Goal: Task Accomplishment & Management: Manage account settings

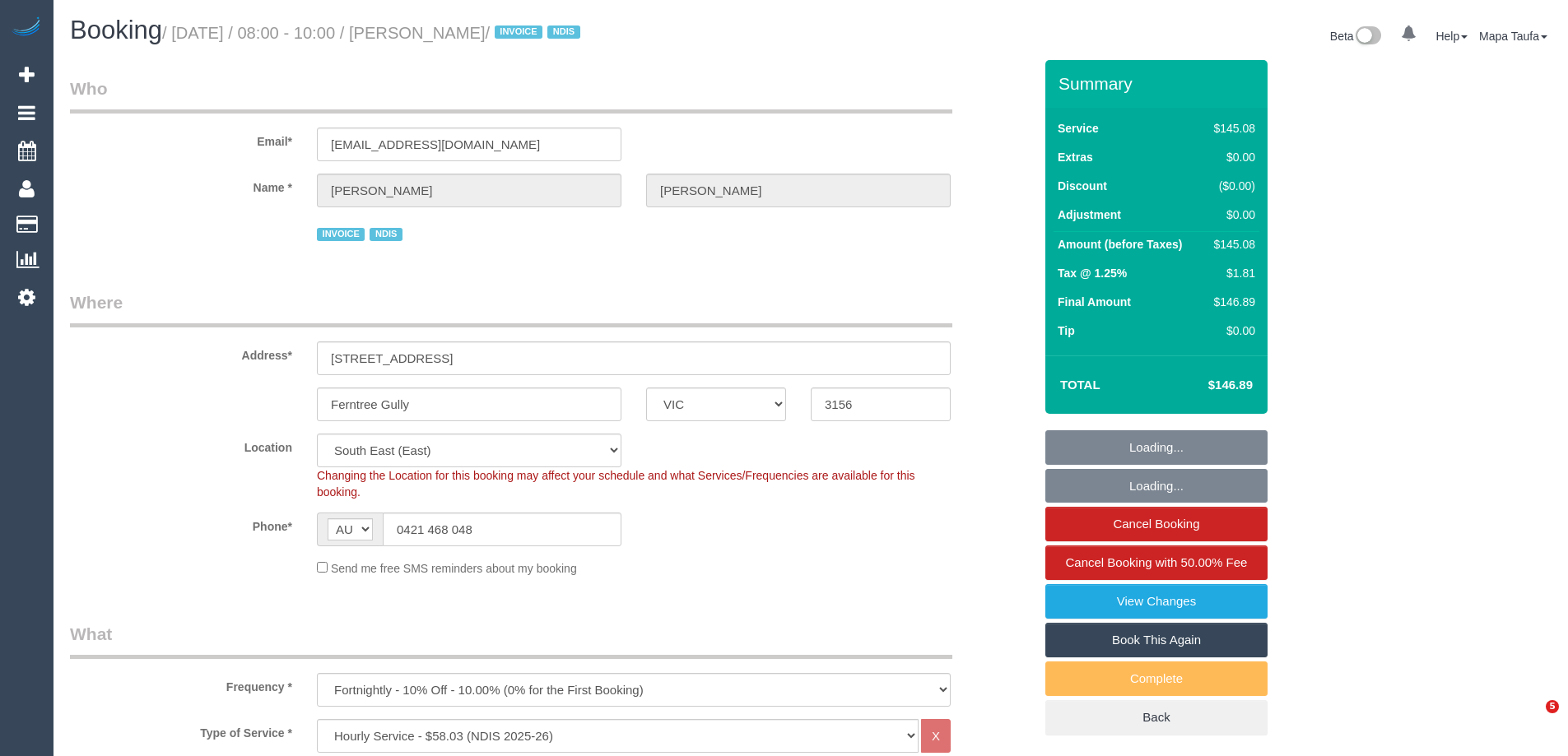
select select "VIC"
select select "150"
select select "number:27"
select select "number:17"
select select "number:19"
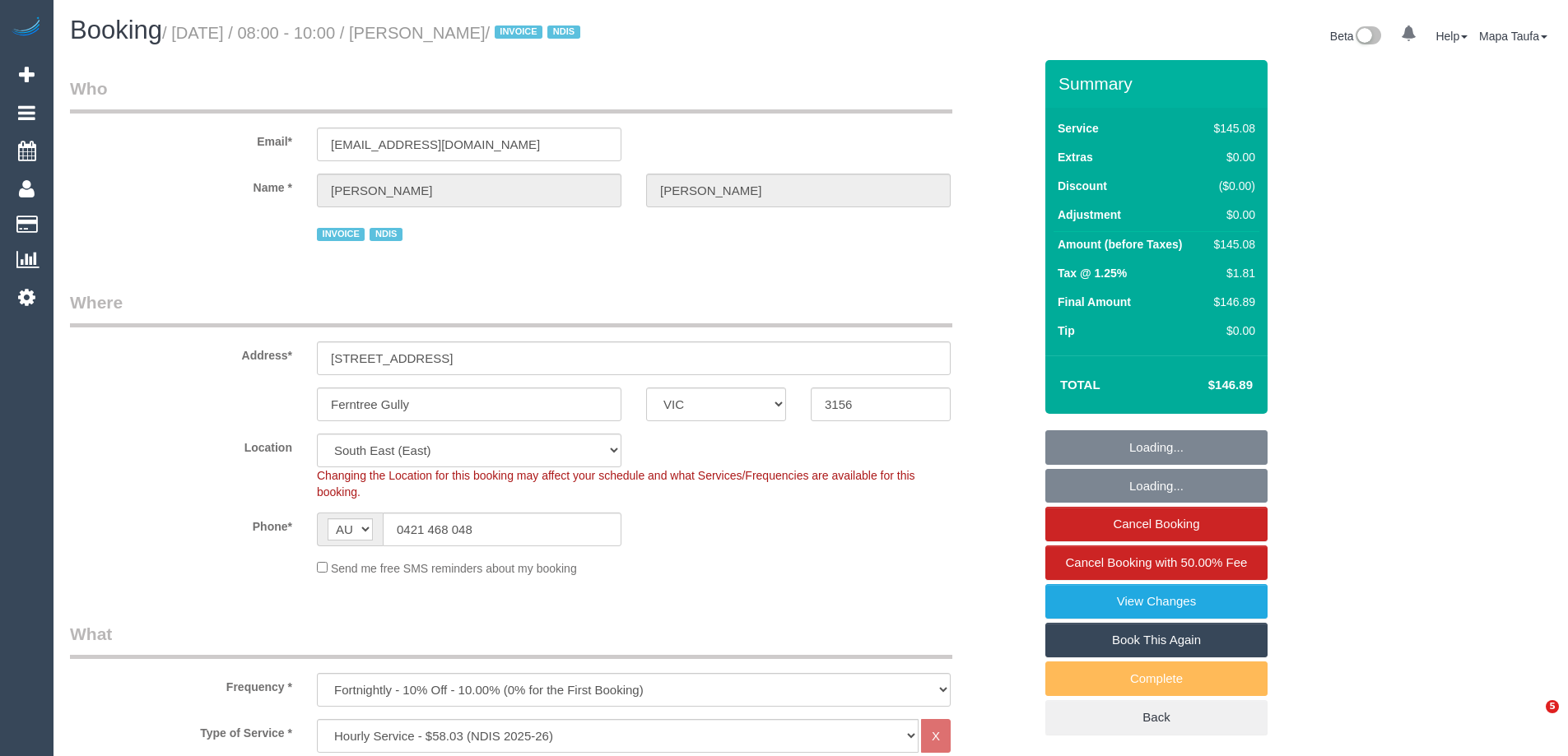
select select "number:36"
select select "number:11"
select select "object:1264"
select select "spot1"
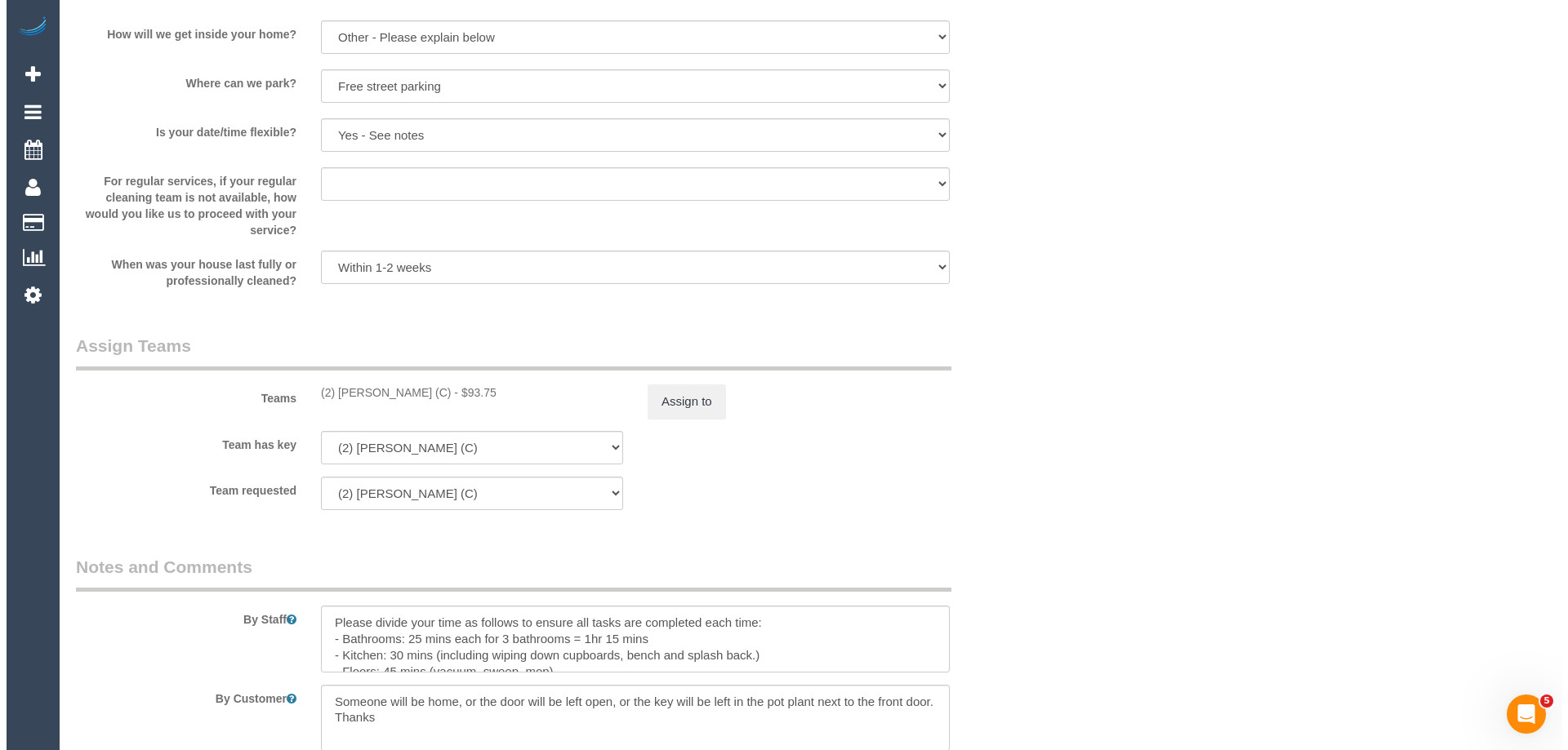
scroll to position [1714, 0]
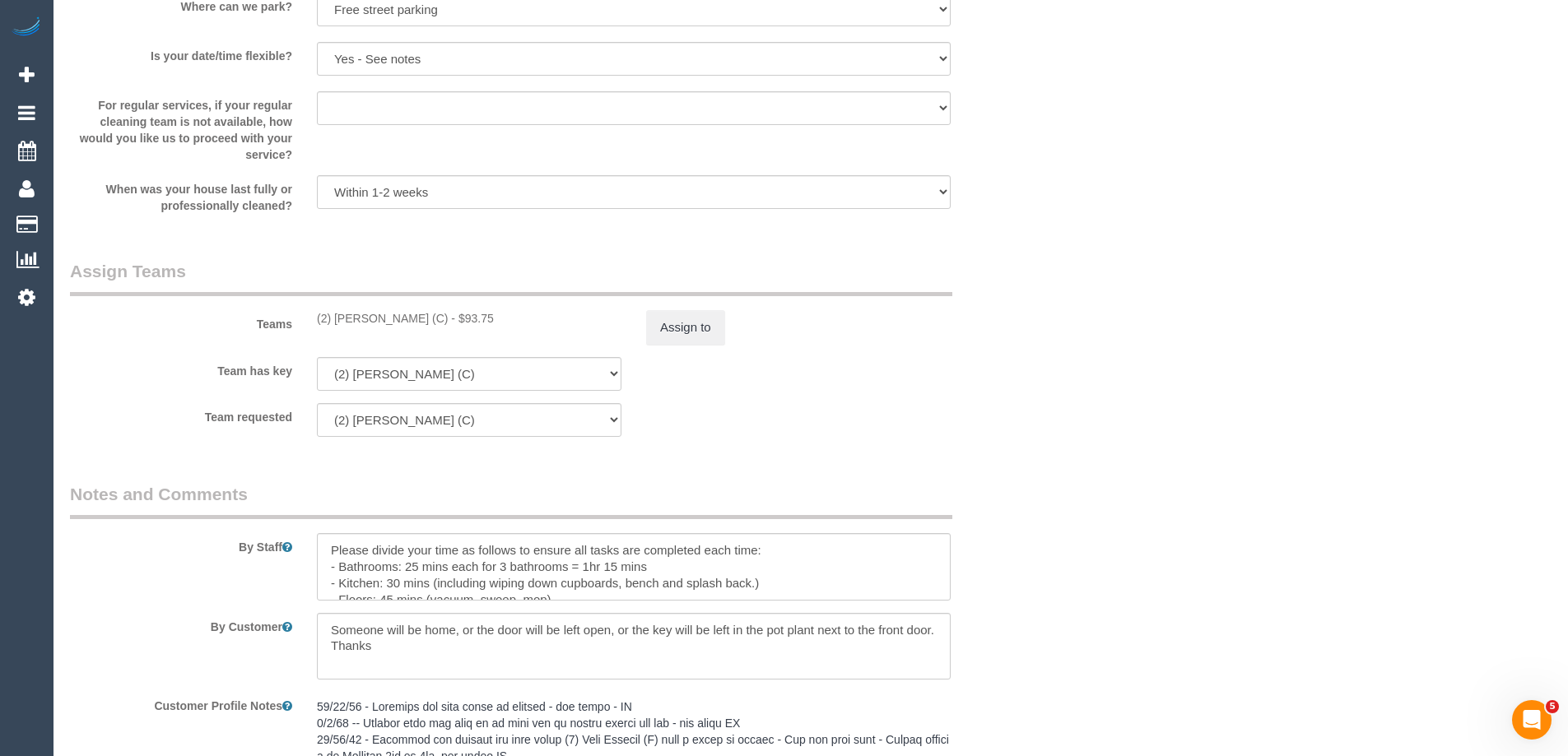
drag, startPoint x: 427, startPoint y: 322, endPoint x: 339, endPoint y: 320, distance: 88.0
click at [339, 320] on div "(2) Catalina Fabro (C) - $93.75" at bounding box center [469, 319] width 305 height 17
click at [401, 327] on div "Teams (2) Catalina Fabro (C) - $93.75 Assign to" at bounding box center [551, 302] width 988 height 86
drag, startPoint x: 427, startPoint y: 320, endPoint x: 334, endPoint y: 320, distance: 93.0
click at [334, 320] on div "(2) Catalina Fabro (C) - $93.75" at bounding box center [469, 319] width 305 height 17
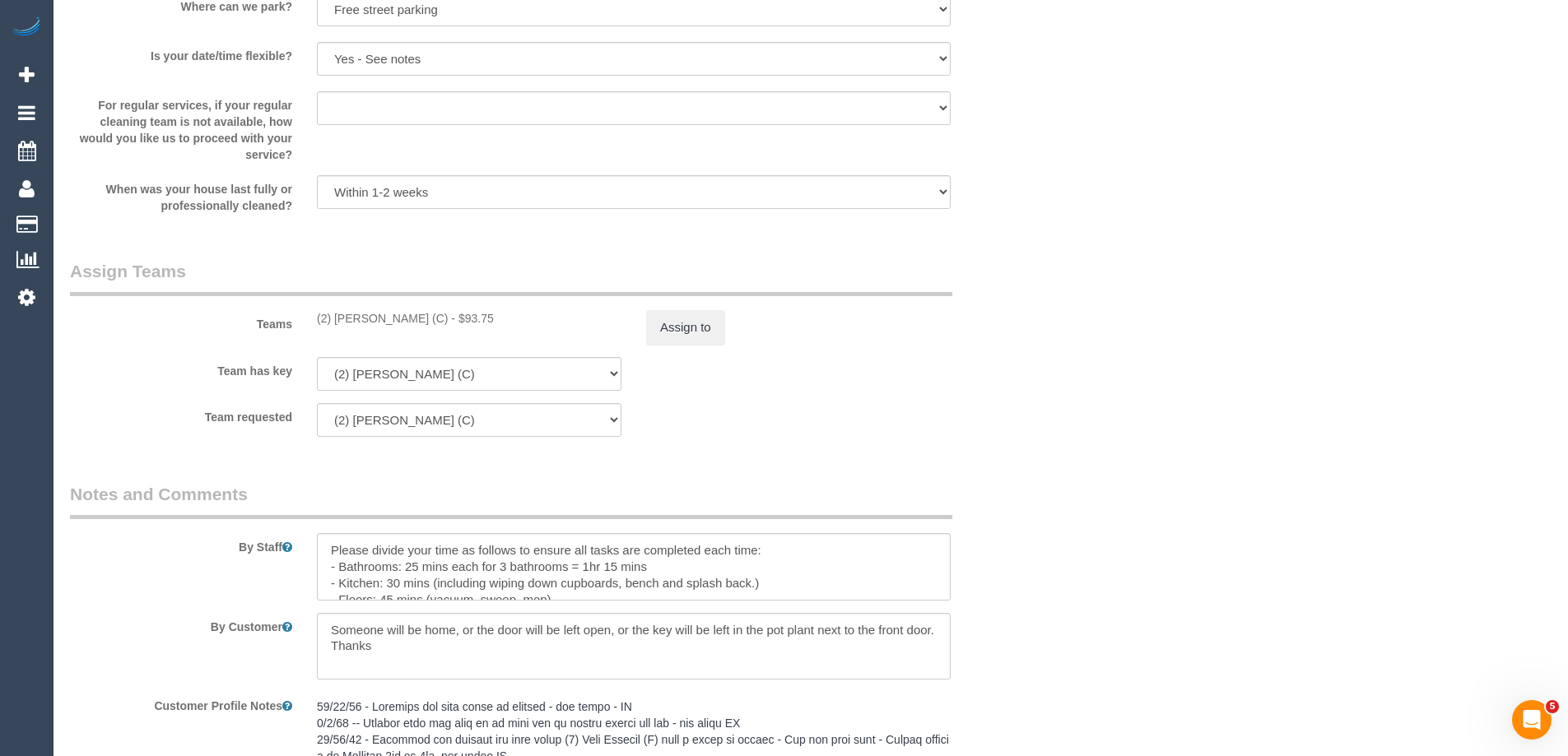
copy div "Catalina Fabro (C)"
click at [666, 320] on button "Assign to" at bounding box center [685, 327] width 79 height 34
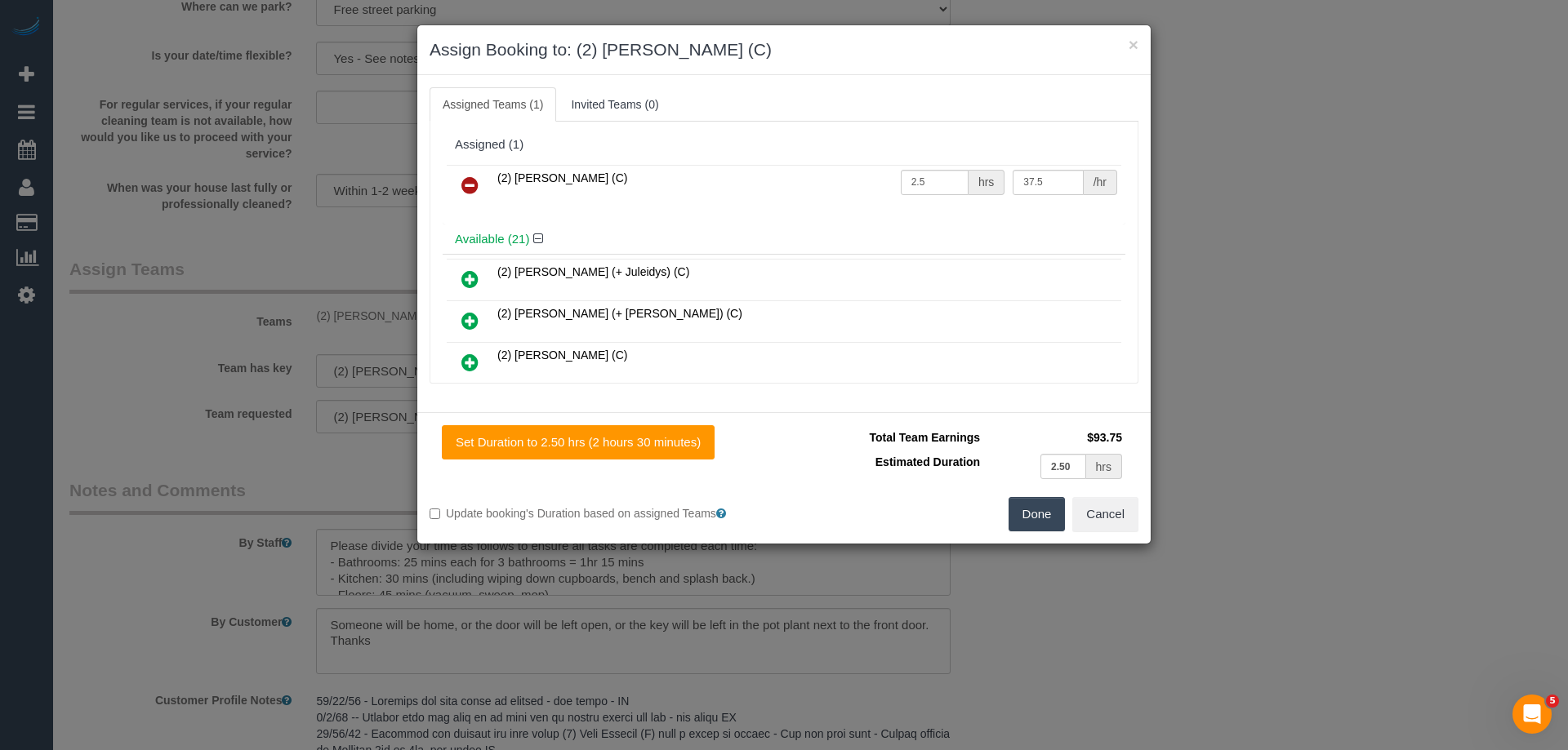
click at [463, 170] on link at bounding box center [470, 185] width 38 height 32
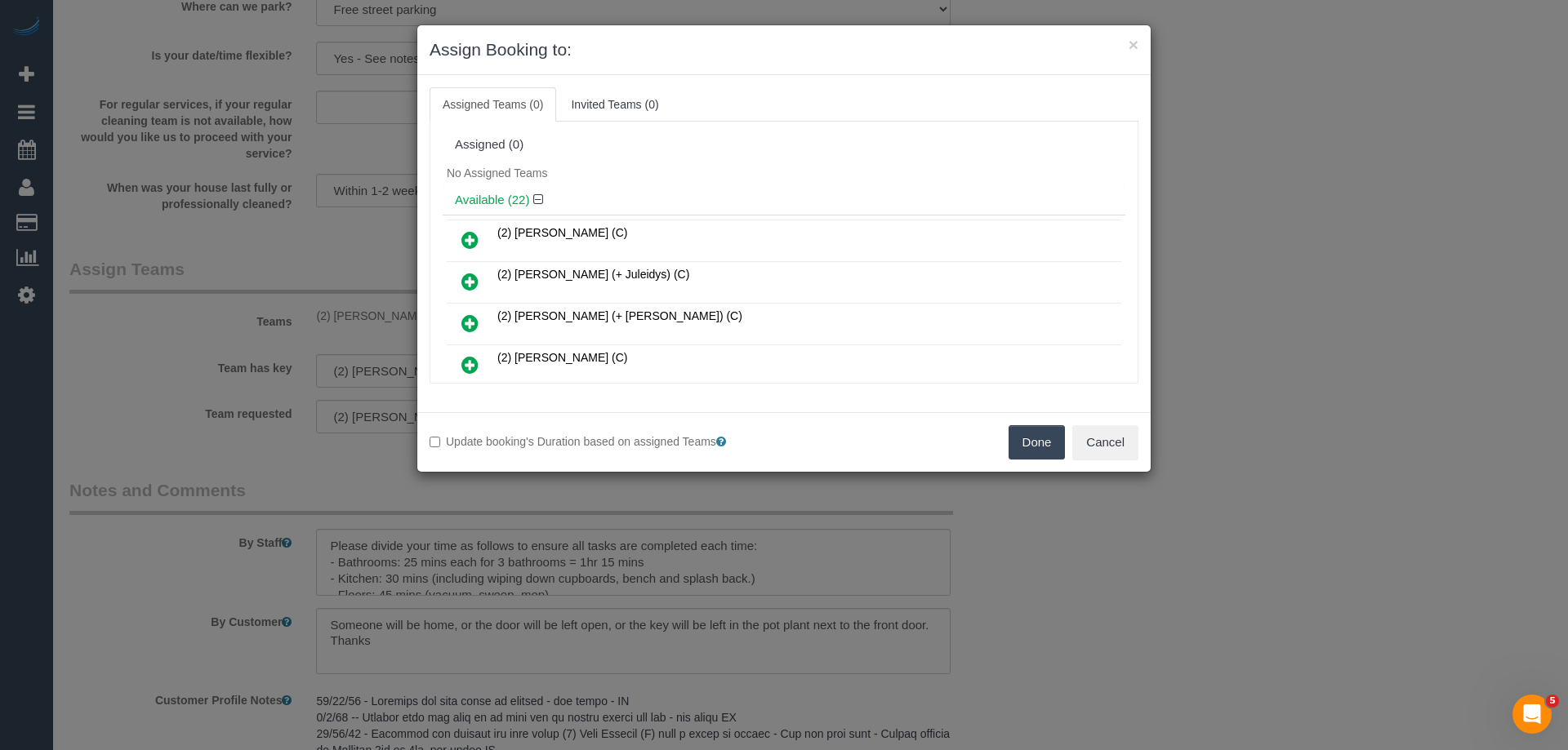
click at [472, 181] on div "No Assigned Teams" at bounding box center [784, 173] width 683 height 25
click at [1026, 424] on div "Update booking's Duration based on assigned Teams Done Cancel" at bounding box center [784, 442] width 733 height 60
click at [1031, 437] on button "Done" at bounding box center [1037, 442] width 57 height 34
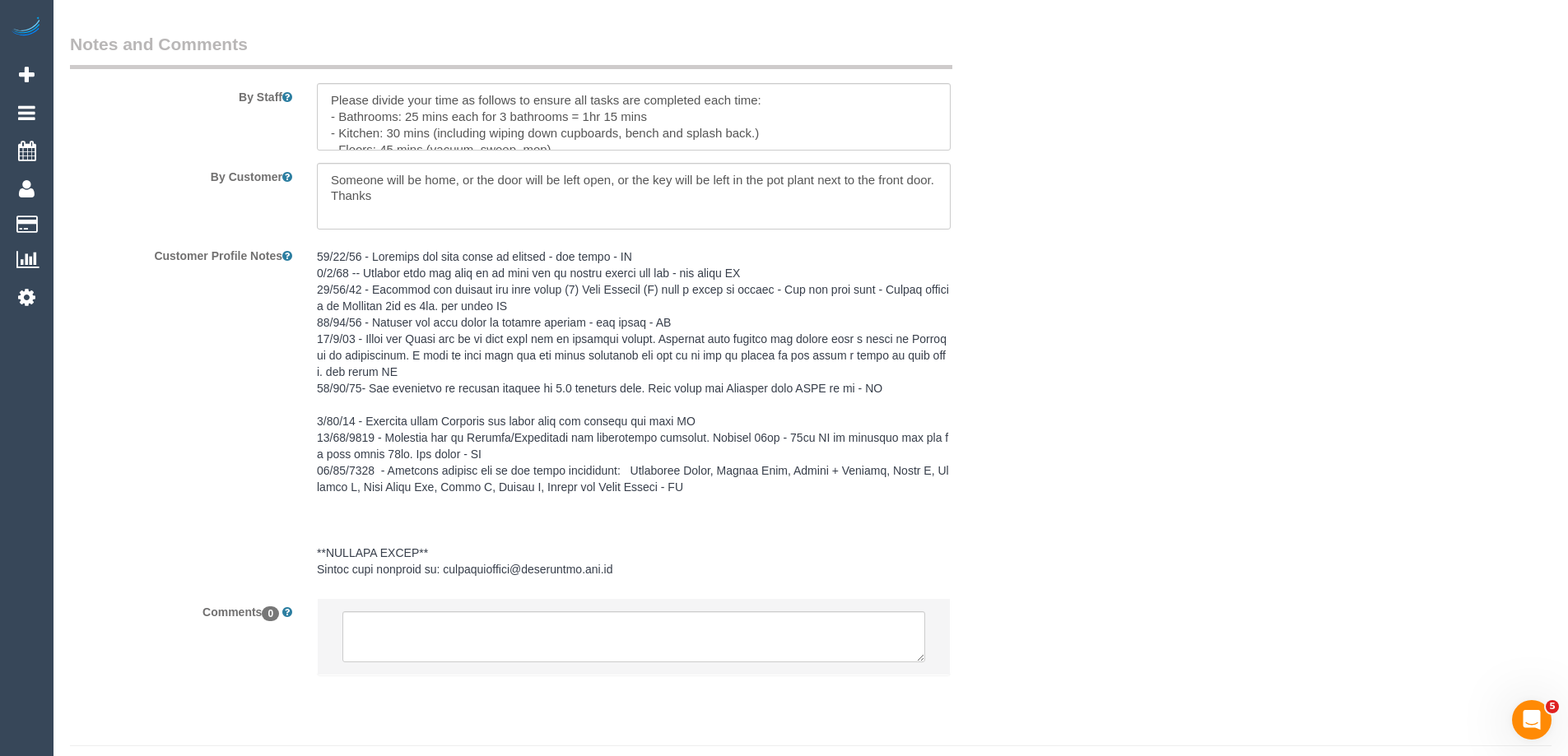
scroll to position [2216, 0]
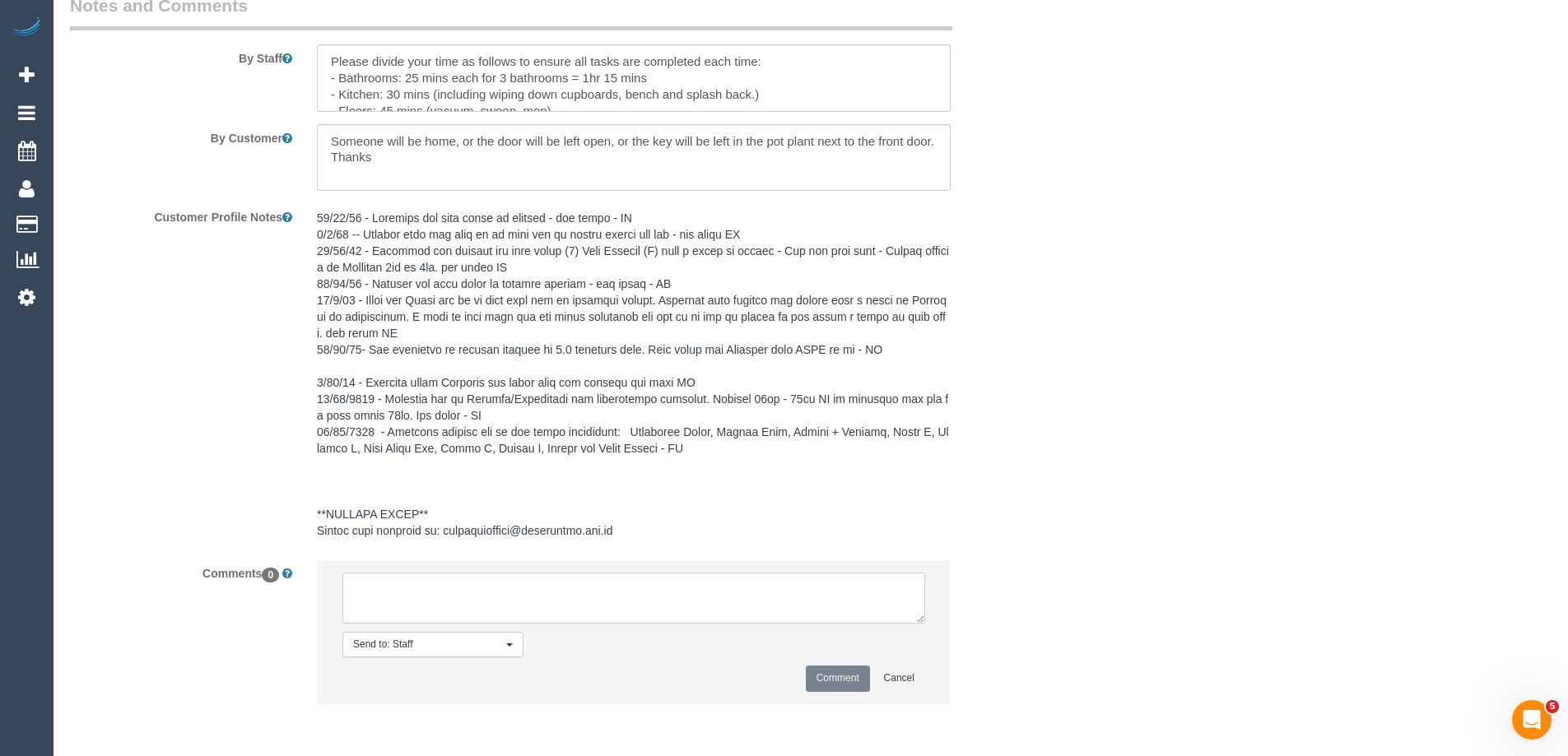
click at [431, 603] on textarea at bounding box center [634, 597] width 583 height 51
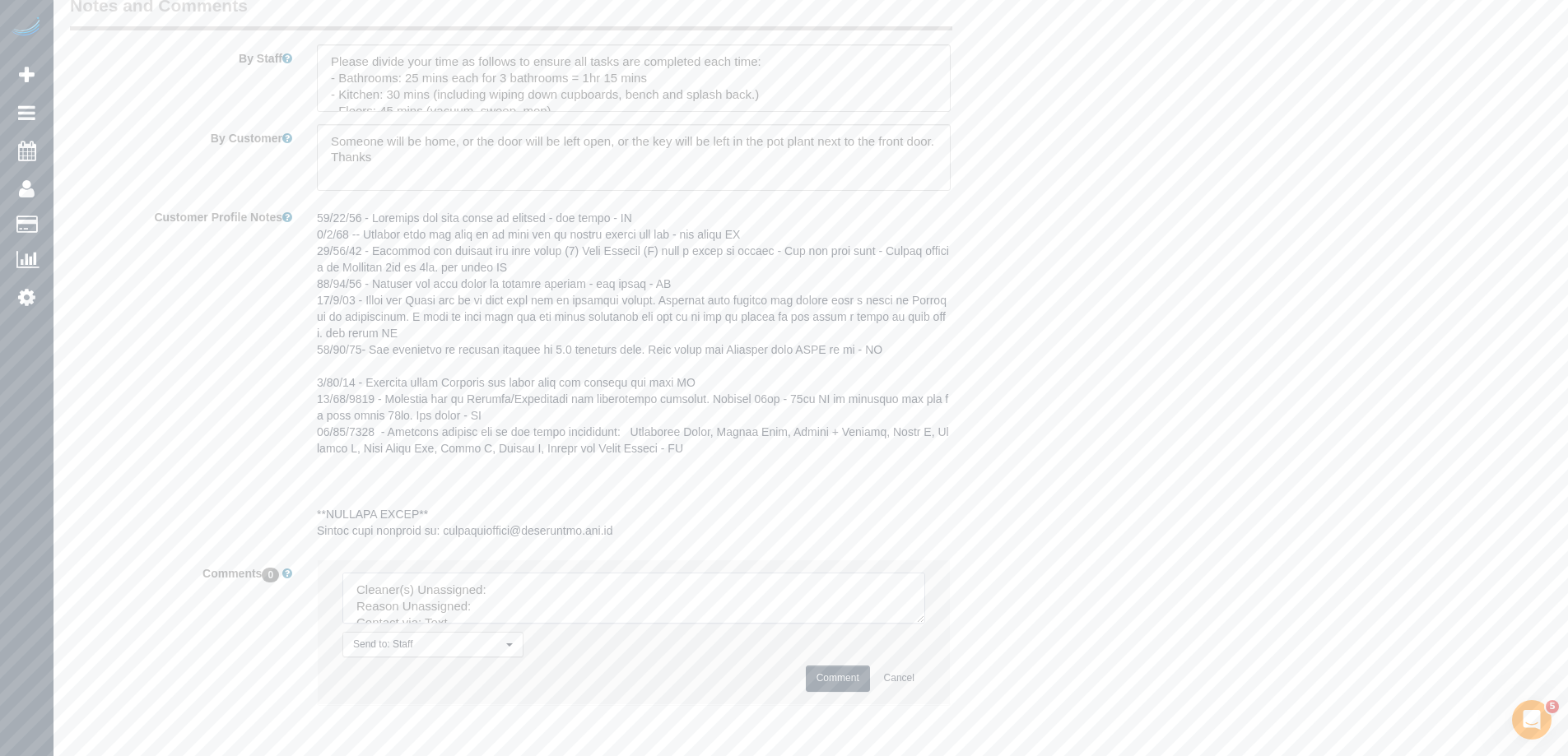
drag, startPoint x: 913, startPoint y: 616, endPoint x: 962, endPoint y: 698, distance: 95.5
click at [925, 623] on textarea at bounding box center [634, 597] width 583 height 51
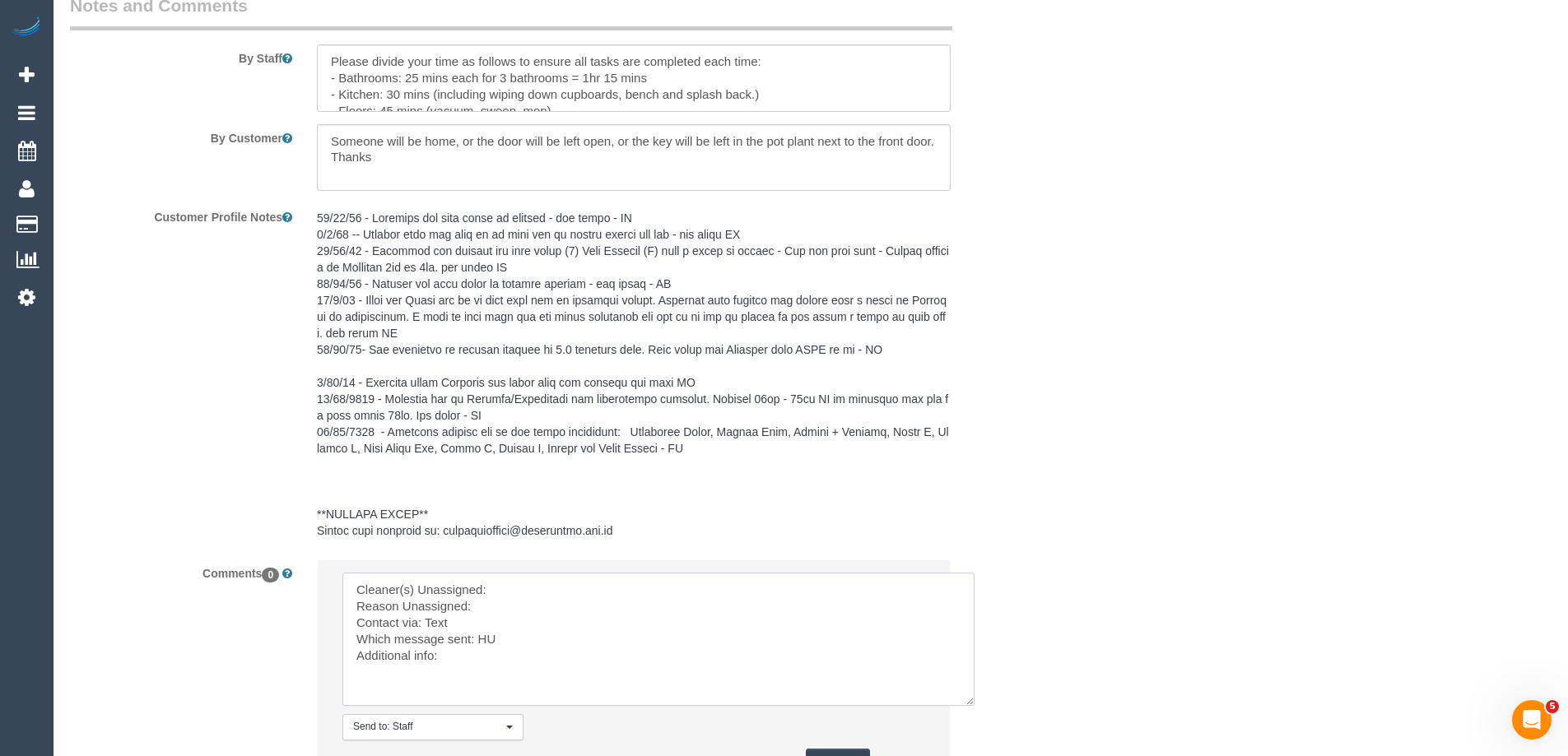
click at [573, 581] on textarea at bounding box center [658, 639] width 632 height 134
paste textarea "Catalina Fabro (C)"
click at [540, 612] on textarea at bounding box center [658, 639] width 632 height 134
click at [486, 608] on textarea at bounding box center [658, 639] width 632 height 134
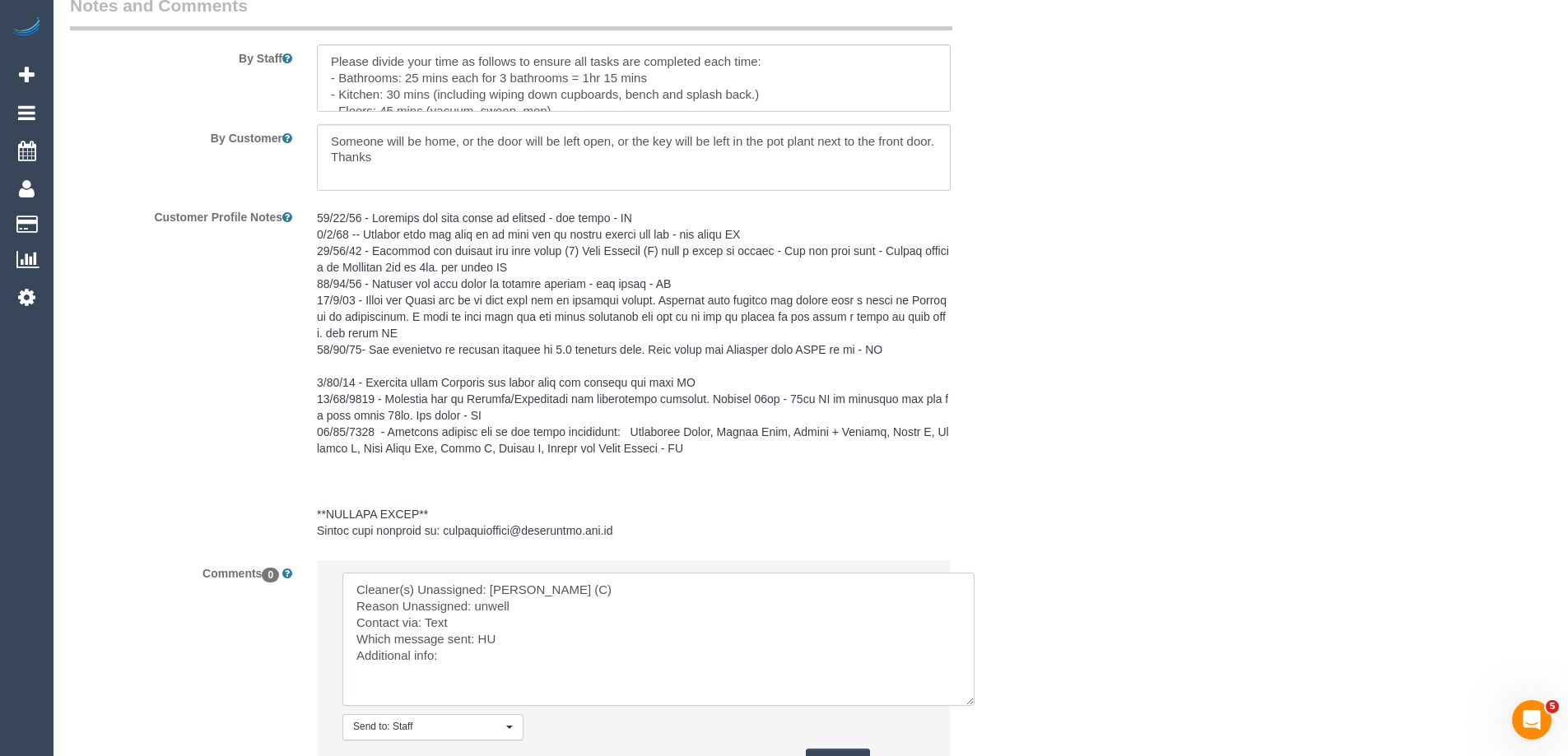
click at [486, 608] on textarea at bounding box center [658, 639] width 632 height 134
click at [483, 636] on textarea at bounding box center [658, 639] width 632 height 134
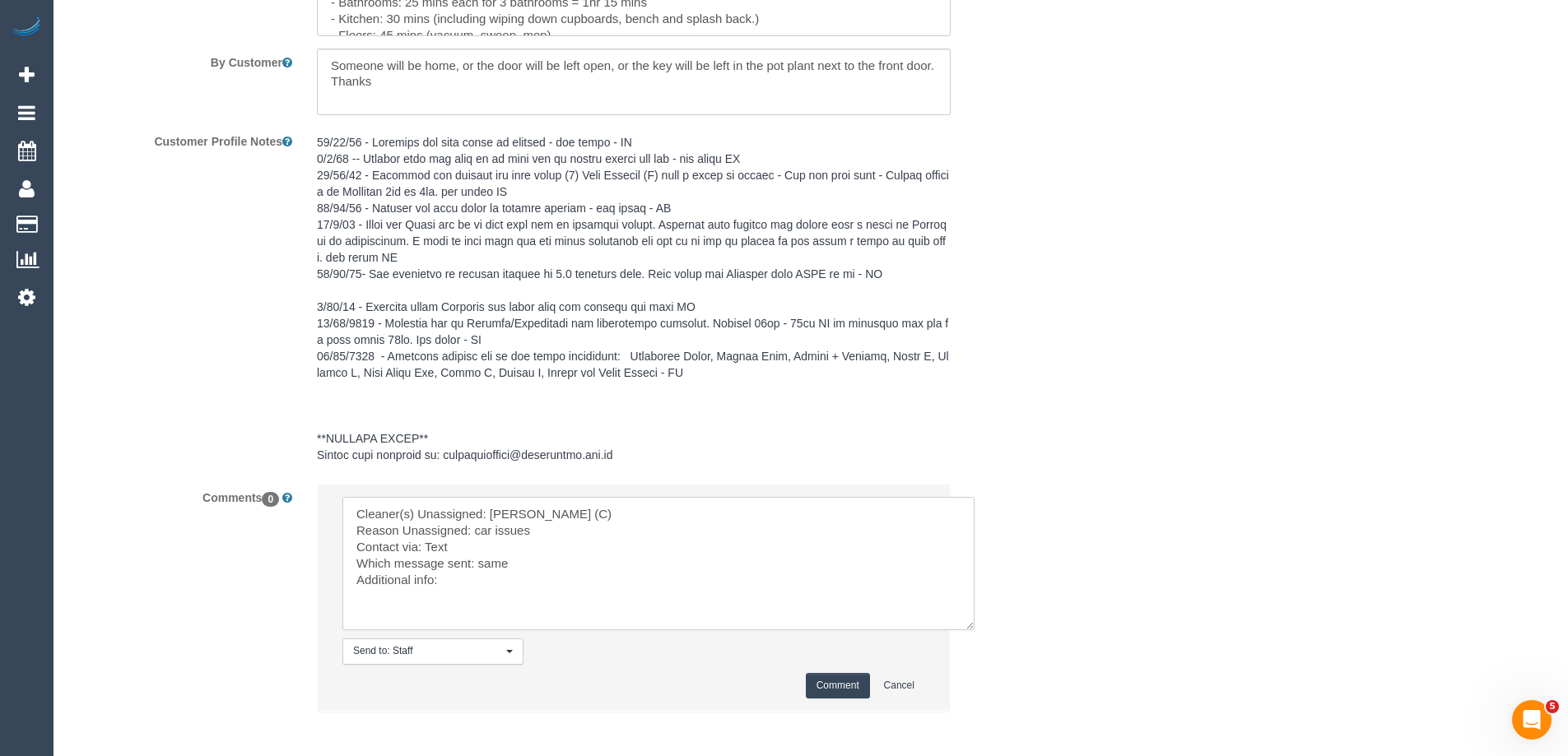
scroll to position [2366, 0]
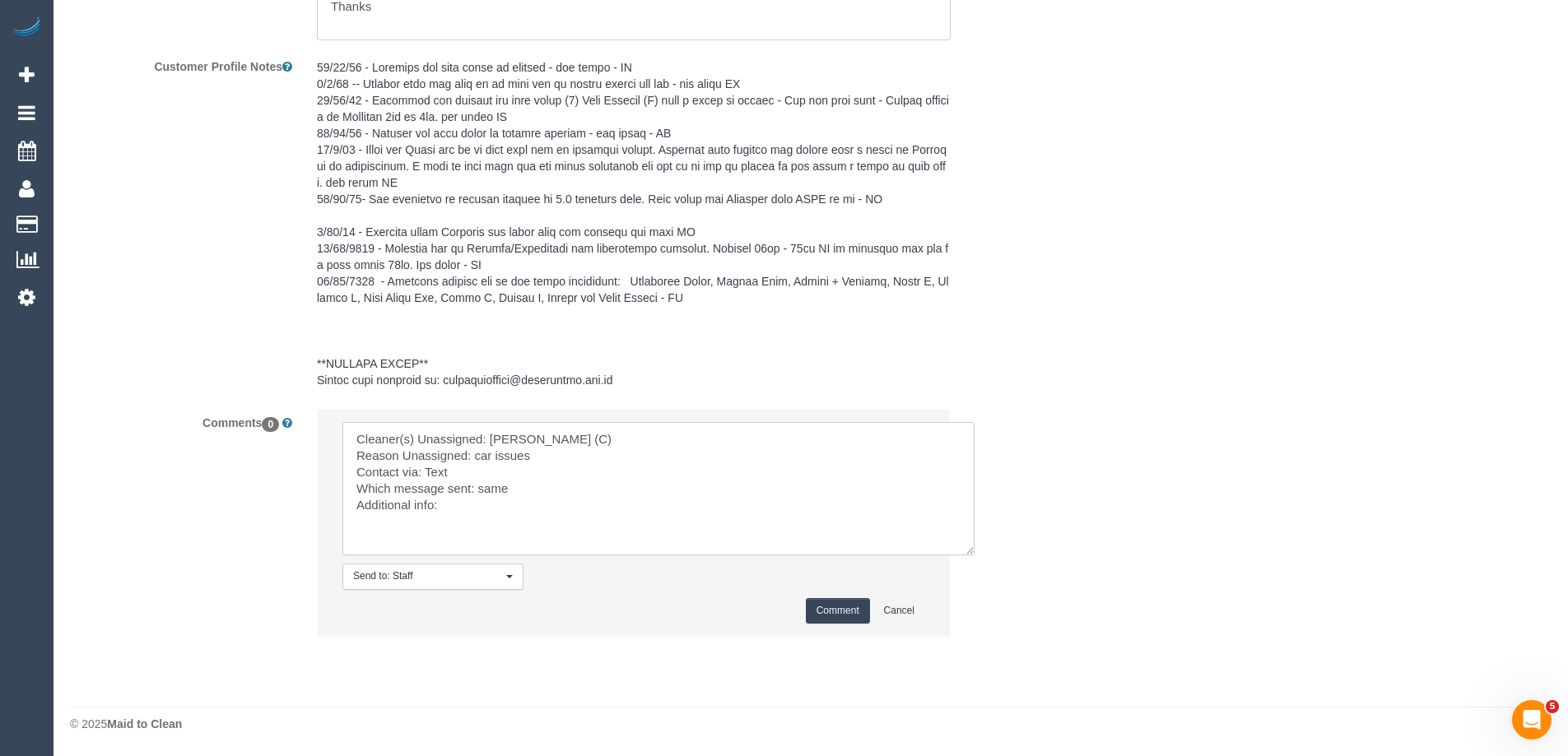
type textarea "Cleaner(s) Unassigned: Catalina Fabro (C) Reason Unassigned: car issues Contact…"
click at [836, 609] on button "Comment" at bounding box center [837, 611] width 64 height 26
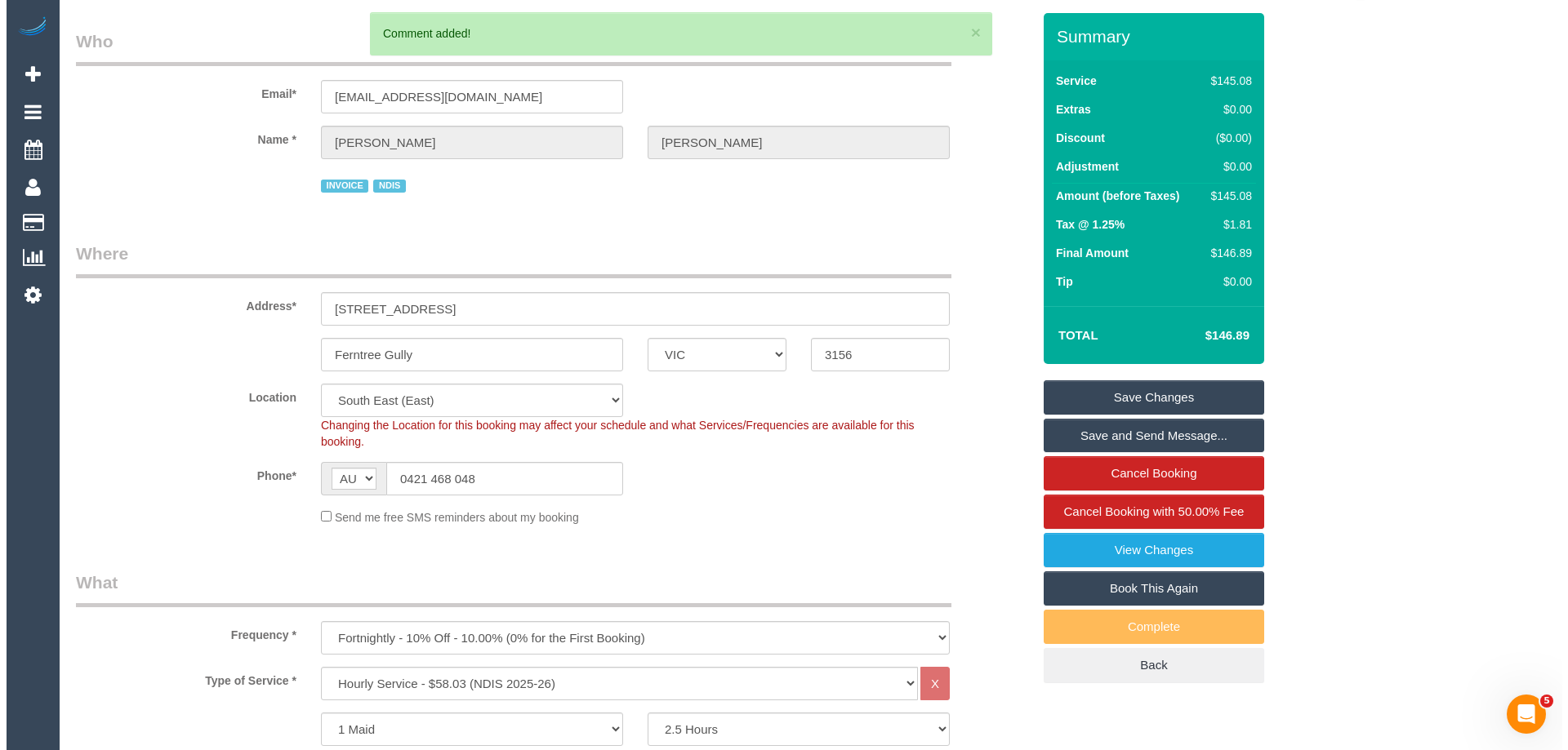
scroll to position [0, 0]
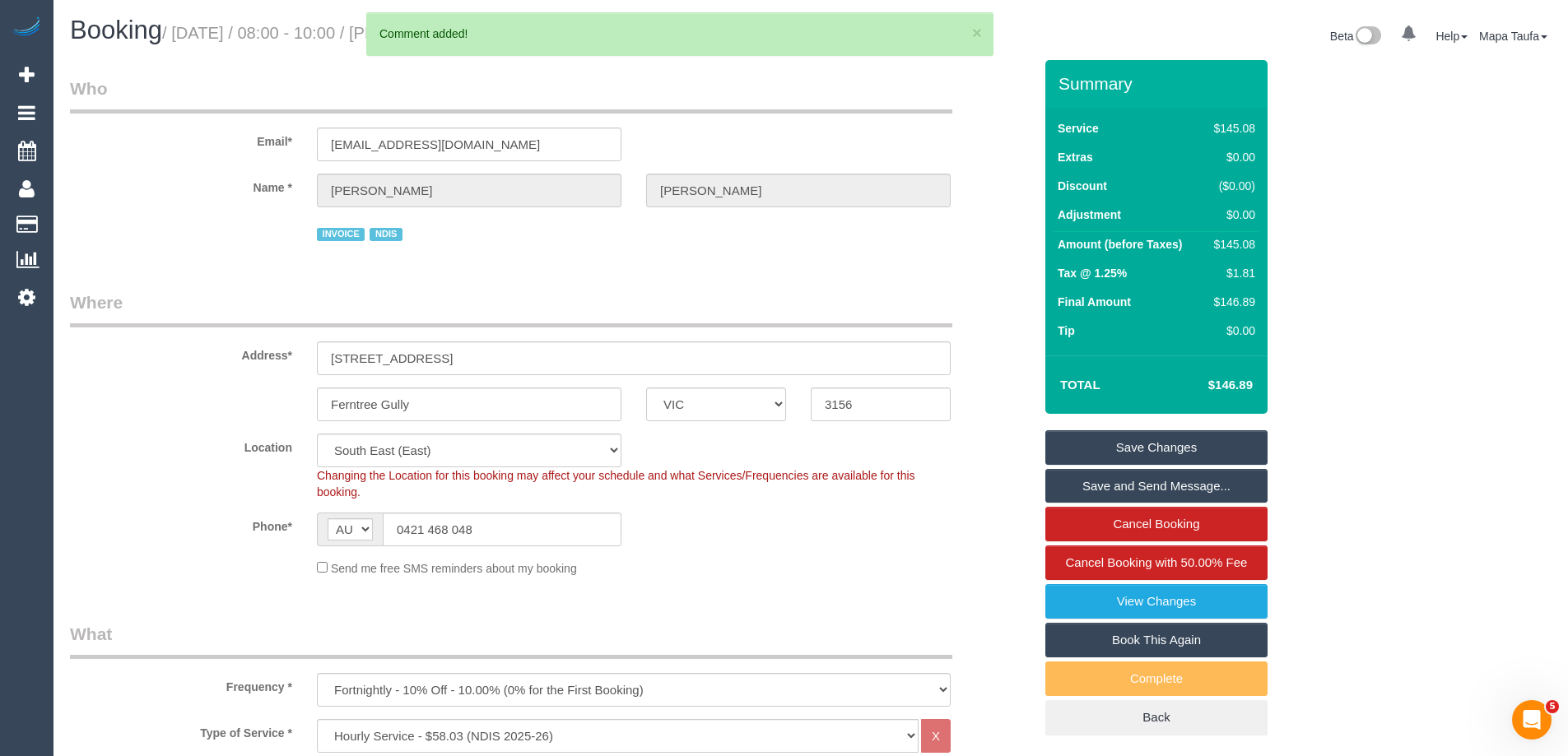
click at [1083, 441] on link "Save Changes" at bounding box center [1156, 447] width 222 height 34
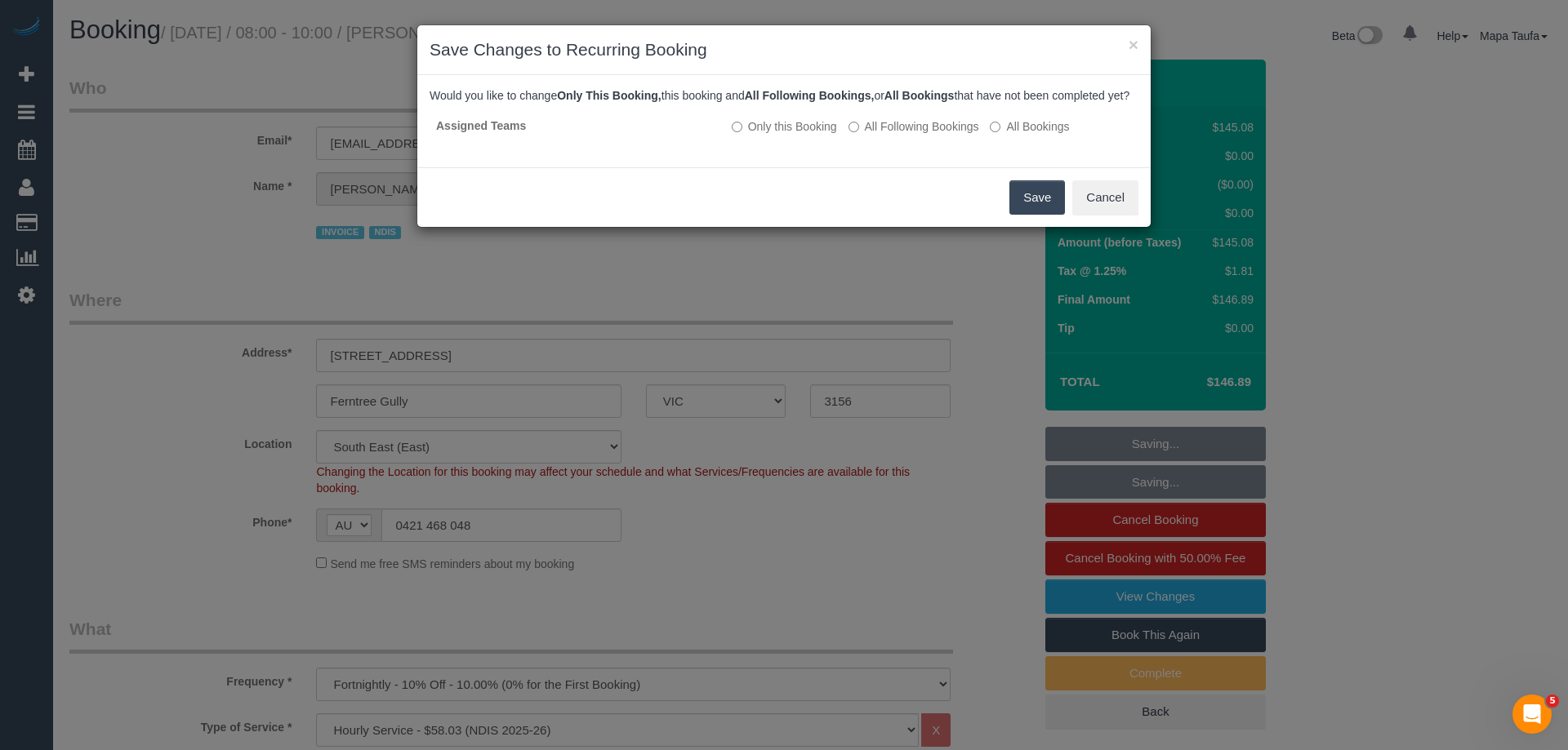
click at [1027, 213] on button "Save" at bounding box center [1036, 197] width 55 height 34
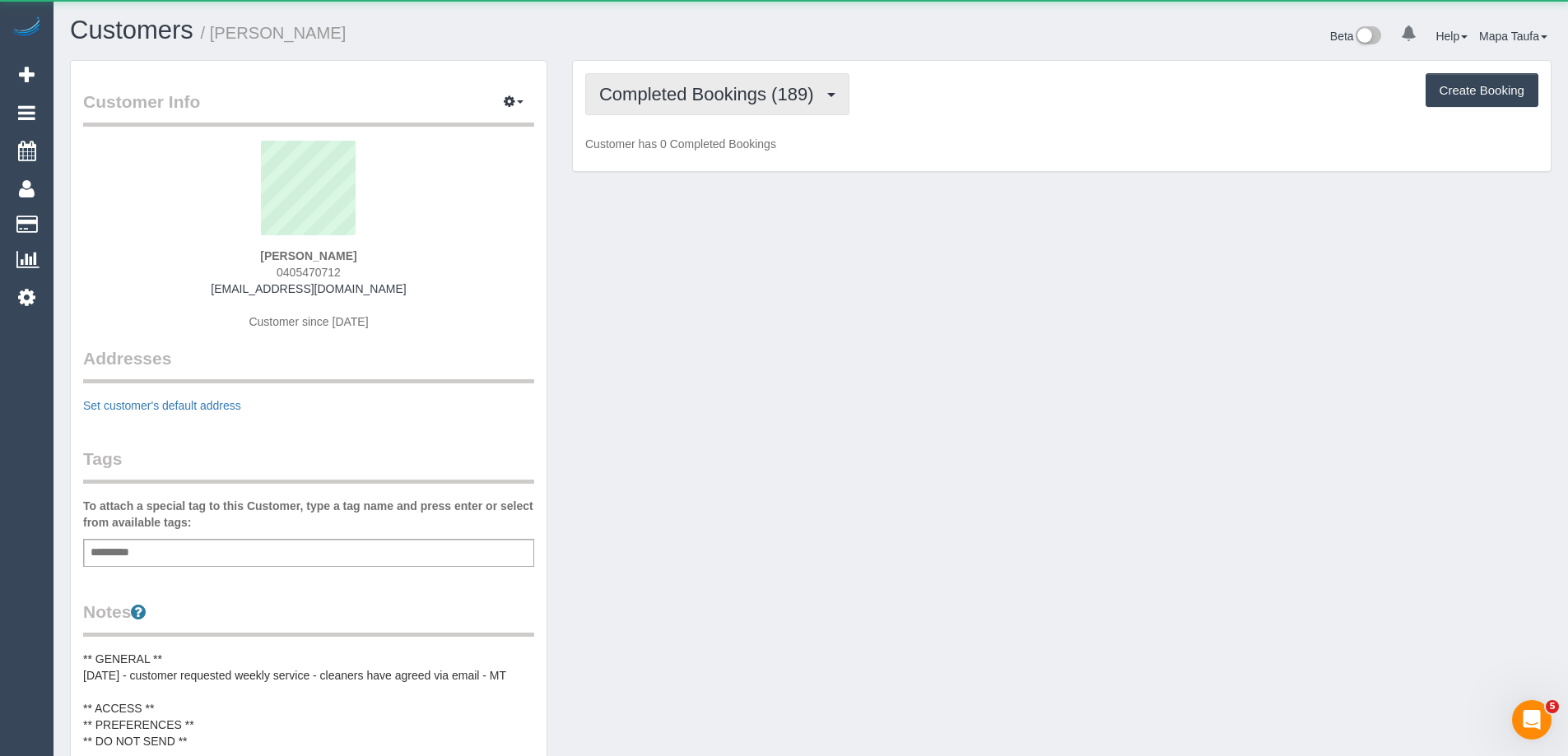
click at [701, 93] on span "Completed Bookings (189)" at bounding box center [711, 94] width 222 height 21
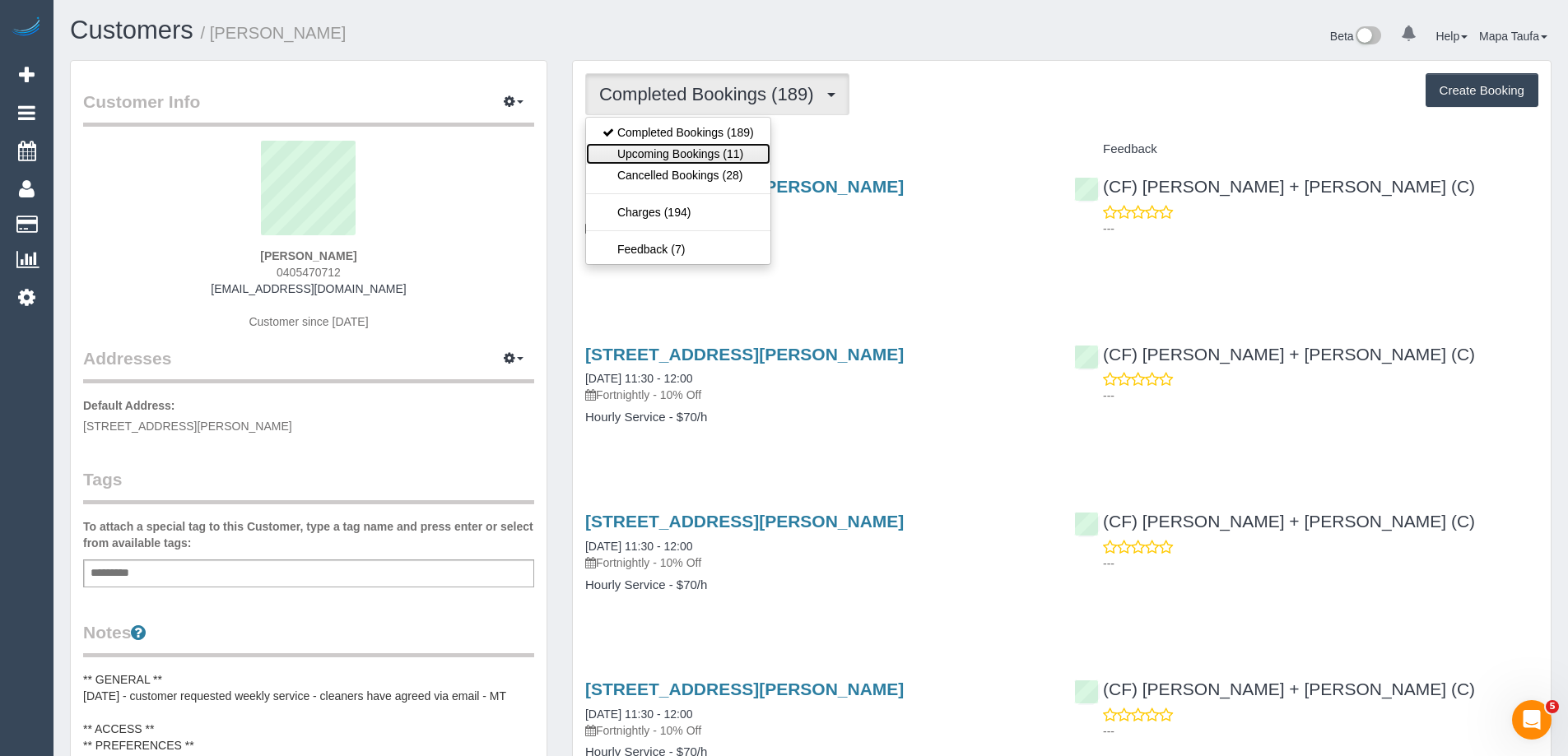
click at [707, 154] on link "Upcoming Bookings (11)" at bounding box center [678, 154] width 185 height 22
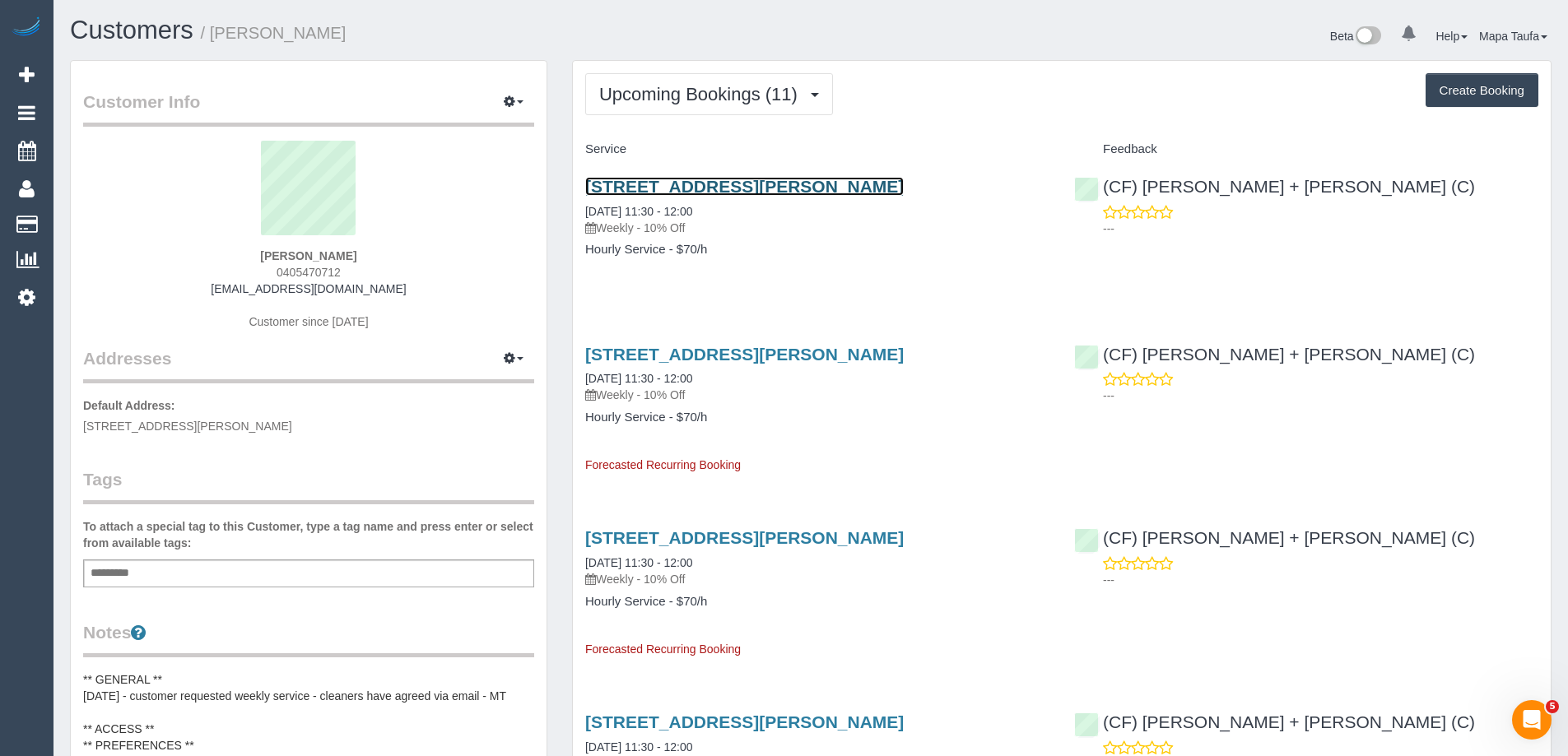
click at [650, 189] on link "30 Hardiman St, Kensington, VIC 3031" at bounding box center [745, 186] width 319 height 19
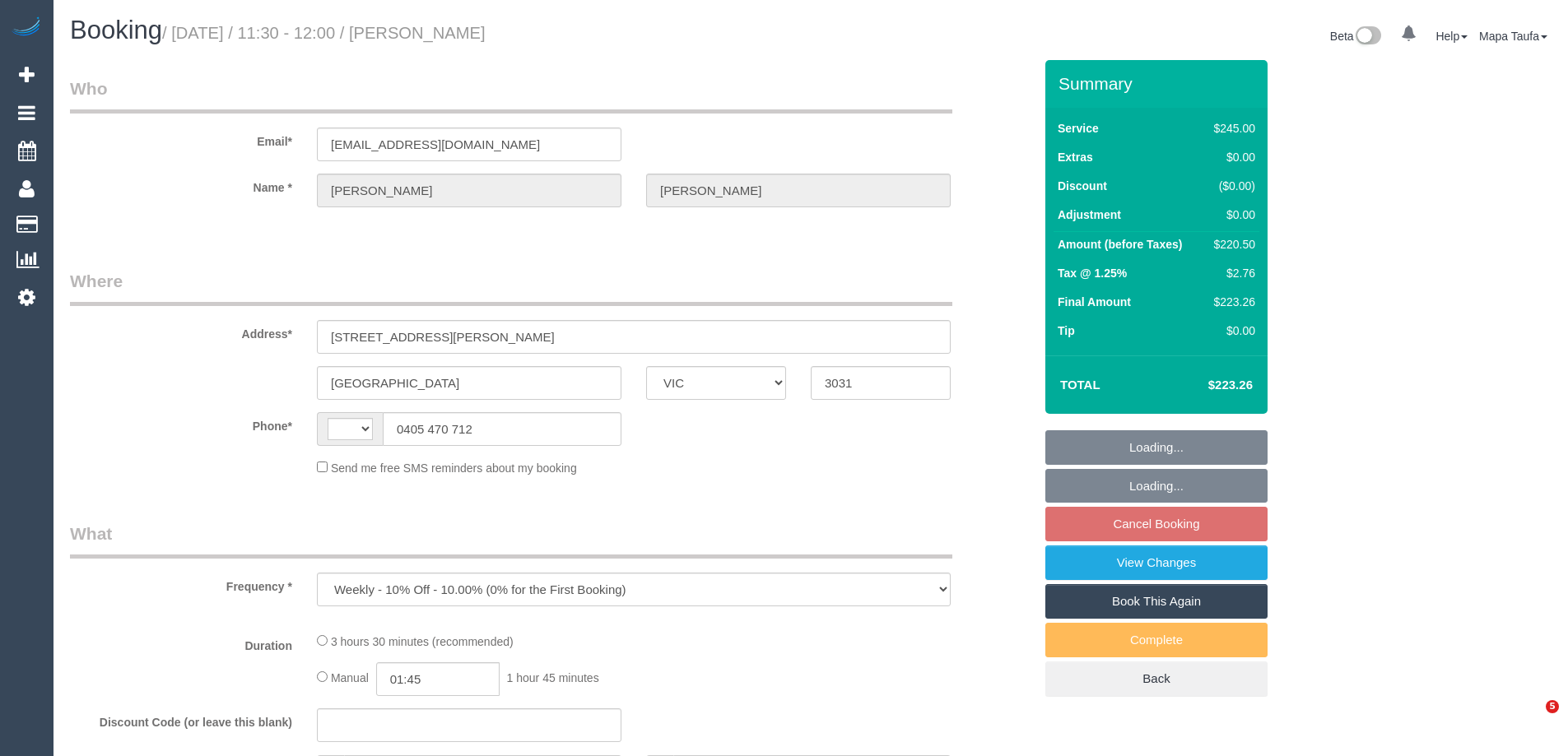
select select "VIC"
select select "string:stripe-pm_1Pz6lj2GScqysDRVENgMfaIA"
select select "number:32"
select select "string:AU"
select select "210"
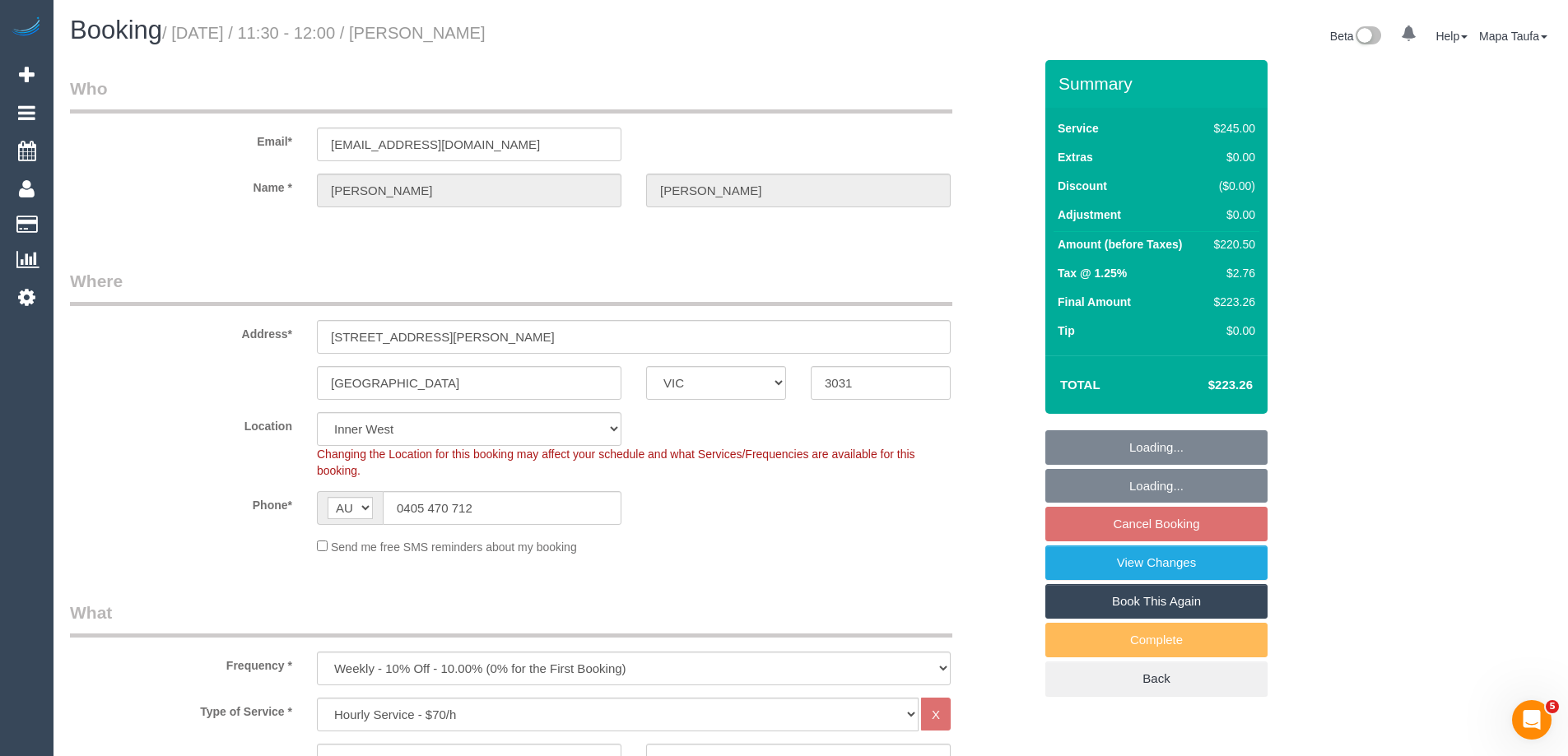
select select "object:881"
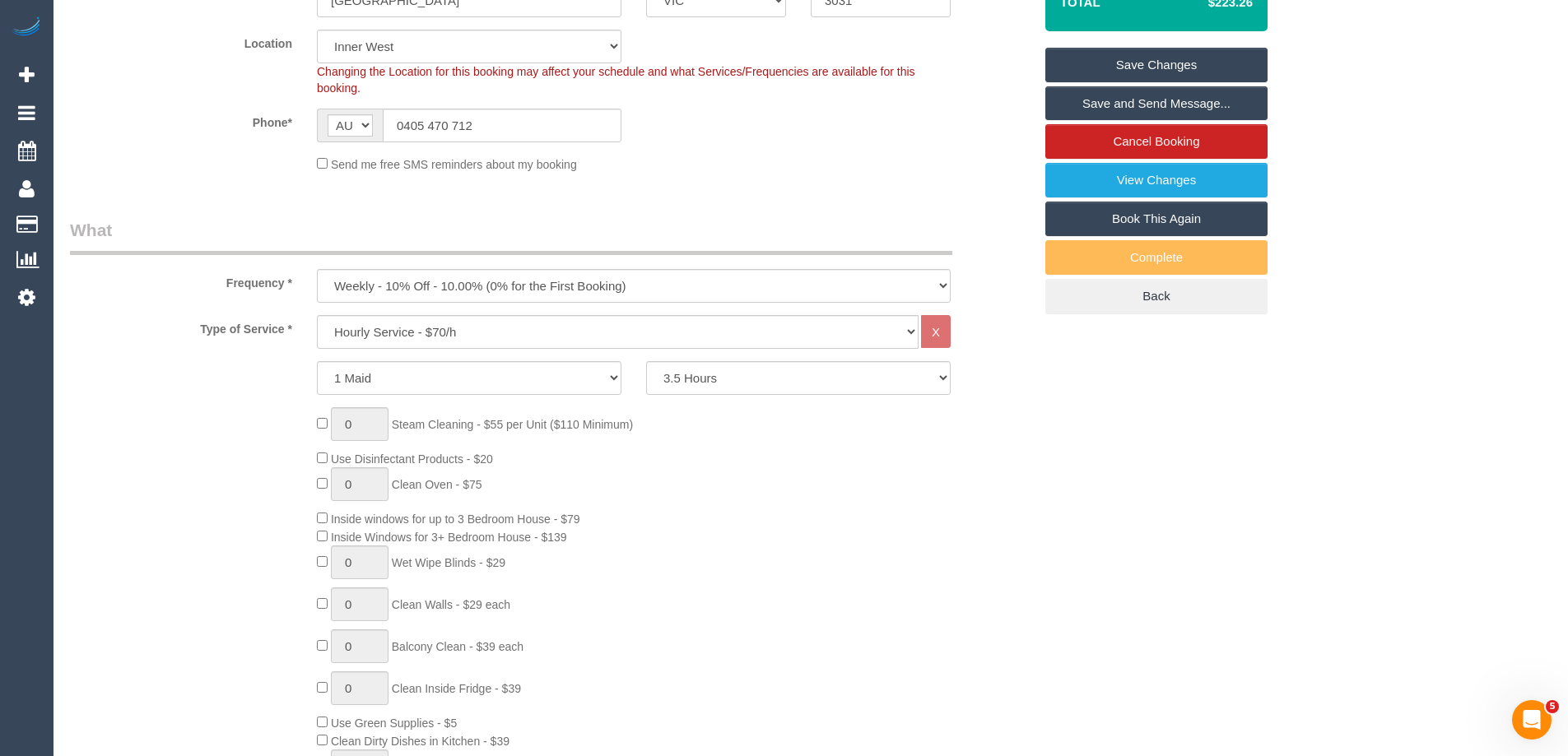
scroll to position [411, 0]
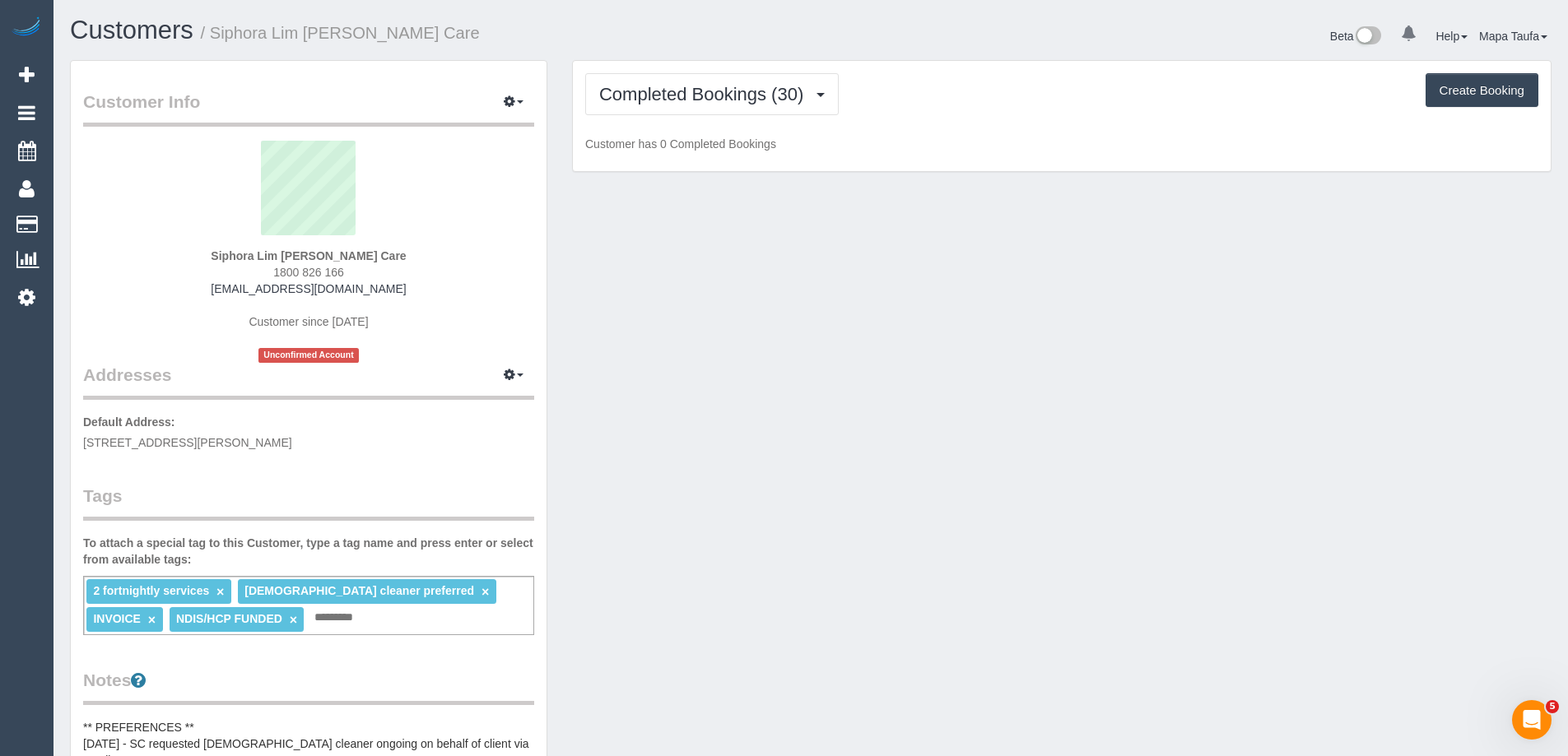
drag, startPoint x: 362, startPoint y: 275, endPoint x: 267, endPoint y: 272, distance: 95.0
click at [267, 272] on div "Siphora Lim Hammond Care 1800 826 166 siphorahammondcare@fake.com Customer sinc…" at bounding box center [309, 252] width 451 height 222
copy span "1800 826 166"
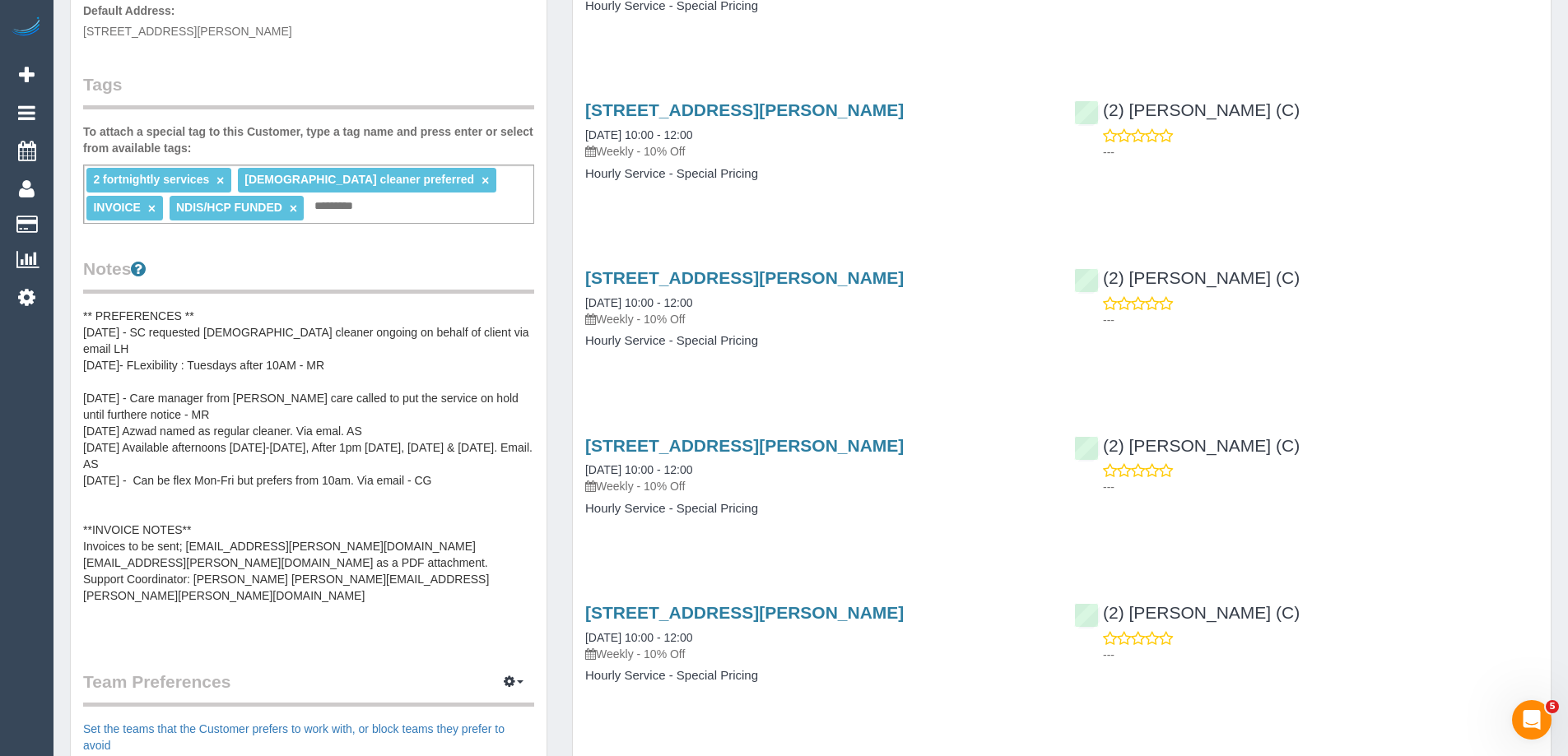
scroll to position [576, 0]
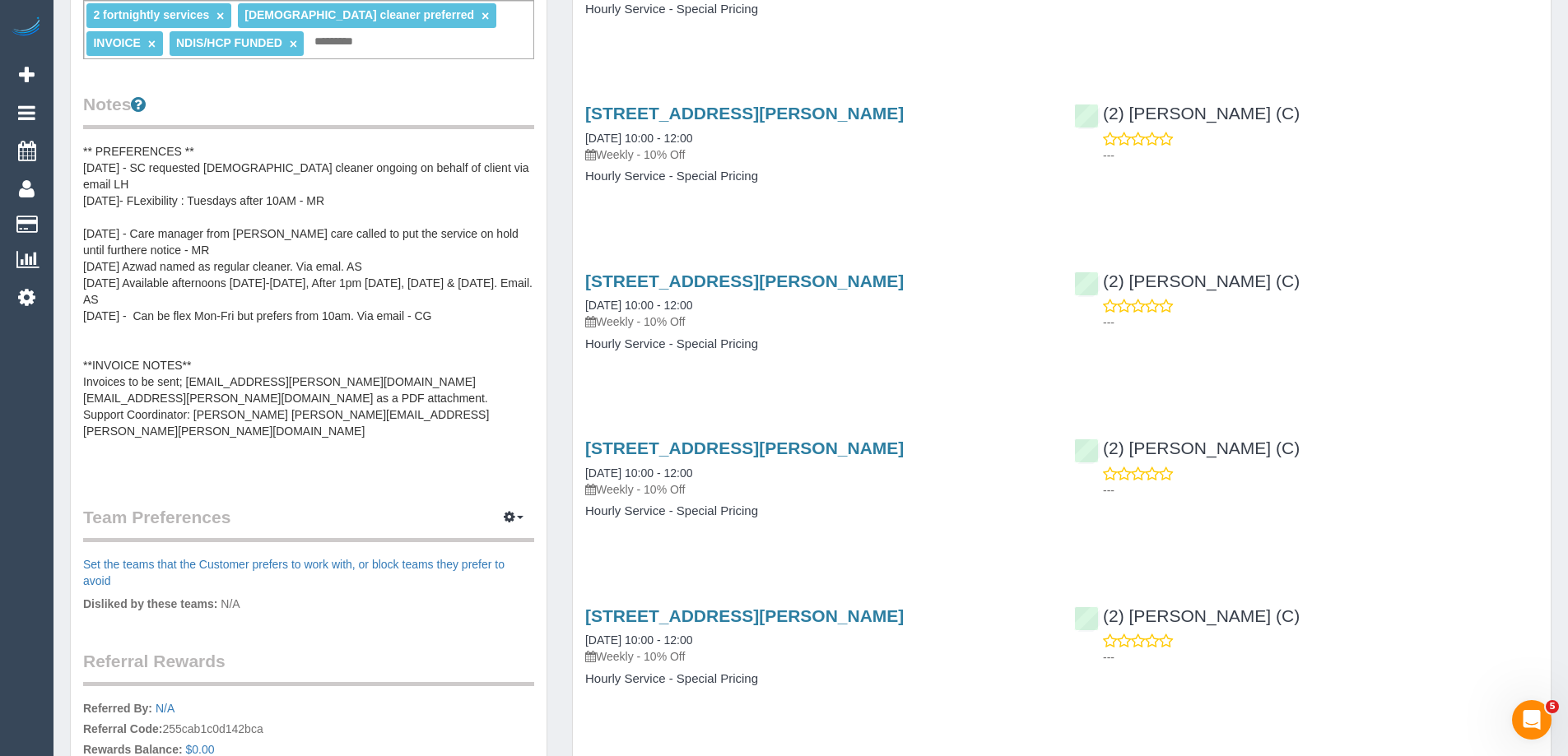
click at [439, 441] on pre "** PREFERENCES ** 28/04/25 - SC requested female cleaner ongoing on behalf of c…" at bounding box center [309, 308] width 451 height 329
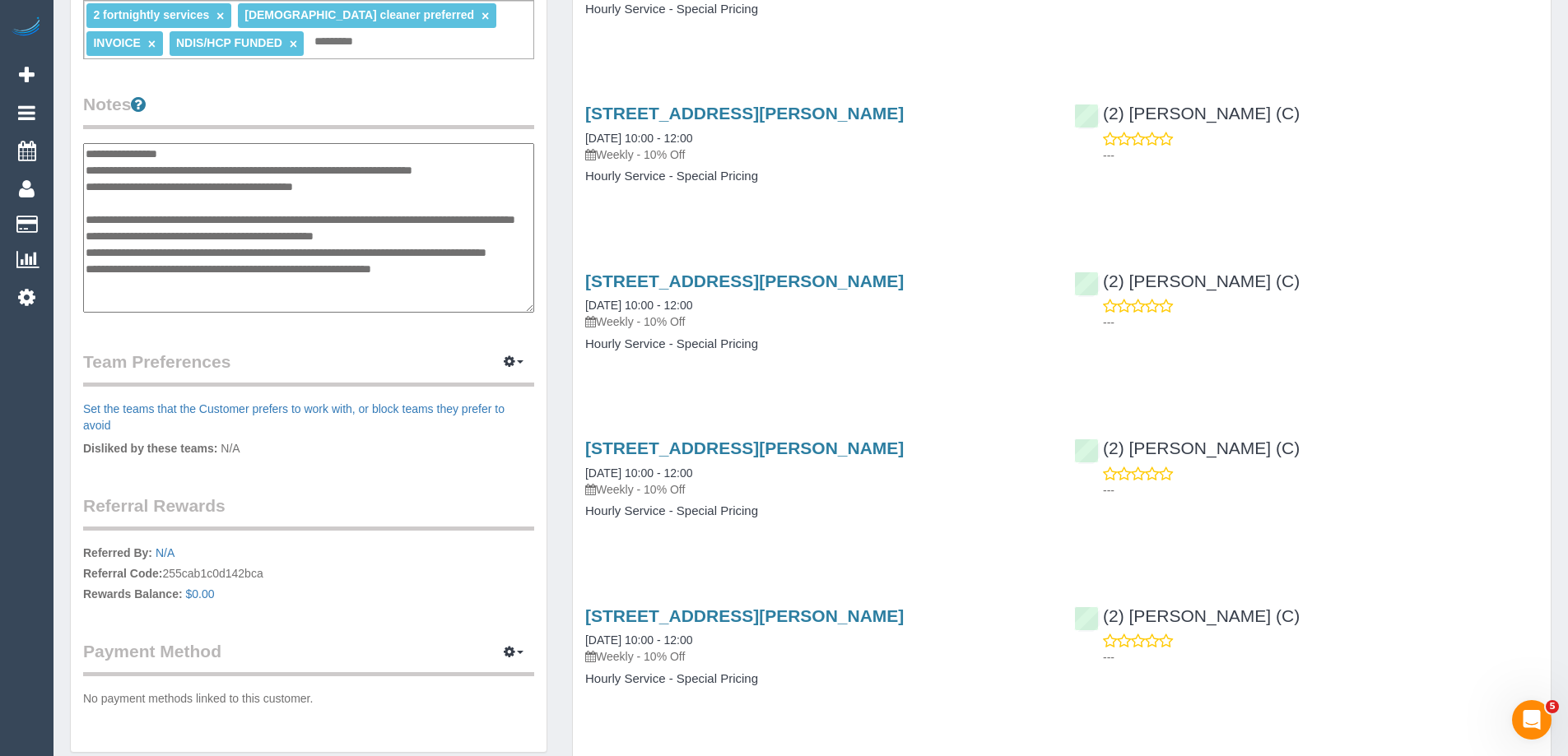
scroll to position [148, 0]
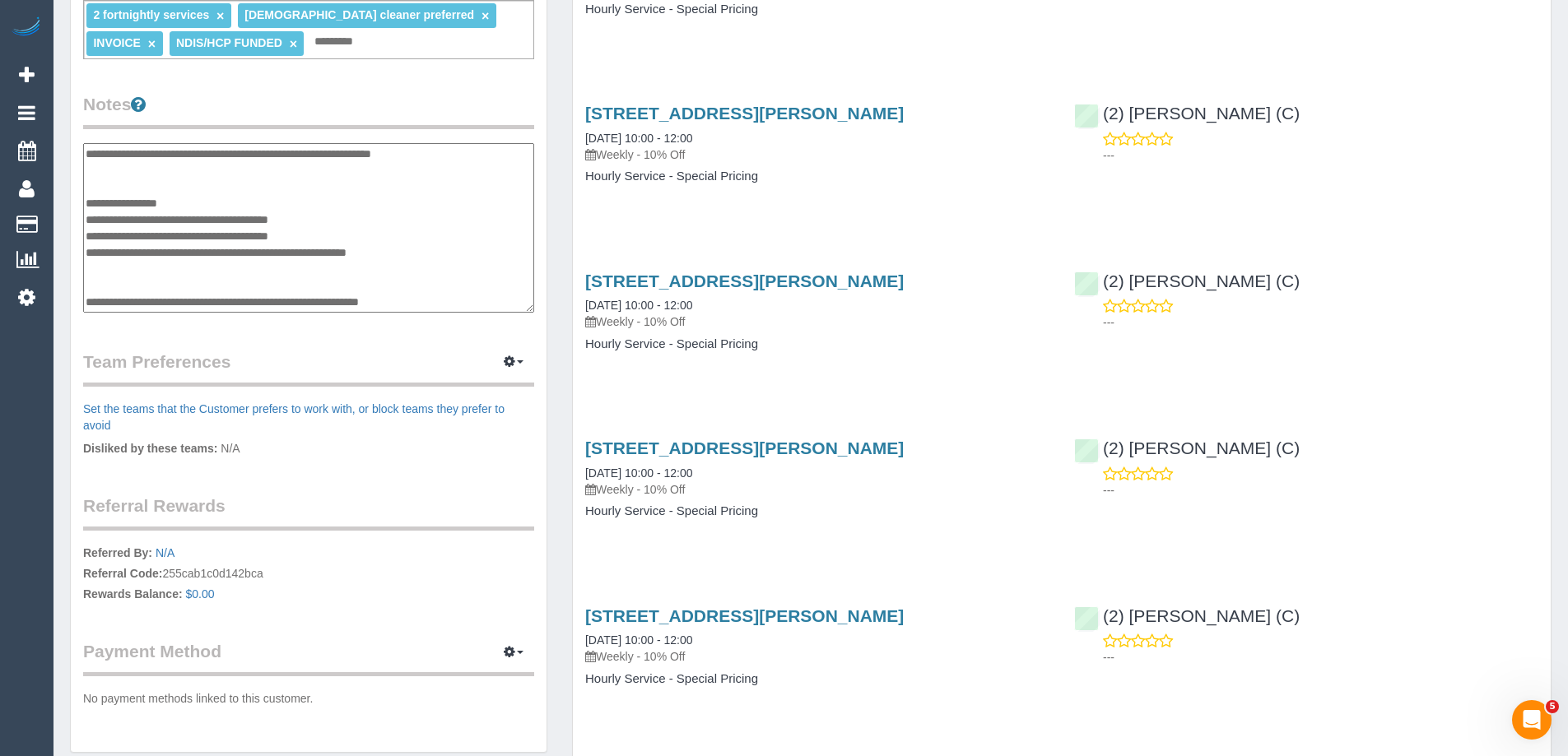
click at [425, 306] on textarea "**********" at bounding box center [309, 228] width 451 height 169
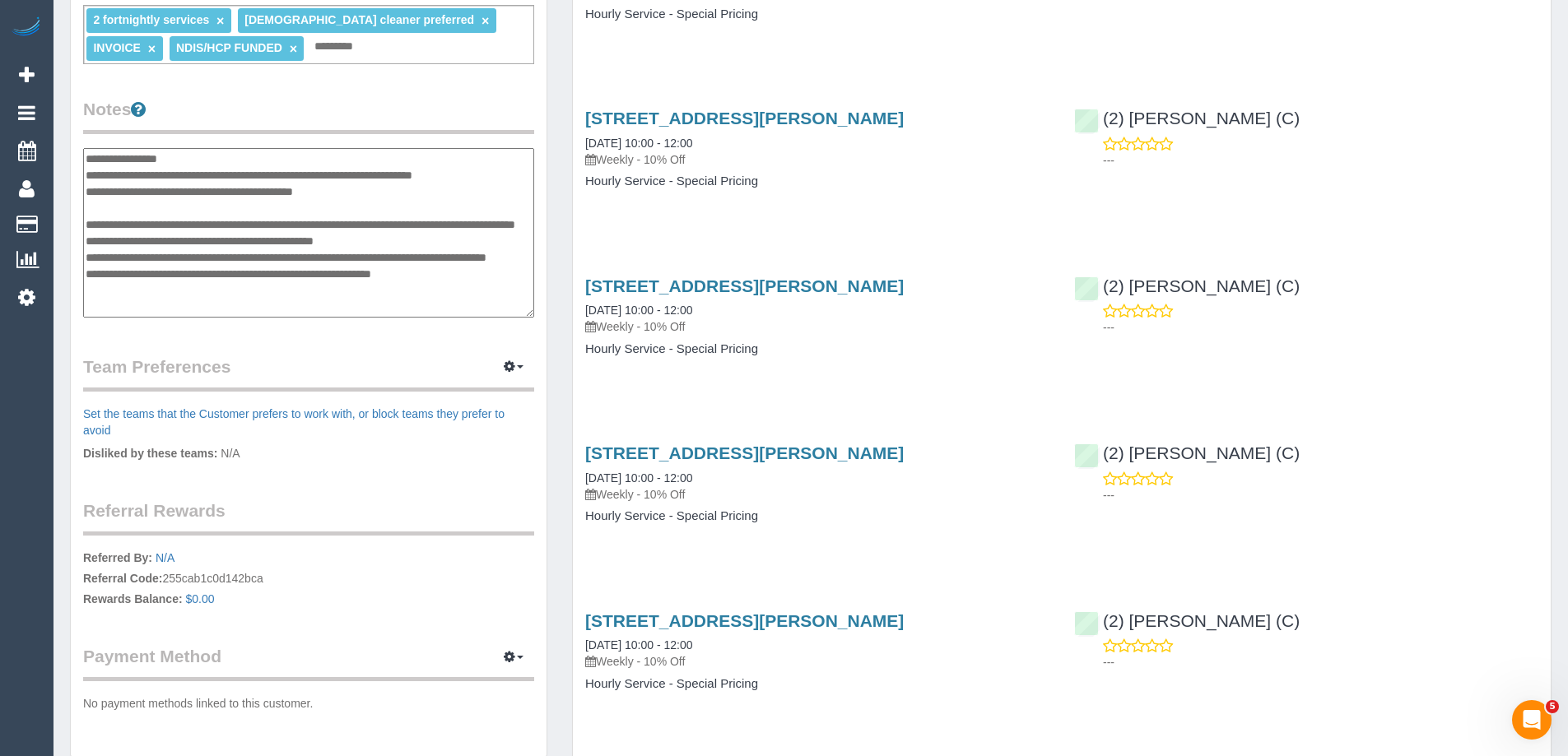
scroll to position [411, 0]
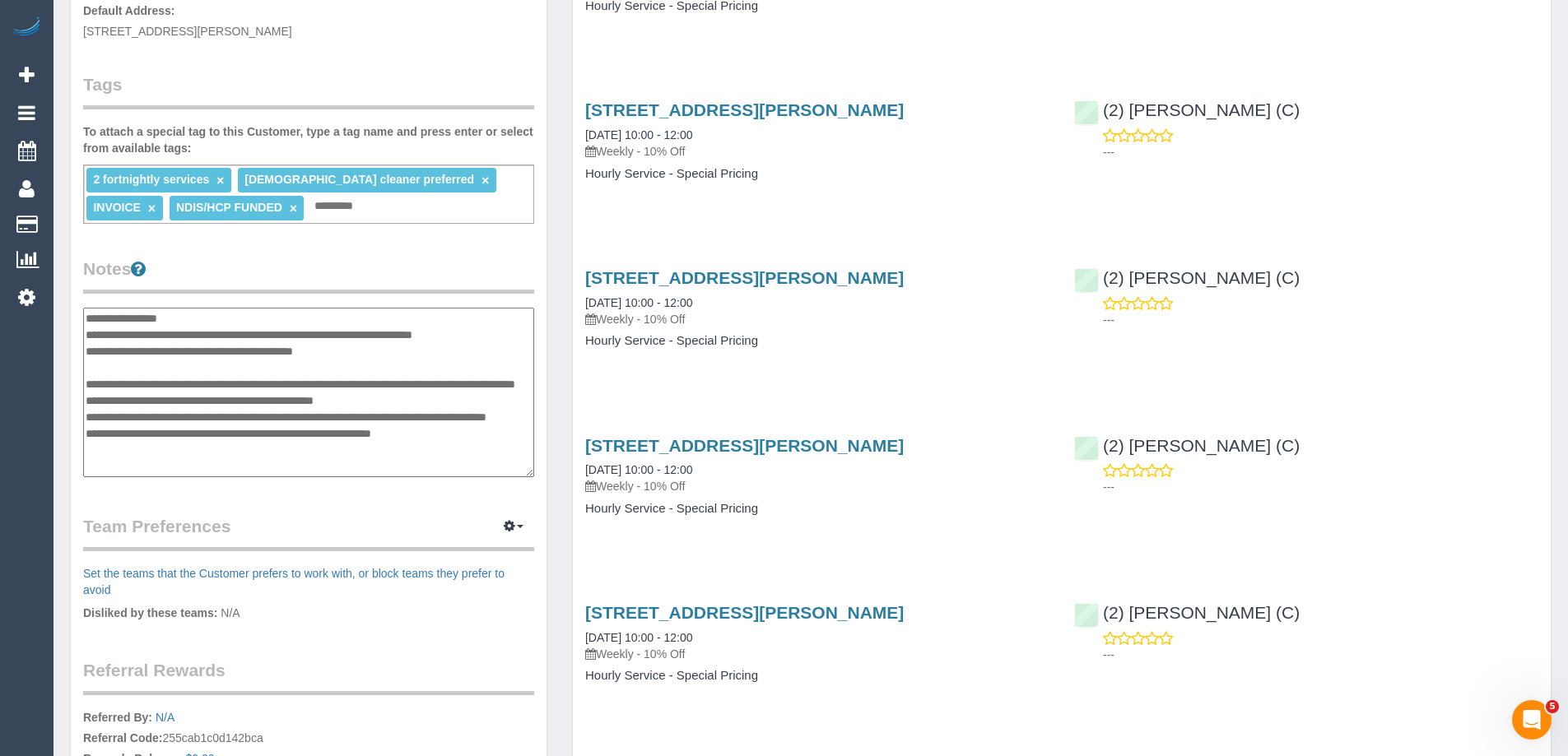
click at [397, 290] on legend "Notes" at bounding box center [309, 275] width 451 height 37
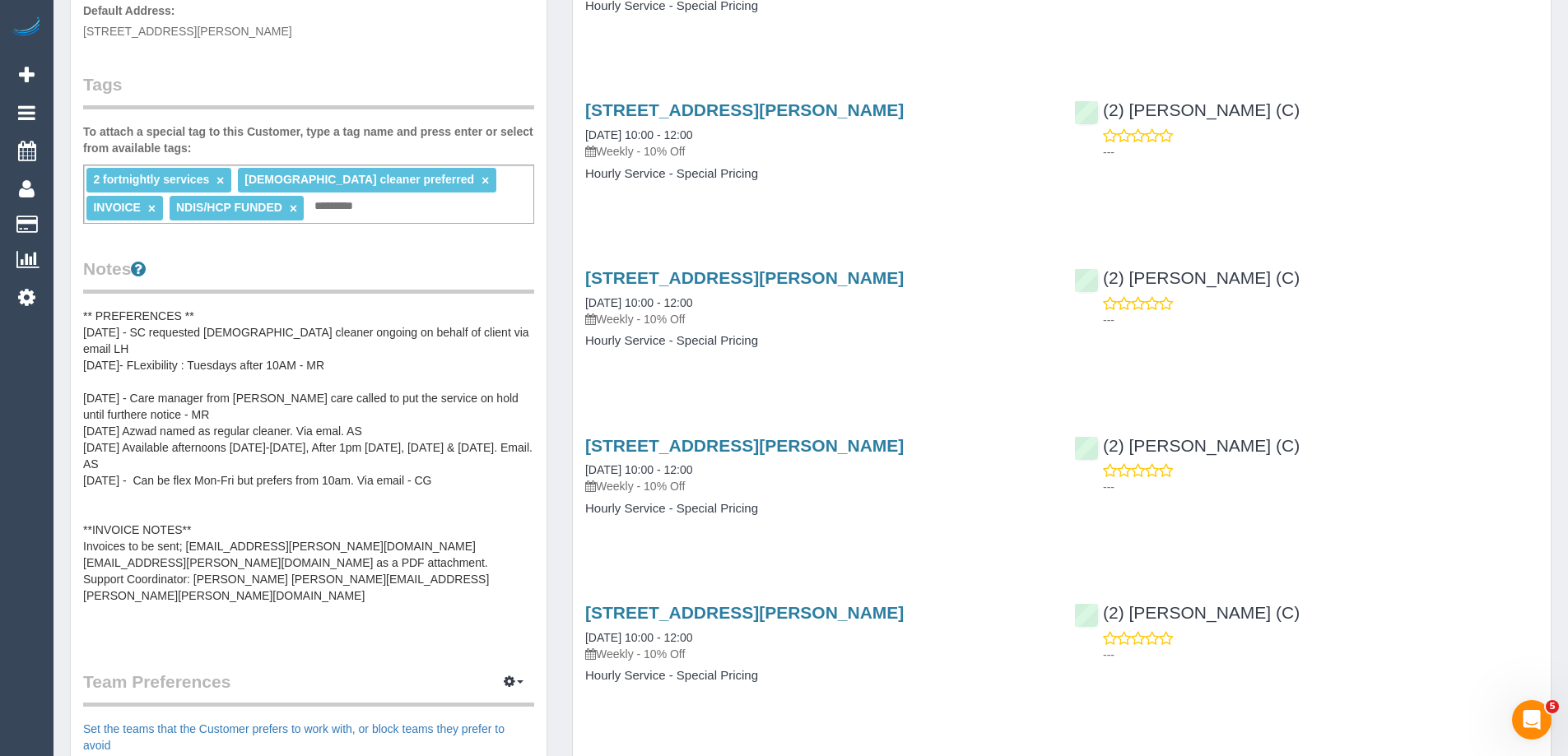
scroll to position [0, 0]
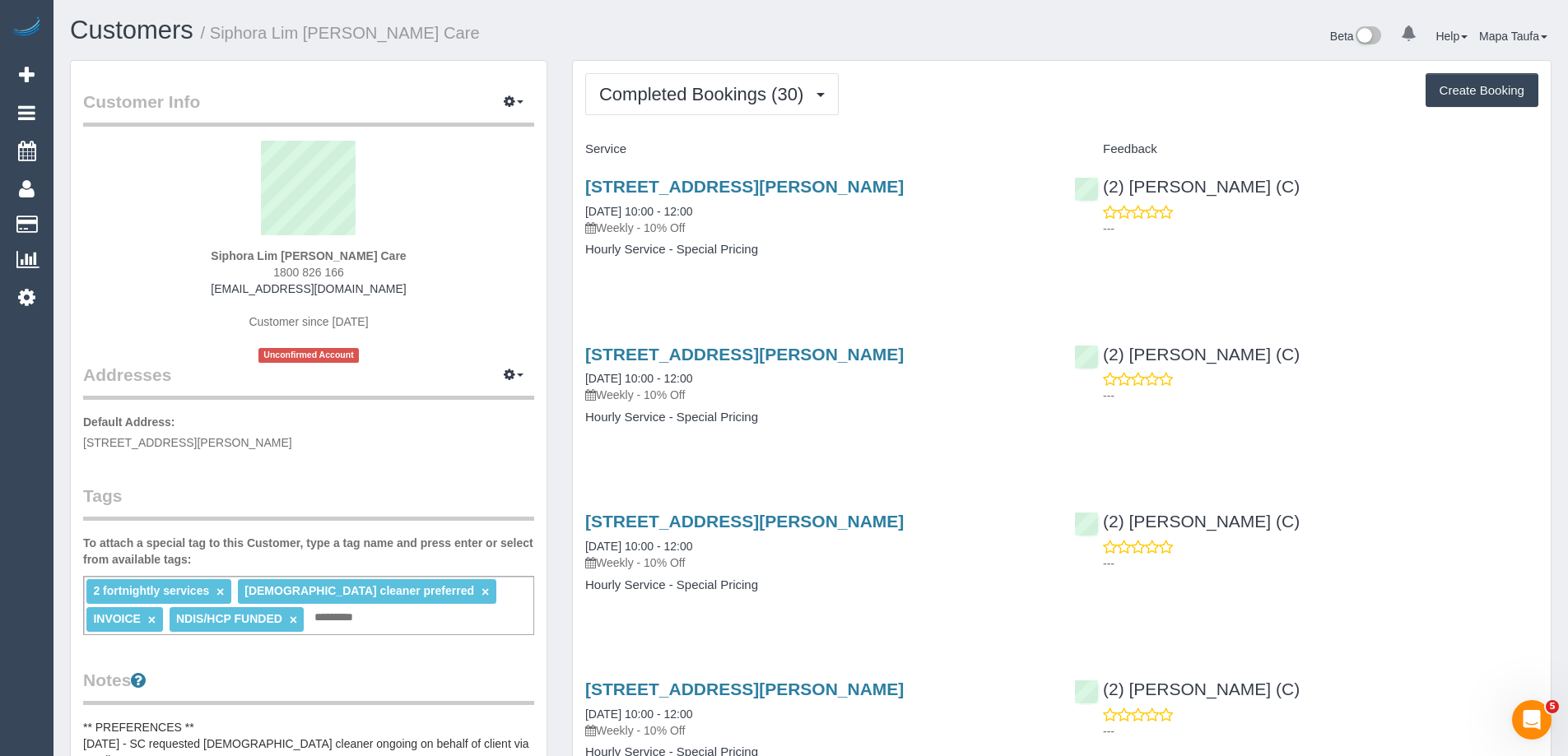
drag, startPoint x: 370, startPoint y: 275, endPoint x: 251, endPoint y: 273, distance: 119.0
click at [251, 273] on div "Siphora Lim Hammond Care 1800 826 166 siphorahammondcare@fake.com Customer sinc…" at bounding box center [309, 252] width 451 height 222
copy span "1800 826 166"
drag, startPoint x: 746, startPoint y: 107, endPoint x: 739, endPoint y: 123, distance: 17.5
click at [744, 105] on button "Completed Bookings (30)" at bounding box center [712, 94] width 254 height 42
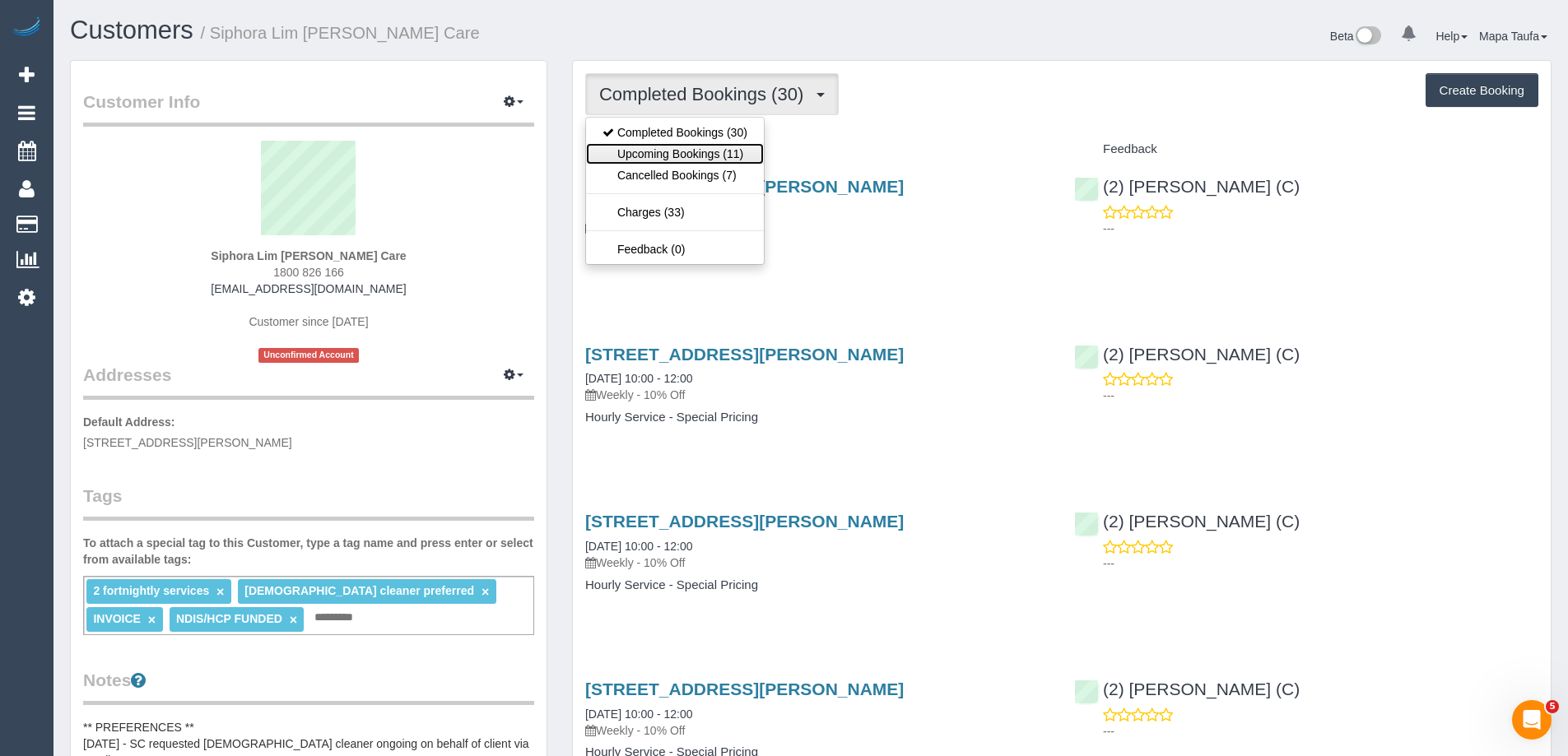
click at [720, 150] on link "Upcoming Bookings (11)" at bounding box center [675, 154] width 178 height 22
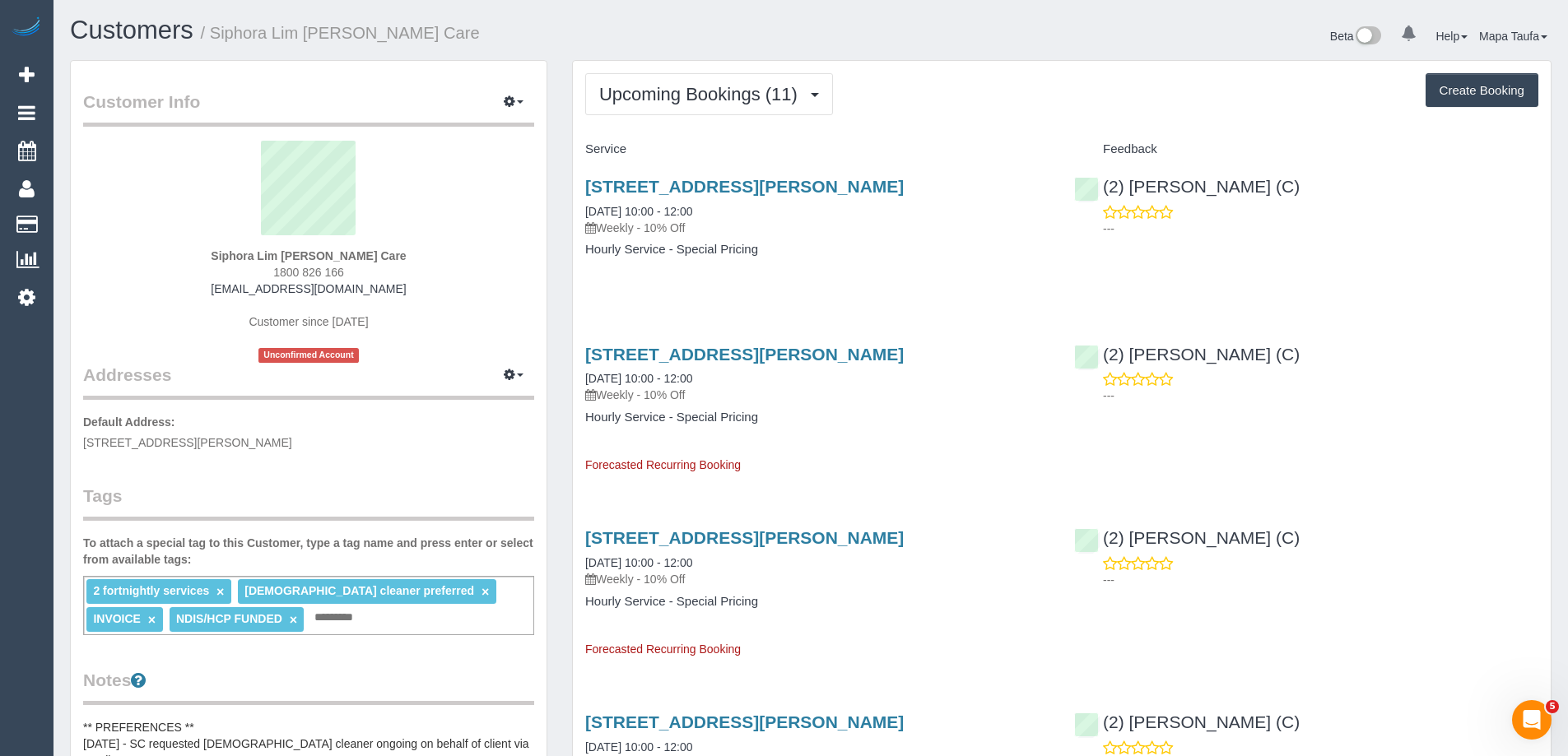
click at [656, 104] on button "Upcoming Bookings (11)" at bounding box center [709, 94] width 248 height 42
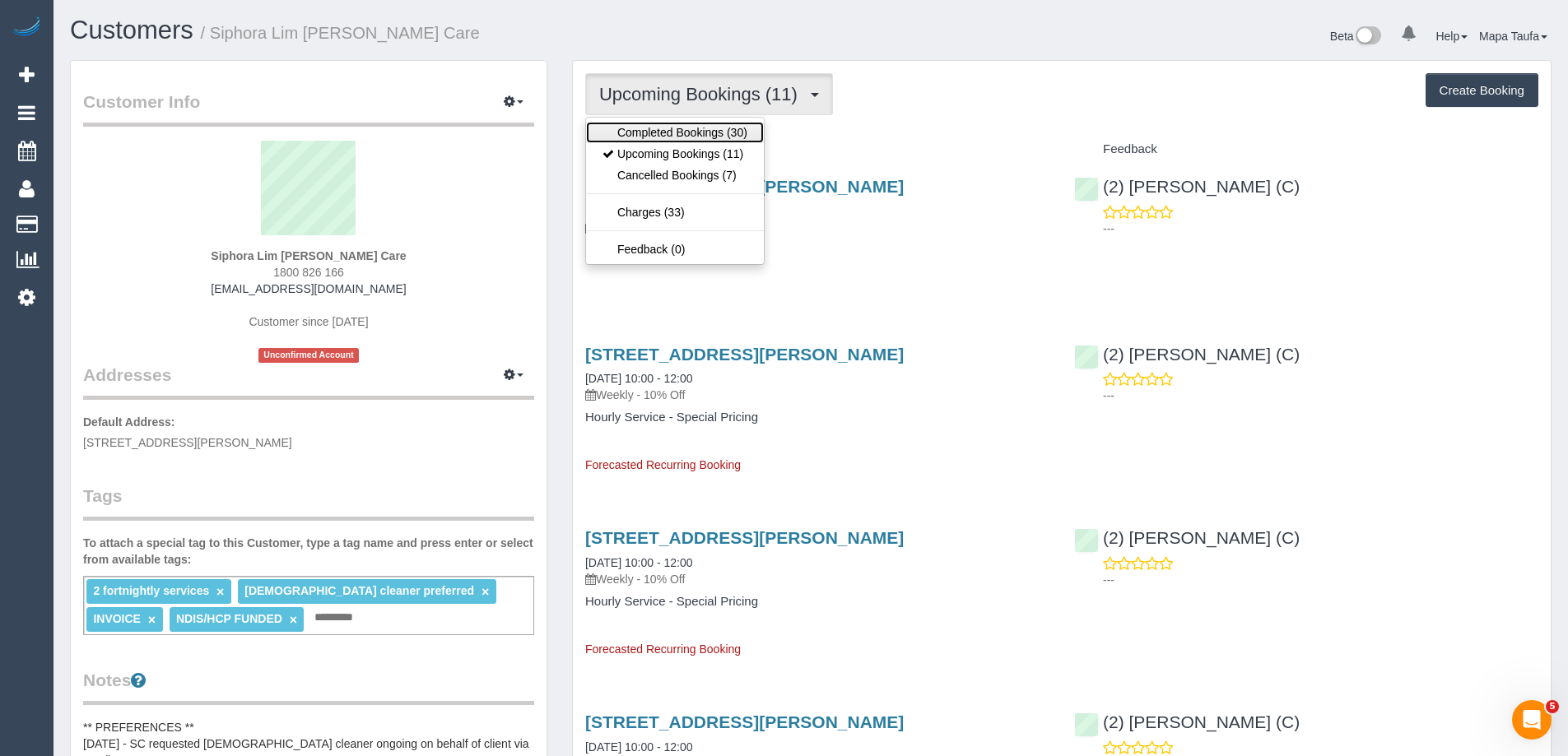
click at [657, 123] on link "Completed Bookings (30)" at bounding box center [675, 133] width 178 height 22
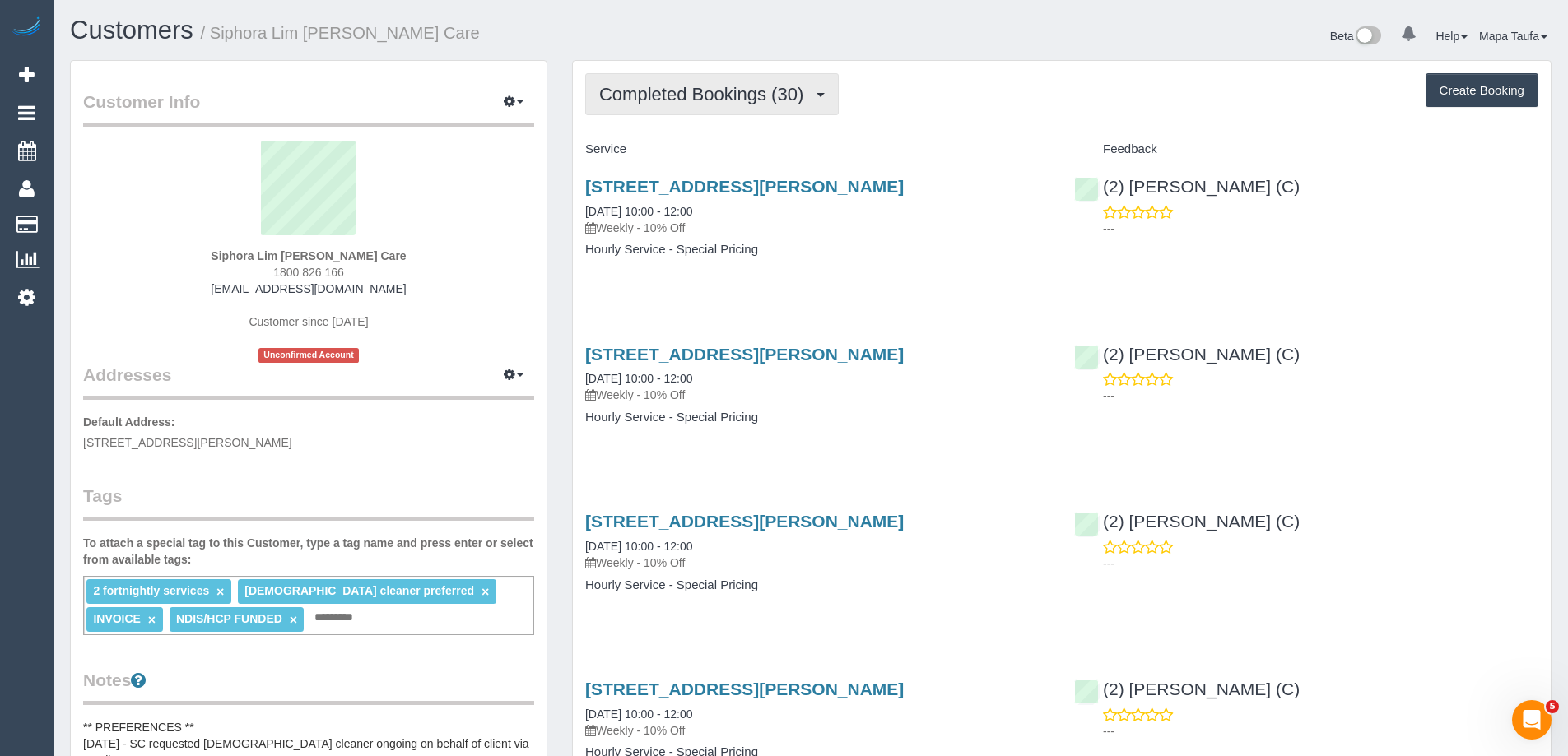
click at [693, 104] on button "Completed Bookings (30)" at bounding box center [712, 94] width 254 height 42
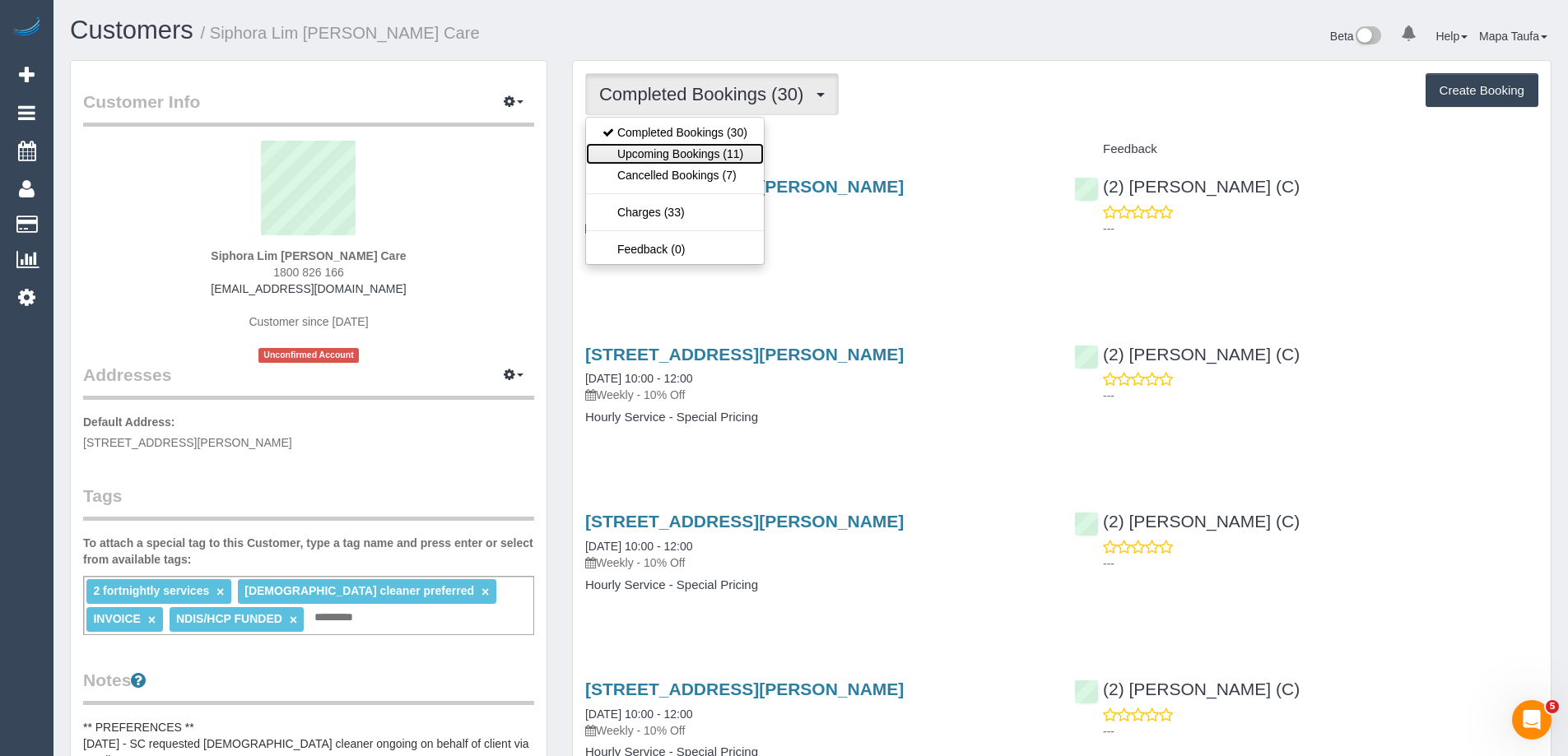
click at [690, 151] on link "Upcoming Bookings (11)" at bounding box center [675, 154] width 178 height 22
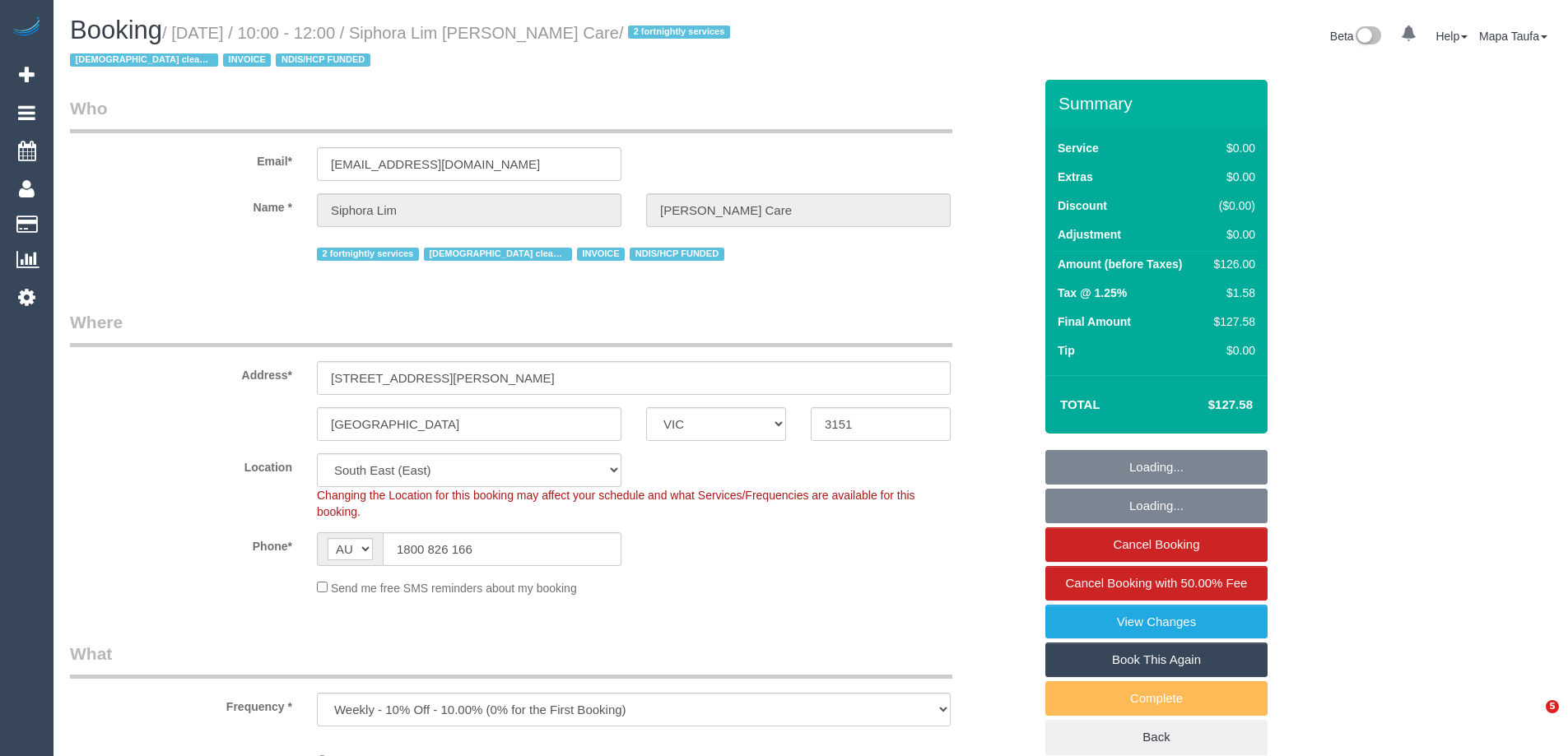
select select "VIC"
select select "object:793"
select select "120"
select select "number:28"
select select "number:14"
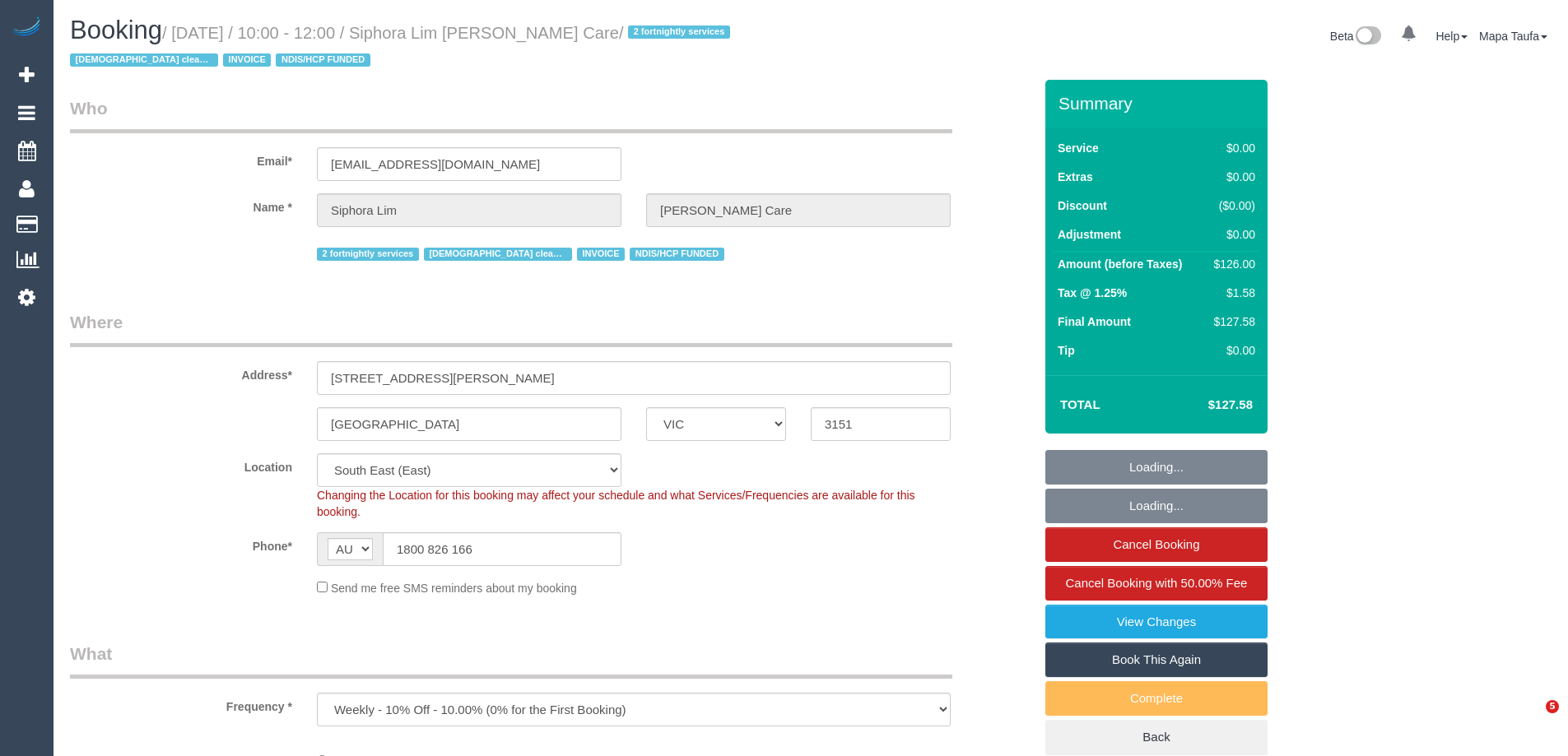
select select "number:19"
select select "number:36"
select select "number:34"
select select "spot1"
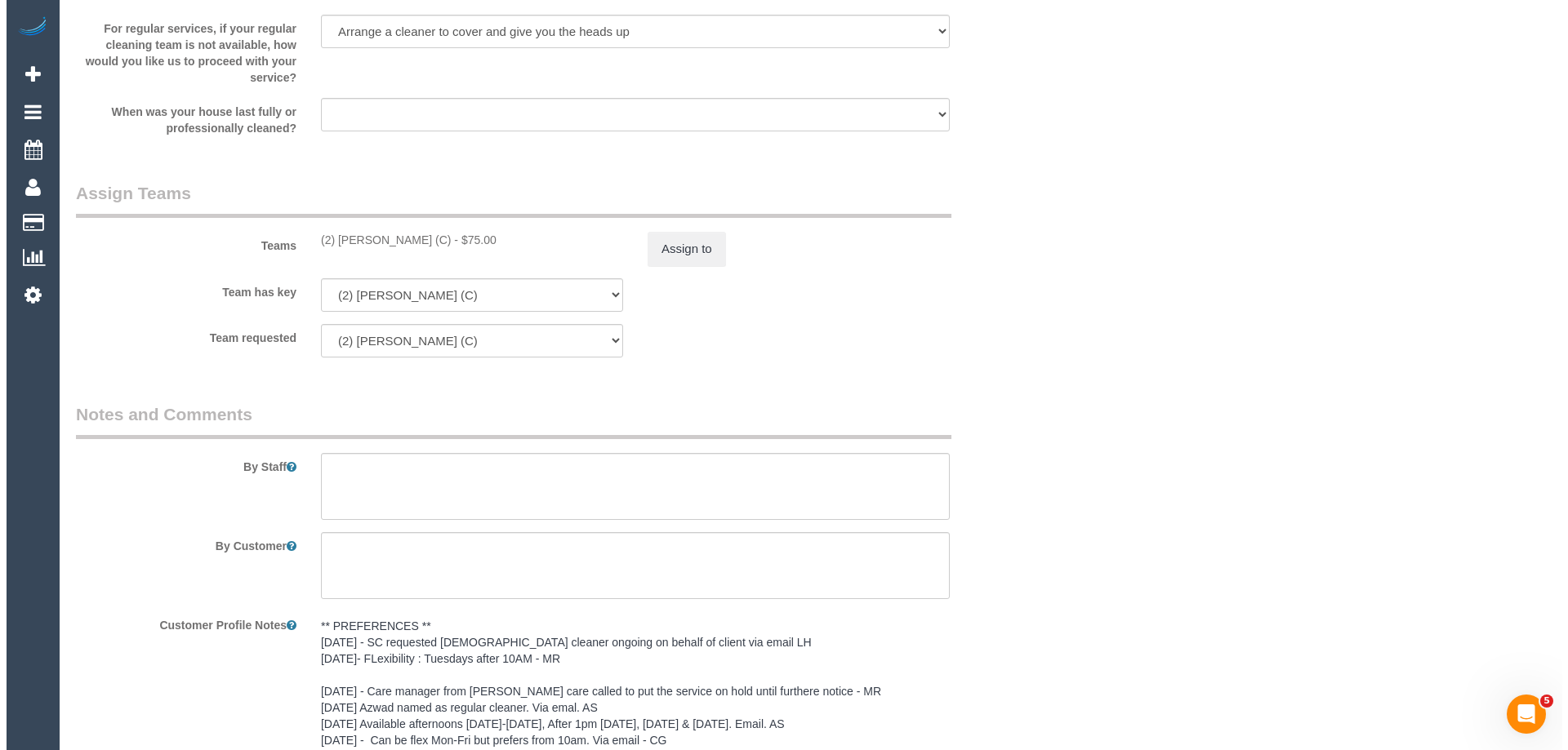
scroll to position [1863, 0]
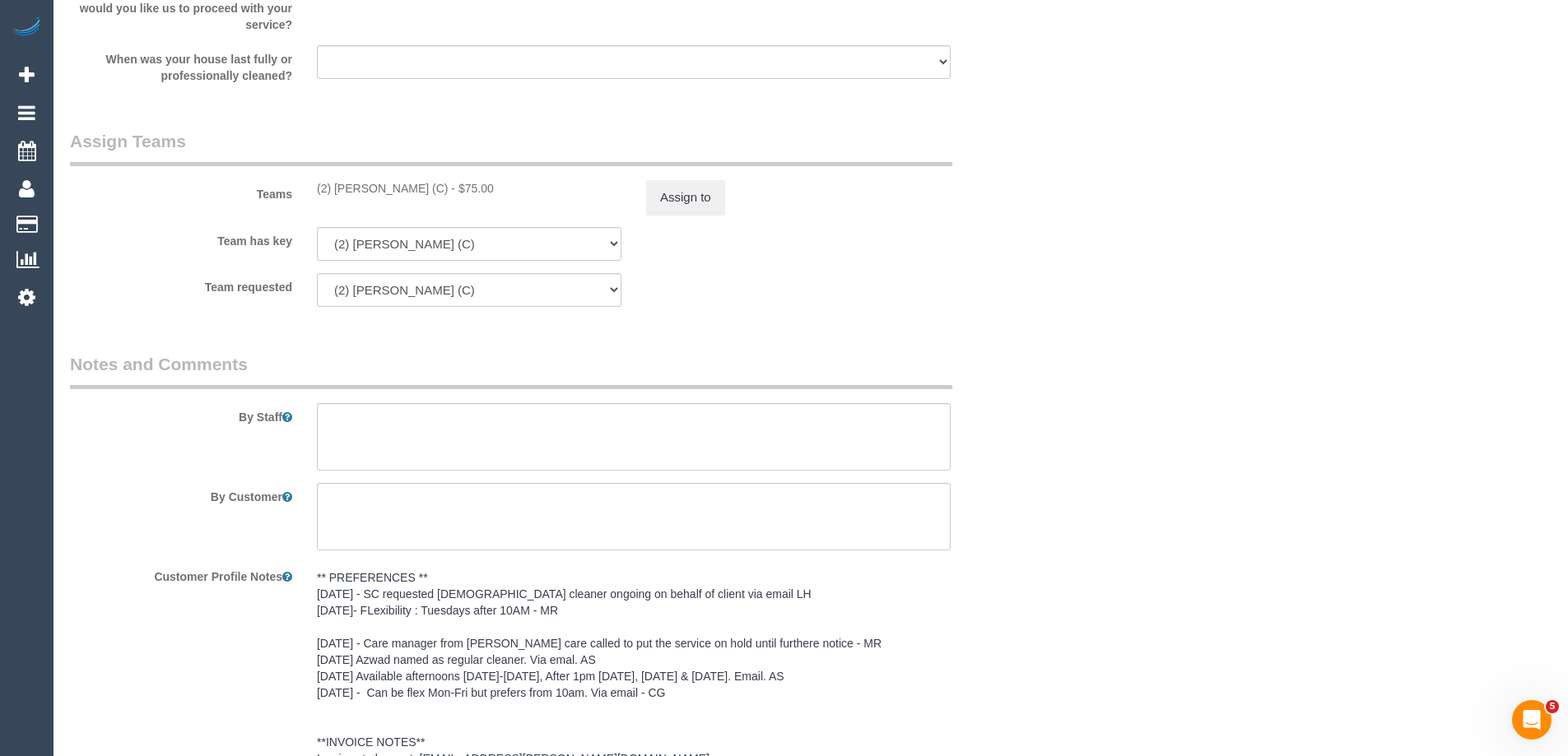
drag, startPoint x: 435, startPoint y: 193, endPoint x: 337, endPoint y: 189, distance: 98.1
click at [337, 189] on div "(2) Catalina Fabro (C) - $75.00" at bounding box center [469, 189] width 305 height 17
copy div "Catalina Fabro (C) -"
click at [669, 201] on button "Assign to" at bounding box center [685, 197] width 79 height 34
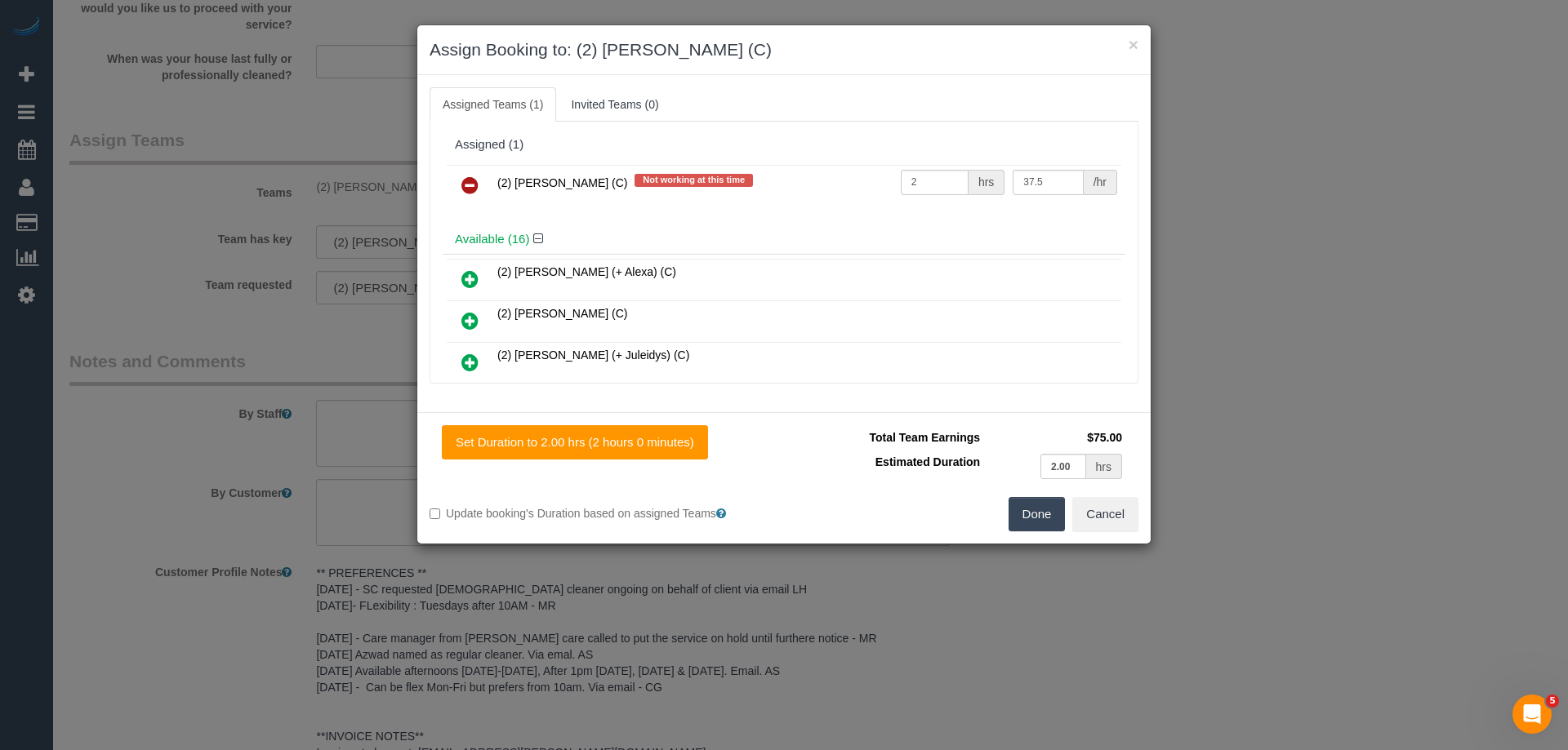
click at [471, 190] on icon at bounding box center [470, 185] width 17 height 20
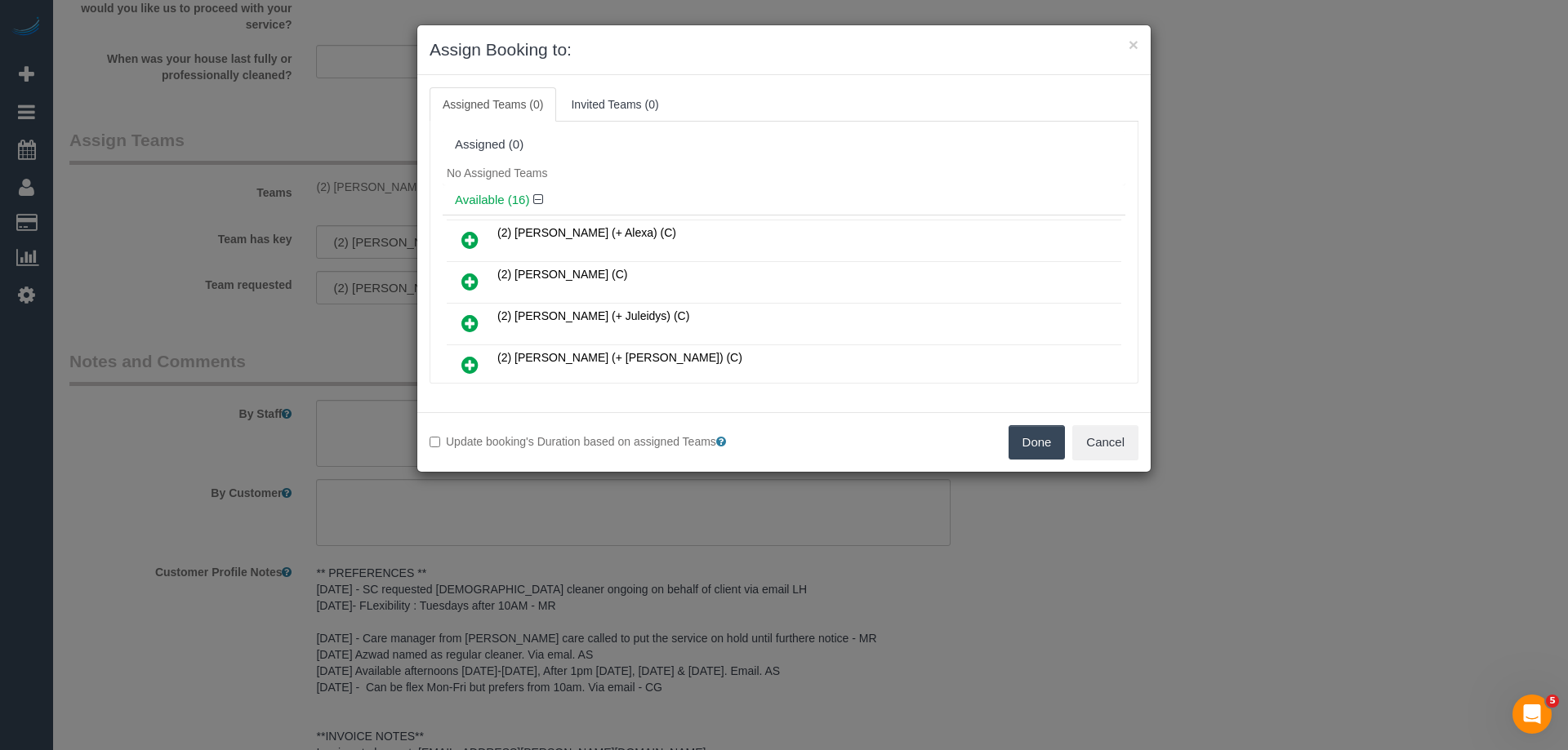
click at [1045, 457] on button "Done" at bounding box center [1037, 442] width 57 height 34
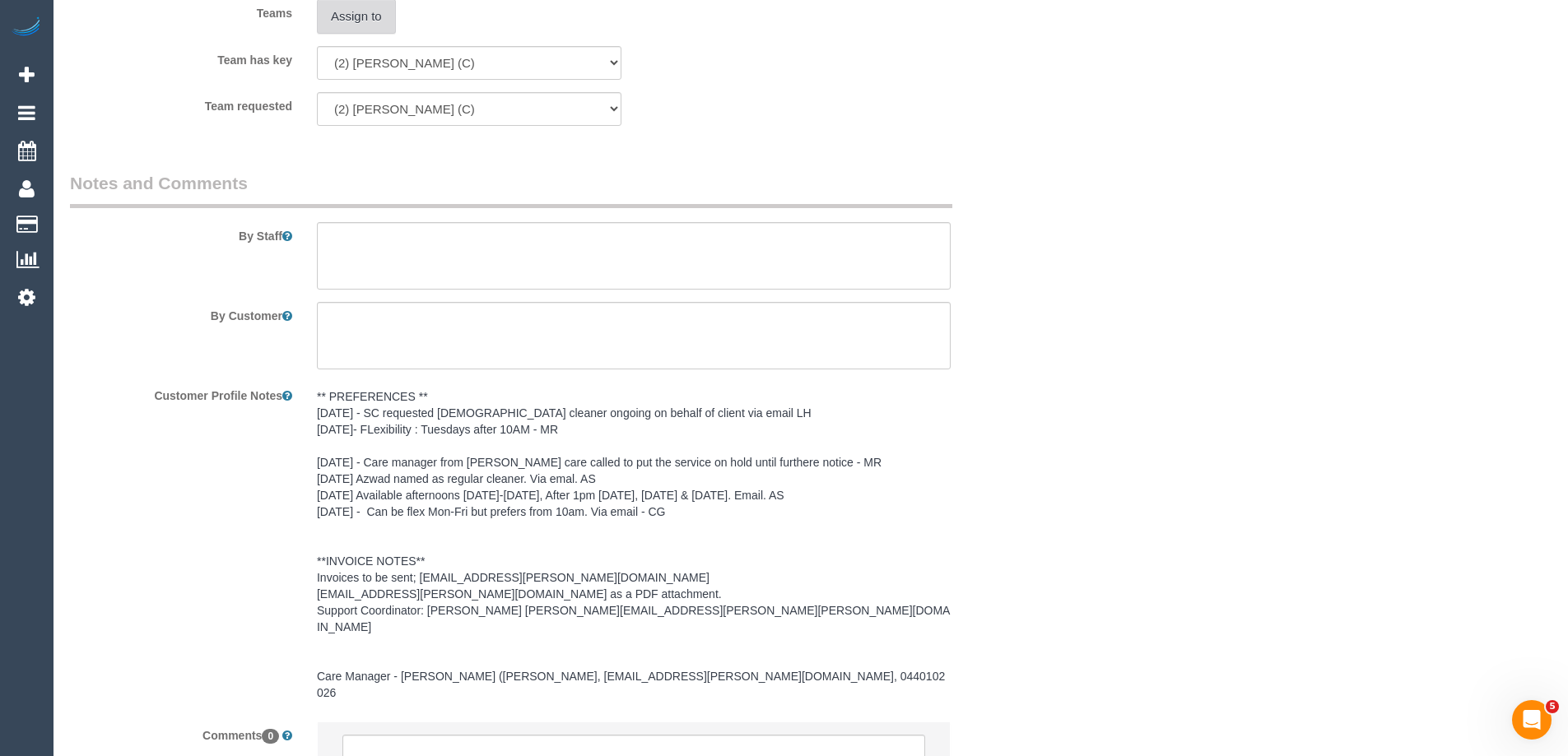
scroll to position [2186, 0]
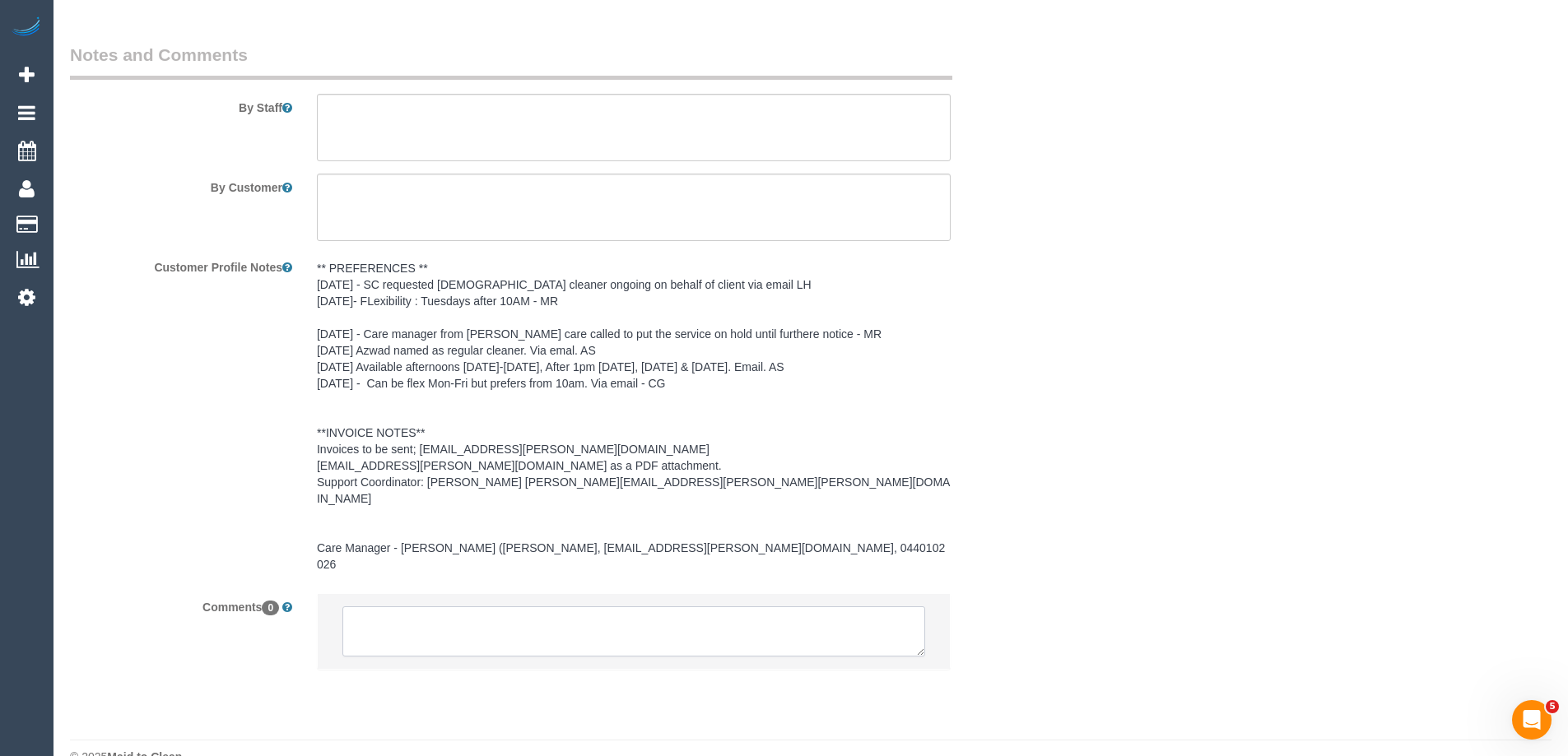
click at [487, 607] on textarea at bounding box center [634, 632] width 583 height 51
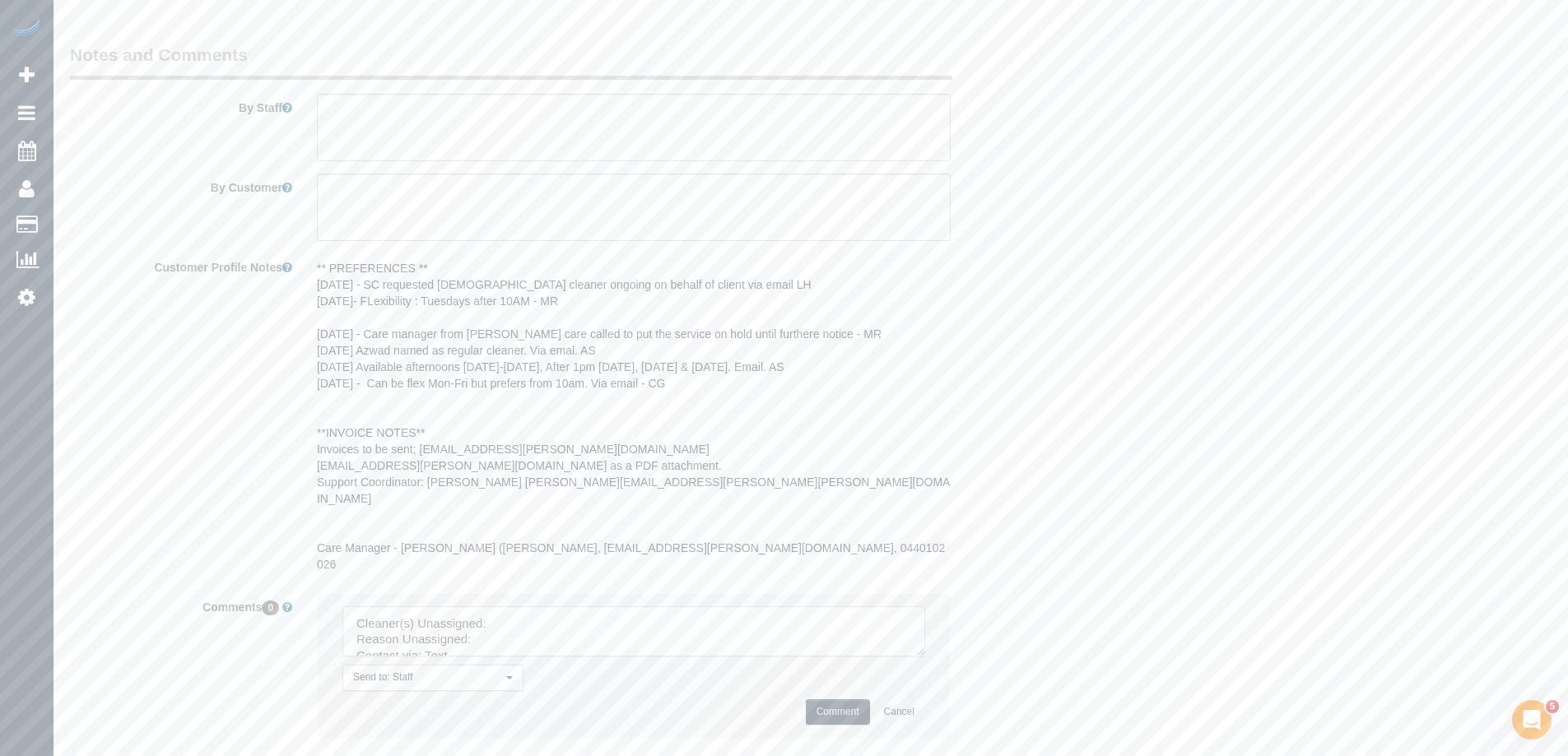
drag, startPoint x: 928, startPoint y: 637, endPoint x: 959, endPoint y: 734, distance: 101.8
click at [925, 658] on textarea at bounding box center [634, 632] width 583 height 51
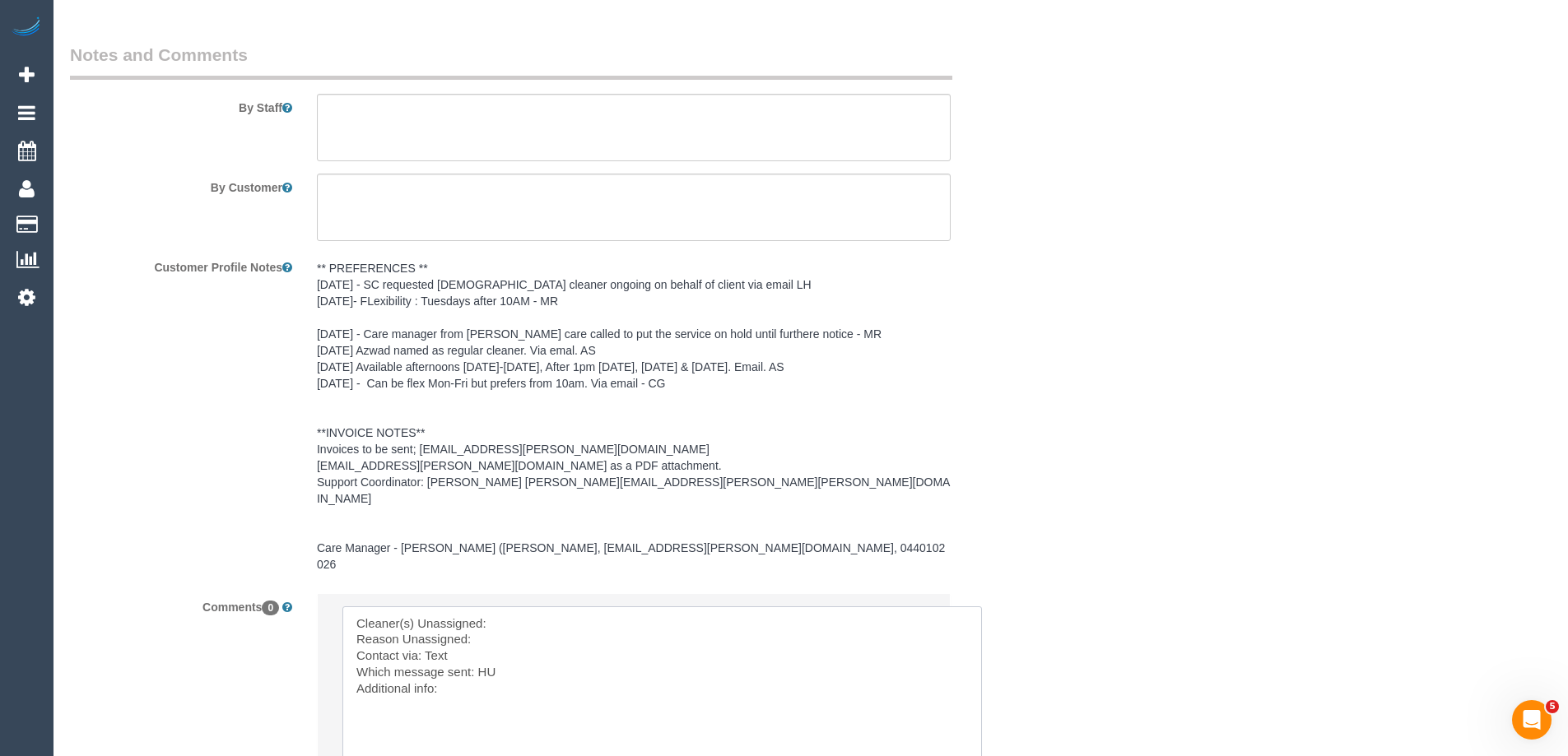
click at [508, 607] on textarea at bounding box center [662, 692] width 640 height 171
paste textarea "Catalina Fabro (C) -"
click at [513, 607] on textarea at bounding box center [662, 692] width 640 height 171
click at [427, 629] on textarea at bounding box center [662, 692] width 640 height 171
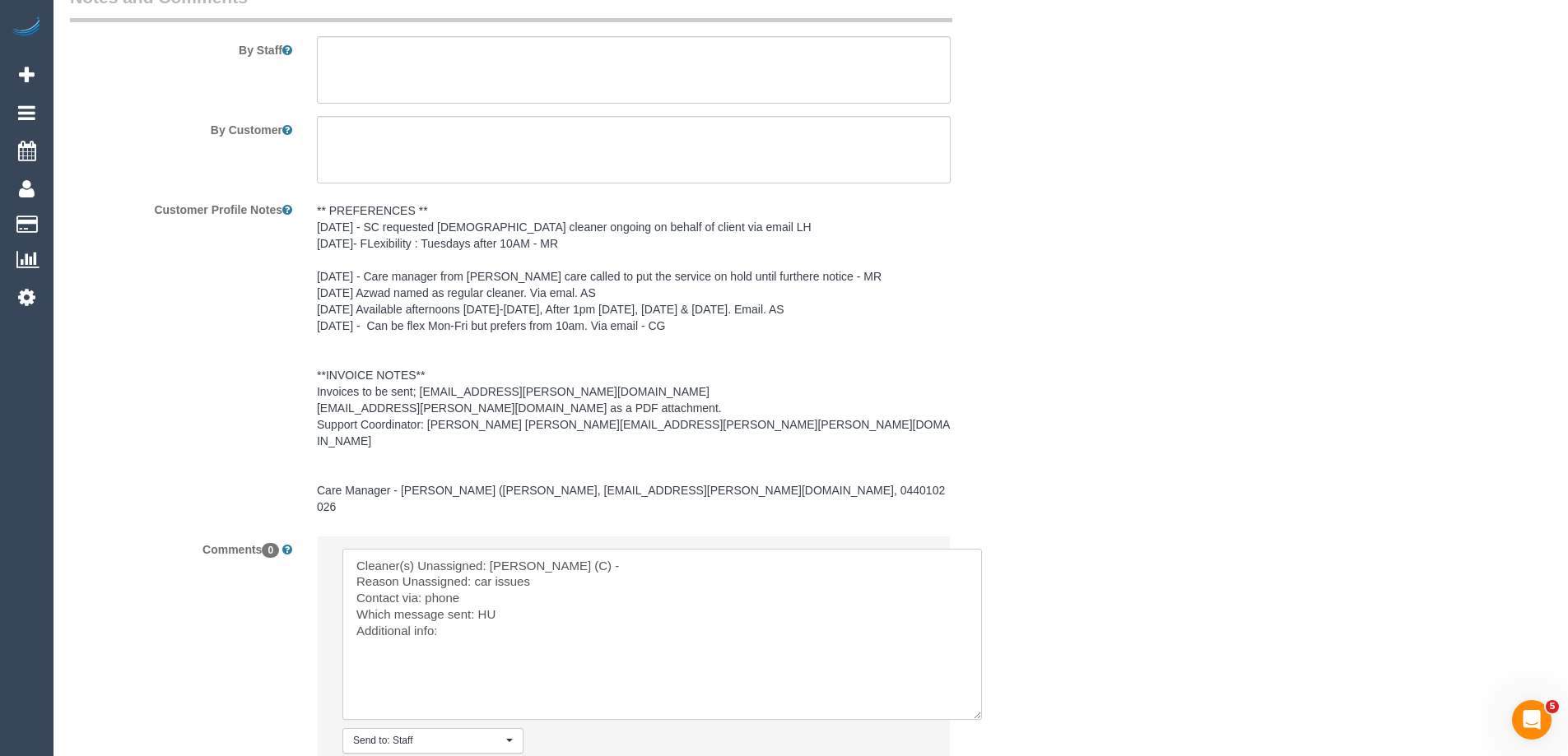
scroll to position [2375, 0]
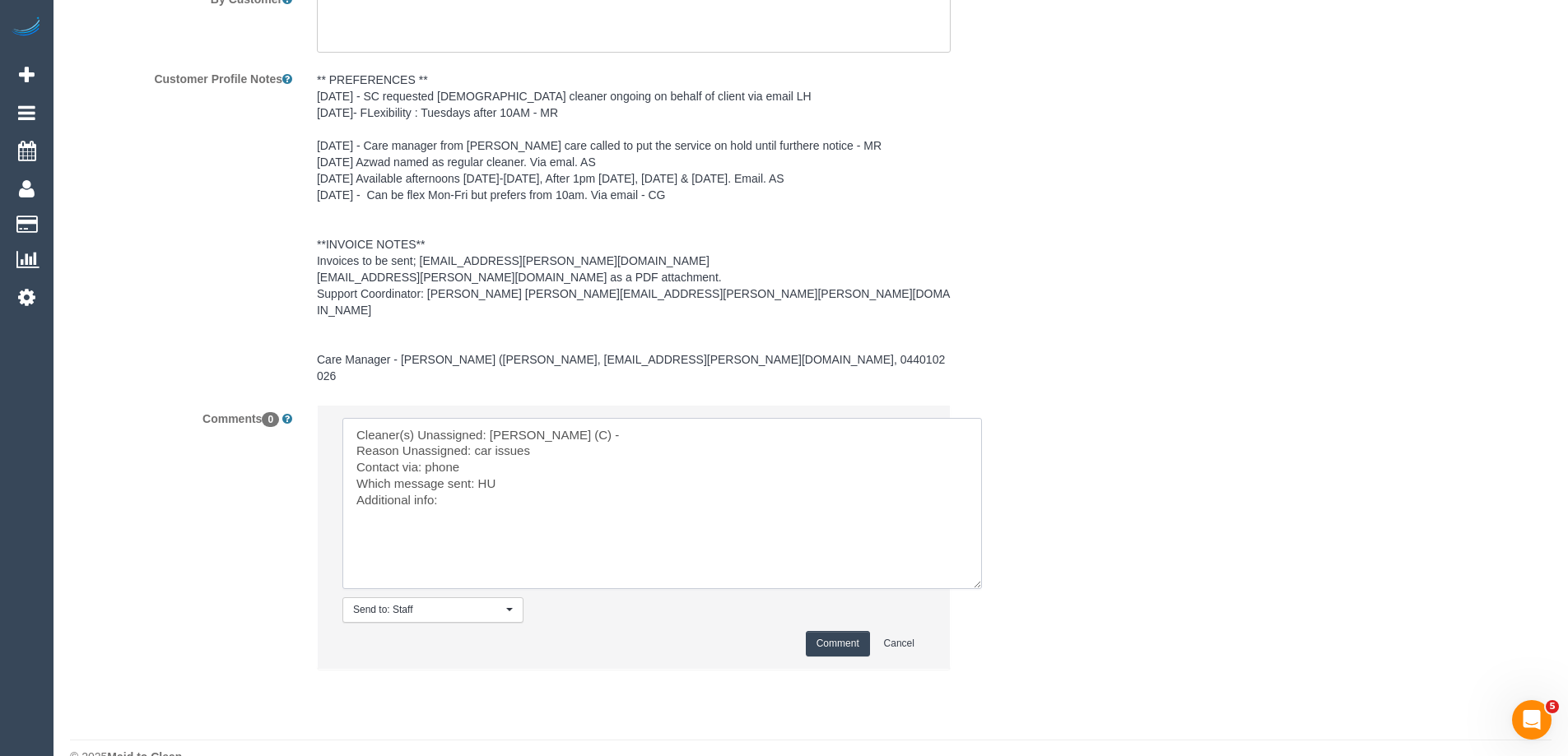
click at [492, 436] on textarea at bounding box center [662, 503] width 640 height 171
click at [482, 452] on textarea at bounding box center [662, 503] width 640 height 171
click at [454, 465] on textarea at bounding box center [662, 503] width 640 height 171
click at [517, 477] on textarea at bounding box center [662, 503] width 640 height 171
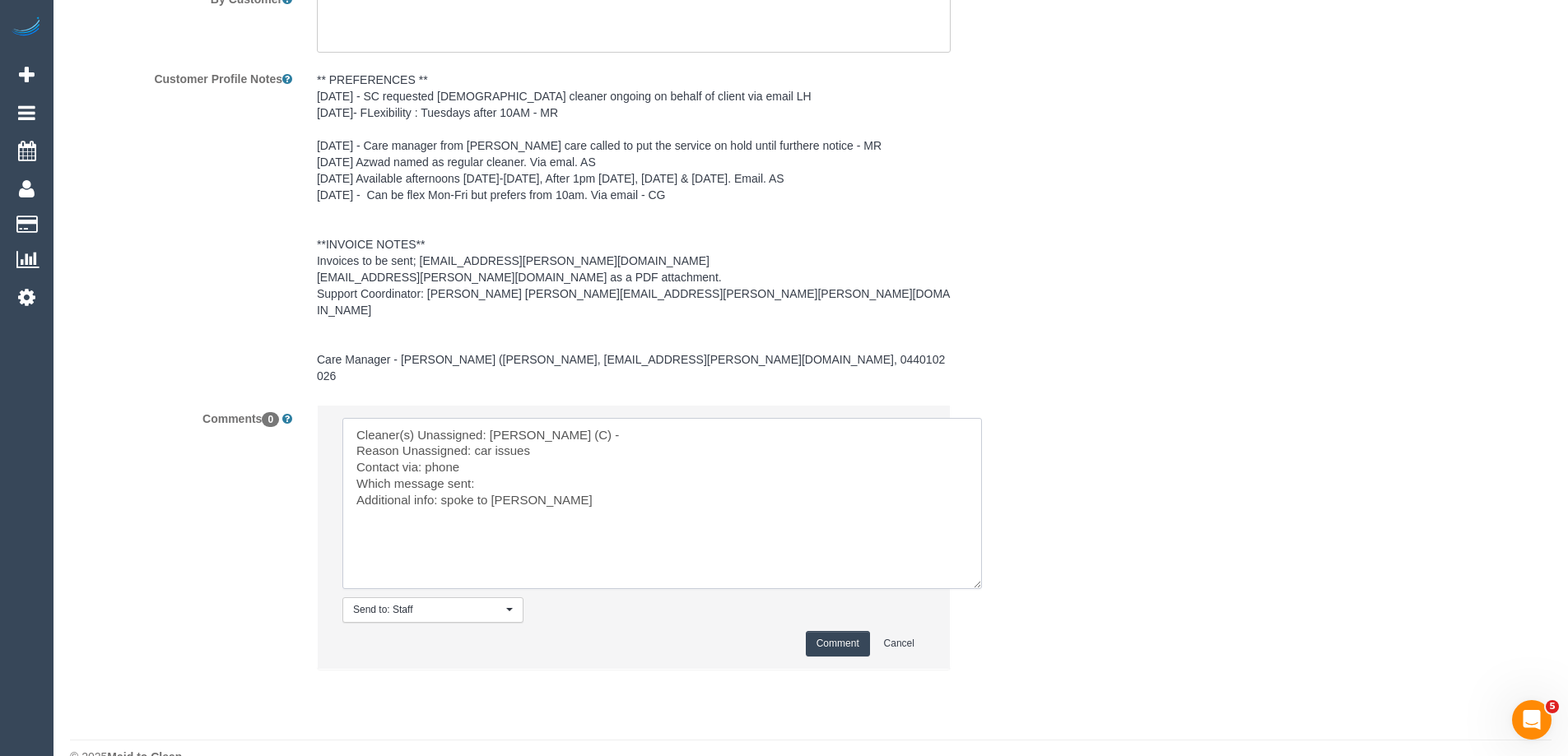
click at [507, 470] on textarea at bounding box center [662, 503] width 640 height 171
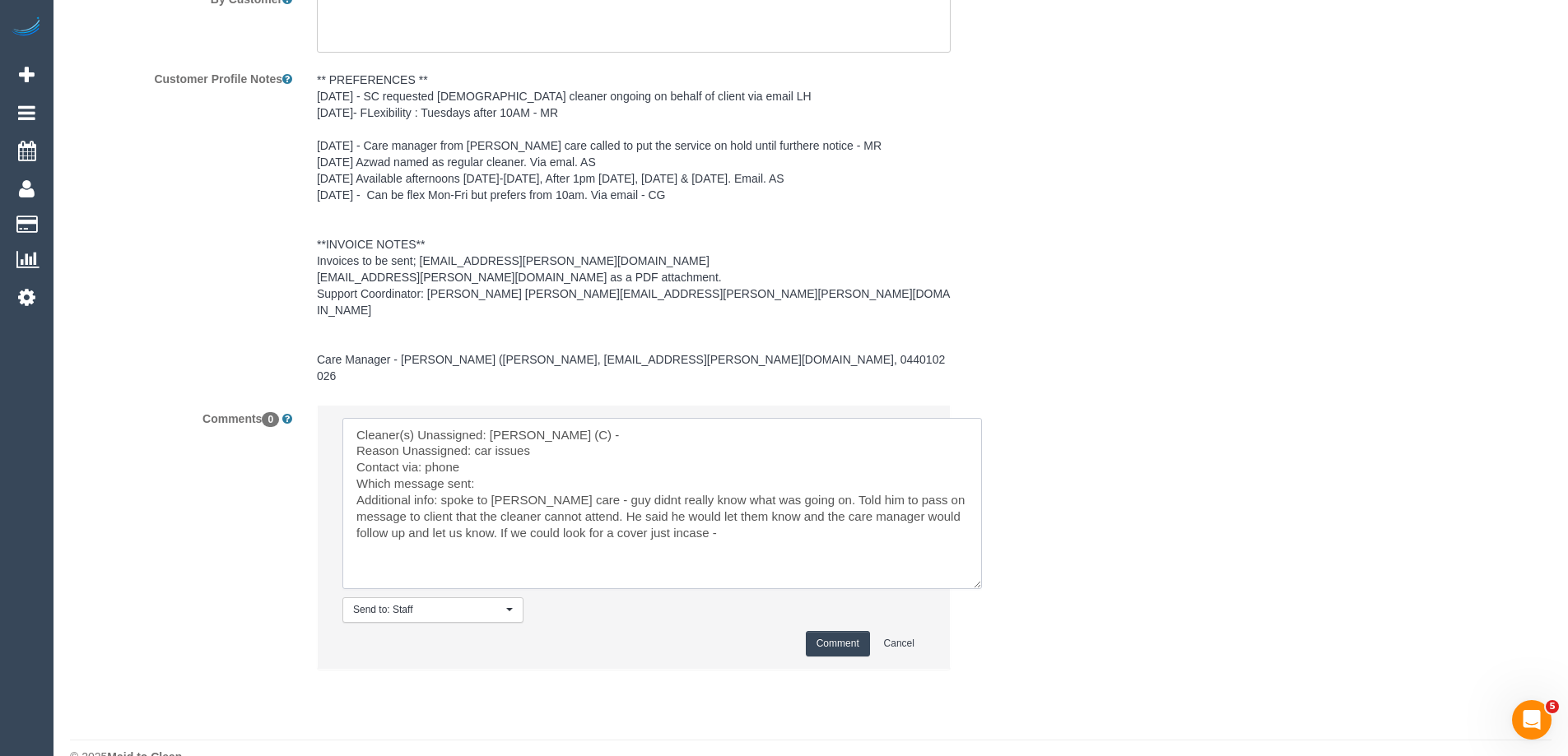
type textarea "Cleaner(s) Unassigned: Catalina Fabro (C) - Reason Unassigned: car issues Conta…"
click at [824, 592] on li "Send to: Staff Nothing selected Send to: Staff Send to: Customer Send to: Team …" at bounding box center [634, 537] width 632 height 263
click at [830, 631] on button "Comment" at bounding box center [837, 643] width 64 height 26
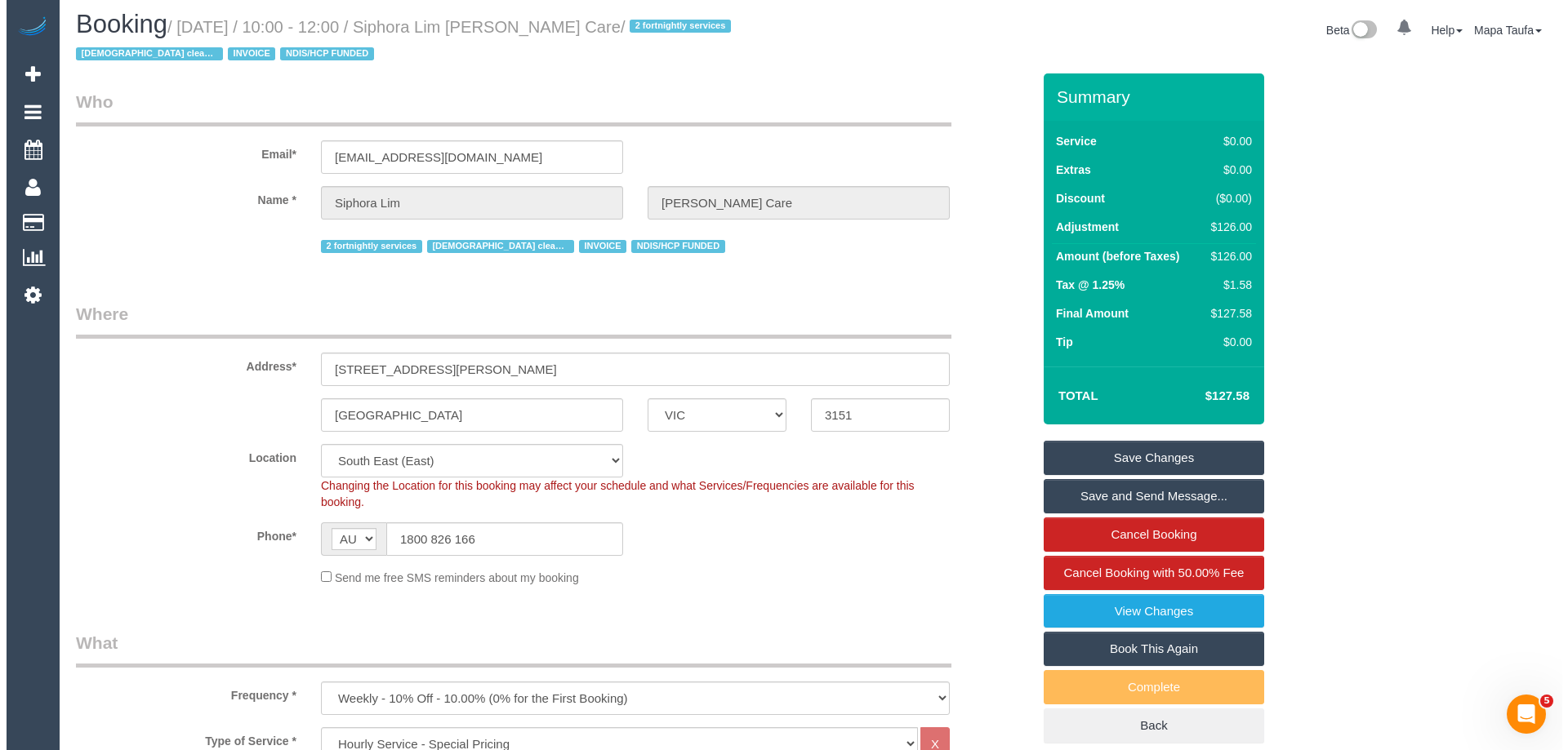
scroll to position [0, 0]
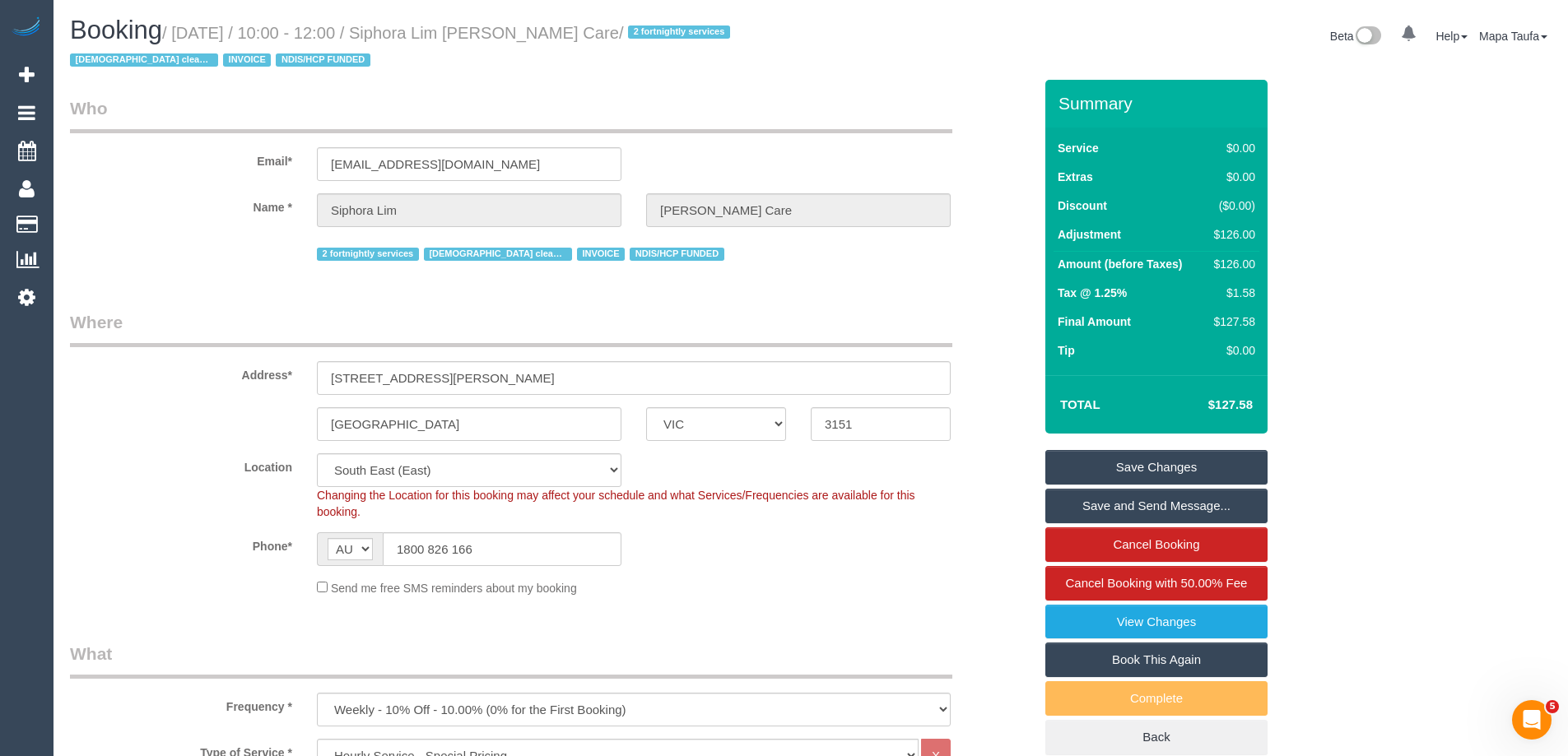
click at [1116, 458] on link "Save Changes" at bounding box center [1156, 466] width 222 height 34
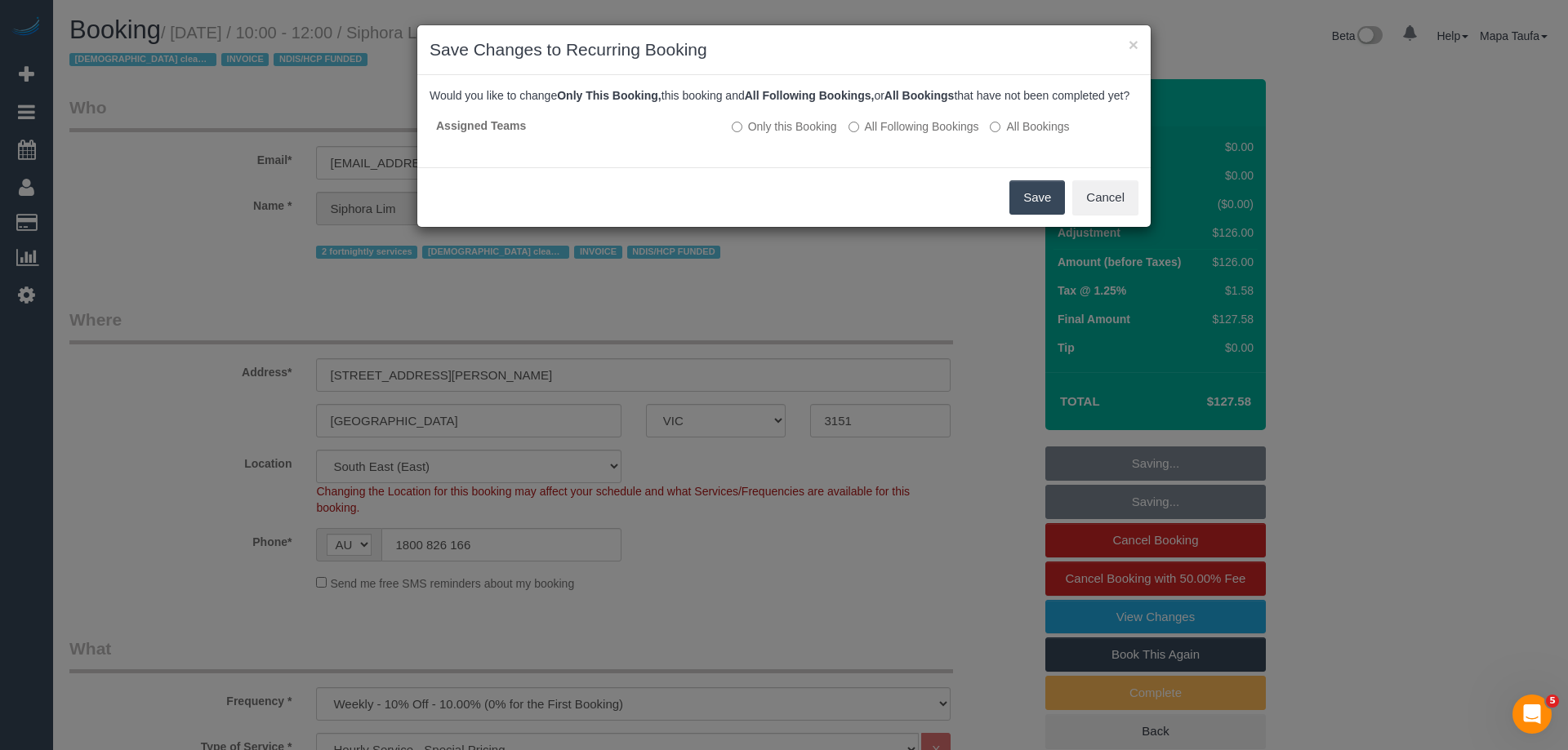
click at [1033, 202] on button "Save" at bounding box center [1036, 197] width 55 height 34
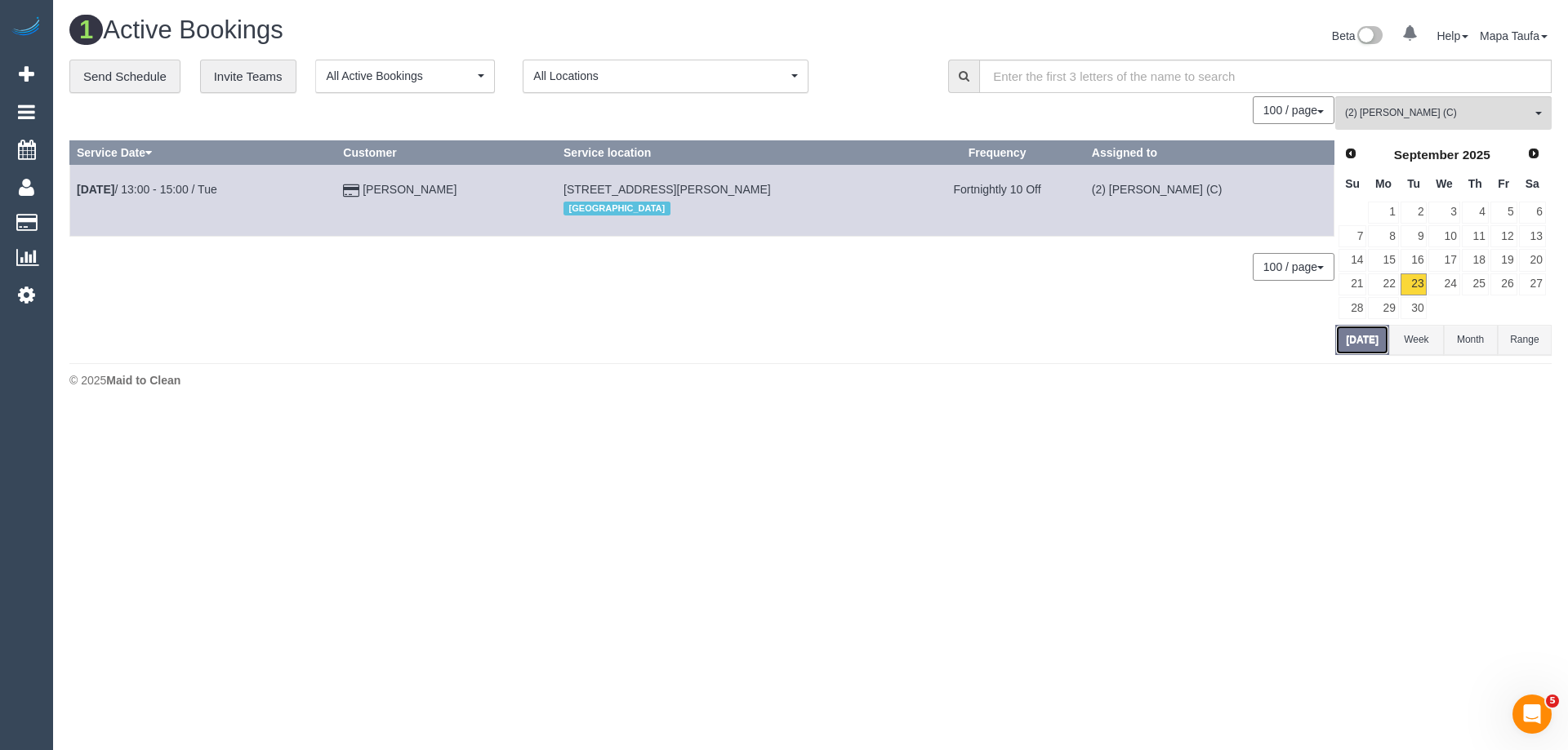
click at [1355, 339] on button "Today" at bounding box center [1362, 339] width 54 height 30
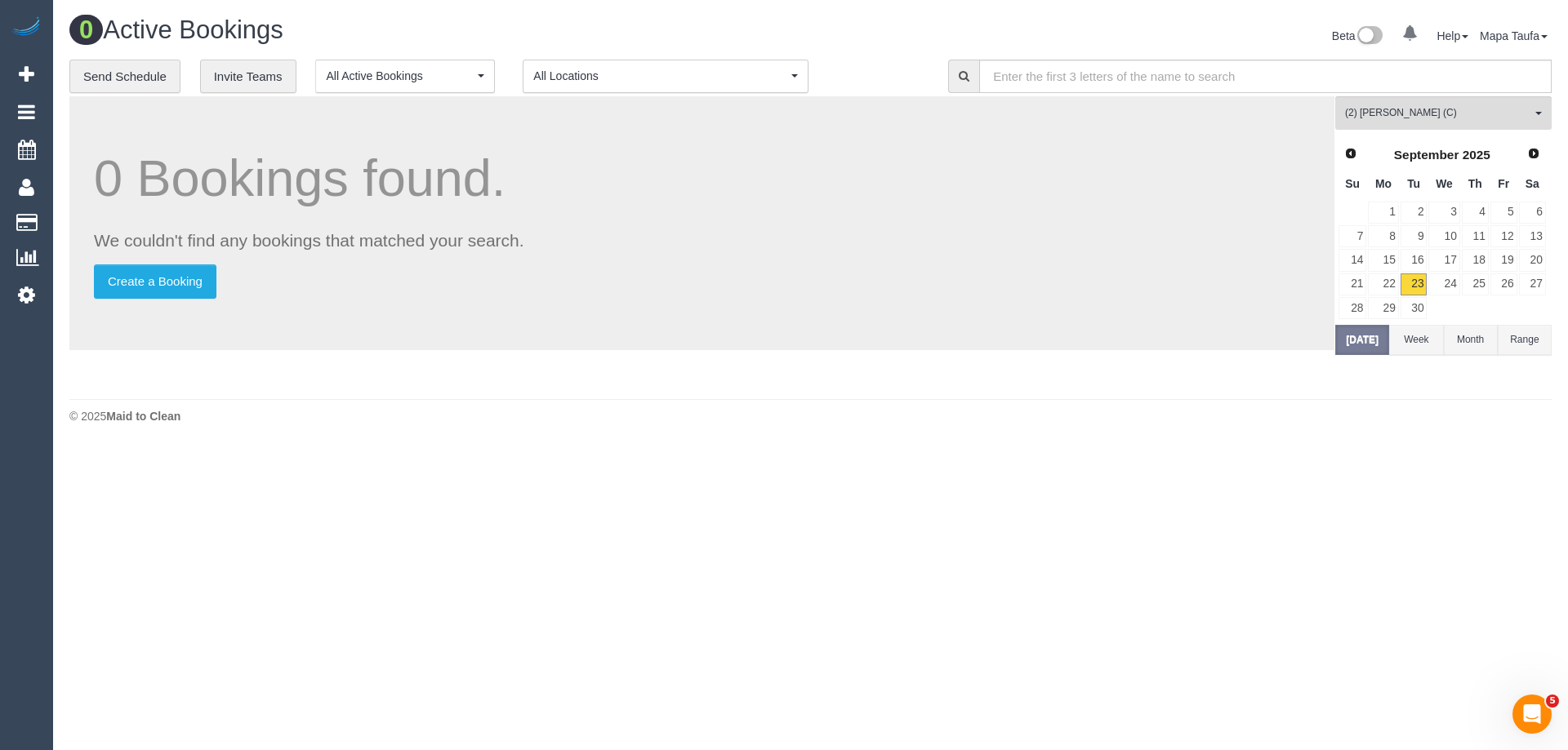
click at [1396, 145] on div "September 2025" at bounding box center [1441, 156] width 151 height 23
click at [1364, 108] on span "(2) Catalina Fabro (C)" at bounding box center [1438, 113] width 186 height 14
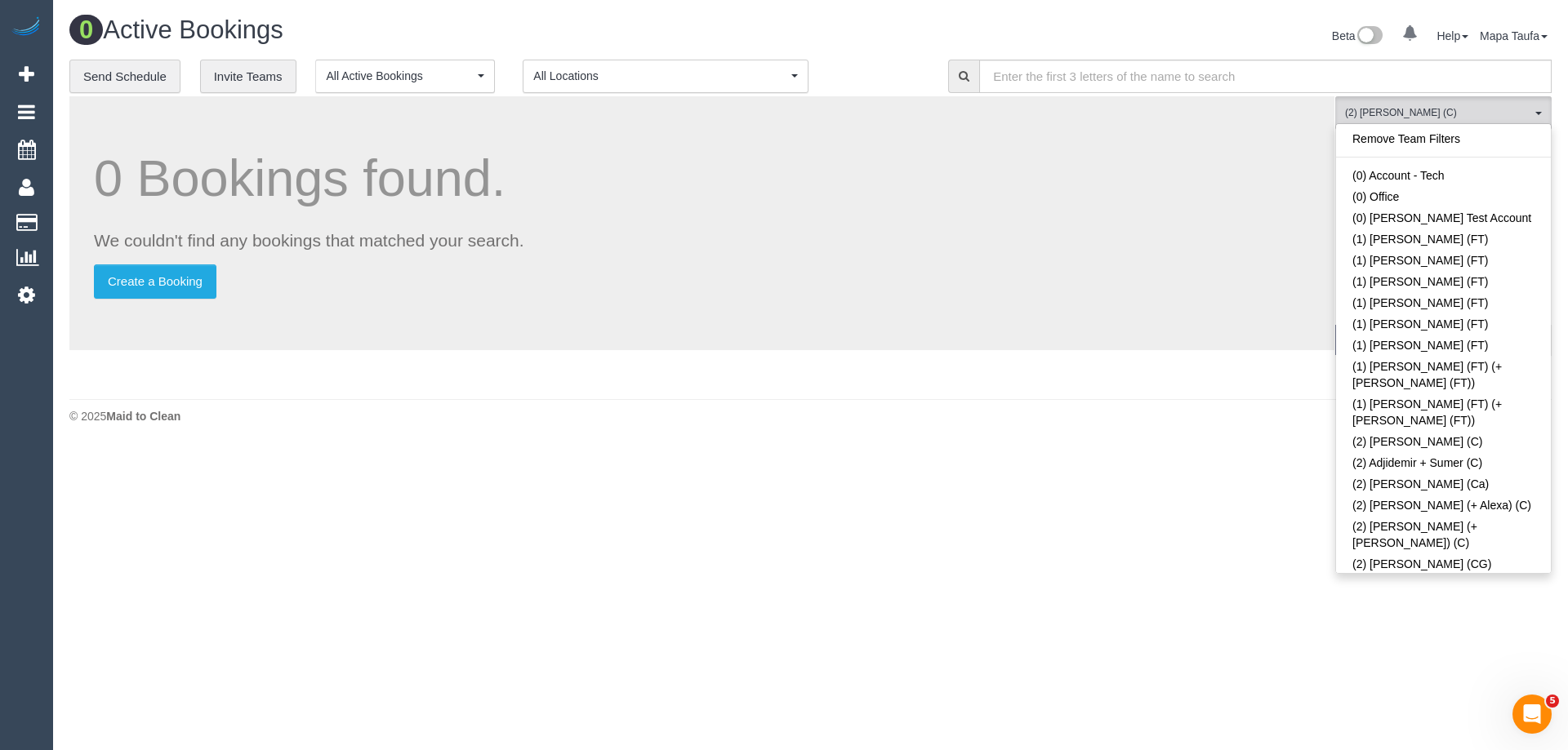
scroll to position [378, 0]
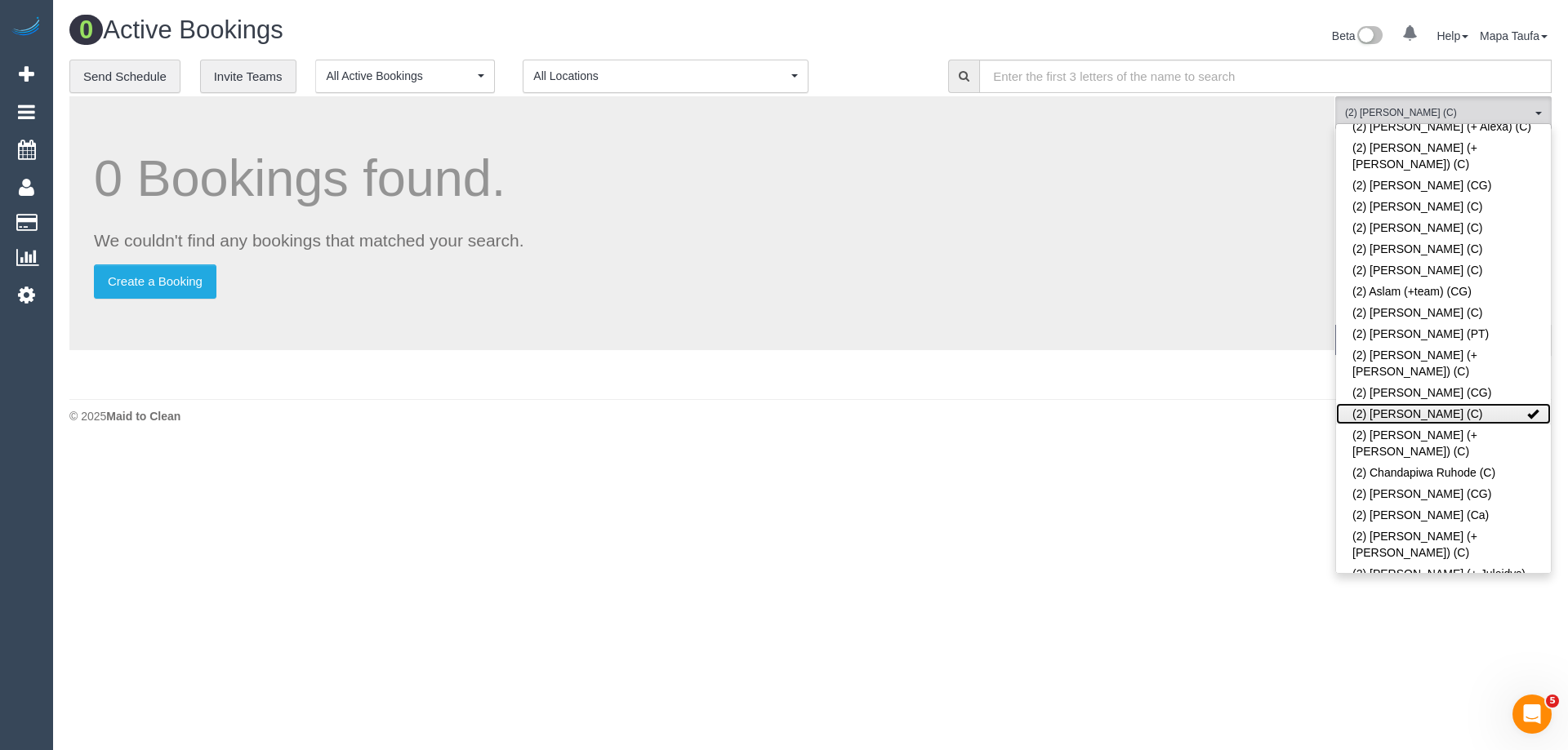
click at [1361, 403] on link "(2) [PERSON_NAME] (C)" at bounding box center [1443, 414] width 215 height 22
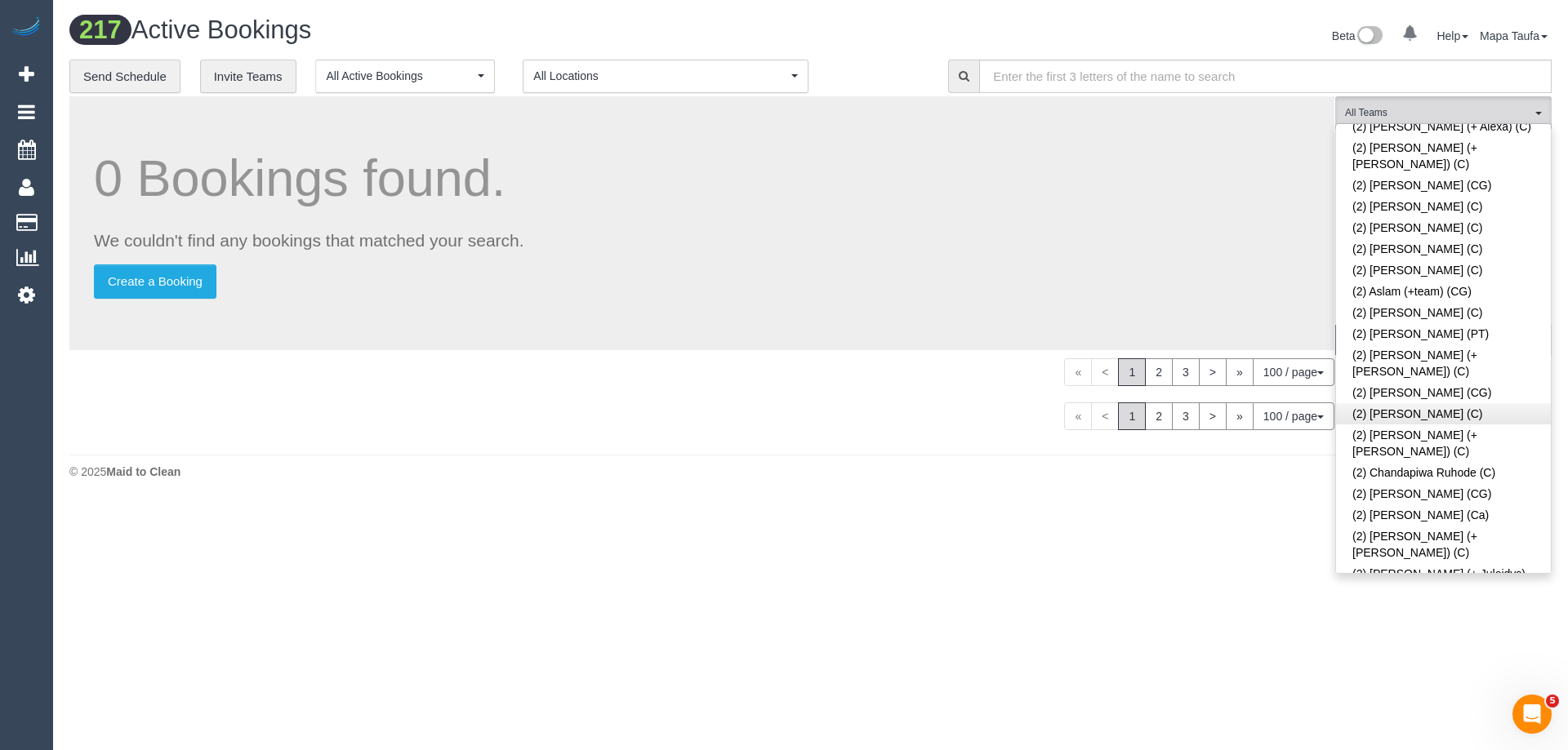
scroll to position [4750, 0]
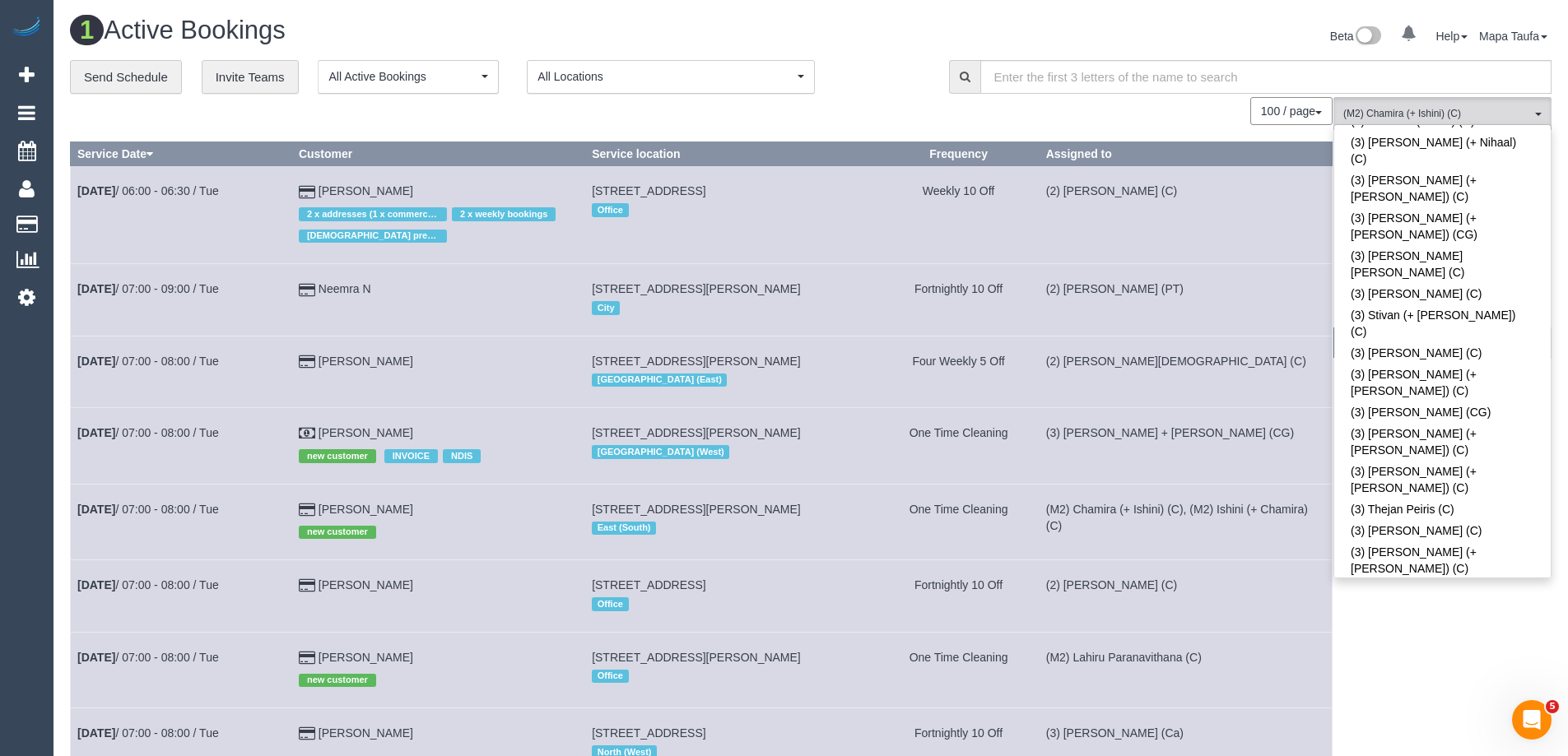
click at [675, 496] on td "1 Sergeant St, 105, Blackburn, VIC 3130 East (South)" at bounding box center [731, 522] width 293 height 76
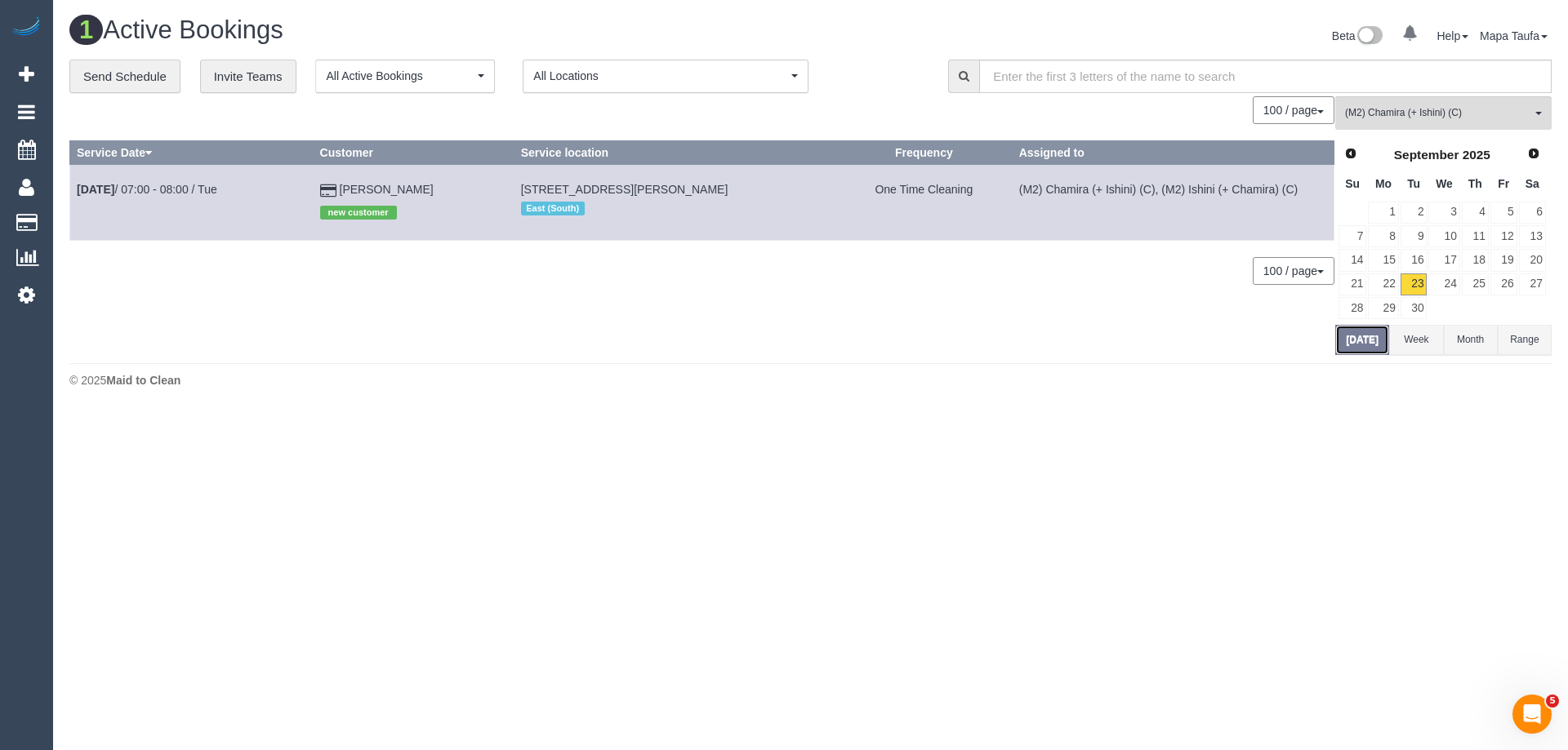
click at [1348, 346] on button "Today" at bounding box center [1362, 339] width 54 height 30
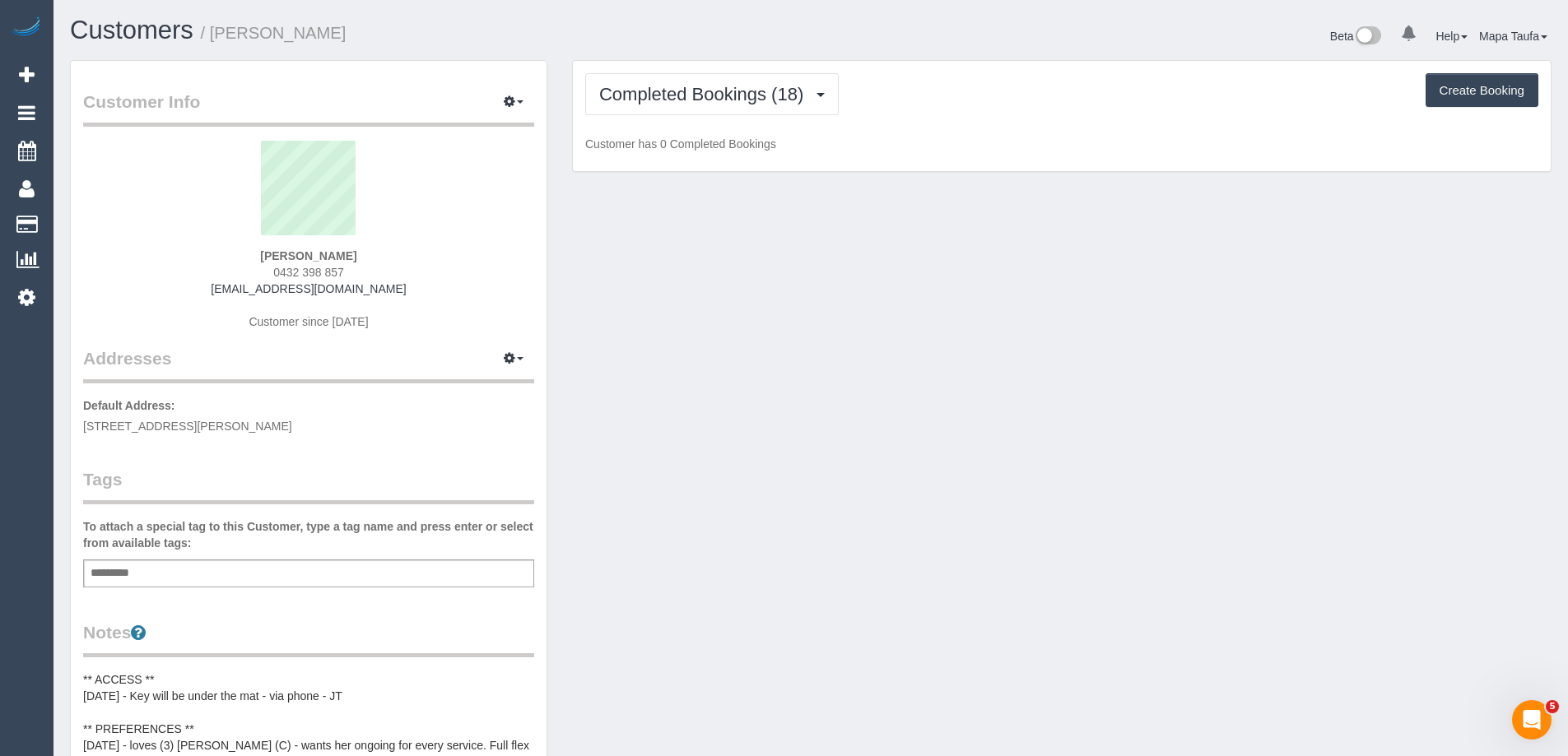
drag, startPoint x: 357, startPoint y: 273, endPoint x: 255, endPoint y: 272, distance: 102.0
click at [255, 272] on div "[PERSON_NAME] 0432 398 857 [EMAIL_ADDRESS][DOMAIN_NAME] Customer since [DATE]" at bounding box center [309, 244] width 451 height 205
copy span "0432 398 857"
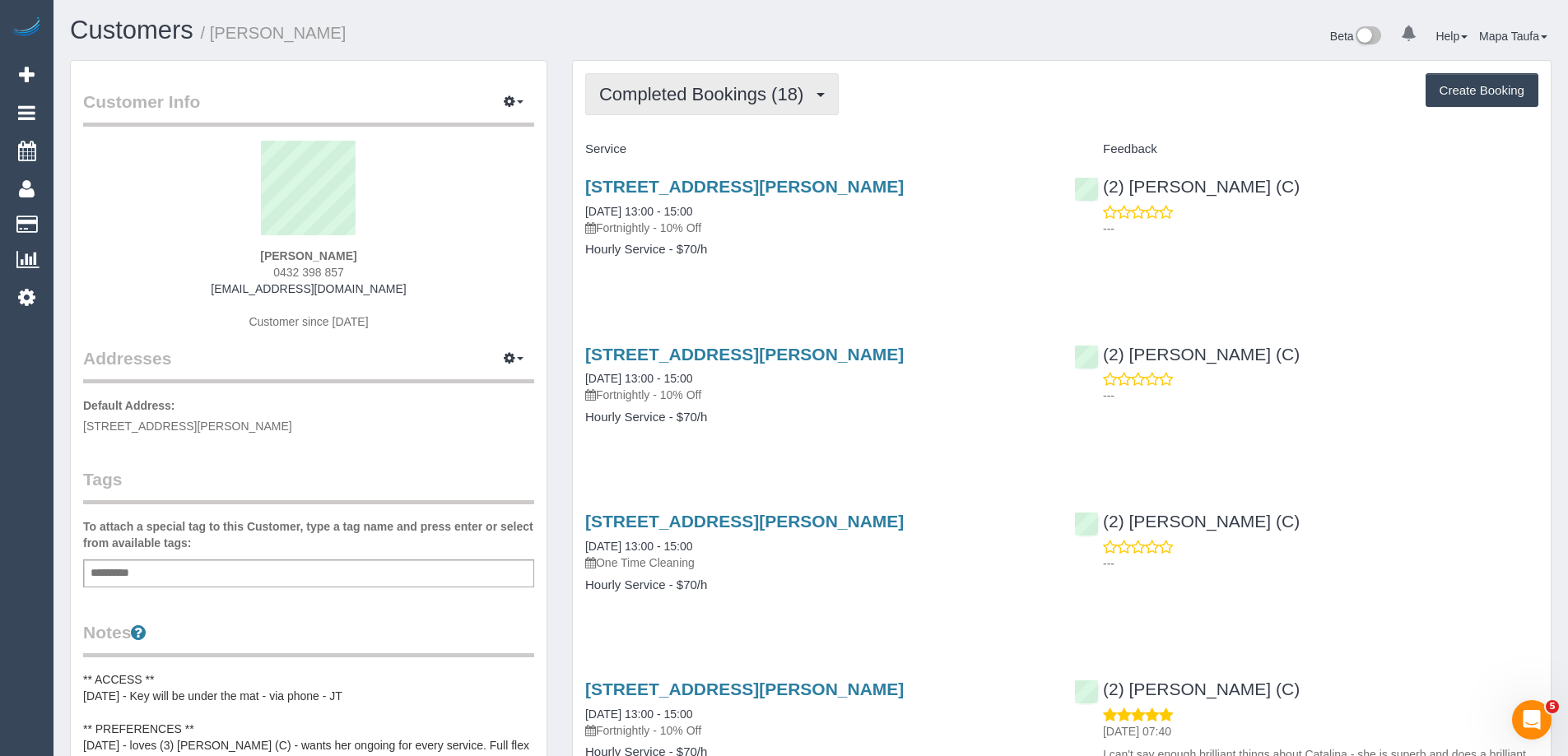
click at [664, 95] on span "Completed Bookings (18)" at bounding box center [706, 94] width 212 height 21
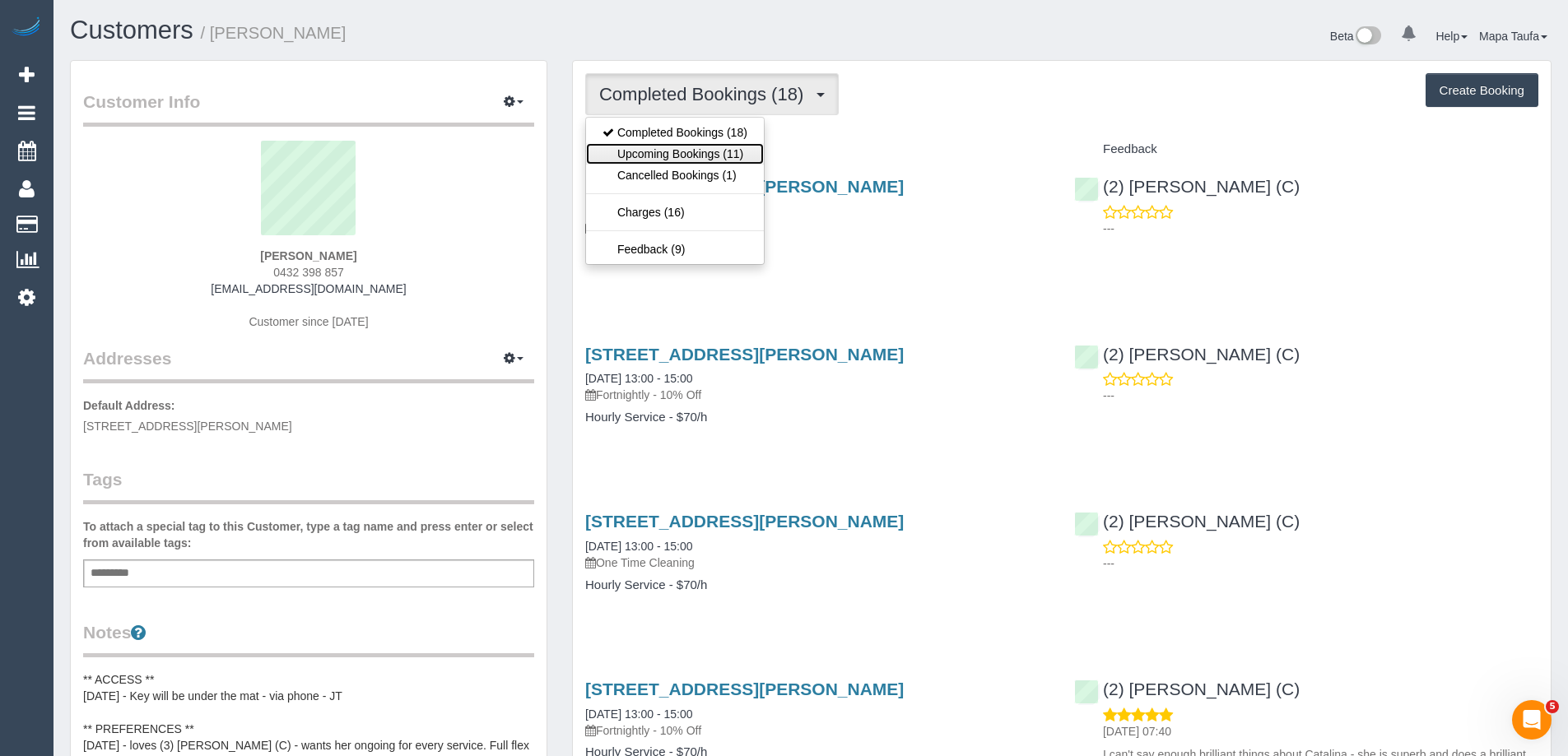
click at [659, 159] on link "Upcoming Bookings (11)" at bounding box center [675, 154] width 178 height 22
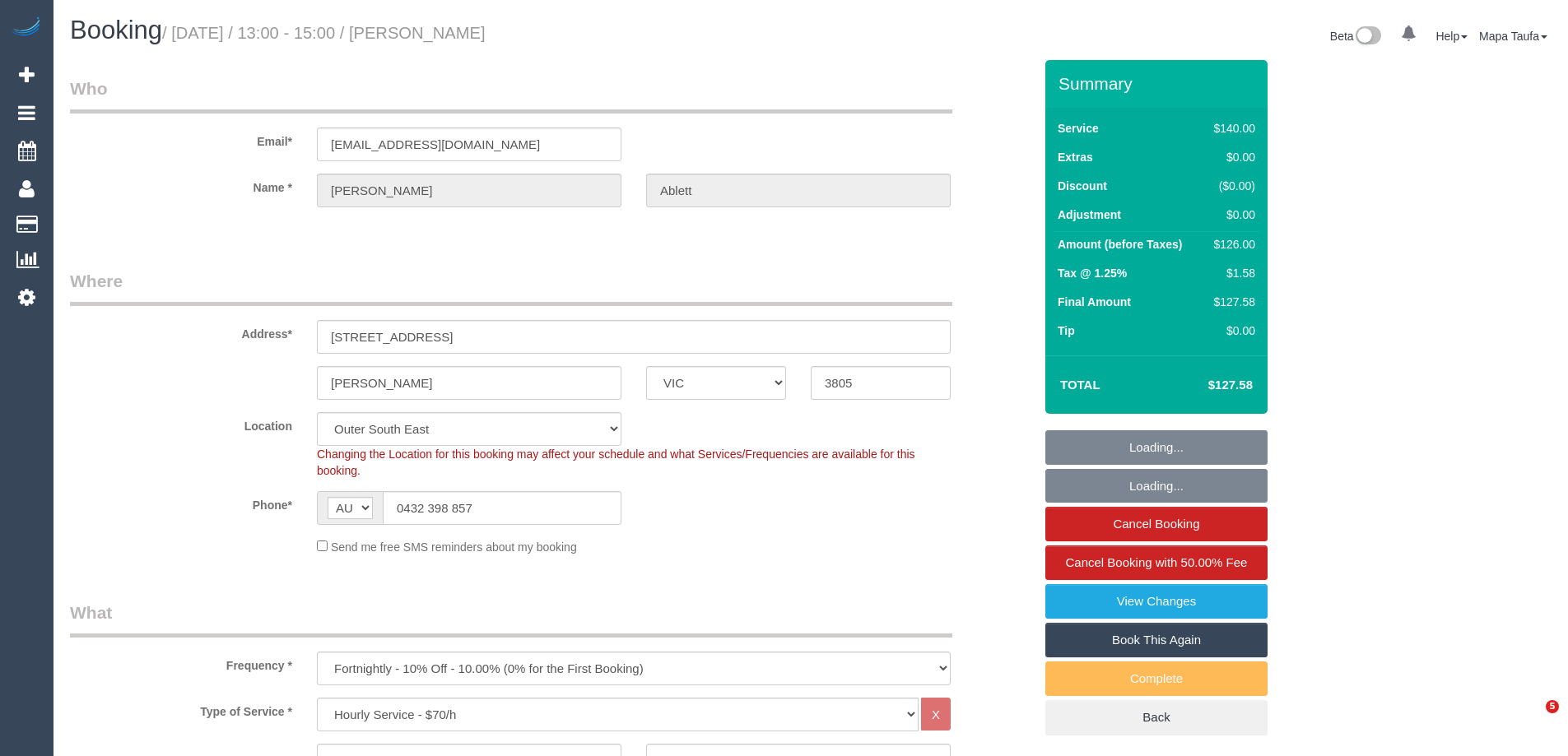
select select "VIC"
select select "number:29"
select select "number:14"
select select "number:19"
select select "number:23"
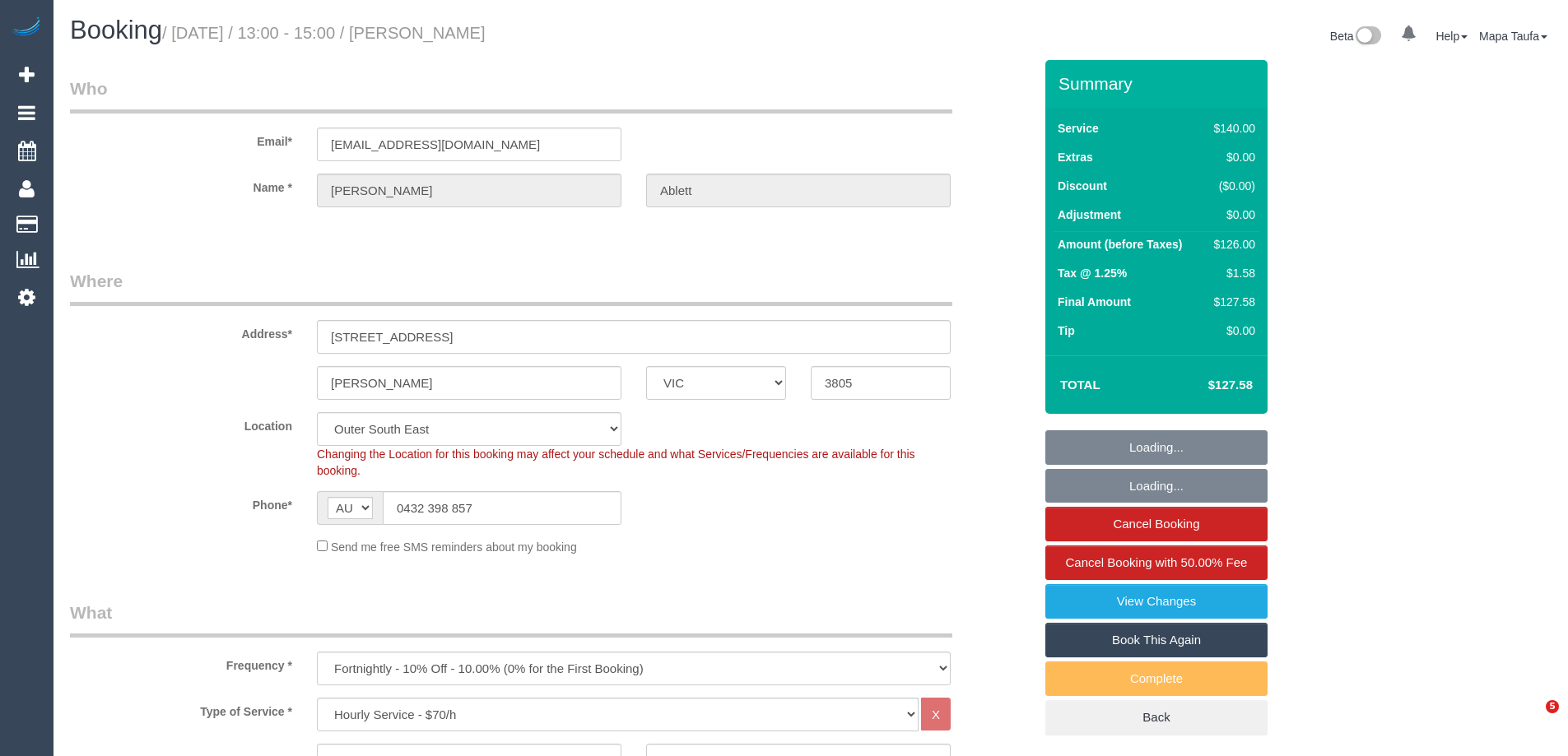
select select "number:33"
select select "number:12"
select select "object:849"
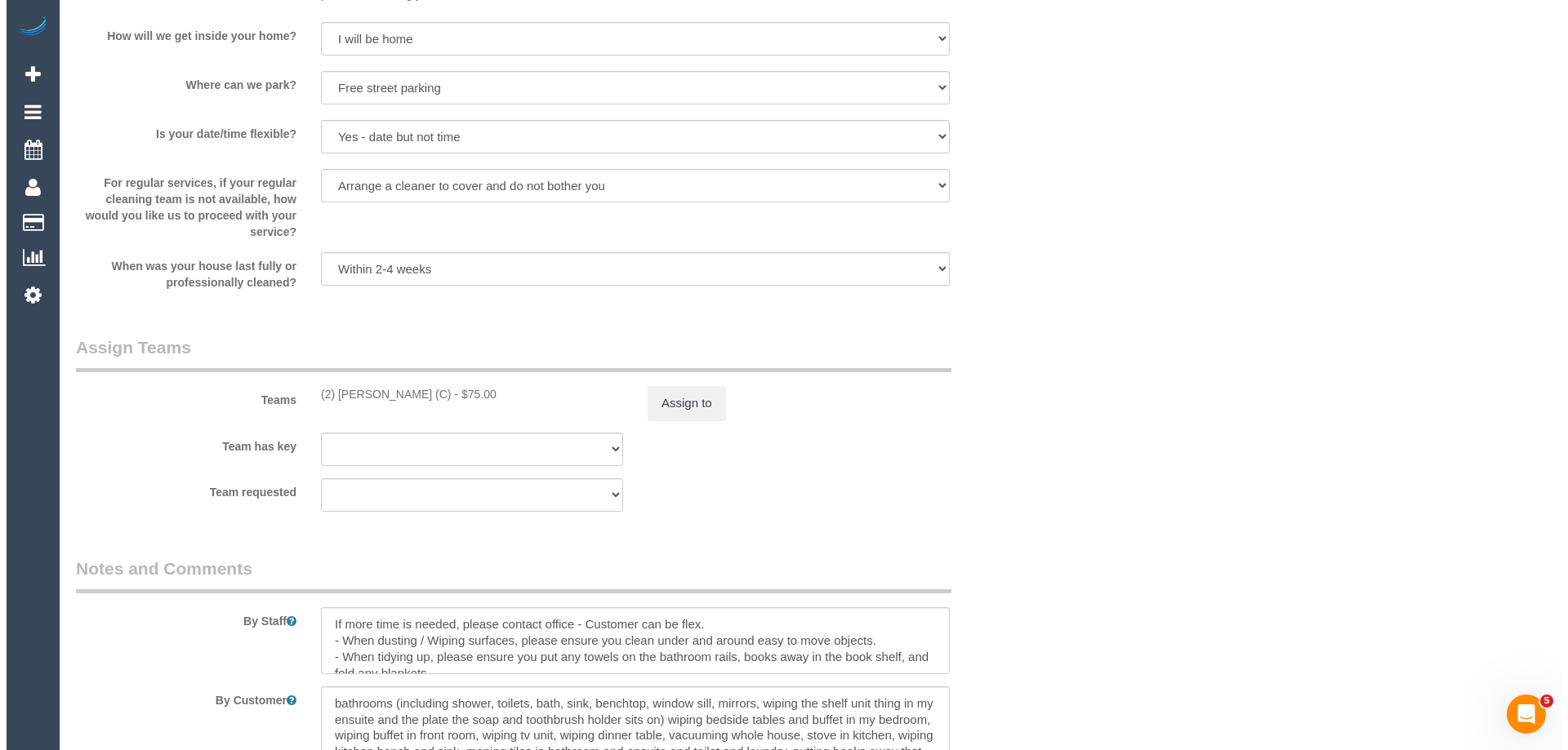
scroll to position [2286, 0]
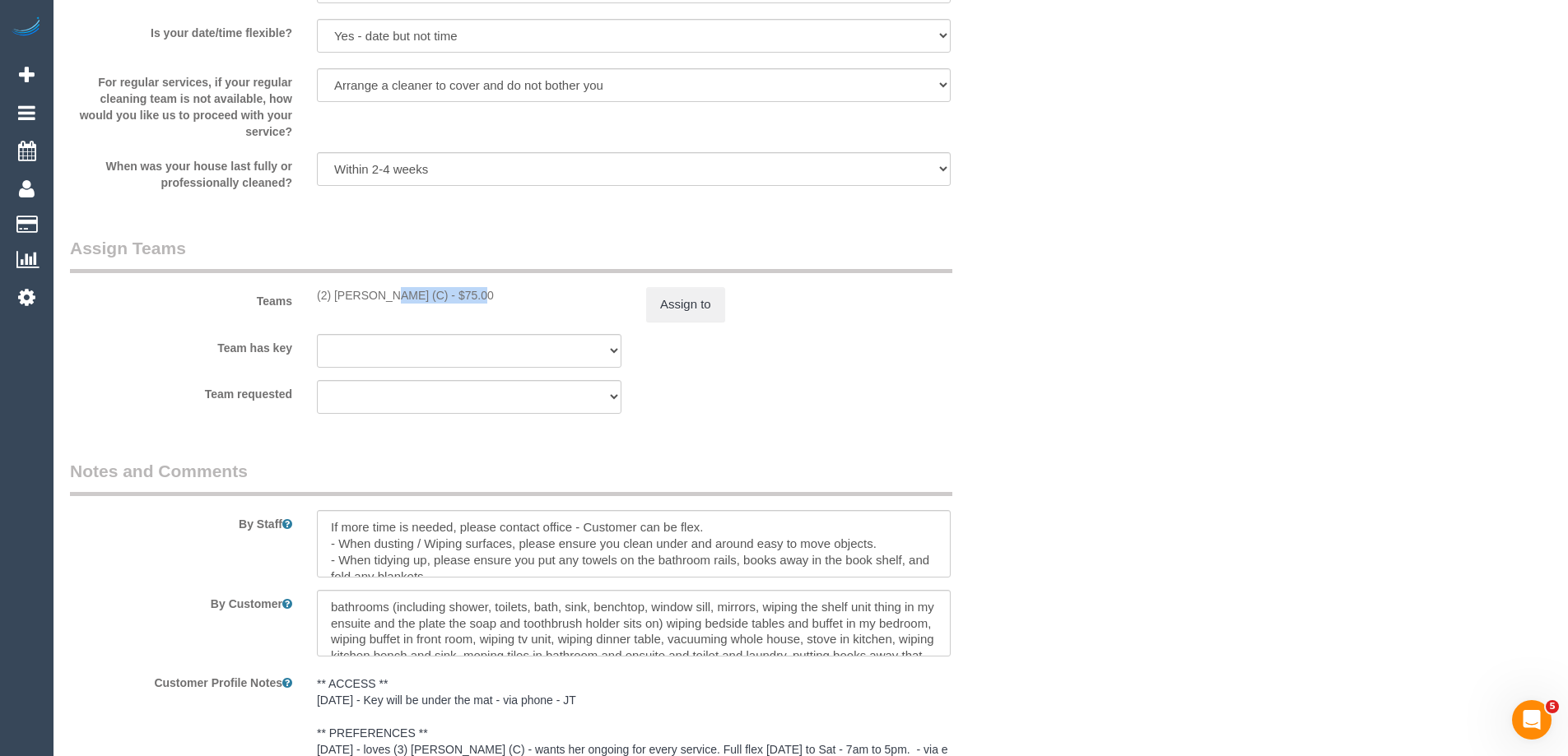
drag, startPoint x: 411, startPoint y: 290, endPoint x: 336, endPoint y: 291, distance: 75.0
click at [336, 291] on div "(2) [PERSON_NAME] (C) - $75.00" at bounding box center [469, 295] width 305 height 17
click at [698, 304] on button "Assign to" at bounding box center [685, 304] width 79 height 34
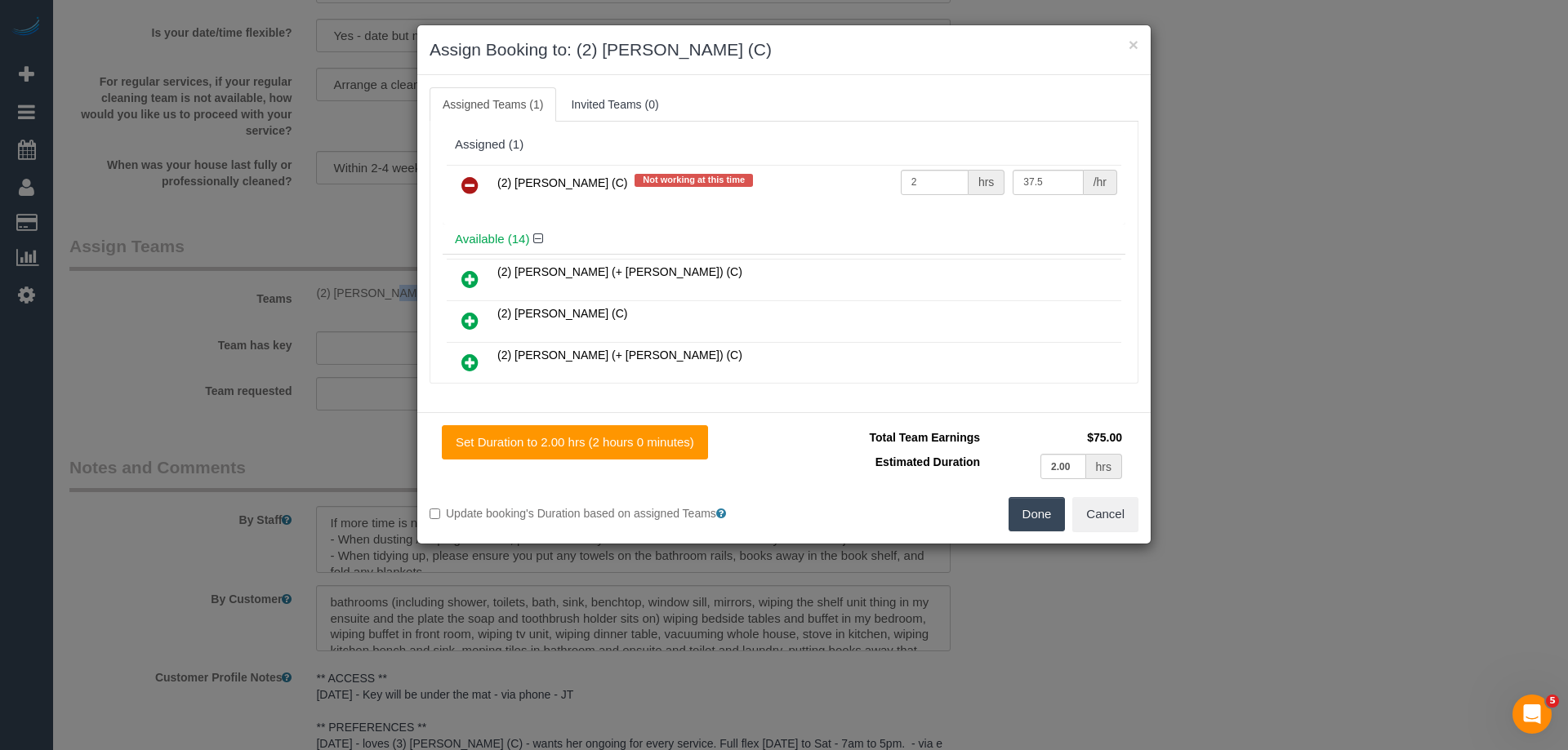
click at [472, 184] on icon at bounding box center [470, 185] width 17 height 20
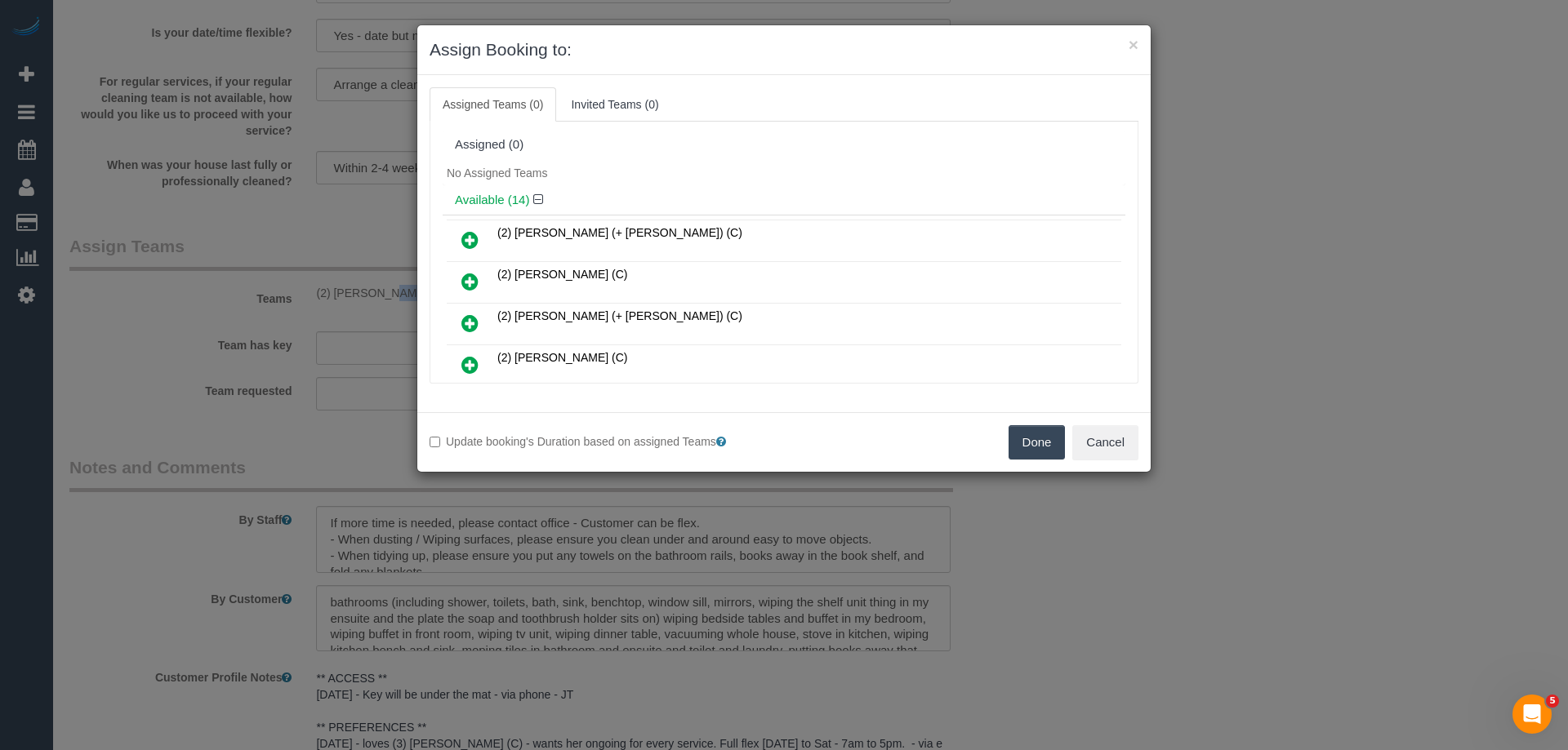
click at [1045, 442] on button "Done" at bounding box center [1037, 442] width 57 height 34
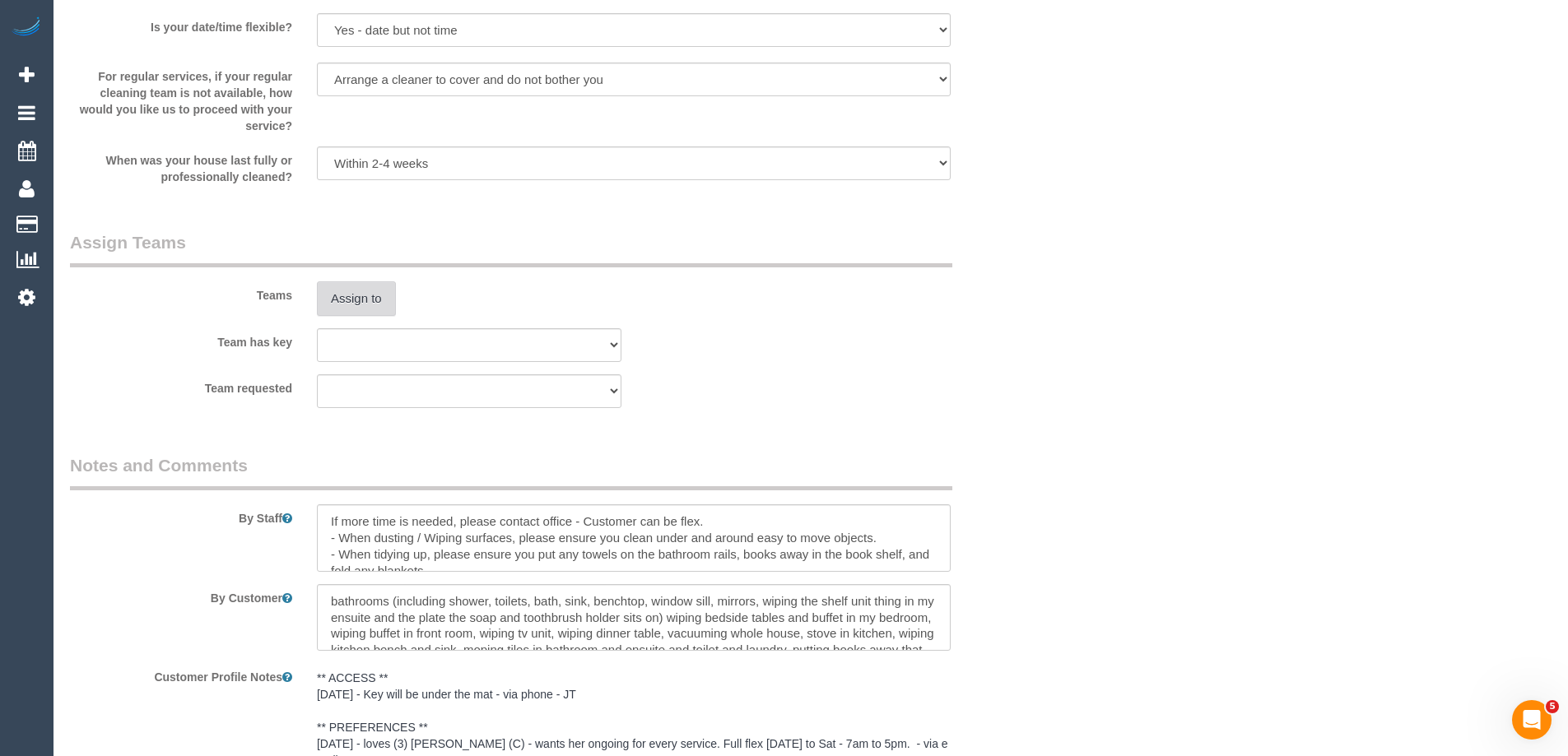
scroll to position [2737, 0]
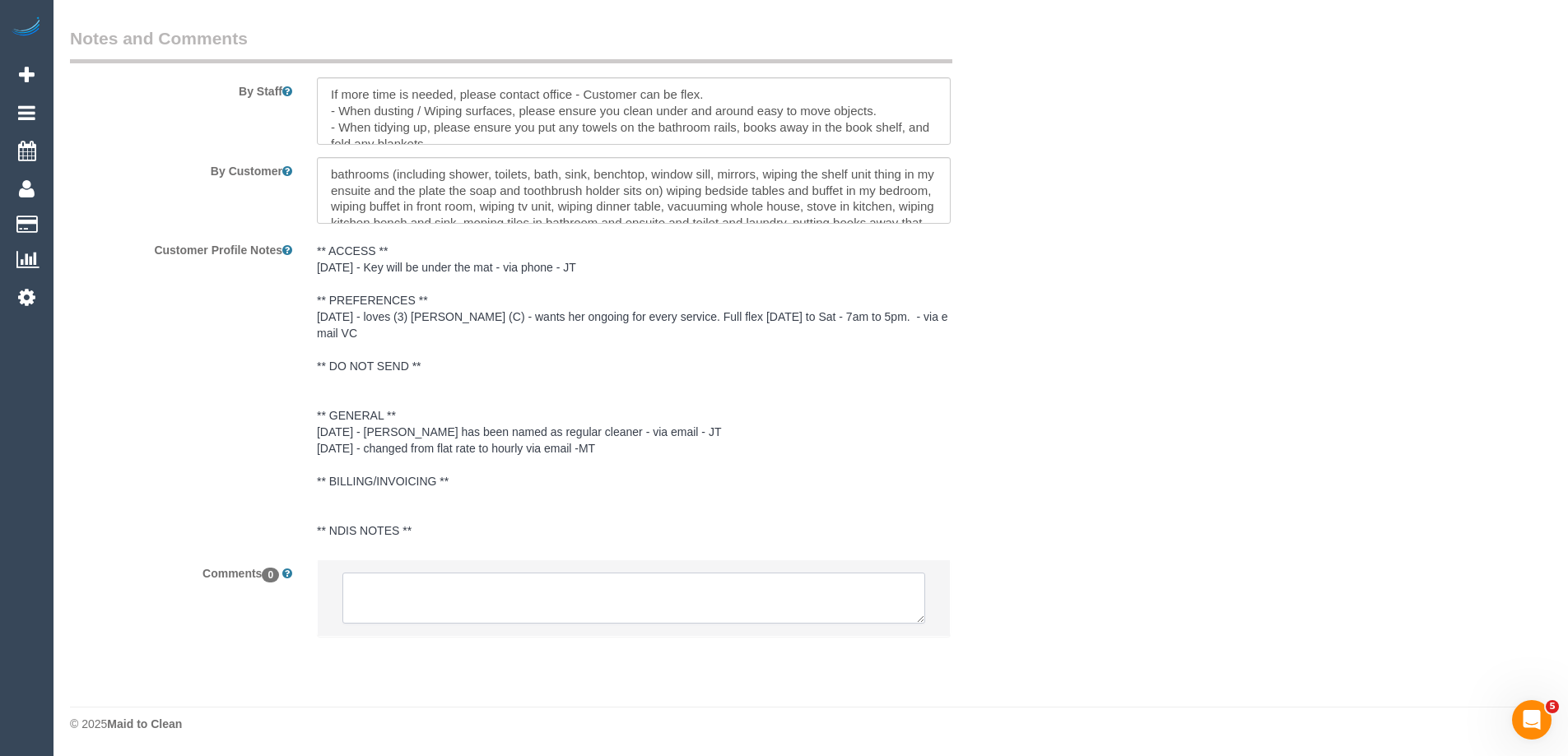
click at [479, 582] on textarea at bounding box center [634, 597] width 583 height 51
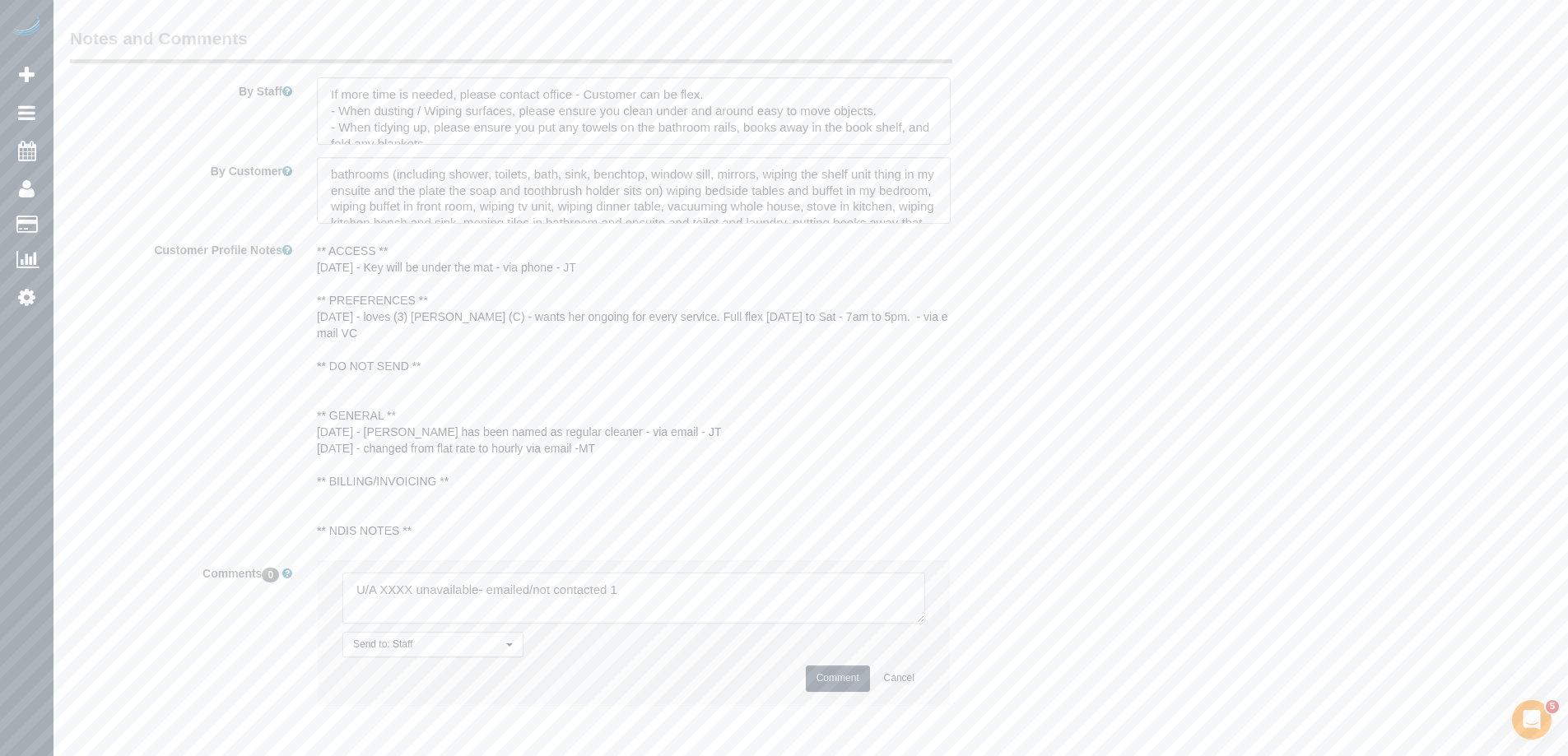
drag, startPoint x: 761, startPoint y: 585, endPoint x: 154, endPoint y: 575, distance: 607.1
click at [200, 582] on div "Comments 0 Send to: Staff Nothing selected Send to: Staff Send to: Customer Sen…" at bounding box center [551, 639] width 988 height 161
click at [972, 728] on textarea at bounding box center [662, 654] width 640 height 164
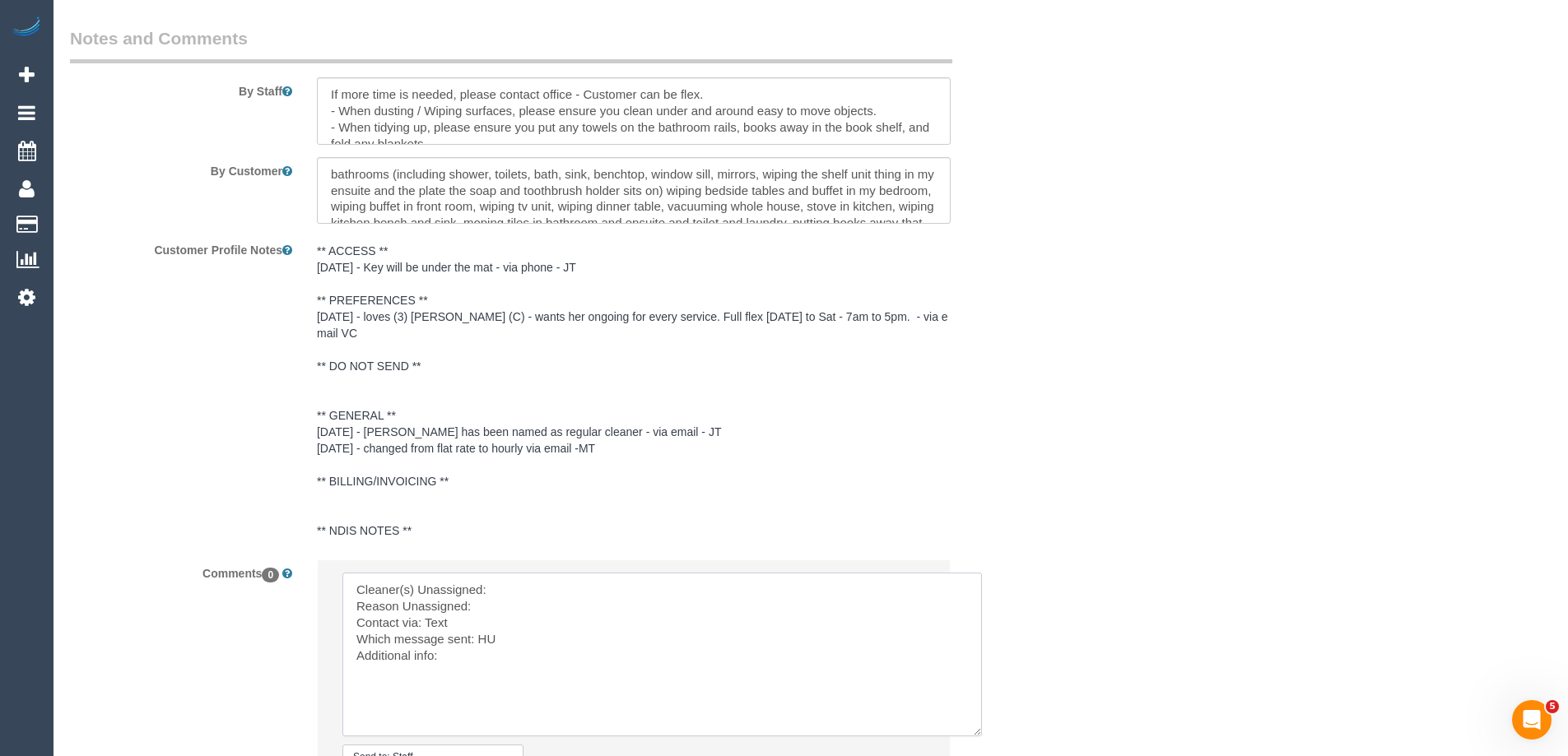
click at [568, 592] on textarea at bounding box center [662, 654] width 640 height 164
paste textarea "[PERSON_NAME] ("
click at [531, 613] on textarea at bounding box center [662, 654] width 640 height 164
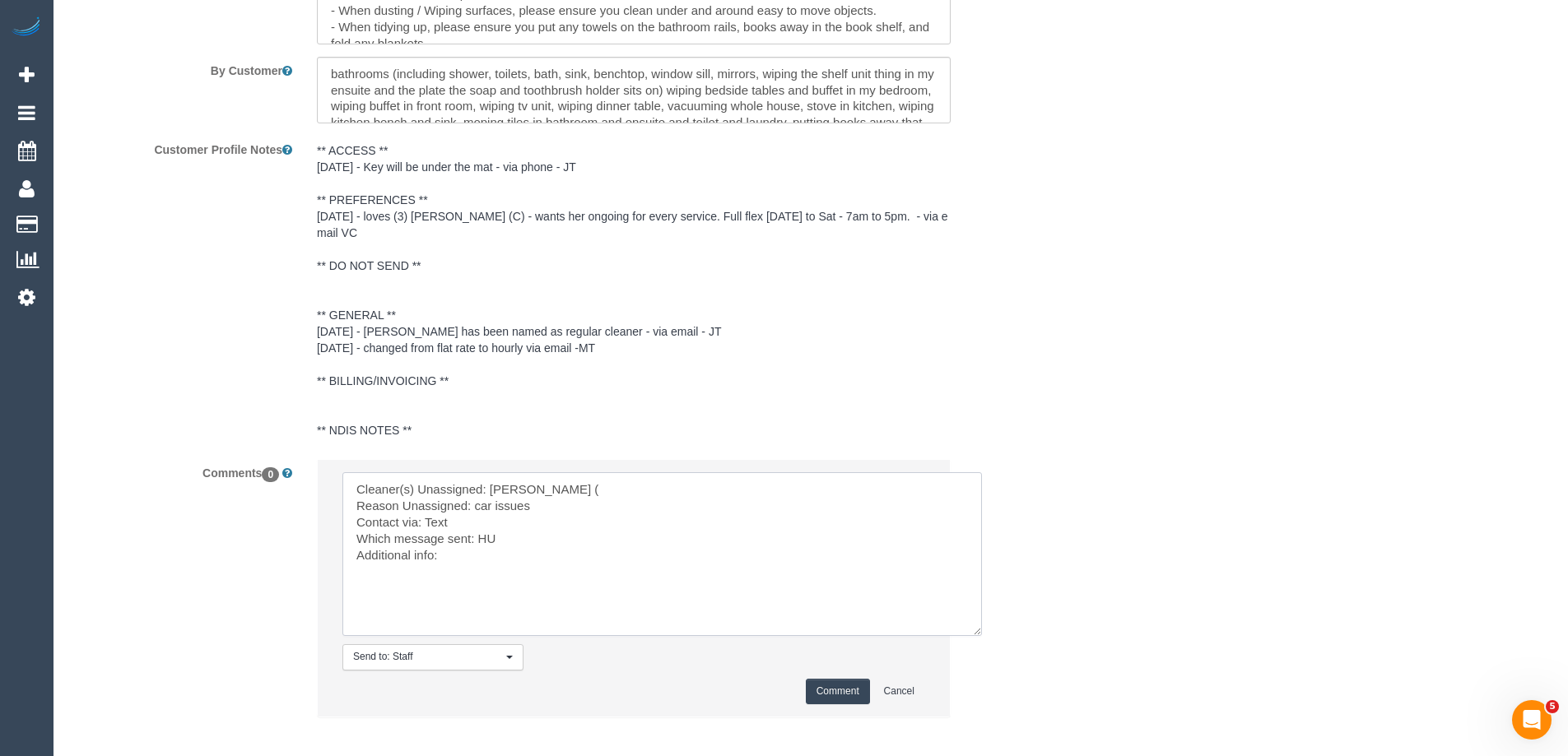
scroll to position [2918, 0]
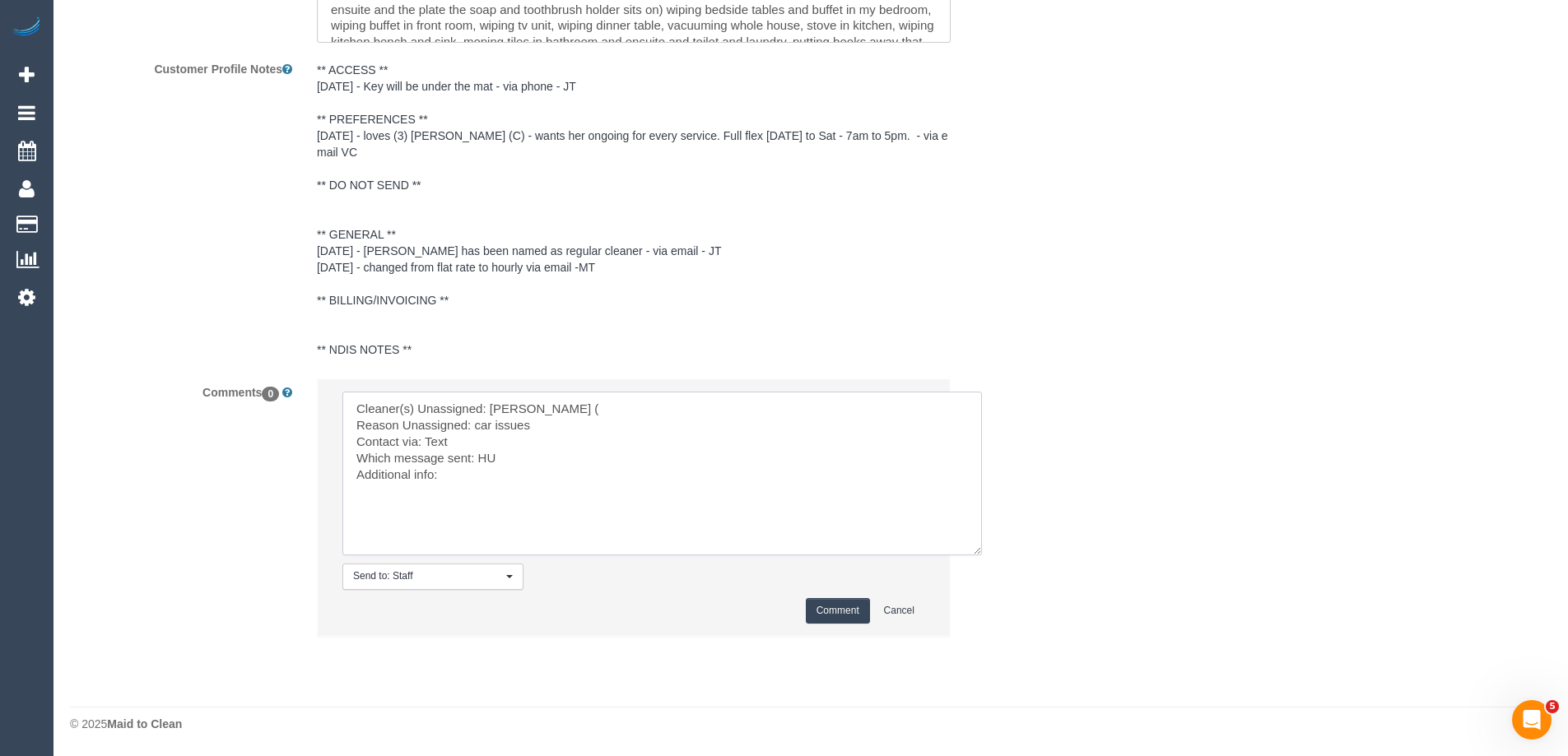
type textarea "Cleaner(s) Unassigned: [PERSON_NAME] ( Reason Unassigned: car issues Contact vi…"
click at [803, 601] on div "Comment Cancel" at bounding box center [634, 611] width 583 height 26
click at [821, 608] on button "Comment" at bounding box center [837, 611] width 64 height 26
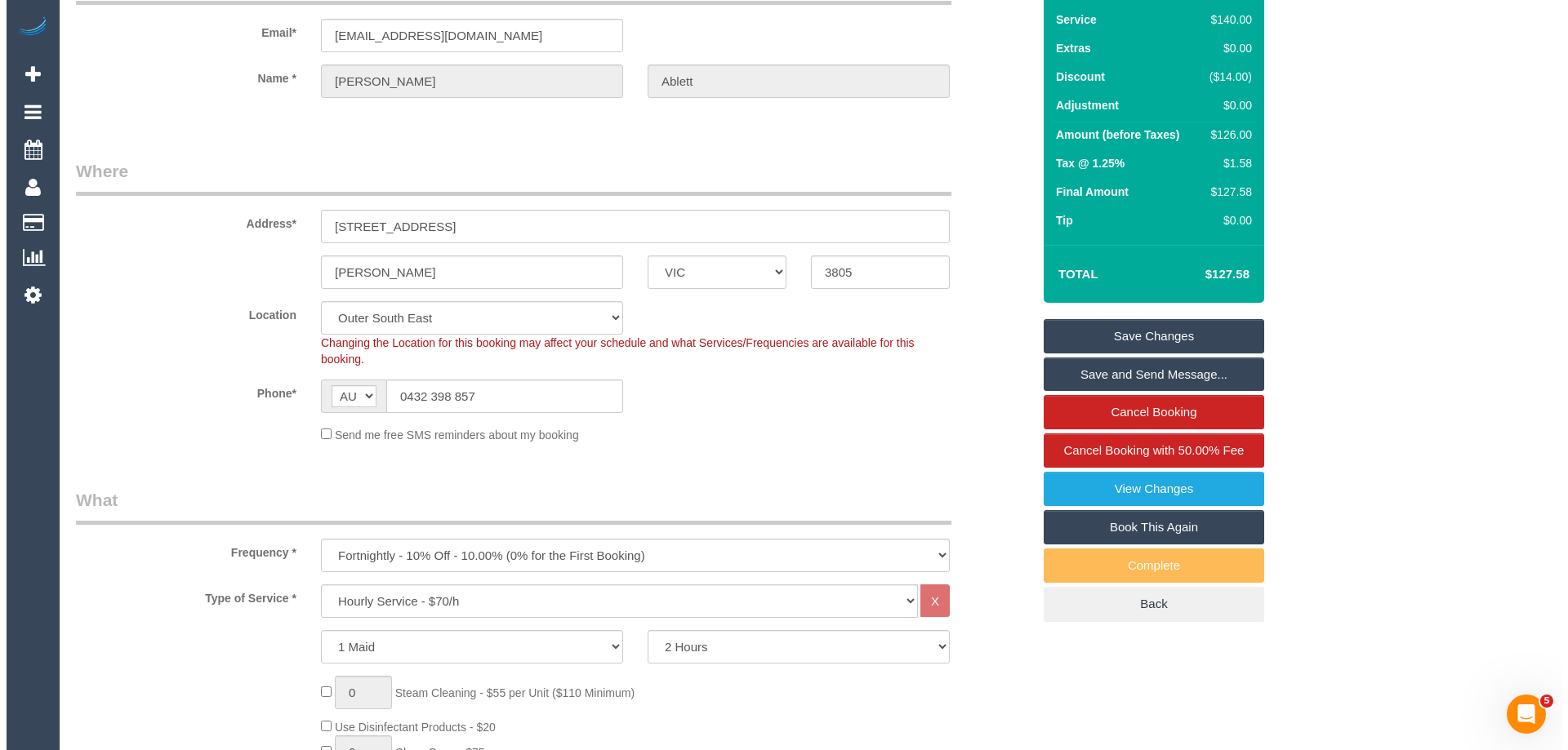
scroll to position [0, 0]
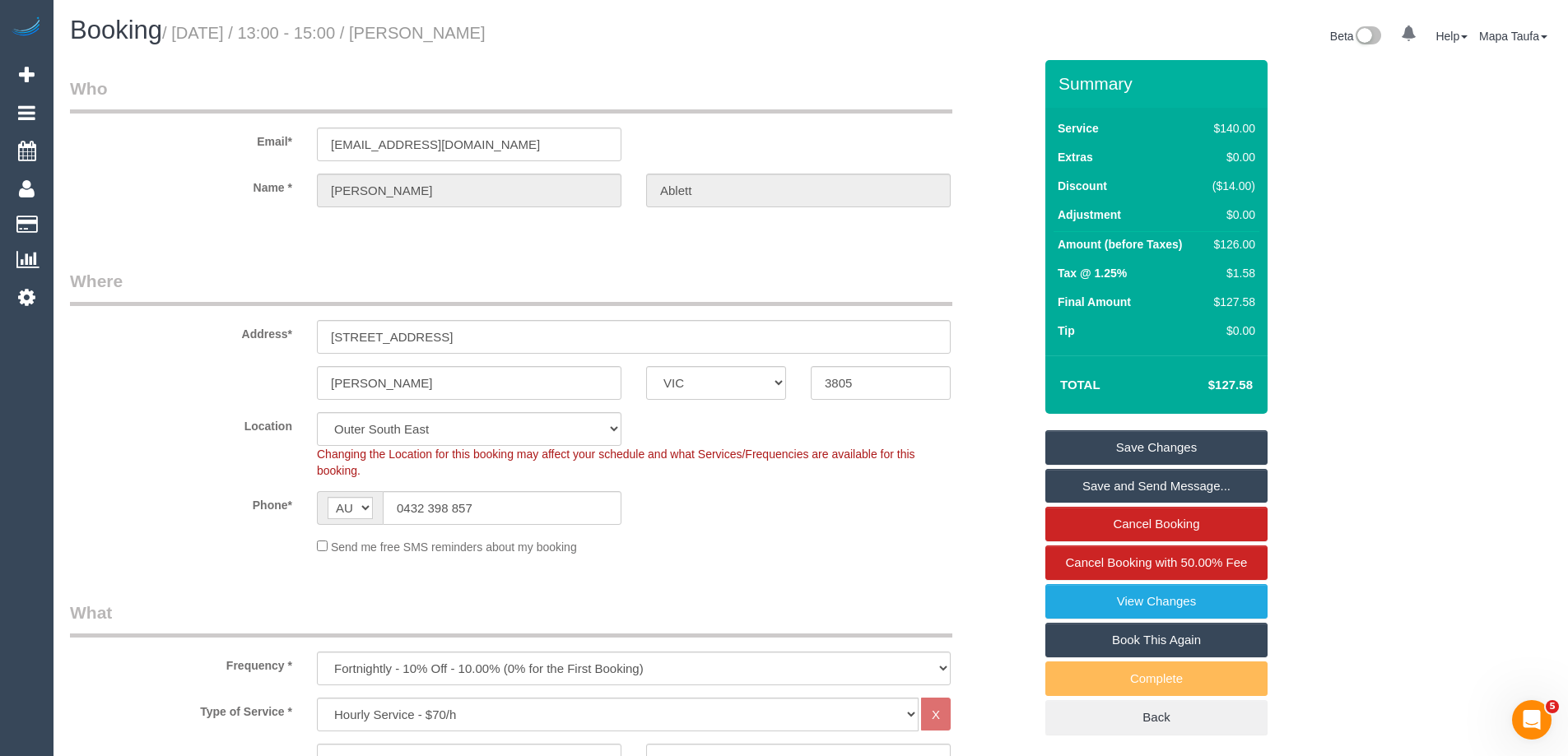
click at [1122, 444] on link "Save Changes" at bounding box center [1156, 447] width 222 height 34
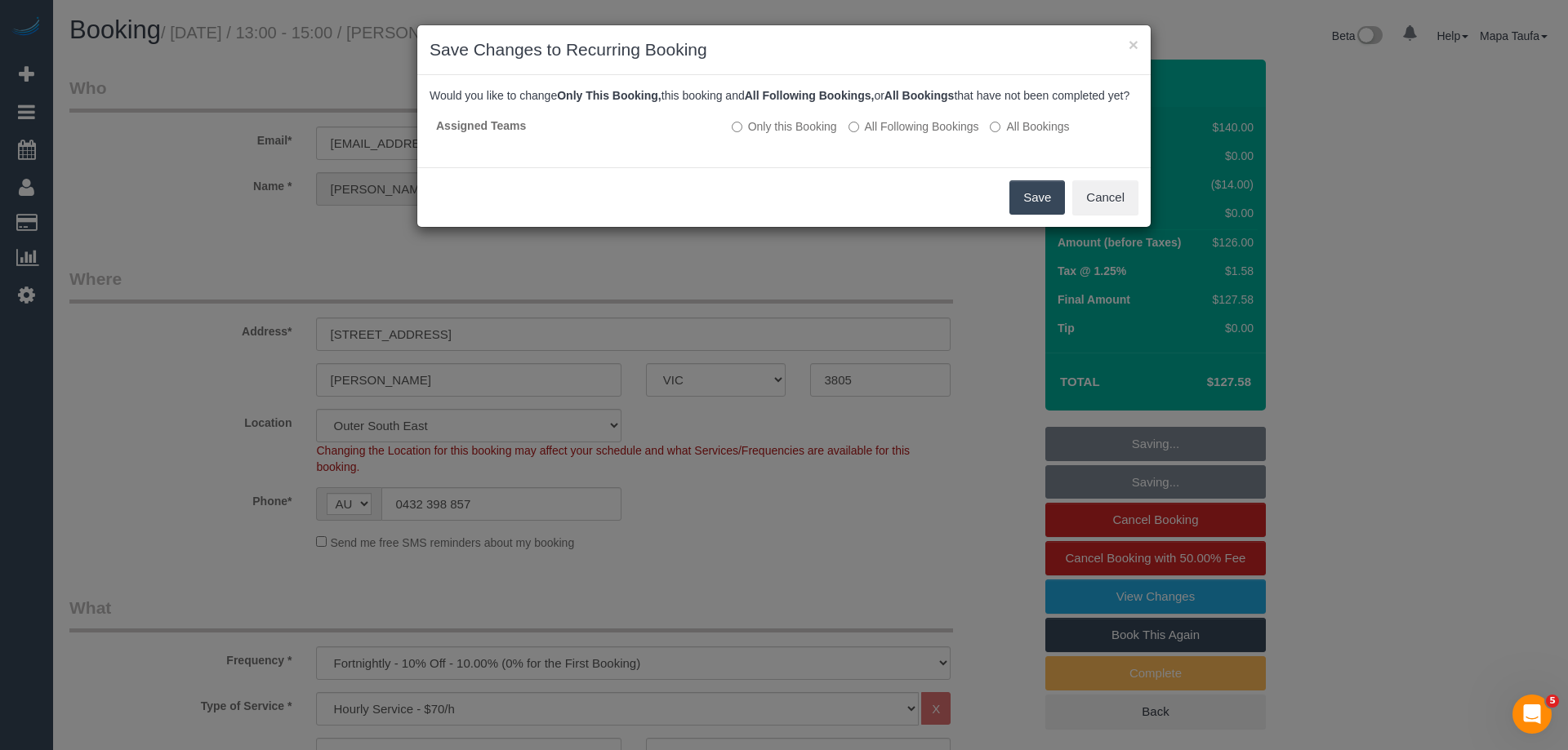
click at [1038, 214] on button "Save" at bounding box center [1036, 197] width 55 height 34
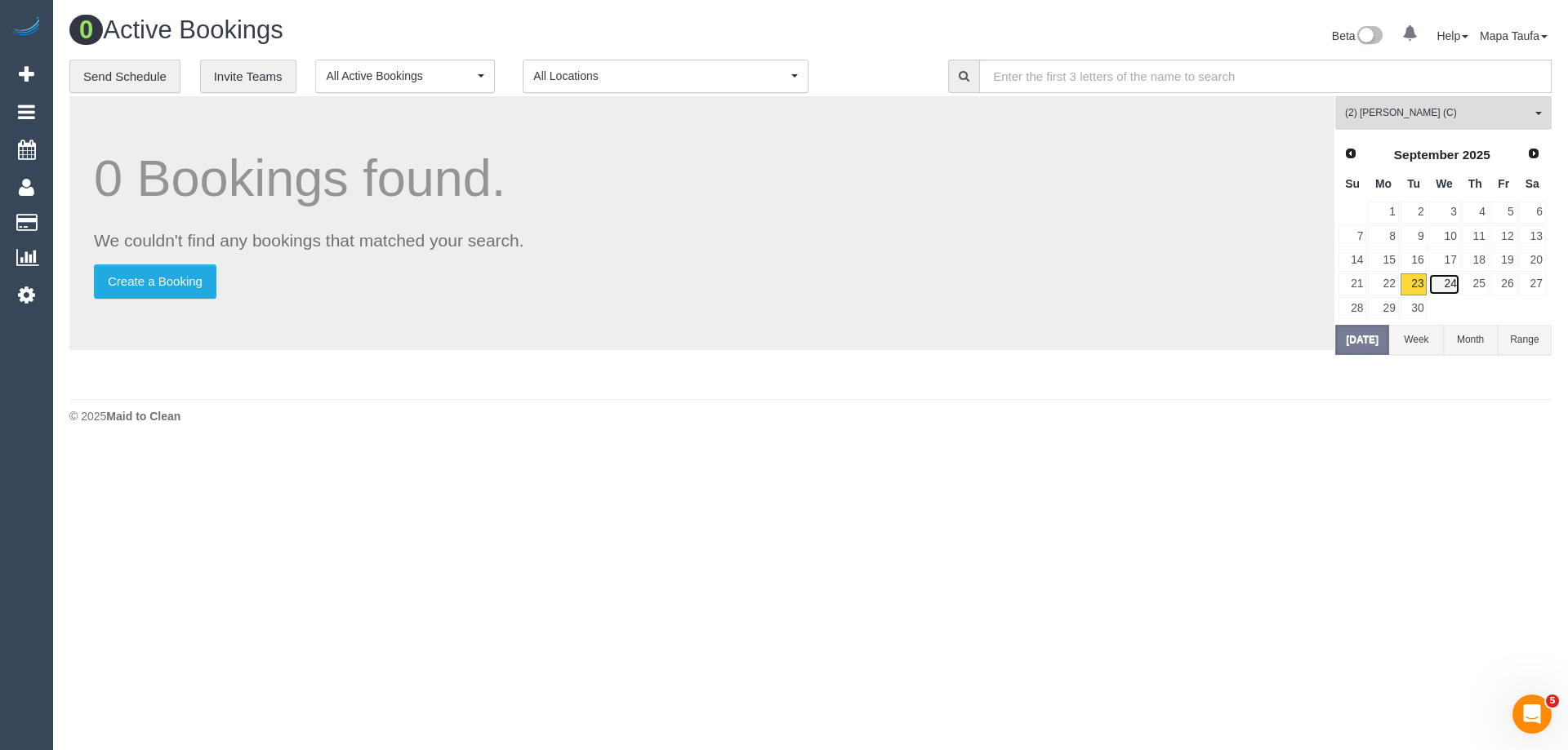
click at [1447, 286] on link "24" at bounding box center [1443, 284] width 31 height 22
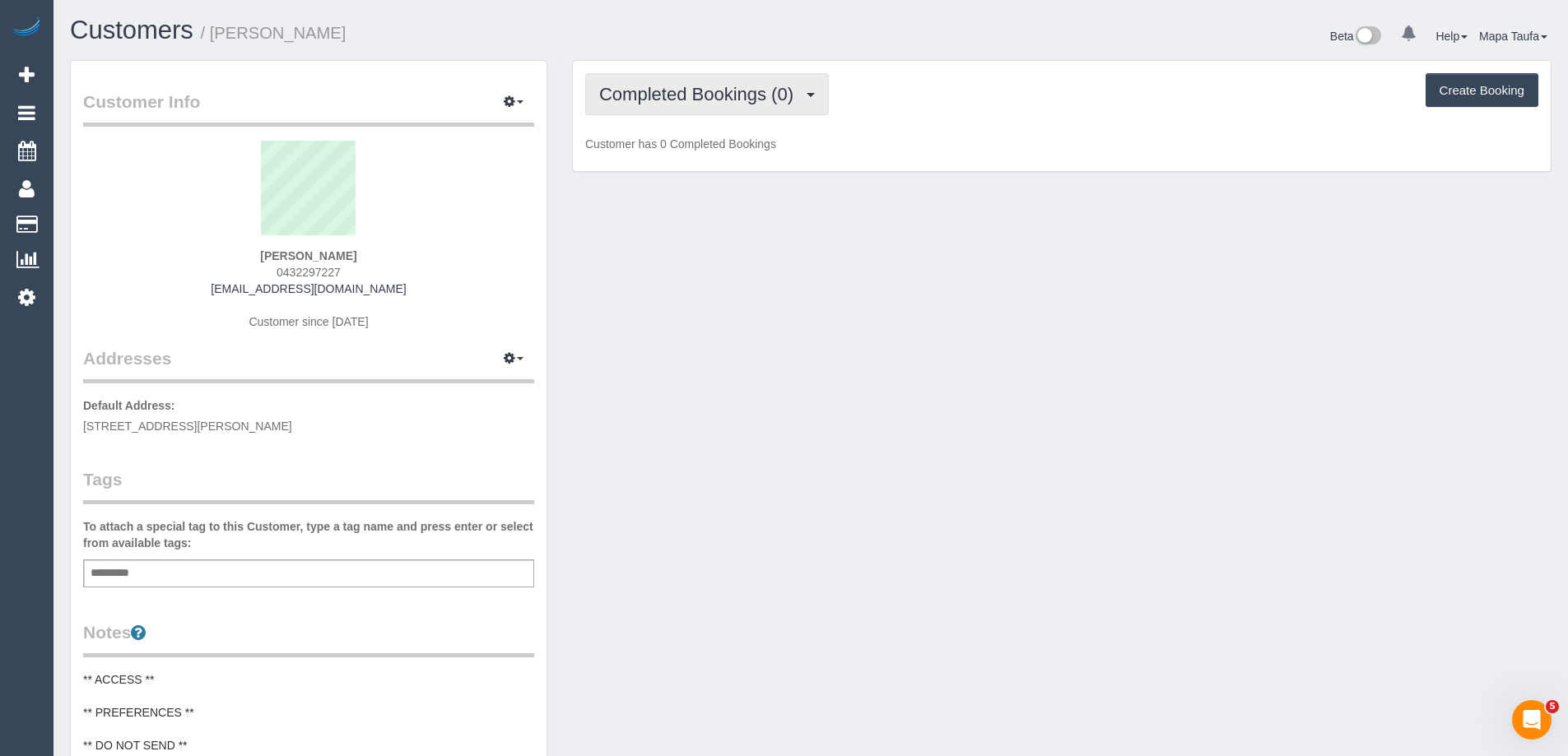
click at [614, 95] on span "Completed Bookings (0)" at bounding box center [701, 94] width 203 height 21
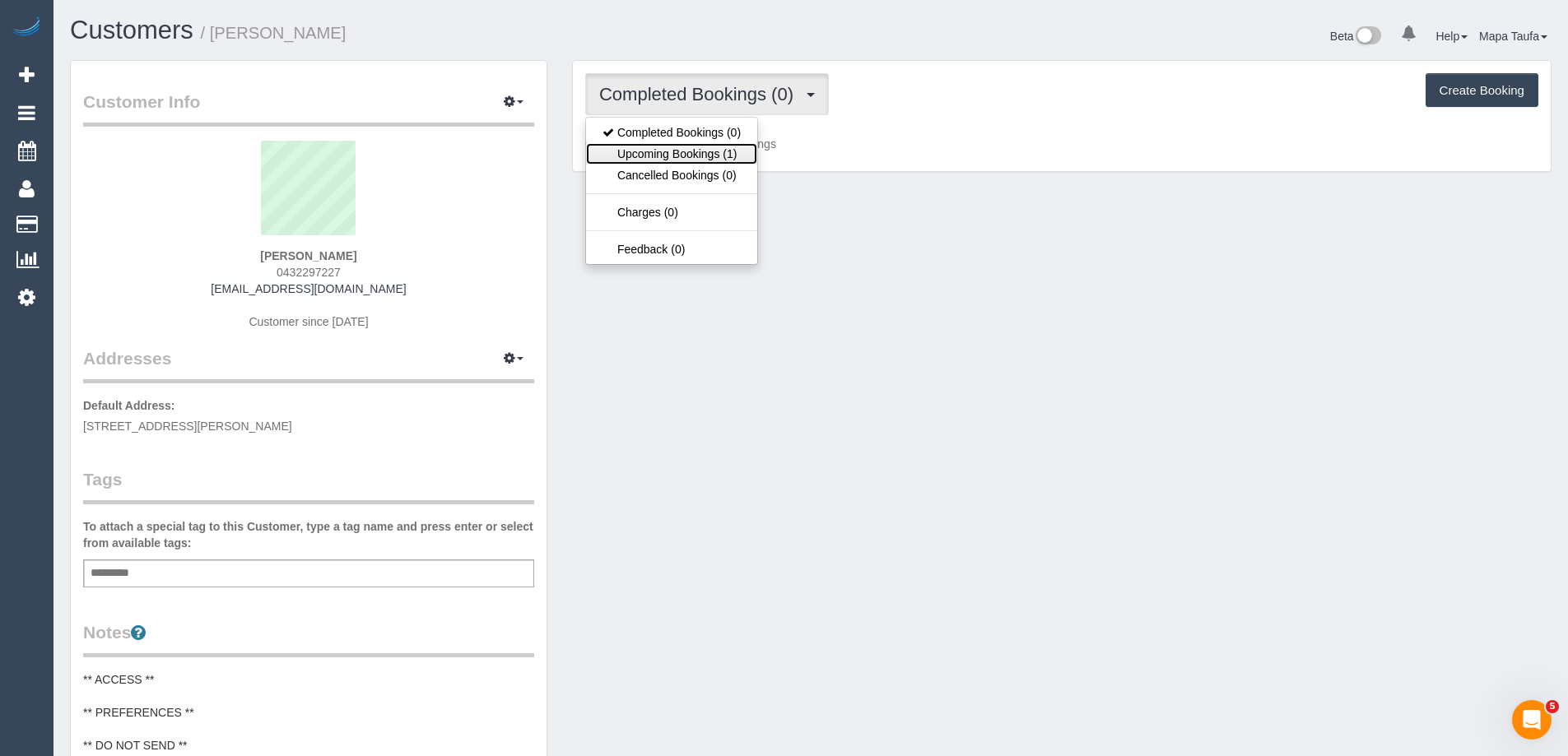
click at [617, 158] on link "Upcoming Bookings (1)" at bounding box center [671, 154] width 171 height 22
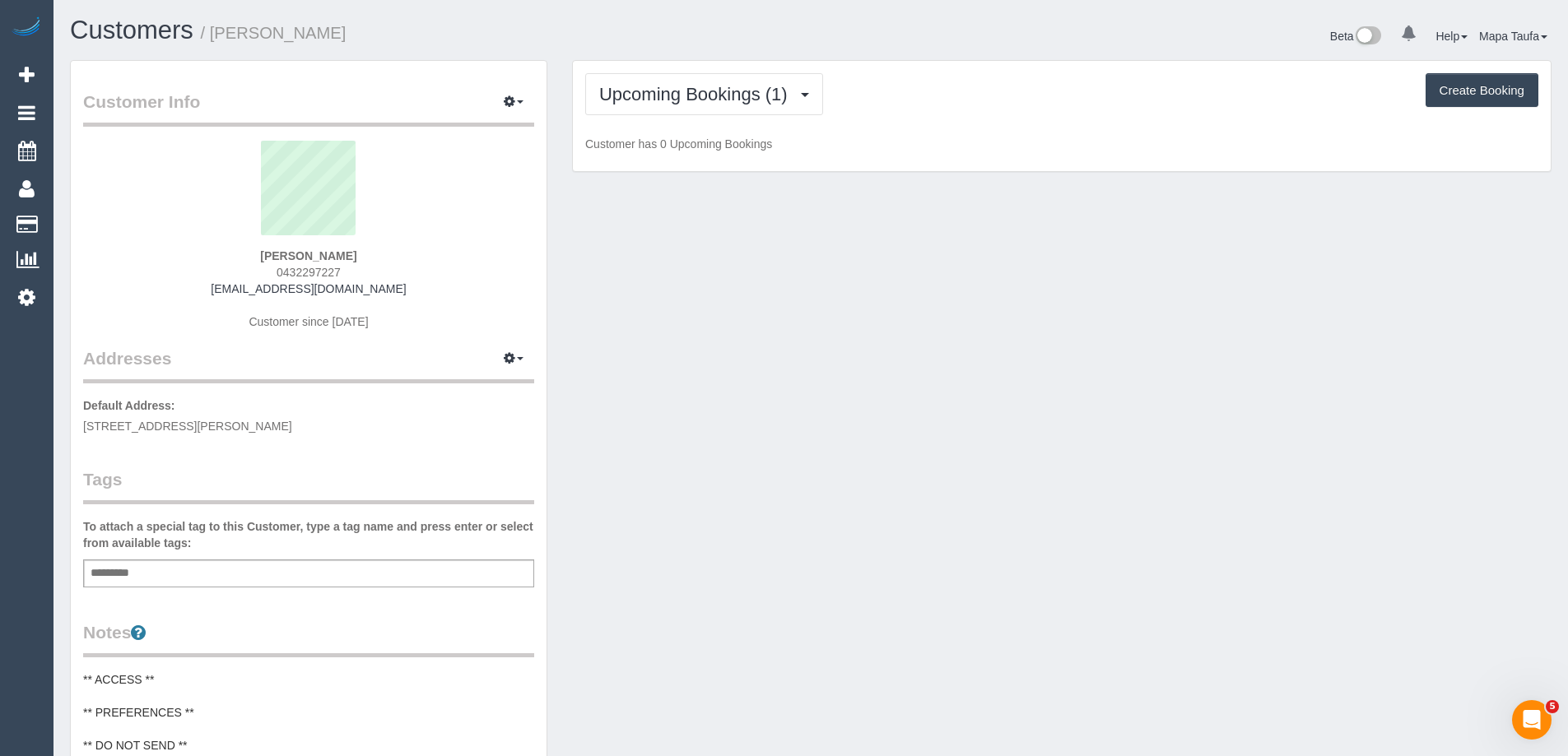
drag, startPoint x: 369, startPoint y: 273, endPoint x: 269, endPoint y: 273, distance: 100.0
click at [269, 273] on div "[PERSON_NAME] 0432297227 [EMAIL_ADDRESS][DOMAIN_NAME] Customer since [DATE]" at bounding box center [309, 244] width 451 height 205
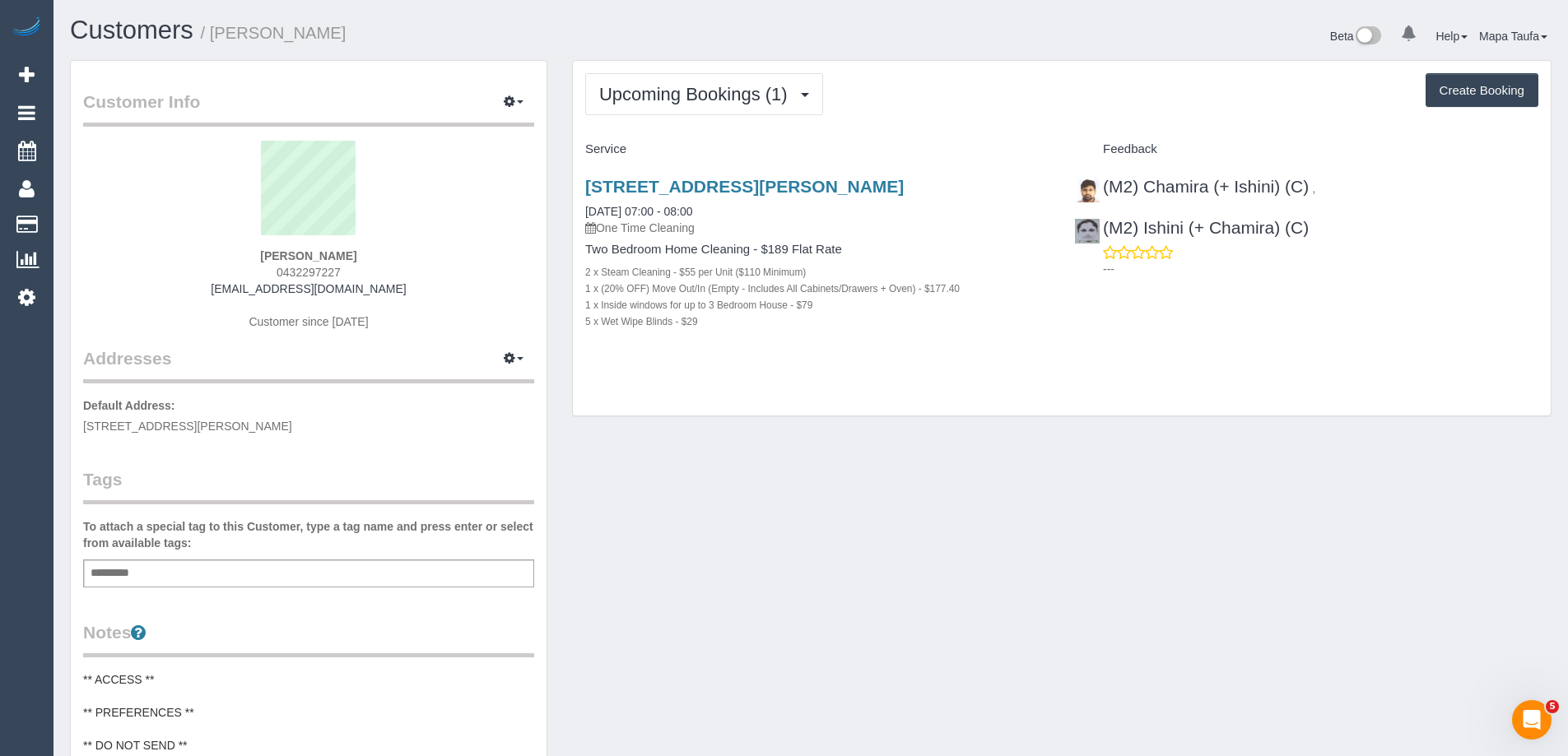
copy span "0432297227"
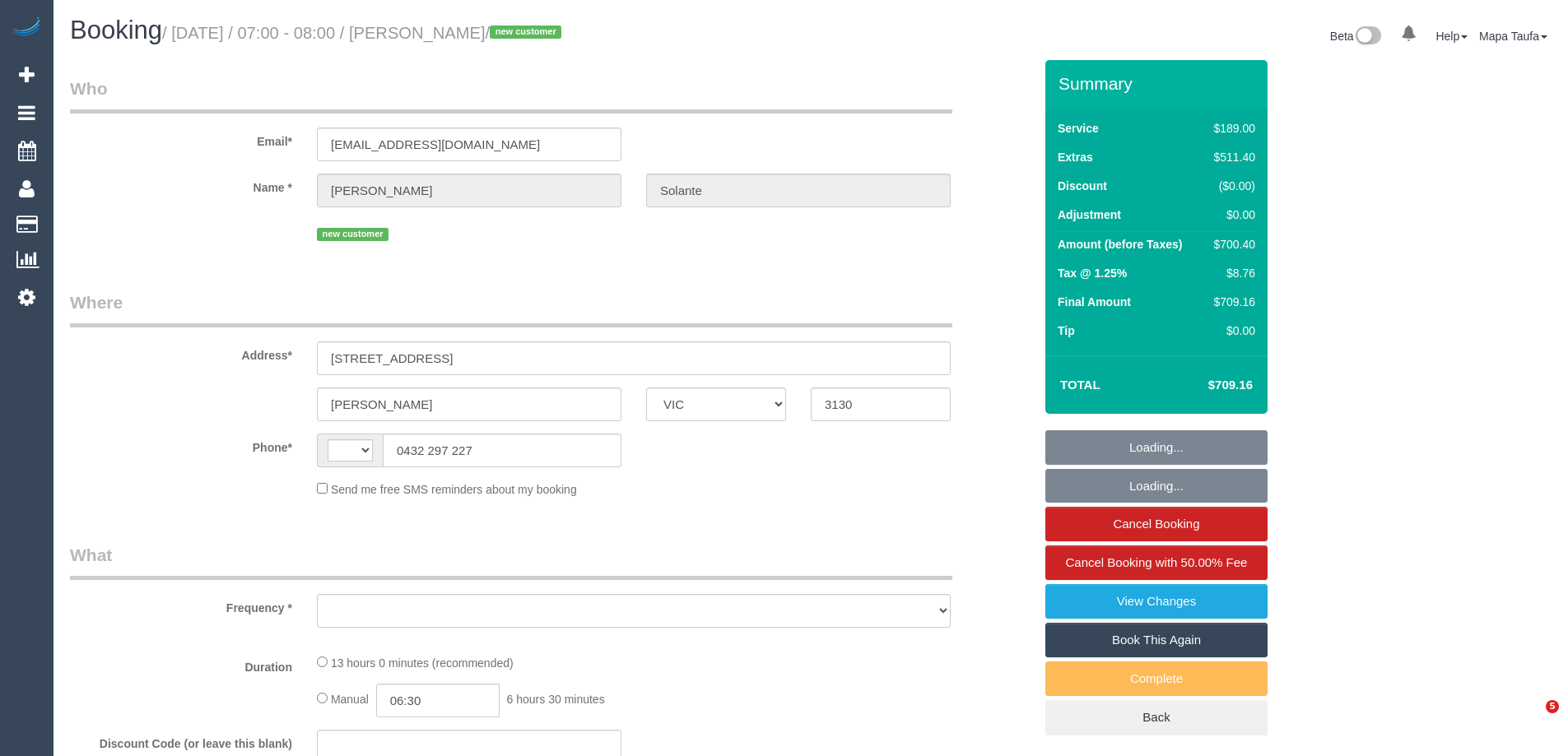
select select "VIC"
select select "string:AU"
select select "object:602"
select select "string:stripe-pm_1S13NG2GScqysDRVCdf2I37D"
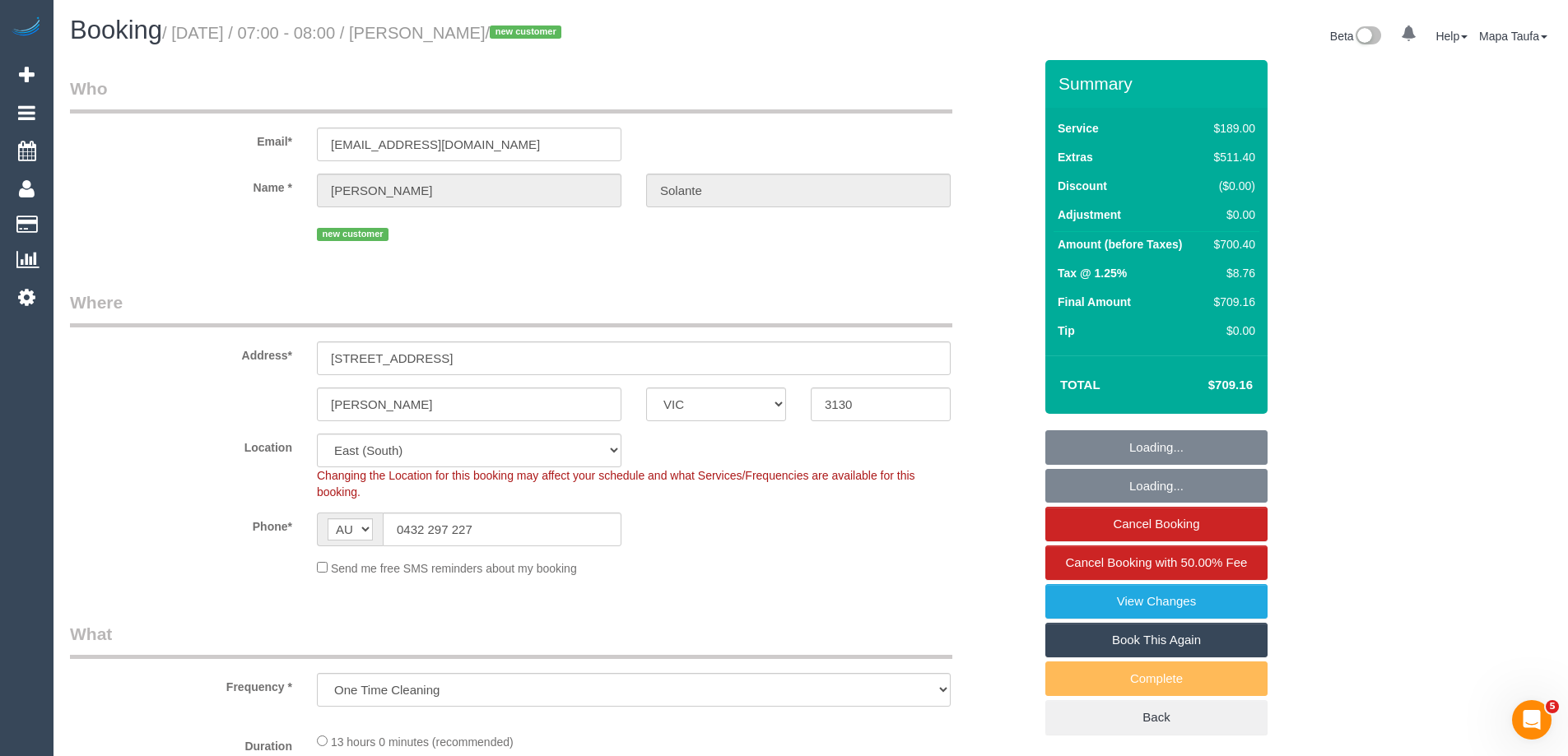
select select "object:609"
select select "number:29"
select select "number:14"
select select "number:18"
select select "number:24"
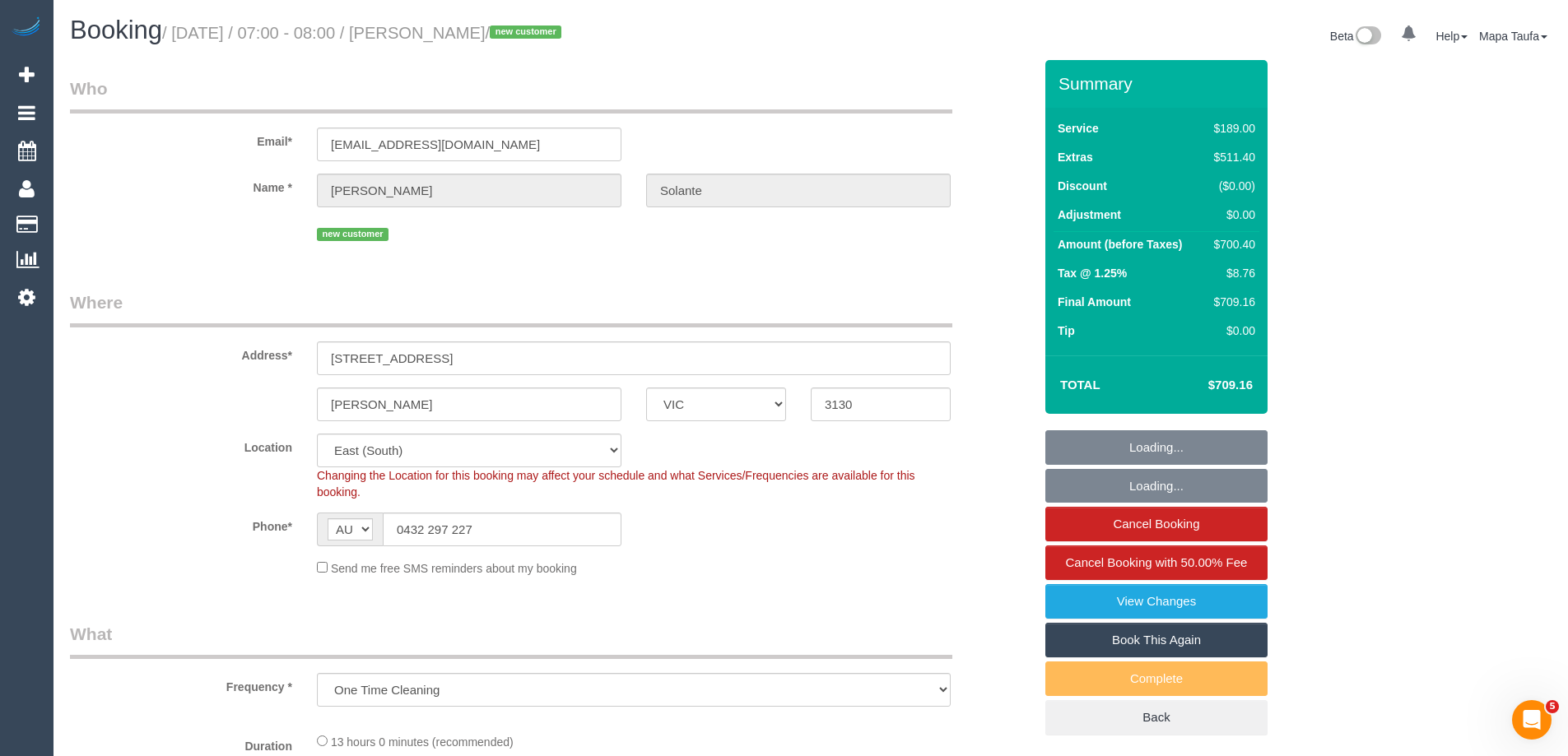
select select "number:26"
select select "spot1"
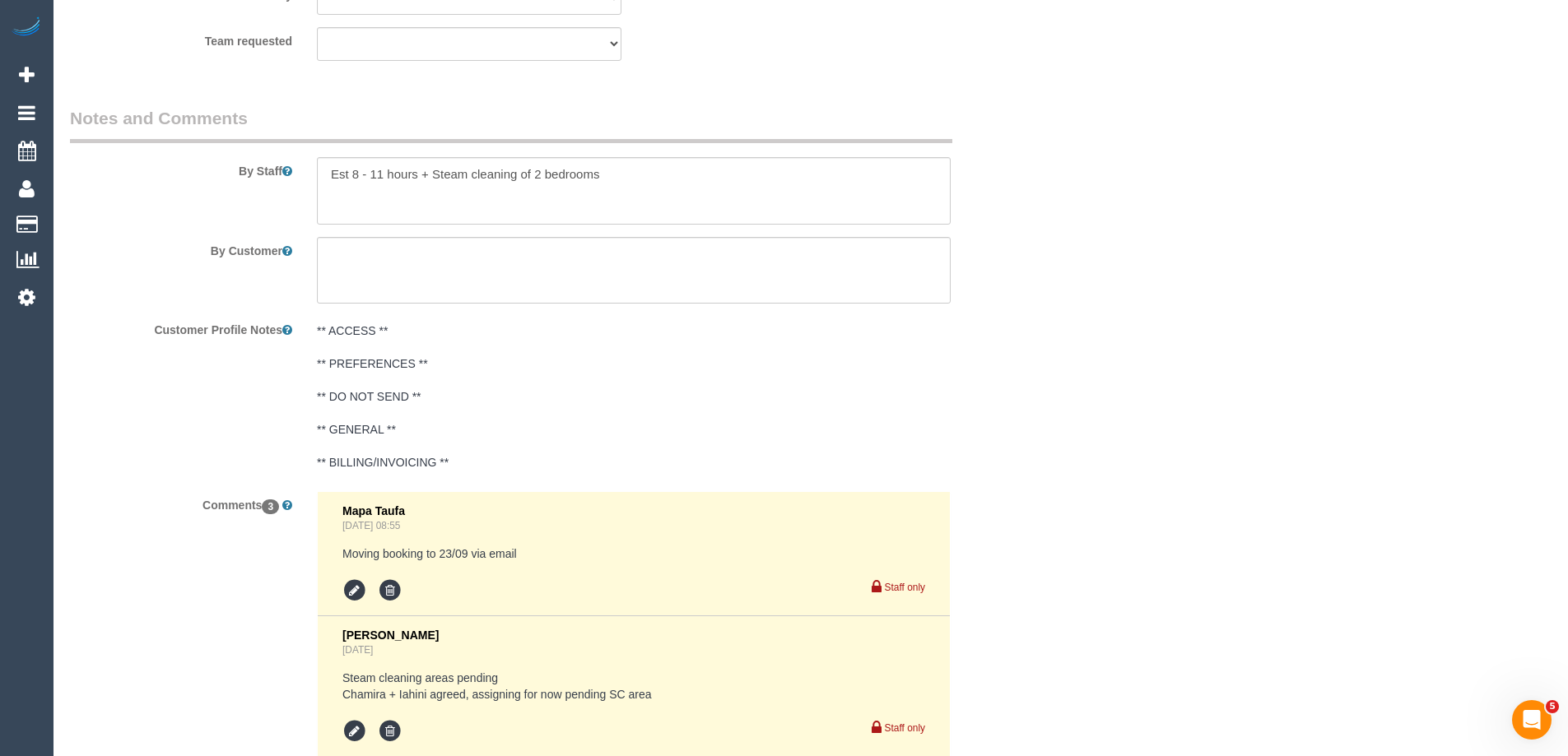
scroll to position [2633, 0]
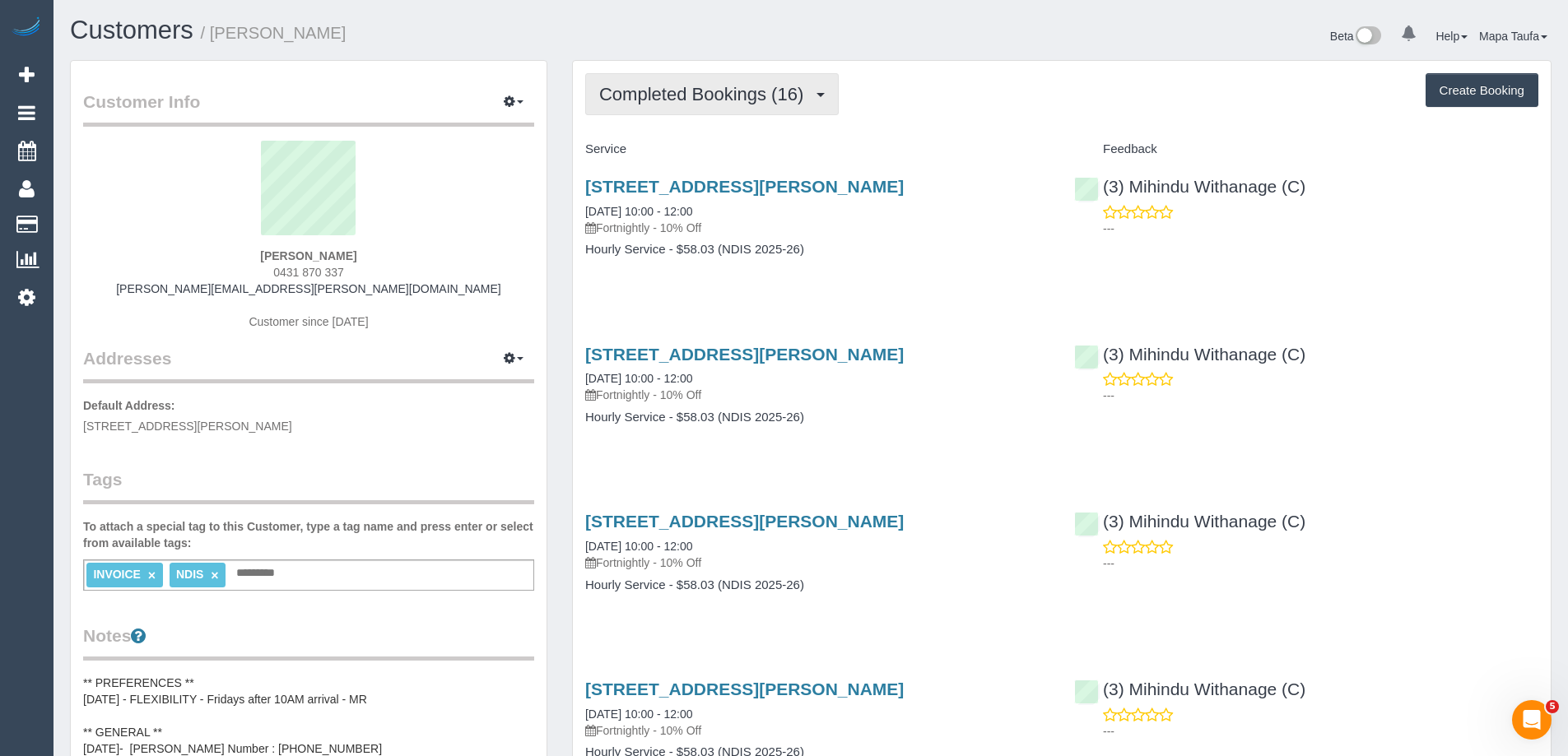
click at [668, 97] on span "Completed Bookings (16)" at bounding box center [706, 94] width 212 height 21
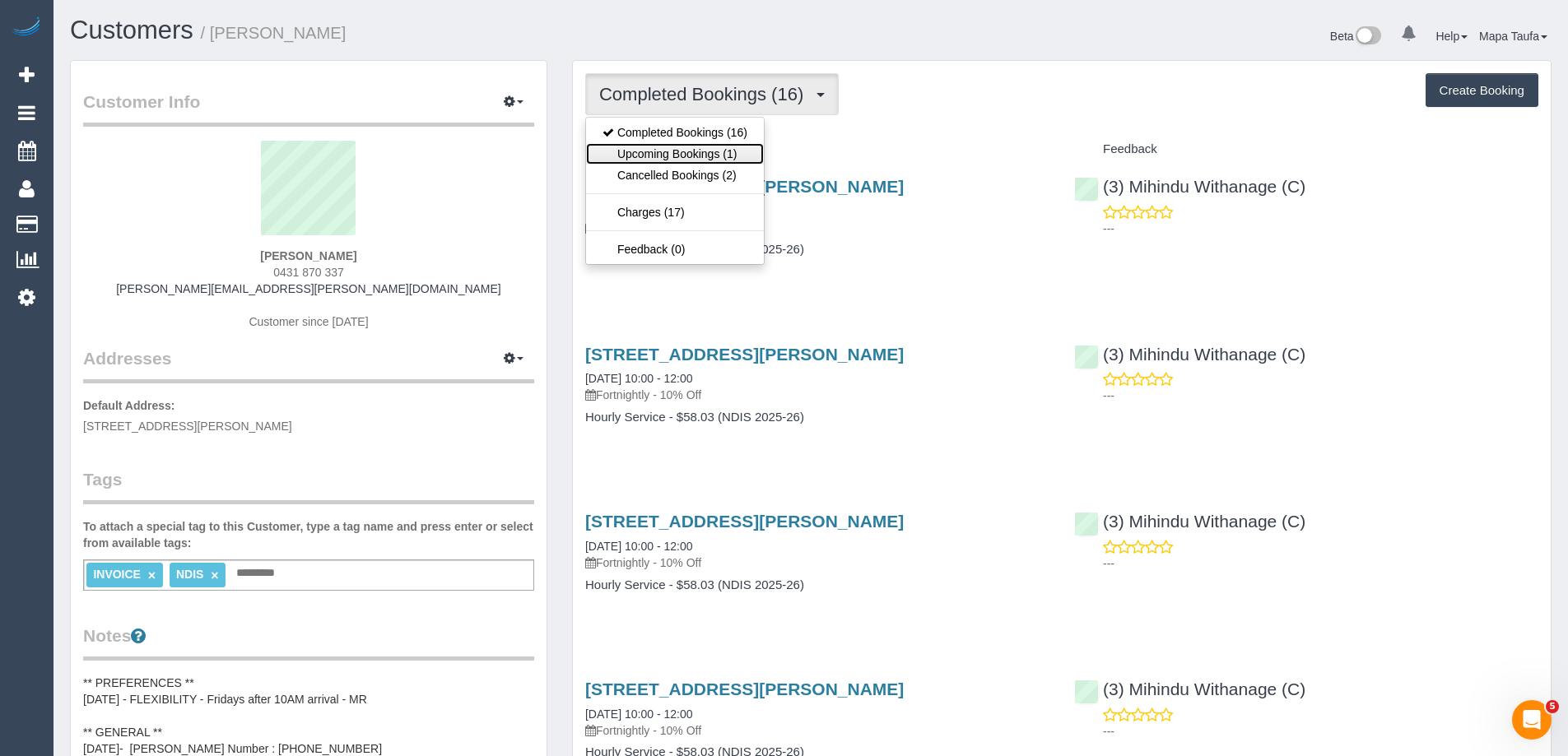
click at [694, 150] on link "Upcoming Bookings (1)" at bounding box center [675, 154] width 178 height 22
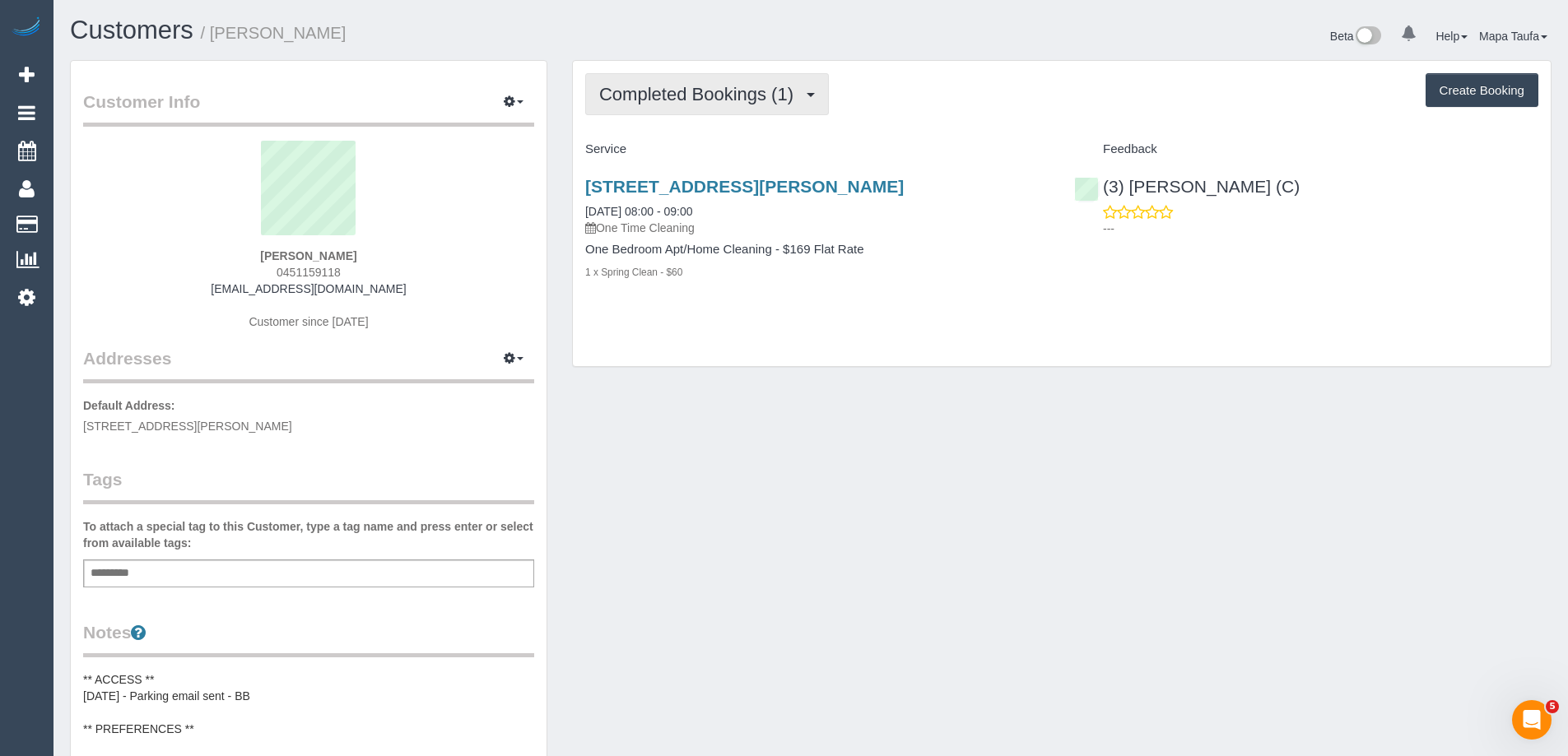
click at [721, 89] on span "Completed Bookings (1)" at bounding box center [701, 94] width 203 height 21
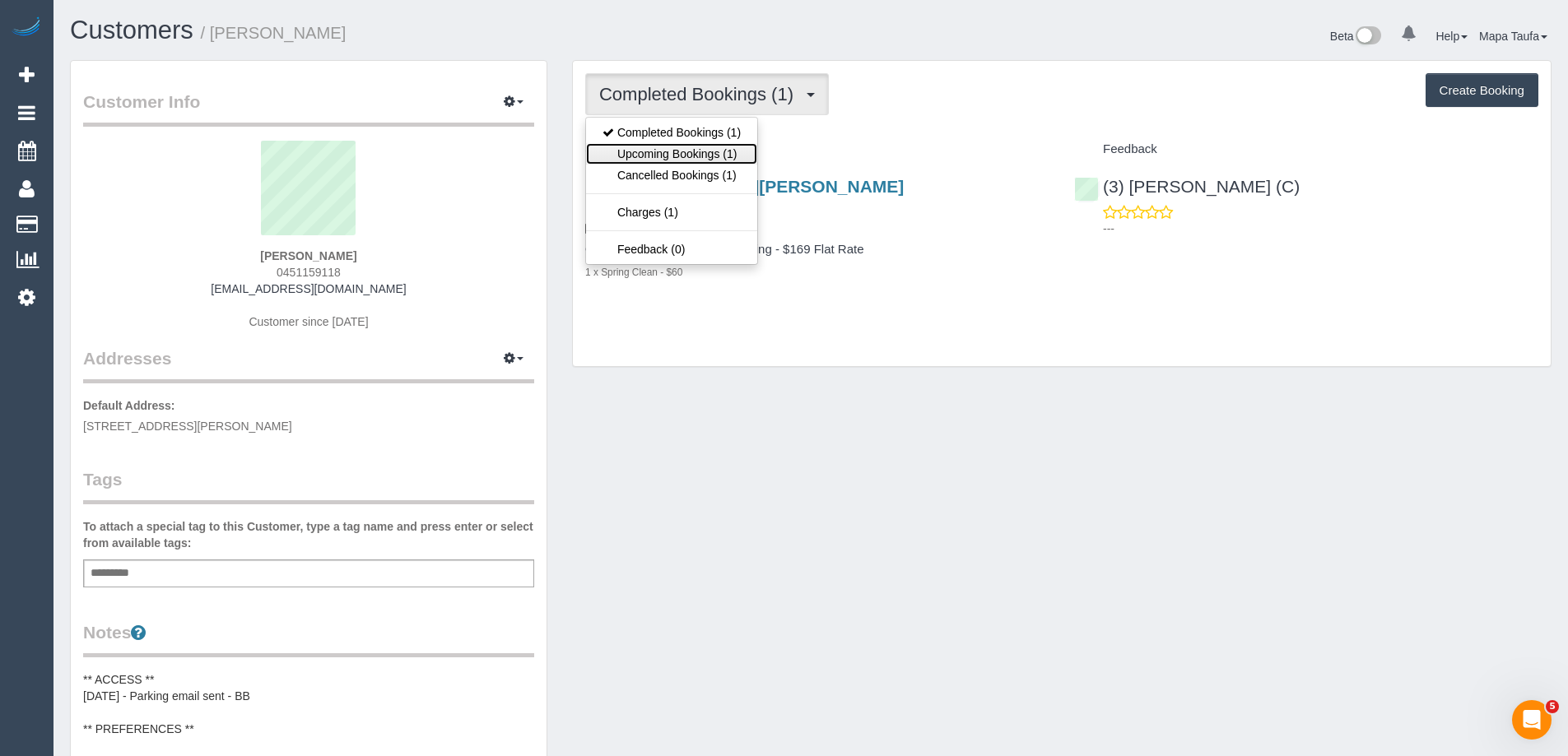
click at [721, 150] on link "Upcoming Bookings (1)" at bounding box center [671, 154] width 171 height 22
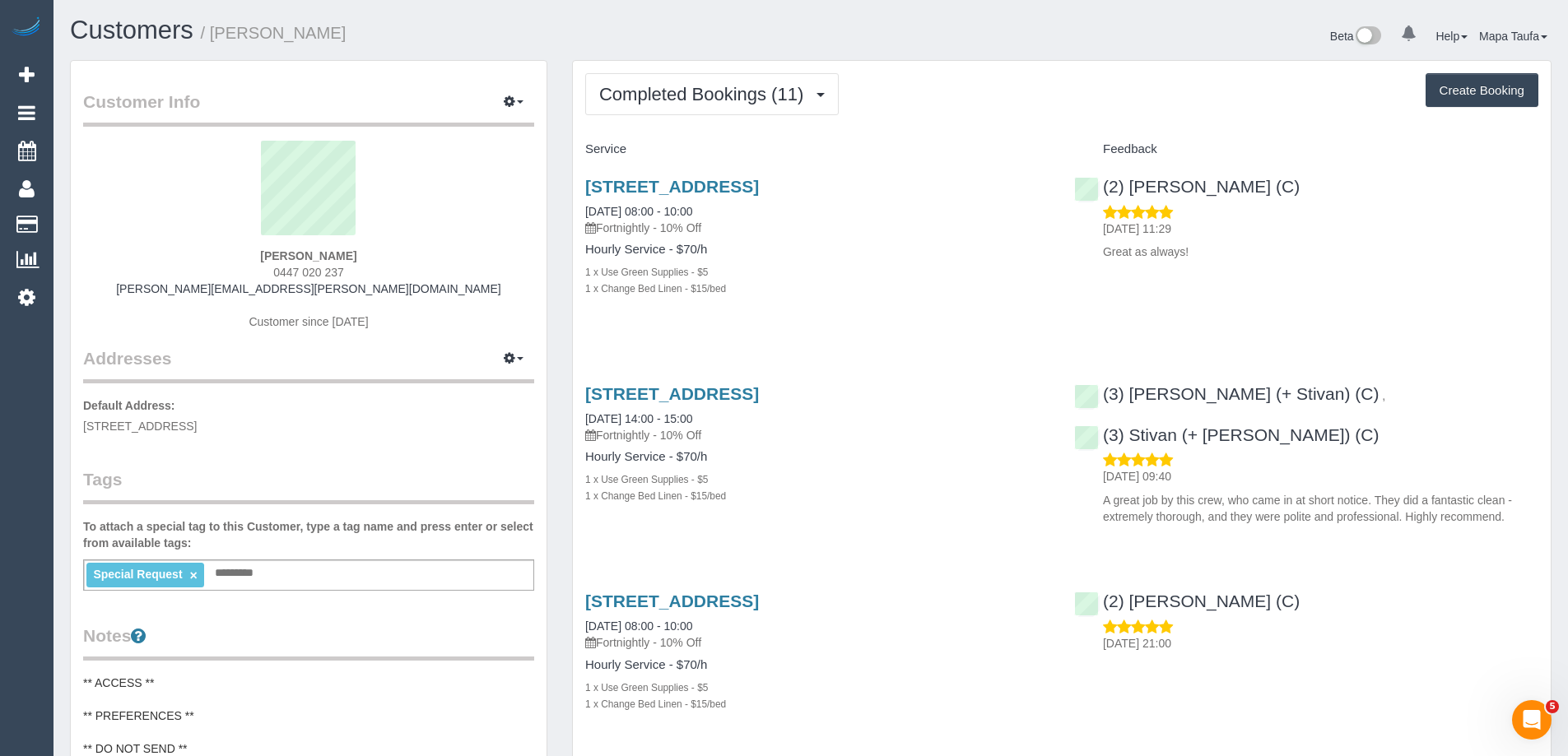
drag, startPoint x: 369, startPoint y: 277, endPoint x: 264, endPoint y: 277, distance: 105.0
click at [265, 277] on div "Fiona Neilson 0447 020 237 neilson.fiona@gmail.com Customer since 2025" at bounding box center [309, 244] width 451 height 205
copy span "0447 020 237"
click at [627, 106] on button "Completed Bookings (11)" at bounding box center [712, 94] width 254 height 42
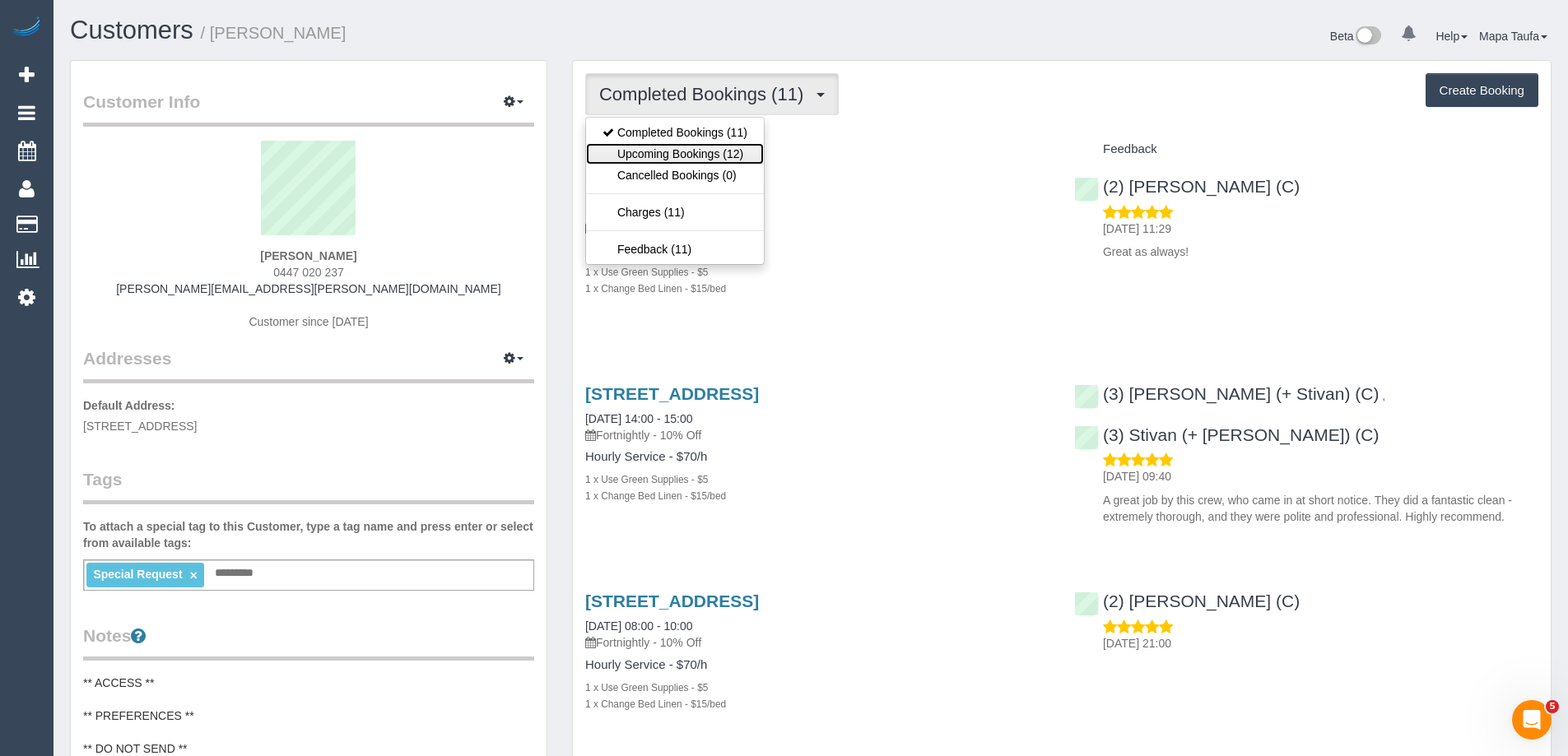
click at [654, 152] on link "Upcoming Bookings (12)" at bounding box center [675, 154] width 178 height 22
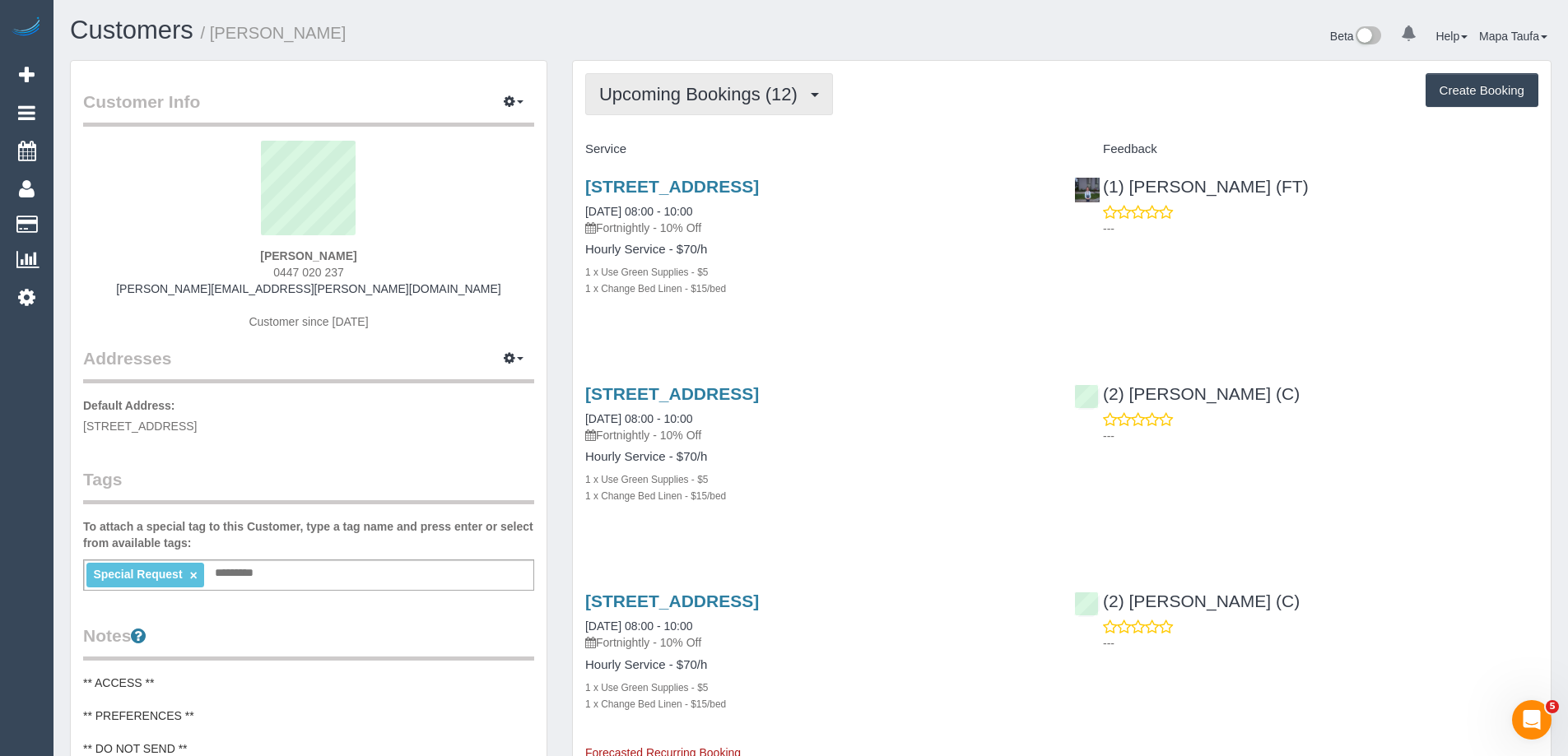
click at [716, 91] on span "Upcoming Bookings (12)" at bounding box center [702, 94] width 206 height 21
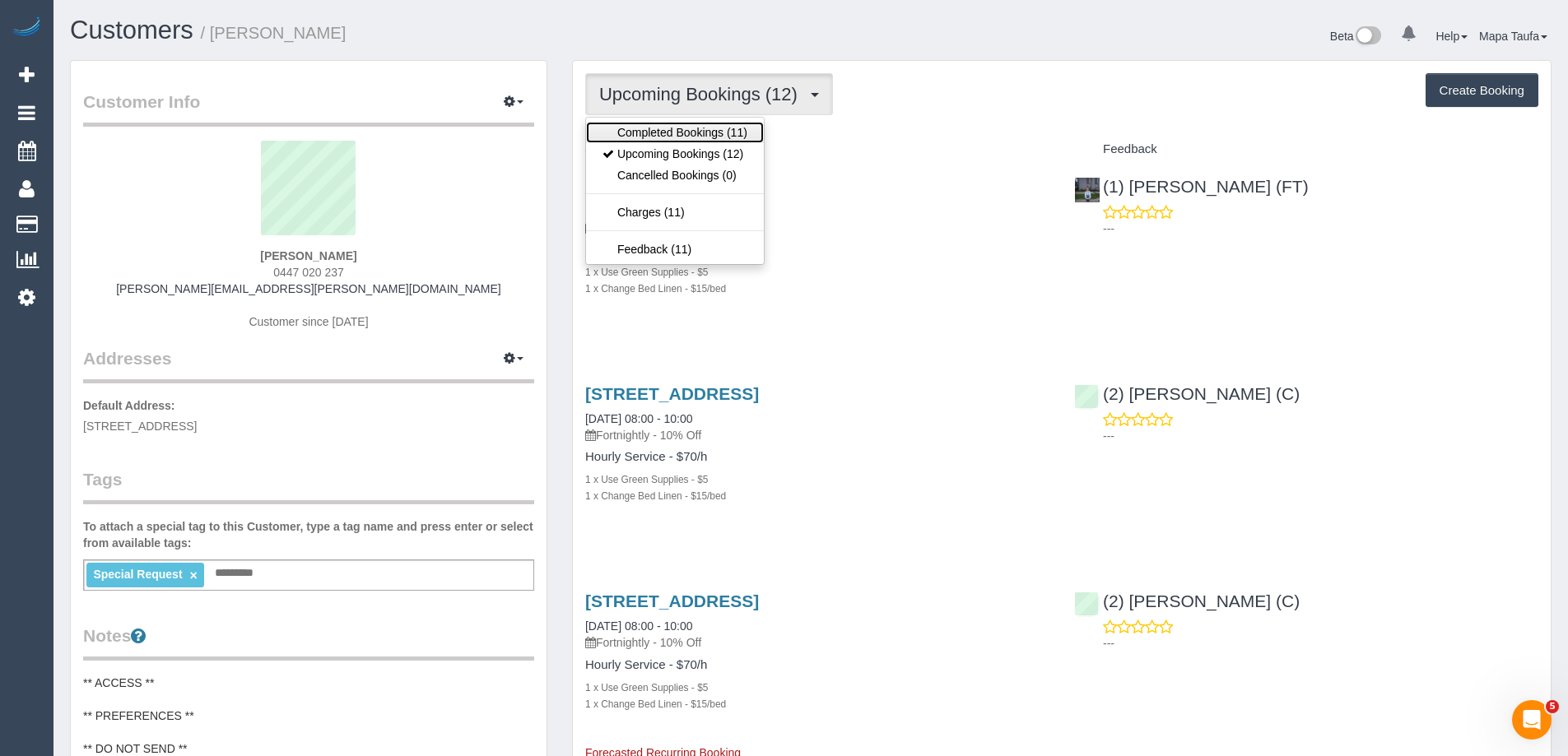
click at [701, 125] on link "Completed Bookings (11)" at bounding box center [675, 133] width 178 height 22
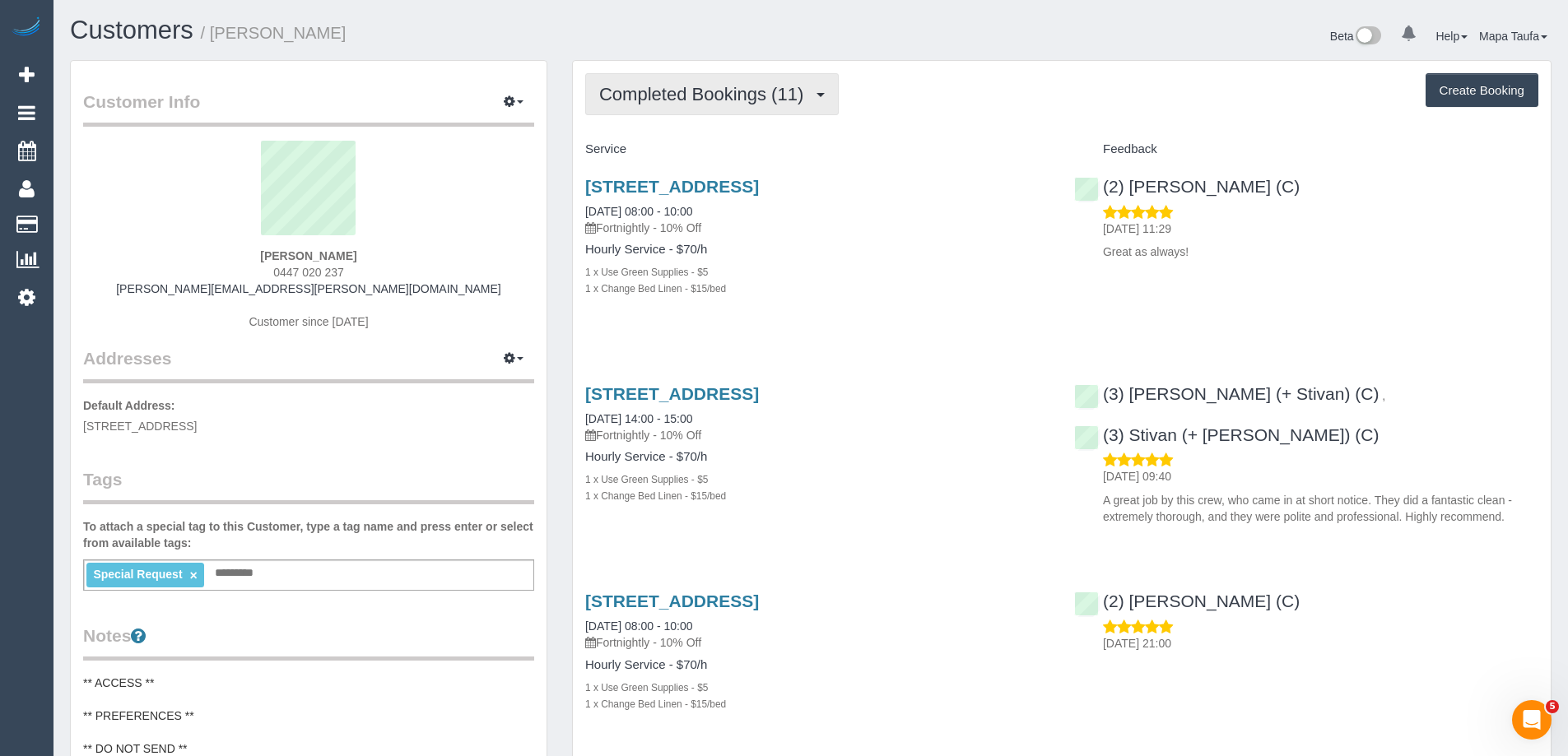
click at [784, 98] on span "Completed Bookings (11)" at bounding box center [706, 94] width 212 height 21
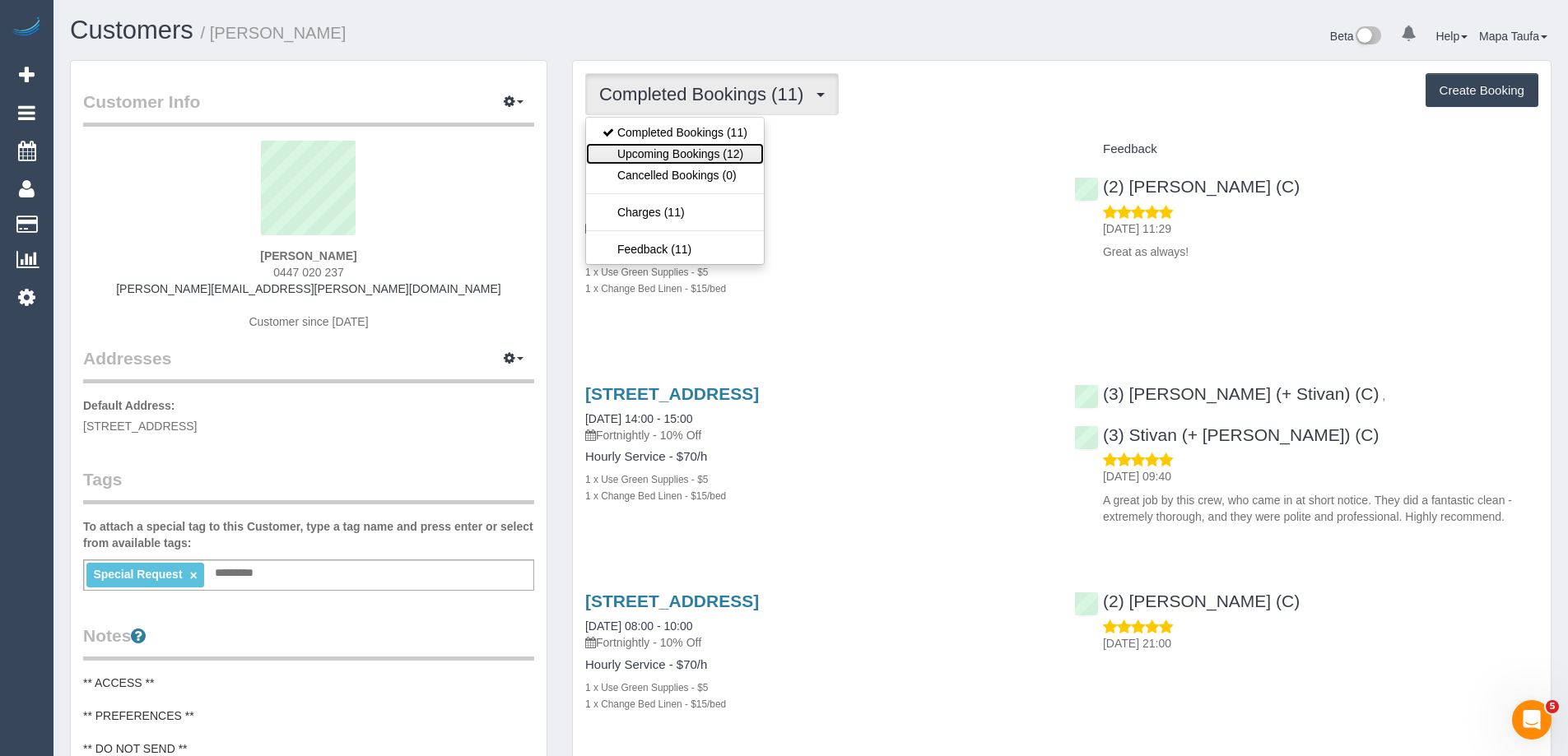
click at [728, 147] on link "Upcoming Bookings (12)" at bounding box center [675, 154] width 178 height 22
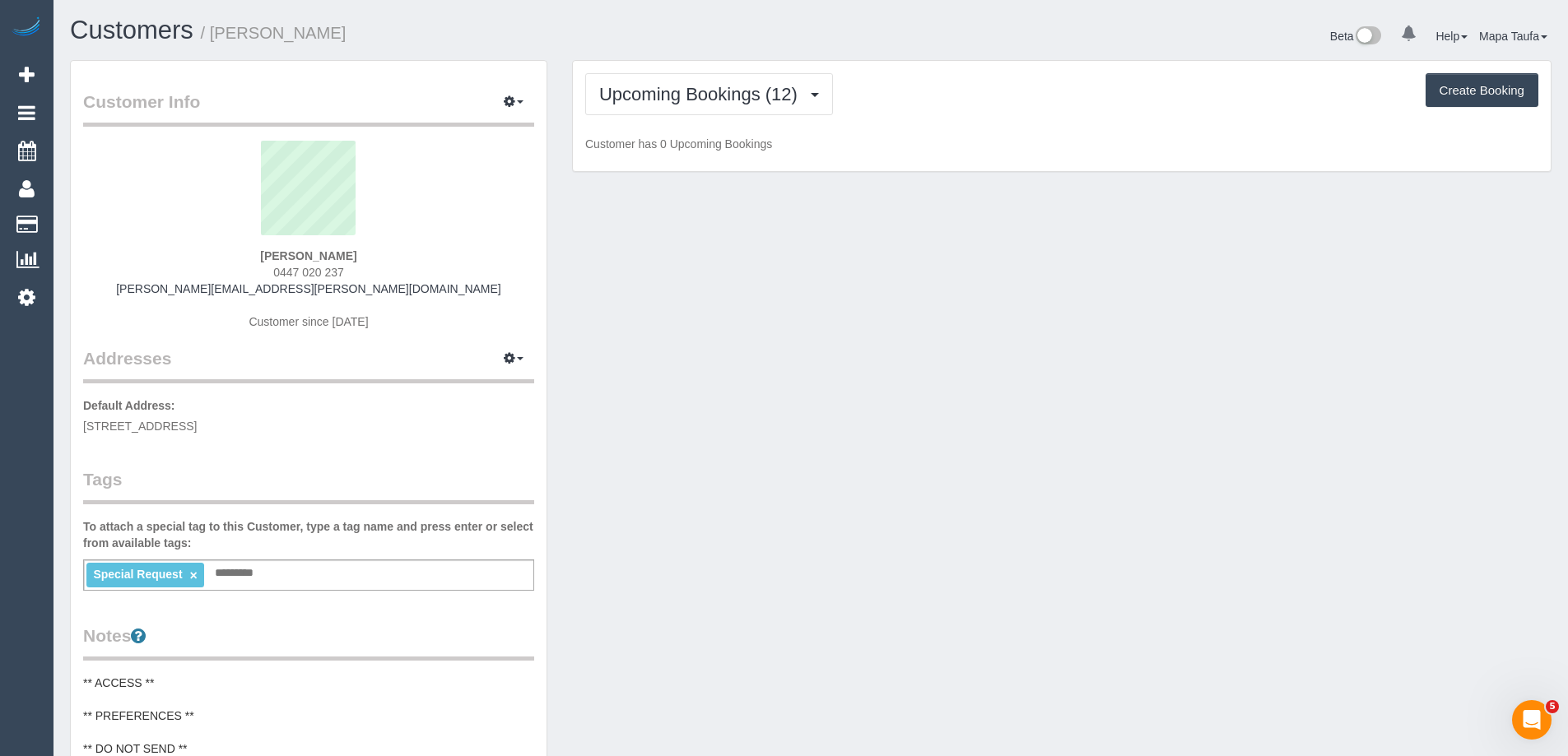
click at [959, 104] on div "Upcoming Bookings (12) Completed Bookings (11) Upcoming Bookings (12) Cancelled…" at bounding box center [1062, 94] width 953 height 42
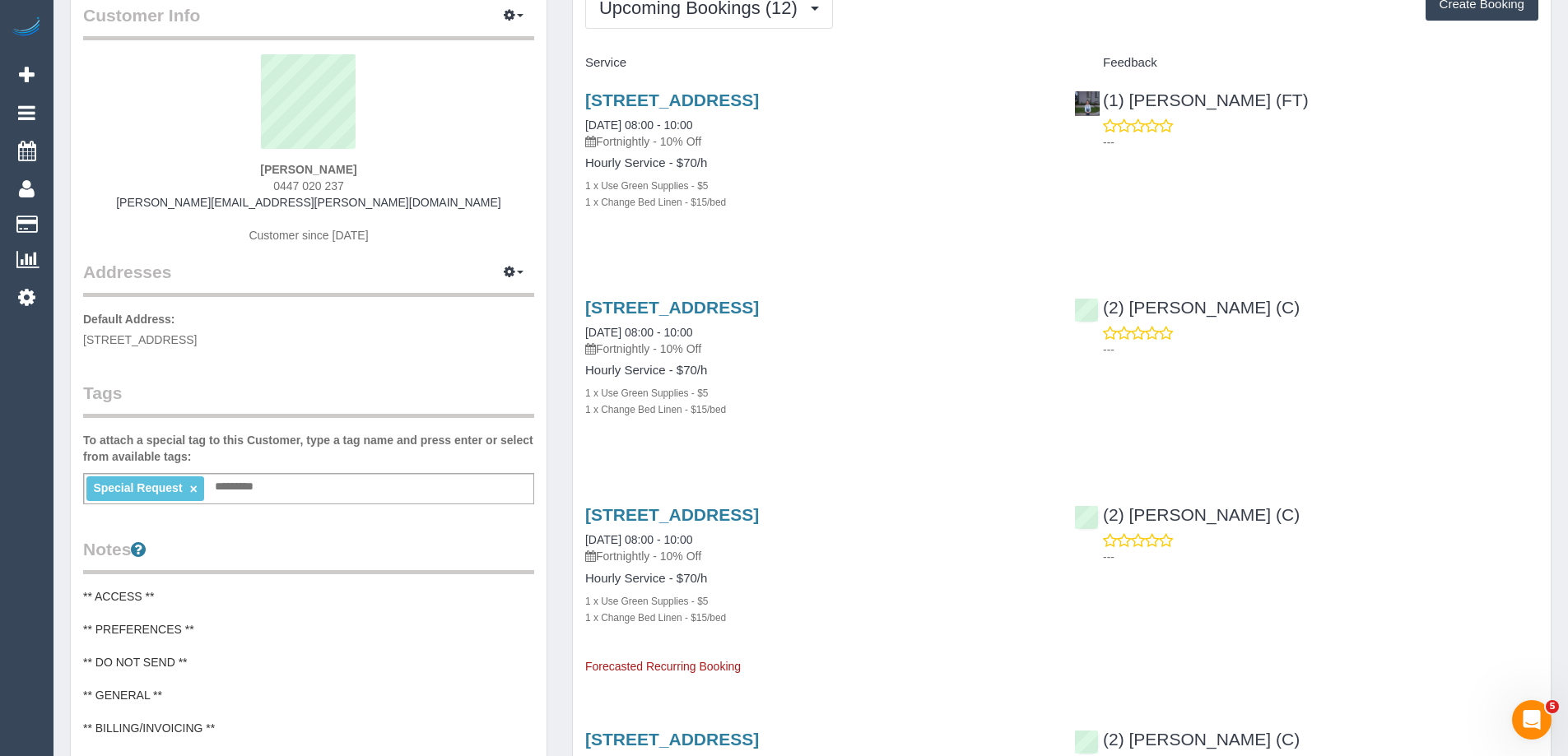
scroll to position [83, 0]
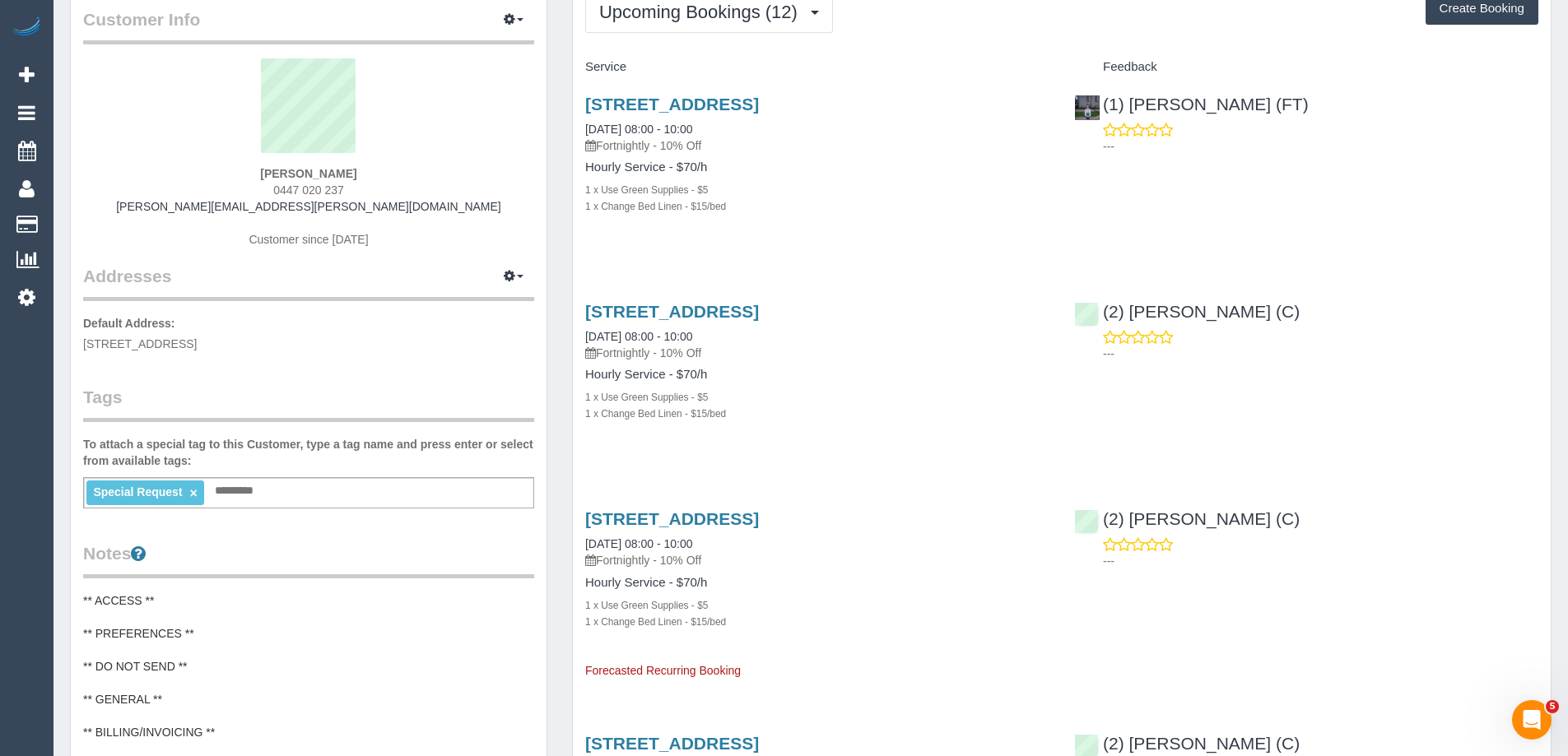
drag, startPoint x: 380, startPoint y: 196, endPoint x: 258, endPoint y: 184, distance: 122.6
click at [261, 182] on div "Fiona Neilson 0447 020 237 neilson.fiona@gmail.com Customer since 2025" at bounding box center [309, 161] width 451 height 205
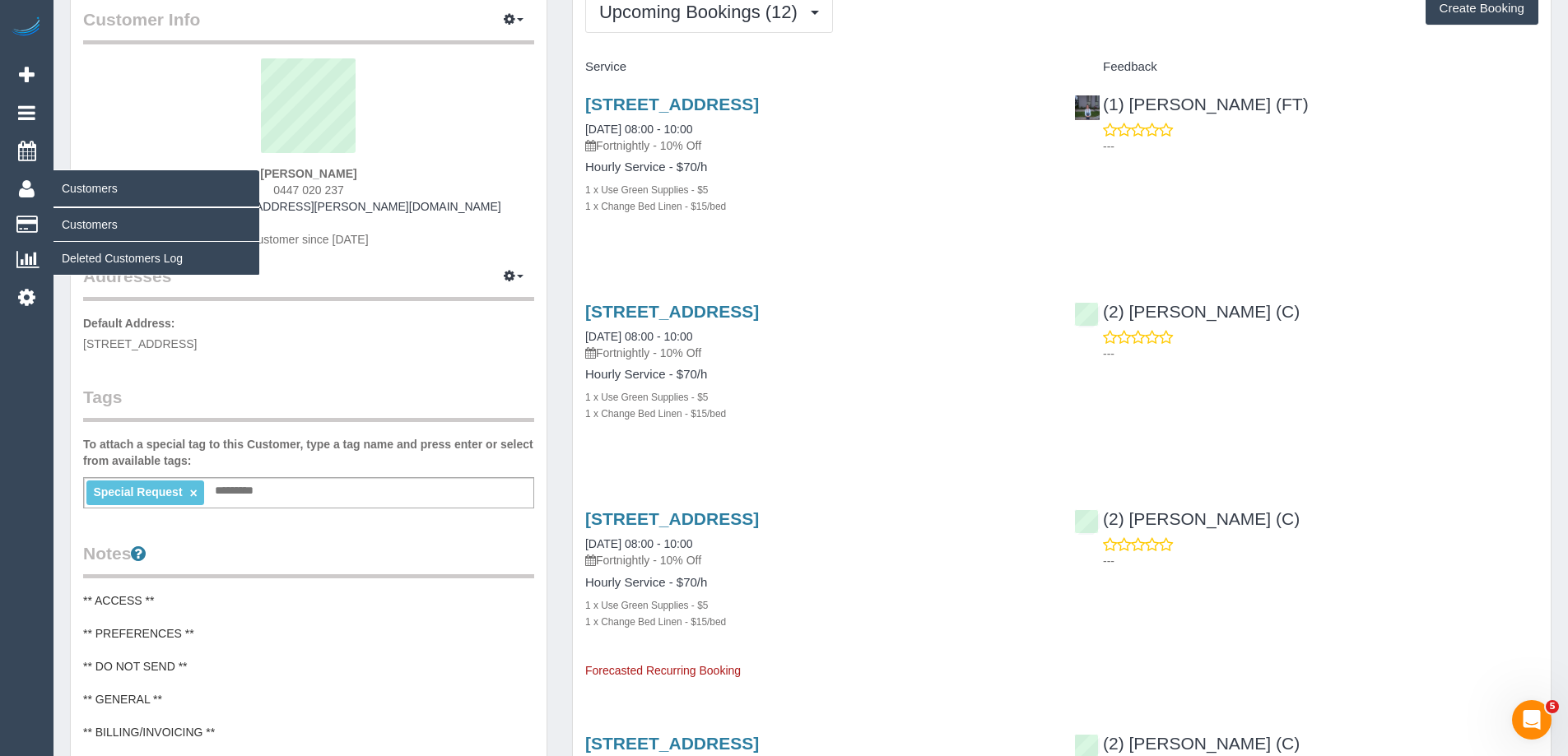
copy span "0447 020 237"
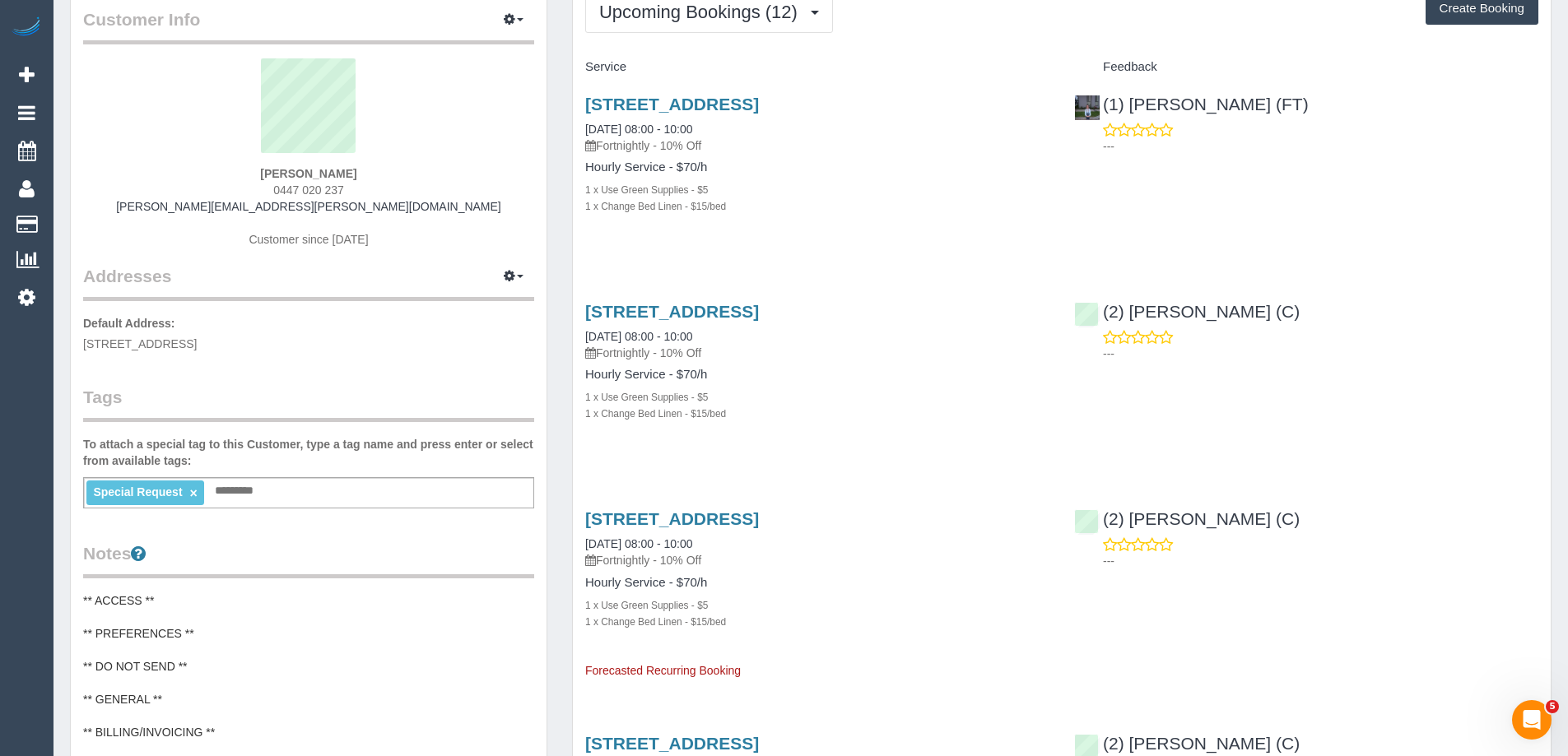
drag, startPoint x: 781, startPoint y: 231, endPoint x: 645, endPoint y: 281, distance: 144.9
click at [781, 231] on div "1 Cypress Court, Noble Park, VIC 3174 23/09/2025 08:00 - 10:00 Fortnightly - 10…" at bounding box center [817, 164] width 489 height 166
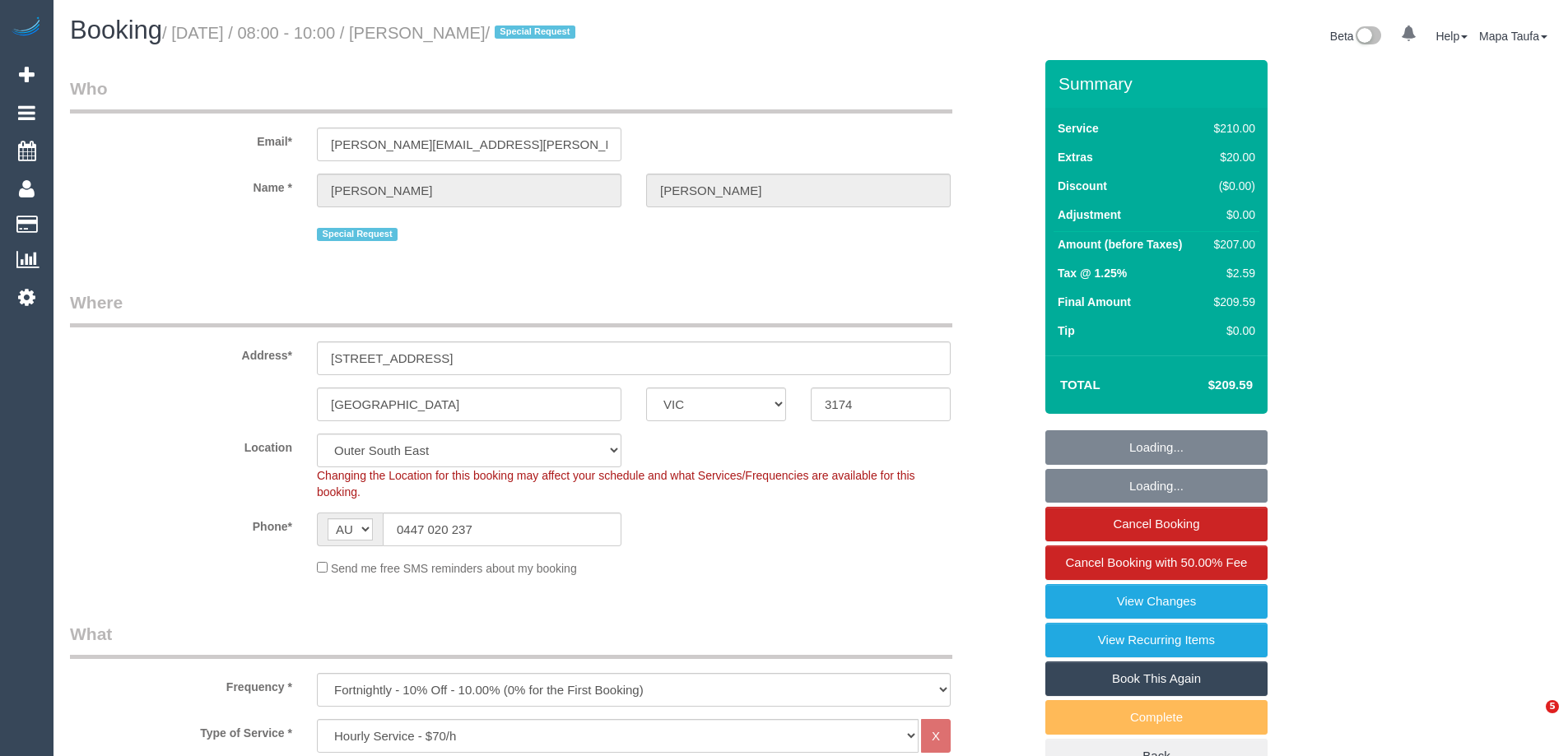
select select "VIC"
select select "180"
select select "number:29"
select select "number:14"
select select "number:18"
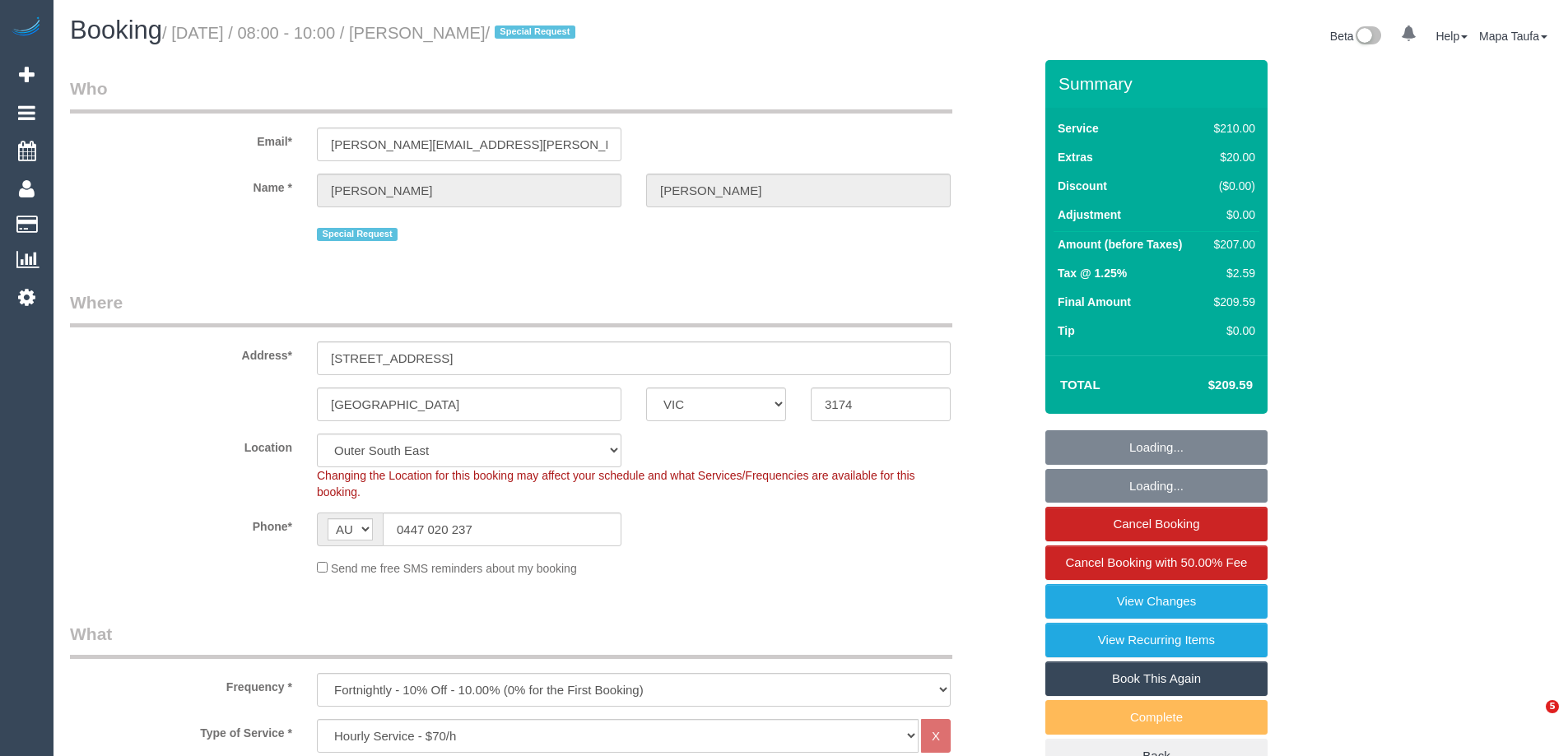
select select "number:22"
select select "number:34"
select select "number:12"
select select "spot1"
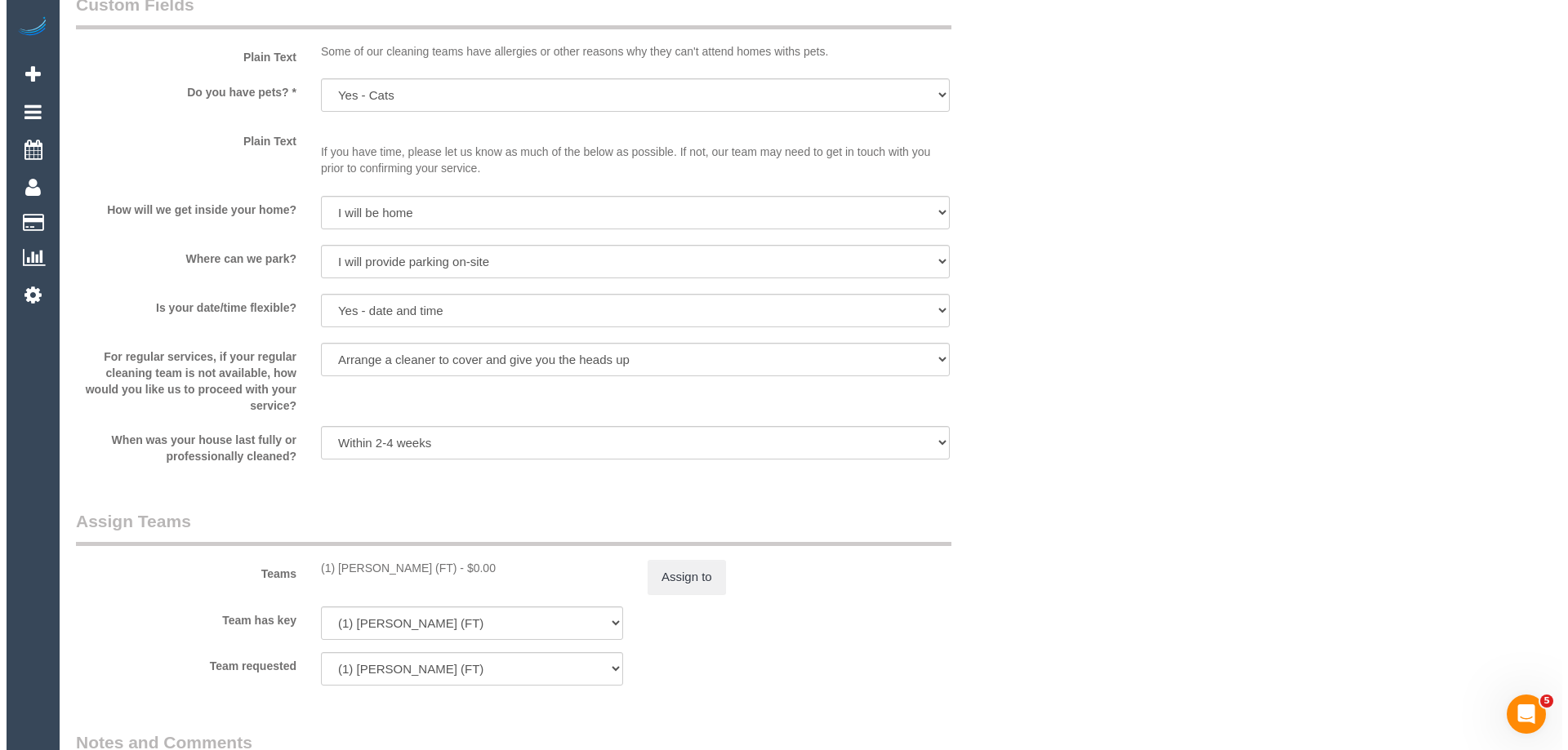
scroll to position [2380, 0]
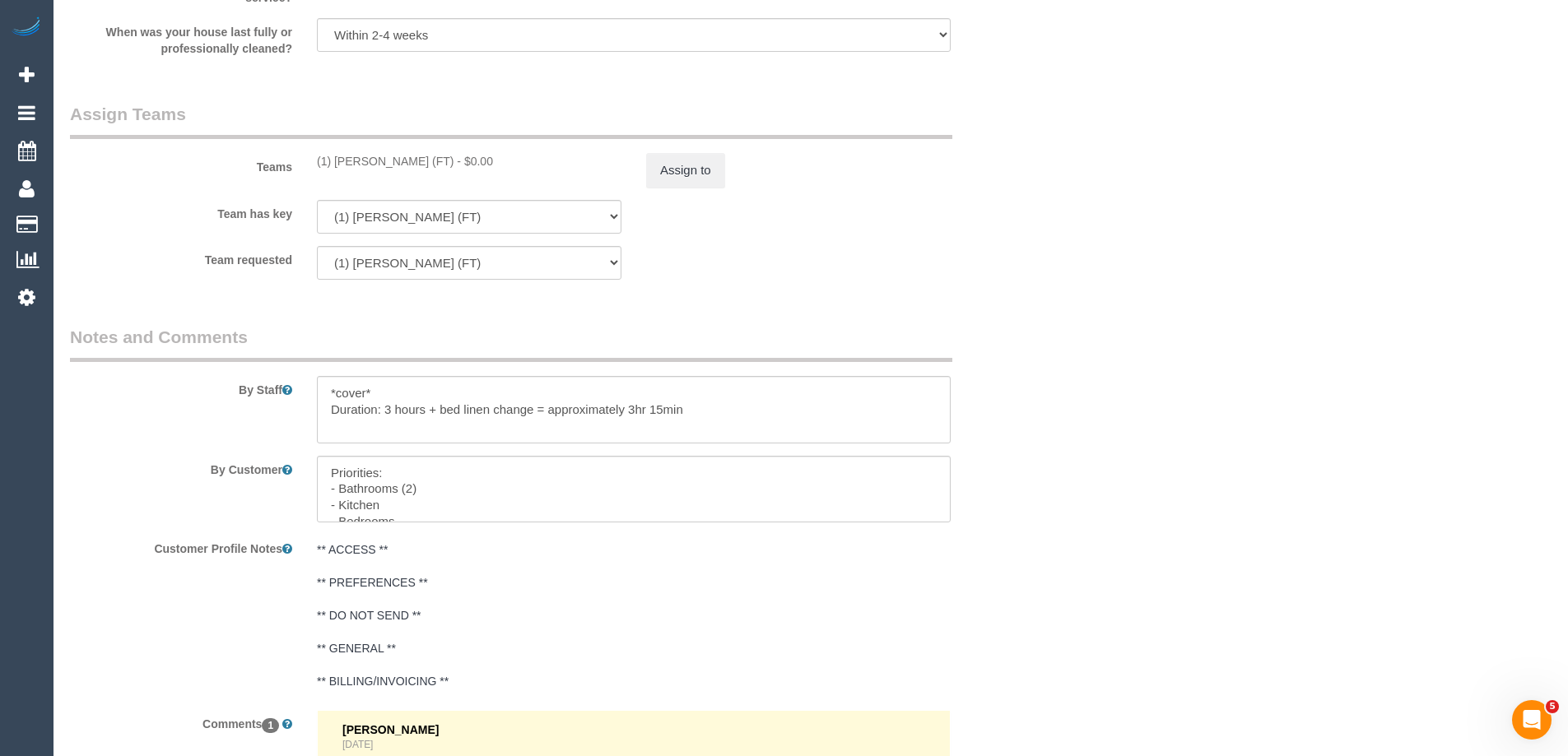
drag, startPoint x: 433, startPoint y: 162, endPoint x: 332, endPoint y: 159, distance: 101.0
click at [332, 159] on div "(1) Helen Trickett (FT) - $0.00" at bounding box center [469, 161] width 305 height 17
copy div "Helen Trickett (FT)"
click at [721, 175] on button "Assign to" at bounding box center [685, 169] width 79 height 34
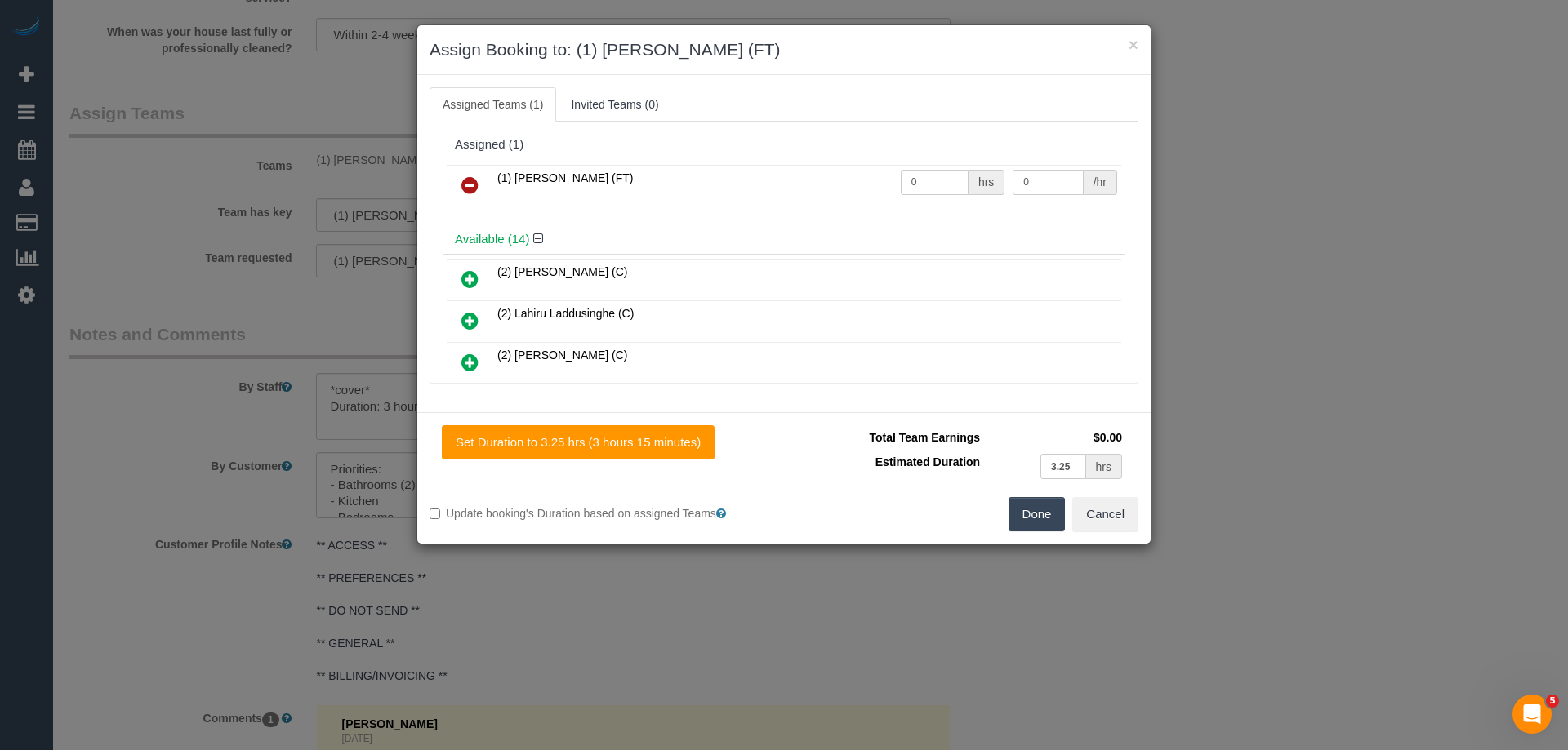
click at [451, 184] on link at bounding box center [470, 185] width 38 height 32
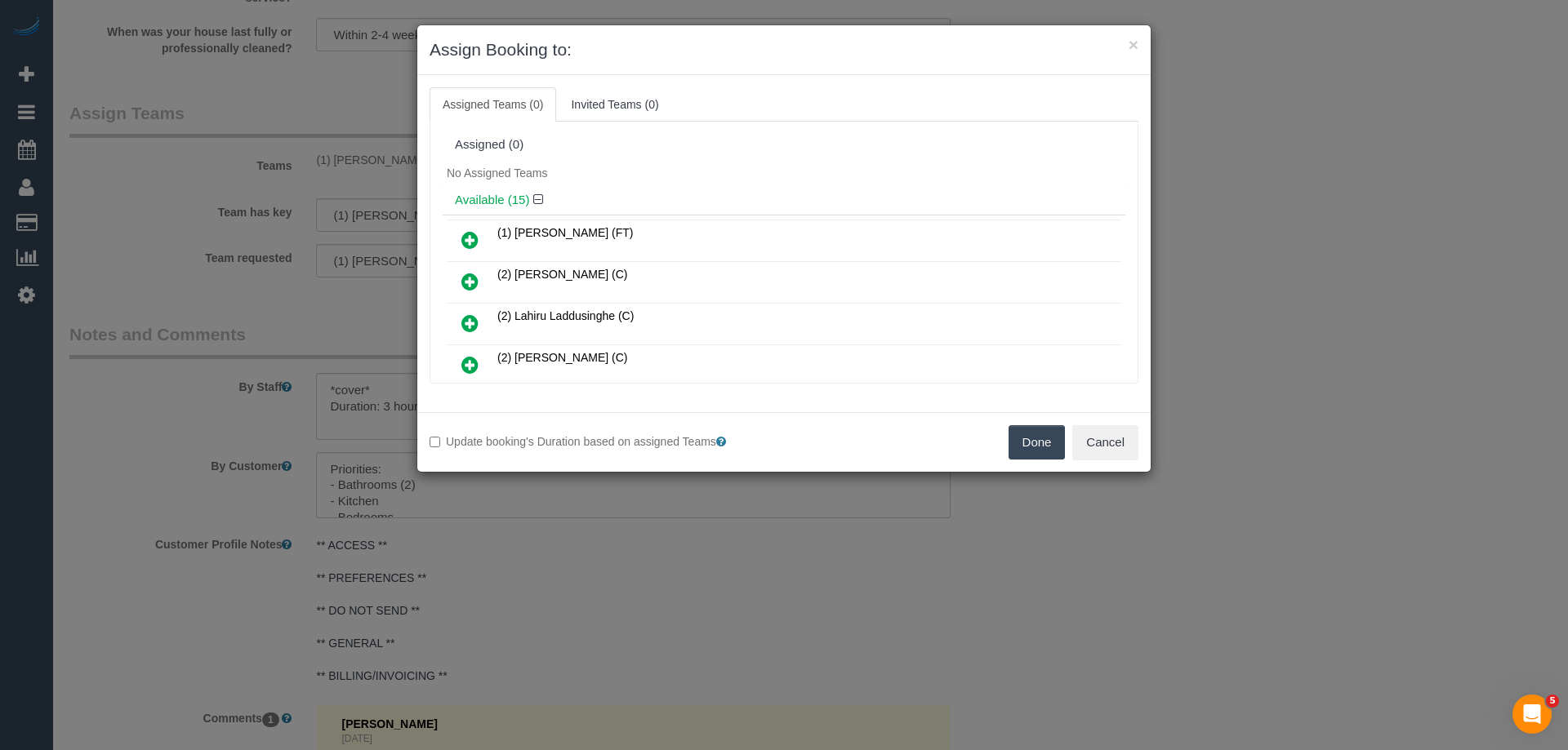
click at [1035, 425] on div "Update booking's Duration based on assigned Teams Done Cancel" at bounding box center [784, 442] width 733 height 60
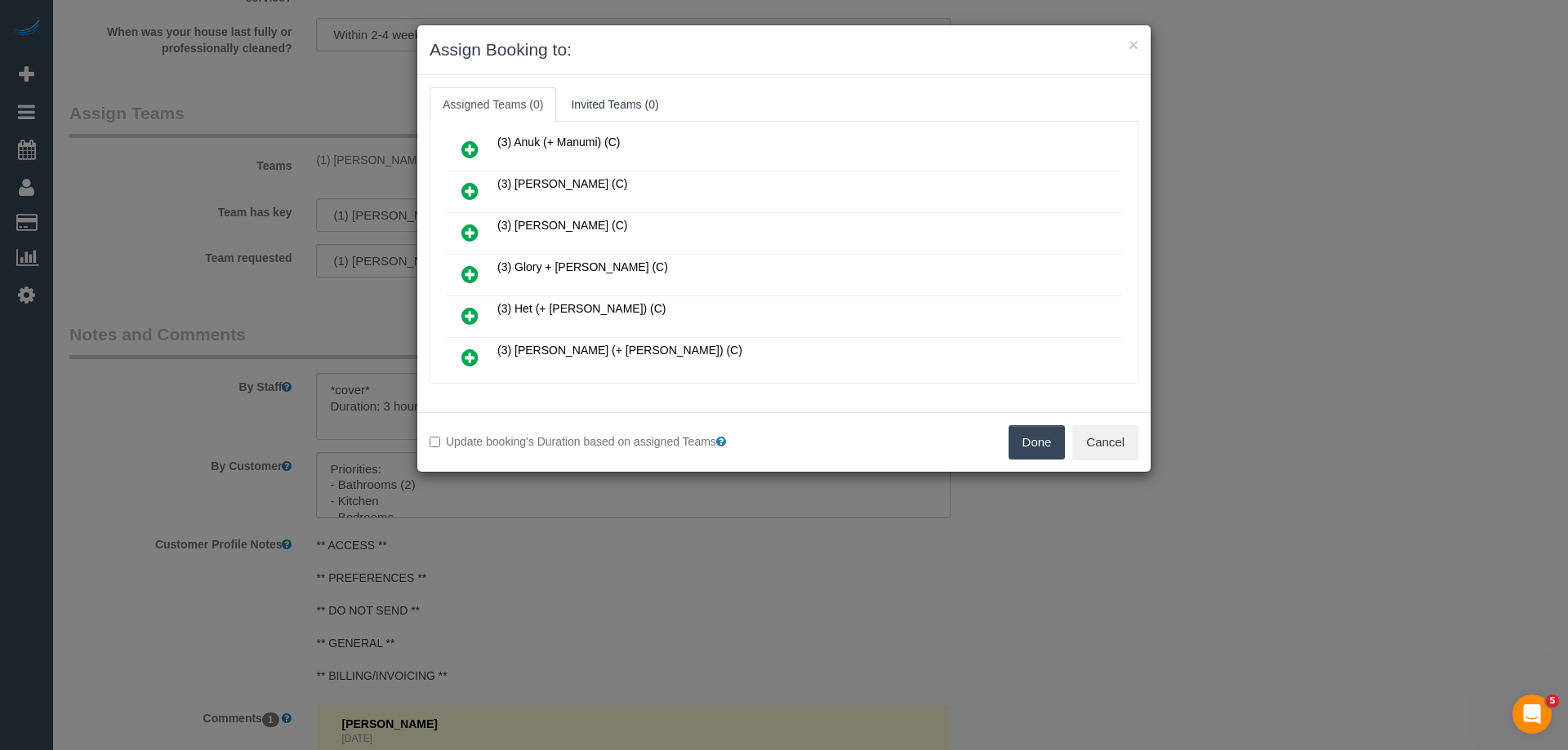
scroll to position [490, 0]
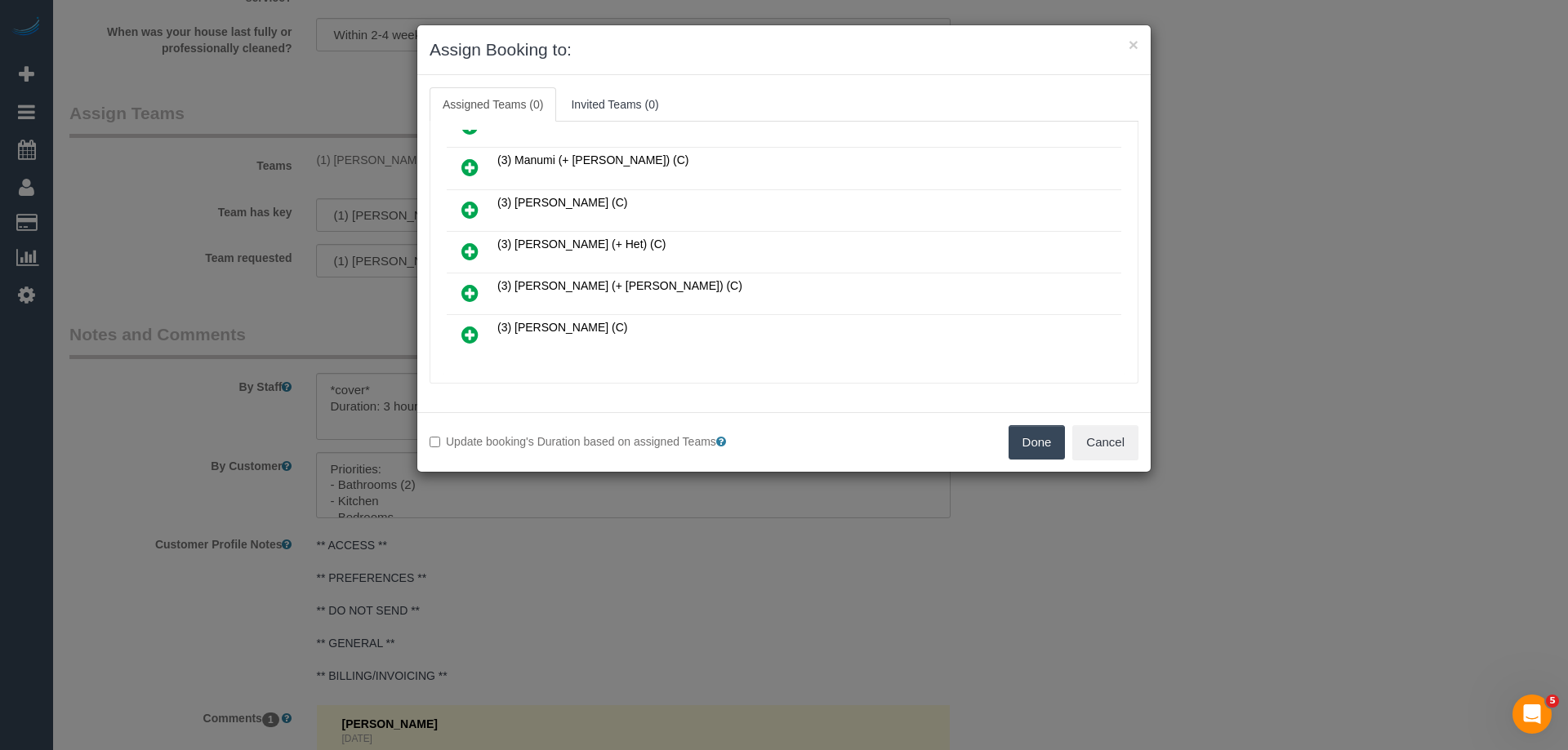
click at [1040, 446] on button "Done" at bounding box center [1037, 442] width 57 height 34
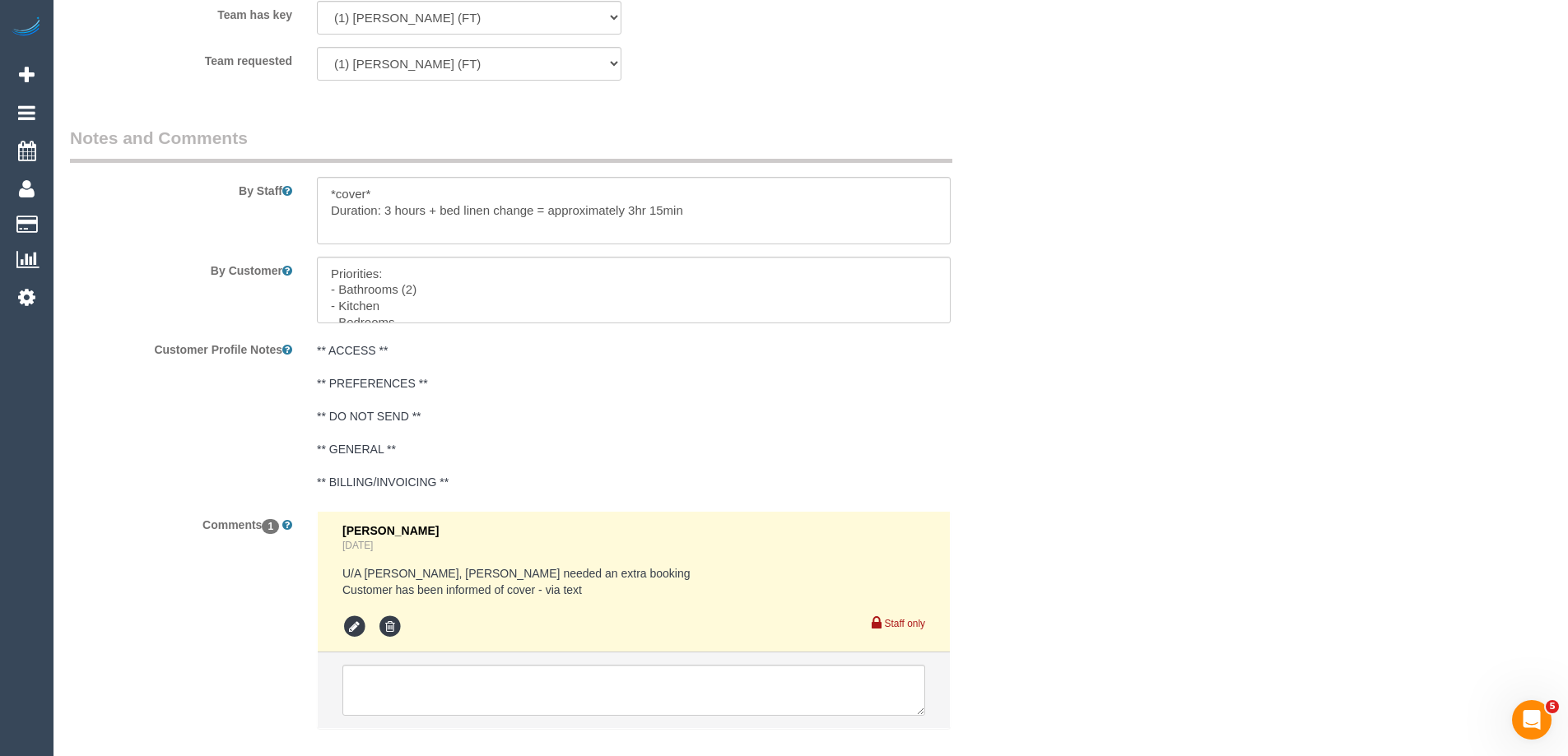
scroll to position [2690, 0]
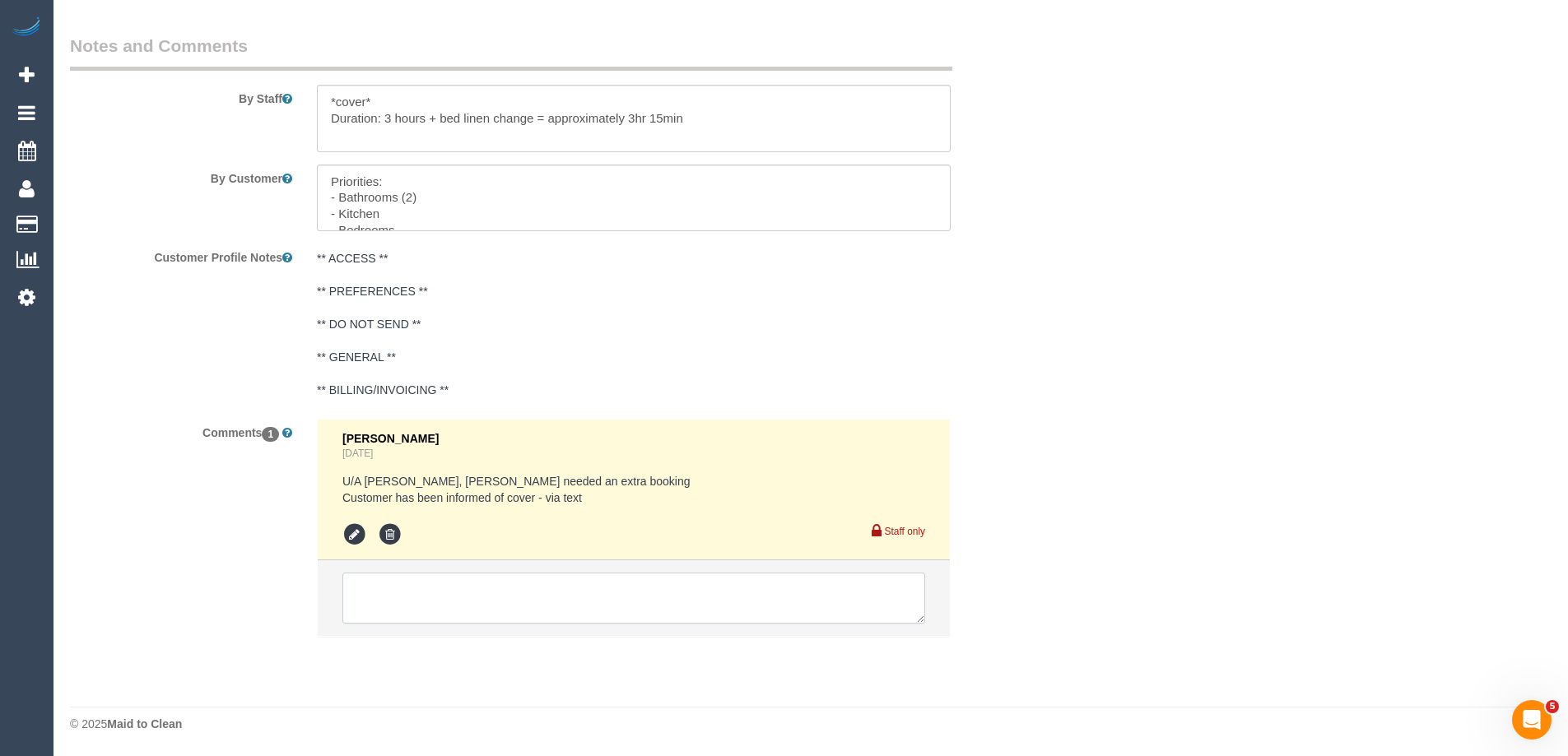
click at [494, 575] on textarea at bounding box center [634, 597] width 583 height 51
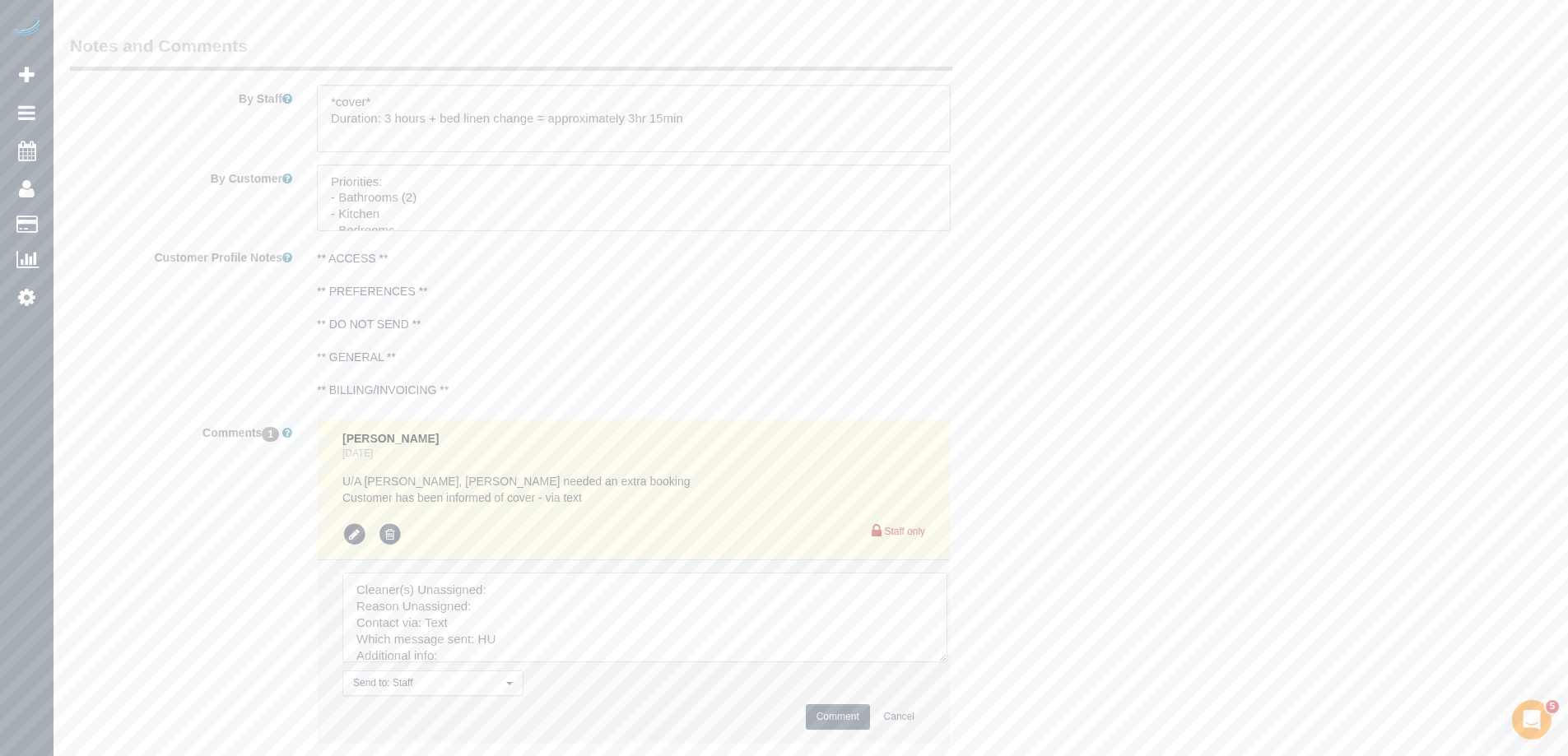
drag, startPoint x: 917, startPoint y: 622, endPoint x: 941, endPoint y: 716, distance: 97.0
click at [948, 663] on textarea at bounding box center [645, 617] width 605 height 89
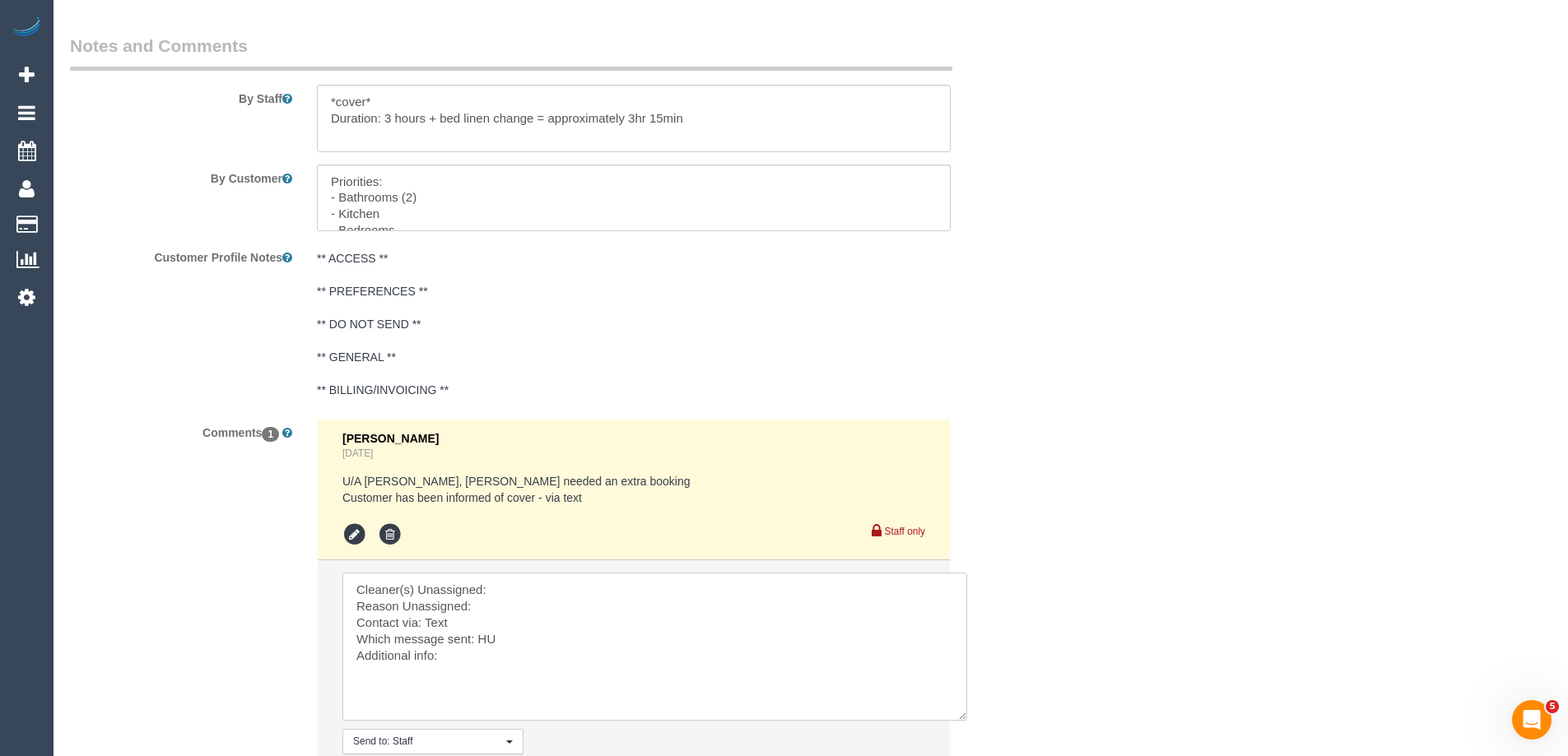
click at [490, 591] on textarea at bounding box center [655, 646] width 625 height 148
paste textarea "[PERSON_NAME] (FT)"
click at [500, 606] on textarea at bounding box center [655, 646] width 625 height 148
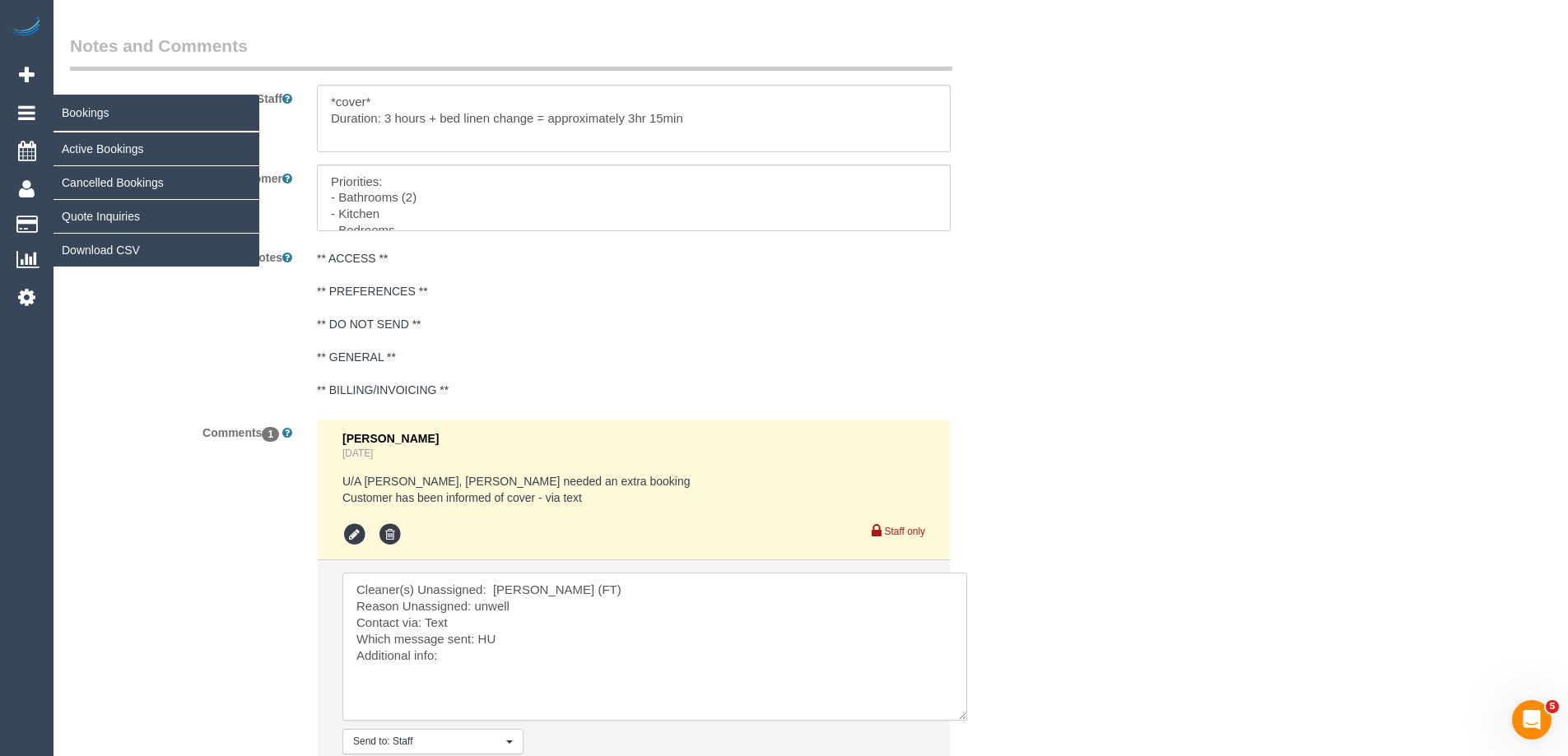
type textarea "Cleaner(s) Unassigned: Helen Trickett (FT) Reason Unassigned: unwell Contact vi…"
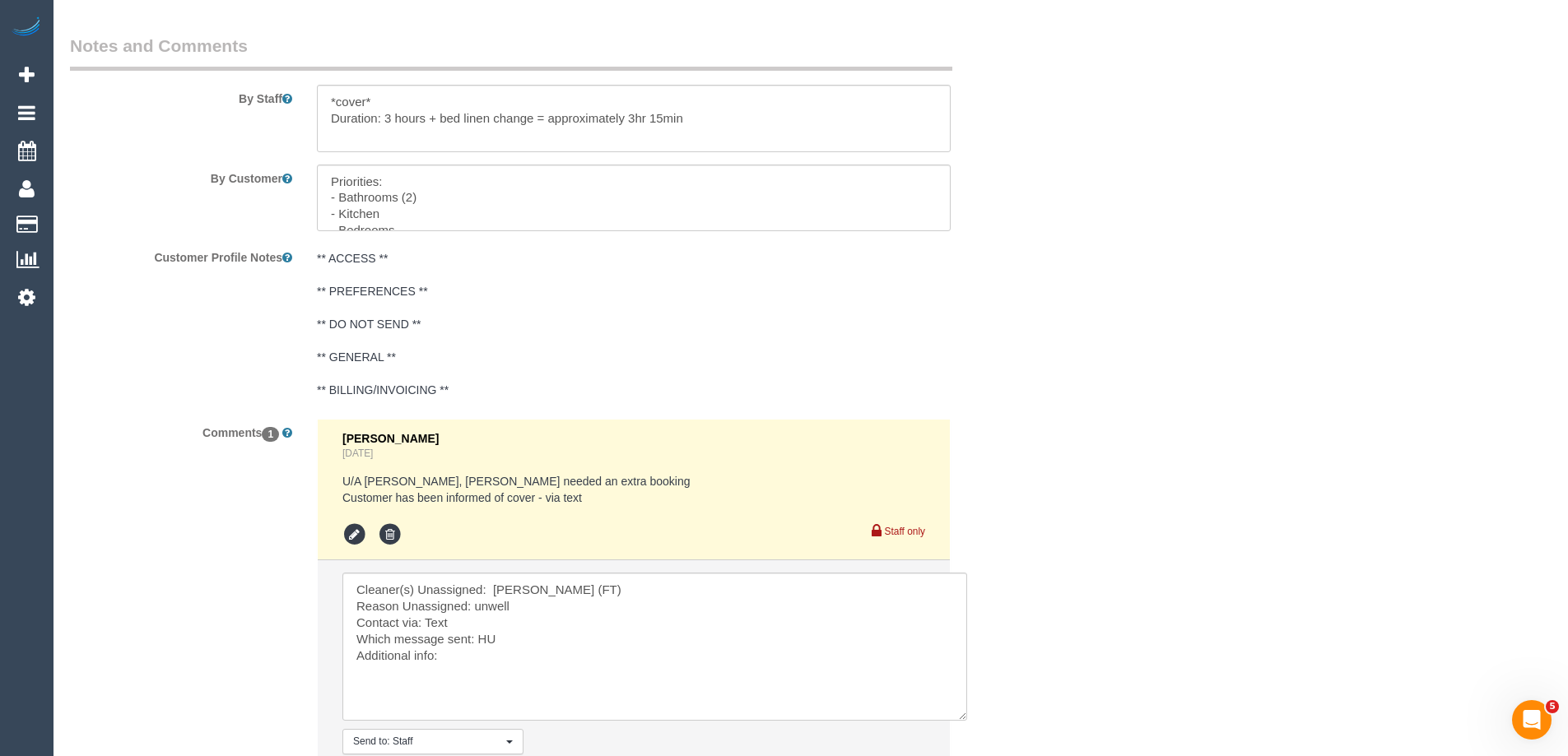
scroll to position [2855, 0]
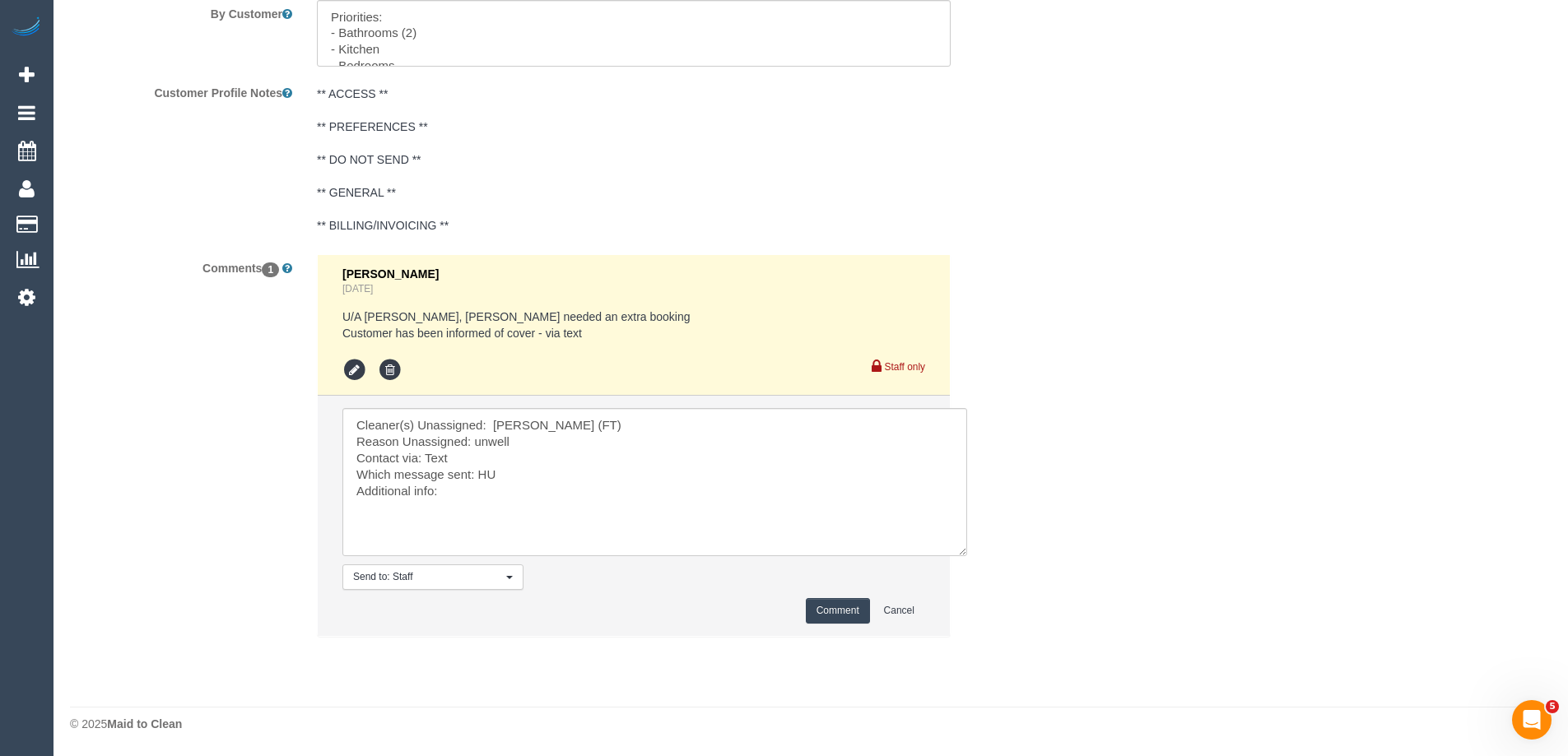
click at [832, 618] on button "Comment" at bounding box center [837, 611] width 64 height 26
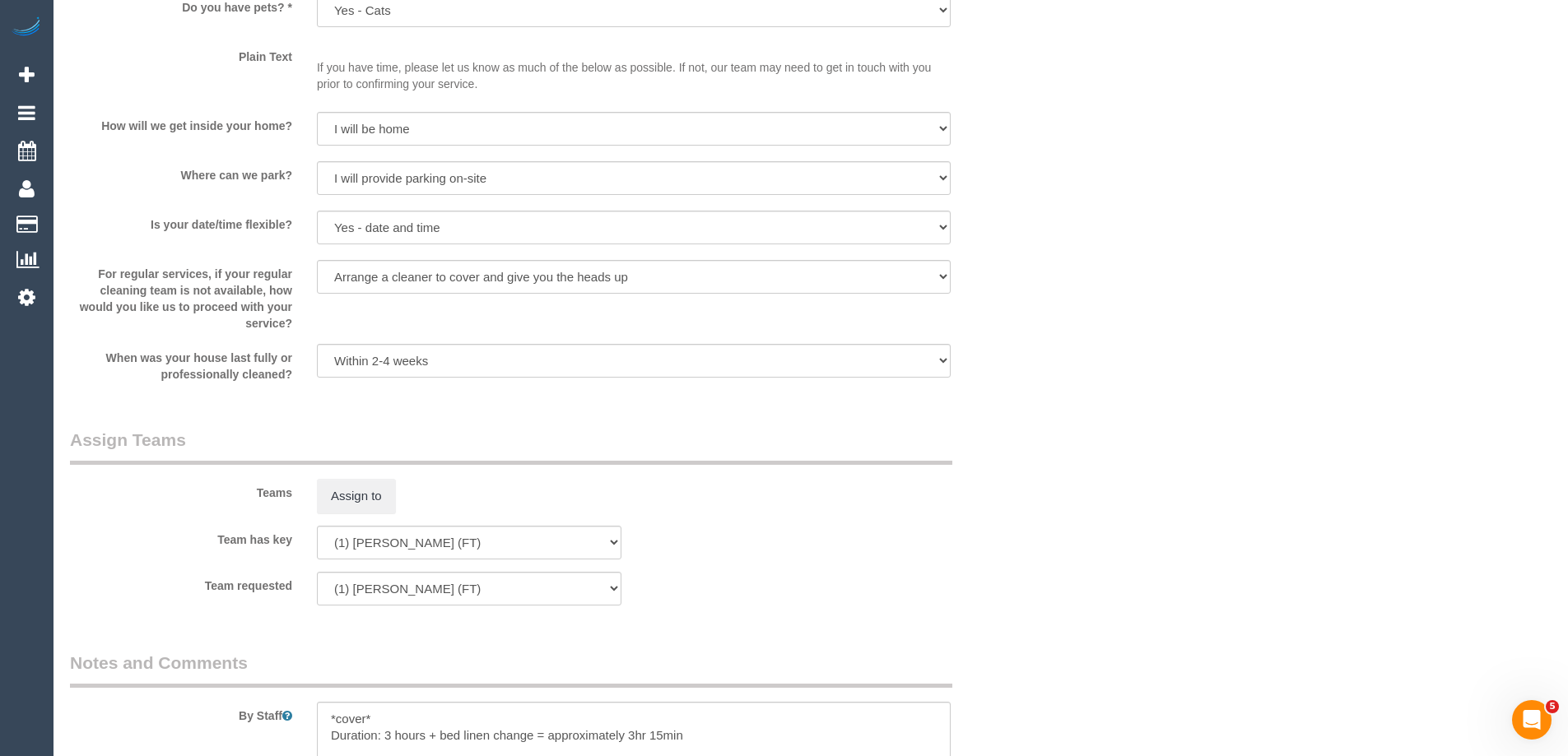
scroll to position [2032, 0]
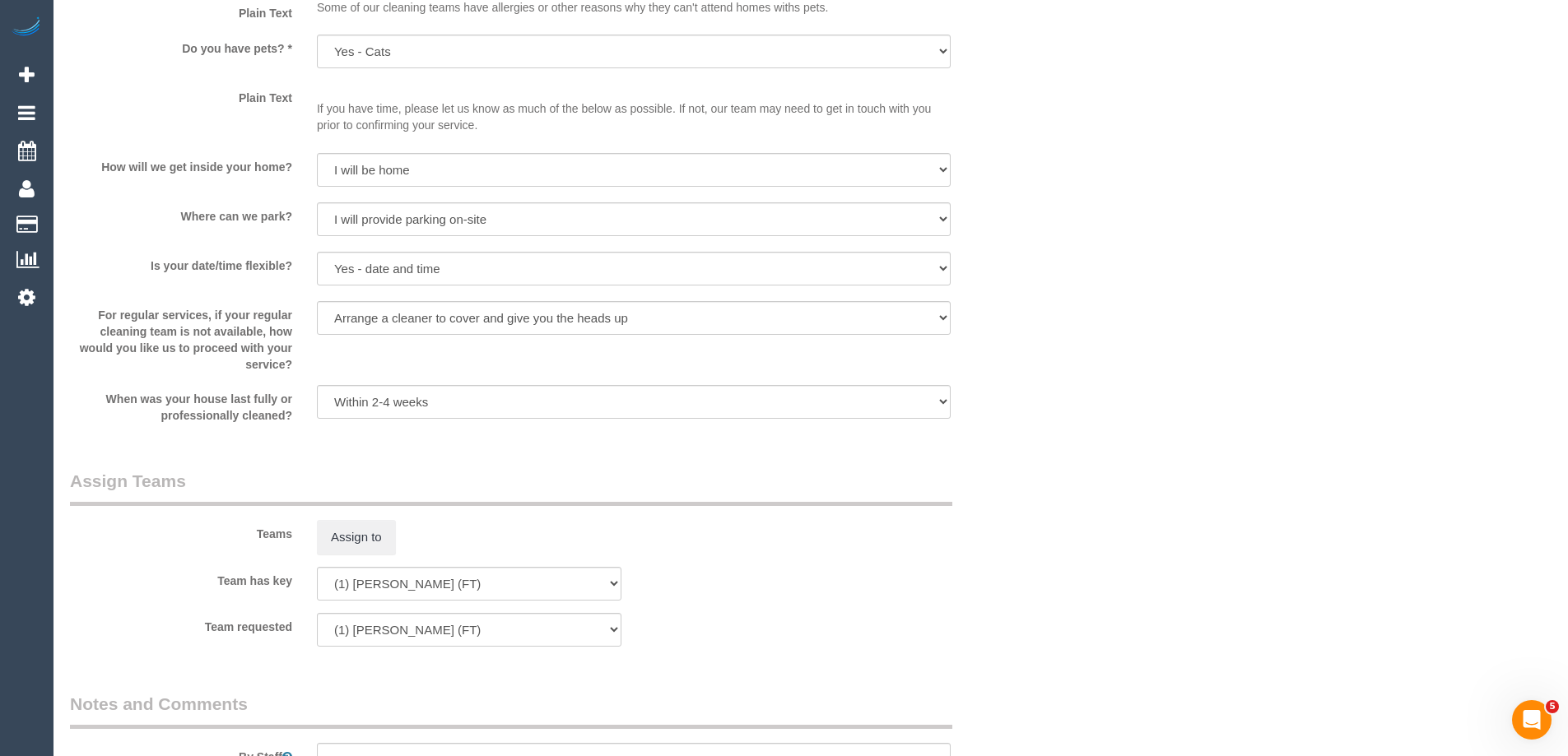
drag, startPoint x: 1561, startPoint y: 503, endPoint x: 1555, endPoint y: 389, distance: 114.2
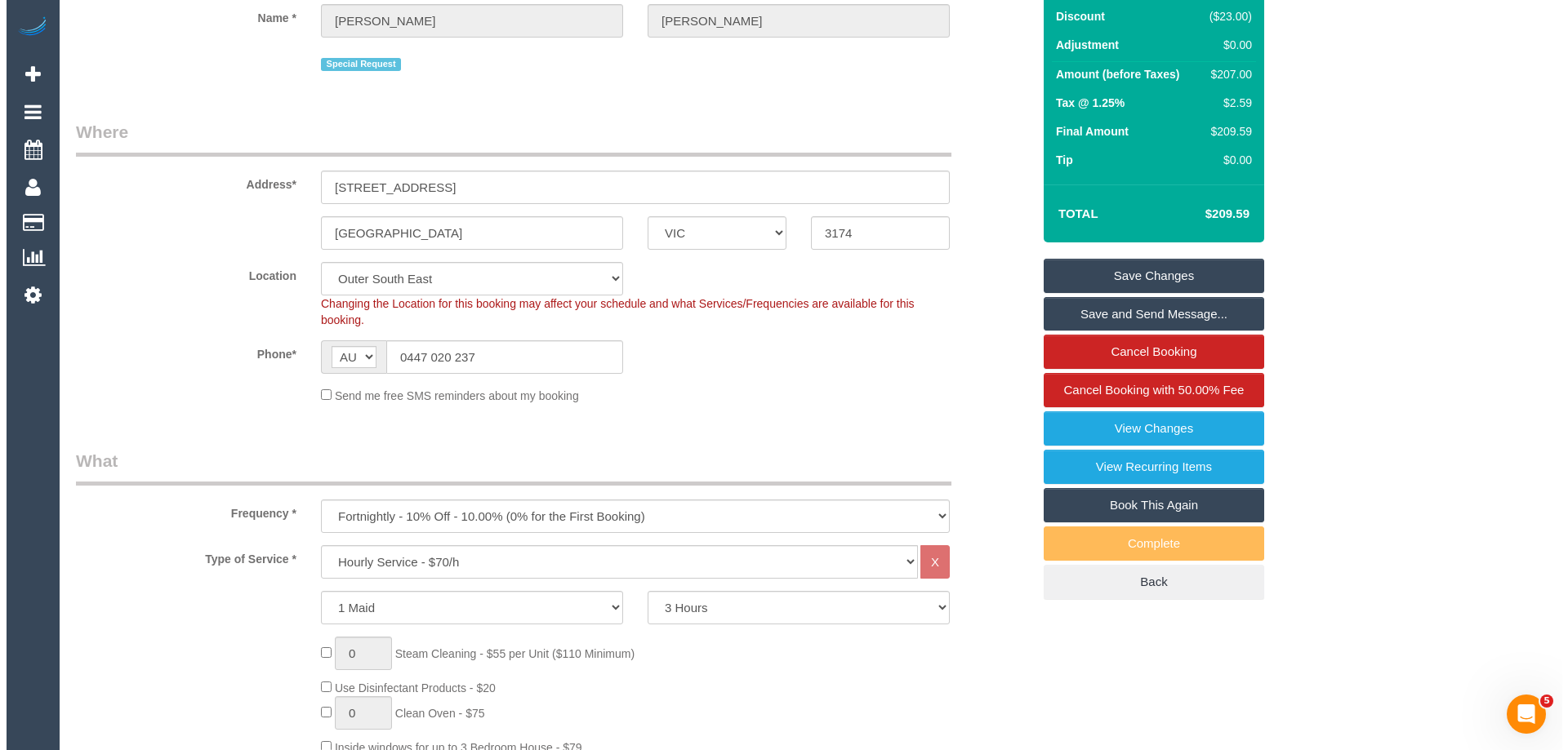
scroll to position [0, 0]
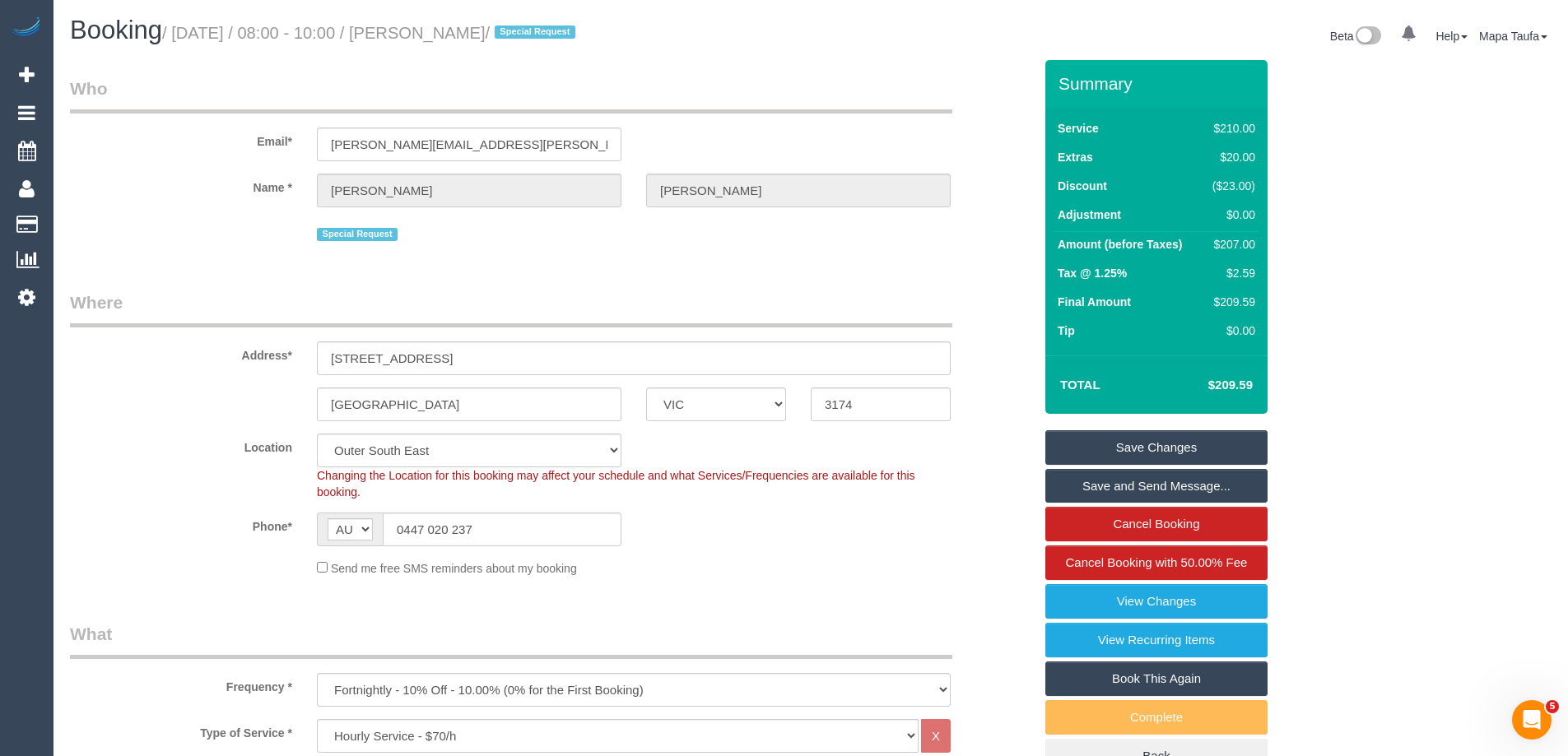
click at [1156, 443] on link "Save Changes" at bounding box center [1156, 447] width 222 height 34
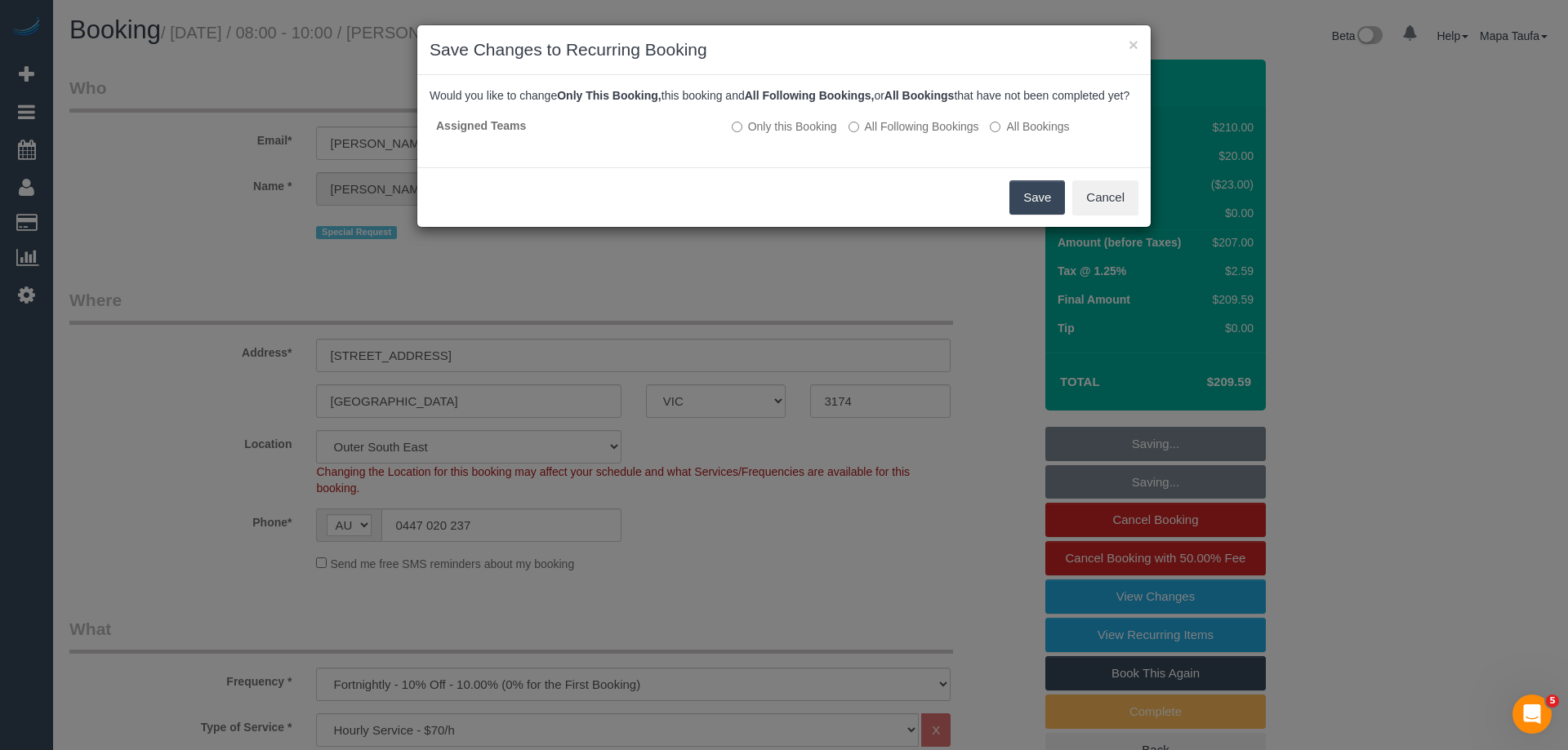
click at [1019, 208] on button "Save" at bounding box center [1036, 197] width 55 height 34
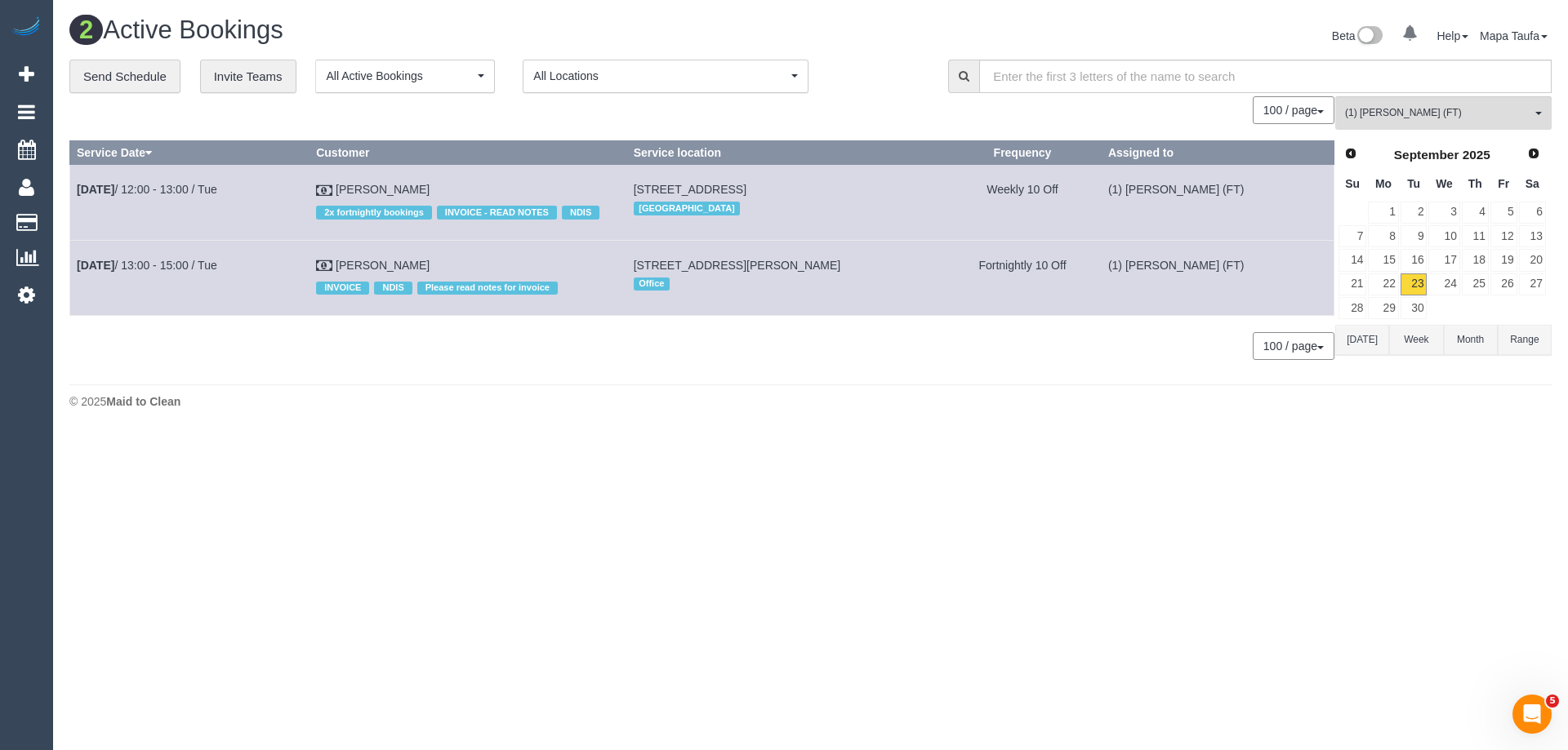
drag, startPoint x: 384, startPoint y: 195, endPoint x: 1203, endPoint y: 594, distance: 911.0
click at [1203, 594] on body "0 Beta Your Notifications You have 0 alerts Add Booking Bookings Active Booking…" at bounding box center [784, 375] width 1568 height 750
click at [1366, 337] on button "Today" at bounding box center [1362, 339] width 54 height 30
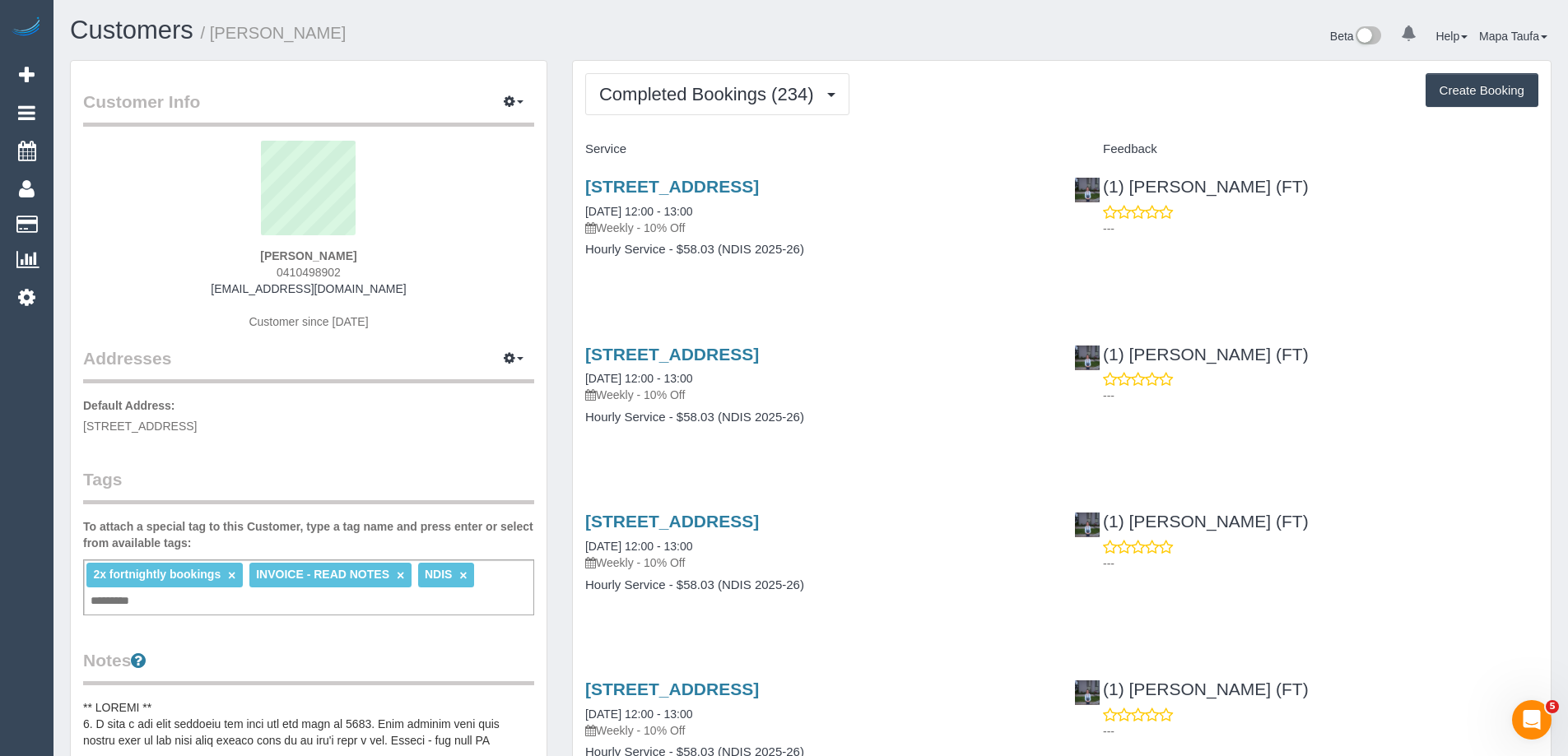
drag, startPoint x: 336, startPoint y: 270, endPoint x: 269, endPoint y: 274, distance: 67.1
click at [263, 268] on div "Taryn Hinton 0410498902 tarzhinton@hotmail.com Customer since 2020" at bounding box center [309, 244] width 451 height 205
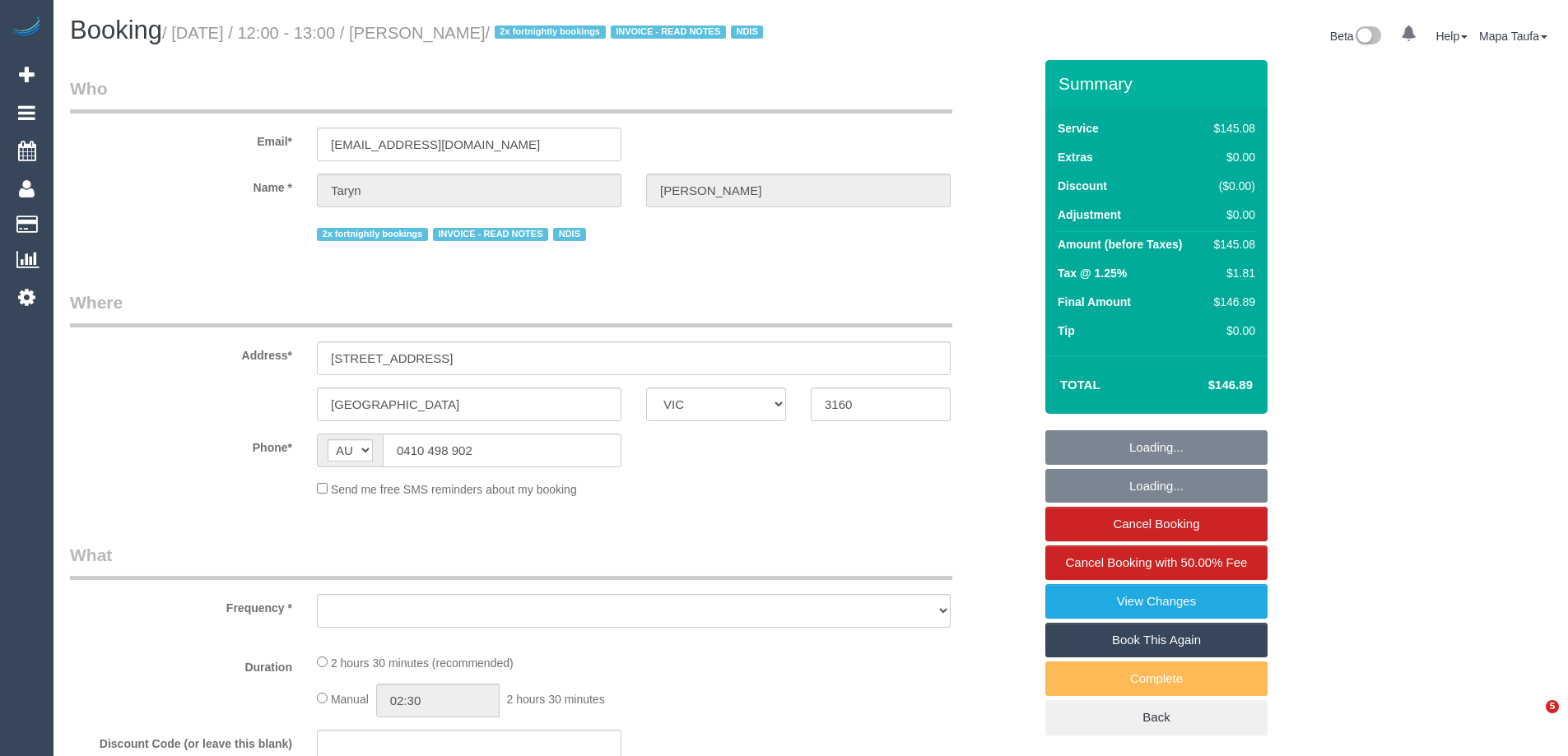
select select "VIC"
select select "object:533"
select select "150"
select select "number:28"
select select "number:17"
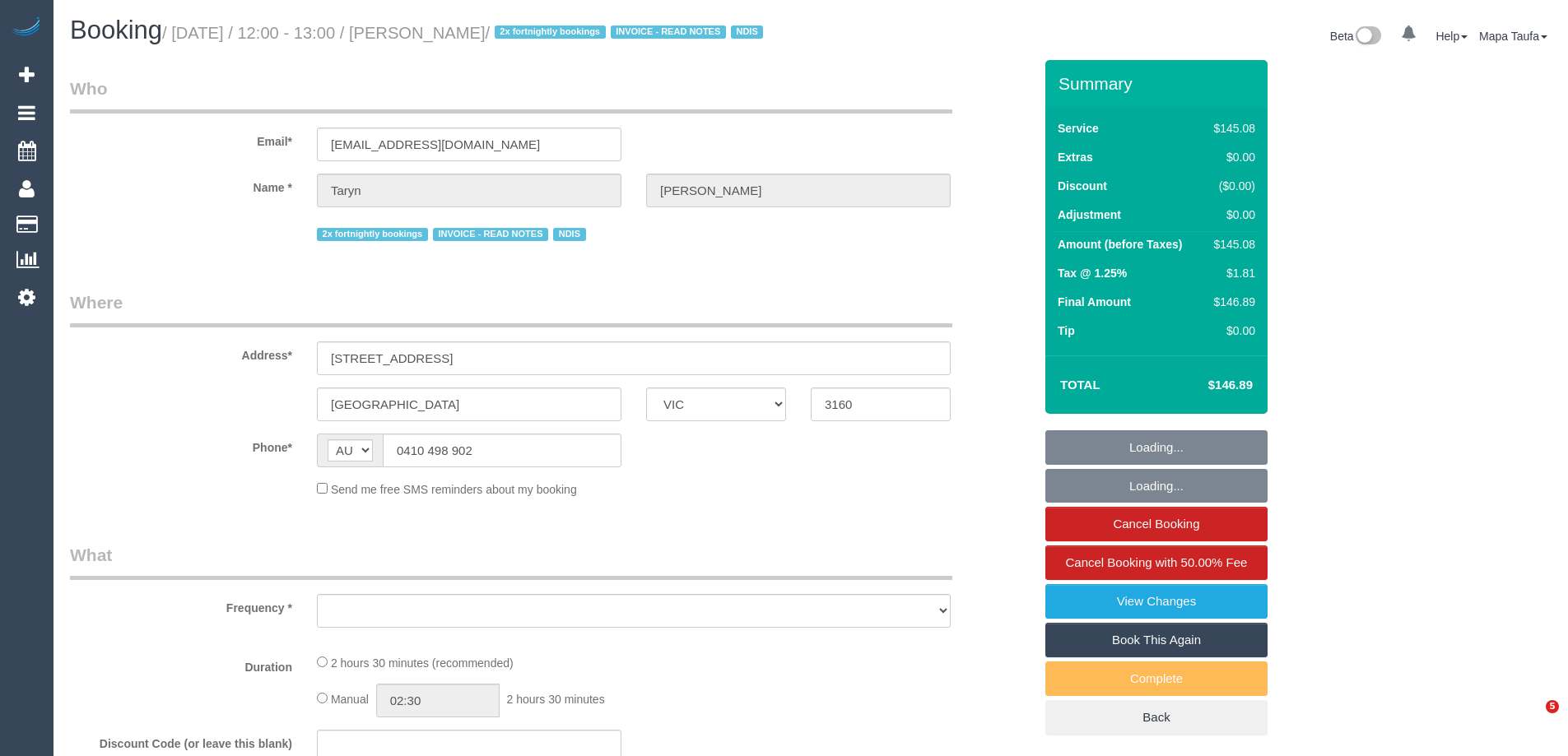
select select "number:18"
select select "number:22"
select select "number:35"
select select "number:12"
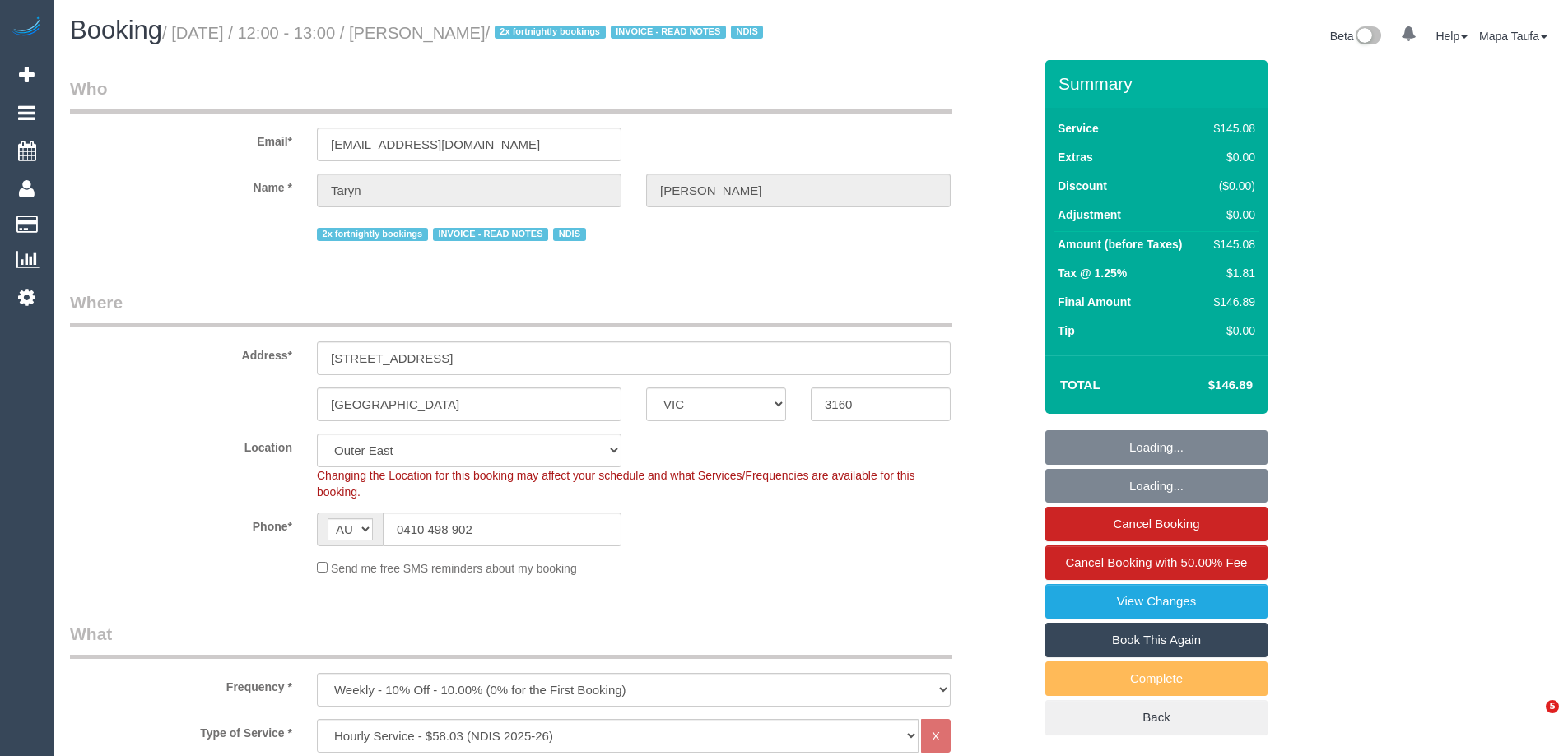
select select "object:932"
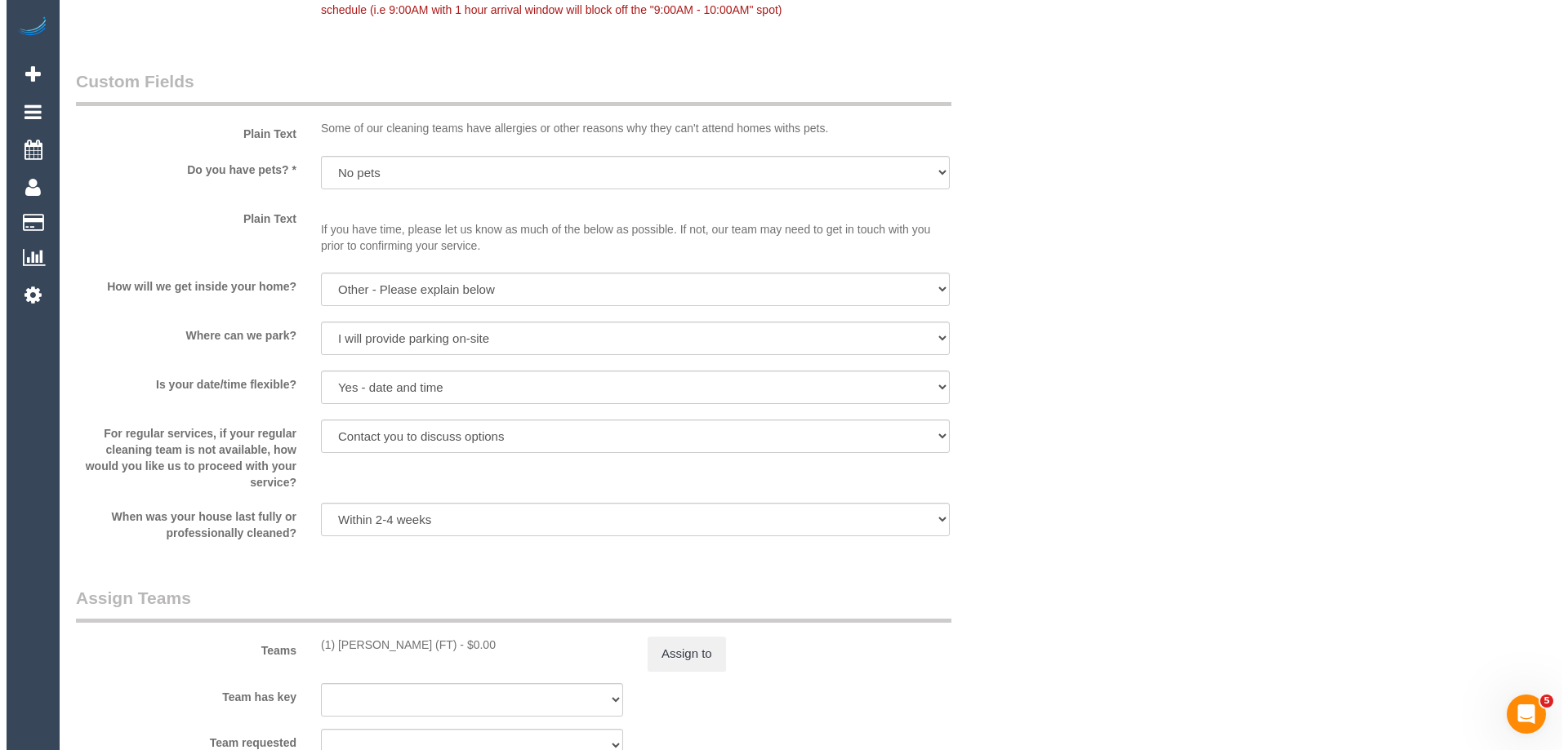
scroll to position [1714, 0]
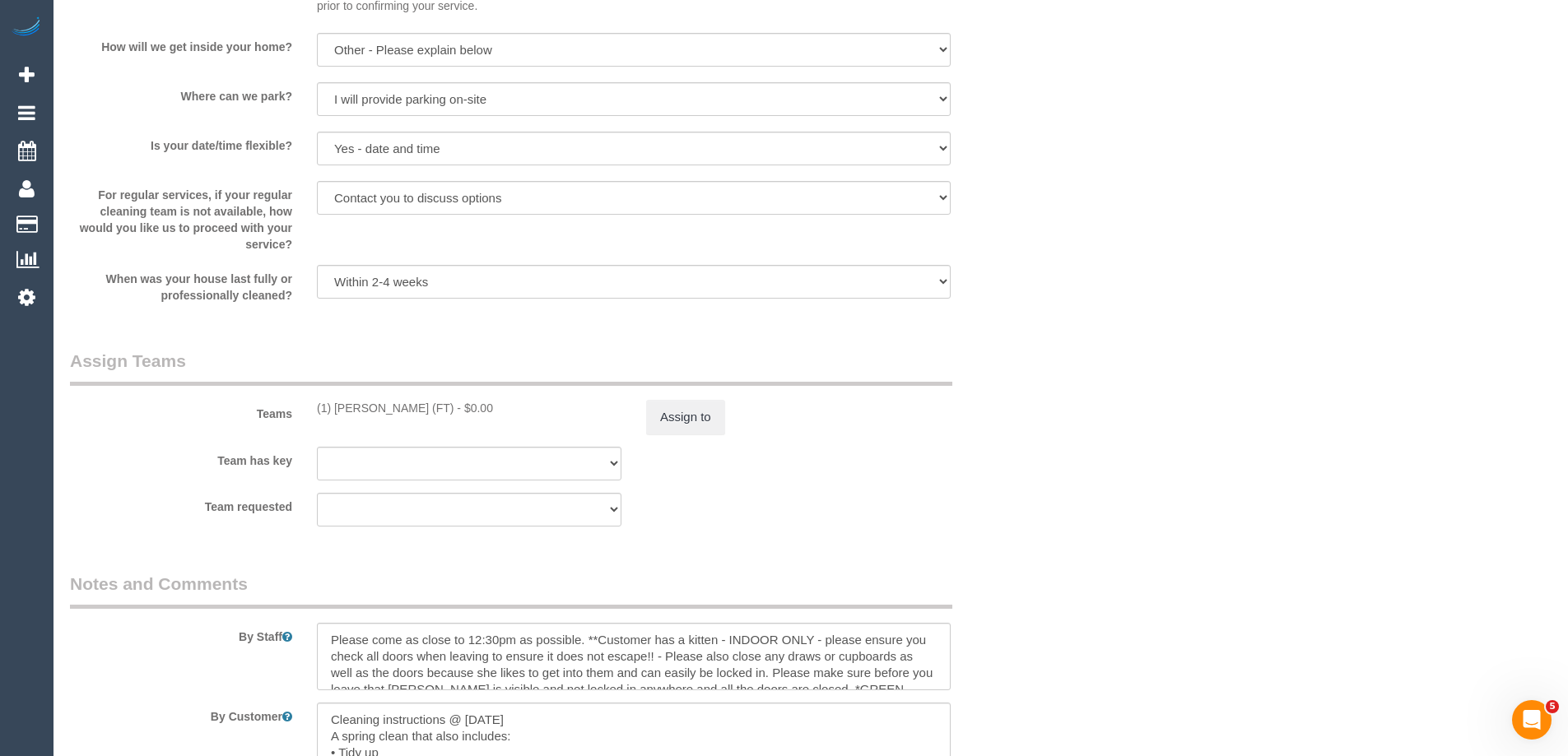
drag, startPoint x: 437, startPoint y: 431, endPoint x: 339, endPoint y: 426, distance: 98.1
click at [339, 416] on div "(1) [PERSON_NAME] (FT) - $0.00" at bounding box center [469, 408] width 305 height 17
click at [480, 435] on div "Teams (1) [PERSON_NAME] (FT) - $0.00 Assign to" at bounding box center [551, 391] width 988 height 86
drag, startPoint x: 438, startPoint y: 431, endPoint x: 333, endPoint y: 426, distance: 105.1
click at [333, 416] on div "(1) [PERSON_NAME] (FT) - $0.00" at bounding box center [469, 408] width 305 height 17
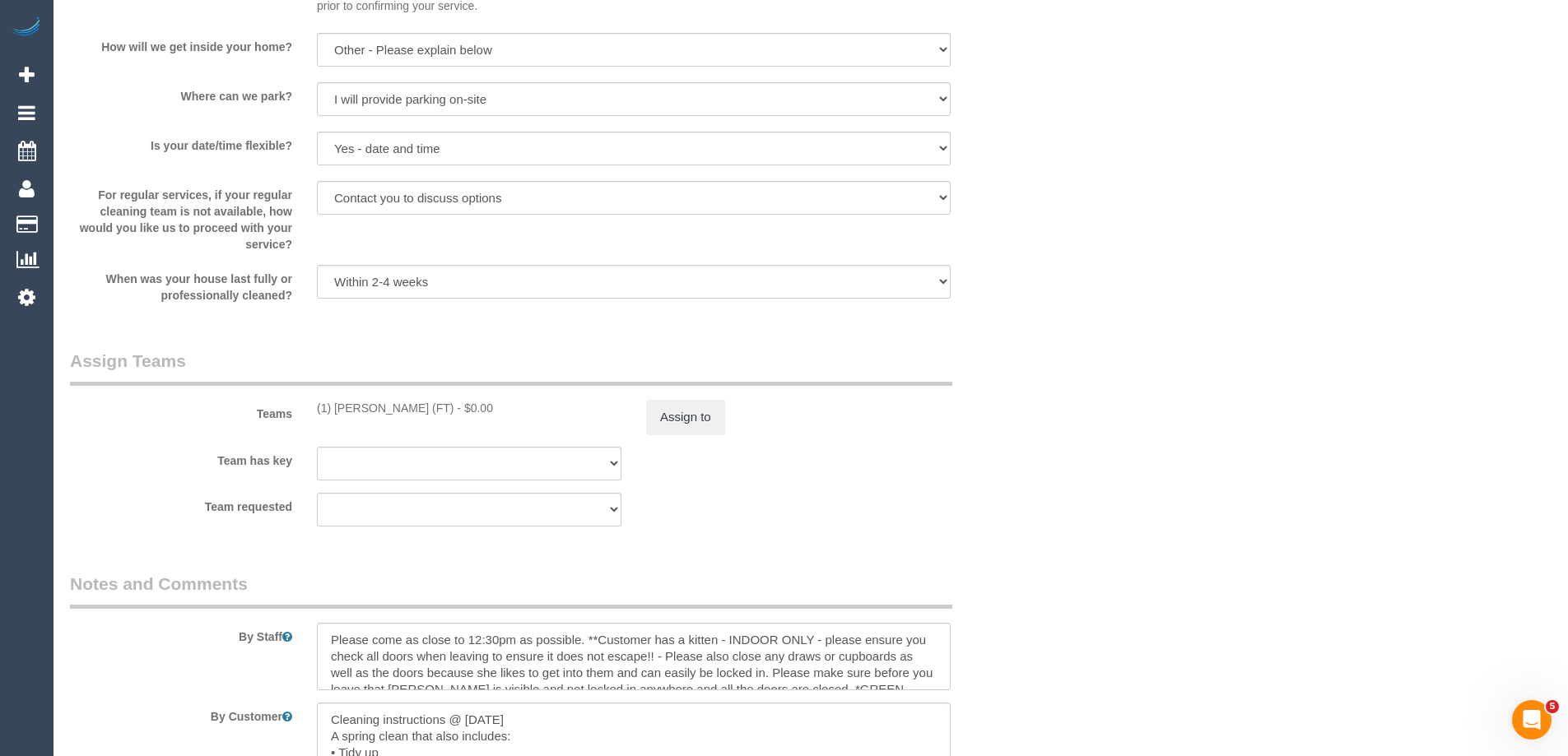
copy div "Helen Trickett (FT) -"
click at [681, 435] on button "Assign to" at bounding box center [685, 416] width 79 height 34
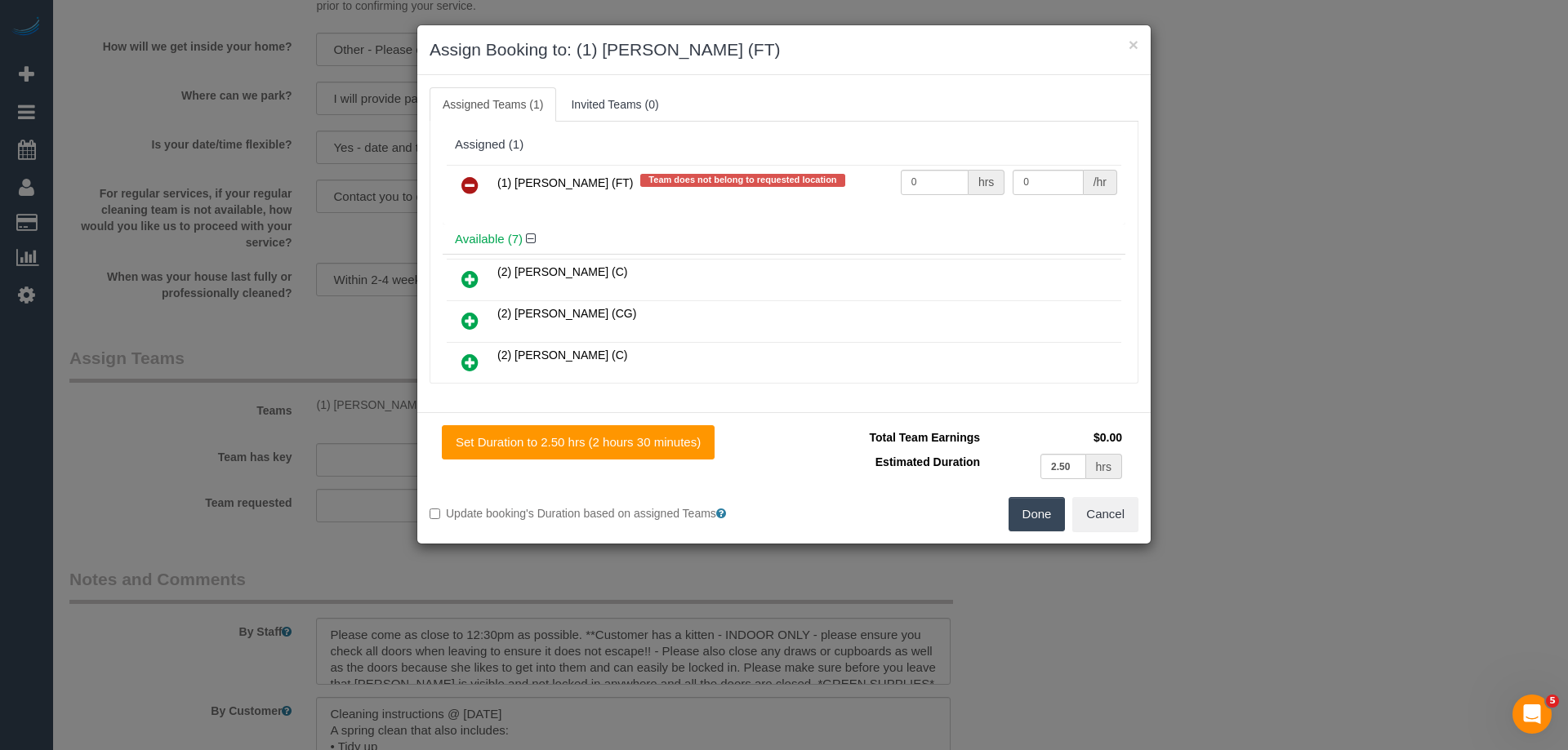
click at [476, 183] on icon at bounding box center [470, 185] width 17 height 20
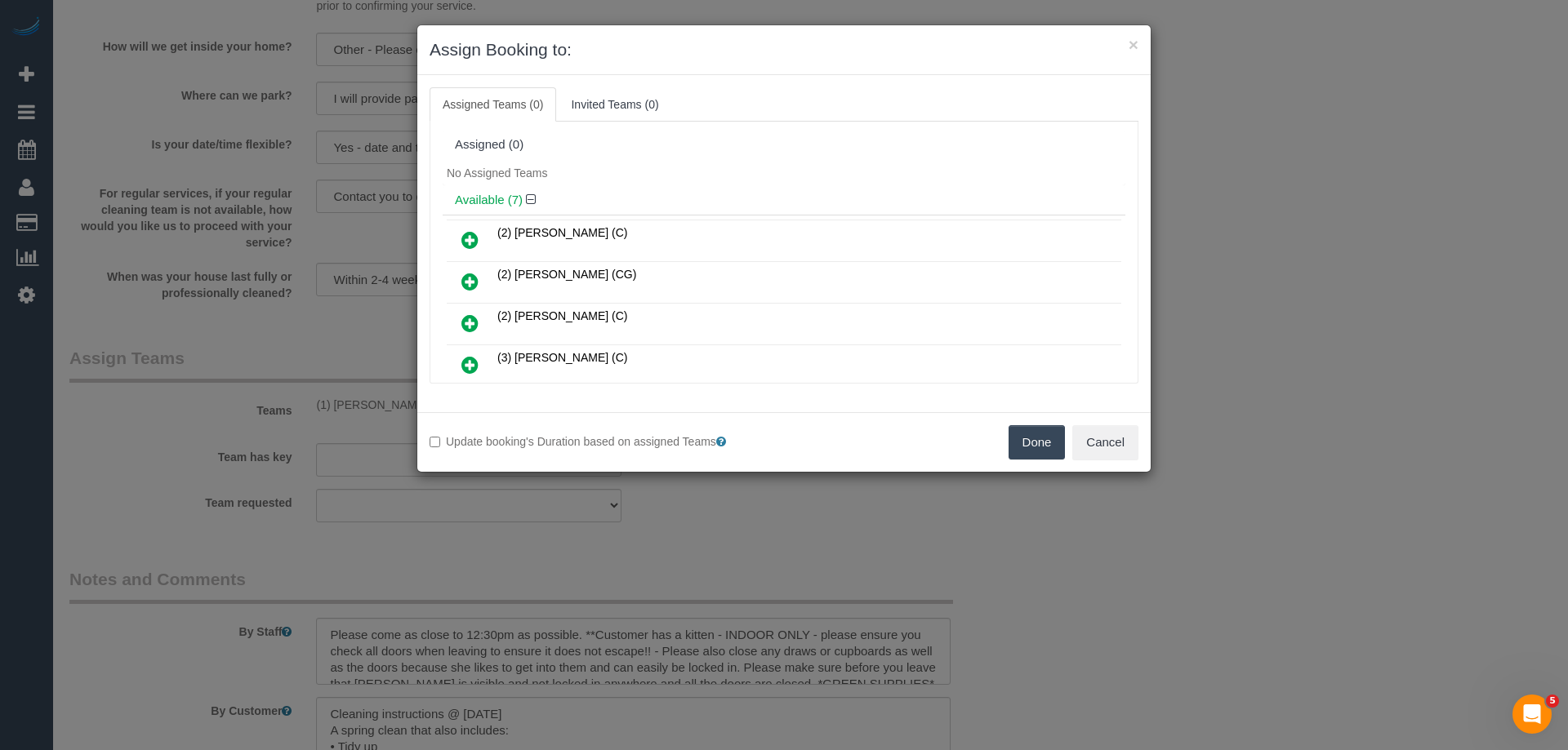
click at [1037, 445] on button "Done" at bounding box center [1037, 442] width 57 height 34
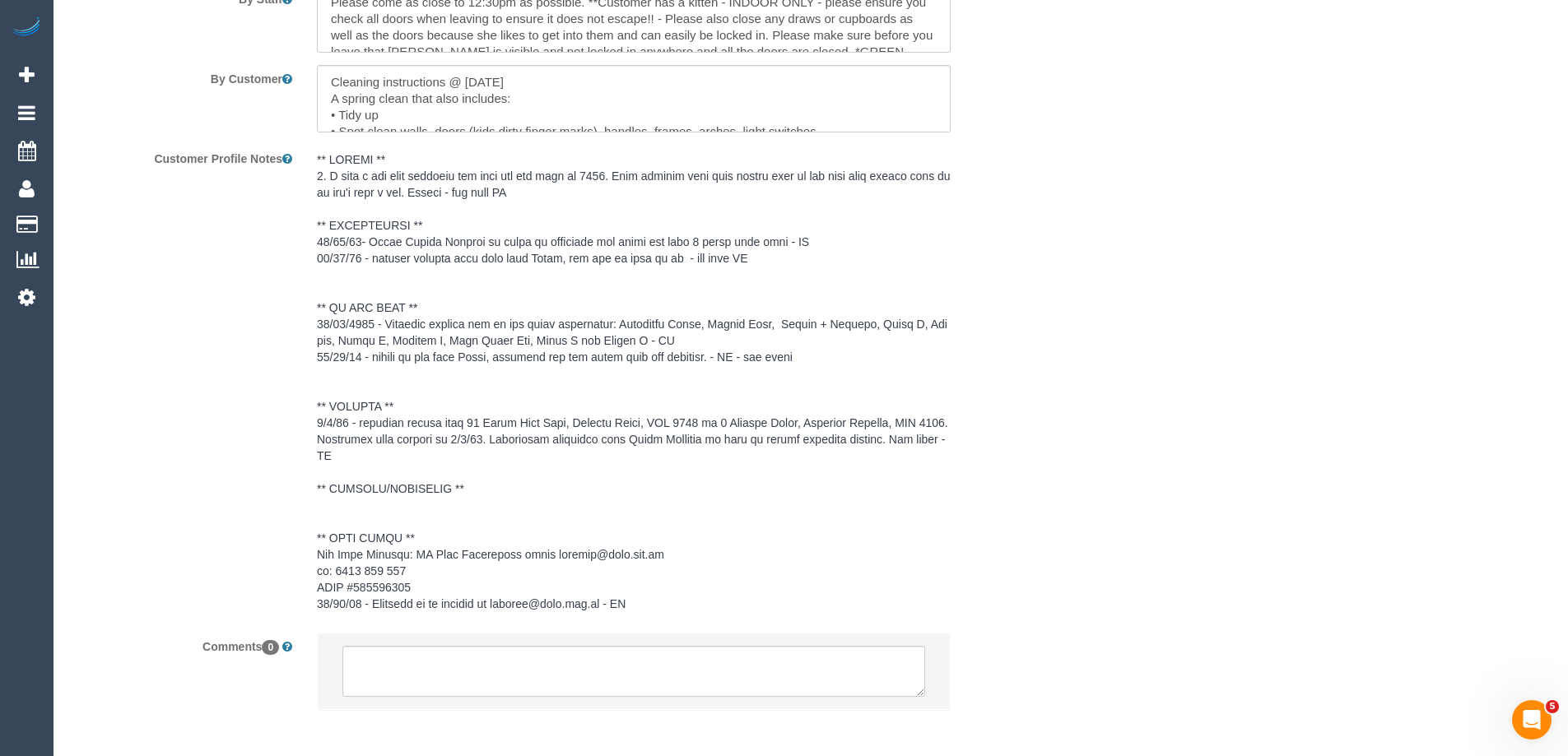
scroll to position [2458, 0]
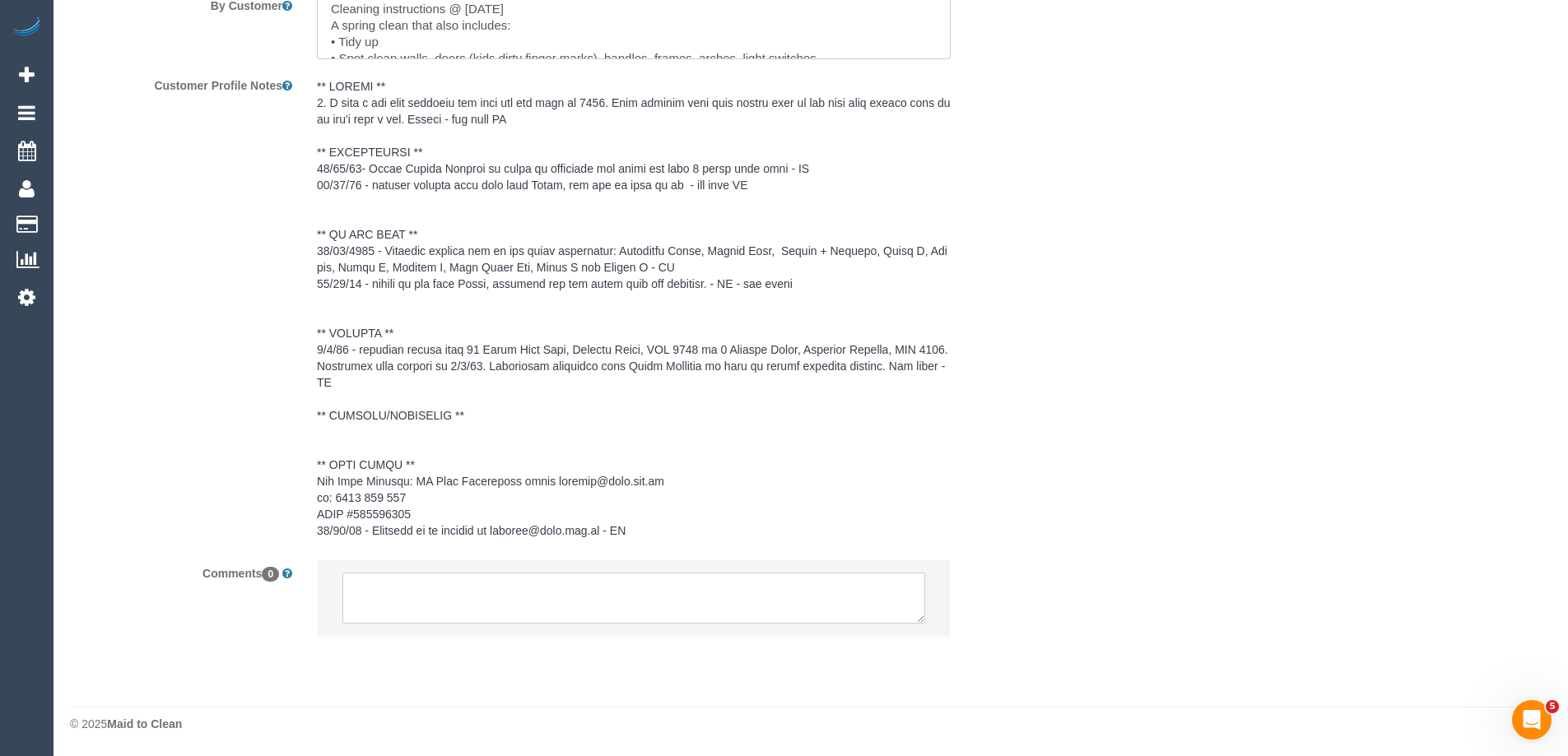
click at [428, 590] on textarea at bounding box center [634, 597] width 583 height 51
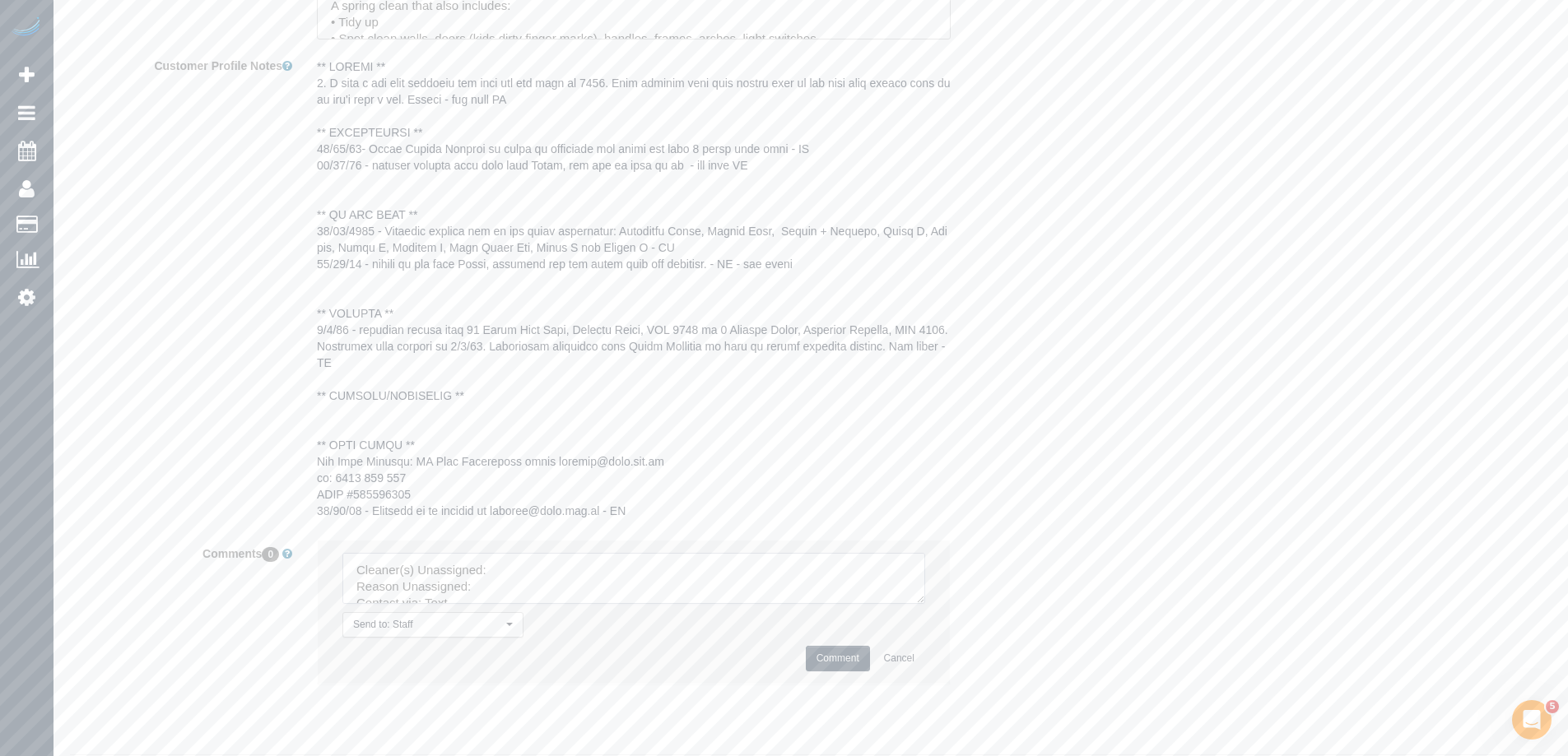
drag, startPoint x: 963, startPoint y: 703, endPoint x: 948, endPoint y: 714, distance: 18.6
click at [986, 713] on fieldset "Notes and Comments By Staff By Customer Customer Profile Notes Comments 0 Send …" at bounding box center [551, 277] width 963 height 872
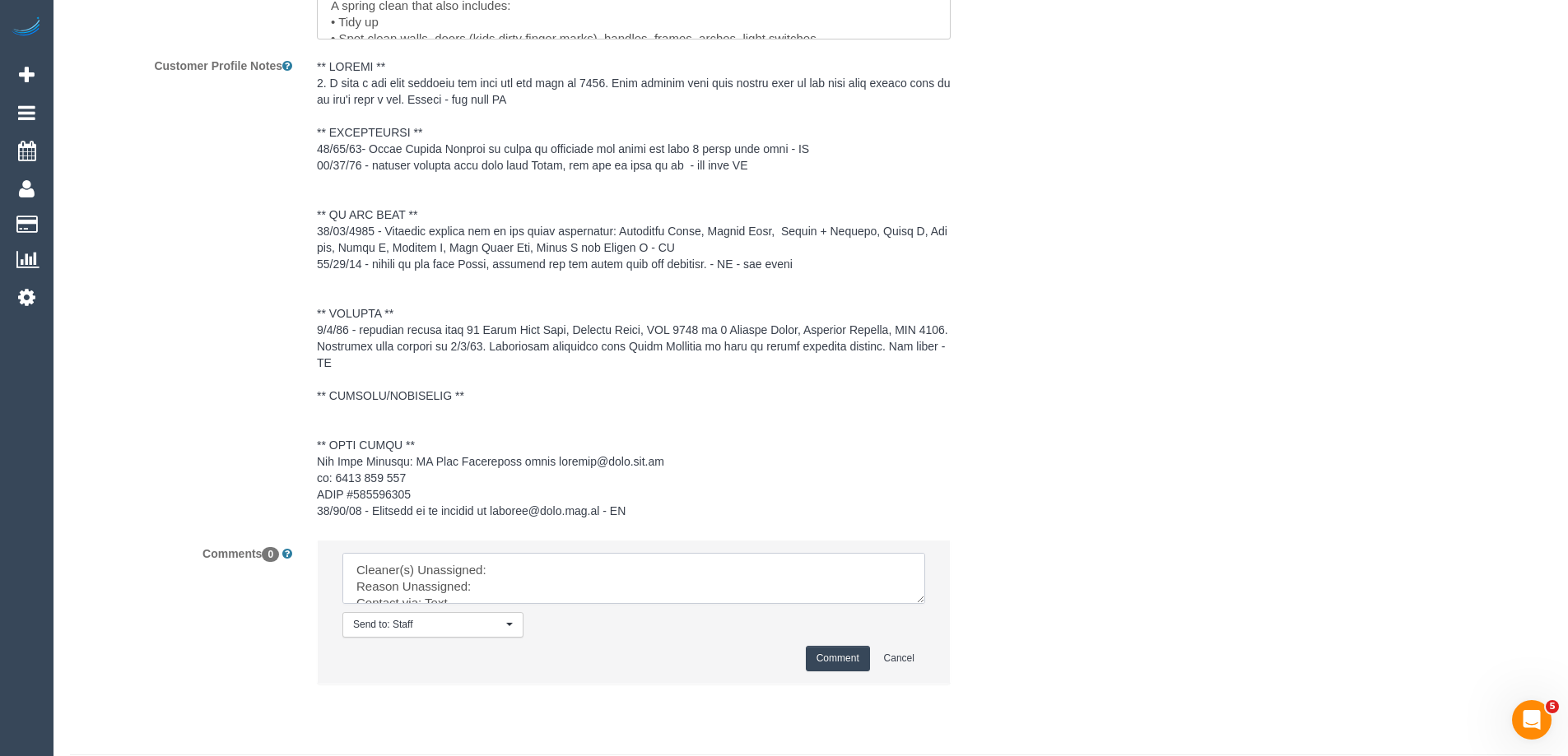
drag, startPoint x: 914, startPoint y: 621, endPoint x: 968, endPoint y: 723, distance: 115.4
click at [925, 604] on textarea at bounding box center [634, 577] width 583 height 51
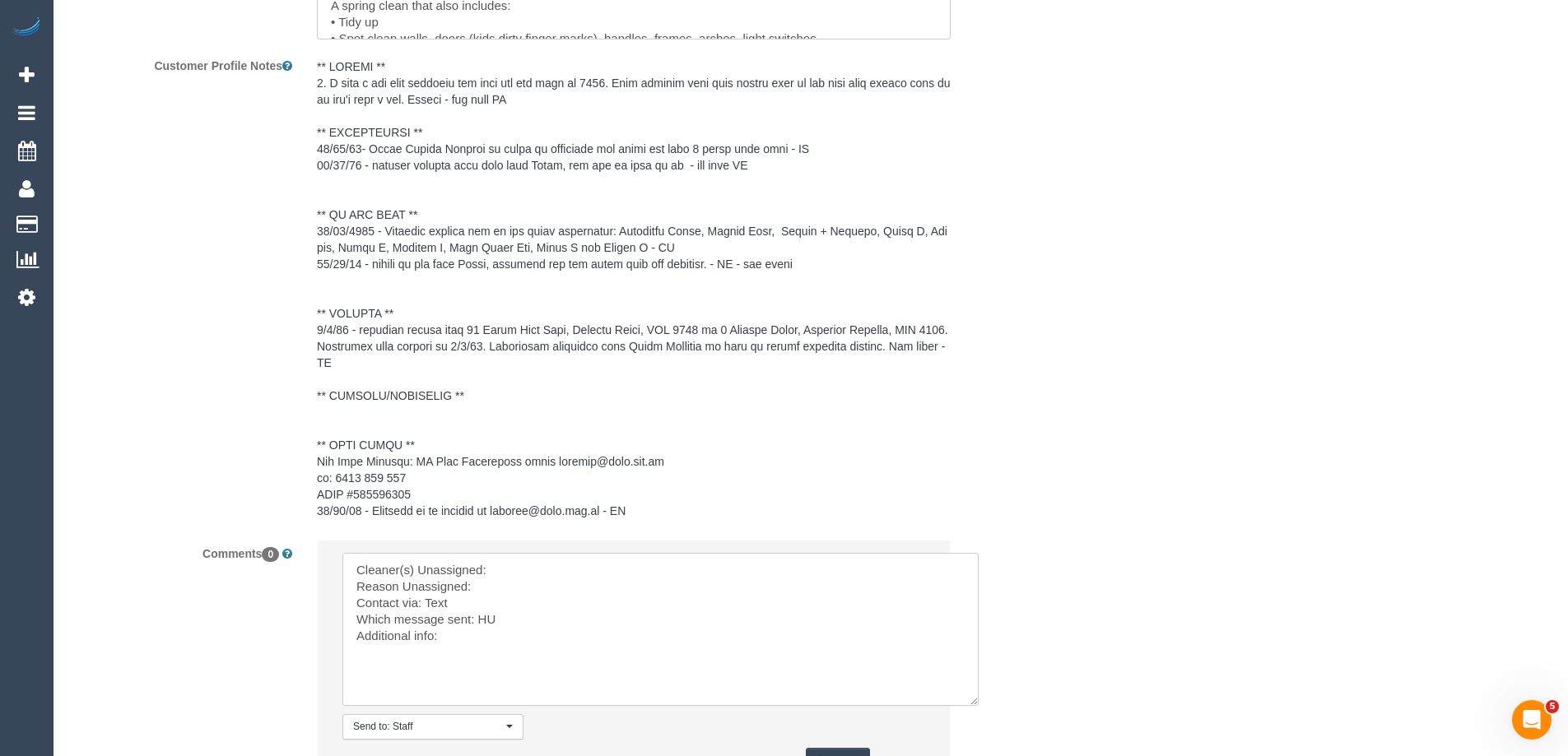
click at [568, 597] on textarea at bounding box center [660, 628] width 636 height 153
paste textarea "Helen Trickett (FT) -"
click at [510, 613] on textarea at bounding box center [660, 628] width 636 height 153
click at [487, 643] on textarea at bounding box center [660, 628] width 636 height 153
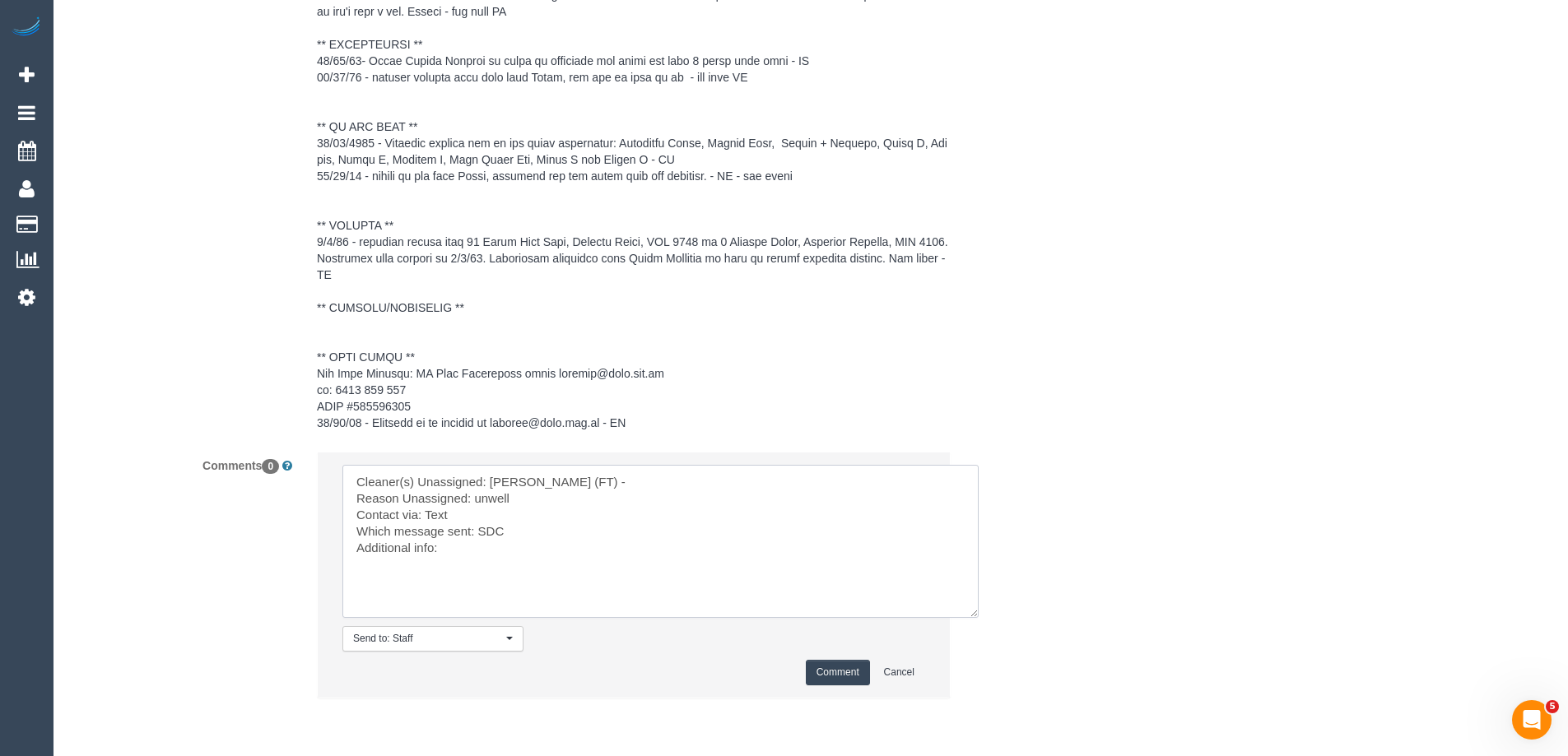
scroll to position [2623, 0]
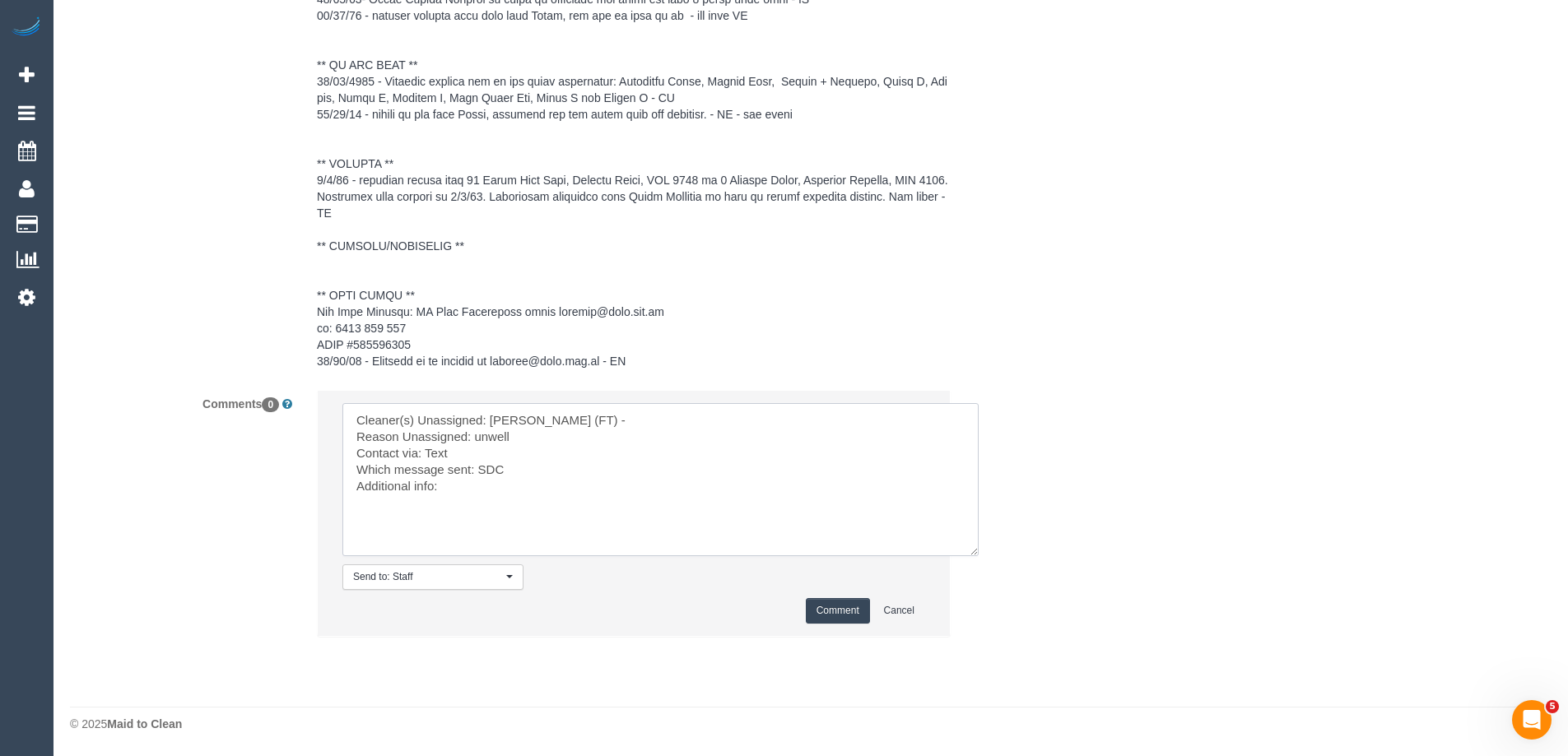
type textarea "Cleaner(s) Unassigned: Helen Trickett (FT) - Reason Unassigned: unwell Contact …"
click at [838, 612] on button "Comment" at bounding box center [837, 611] width 64 height 26
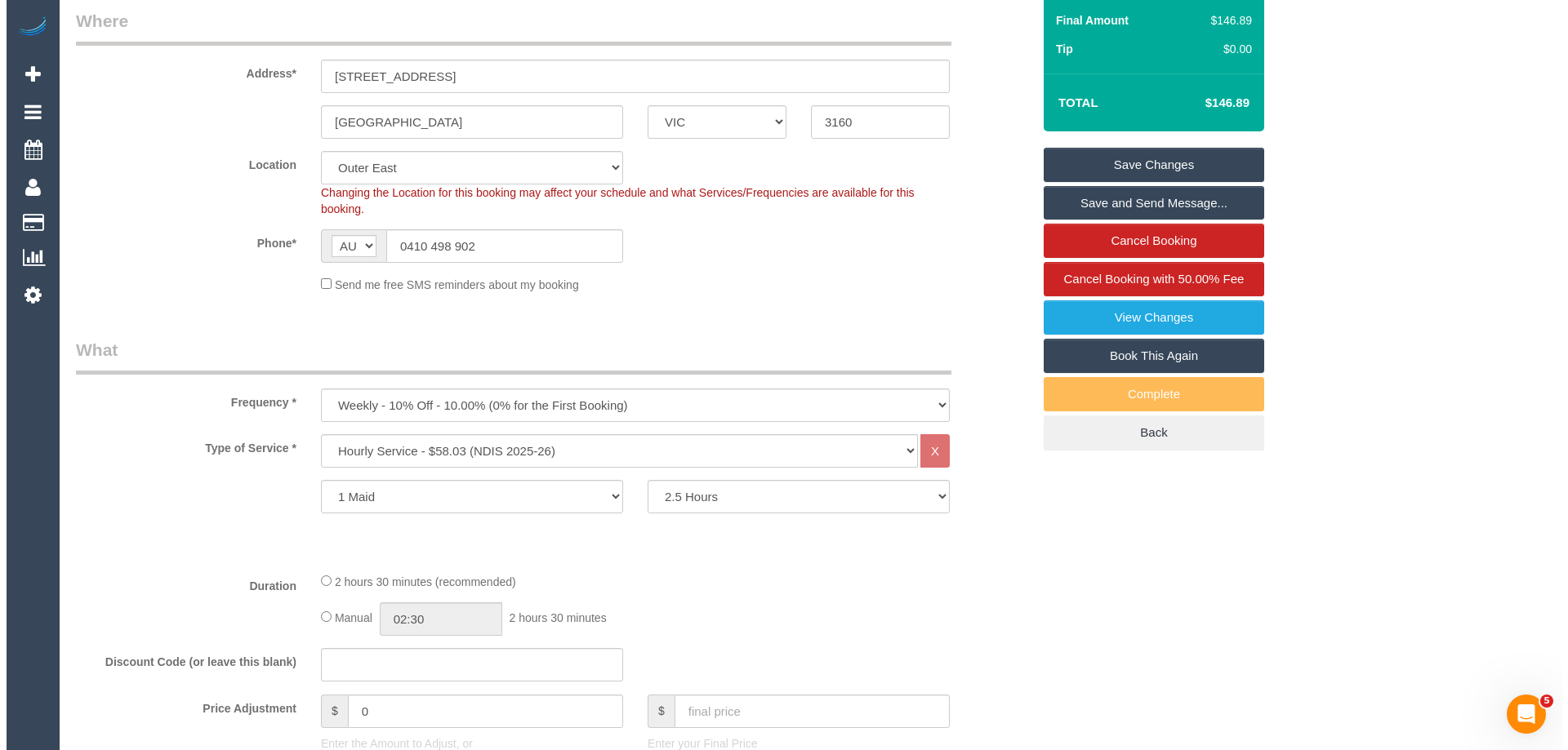
scroll to position [0, 0]
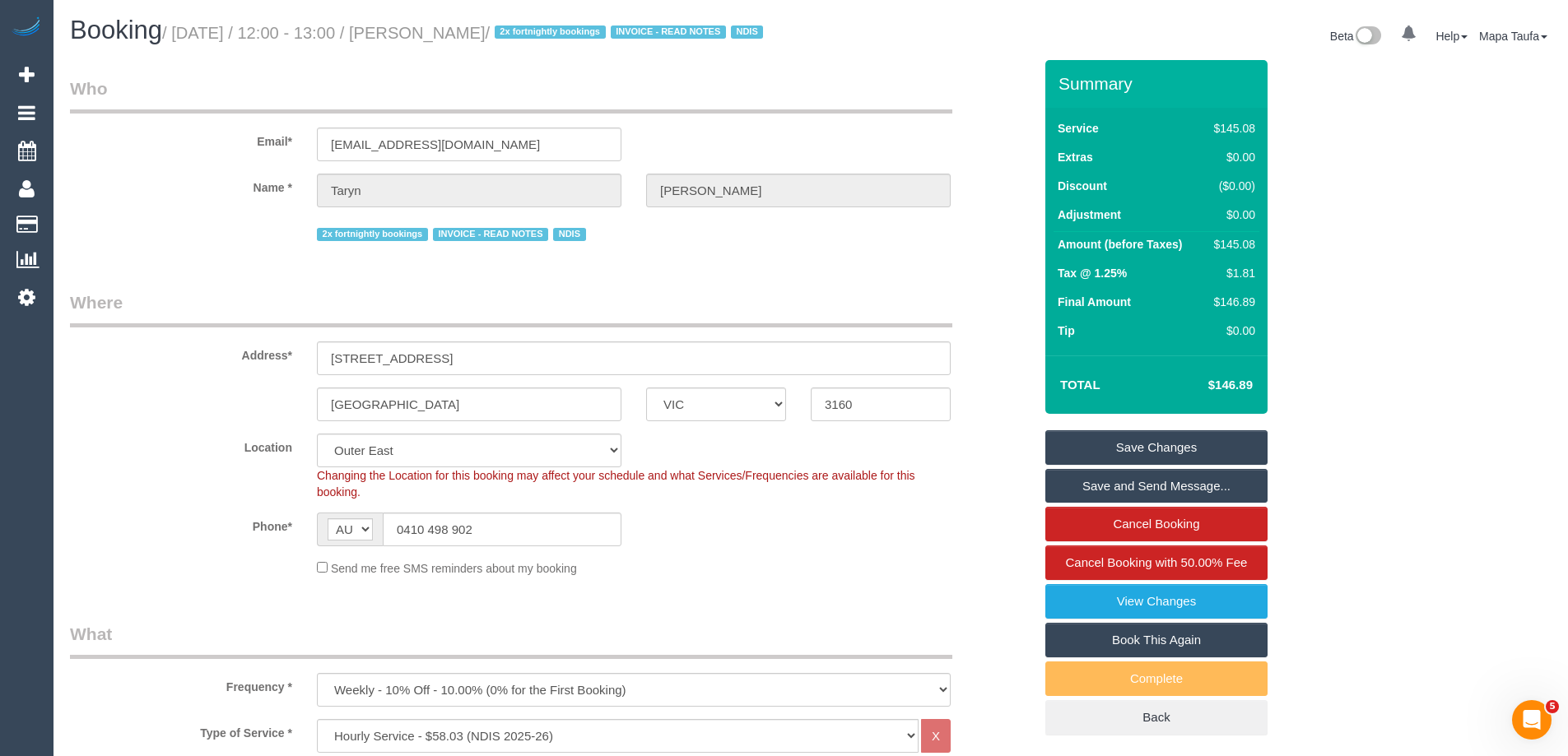
click at [1135, 465] on link "Save Changes" at bounding box center [1156, 447] width 222 height 34
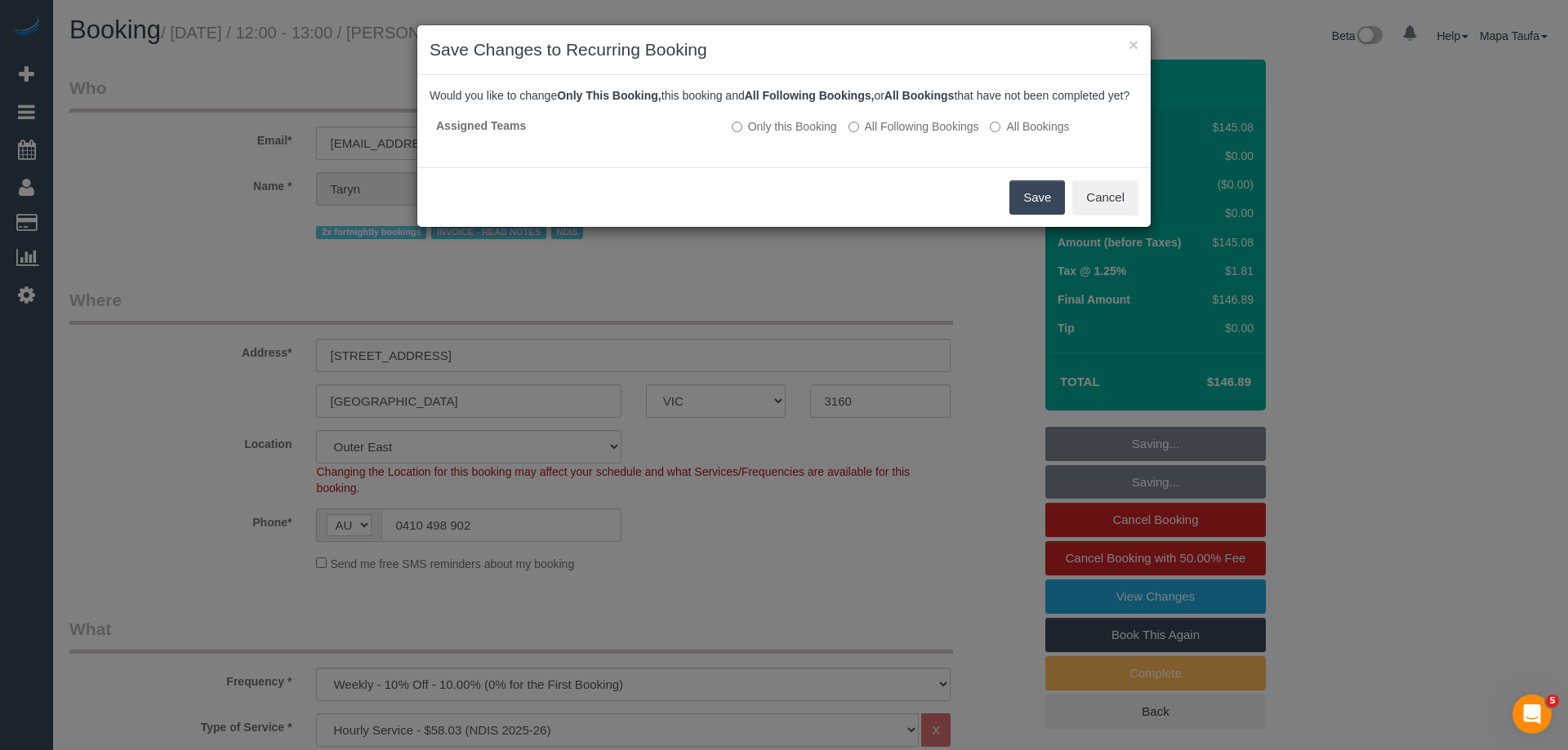
click at [1026, 209] on button "Save" at bounding box center [1036, 197] width 55 height 34
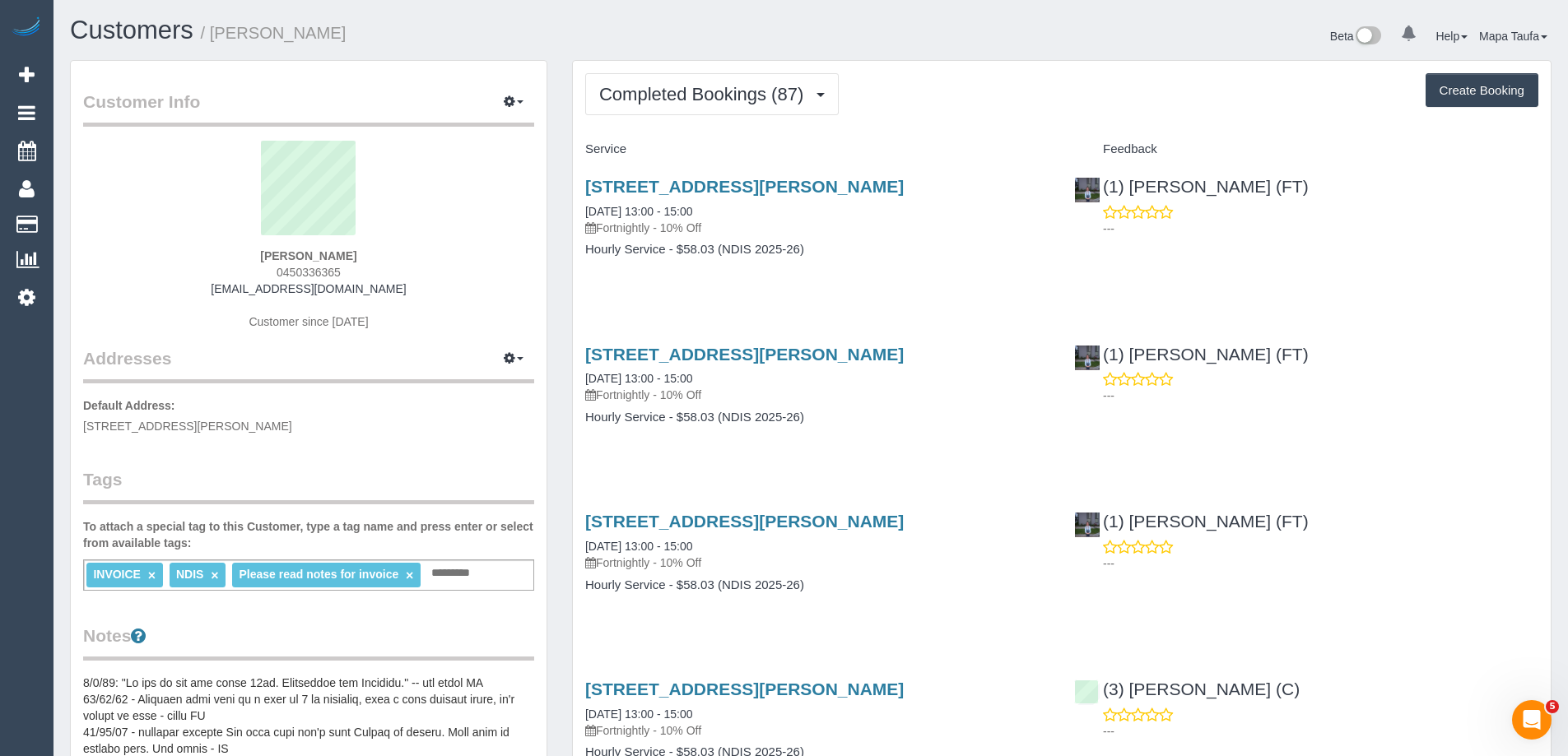
drag, startPoint x: 314, startPoint y: 268, endPoint x: 267, endPoint y: 271, distance: 47.1
click at [267, 271] on div "[PERSON_NAME] 0450336365 [EMAIL_ADDRESS][DOMAIN_NAME] Customer since [DATE]" at bounding box center [309, 244] width 451 height 205
copy span "0450336365"
click at [672, 93] on span "Completed Bookings (87)" at bounding box center [706, 94] width 212 height 21
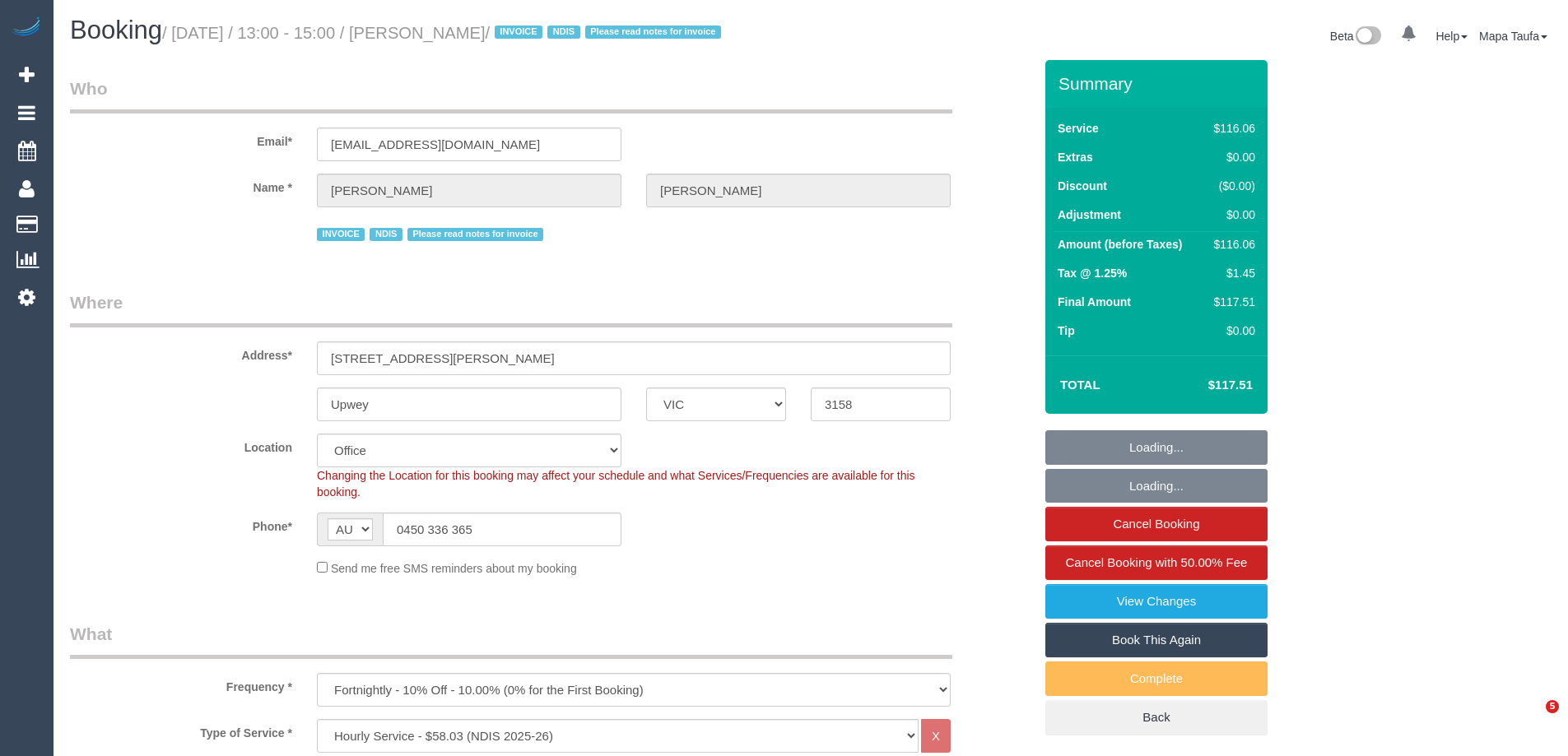
select select "VIC"
select select "string:check"
select select "number:27"
select select "number:14"
select select "number:19"
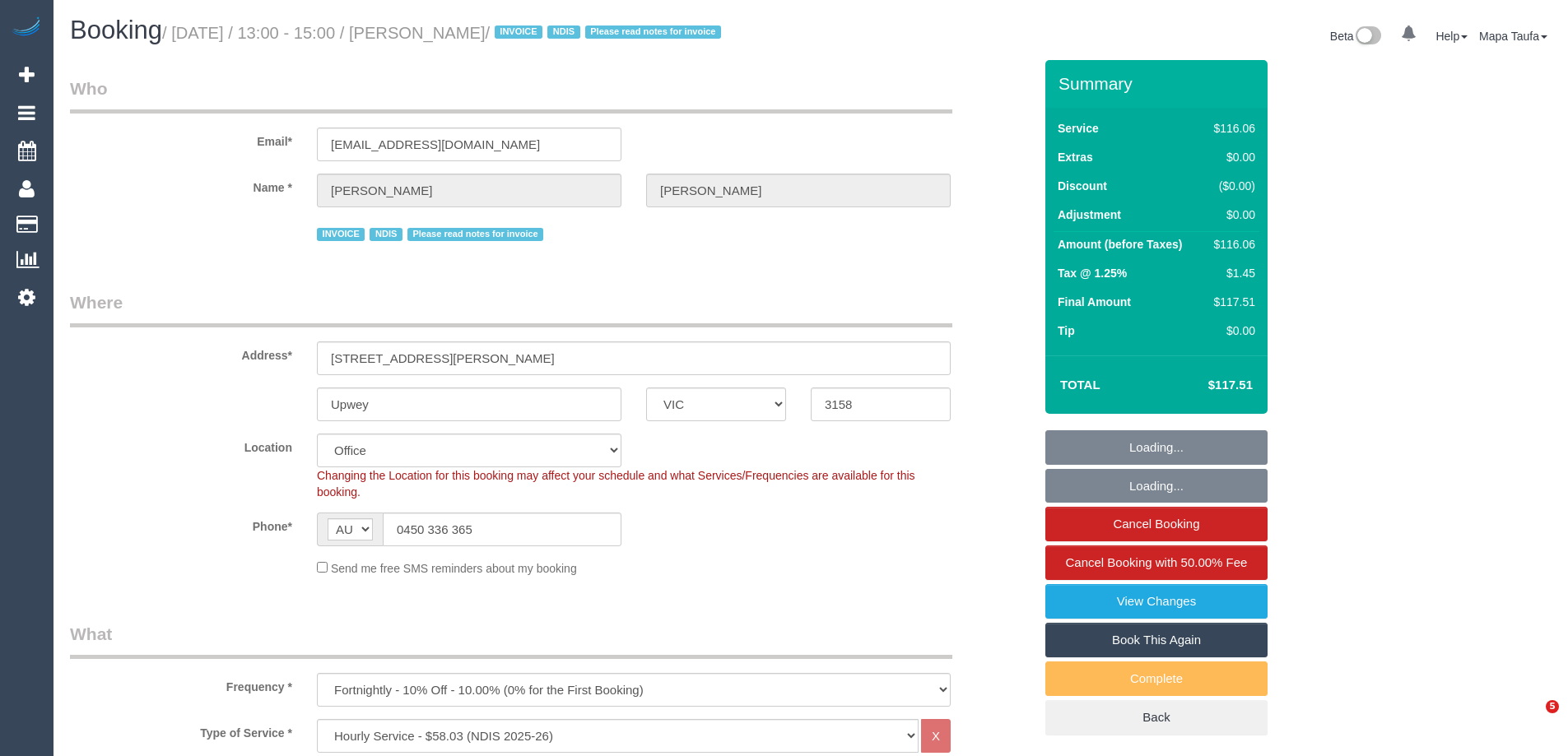
select select "number:22"
select select "number:34"
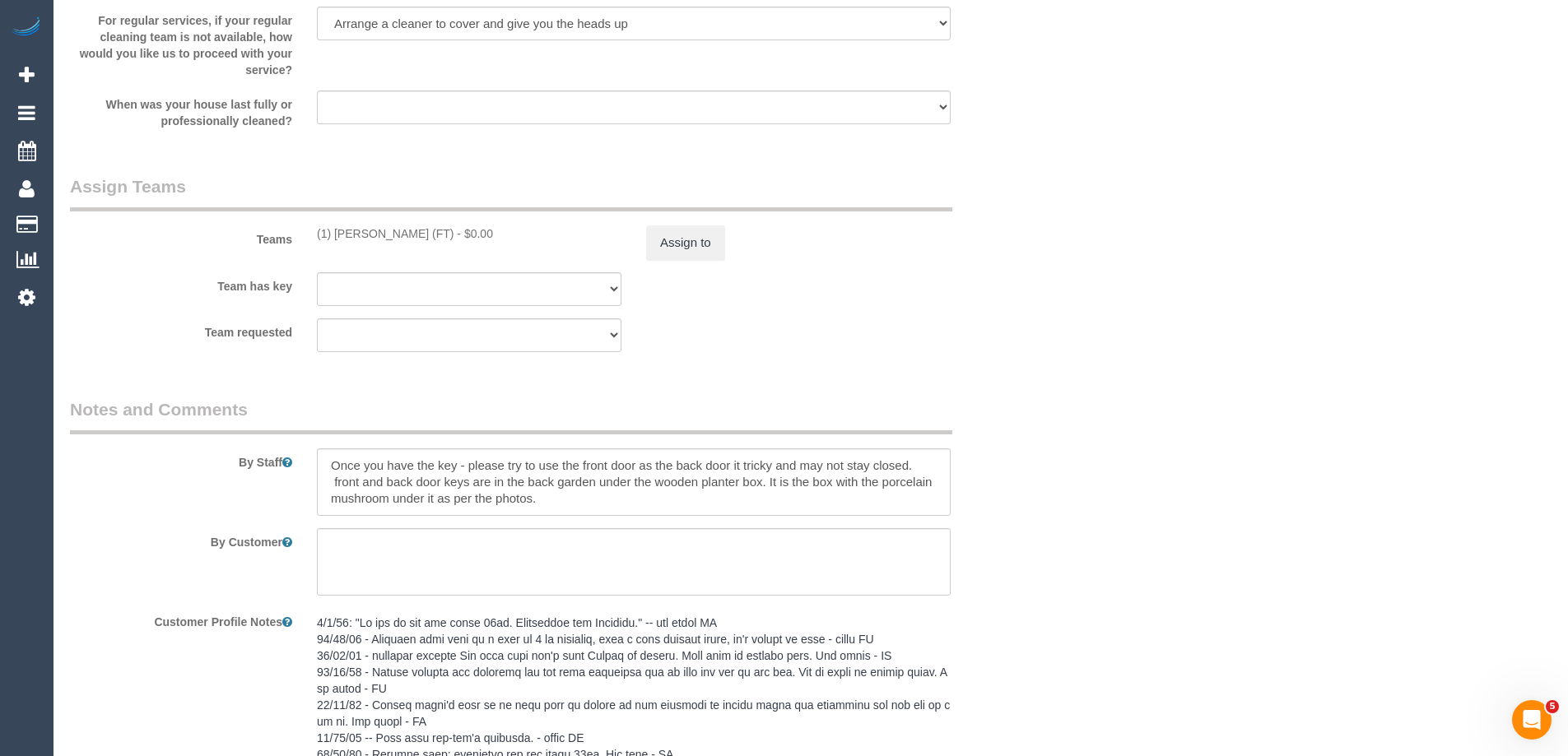
scroll to position [1978, 0]
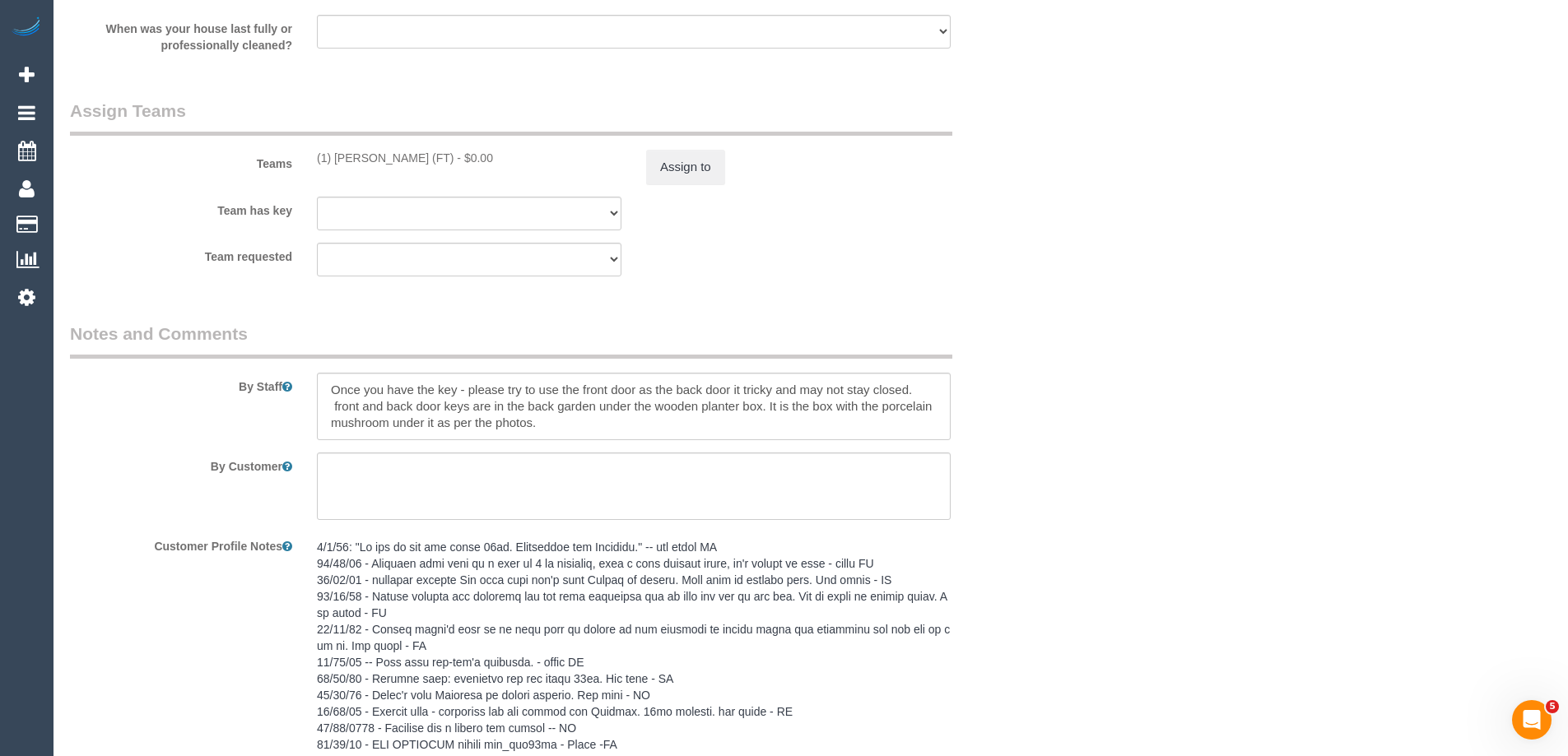
drag, startPoint x: 435, startPoint y: 181, endPoint x: 335, endPoint y: 177, distance: 100.1
click at [335, 166] on div "(1) [PERSON_NAME] (FT) - $0.00" at bounding box center [469, 158] width 305 height 17
click at [685, 184] on button "Assign to" at bounding box center [685, 166] width 79 height 34
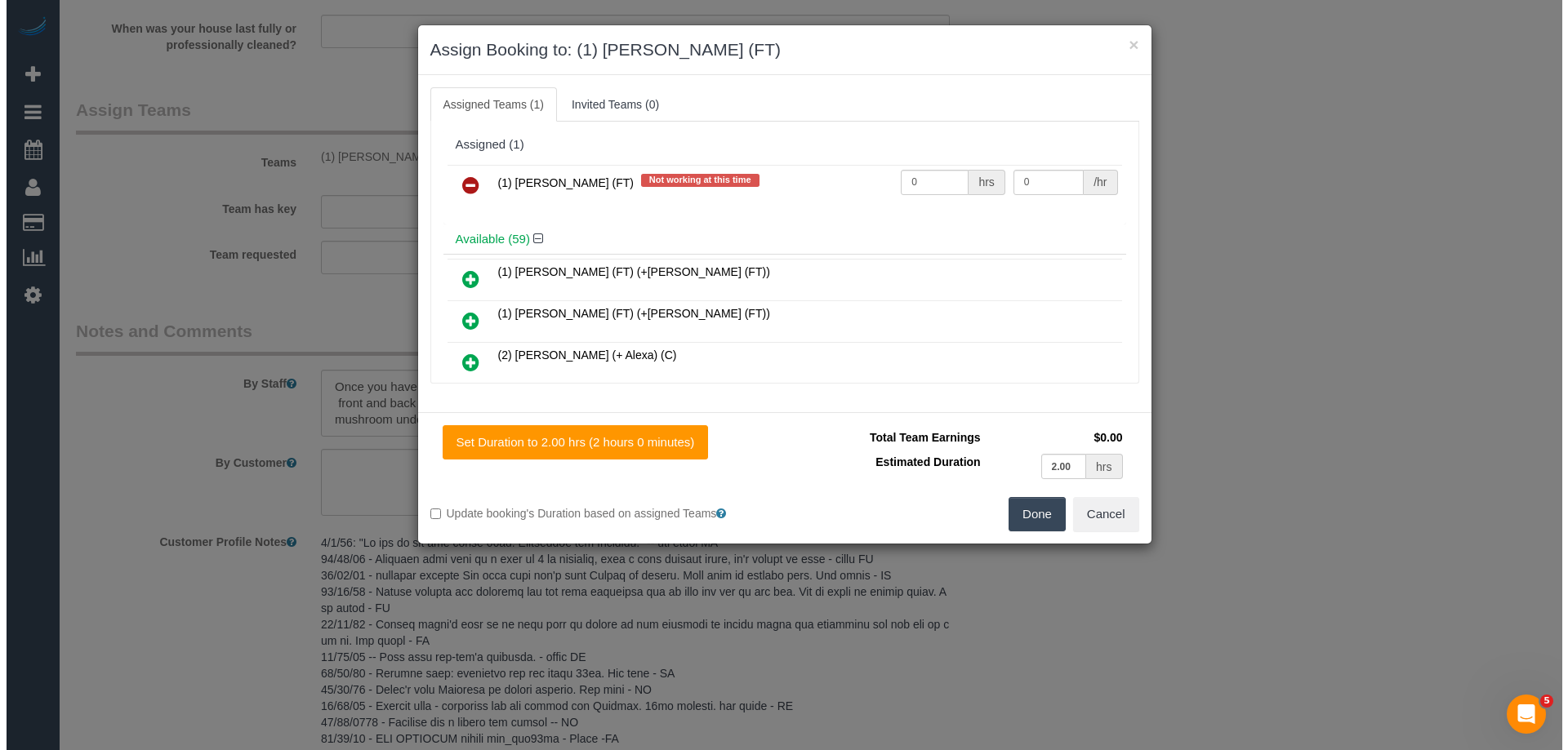
scroll to position [1942, 0]
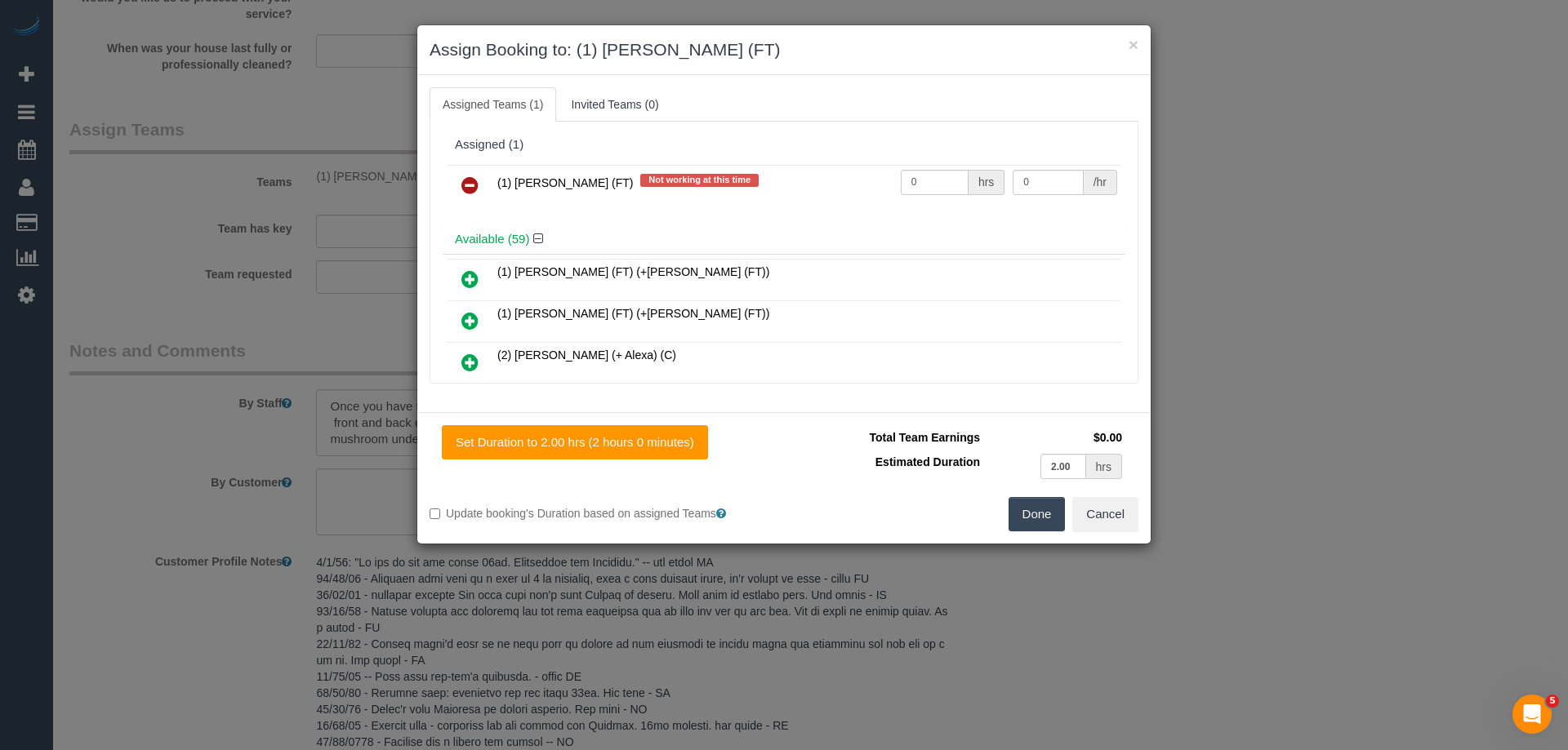
click at [480, 183] on link at bounding box center [470, 185] width 38 height 32
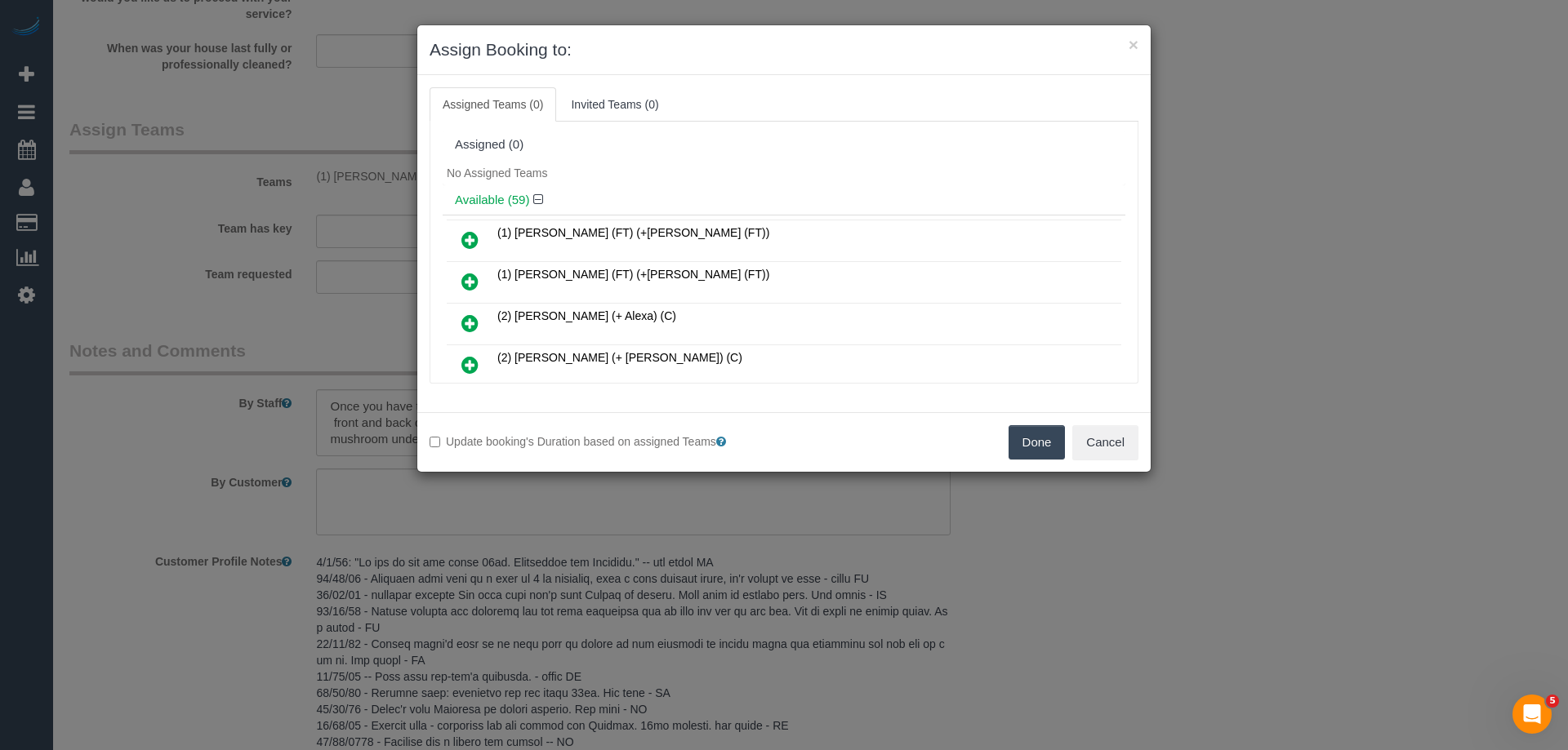
click at [1041, 444] on button "Done" at bounding box center [1037, 442] width 57 height 34
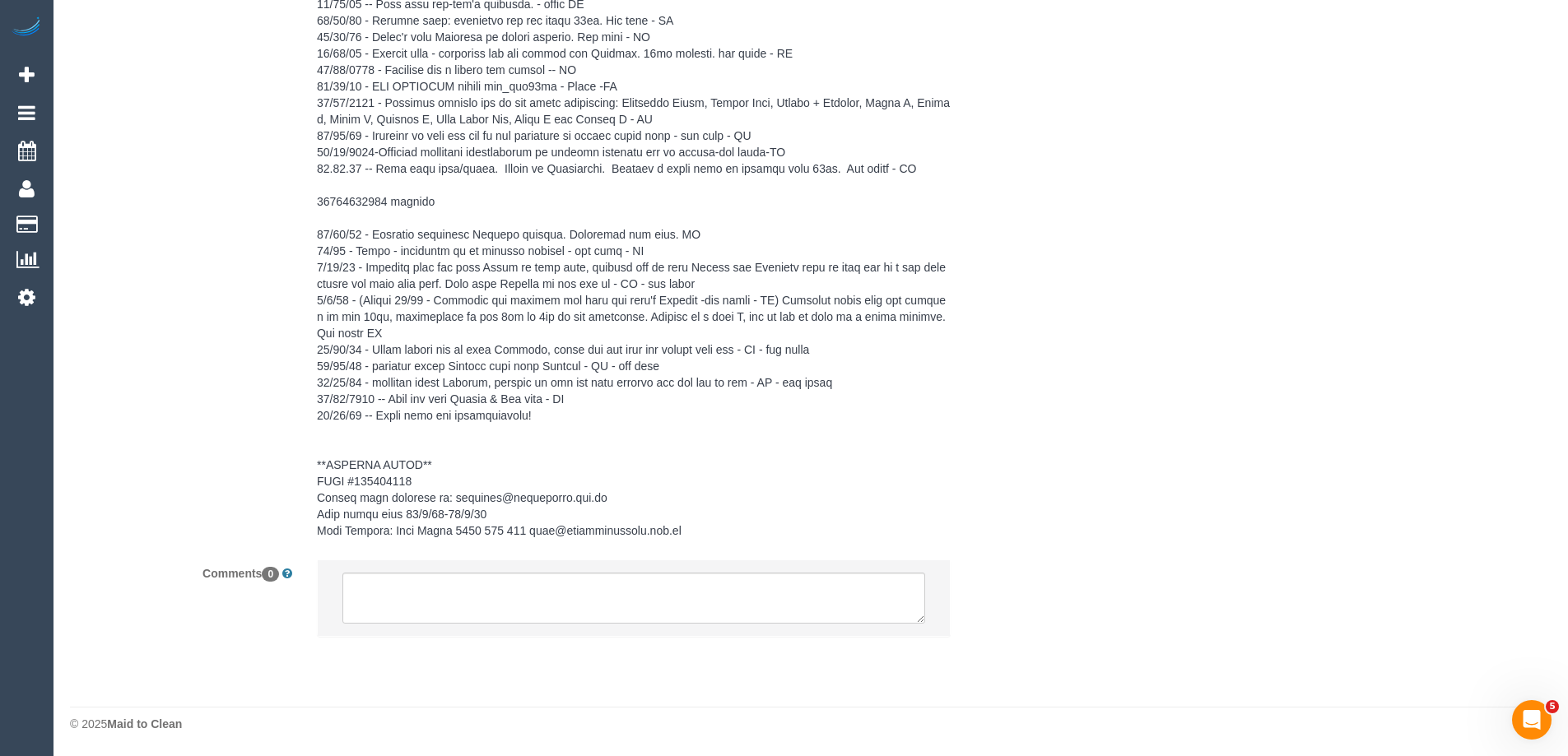
scroll to position [2655, 0]
click at [485, 585] on textarea at bounding box center [634, 597] width 583 height 51
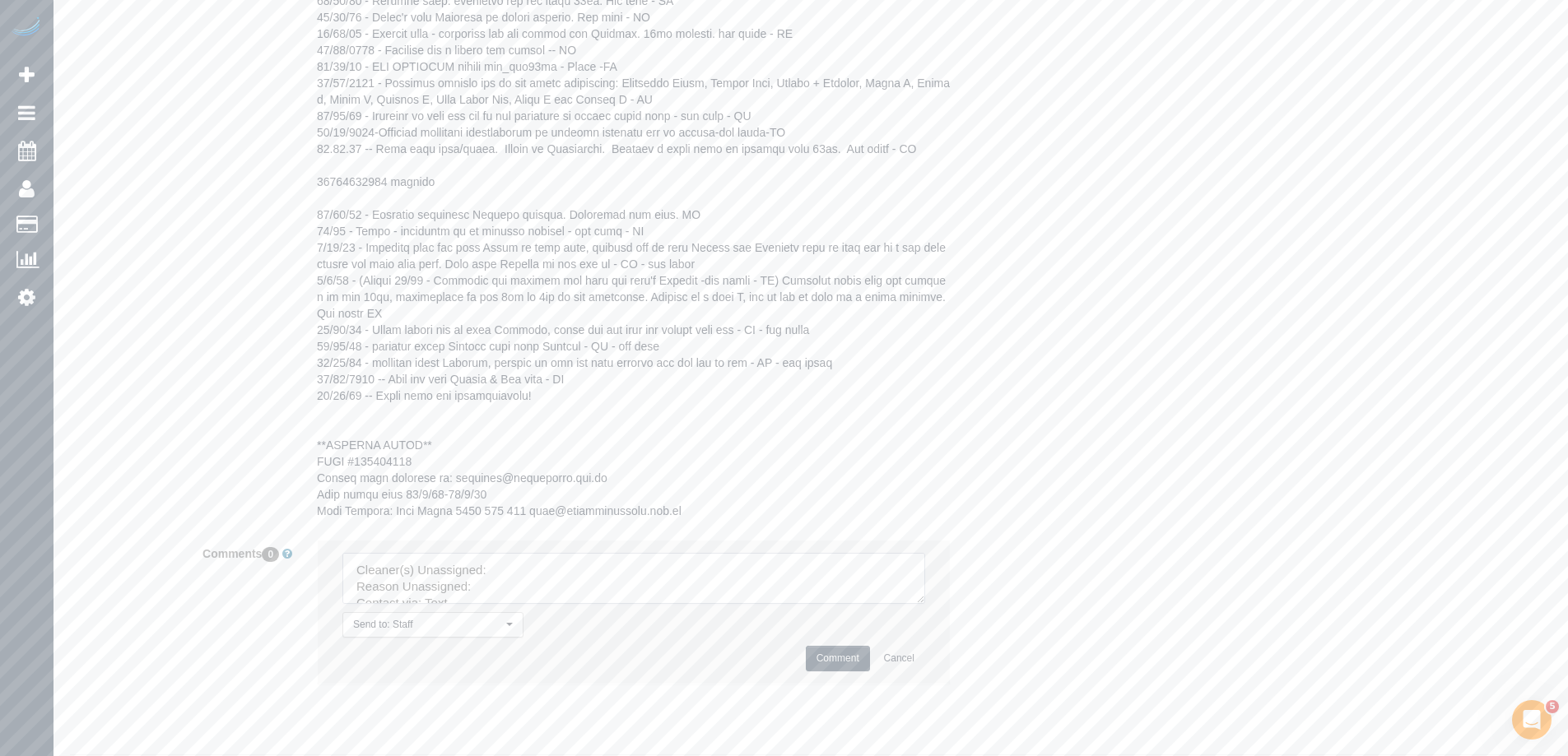
drag, startPoint x: 910, startPoint y: 617, endPoint x: 991, endPoint y: 726, distance: 135.8
click at [990, 713] on fieldset "Notes and Comments By Staff By Customer Customer Profile Notes Comments 0 Send …" at bounding box center [551, 179] width 963 height 1070
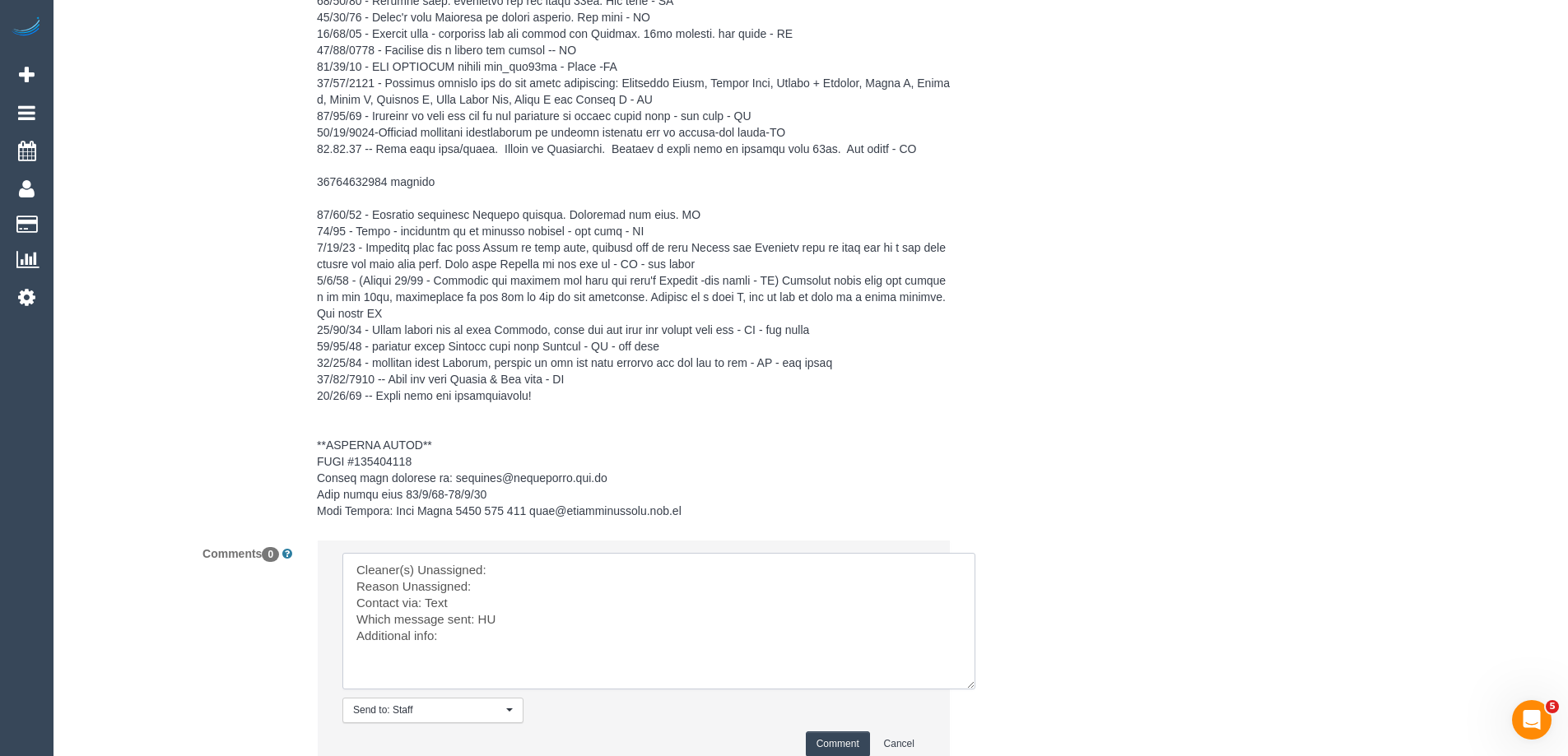
drag, startPoint x: 915, startPoint y: 619, endPoint x: 977, endPoint y: 721, distance: 119.4
click at [975, 689] on textarea at bounding box center [659, 621] width 633 height 137
click at [551, 596] on textarea at bounding box center [665, 628] width 645 height 152
paste textarea "[PERSON_NAME] (FT)"
click at [521, 604] on textarea at bounding box center [665, 628] width 645 height 152
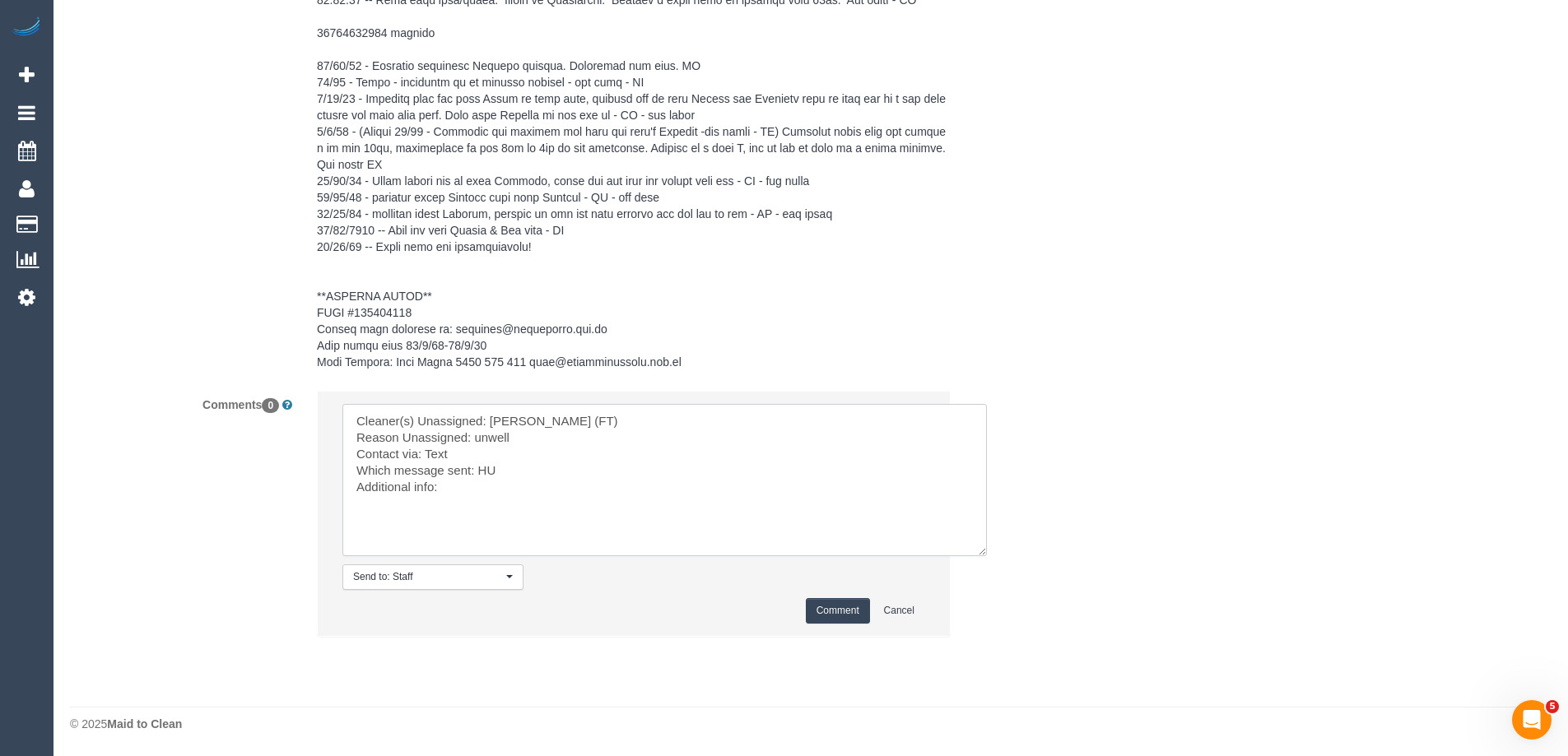
scroll to position [2820, 0]
type textarea "Cleaner(s) Unassigned: [PERSON_NAME] (FT) Reason Unassigned: unwell Contact via…"
click at [857, 608] on button "Comment" at bounding box center [837, 611] width 64 height 26
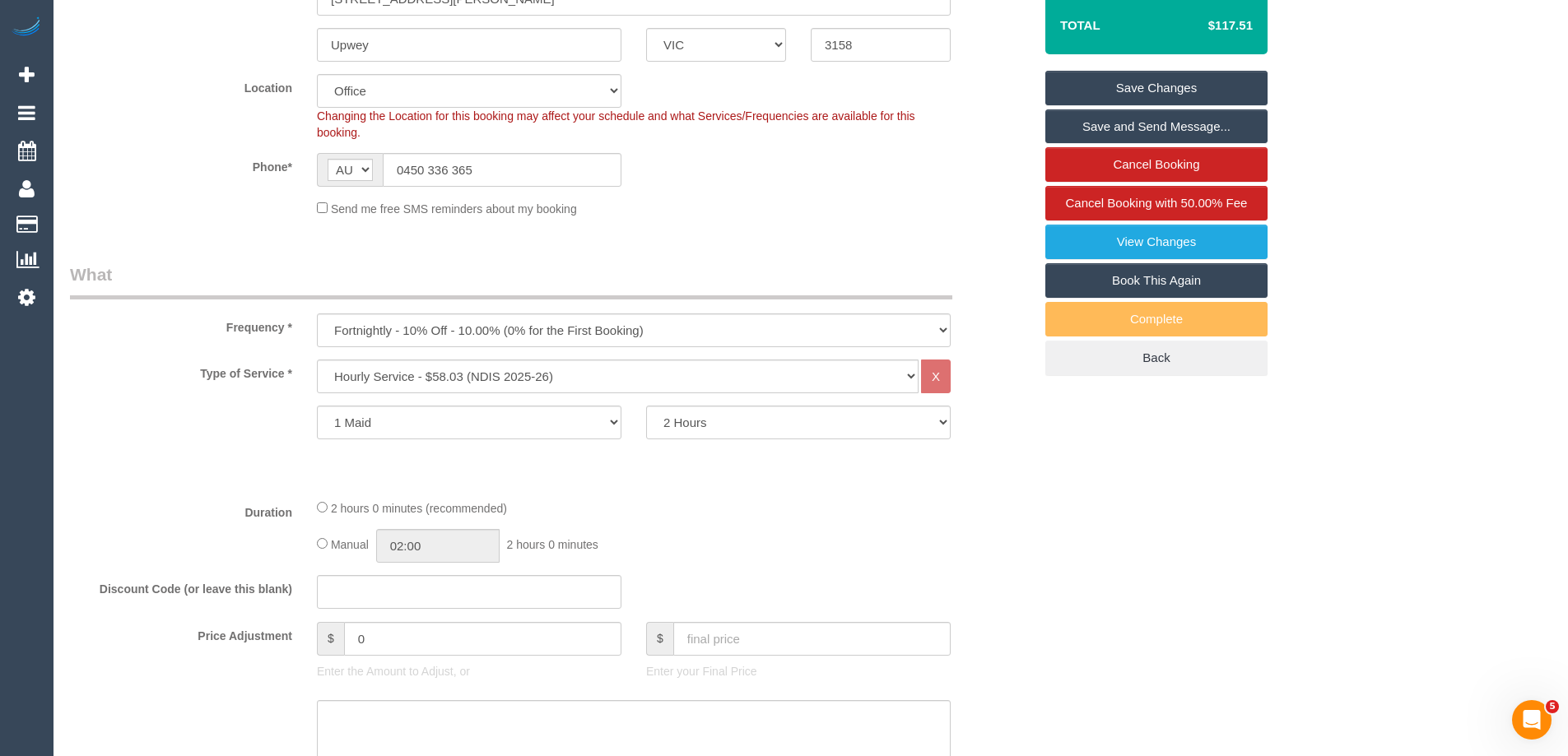
scroll to position [314, 0]
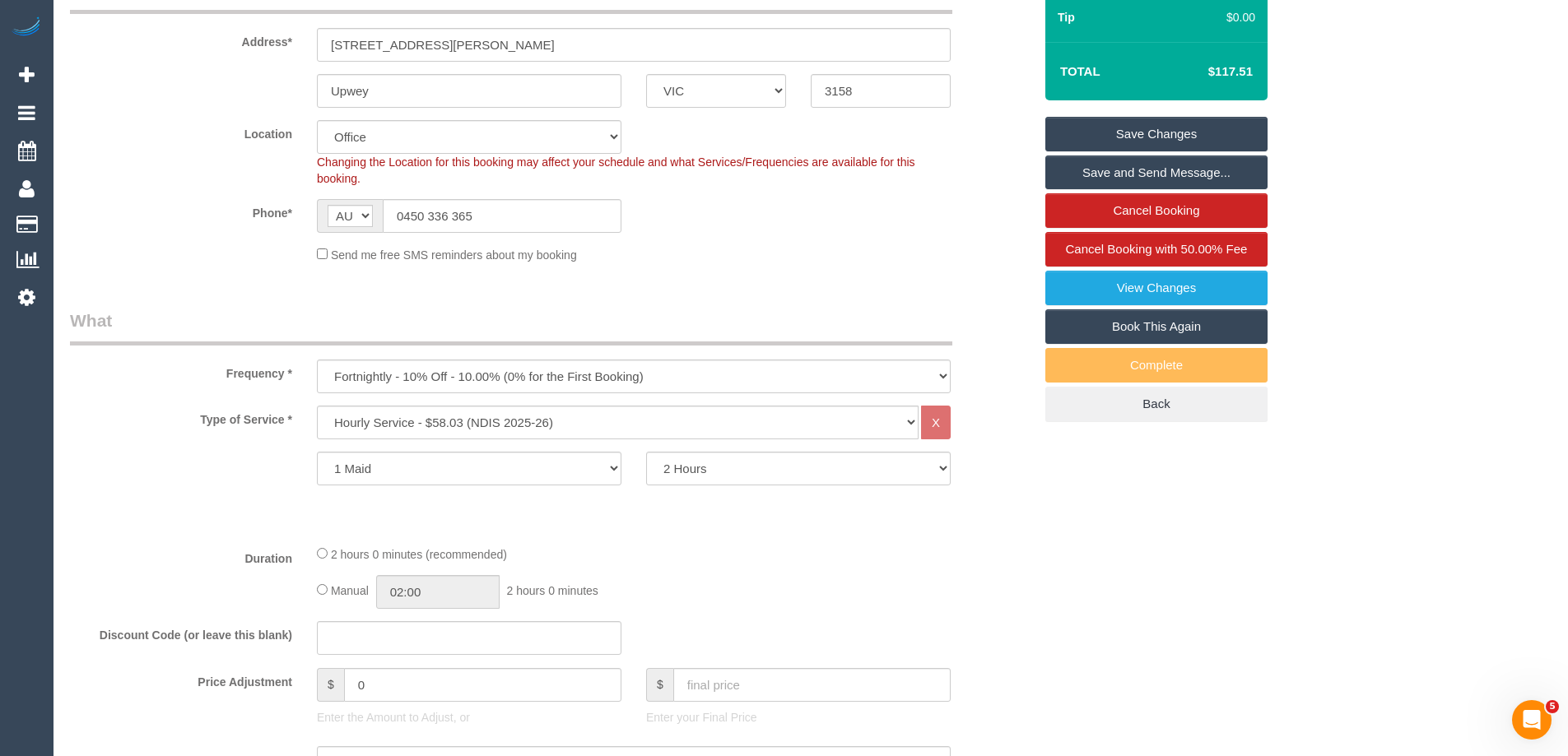
click at [1181, 151] on link "Save Changes" at bounding box center [1156, 134] width 222 height 34
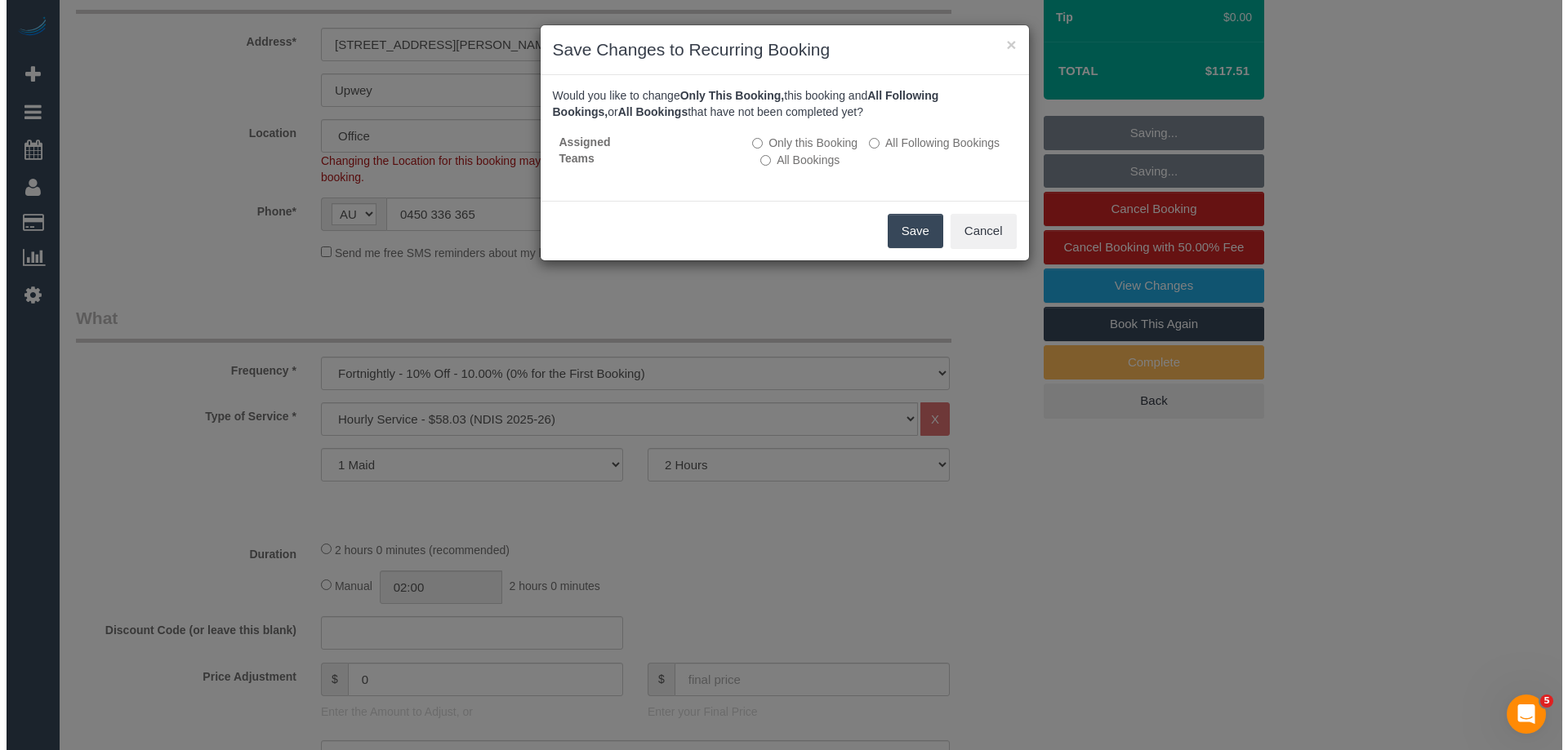
scroll to position [291, 0]
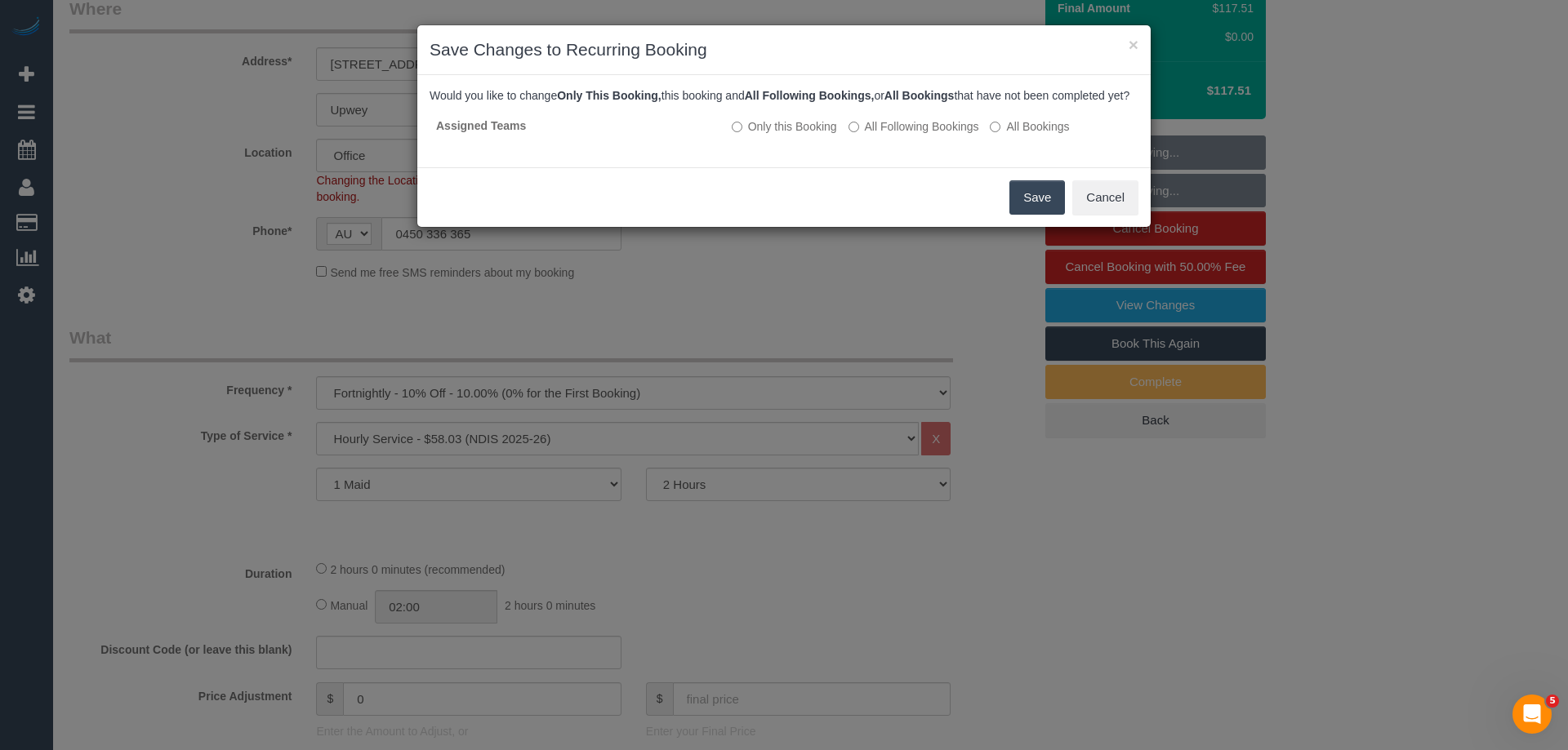
click at [1041, 214] on button "Save" at bounding box center [1036, 197] width 55 height 34
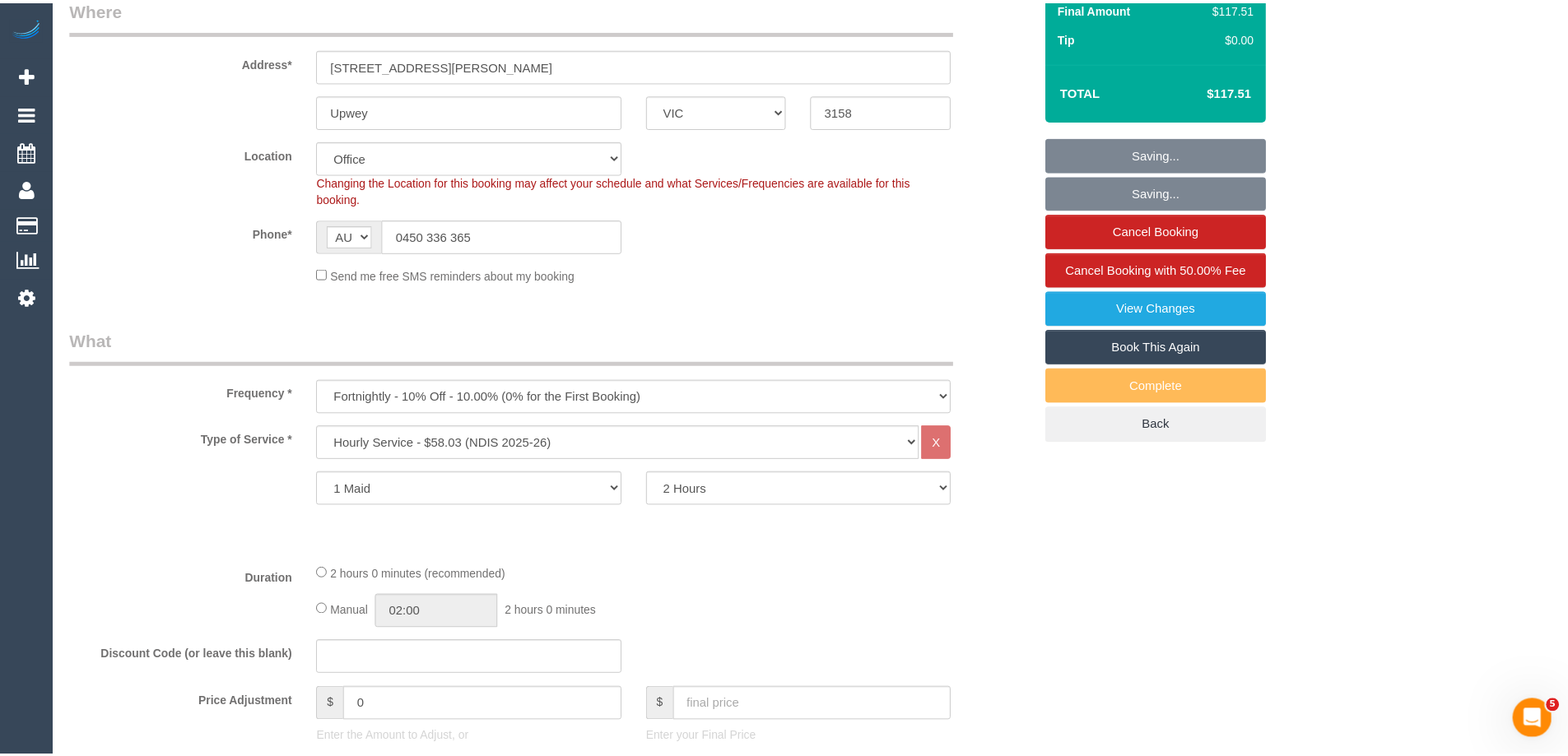
scroll to position [314, 0]
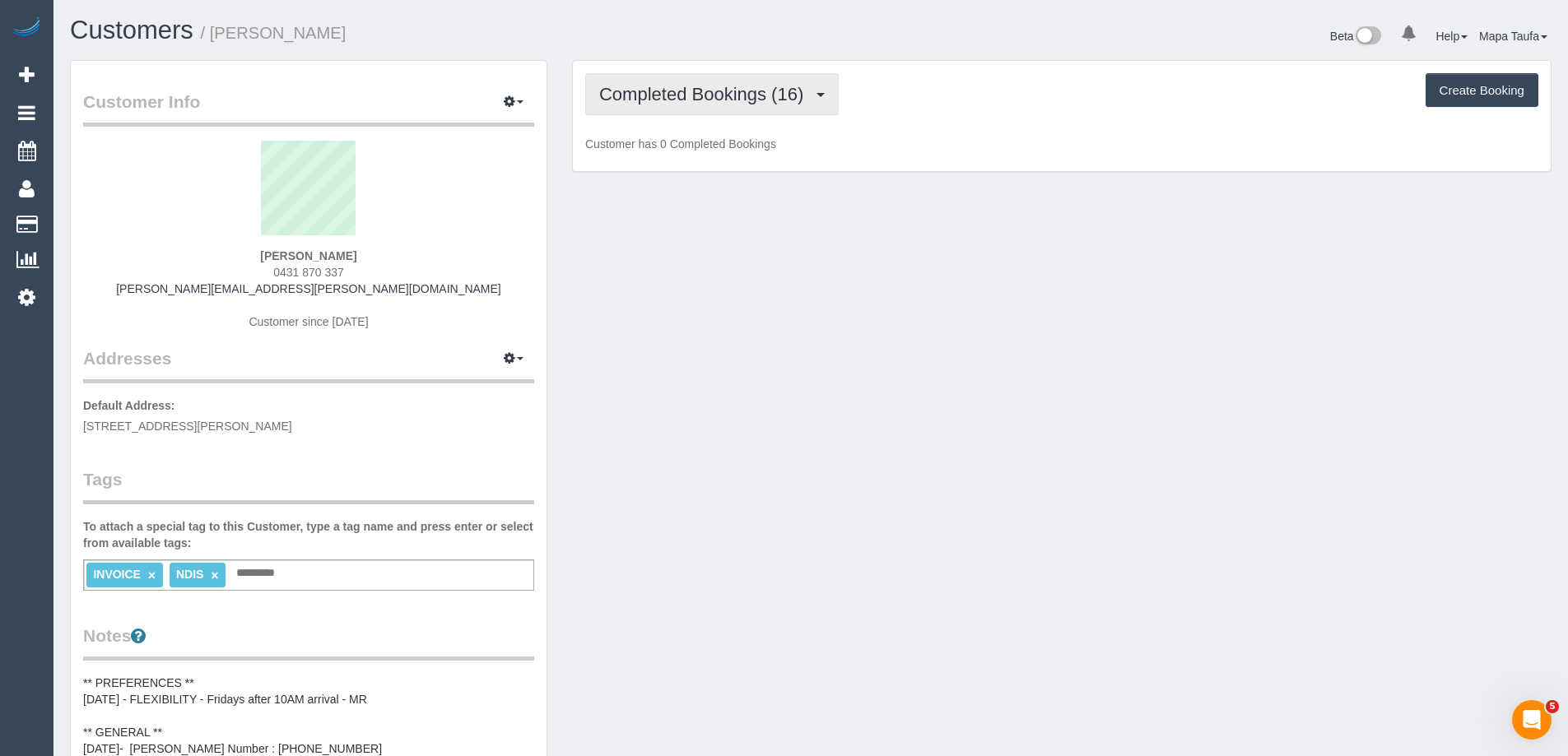
click at [705, 89] on span "Completed Bookings (16)" at bounding box center [706, 94] width 212 height 21
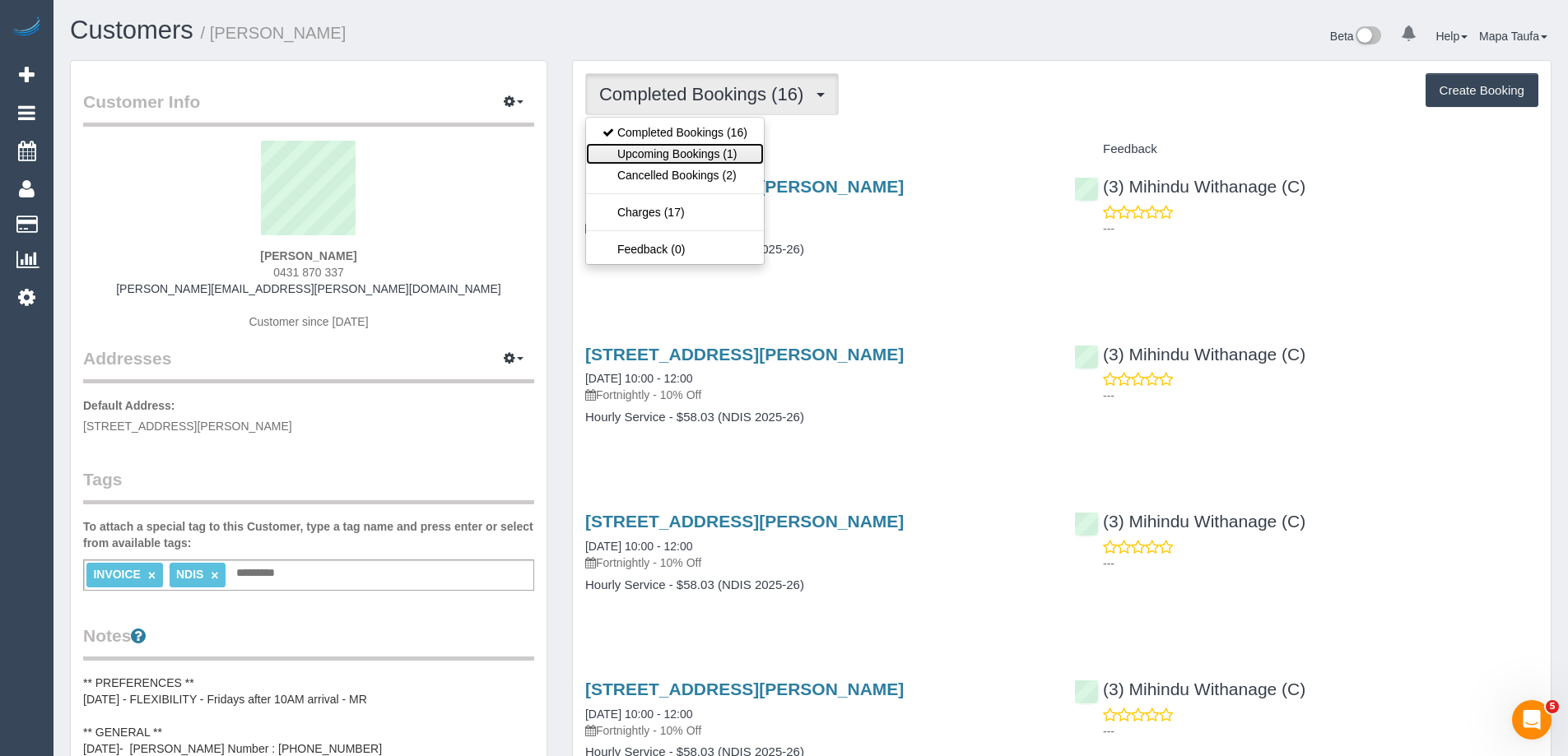
click at [723, 148] on link "Upcoming Bookings (1)" at bounding box center [675, 154] width 178 height 22
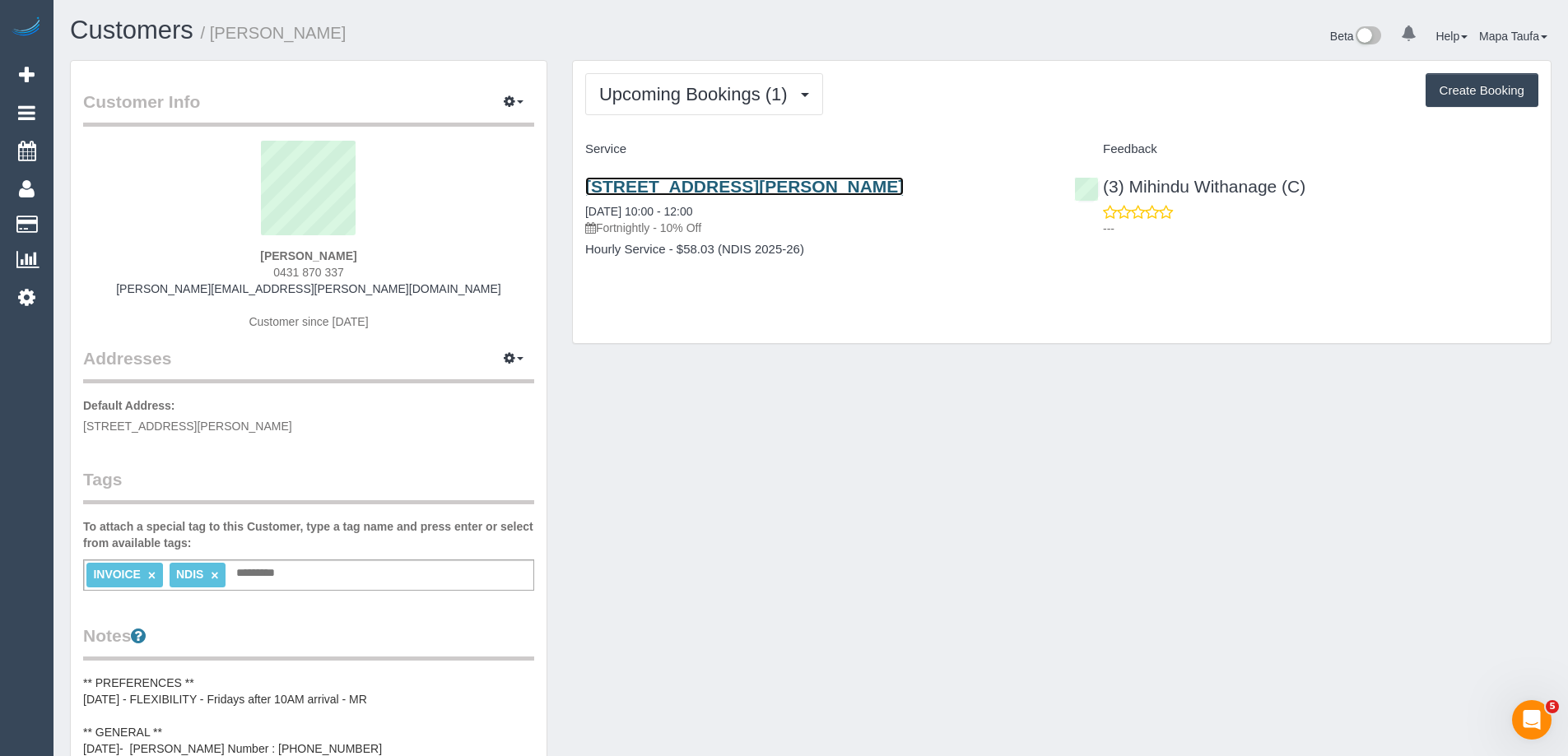
click at [801, 184] on link "4/28-30 Hutton Street, Thornbury, VIC 3071" at bounding box center [745, 186] width 319 height 19
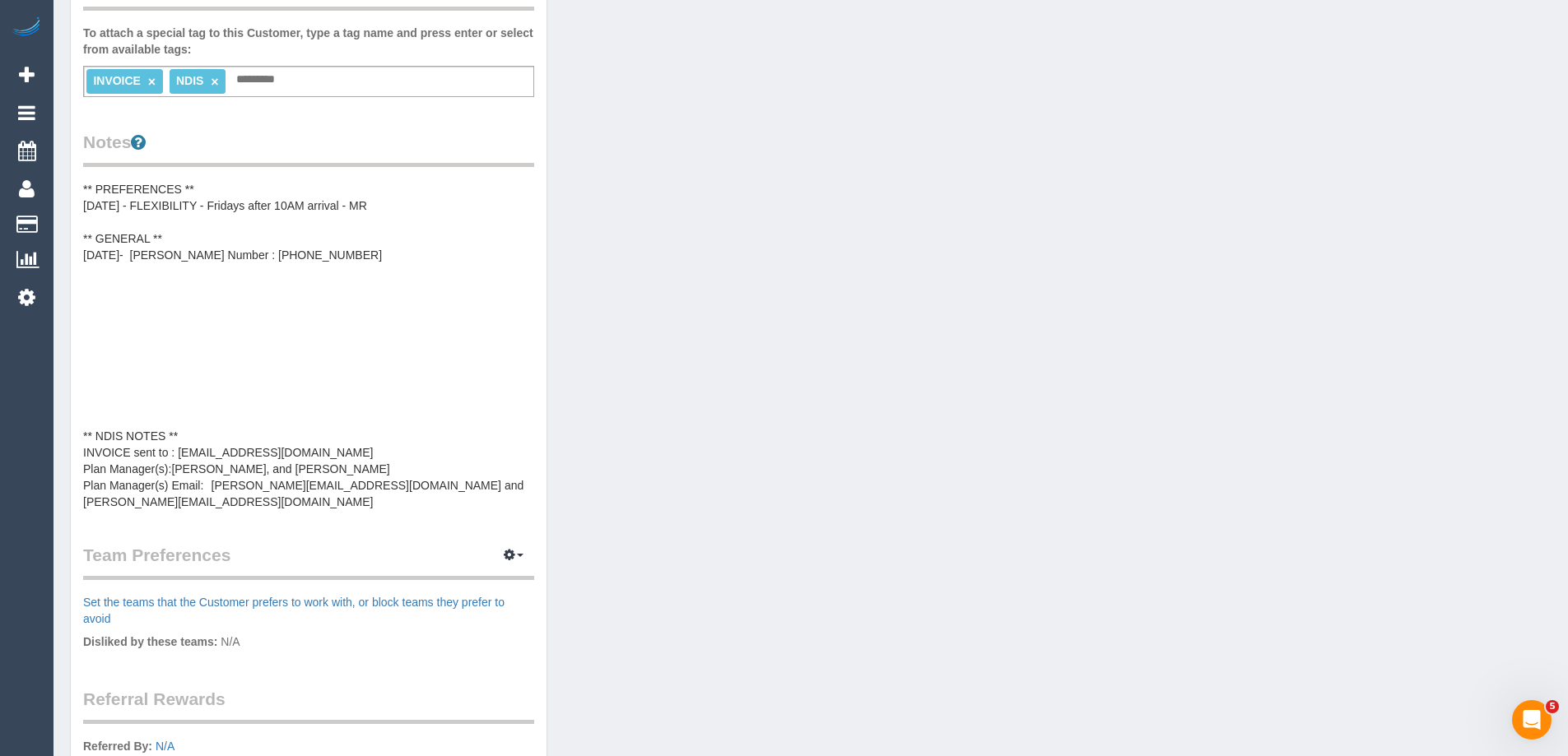
scroll to position [17, 0]
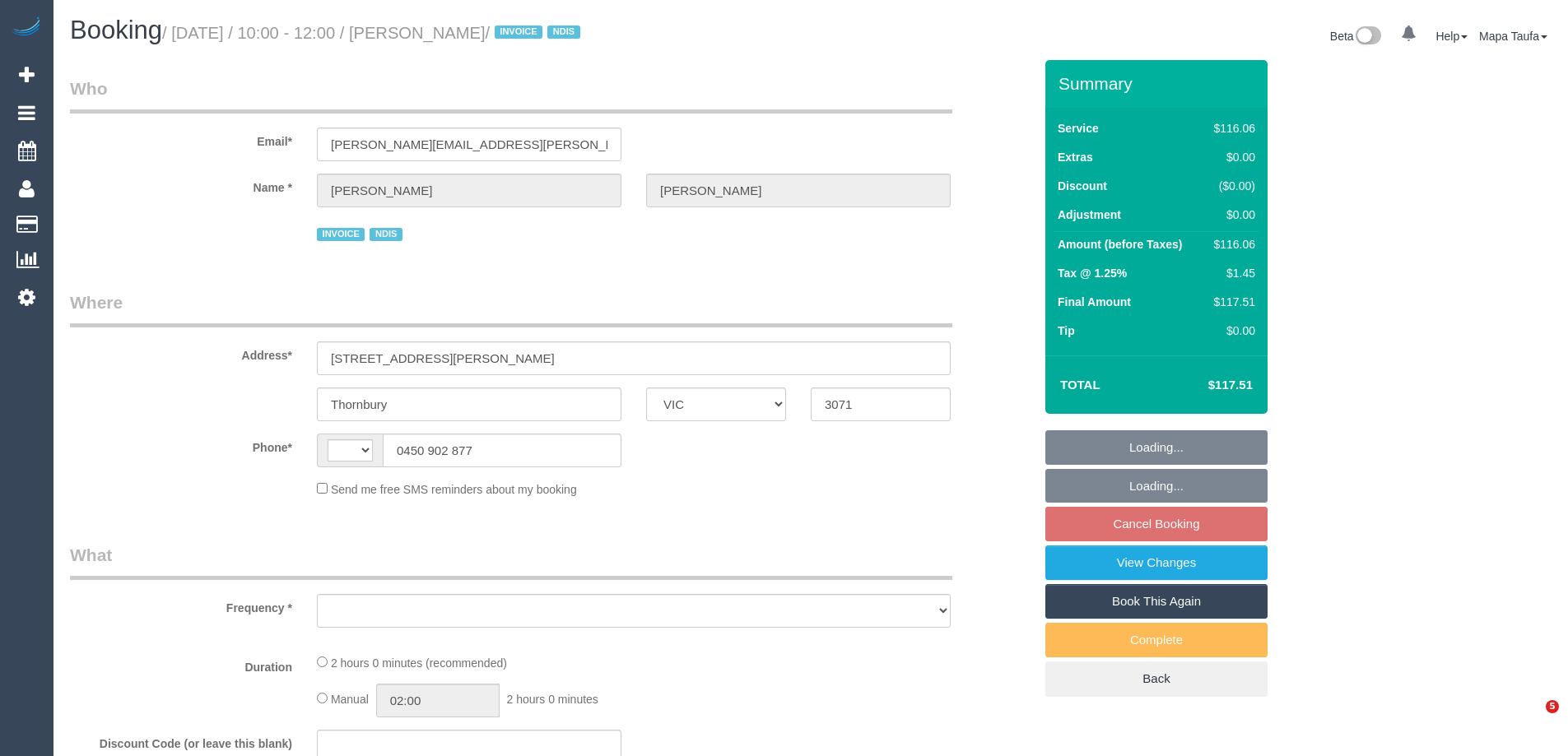
select select "VIC"
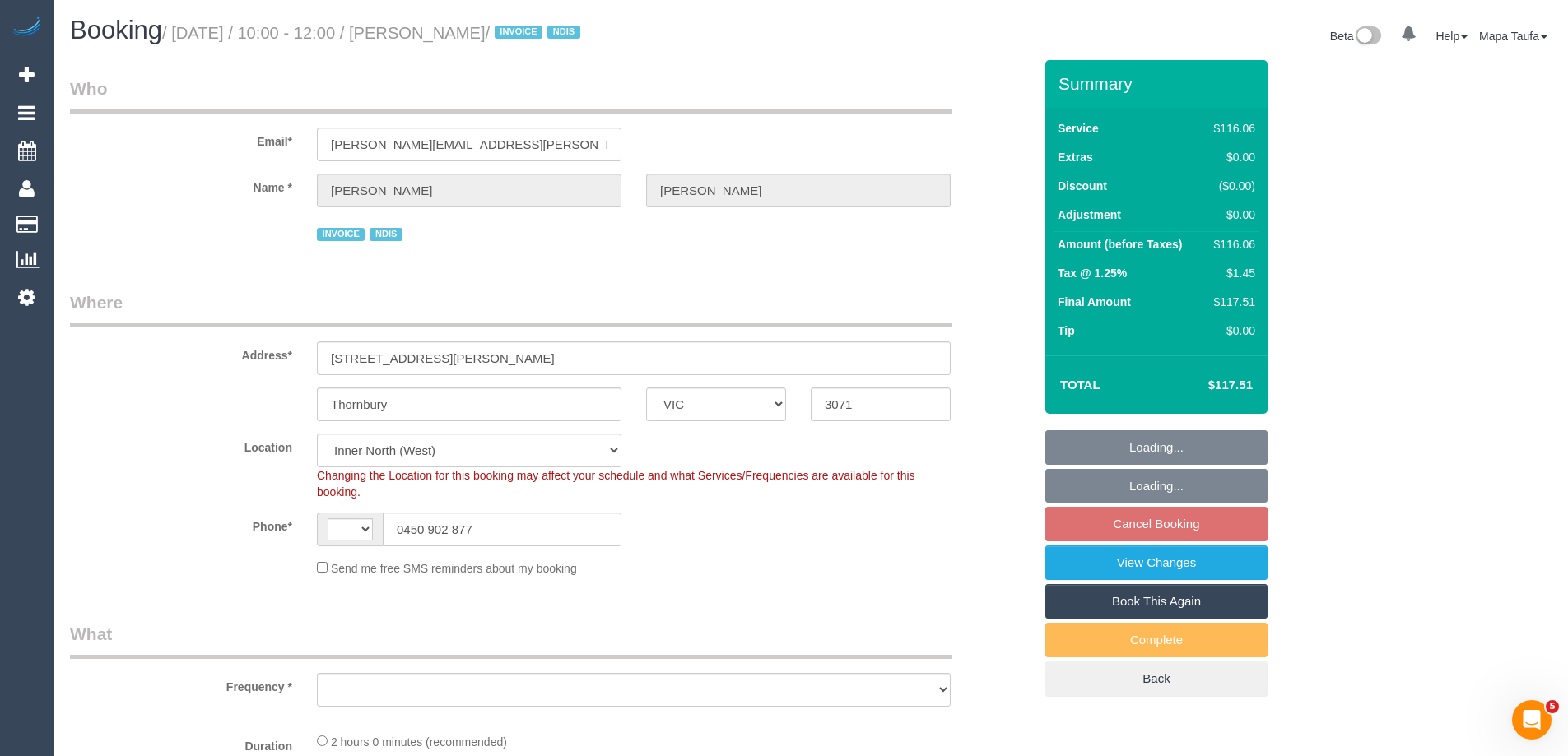
select select "string:AU"
select select "object:737"
select select "number:28"
select select "number:14"
select select "number:18"
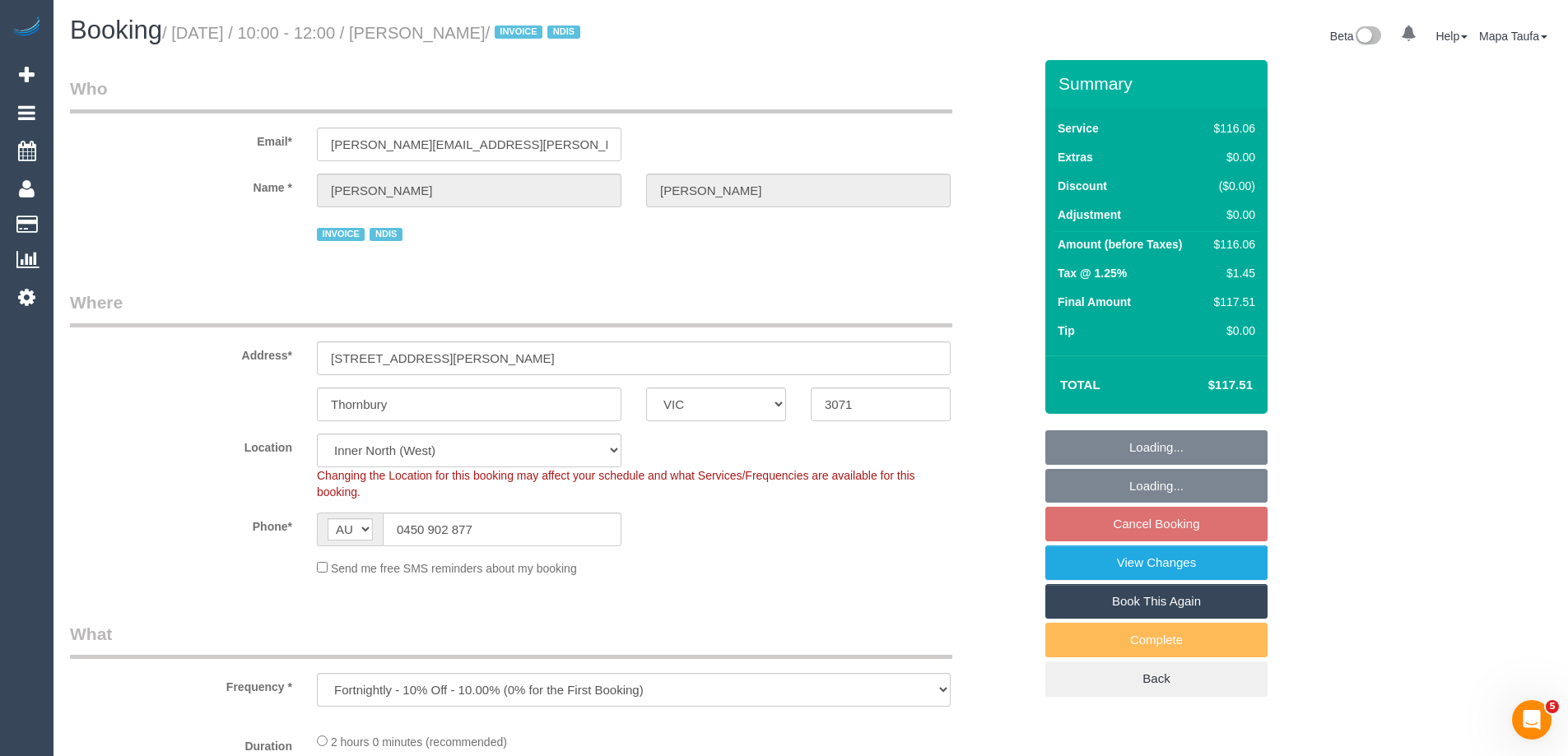
select select "number:36"
select select "number:33"
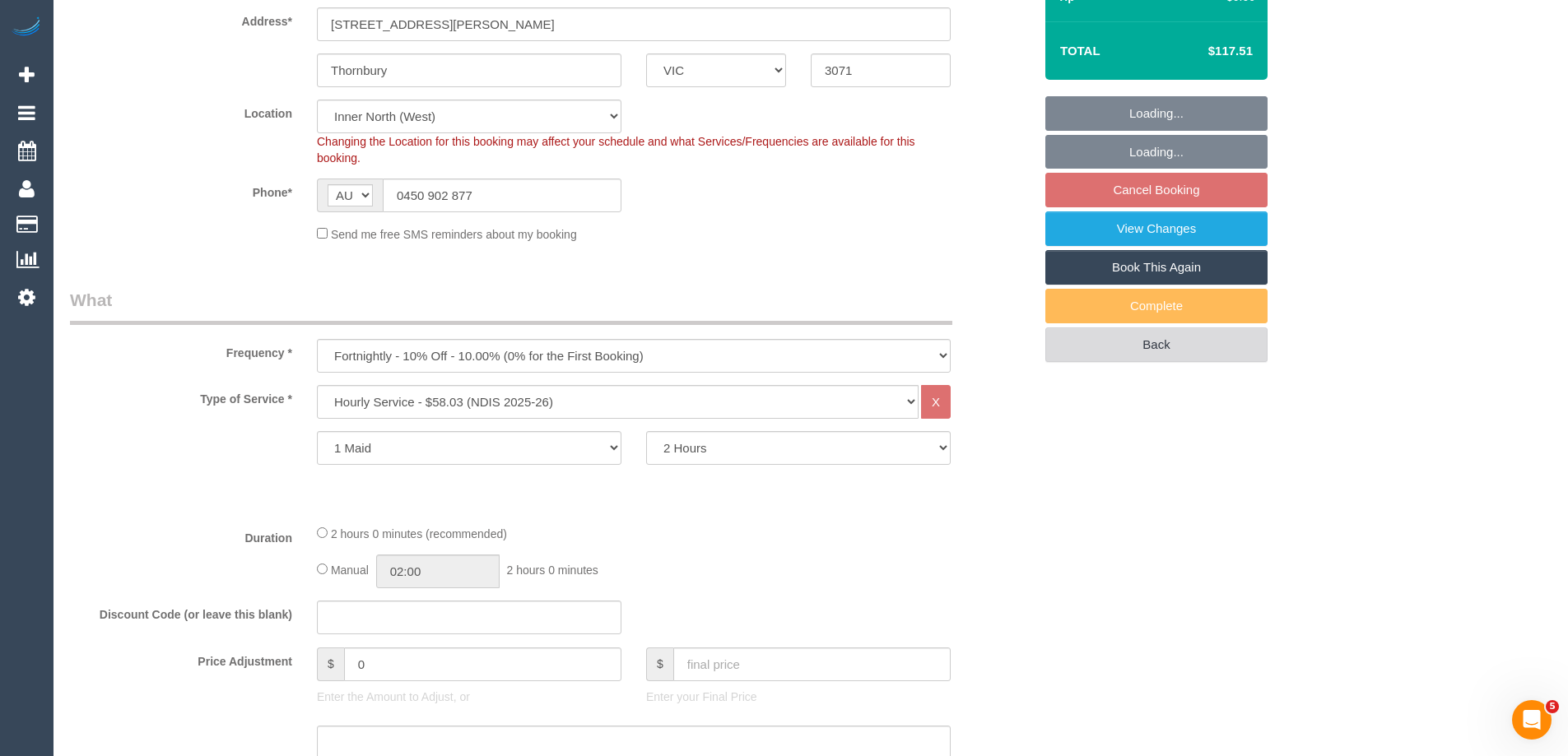
scroll to position [411, 0]
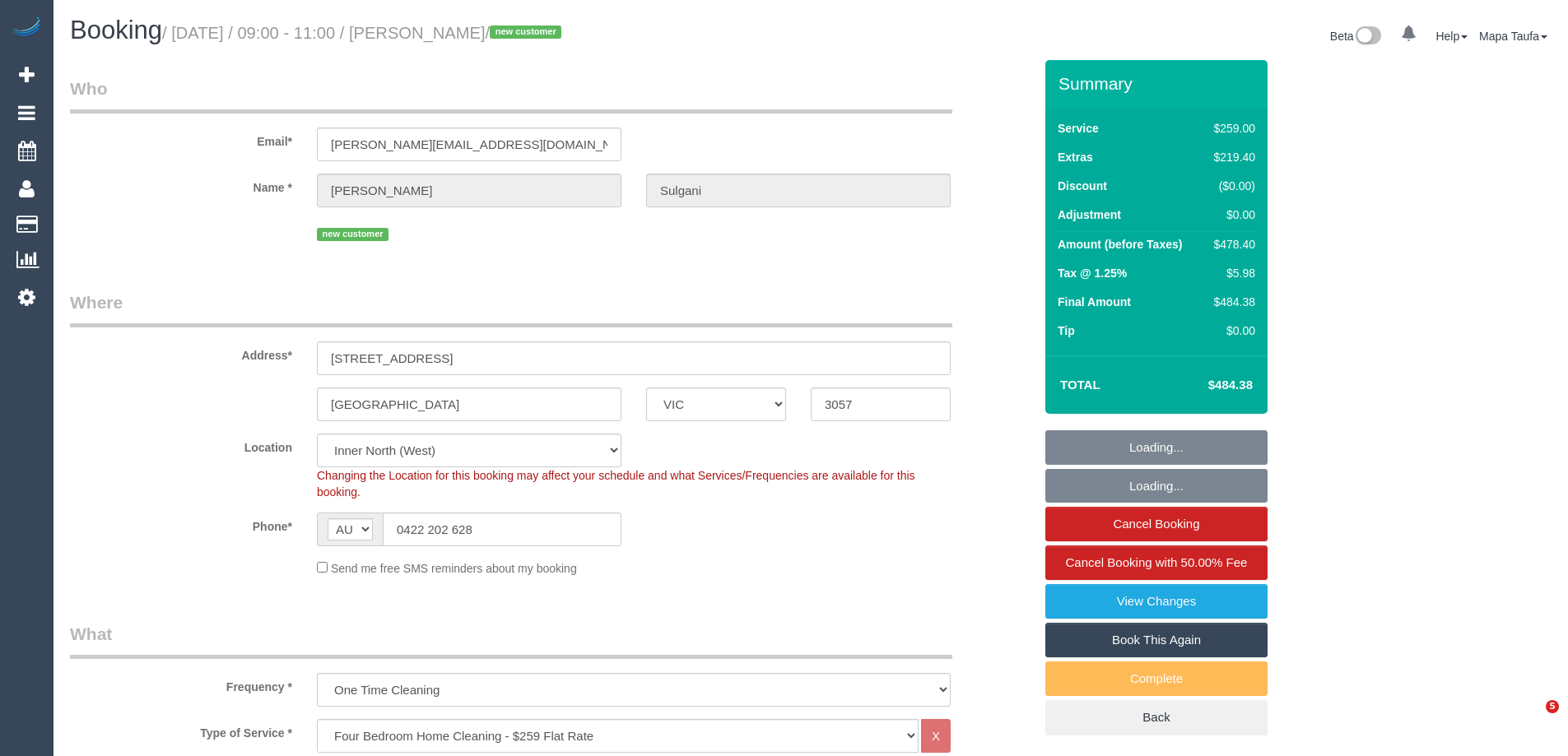
select select "VIC"
select select "spot1"
select select "number:28"
select select "number:14"
select select "number:18"
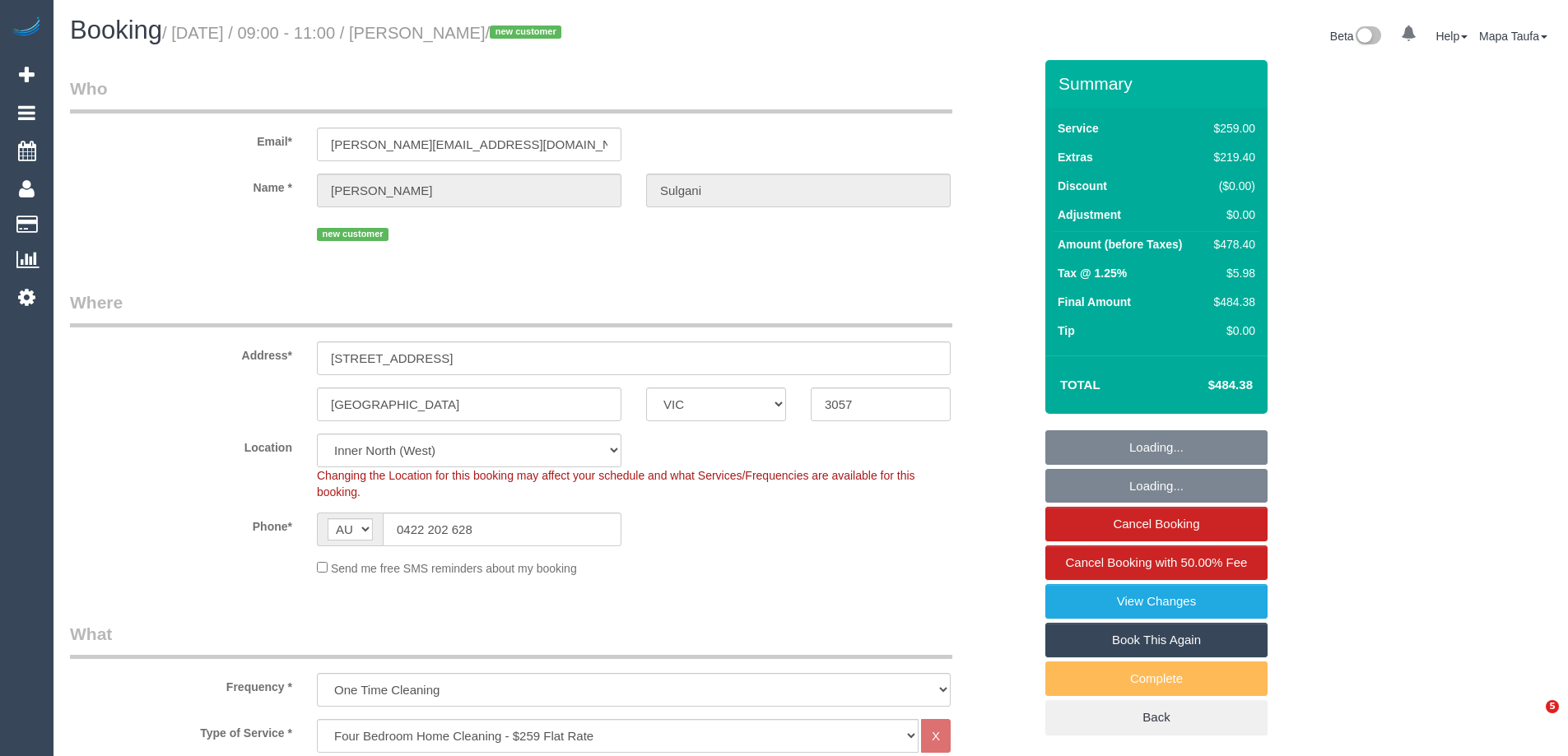
select select "number:24"
select select "object:1751"
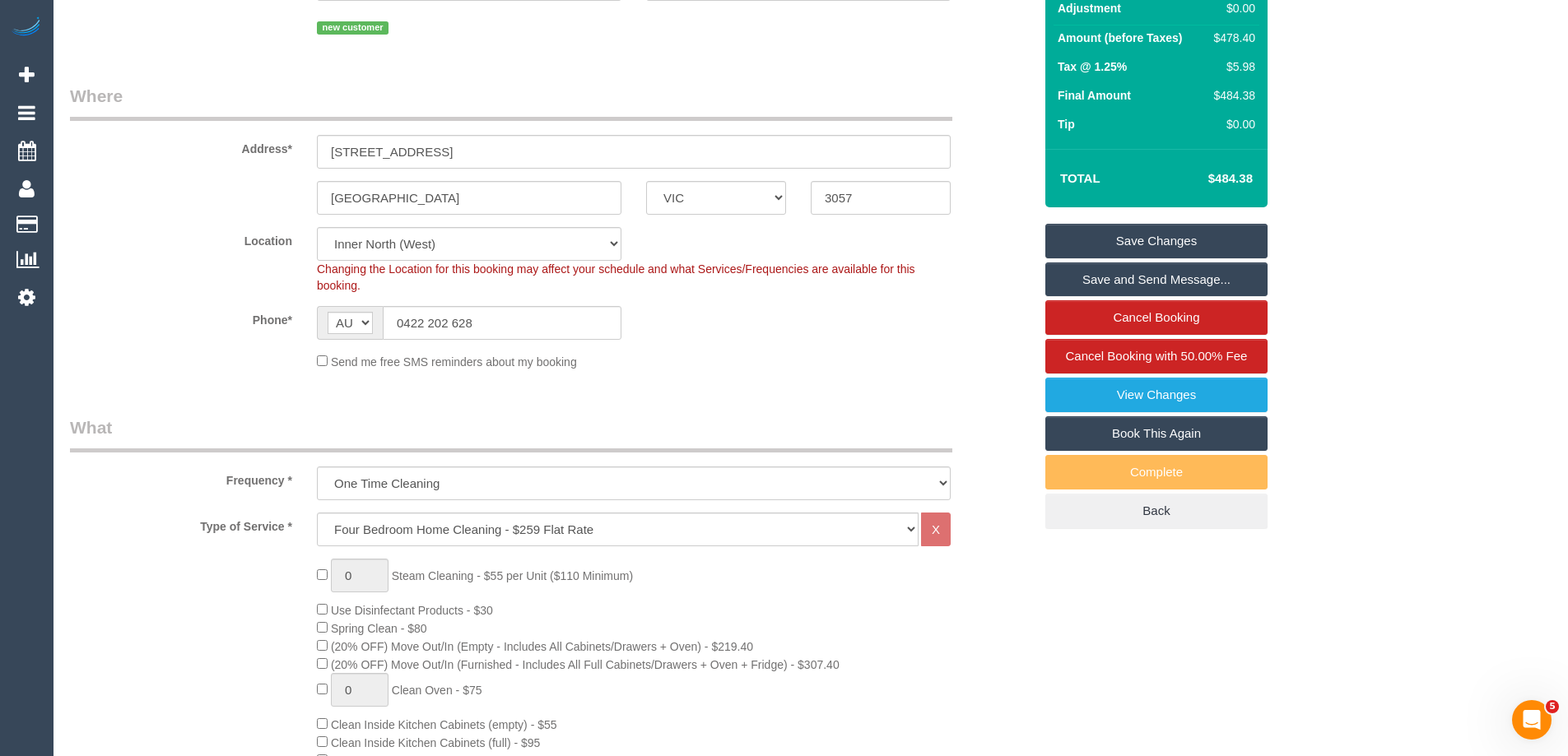
scroll to position [310, 0]
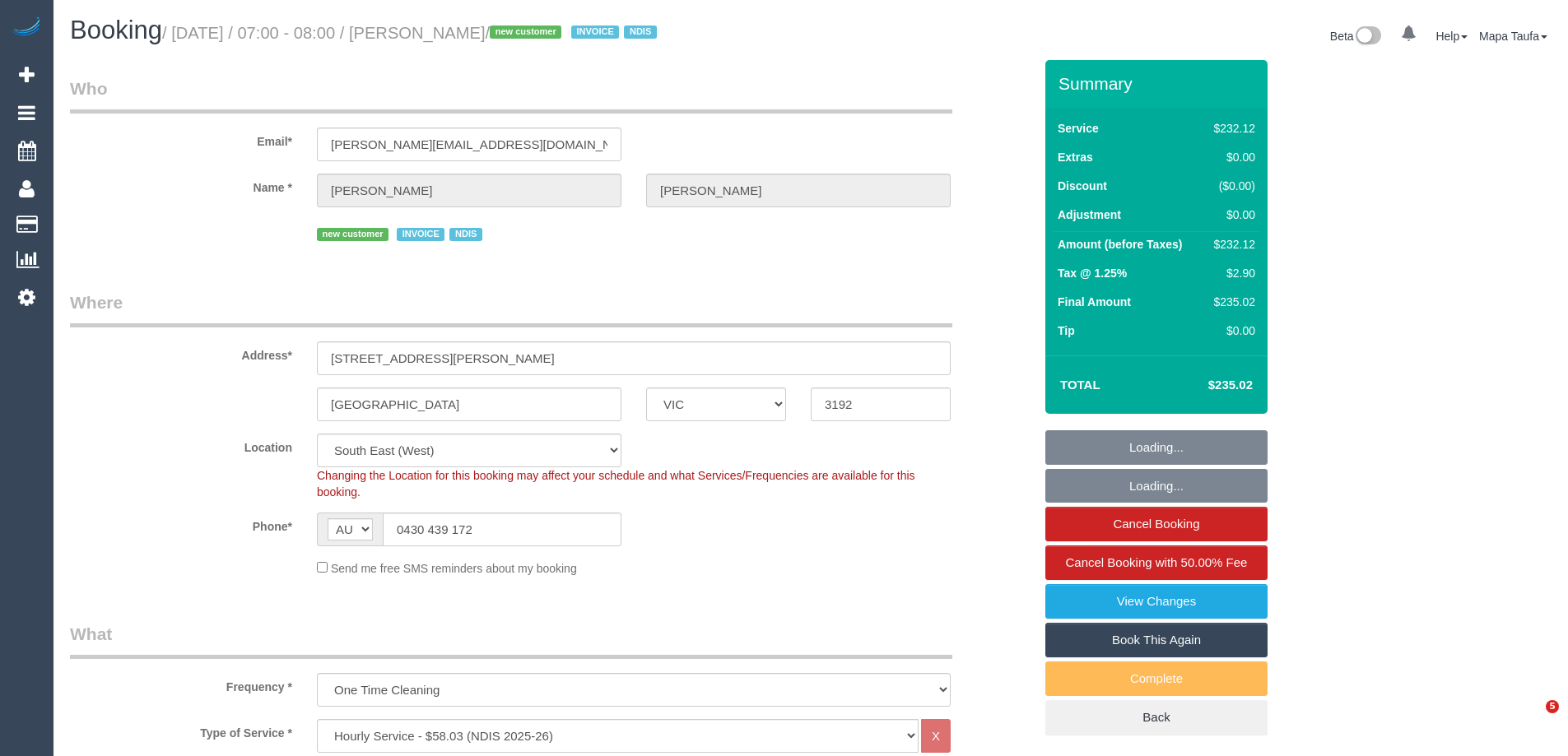
select select "VIC"
select select "2"
select select "number:28"
select select "number:14"
select select "number:18"
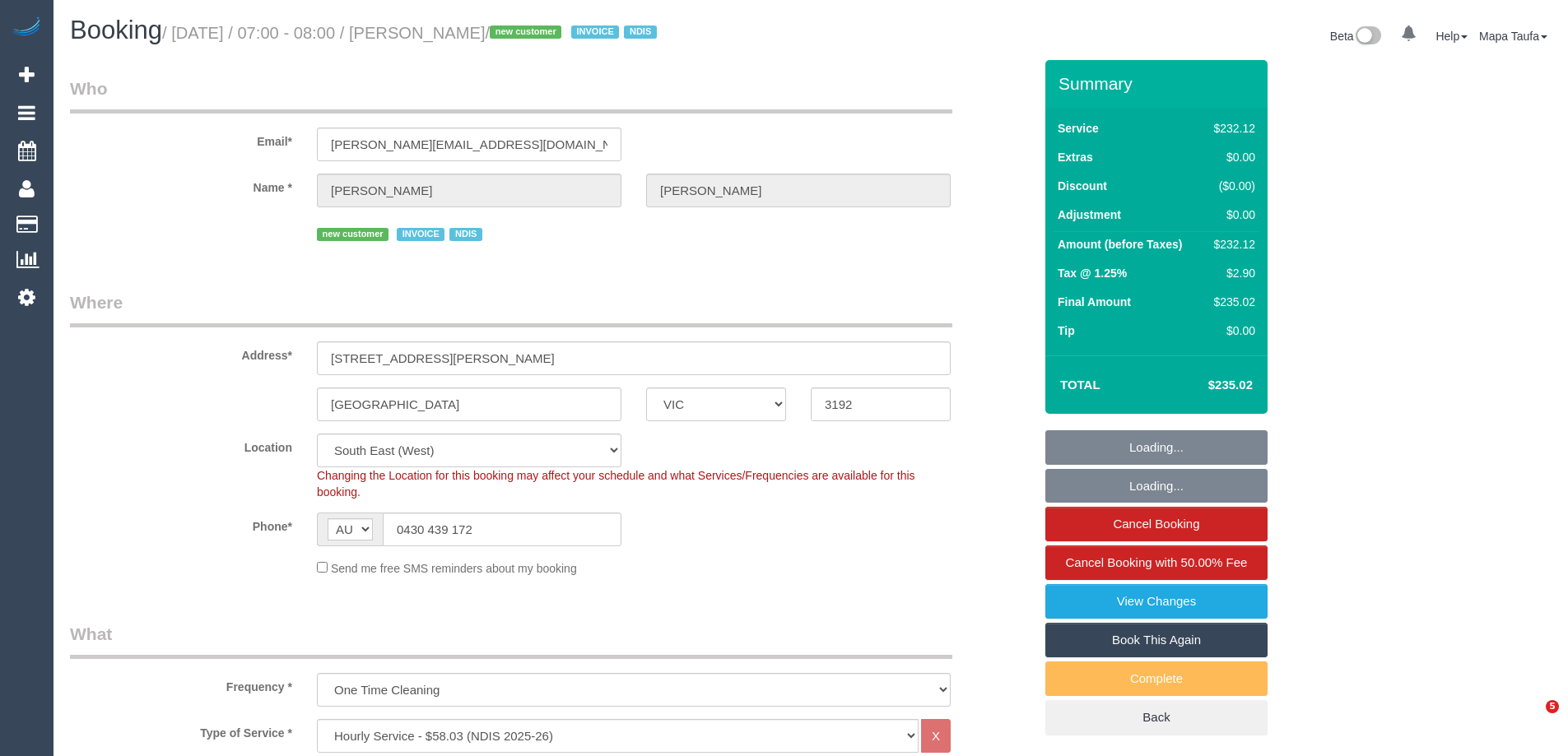
select select "number:24"
select select "spot1"
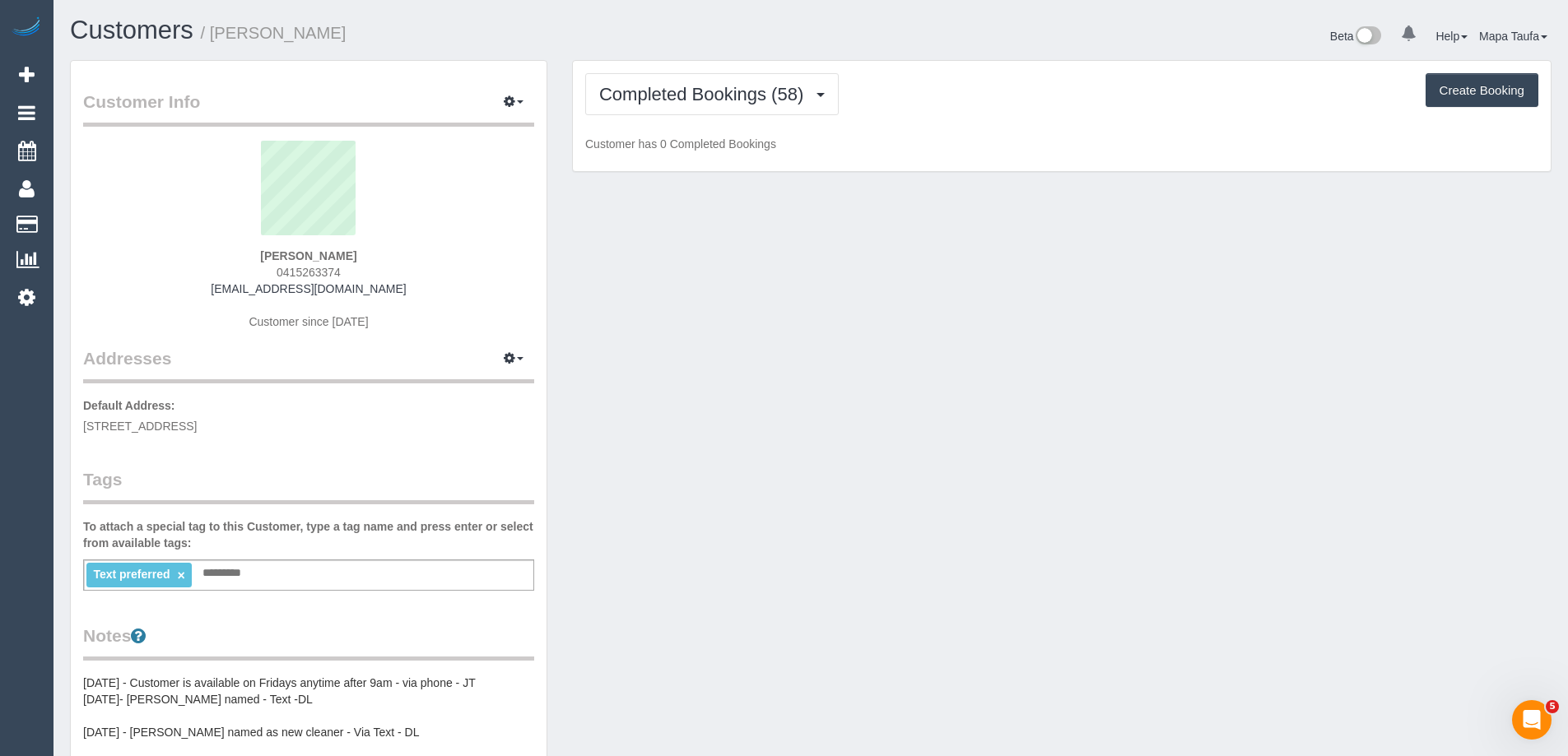
click at [753, 61] on div "Completed Bookings (58) Completed Bookings (58) Upcoming Bookings (11) Cancelle…" at bounding box center [1061, 116] width 978 height 111
click at [758, 91] on span "Completed Bookings (58)" at bounding box center [706, 94] width 212 height 21
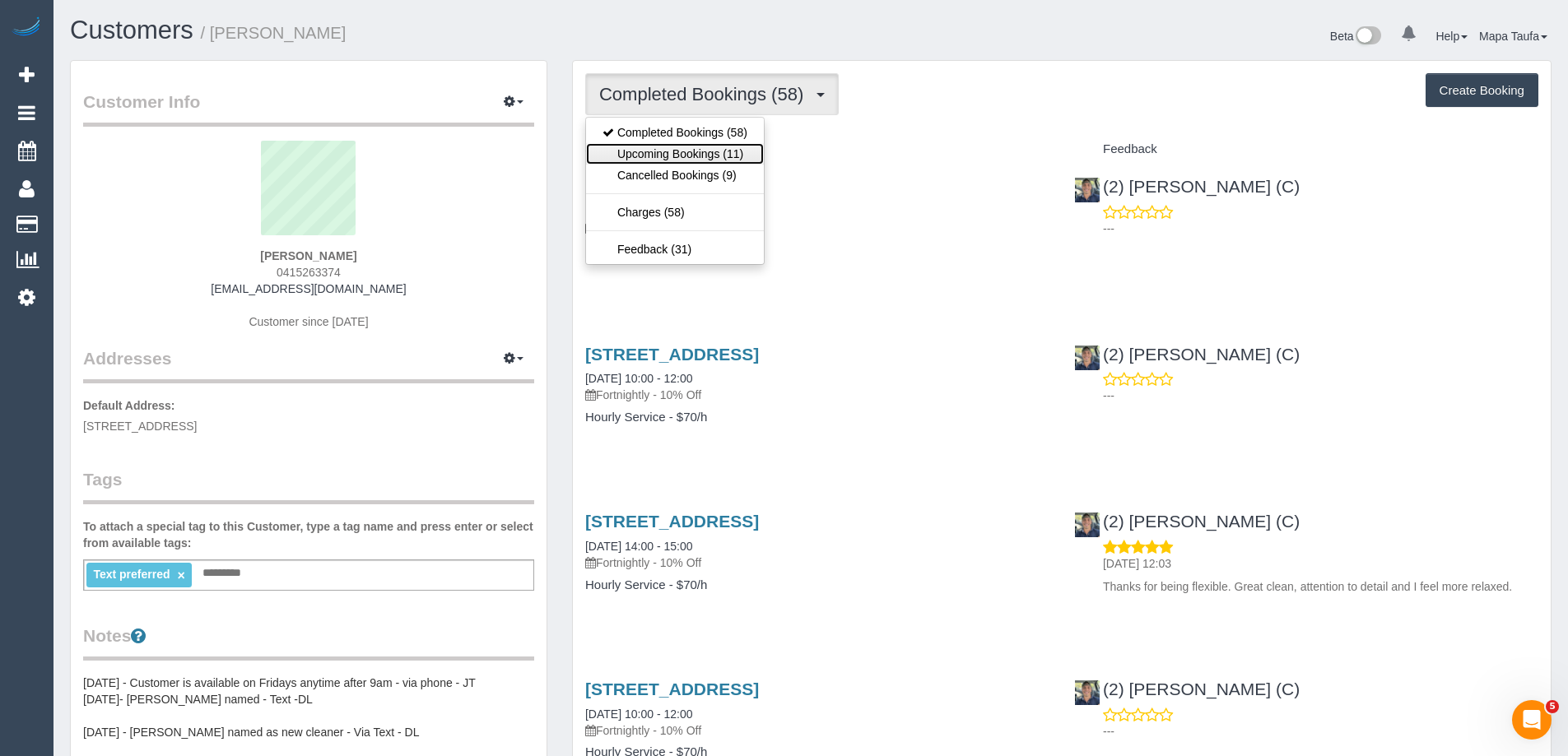
click at [719, 154] on link "Upcoming Bookings (11)" at bounding box center [675, 154] width 178 height 22
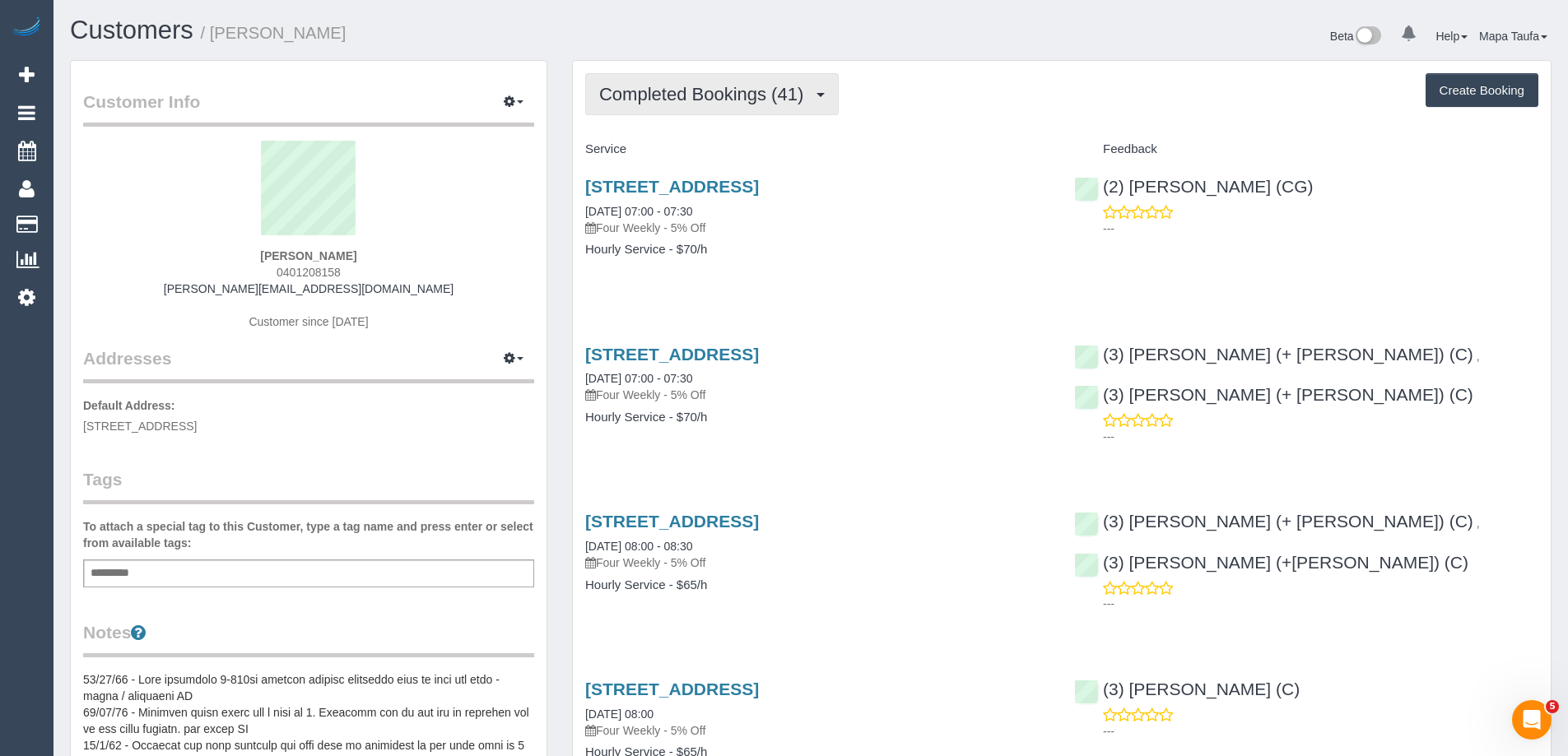
click at [750, 93] on span "Completed Bookings (41)" at bounding box center [706, 94] width 212 height 21
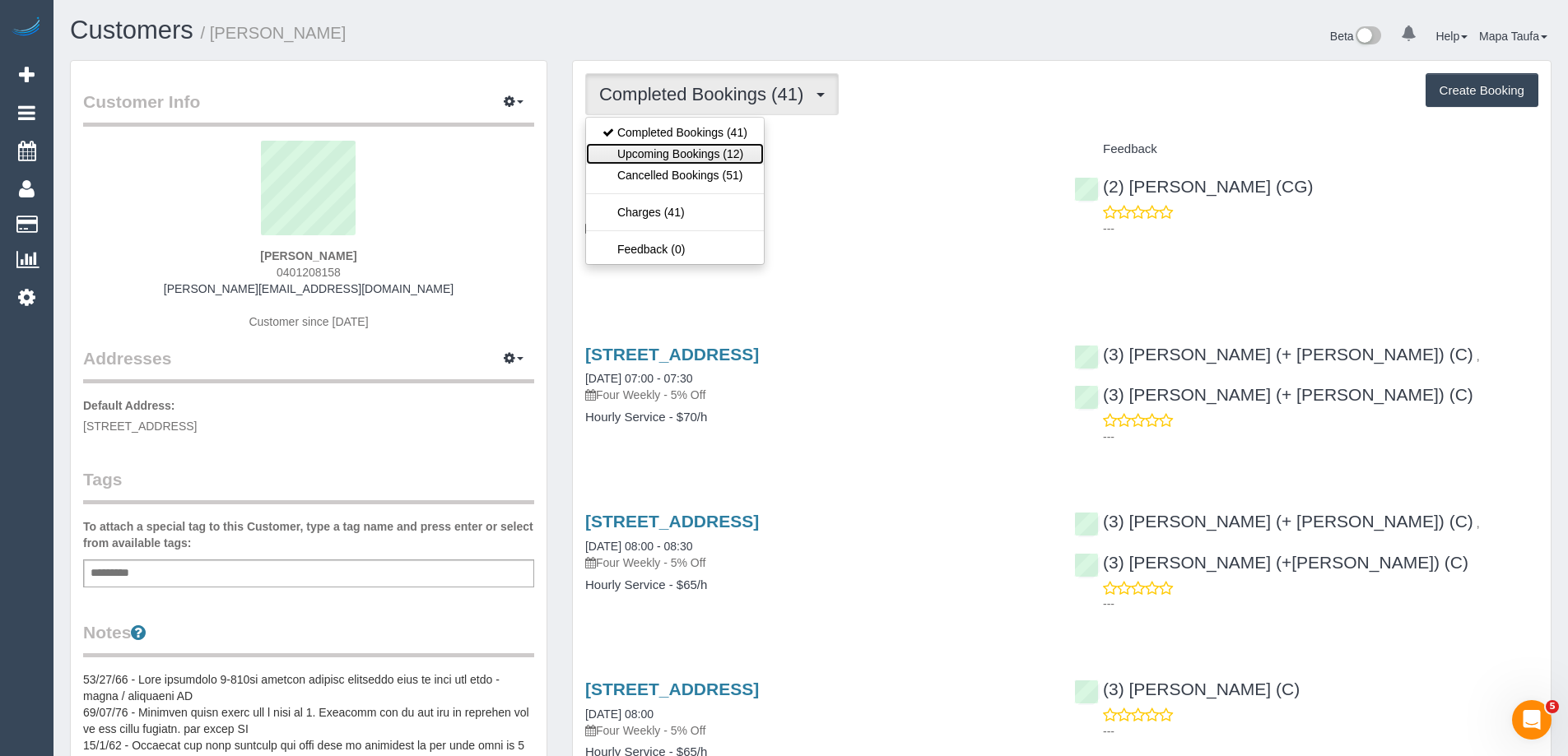
click at [729, 153] on link "Upcoming Bookings (12)" at bounding box center [675, 154] width 178 height 22
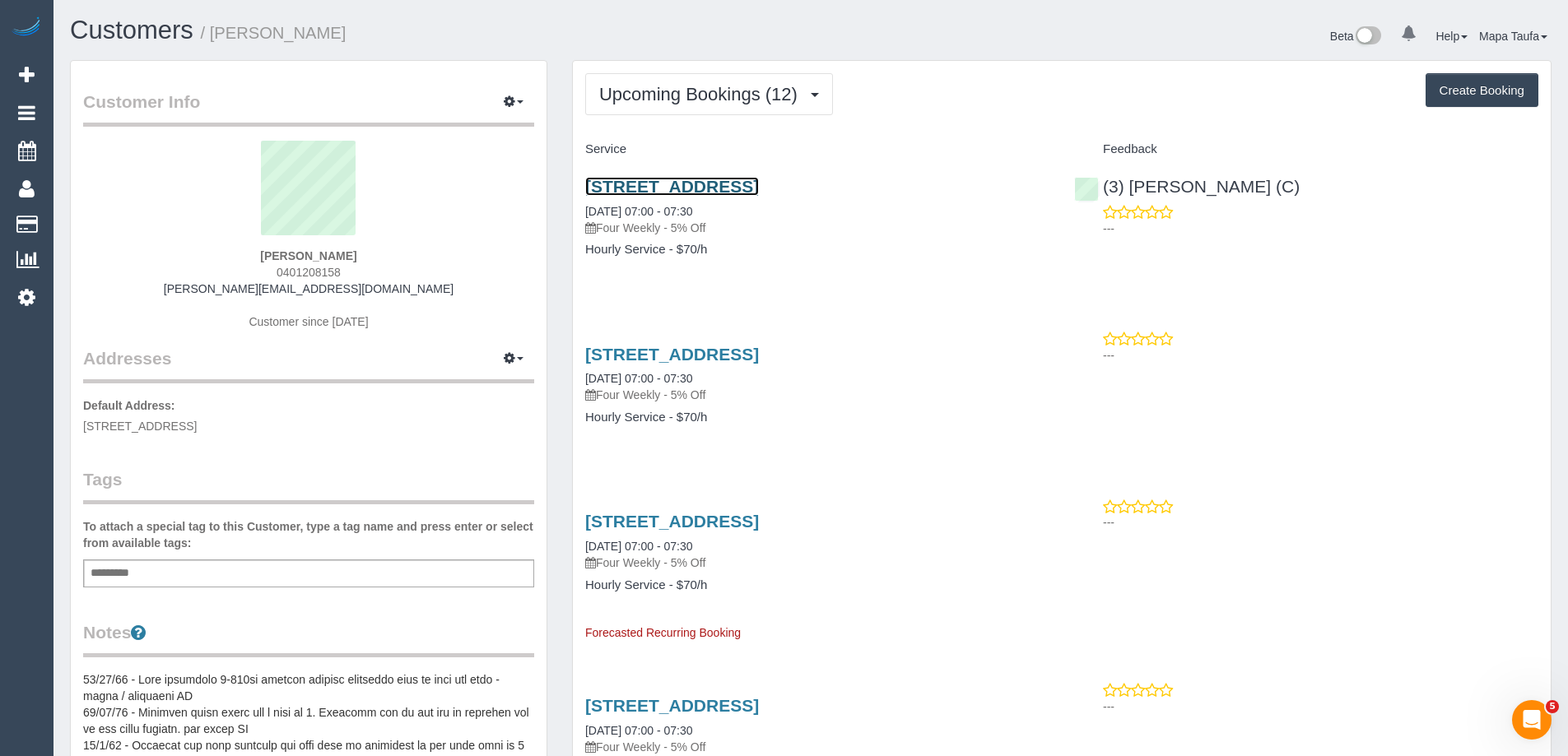
click at [637, 185] on link "422 Cardigan Street, 15, Carlton, VIC 3053" at bounding box center [672, 186] width 174 height 19
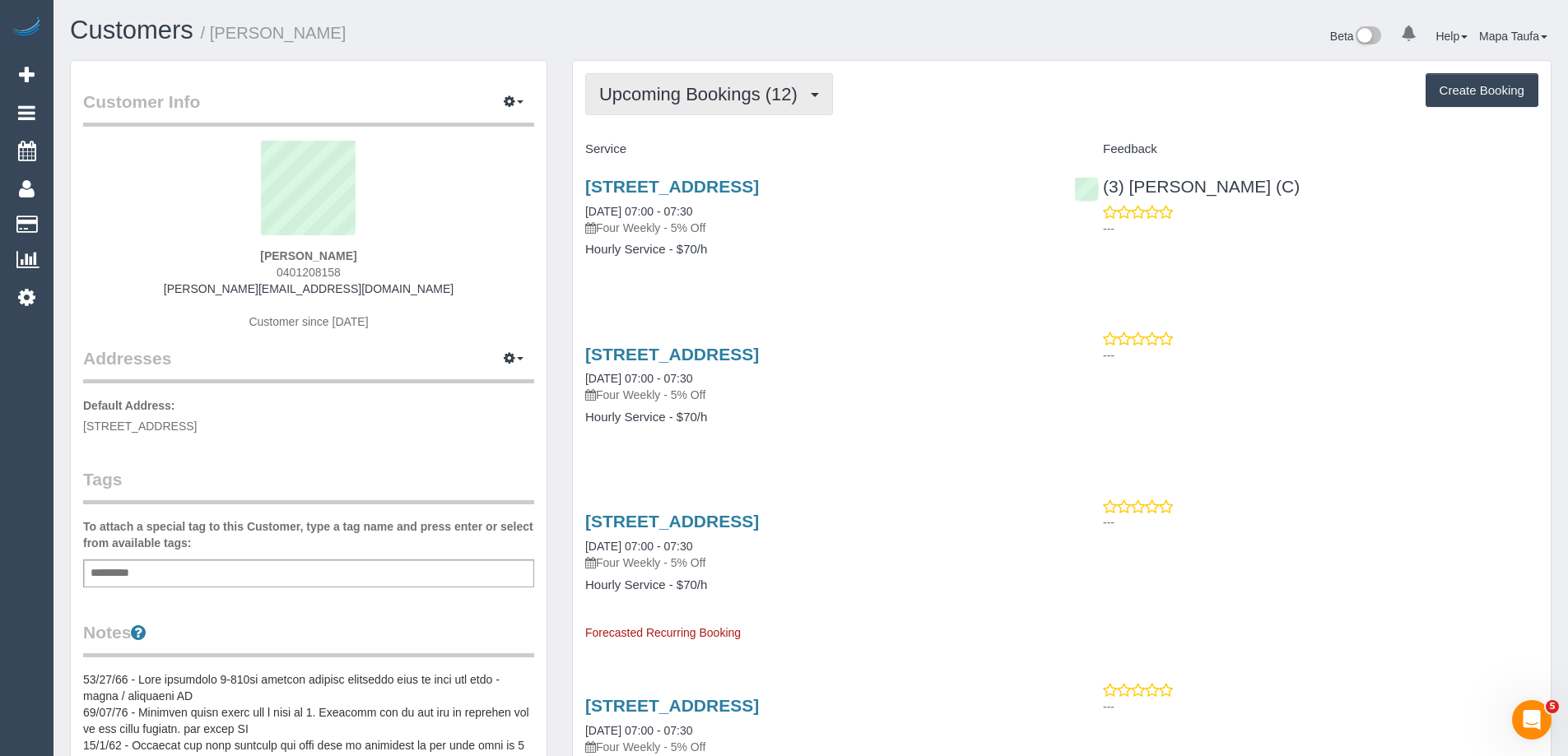
click at [676, 93] on span "Upcoming Bookings (12)" at bounding box center [702, 94] width 206 height 21
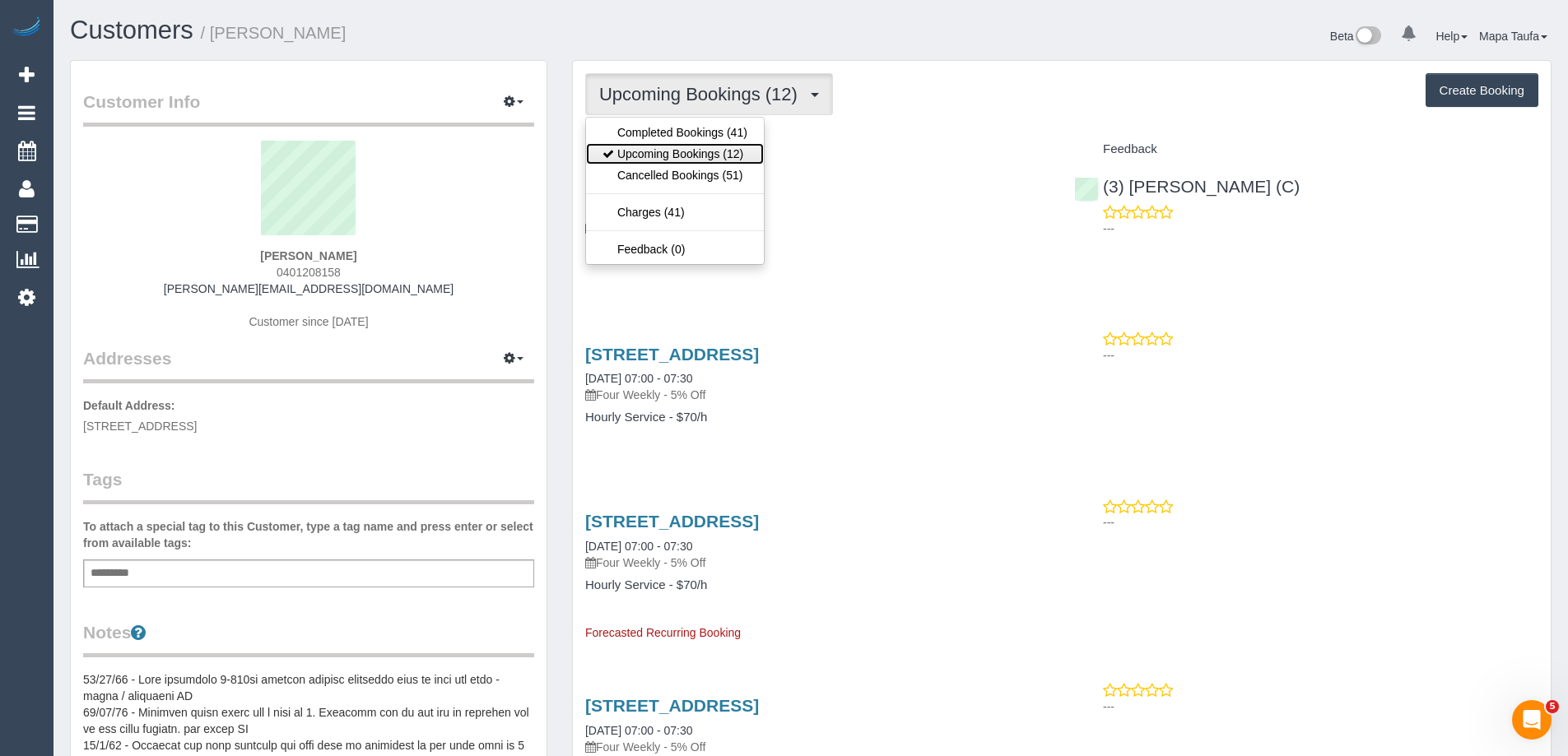
click at [664, 144] on link "Upcoming Bookings (12)" at bounding box center [675, 154] width 178 height 22
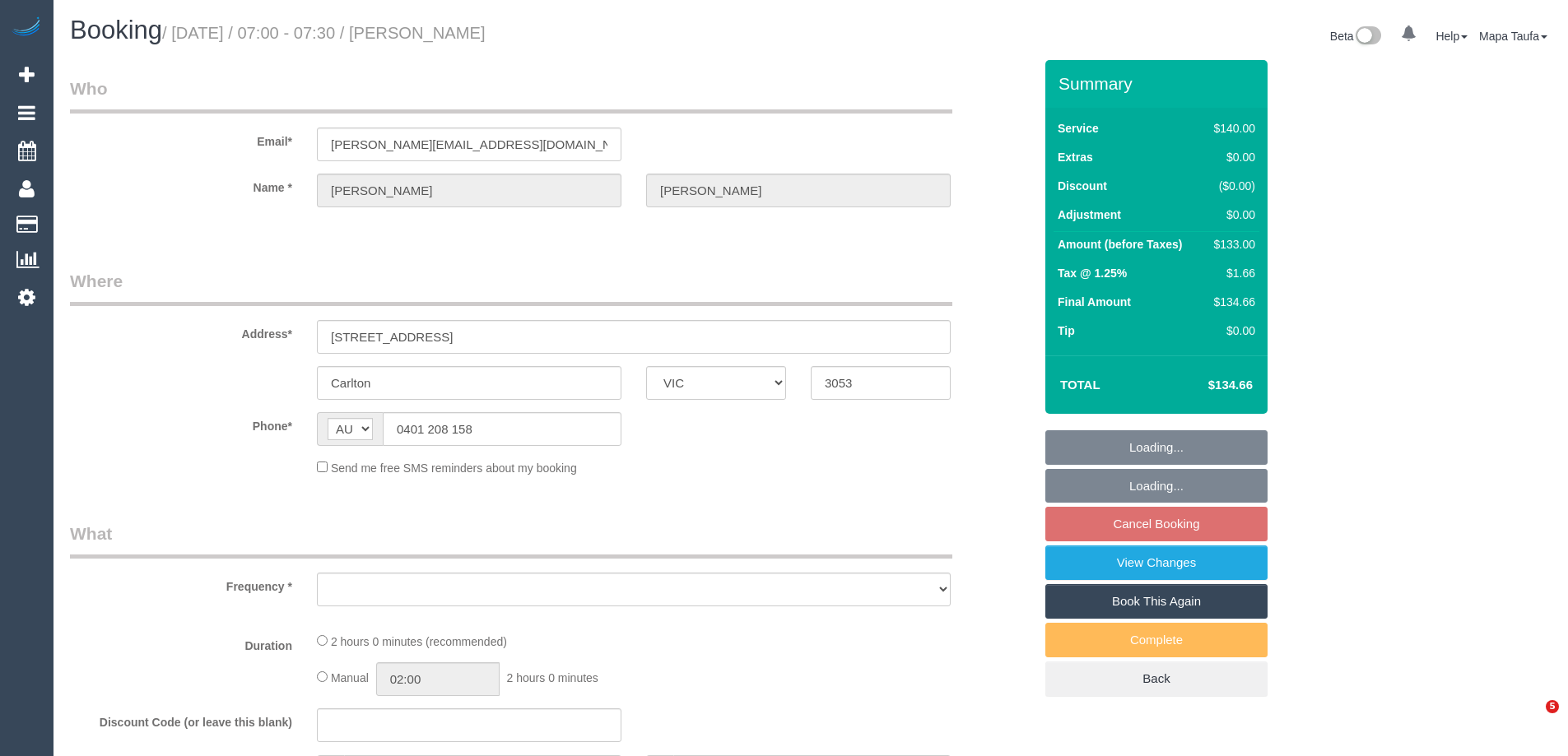
select select "VIC"
select select "object:528"
select select "string:stripe-pm_1JCFks2GScqysDRVt9Usb2fp"
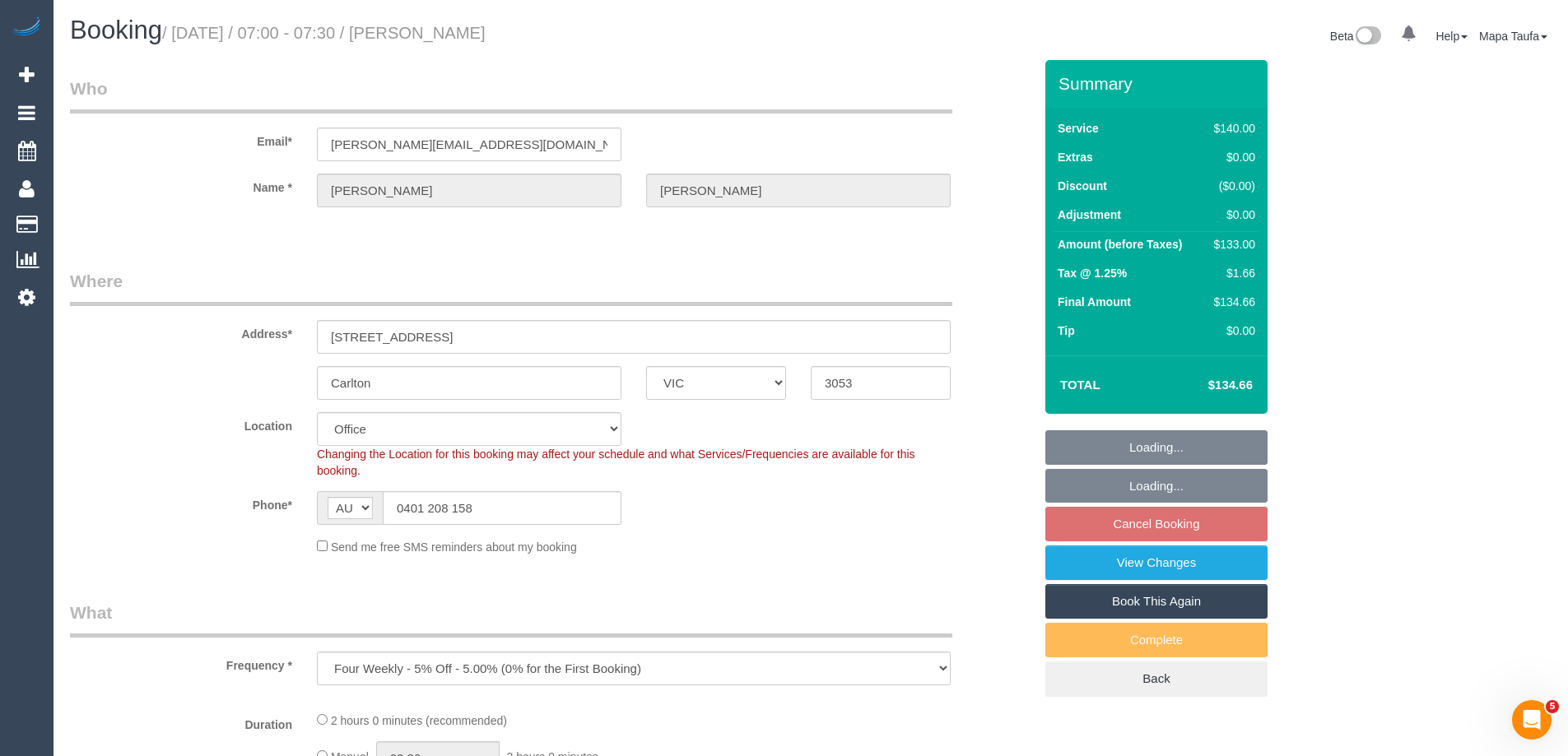
select select "object:717"
select select "number:32"
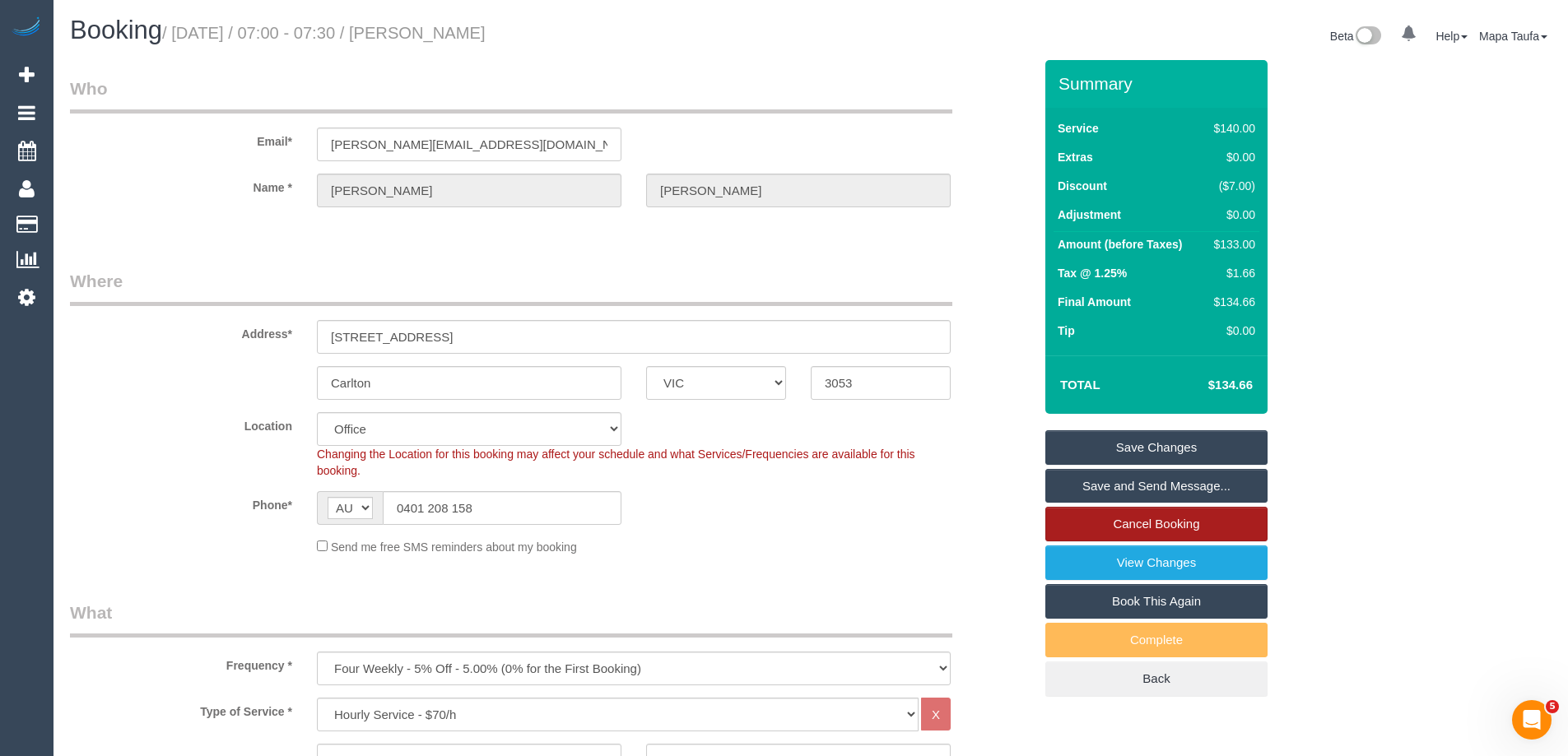
click at [1117, 531] on link "Cancel Booking" at bounding box center [1156, 523] width 222 height 34
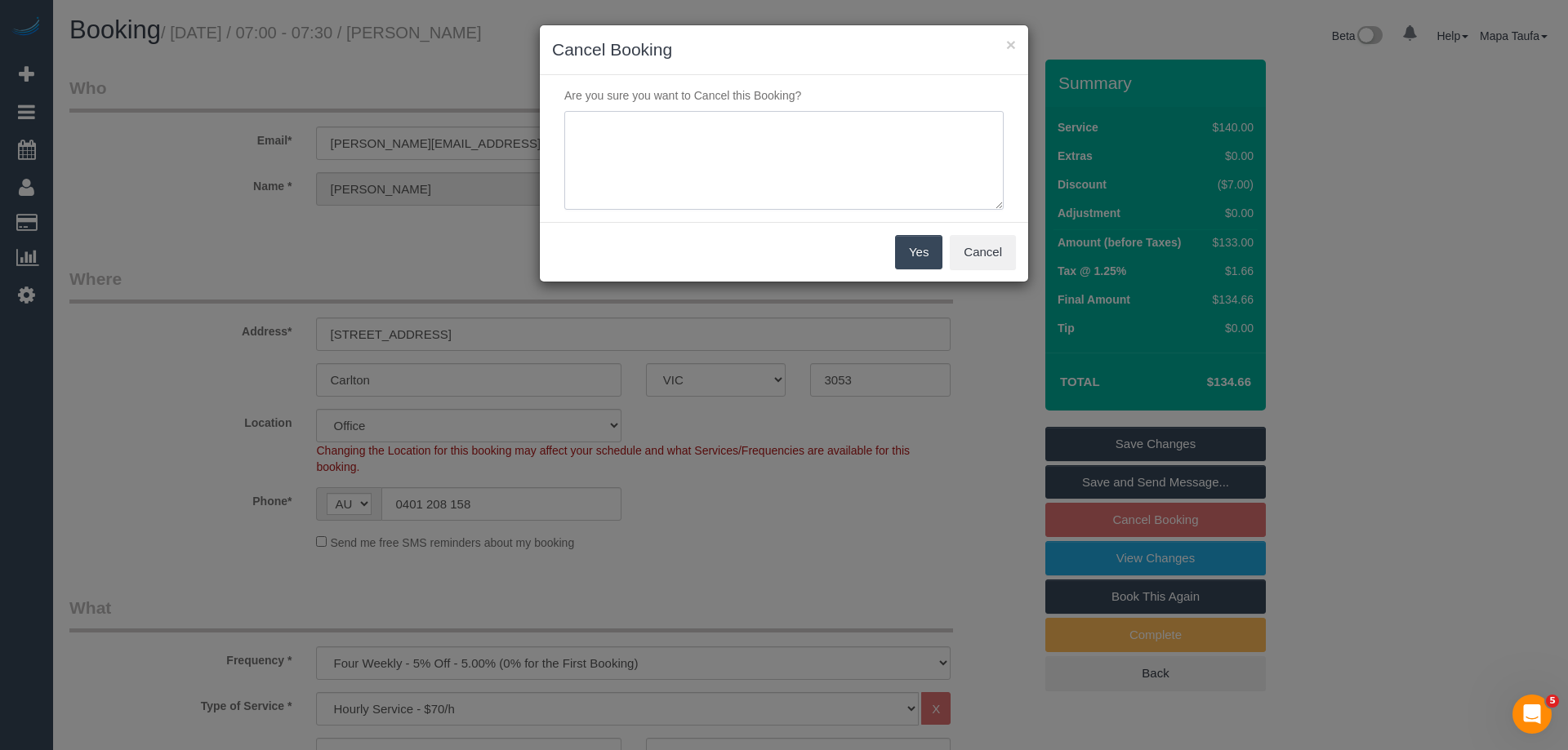
click at [659, 144] on textarea at bounding box center [784, 161] width 439 height 99
type textarea "services not needed - will reinstate next year - MT"
click at [904, 246] on button "Yes" at bounding box center [918, 252] width 47 height 34
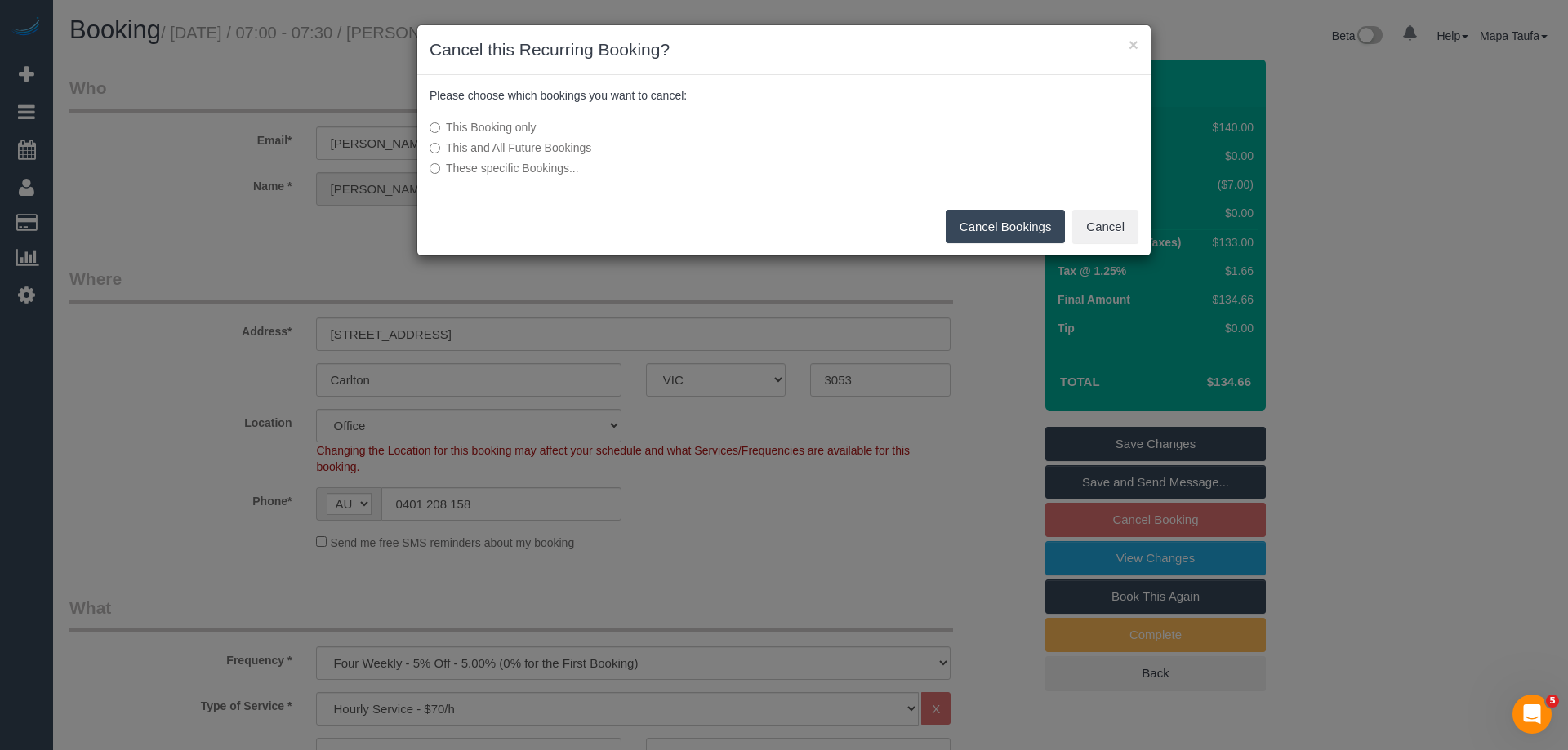
click at [540, 148] on label "This and All Future Bookings" at bounding box center [662, 148] width 465 height 17
click at [984, 221] on button "Cancel Bookings" at bounding box center [1006, 226] width 120 height 34
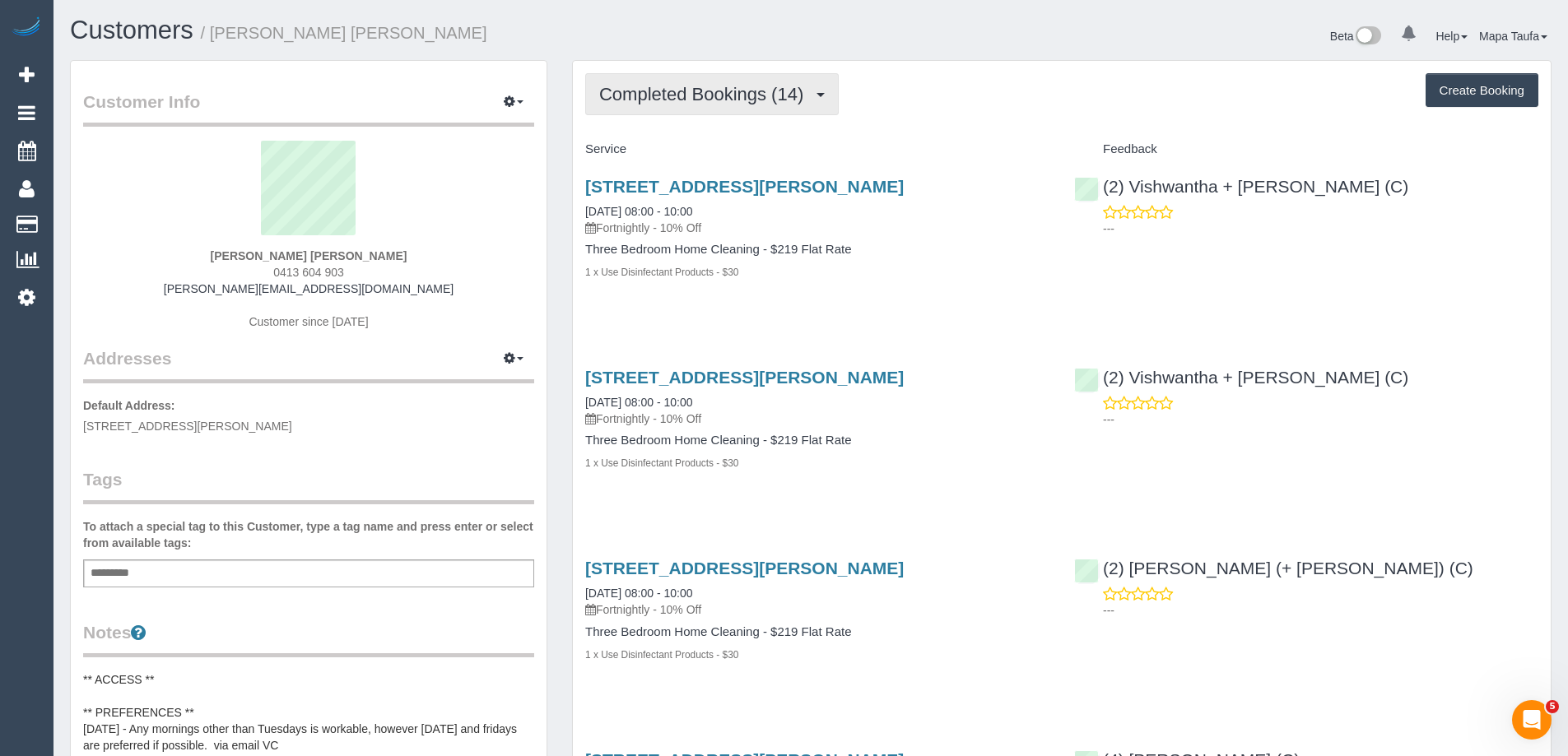
click at [609, 102] on span "Completed Bookings (14)" at bounding box center [706, 94] width 212 height 21
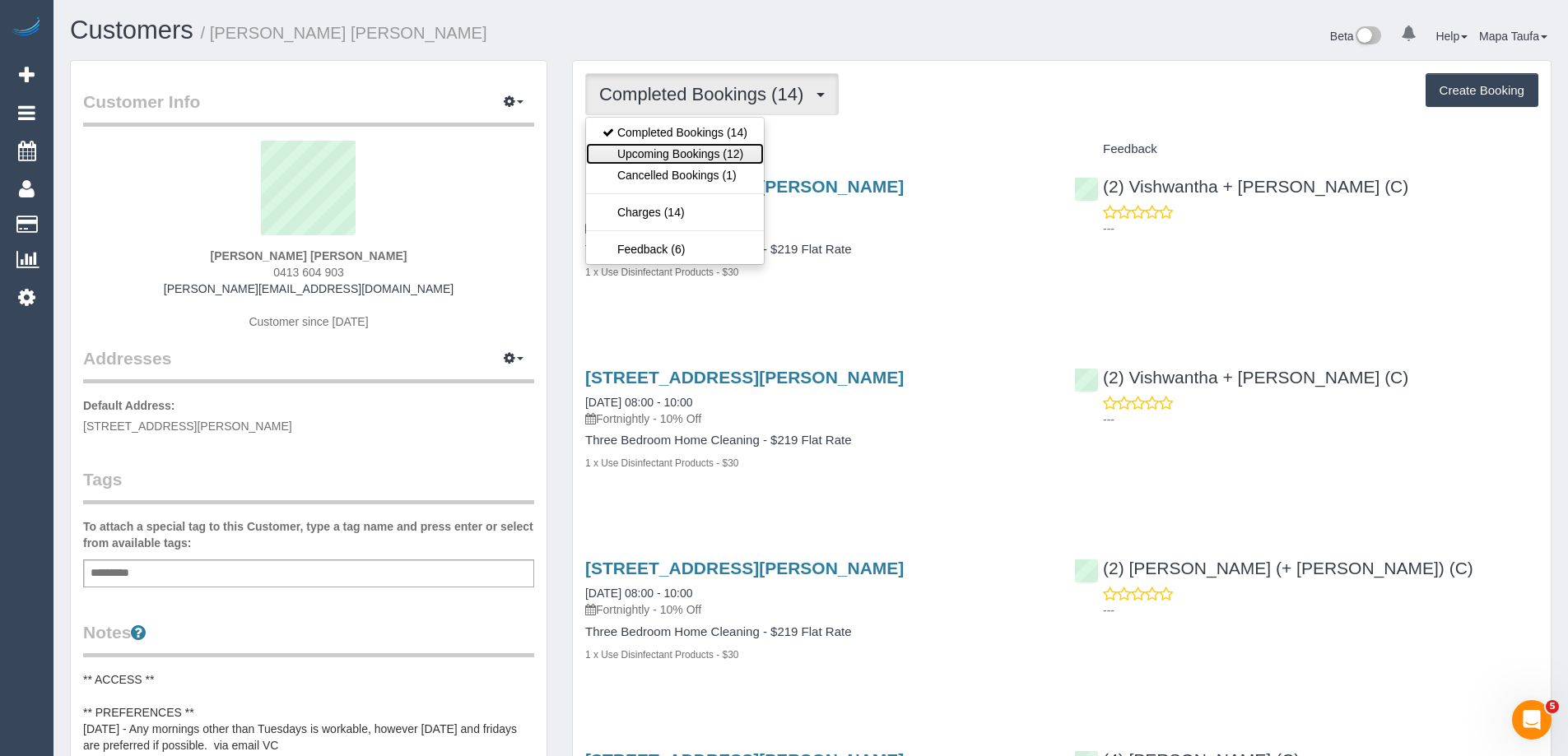
click at [643, 154] on link "Upcoming Bookings (12)" at bounding box center [675, 154] width 178 height 22
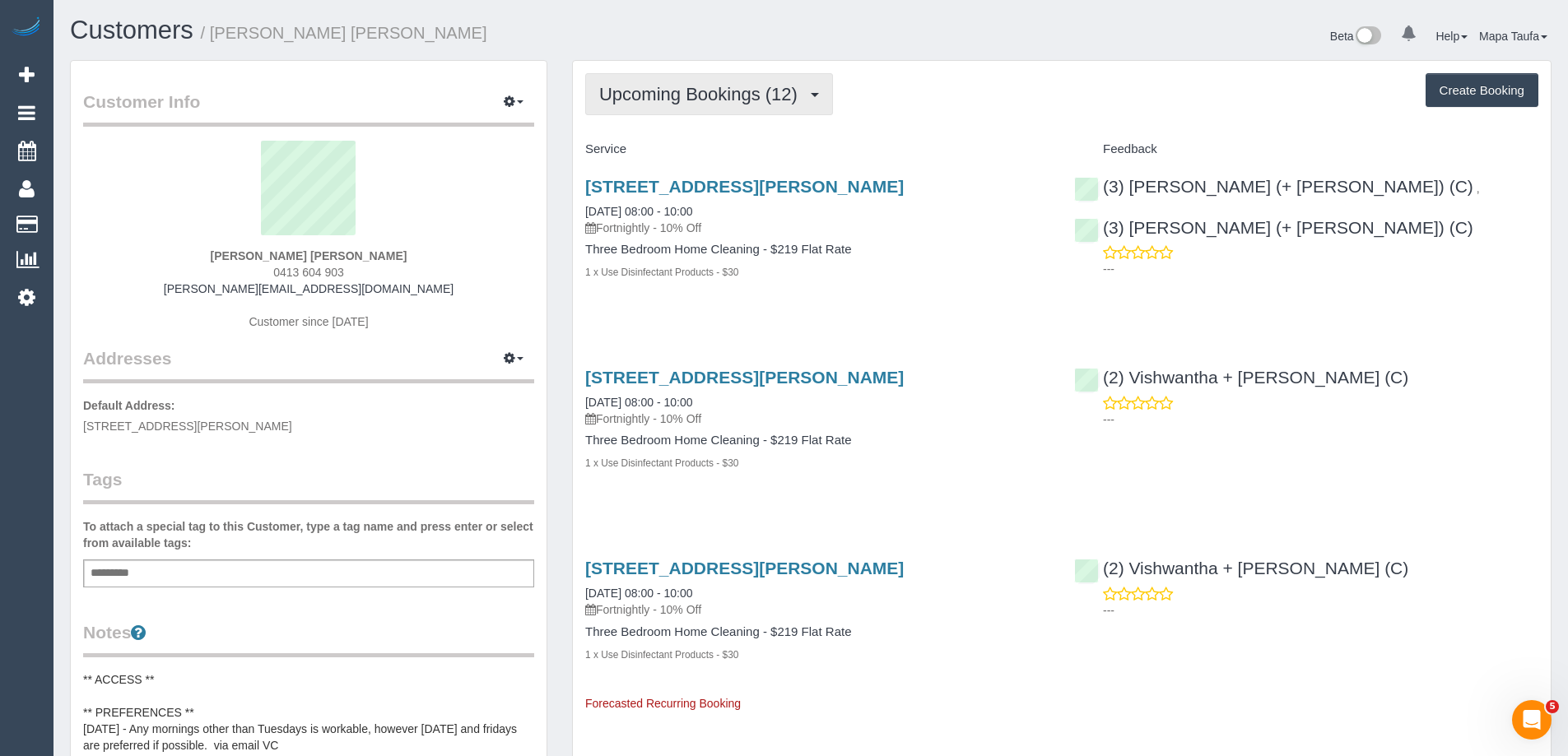
click at [620, 83] on button "Upcoming Bookings (12)" at bounding box center [709, 94] width 248 height 42
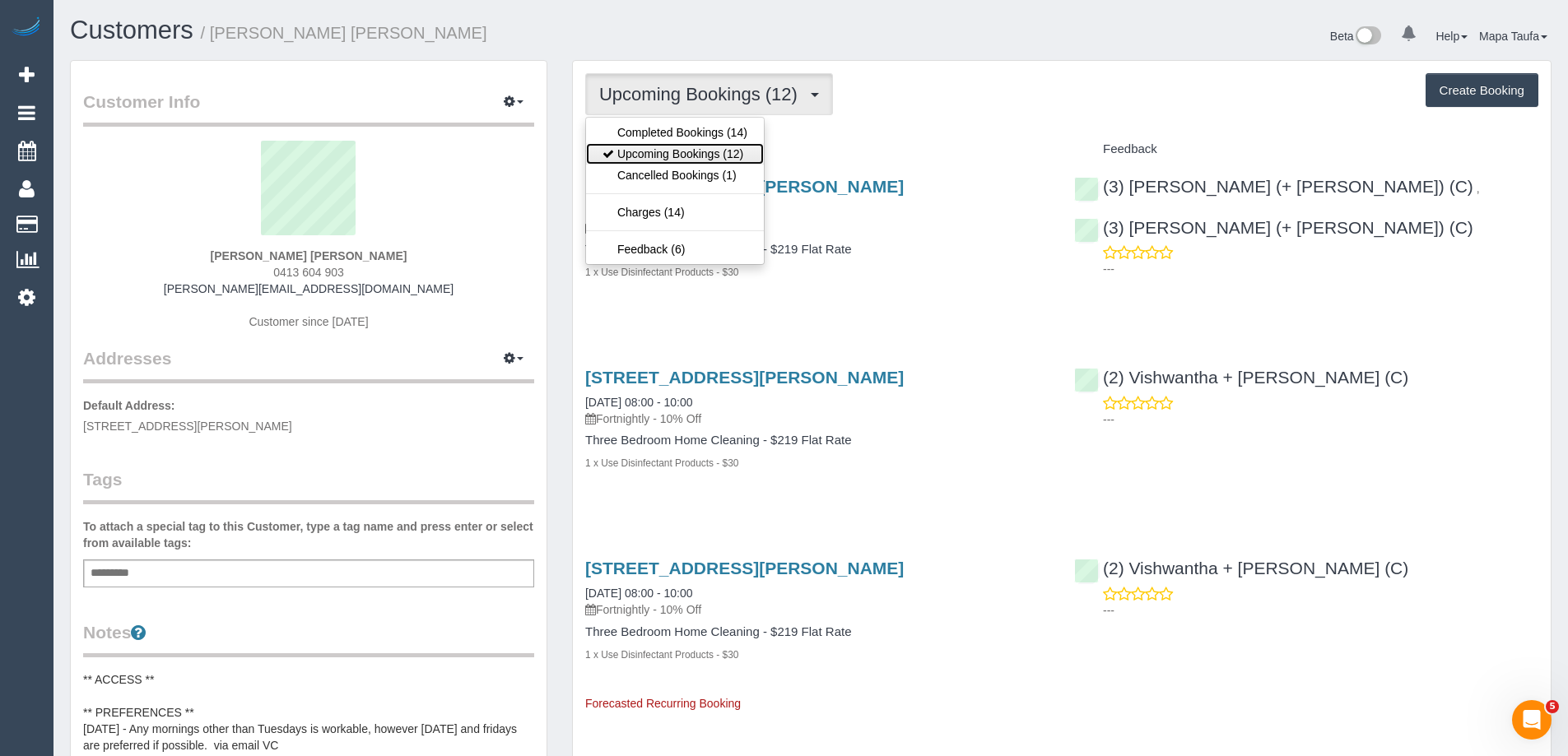
click at [625, 154] on link "Upcoming Bookings (12)" at bounding box center [675, 154] width 178 height 22
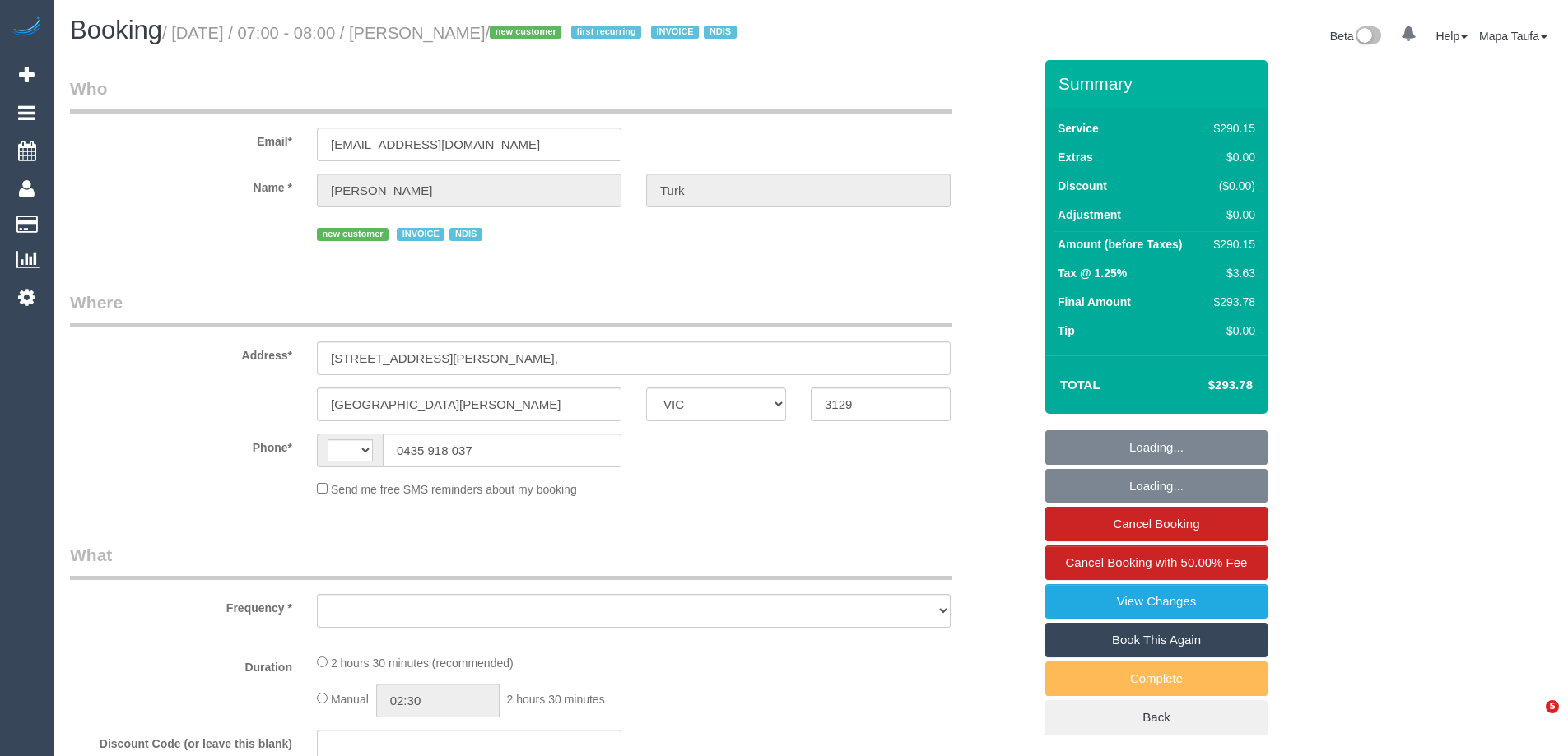
select select "VIC"
select select "string:AU"
select select "2"
select select "150"
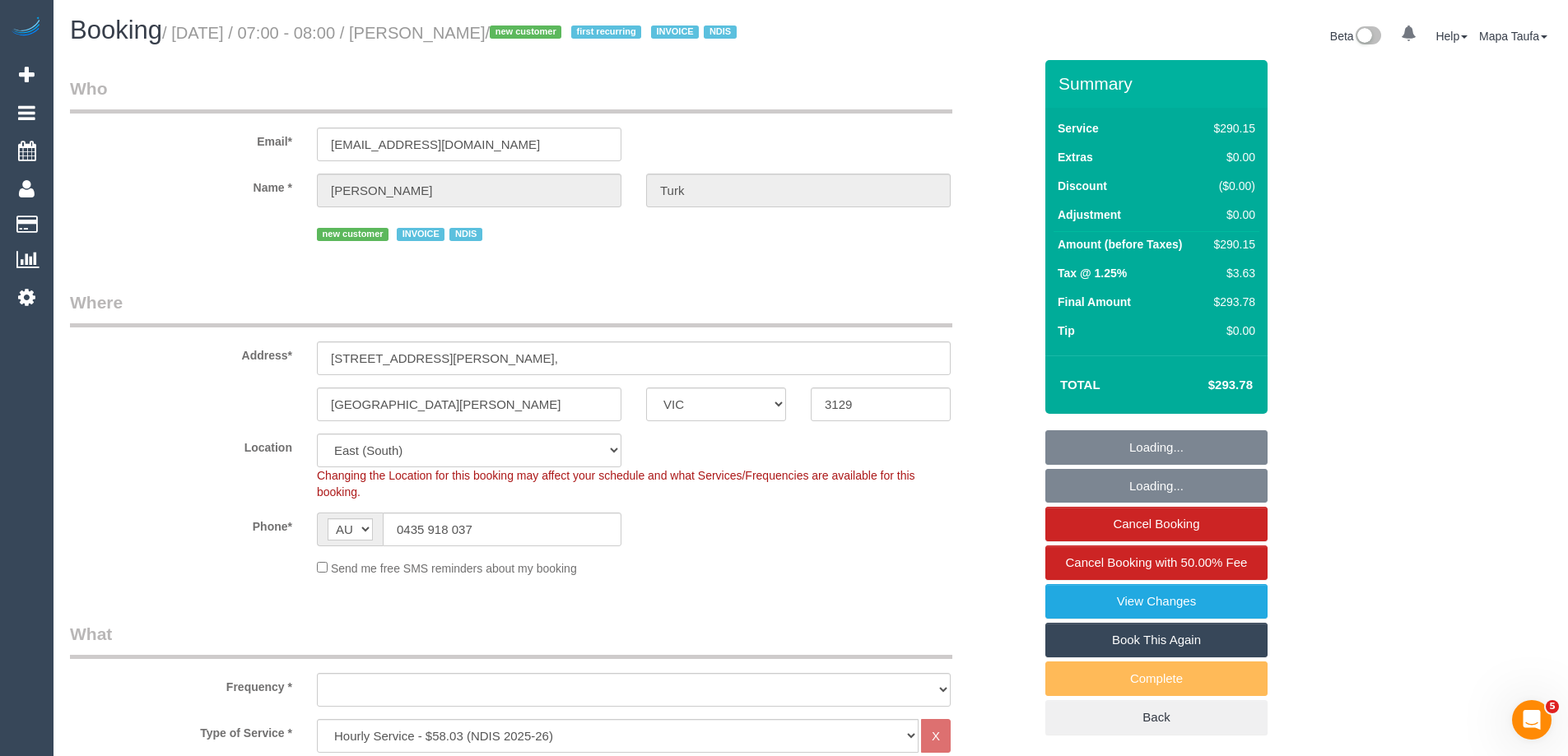
select select "object:2765"
select select "spot1"
select select "object:2775"
select select "number:28"
select select "number:14"
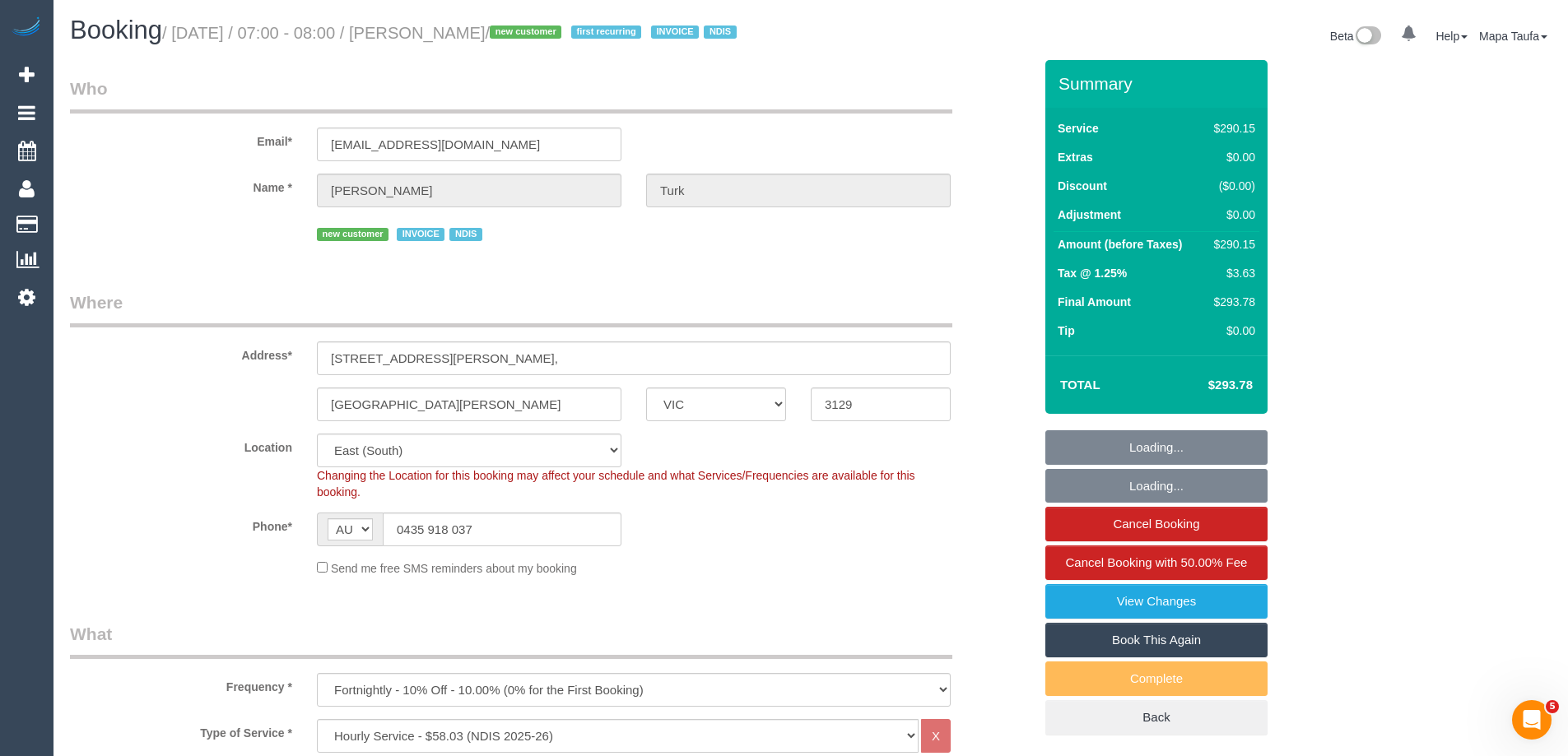
select select "number:19"
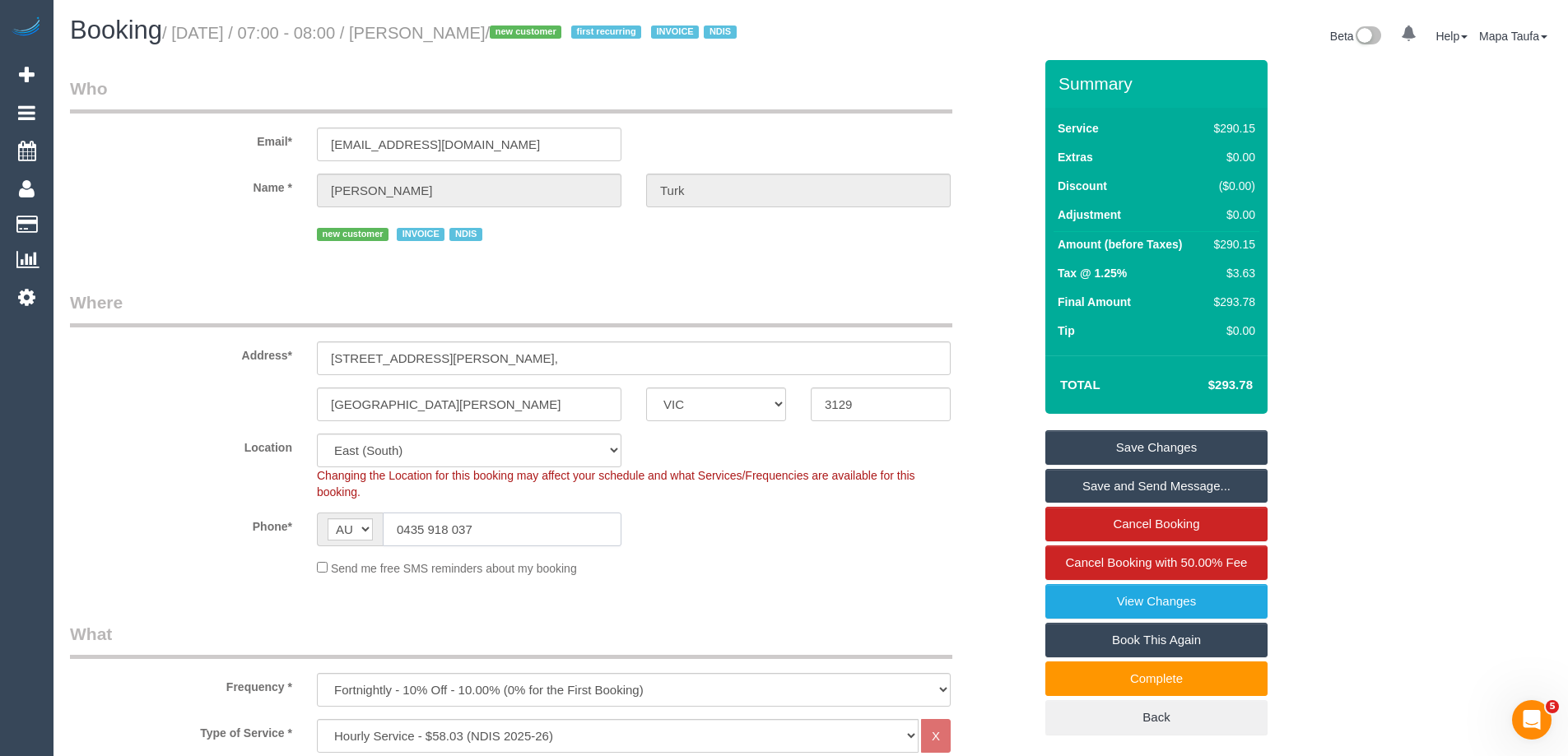
click at [539, 538] on input "0435 918 037" at bounding box center [502, 529] width 239 height 33
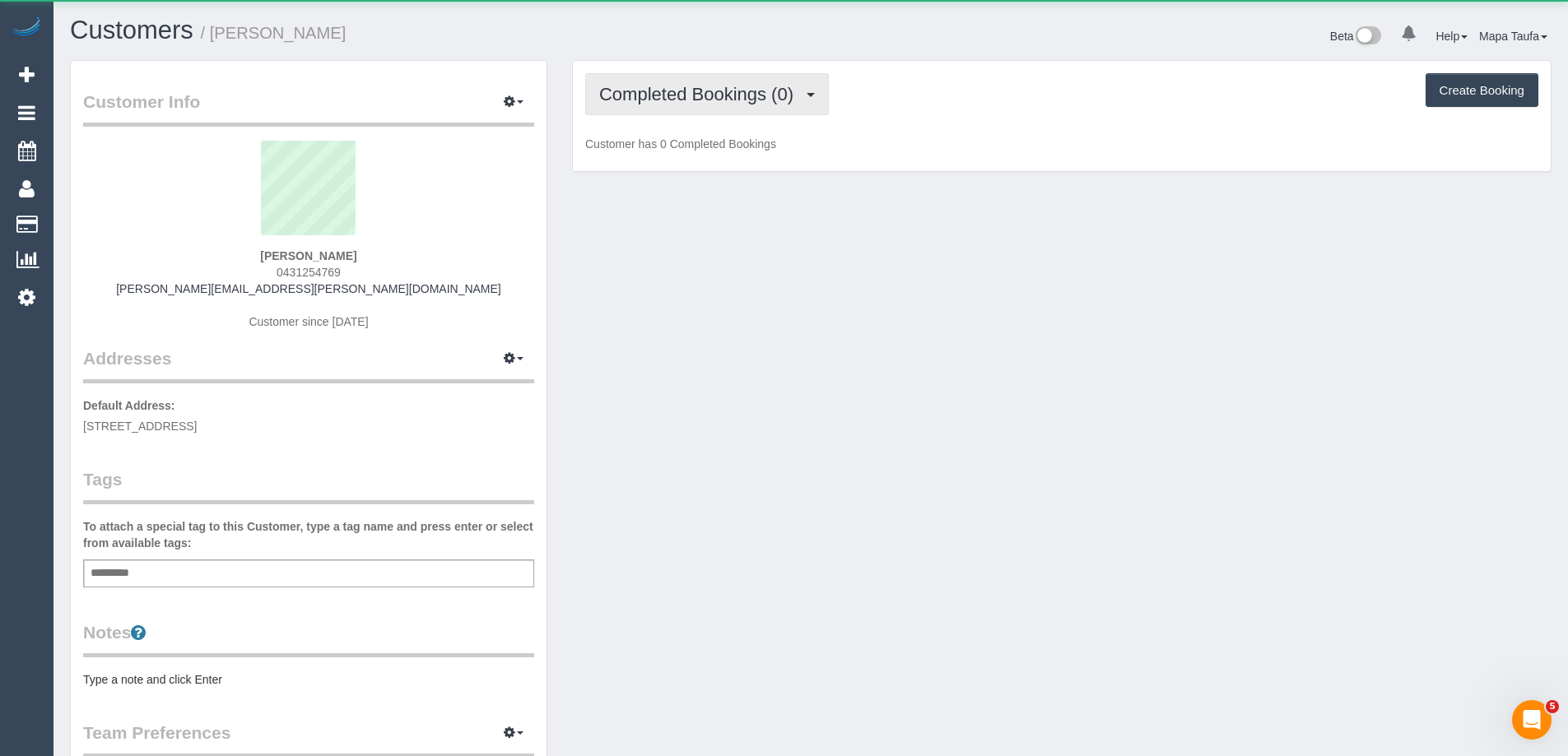
click at [672, 93] on span "Completed Bookings (0)" at bounding box center [701, 94] width 203 height 21
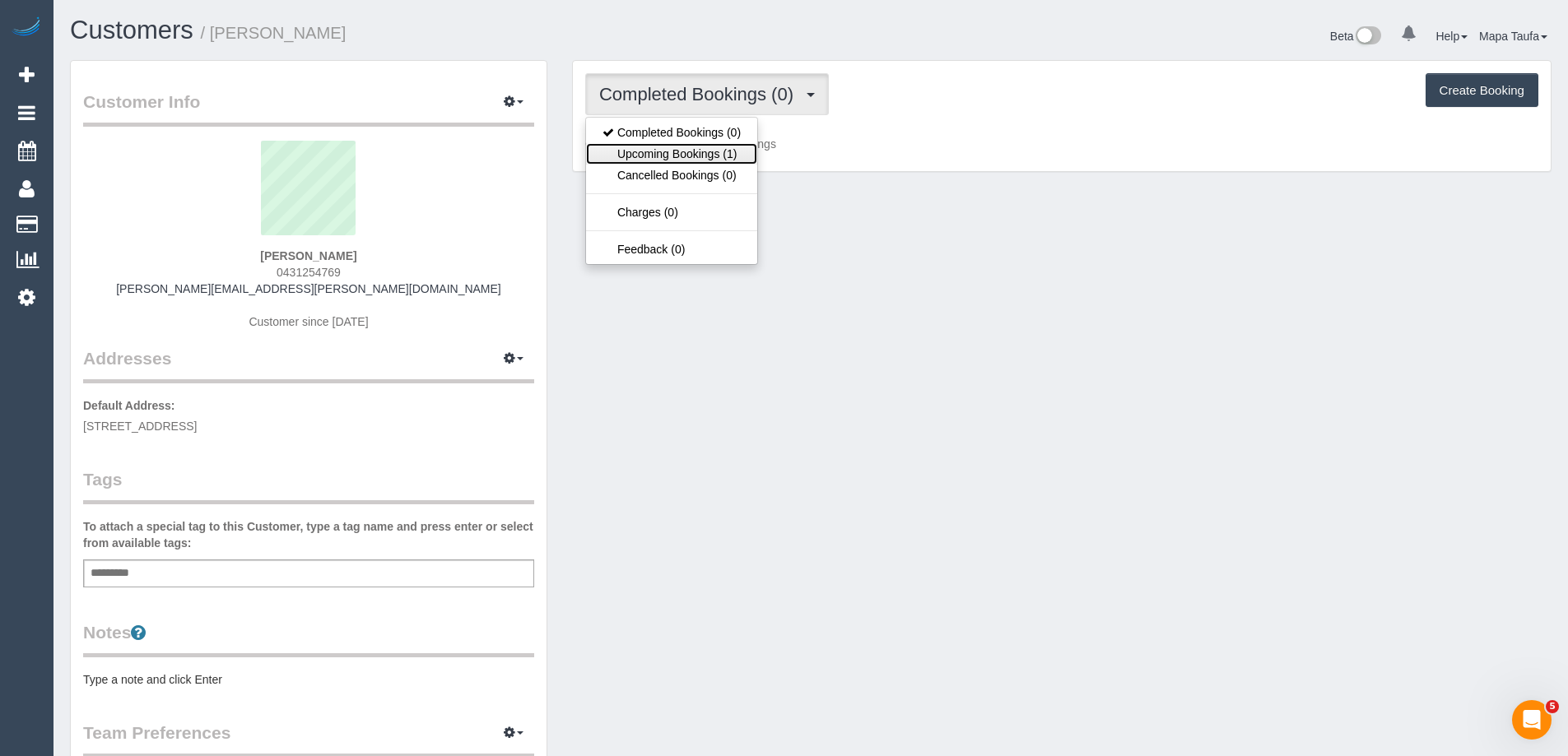
click at [674, 148] on link "Upcoming Bookings (1)" at bounding box center [671, 154] width 171 height 22
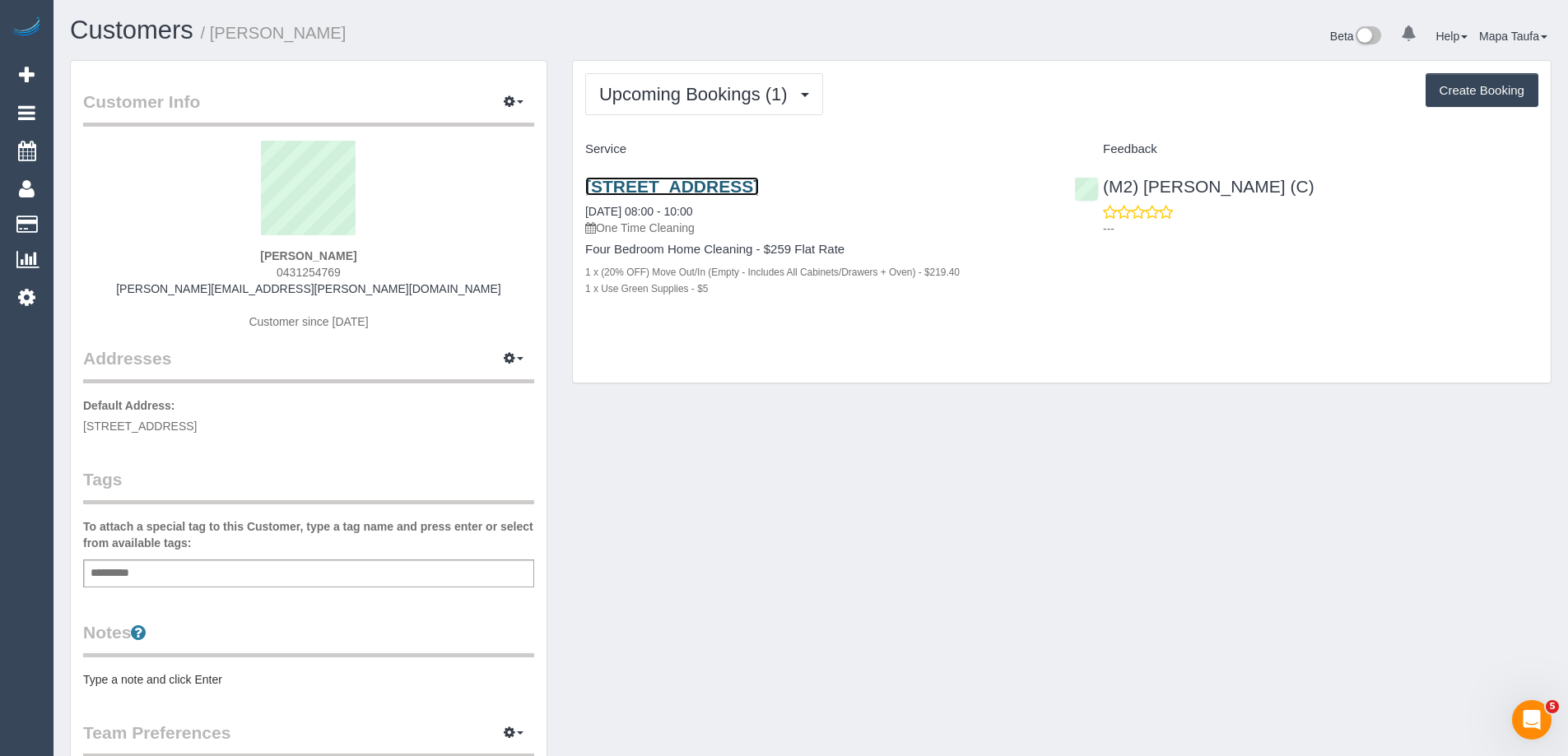
click at [670, 185] on link "65 Power St, Williamstown, VIC 3016" at bounding box center [672, 186] width 174 height 19
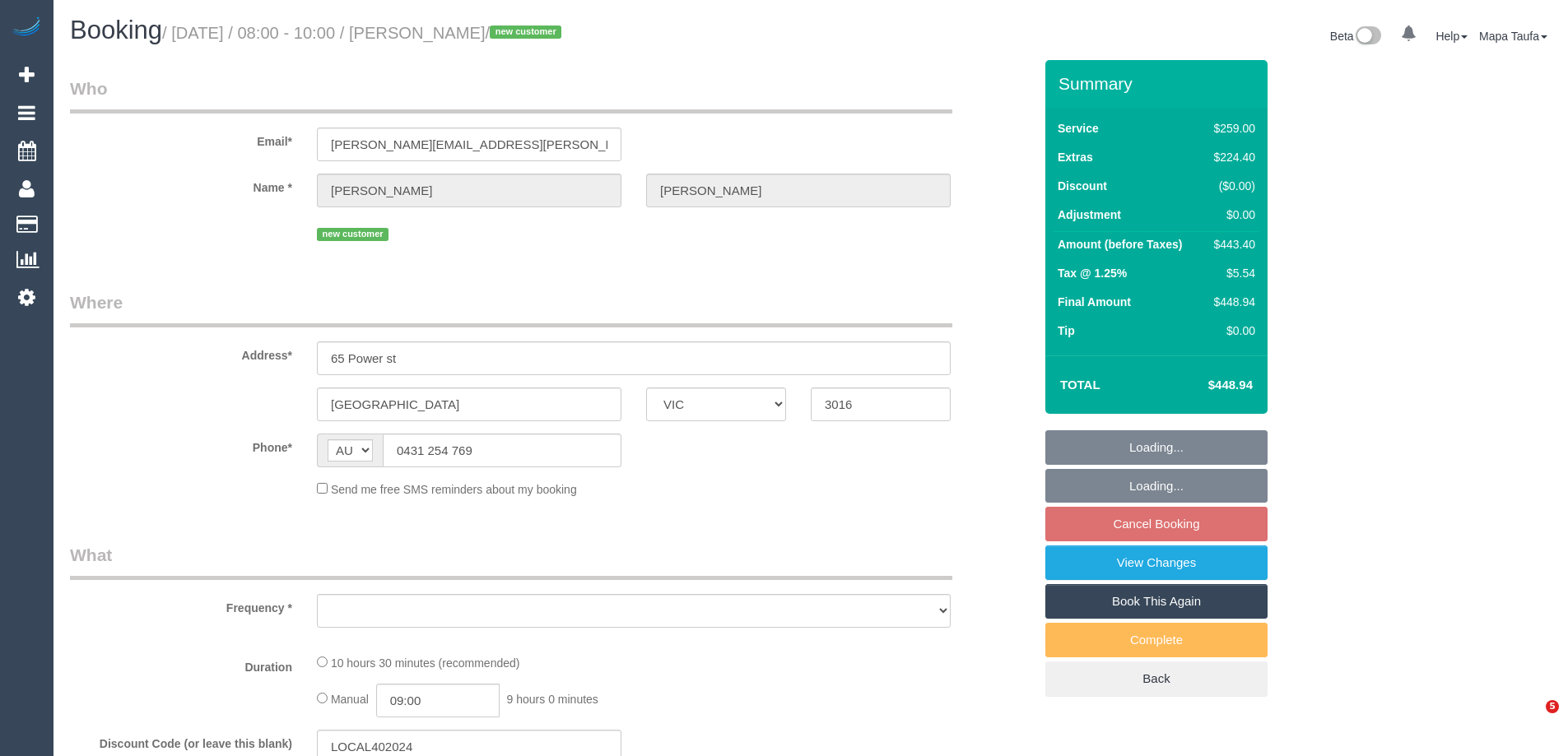
select select "VIC"
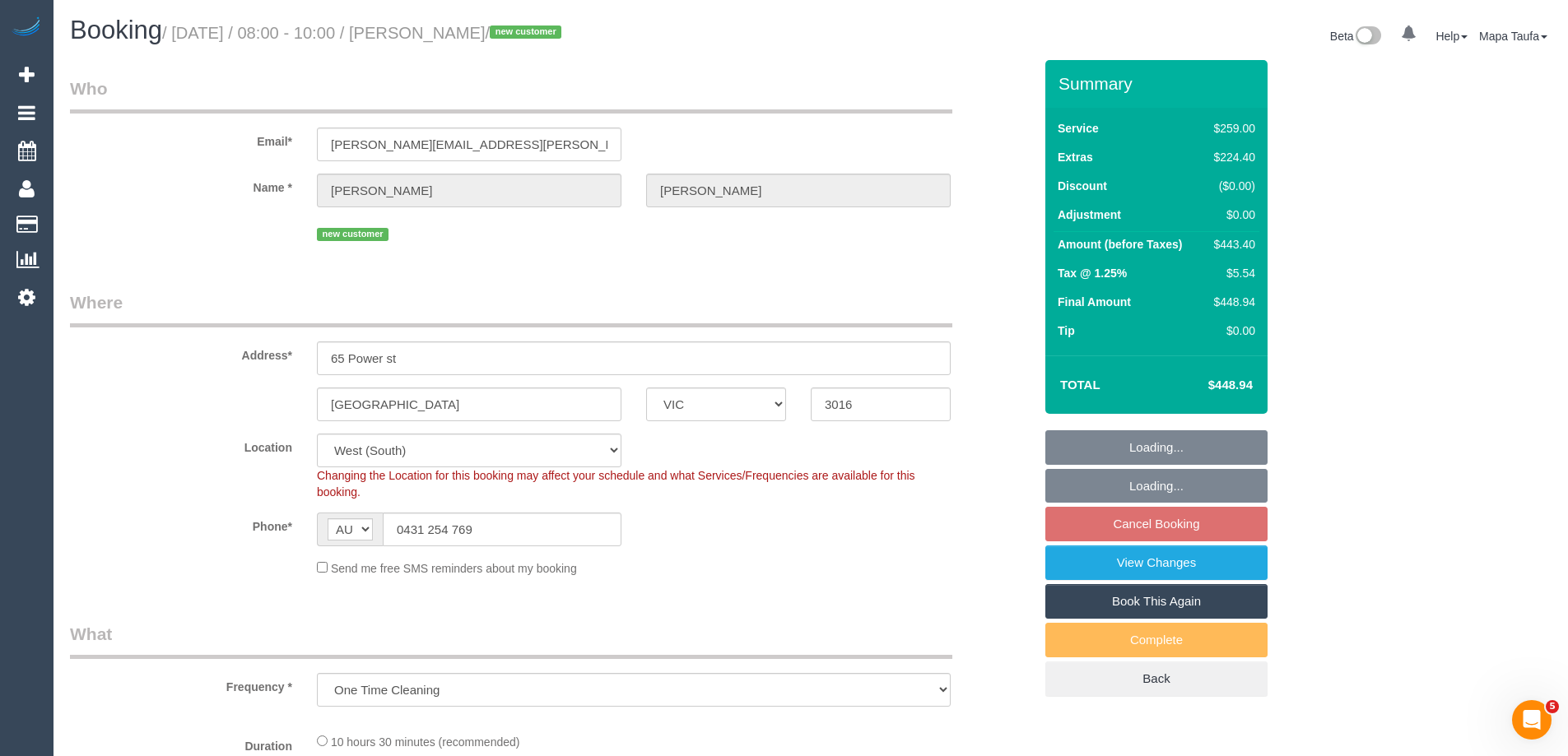
select select "object:586"
select select "string:stripe-pm_1S9FP02GScqysDRVfrcrQzOO"
select select "number:28"
select select "number:16"
select select "number:18"
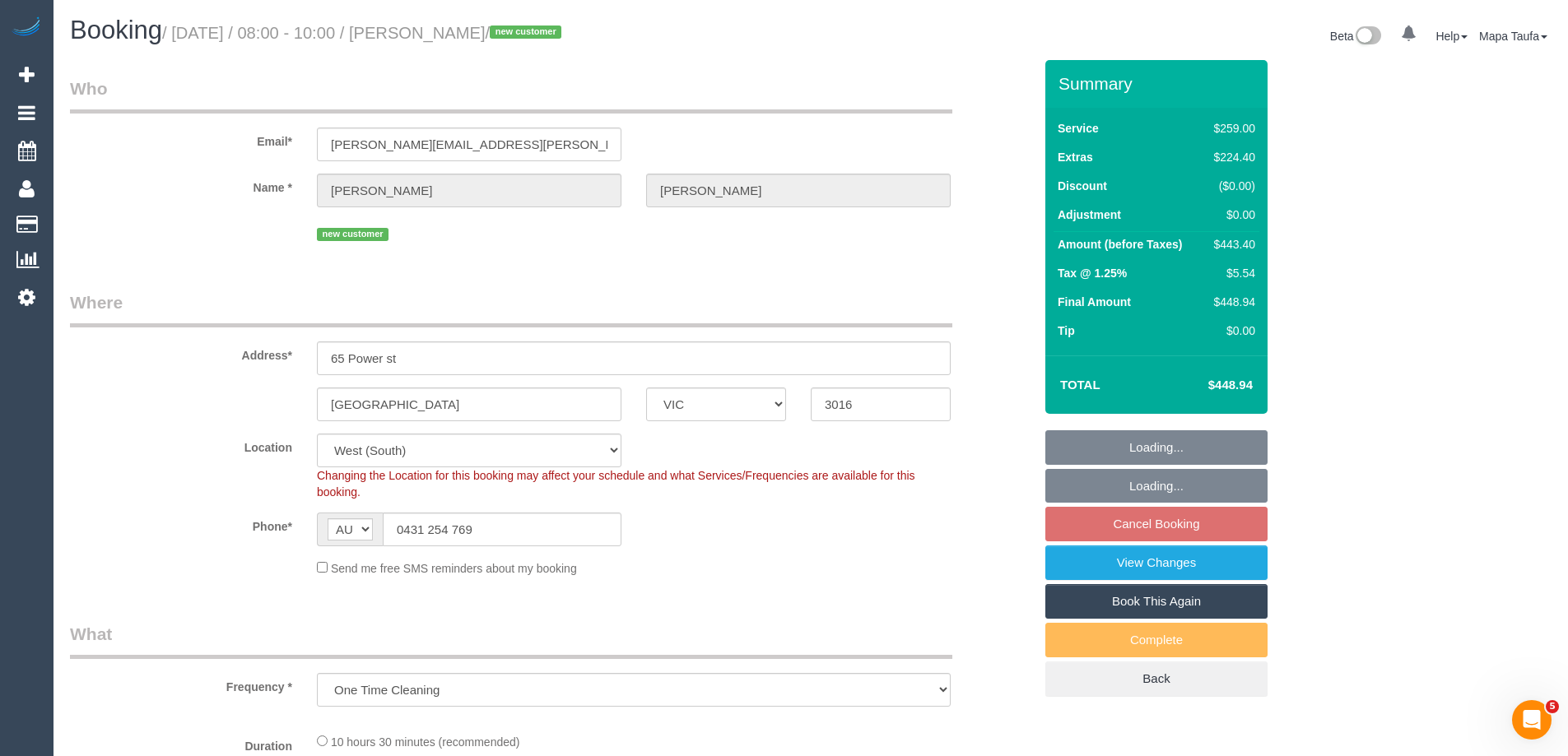
select select "number:22"
select select "number:11"
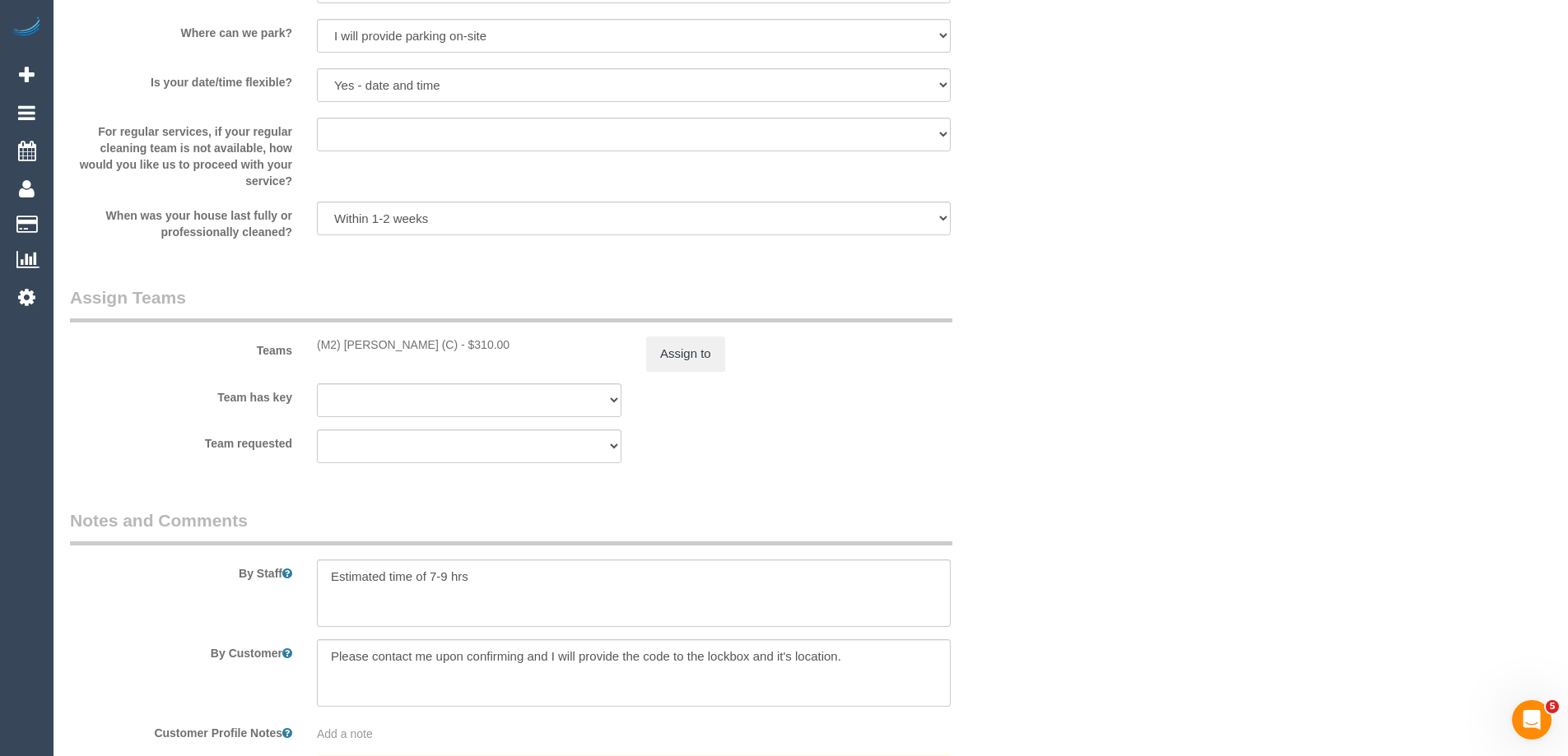
scroll to position [2495, 0]
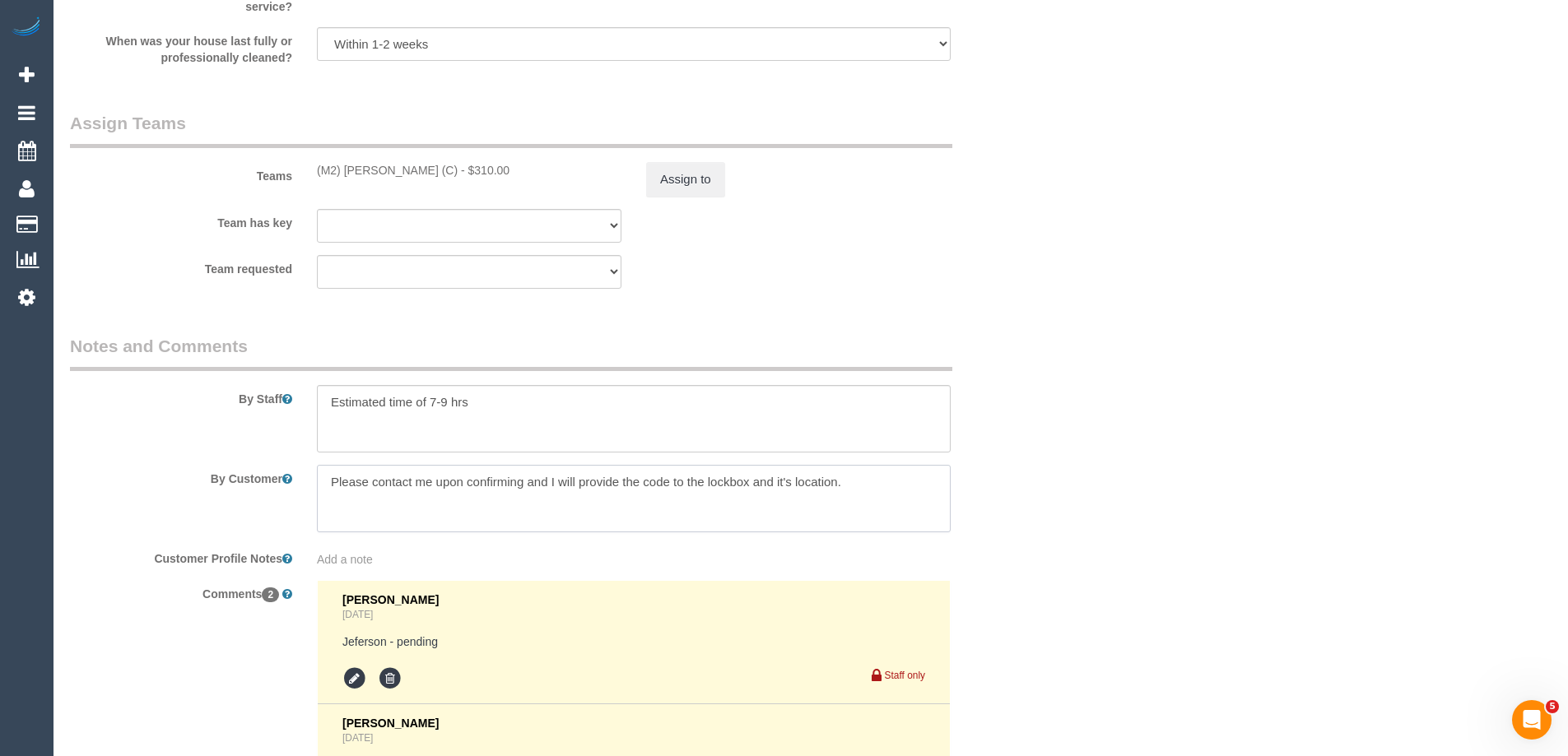
drag, startPoint x: 804, startPoint y: 486, endPoint x: 260, endPoint y: 475, distance: 544.1
click at [260, 475] on div "By Customer" at bounding box center [551, 498] width 988 height 68
paste textarea "The keys are in a key box in our electrical box near the front door. The code i…"
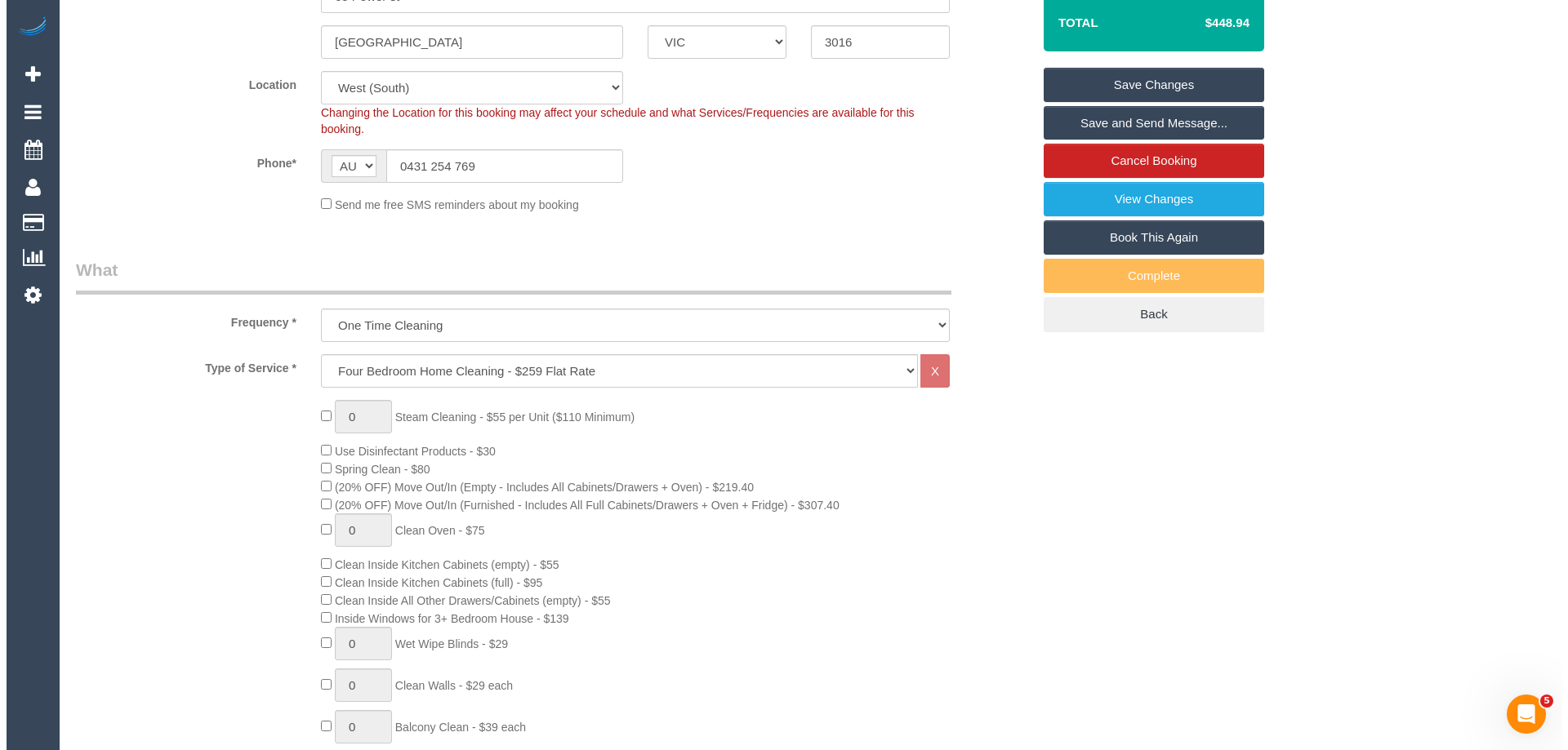
scroll to position [0, 0]
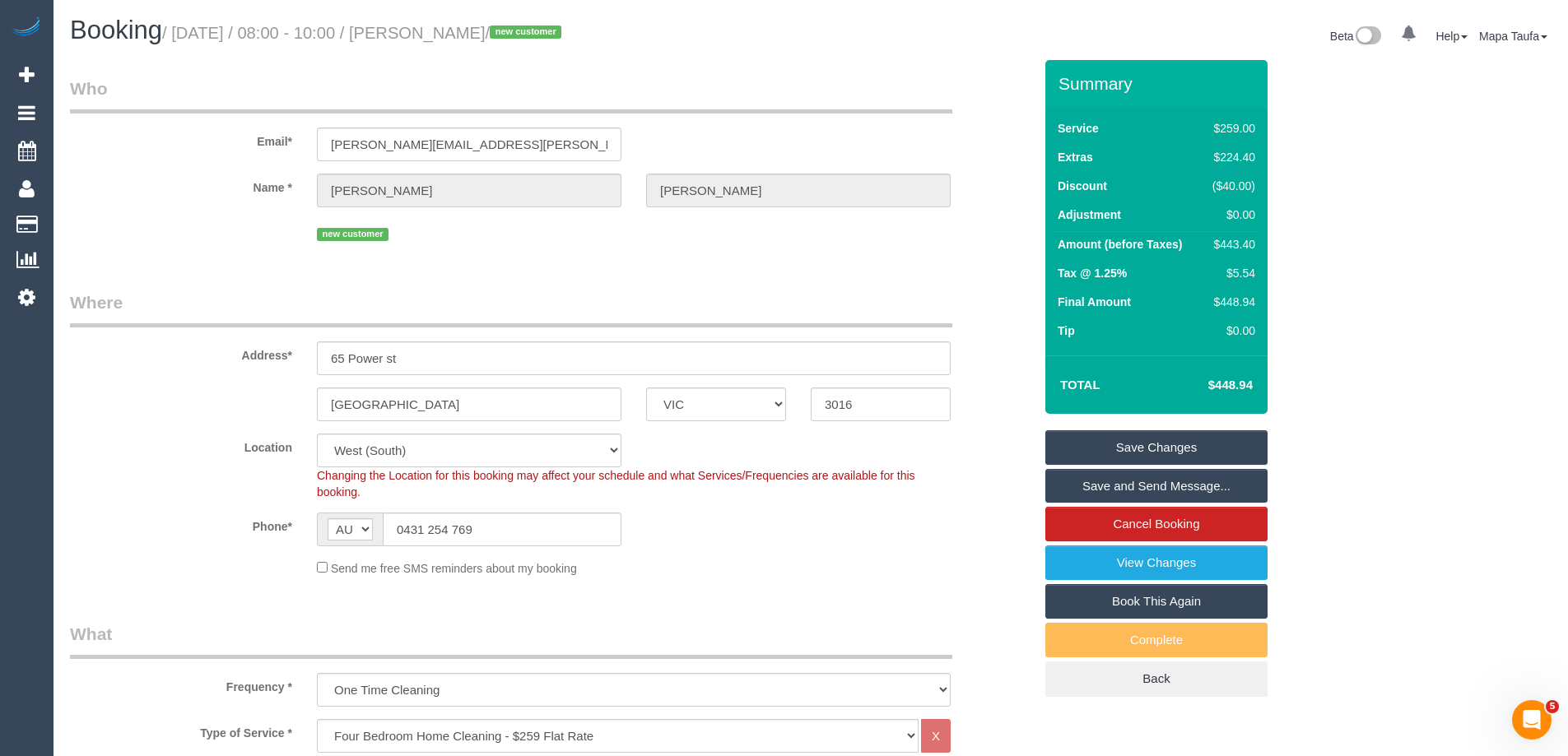
type textarea "The keys are in a key box in our electrical box near the front door. The code i…"
click at [1171, 454] on link "Save Changes" at bounding box center [1156, 447] width 222 height 34
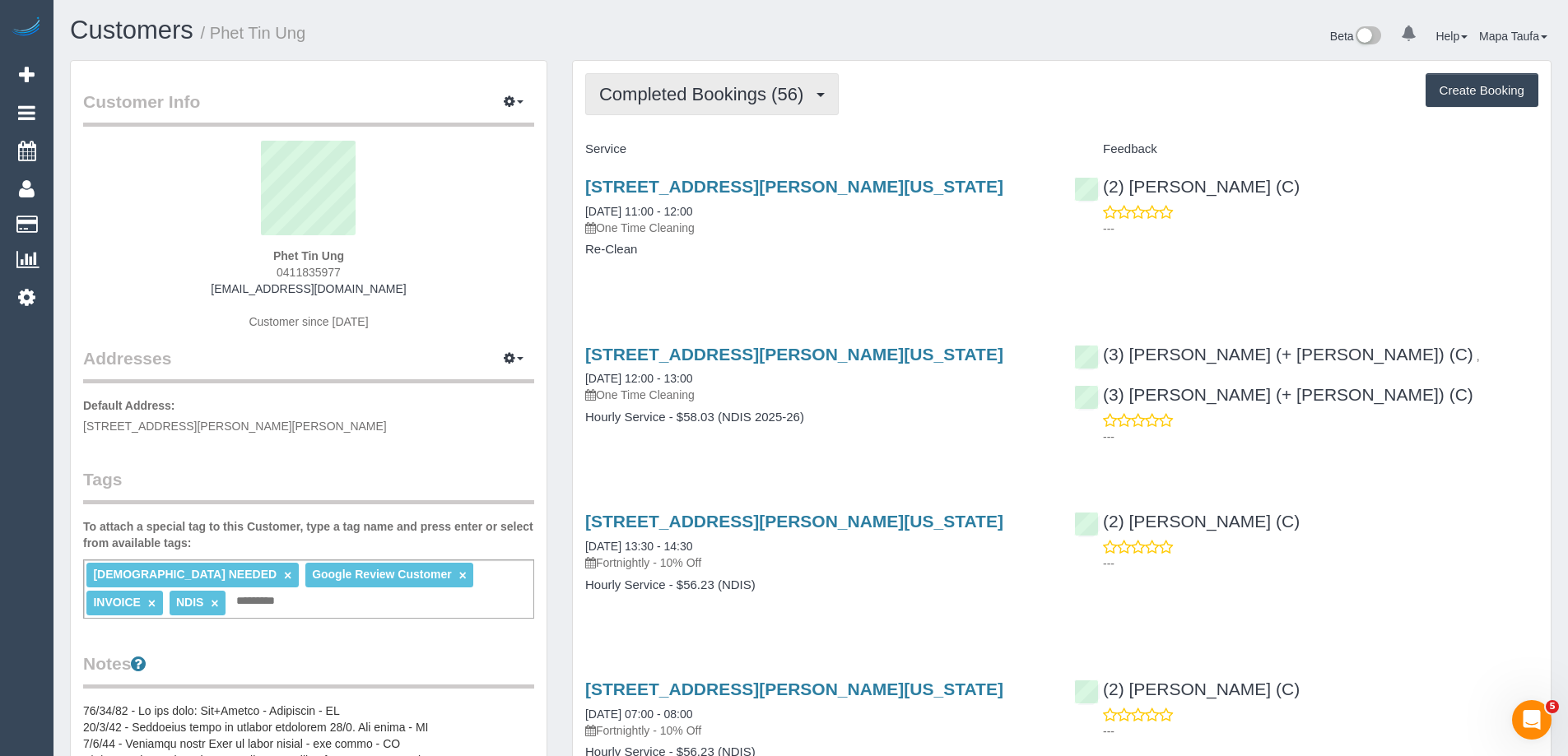
click at [632, 103] on span "Completed Bookings (56)" at bounding box center [706, 94] width 212 height 21
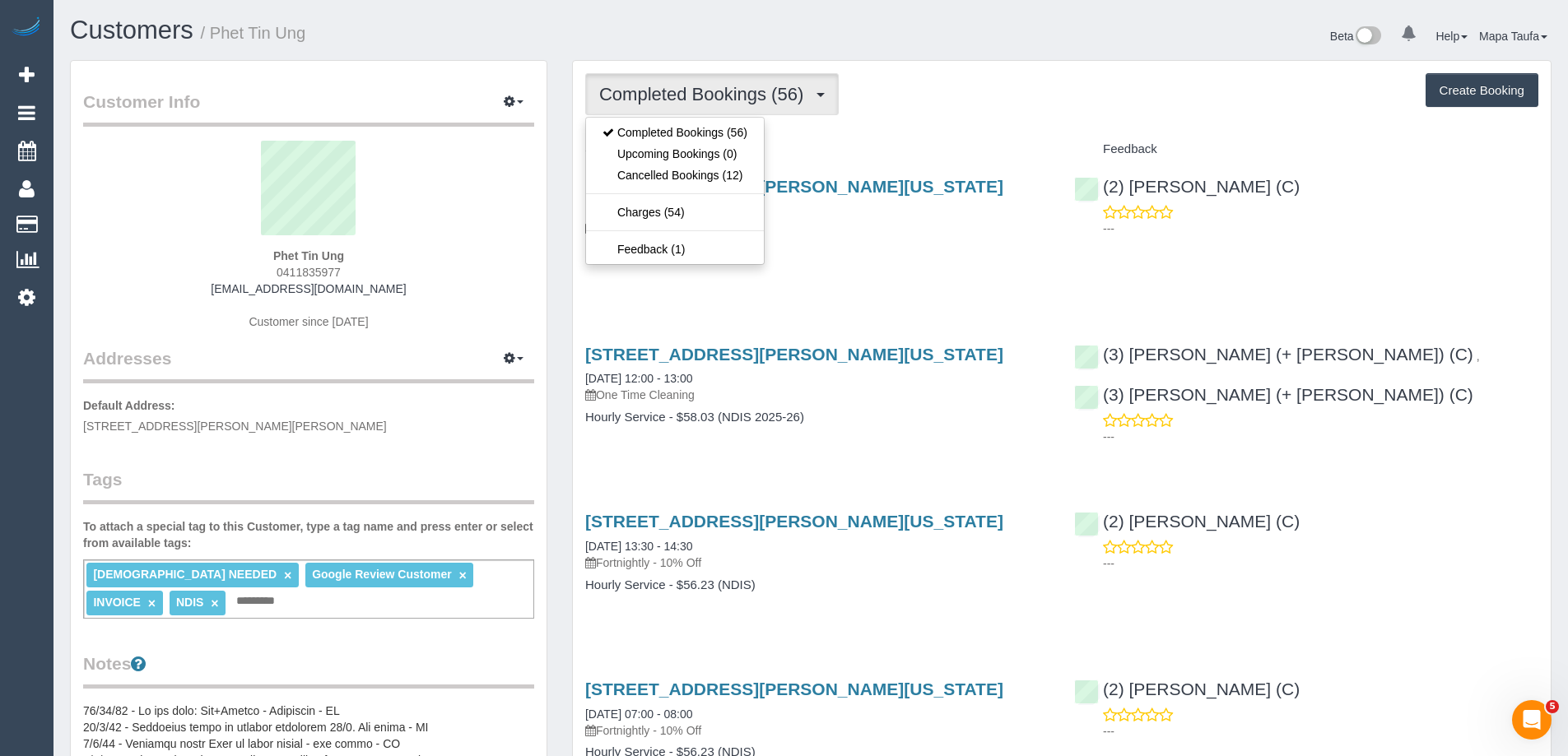
click at [880, 143] on h4 "Service" at bounding box center [817, 149] width 464 height 14
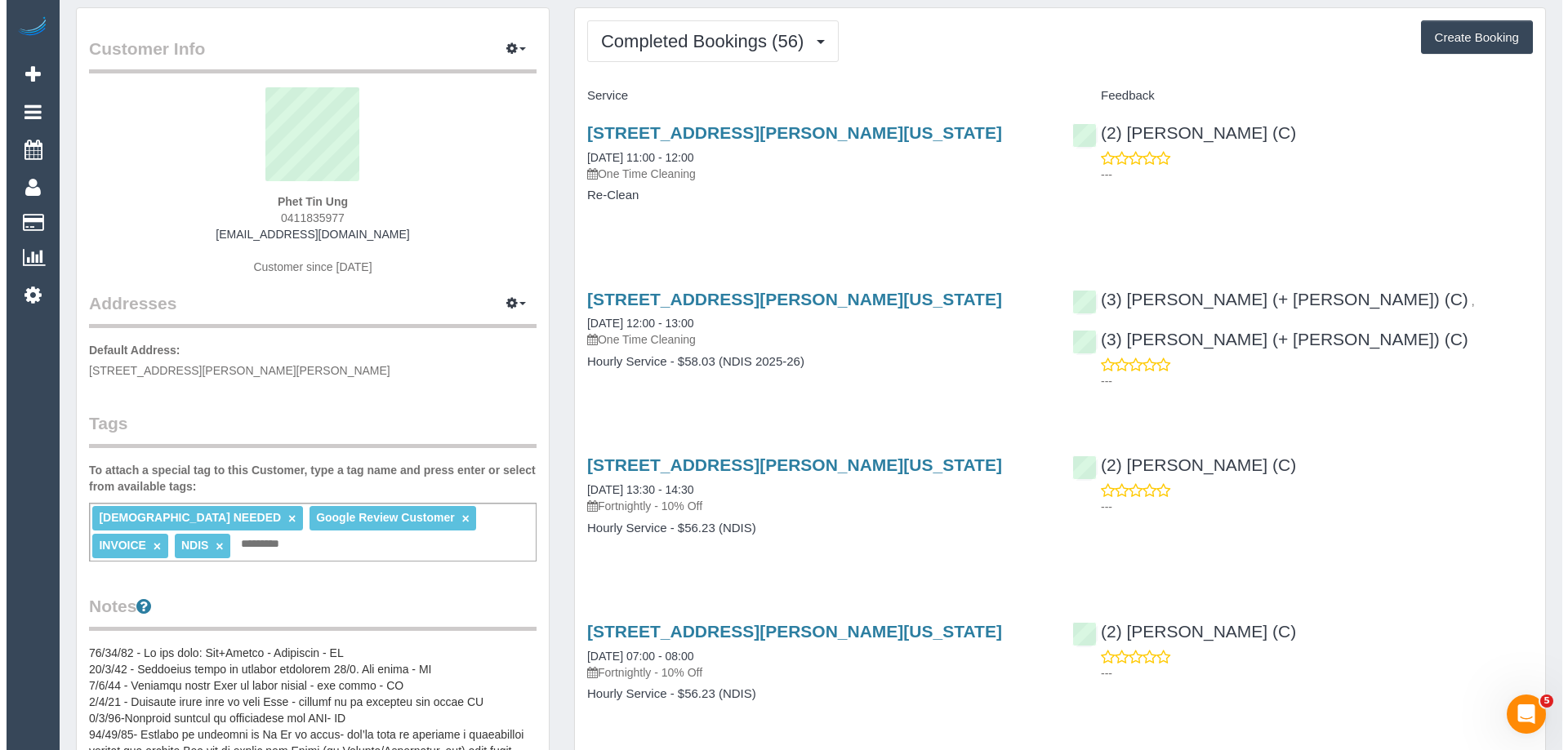
scroll to position [82, 0]
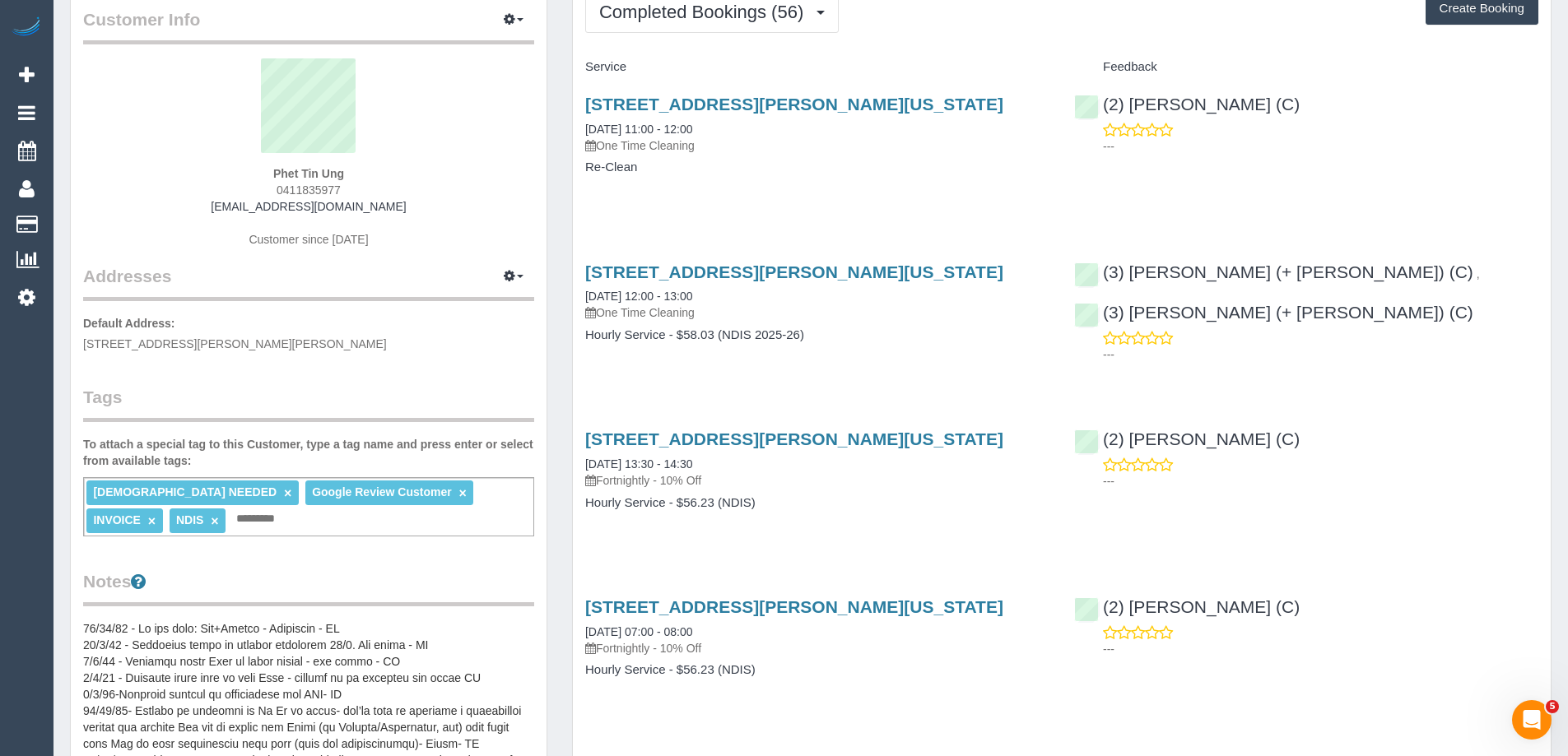
click at [928, 199] on div "[STREET_ADDRESS][PERSON_NAME][US_STATE] [DATE] 11:00 - 12:00 One Time Cleaning …" at bounding box center [817, 144] width 489 height 127
click at [508, 16] on icon "button" at bounding box center [509, 19] width 12 height 10
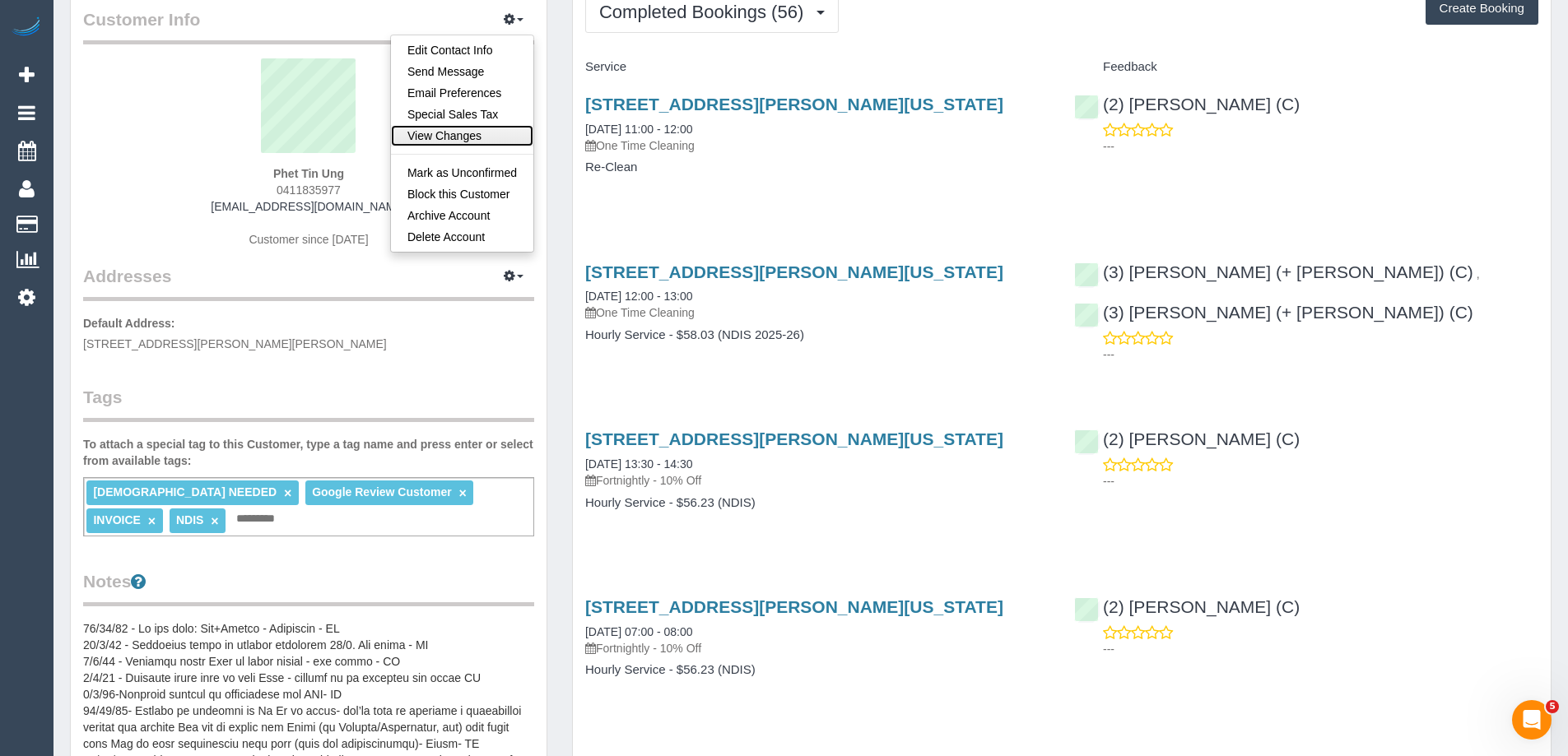
click at [462, 135] on link "View Changes" at bounding box center [462, 136] width 143 height 22
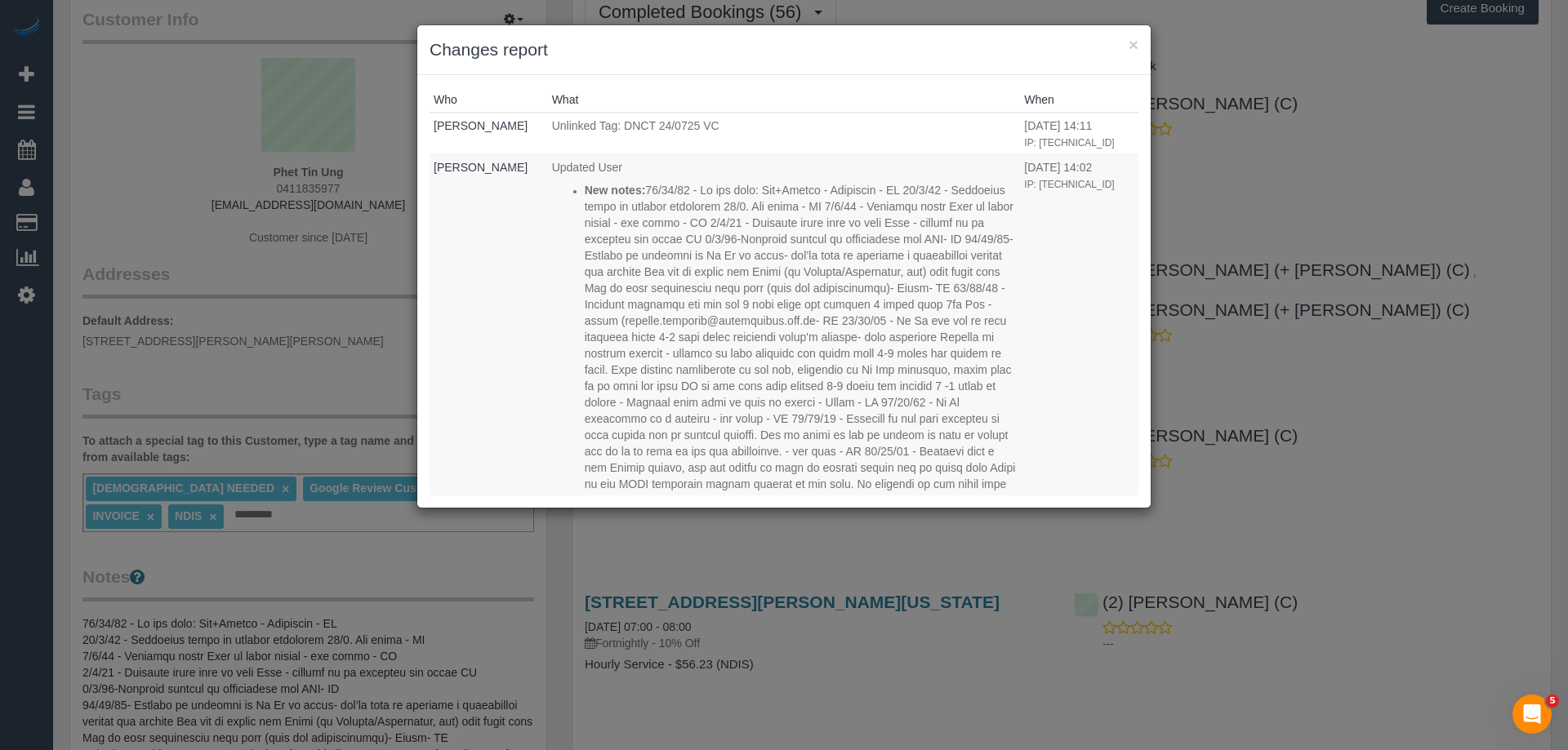
drag, startPoint x: 1141, startPoint y: 118, endPoint x: 1142, endPoint y: 138, distance: 20.0
click at [1142, 138] on div "Who What When [PERSON_NAME] Unlinked Tag: DNCT 24/0725 VC [DATE] 14:11 IP: [TEC…" at bounding box center [784, 291] width 733 height 432
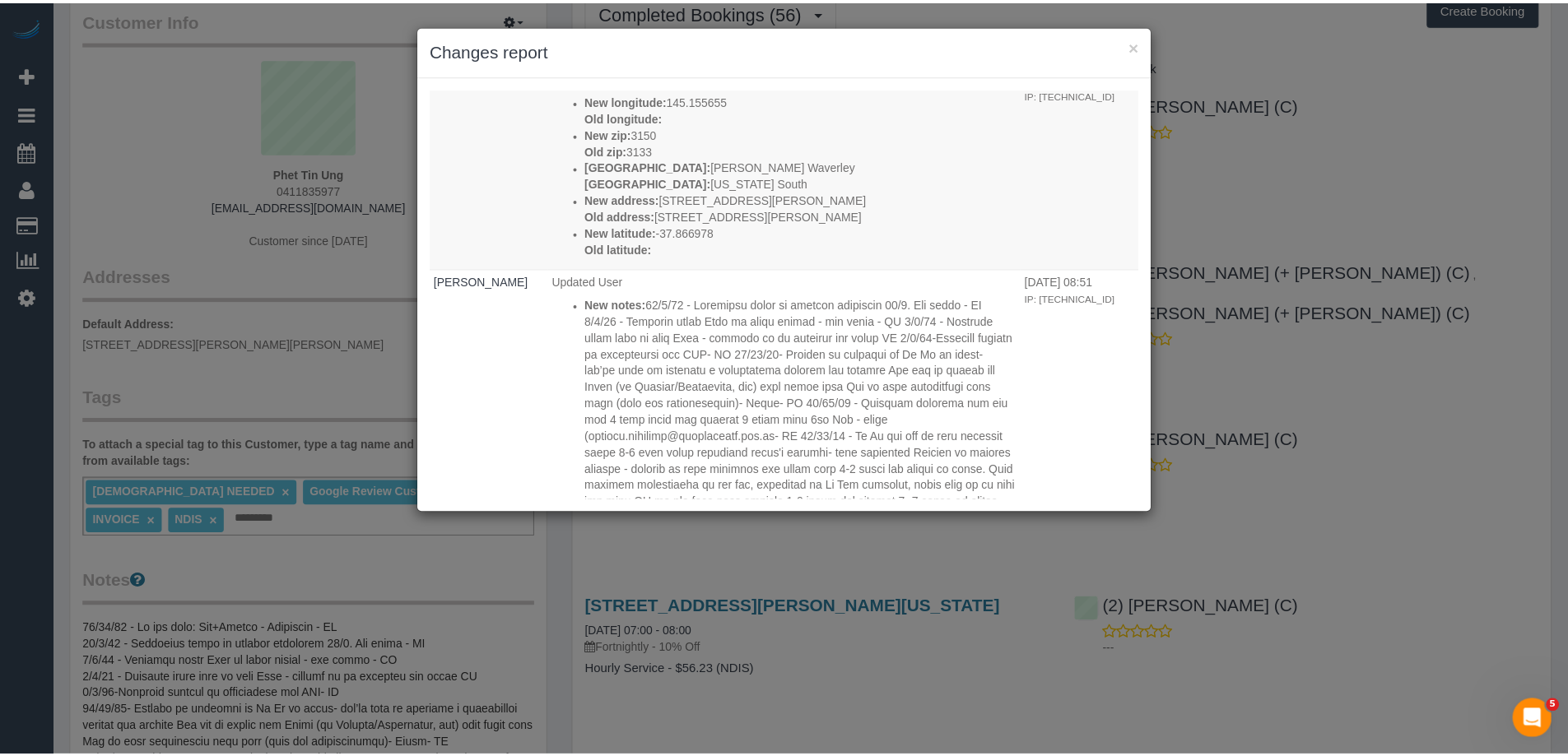
scroll to position [0, 0]
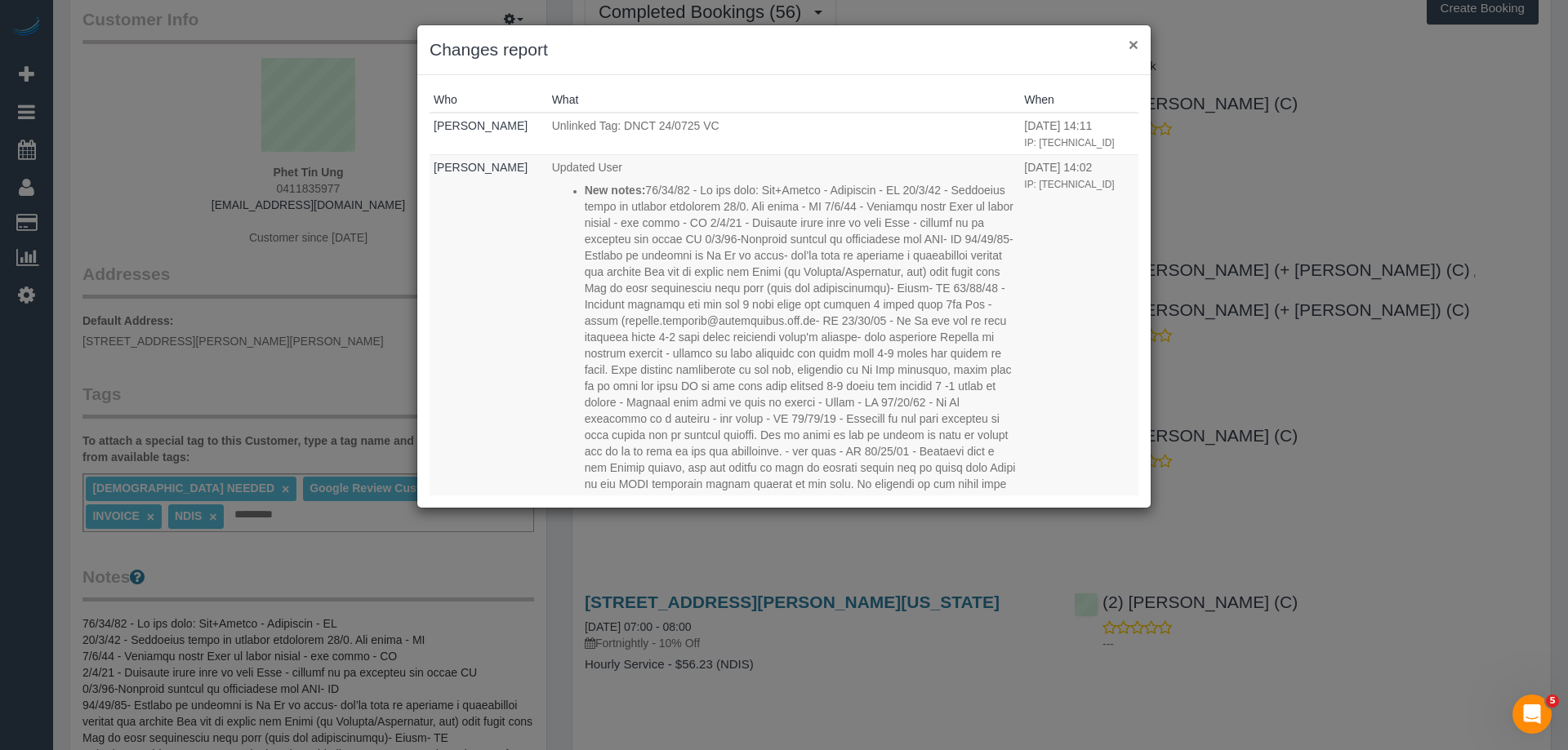
click at [1131, 52] on button "×" at bounding box center [1133, 44] width 10 height 17
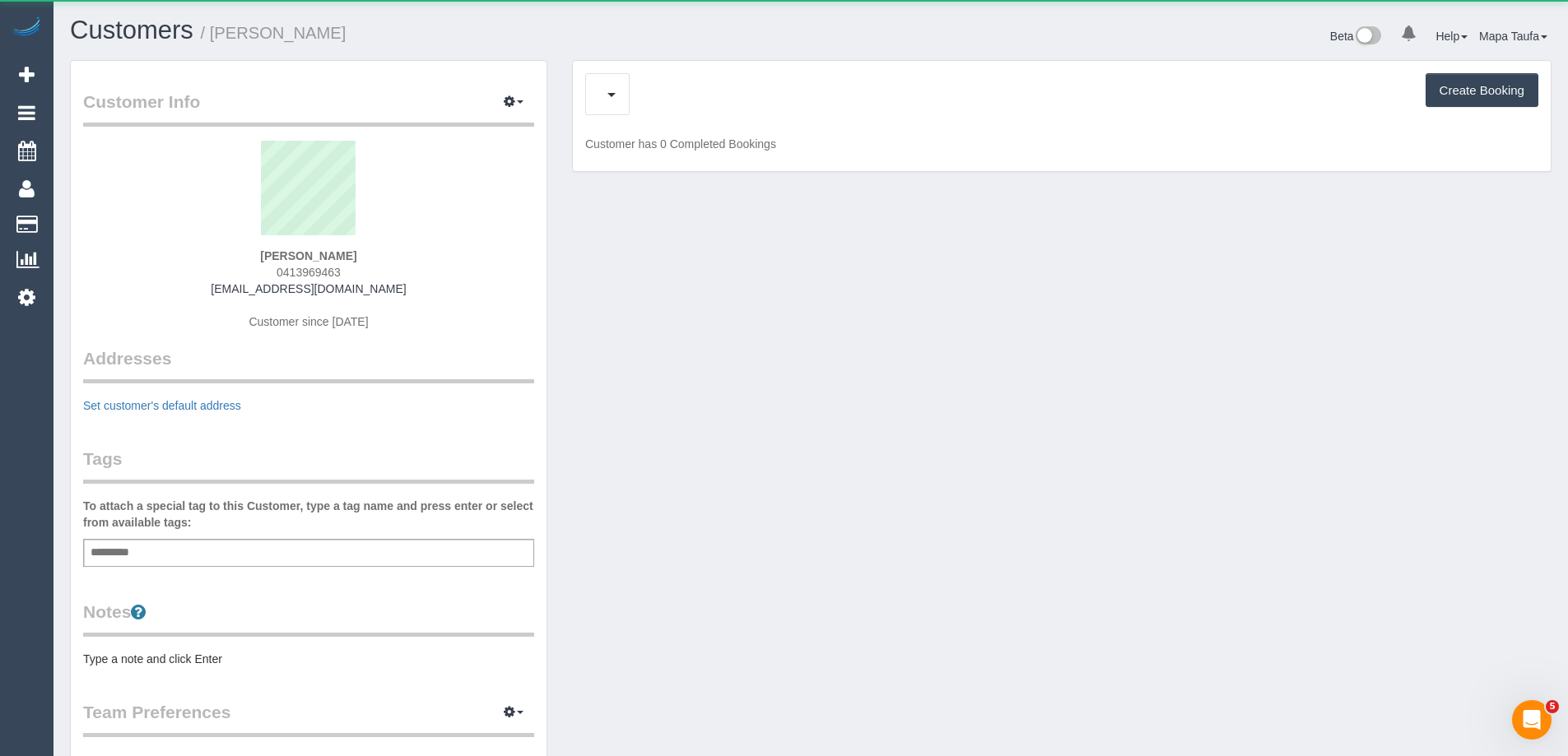
click at [679, 89] on div "Create Booking" at bounding box center [1062, 94] width 953 height 42
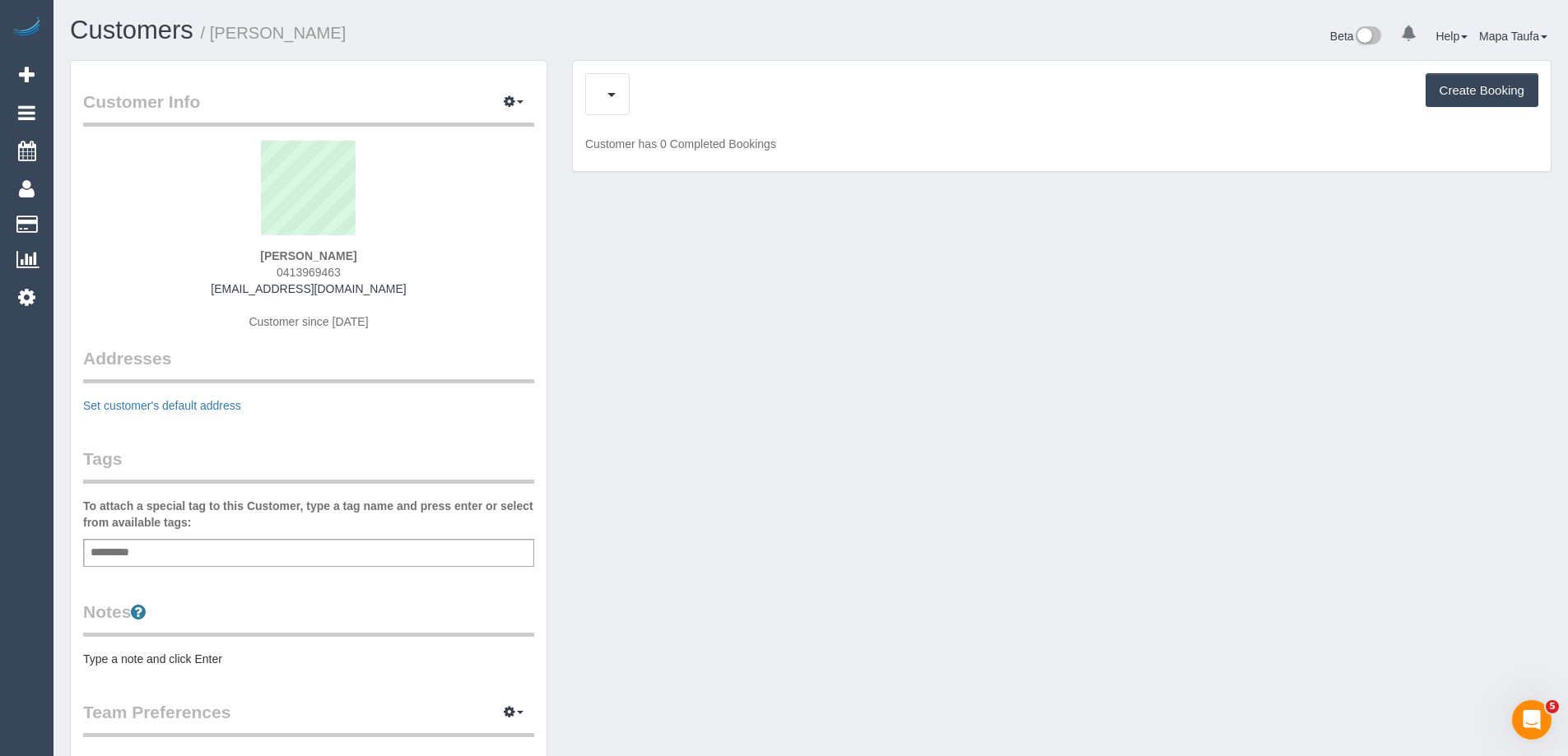
click at [691, 105] on div "Create Booking" at bounding box center [1062, 94] width 953 height 42
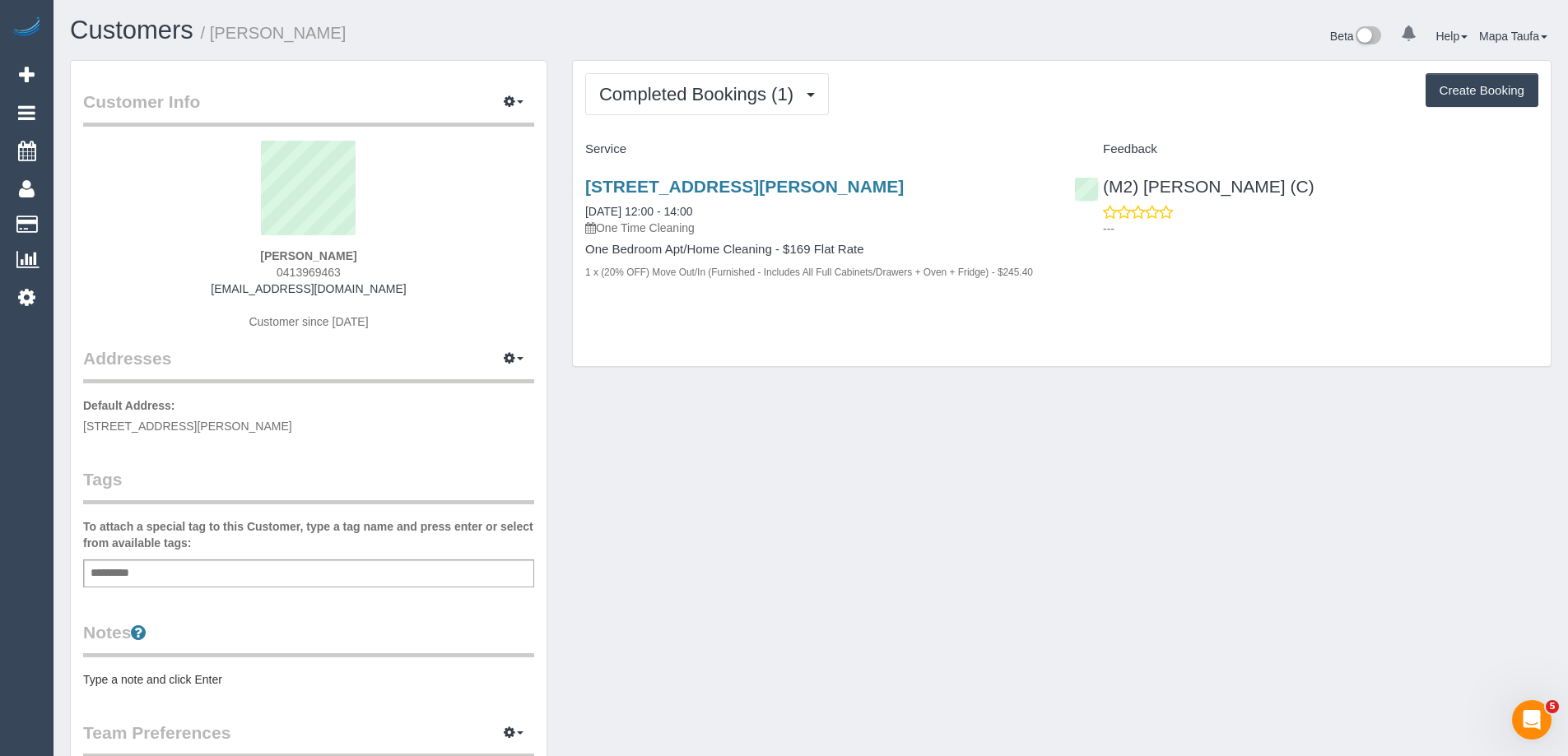
click at [974, 123] on div "Completed Bookings (1) Completed Bookings (1) Upcoming Bookings (0) Cancelled B…" at bounding box center [1061, 214] width 978 height 306
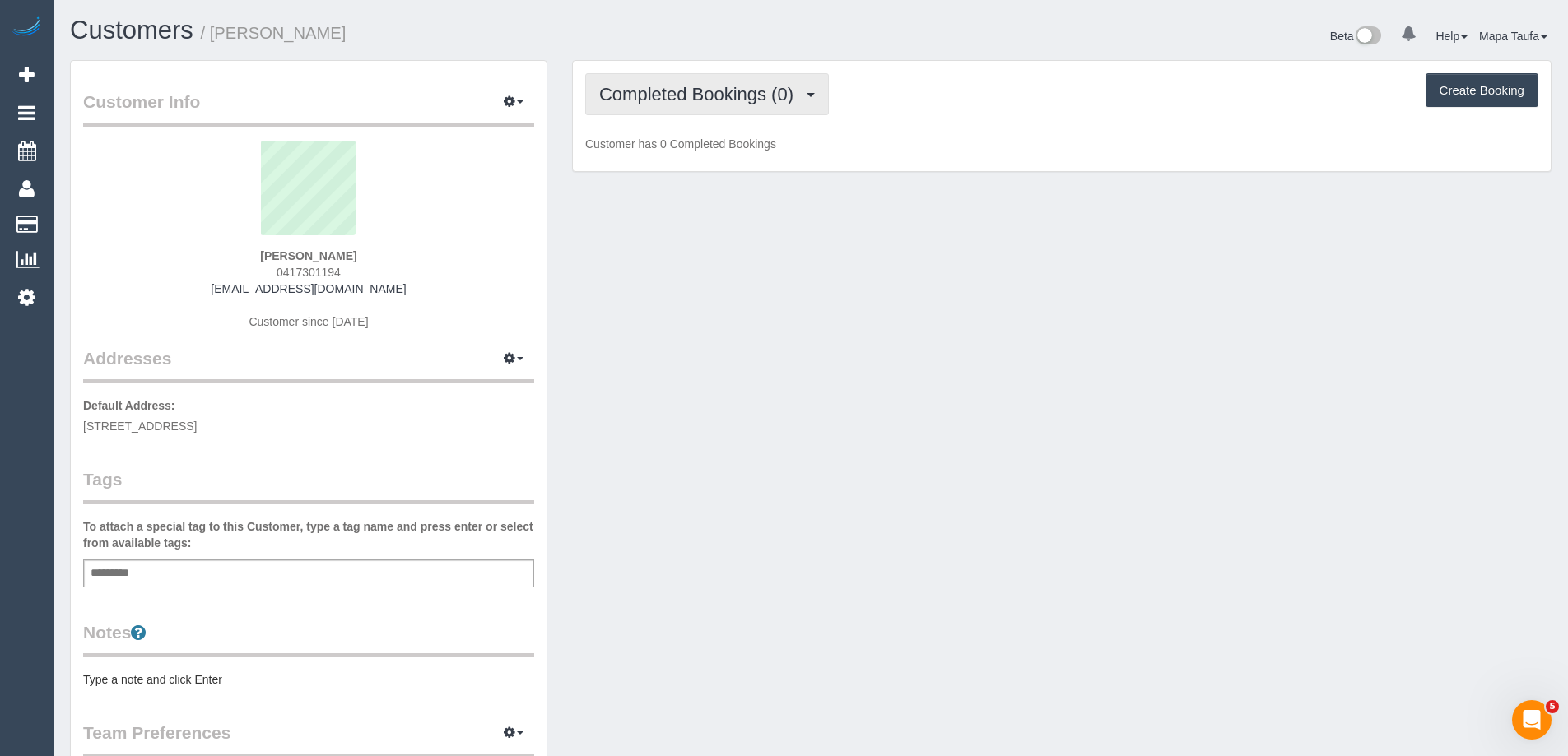
click at [653, 98] on span "Completed Bookings (0)" at bounding box center [701, 94] width 203 height 21
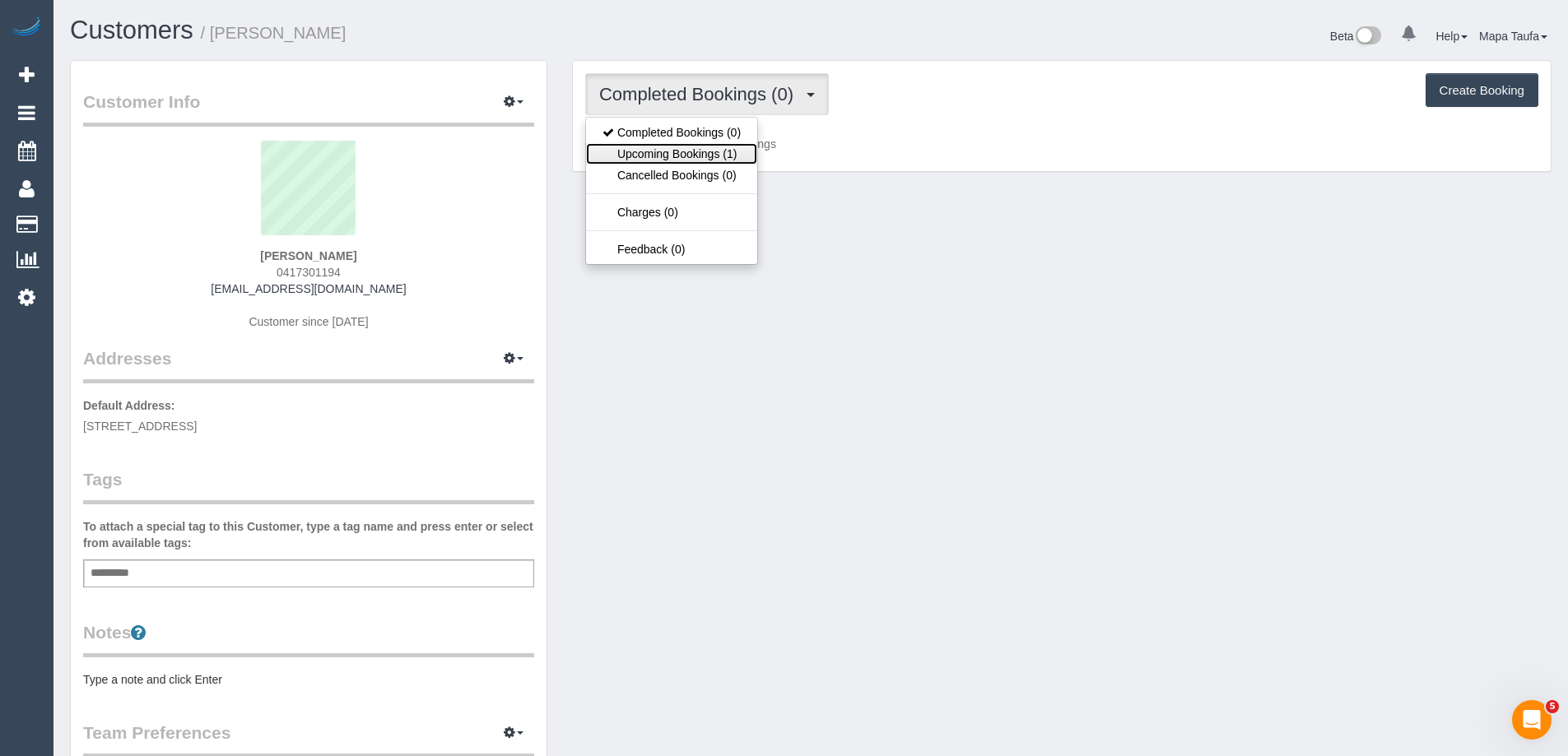
click at [659, 152] on link "Upcoming Bookings (1)" at bounding box center [671, 154] width 171 height 22
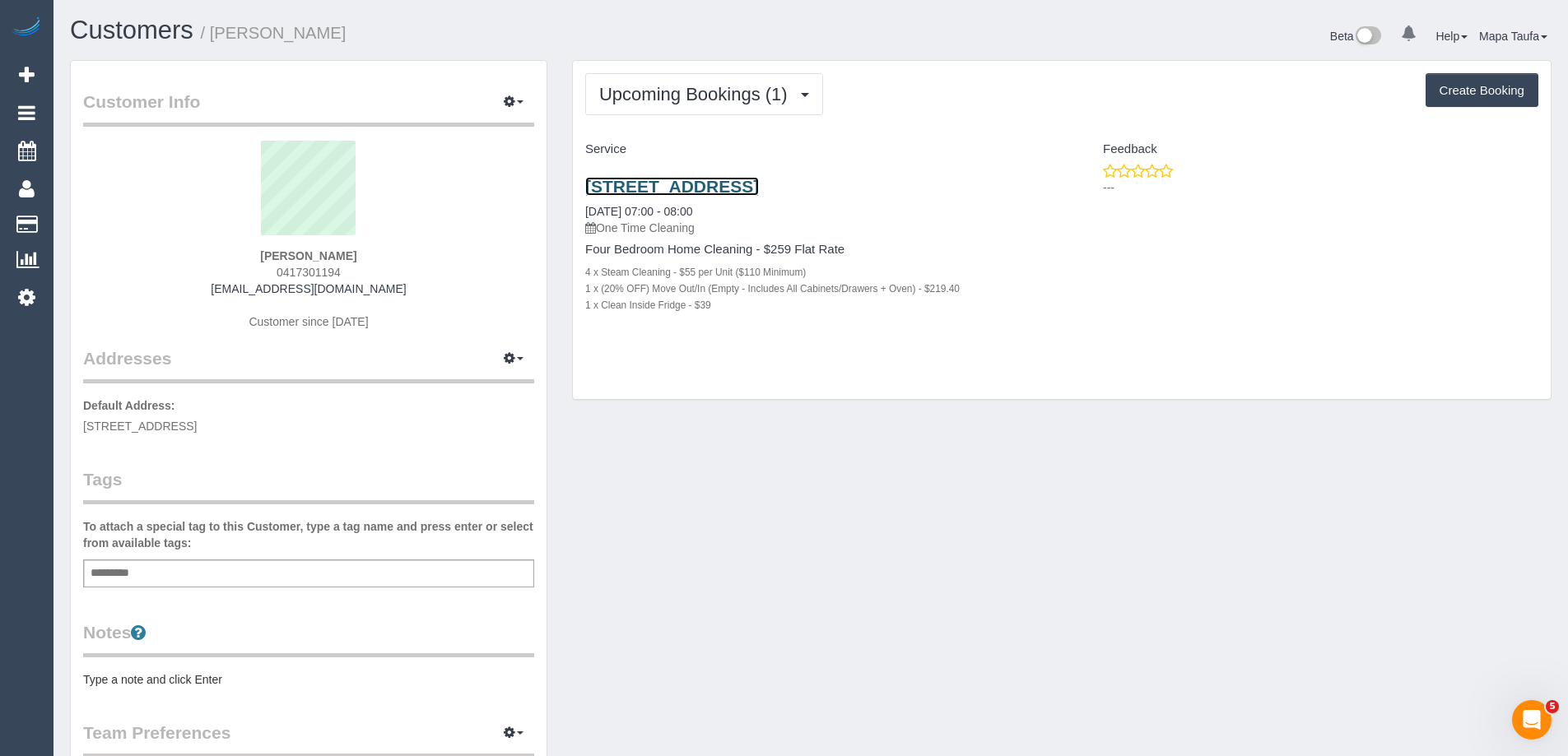
click at [670, 189] on link "13 Dalgetty Road Vic Beaumaris 3193, Beaumaris, VIC 3193" at bounding box center [672, 186] width 174 height 19
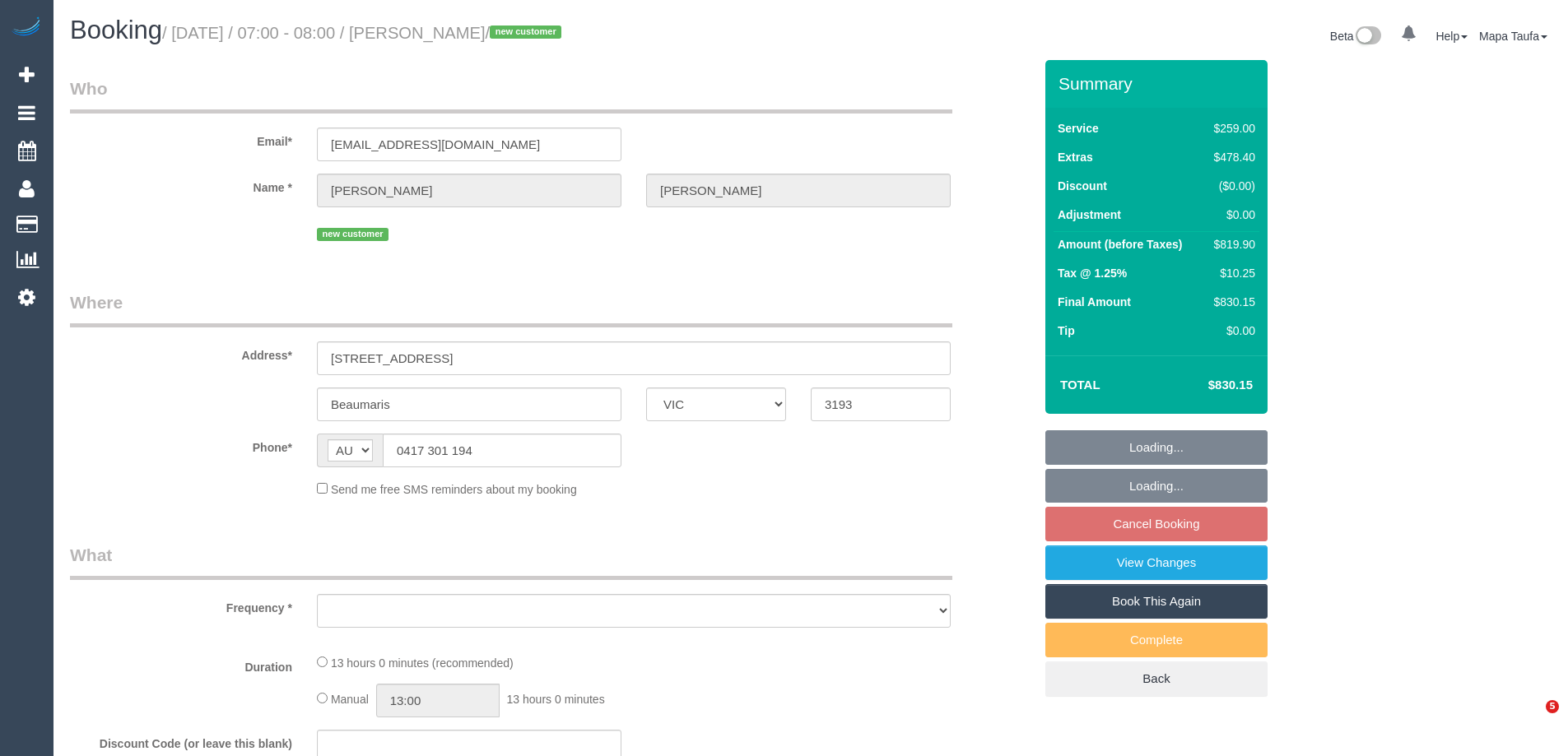
select select "VIC"
select select "string:stripe-pm_1S5xAE2GScqysDRVEWALdEL2"
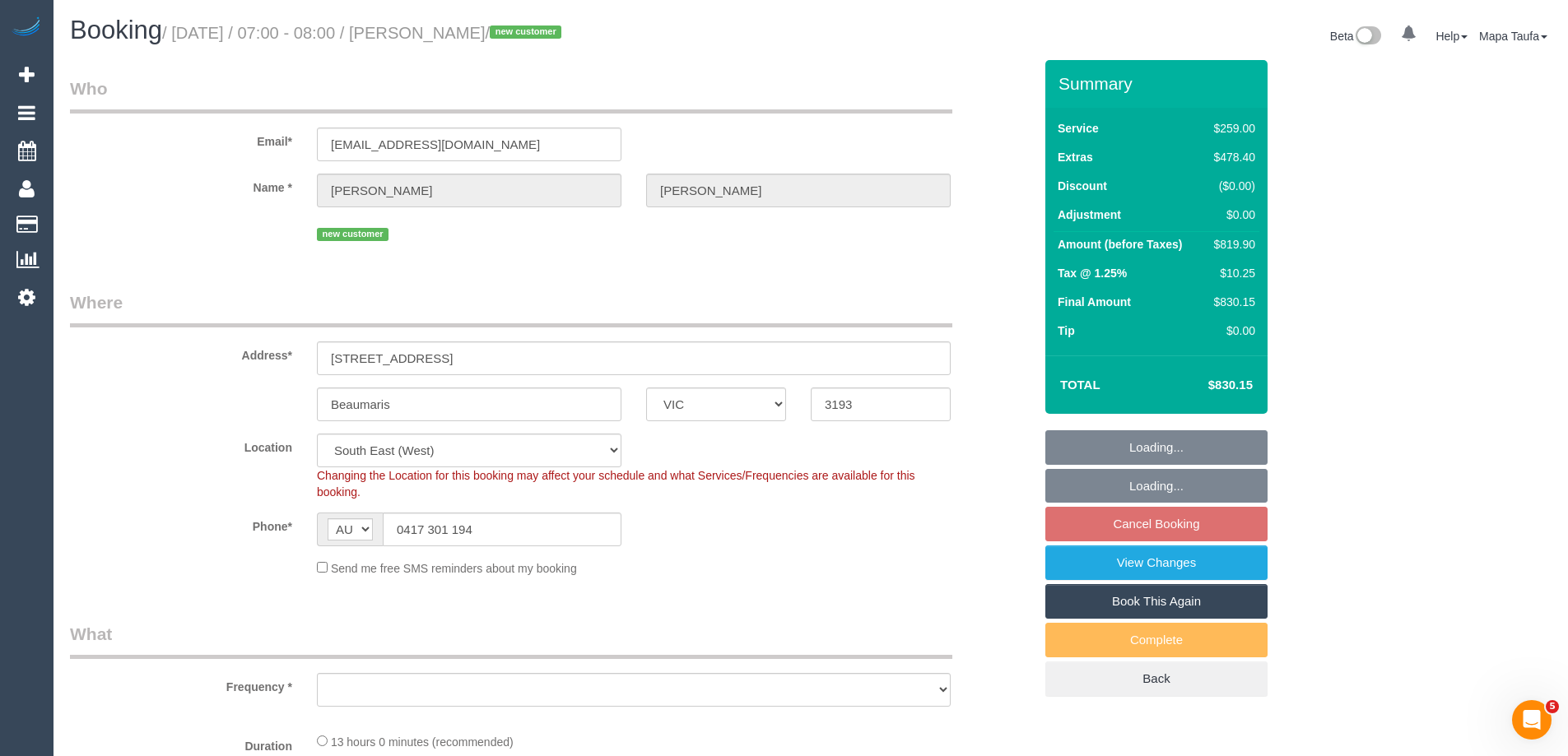
select select "object:533"
select select "number:27"
select select "number:16"
select select "number:18"
select select "number:24"
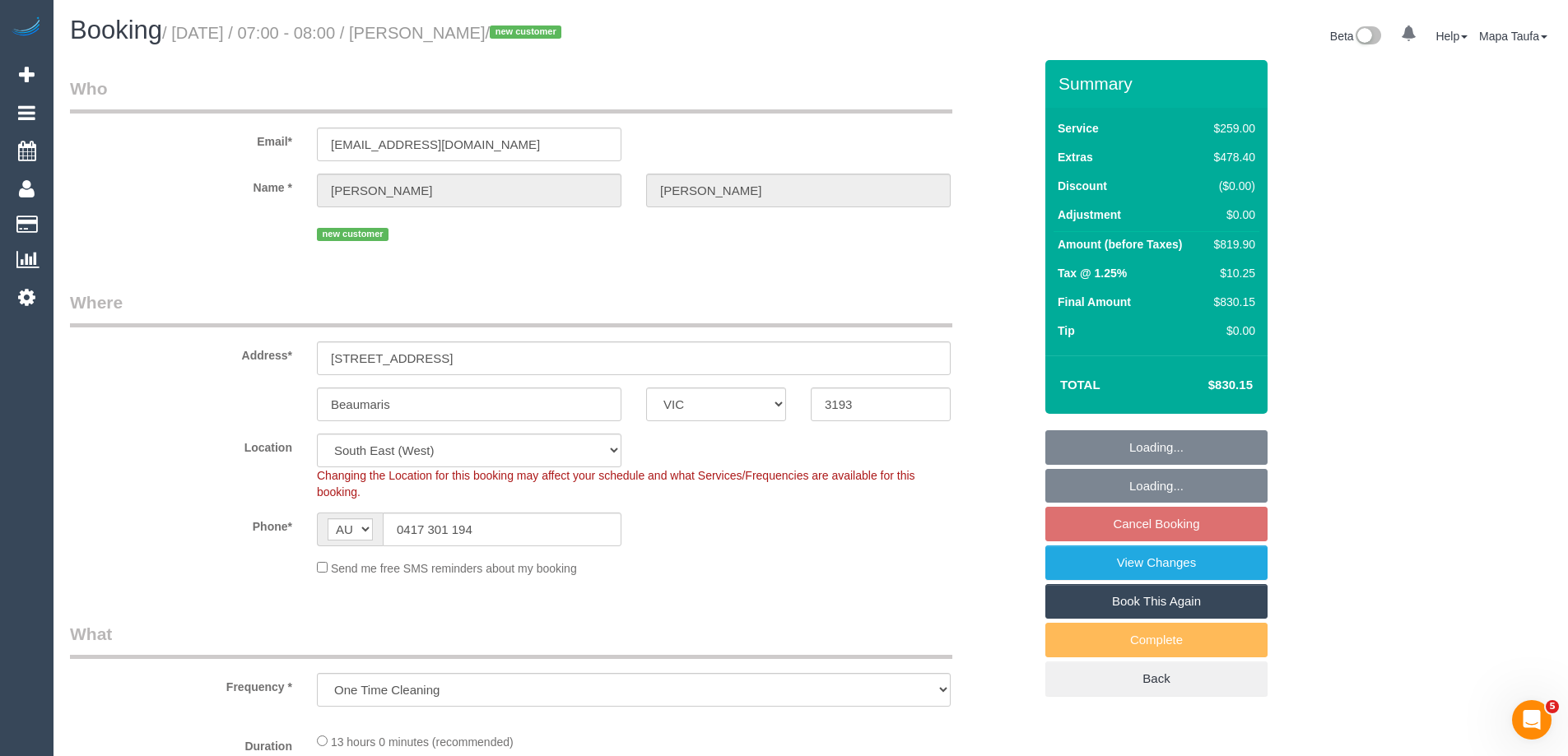
select select "number:12"
select select "object:1176"
select select "spot1"
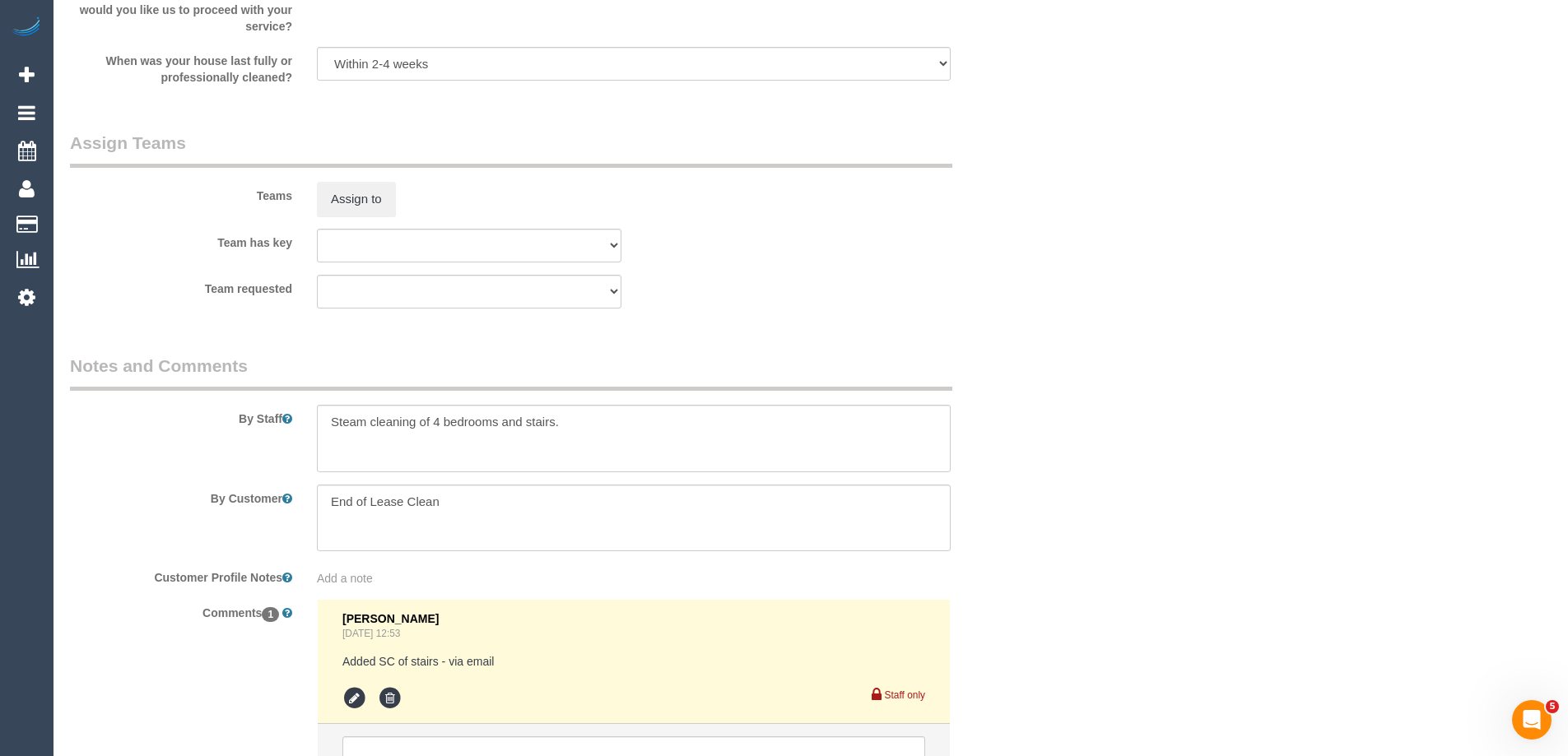
scroll to position [2549, 0]
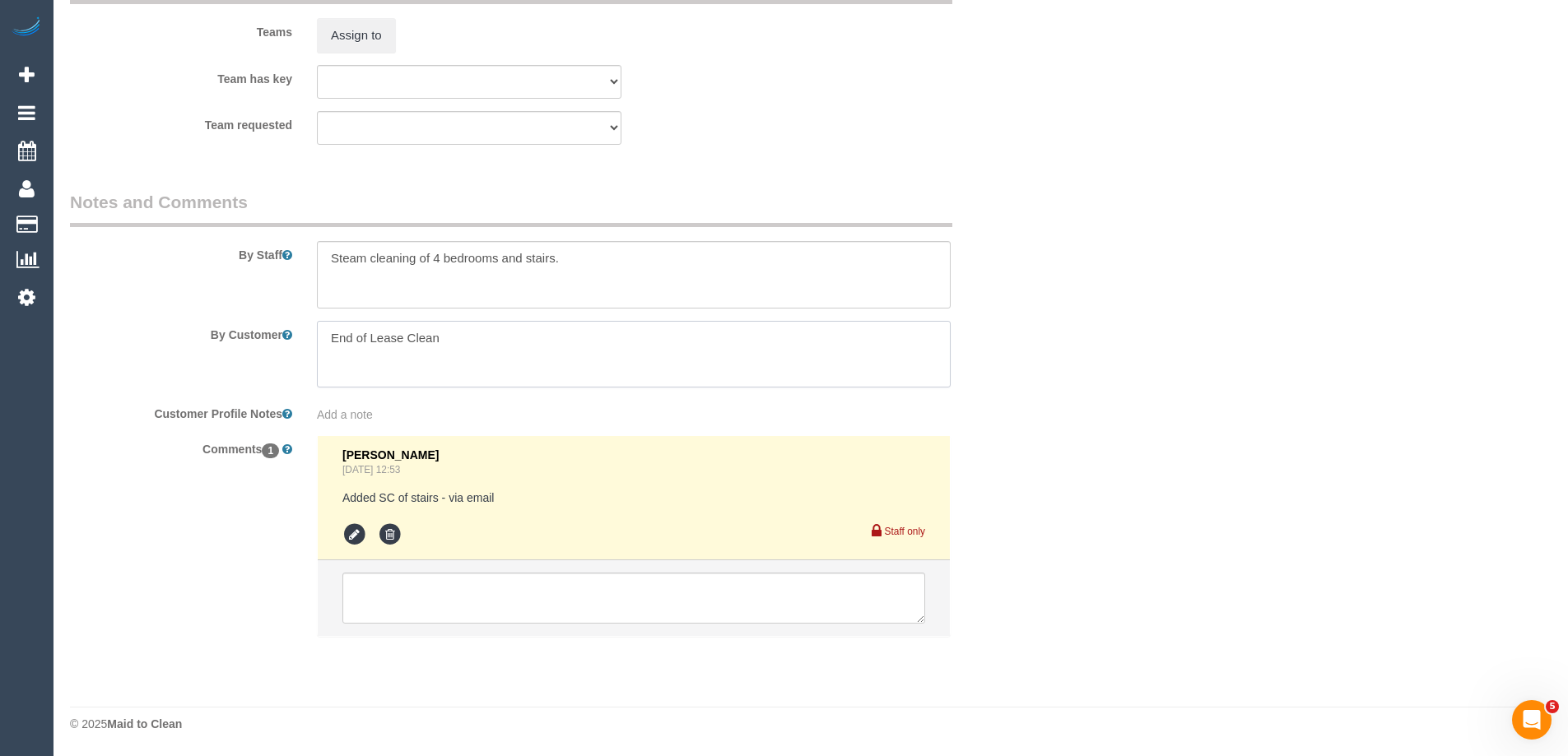
click at [500, 334] on textarea at bounding box center [634, 354] width 634 height 68
click at [609, 260] on textarea at bounding box center [634, 275] width 634 height 68
type textarea "Steam cleaning of 4 bedrooms and stairs - Lockbox code is 2554"
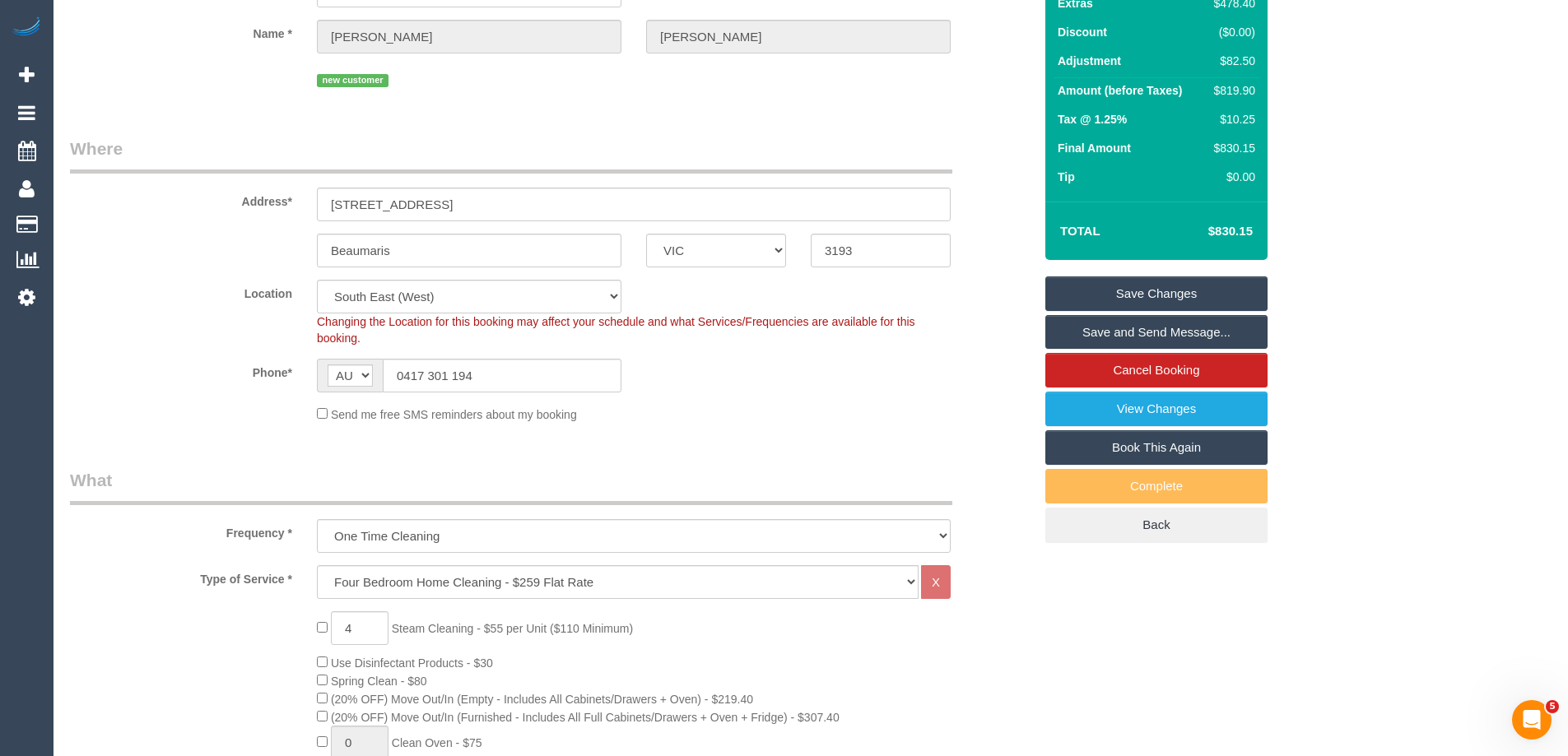
scroll to position [149, 0]
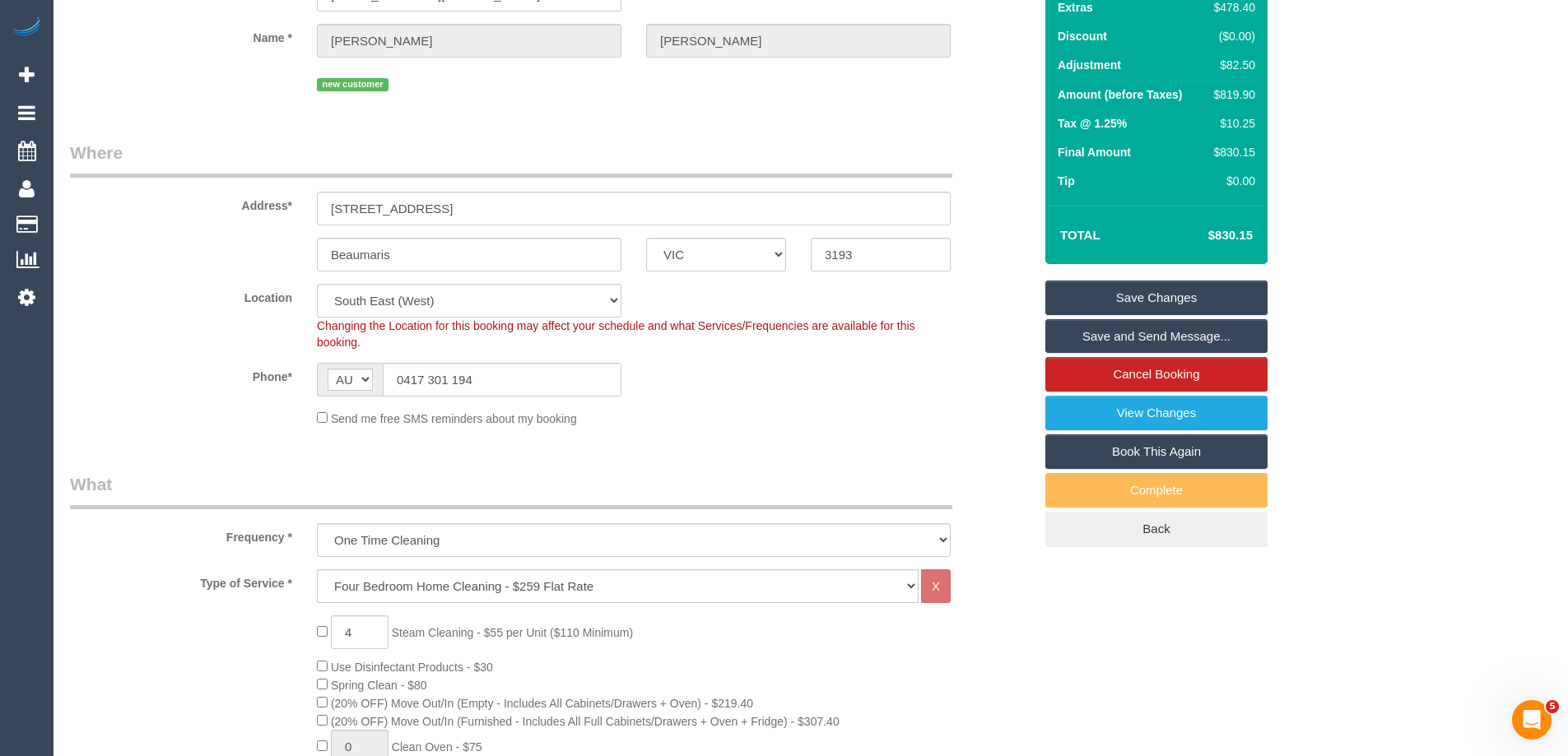
click at [1171, 286] on link "Save Changes" at bounding box center [1156, 297] width 222 height 34
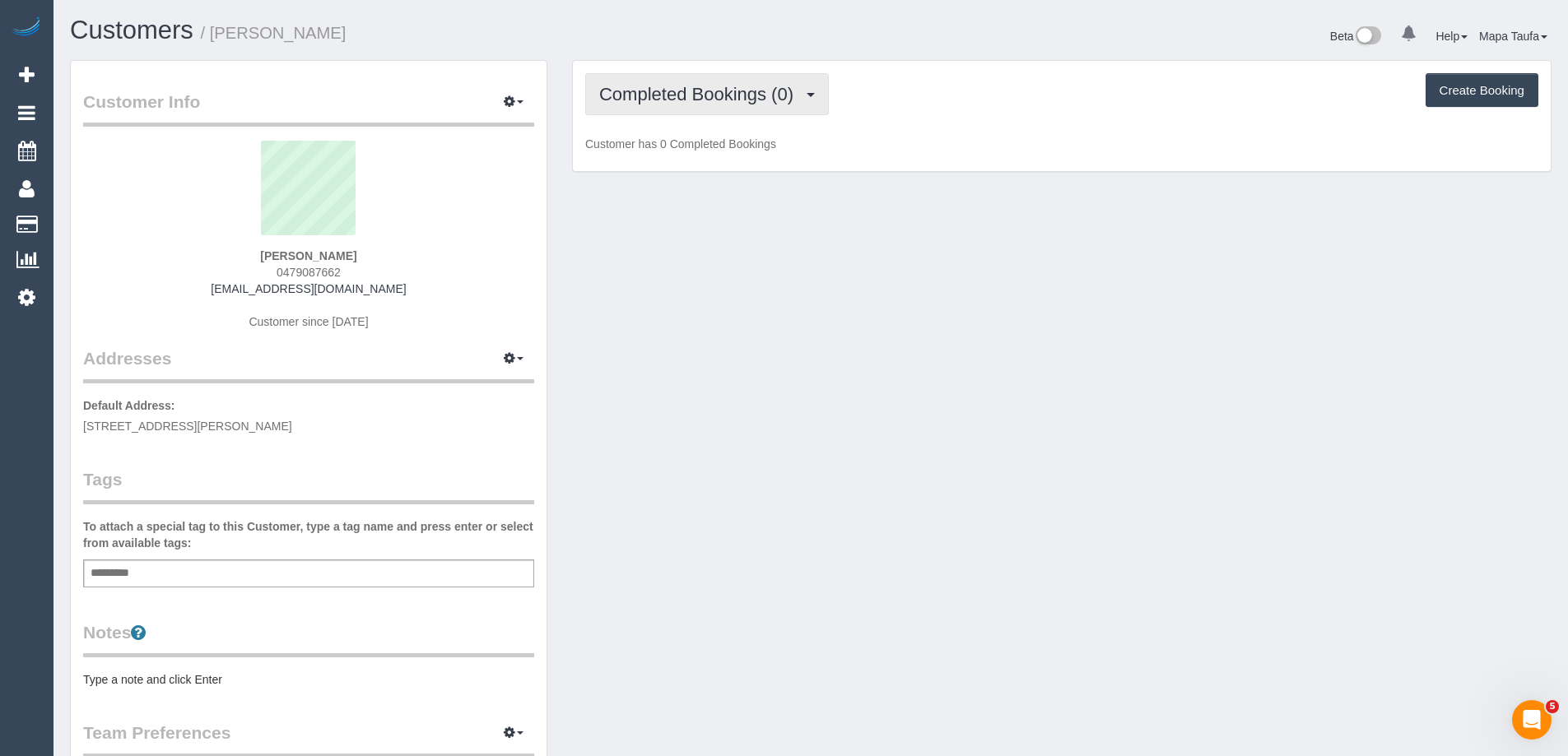
click at [622, 101] on span "Completed Bookings (0)" at bounding box center [701, 94] width 203 height 21
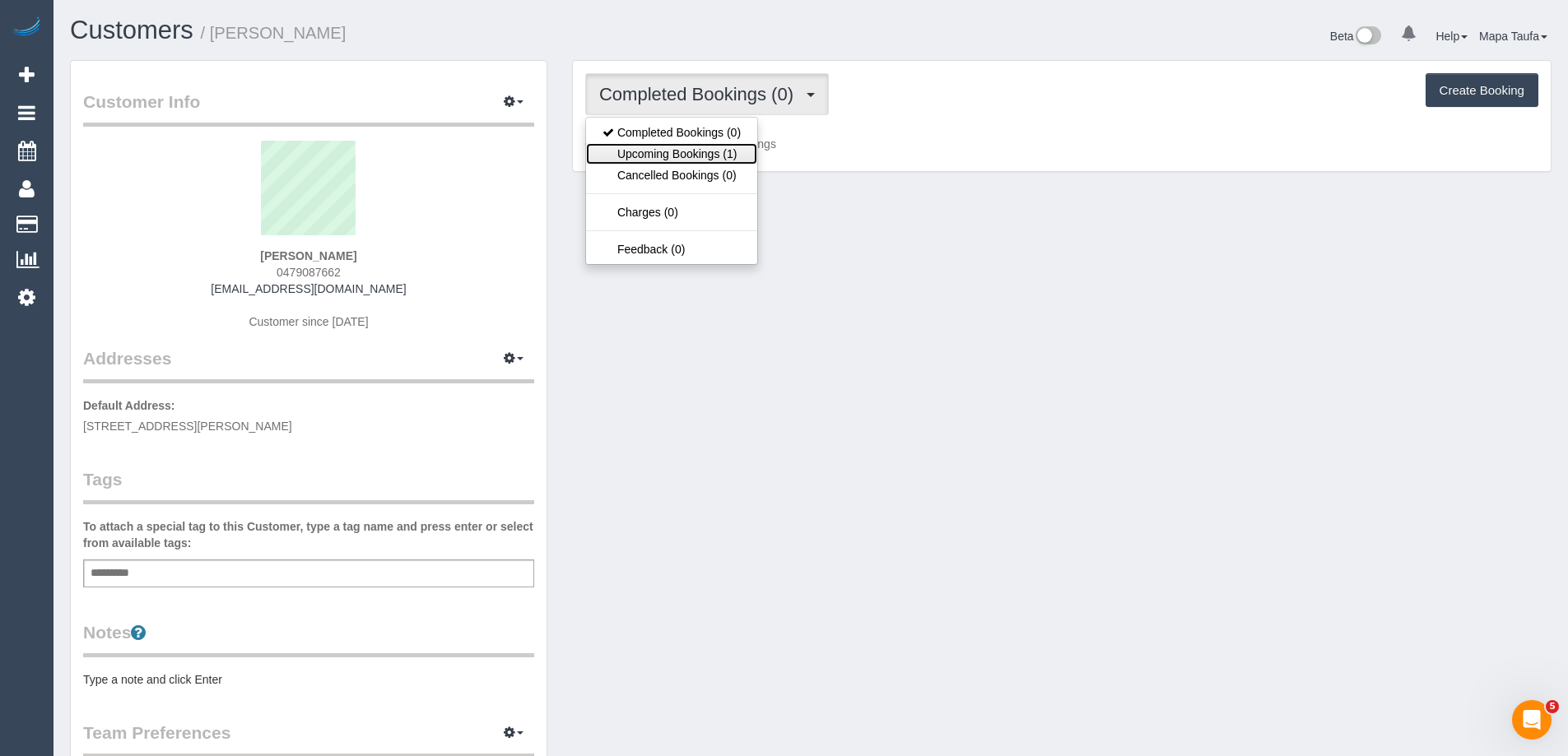
click at [650, 147] on link "Upcoming Bookings (1)" at bounding box center [671, 154] width 171 height 22
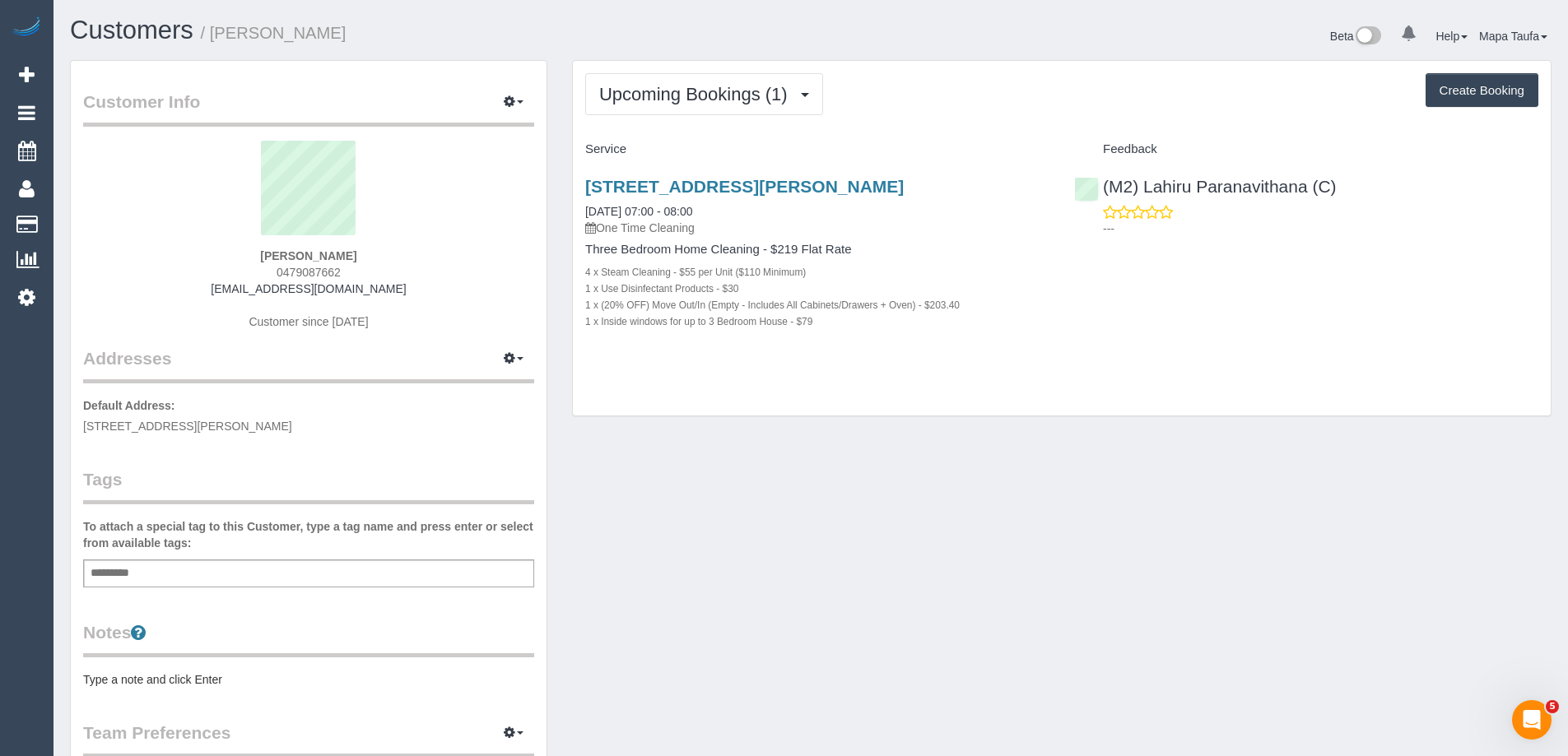
click at [1044, 689] on div "Customer Info Edit Contact Info Send Message Email Preferences Special Sales Ta…" at bounding box center [811, 602] width 1506 height 1086
click at [660, 186] on link "16b Botanic Drive, Glen Waverley, VIC 3150" at bounding box center [745, 186] width 319 height 19
click at [878, 125] on div "Upcoming Bookings (1) Completed Bookings (0) Upcoming Bookings (1) Cancelled Bo…" at bounding box center [1061, 239] width 978 height 355
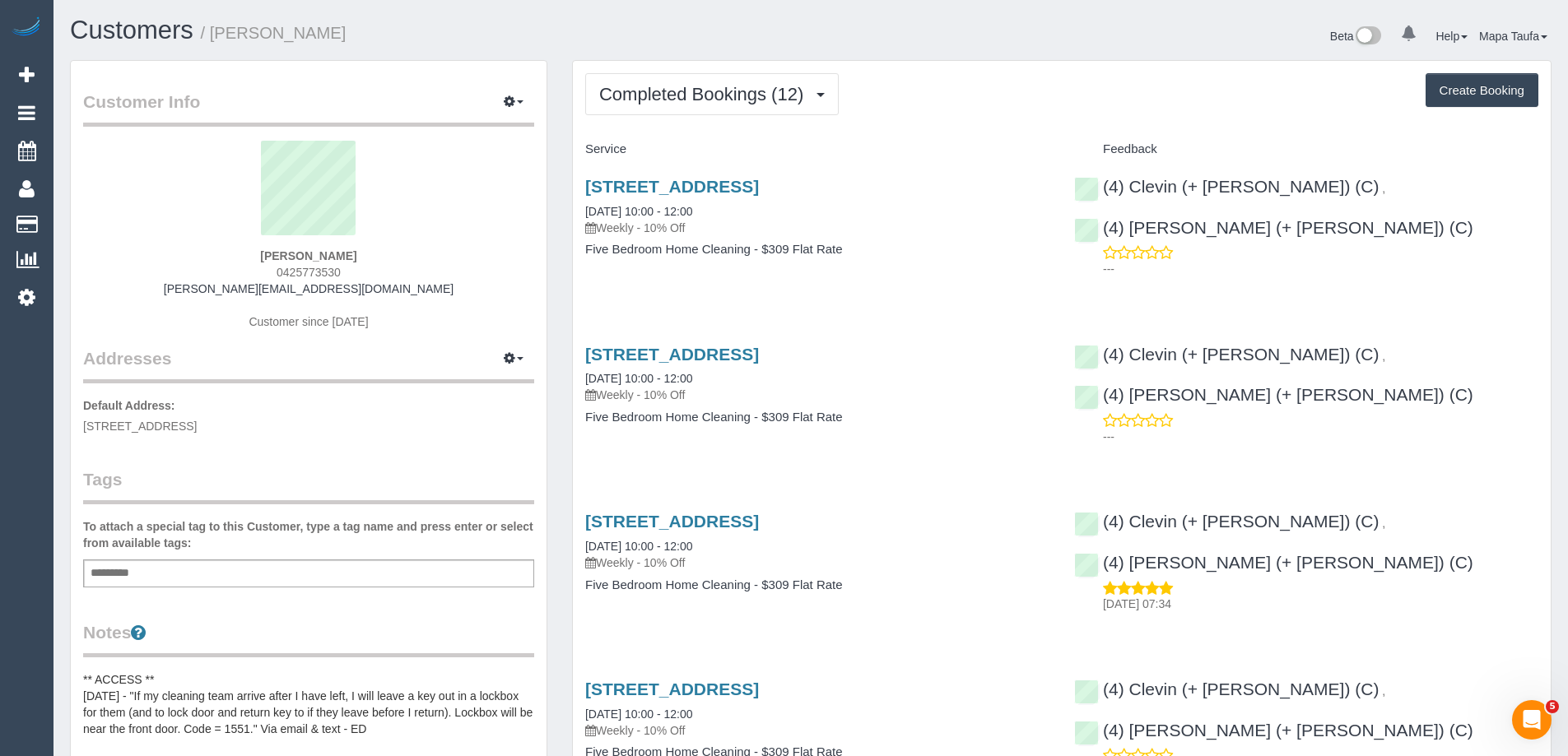
click at [721, 105] on button "Completed Bookings (12)" at bounding box center [712, 94] width 254 height 42
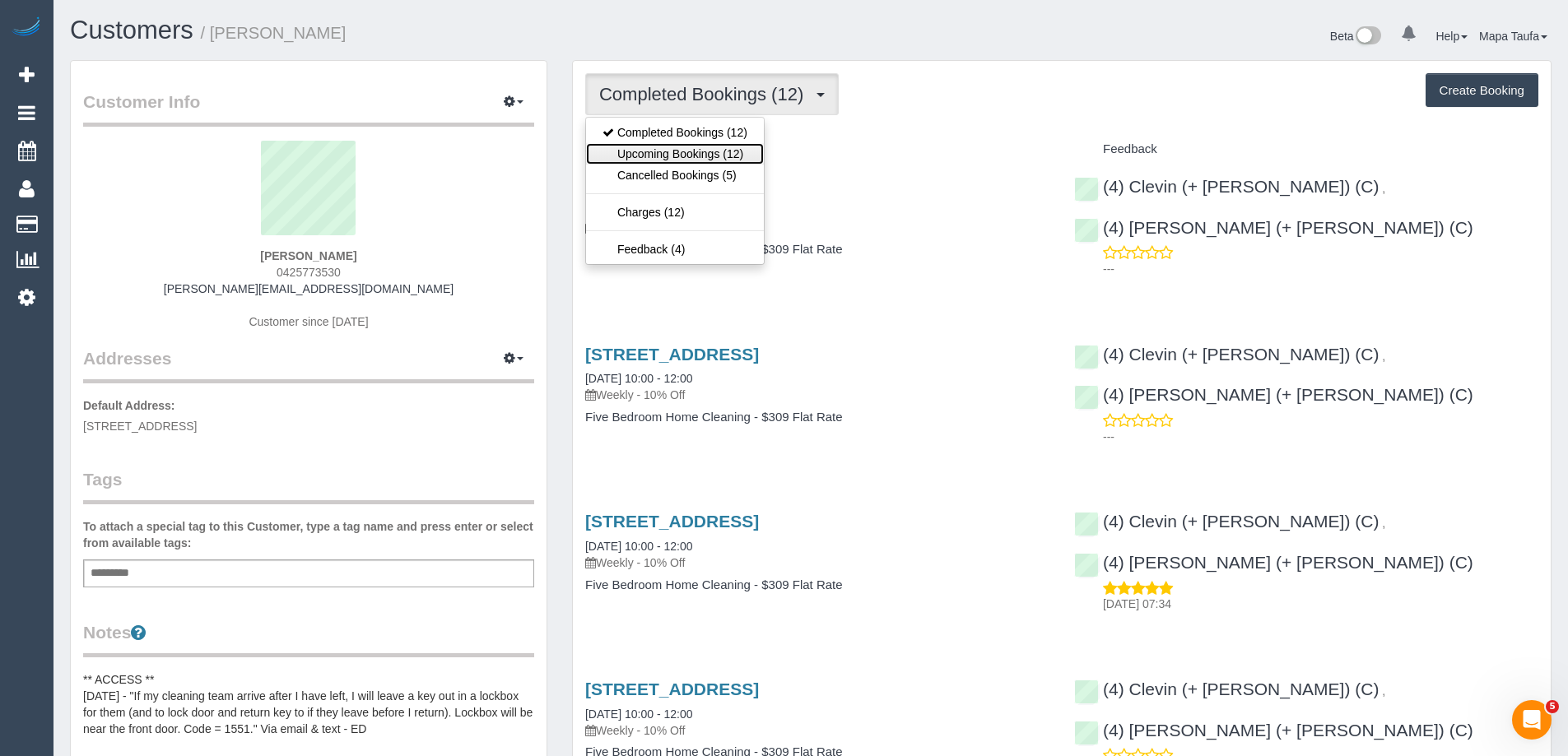
click at [709, 152] on link "Upcoming Bookings (12)" at bounding box center [675, 154] width 178 height 22
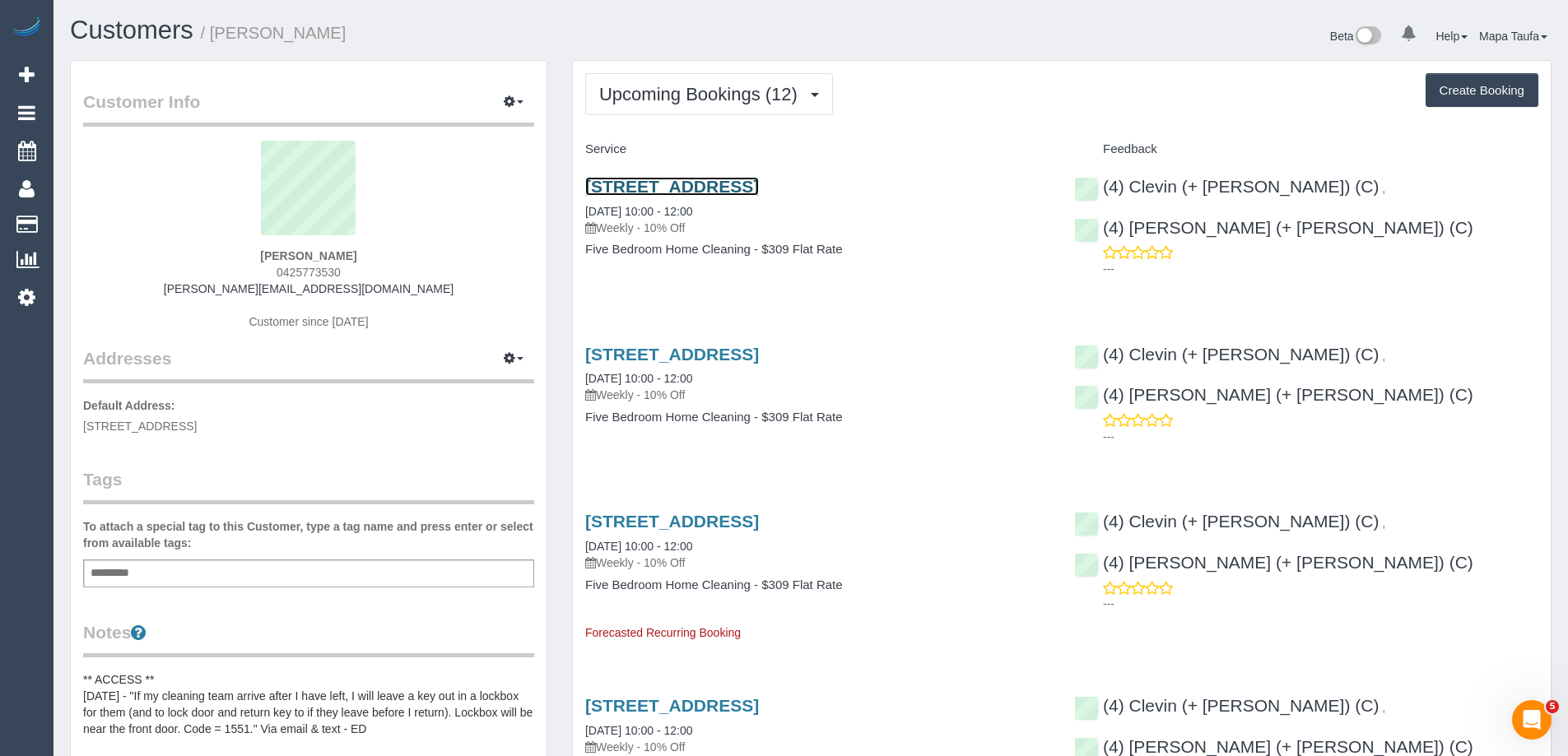
click at [711, 181] on link "[STREET_ADDRESS]" at bounding box center [672, 186] width 174 height 19
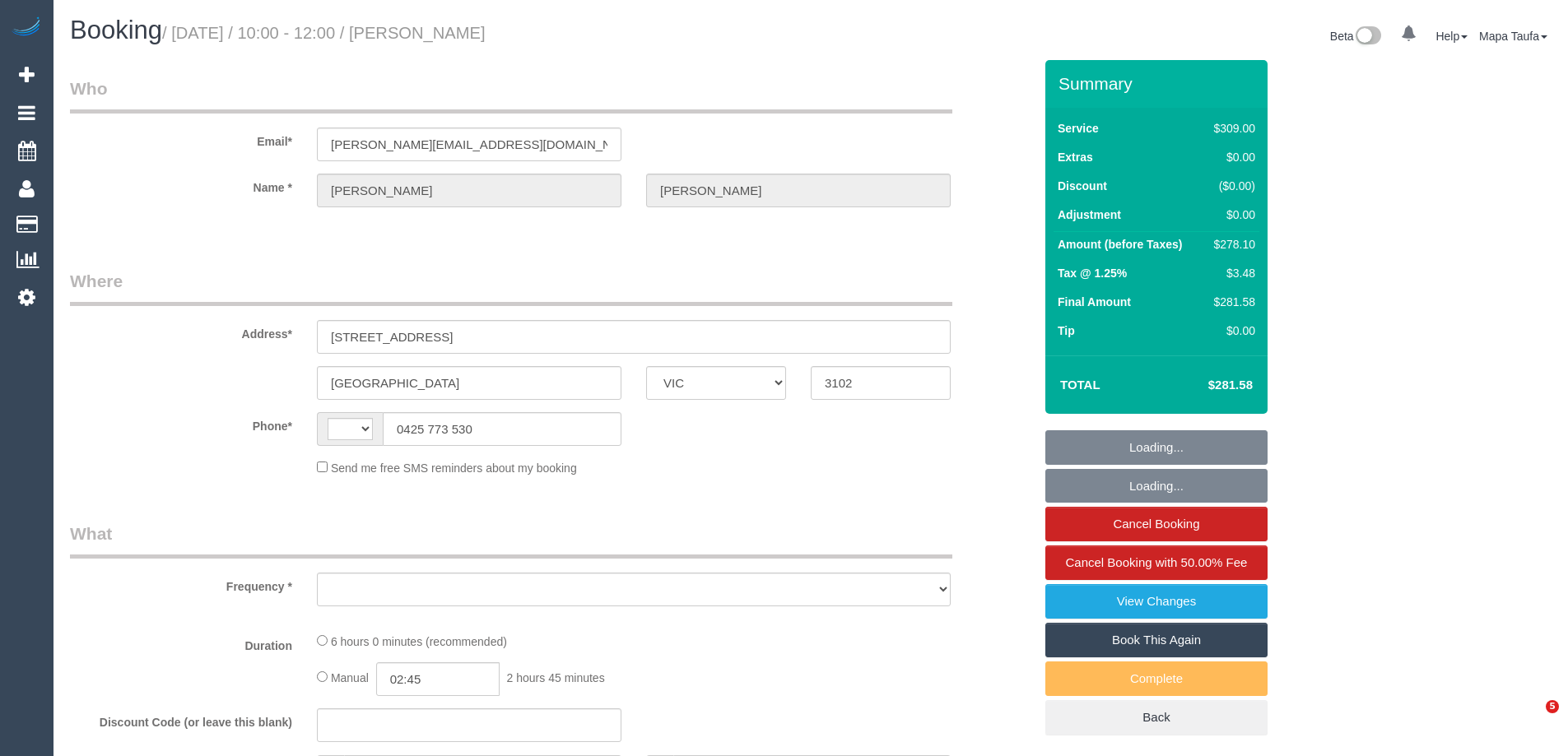
select select "VIC"
select select "string:AU"
select select "string:stripe-pm_1RTa5x2GScqysDRVX2Np95wZ"
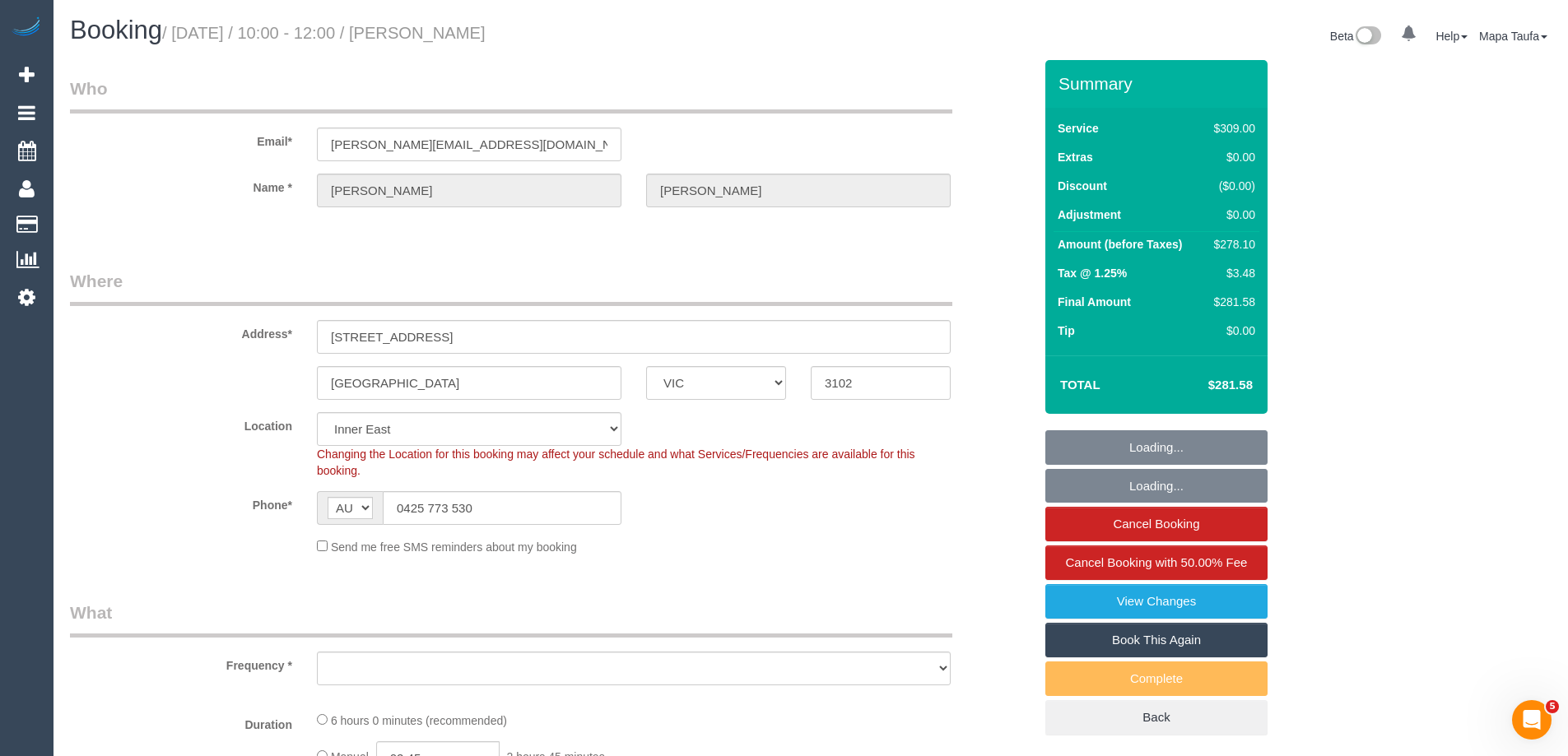
select select "object:684"
select select "number:28"
select select "number:14"
select select "number:19"
select select "number:22"
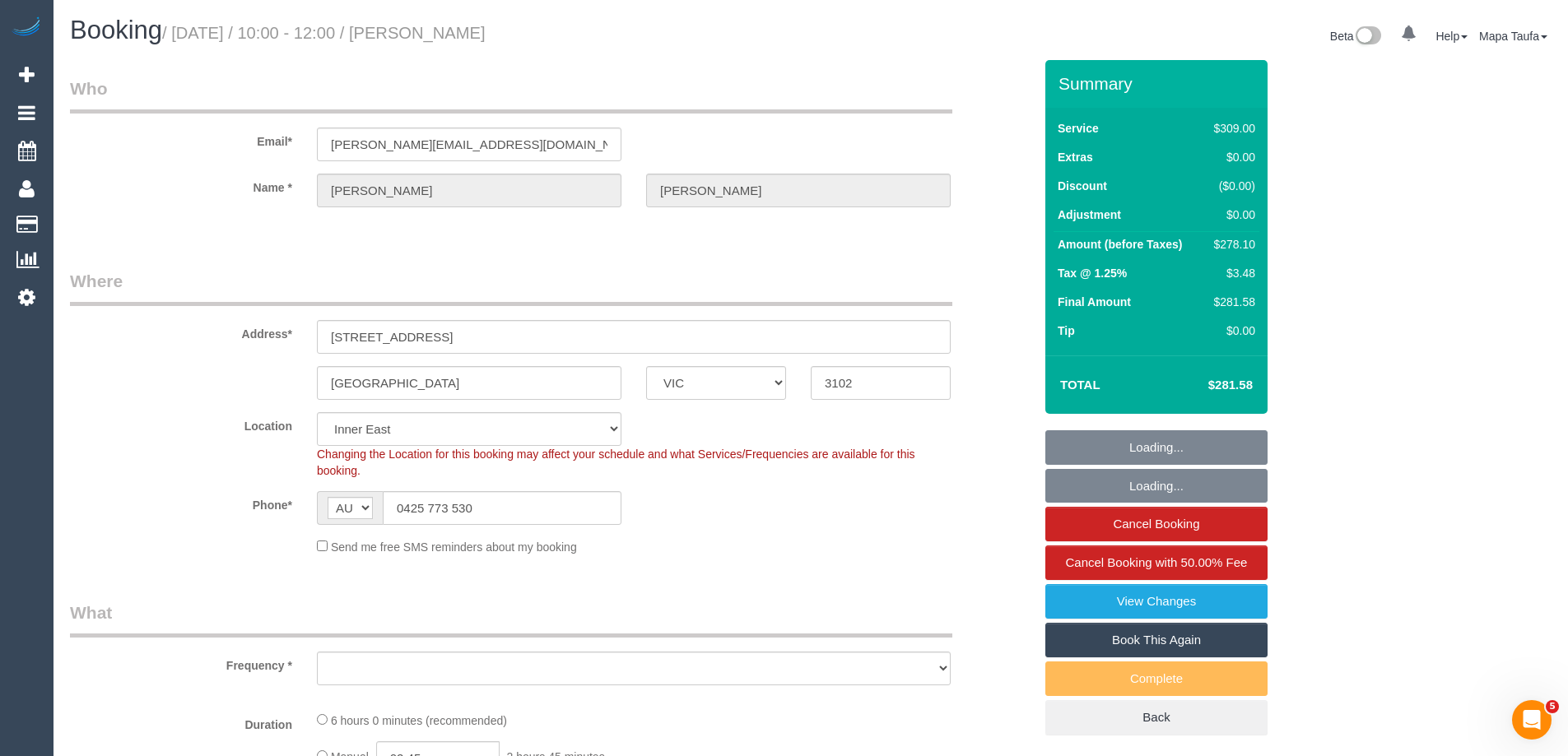
select select "number:34"
select select "number:12"
select select "object:1429"
select select "spot1"
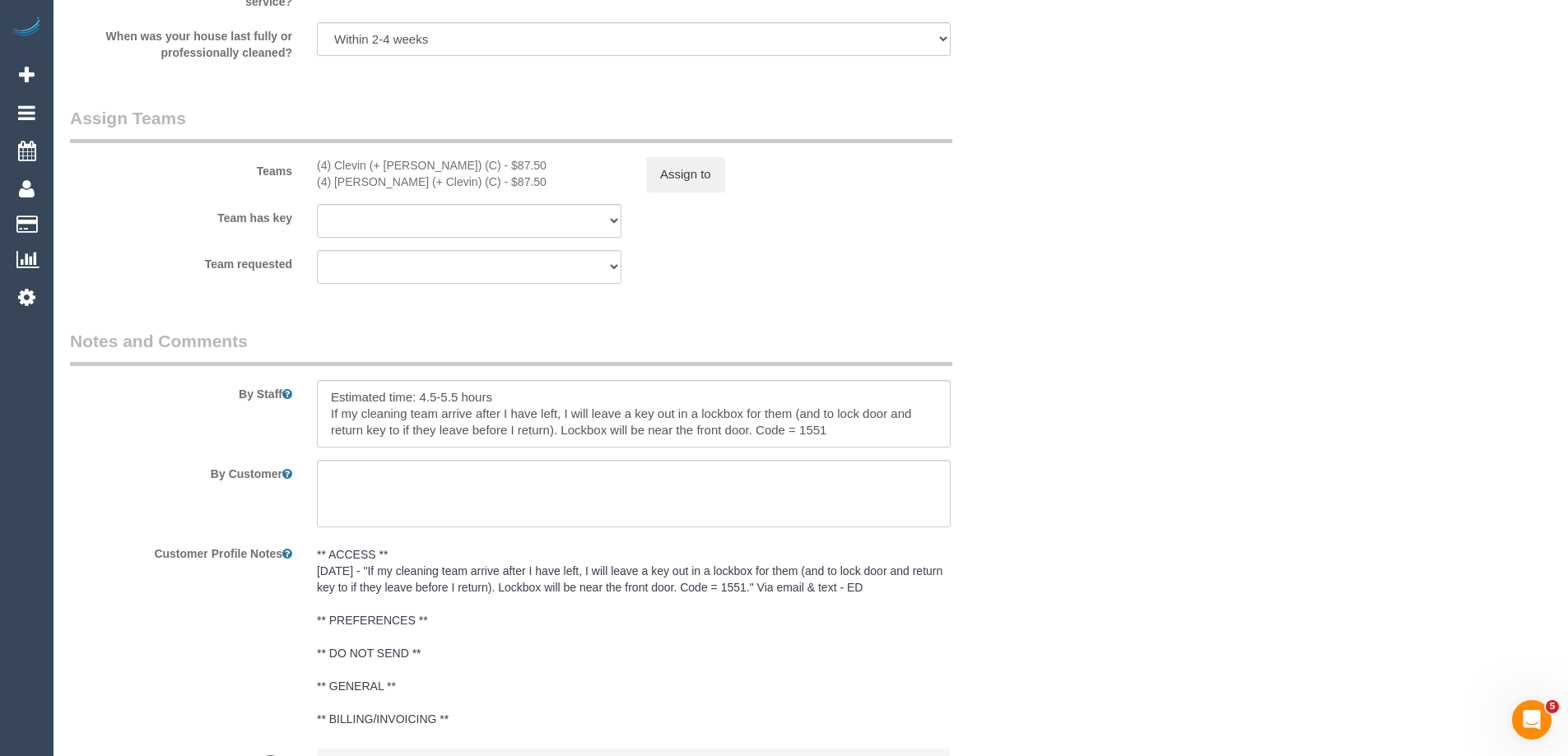
scroll to position [2605, 0]
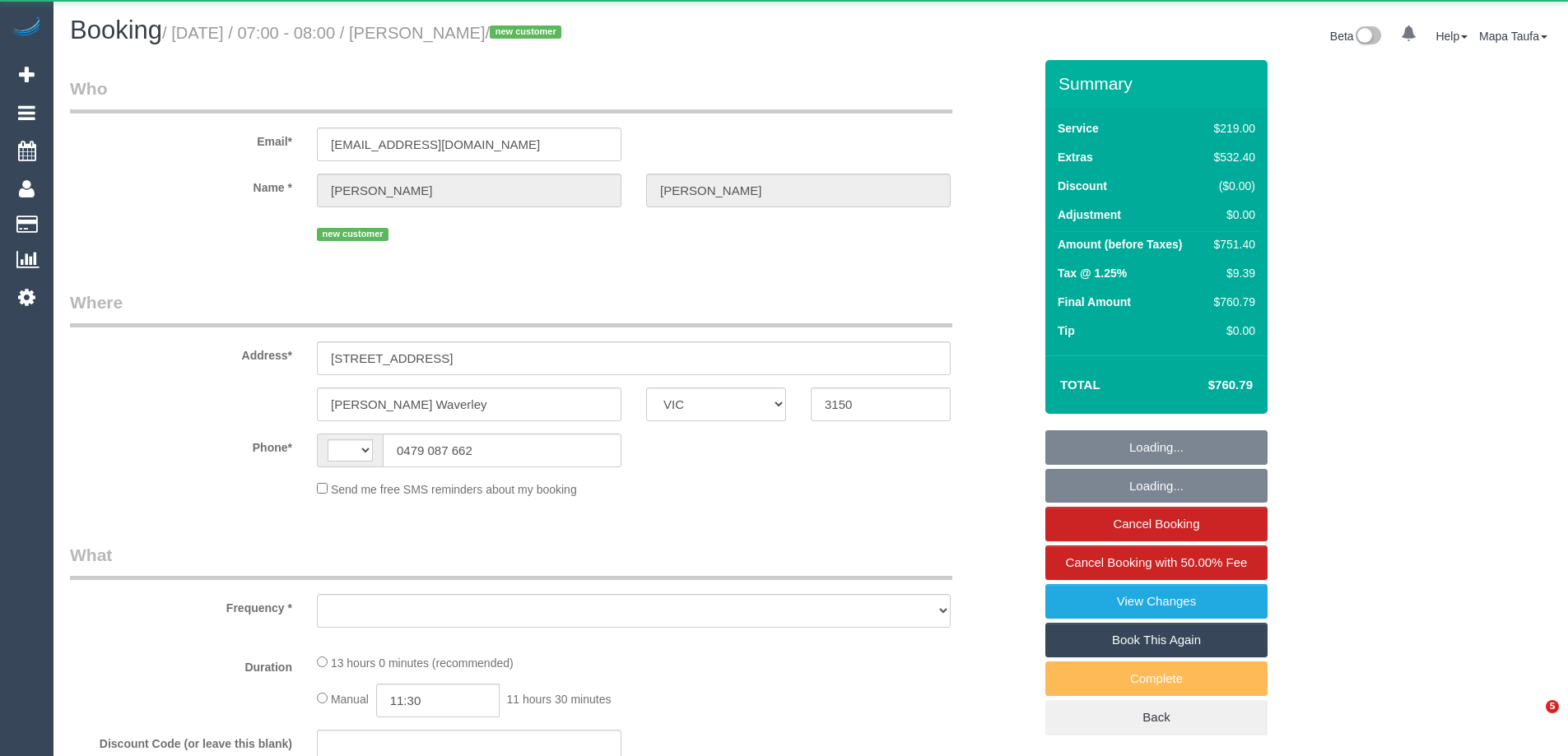
select select "VIC"
select select "string:AU"
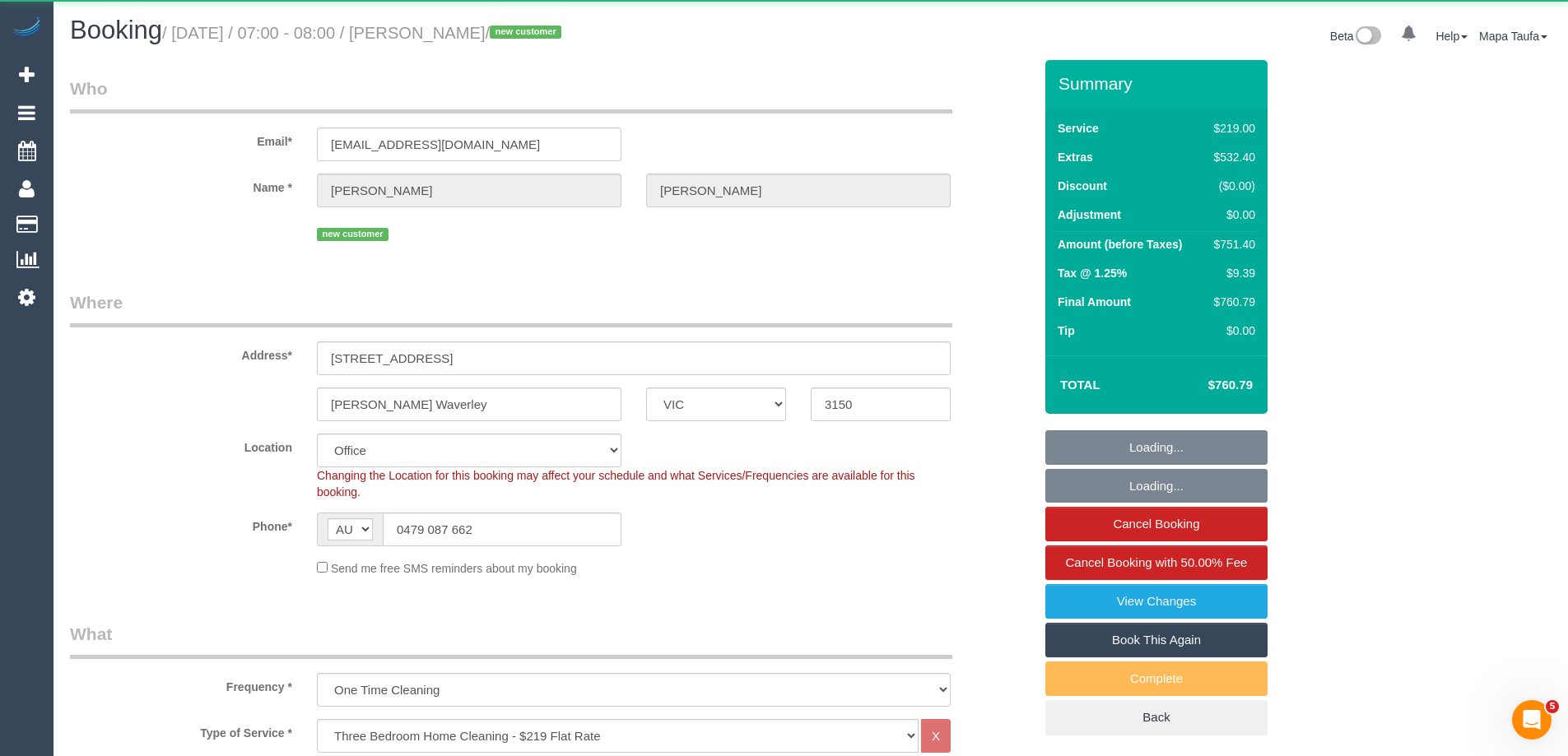
select select "object:835"
select select "string:stripe-pm_1S2hx62GScqysDRVU7oQaPEu"
select select "number:28"
select select "number:14"
select select "number:18"
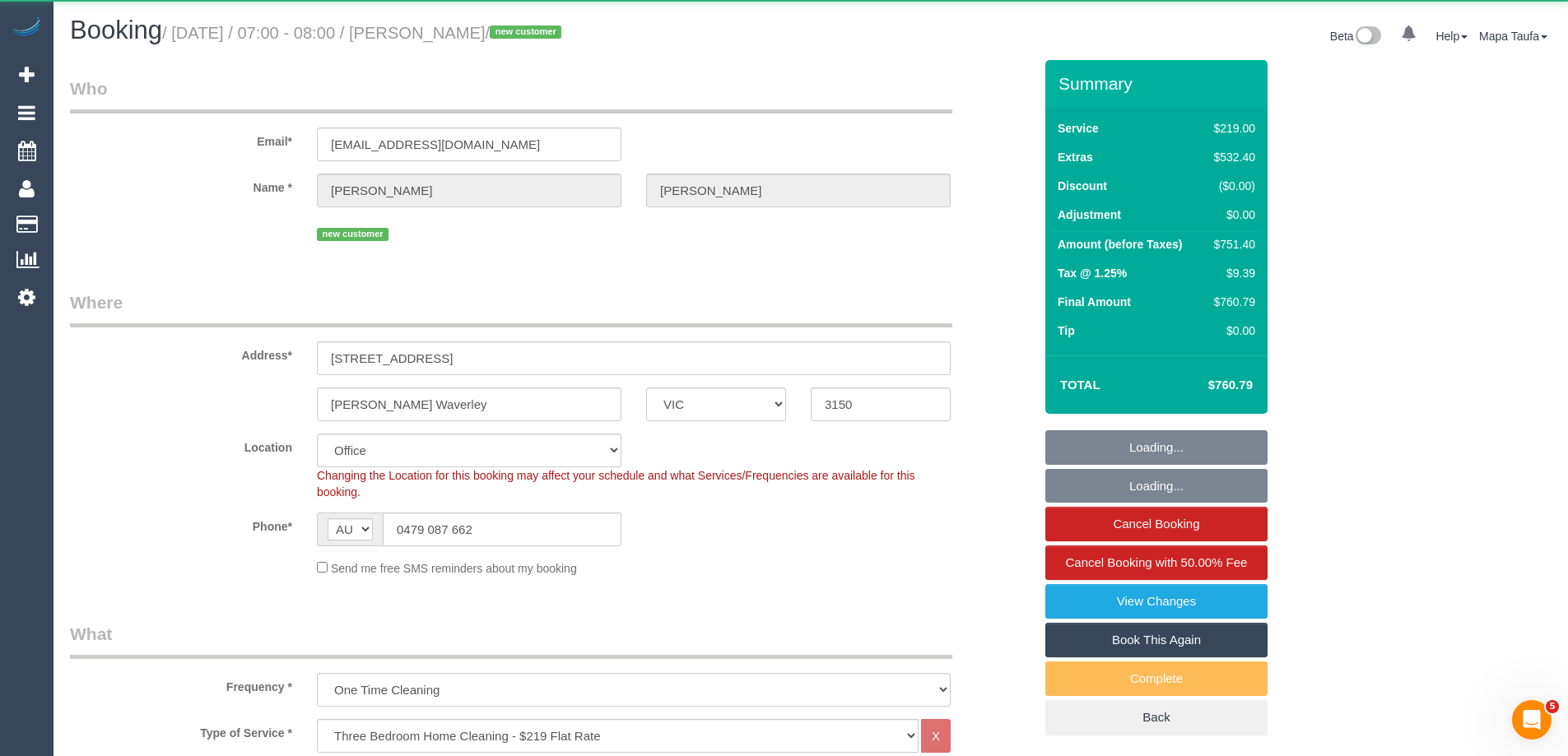
select select "number:25"
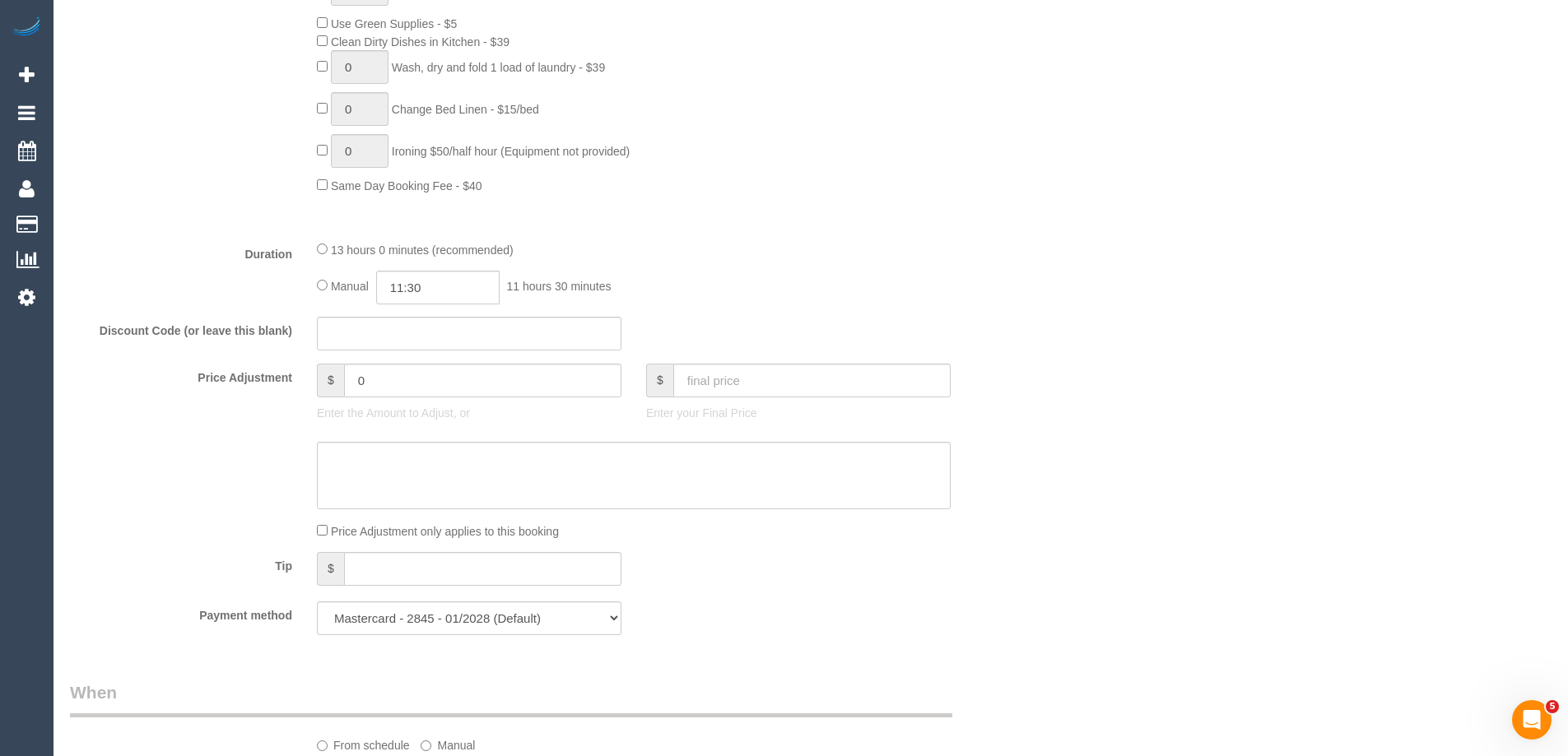
scroll to position [1152, 0]
drag, startPoint x: 345, startPoint y: 373, endPoint x: 316, endPoint y: 367, distance: 29.6
click at [326, 370] on div "$ 0" at bounding box center [469, 376] width 305 height 33
drag, startPoint x: 423, startPoint y: 386, endPoint x: 329, endPoint y: 386, distance: 94.0
click at [329, 386] on div "$ -140" at bounding box center [469, 376] width 305 height 33
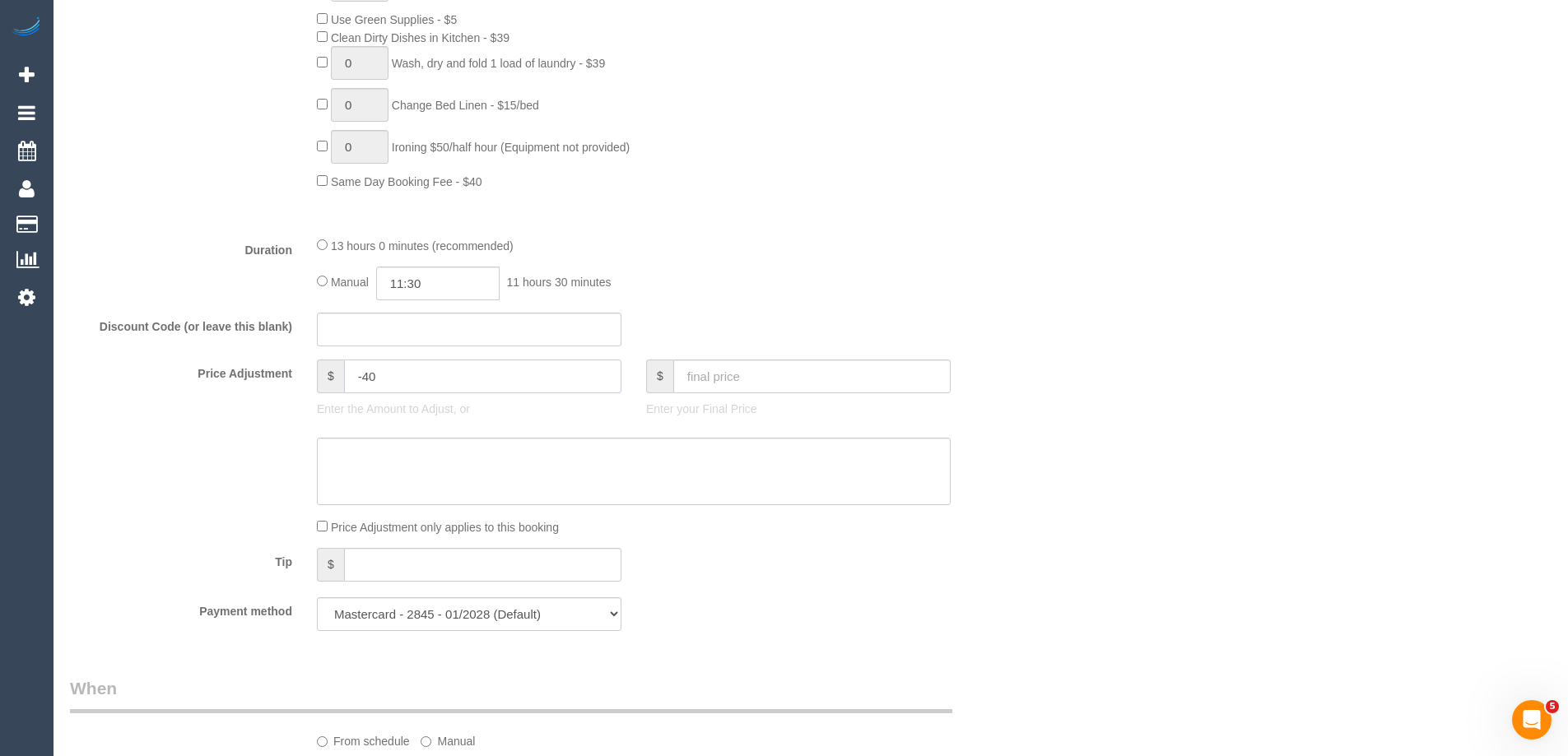
type input "-40"
click at [595, 462] on textarea at bounding box center [634, 471] width 634 height 68
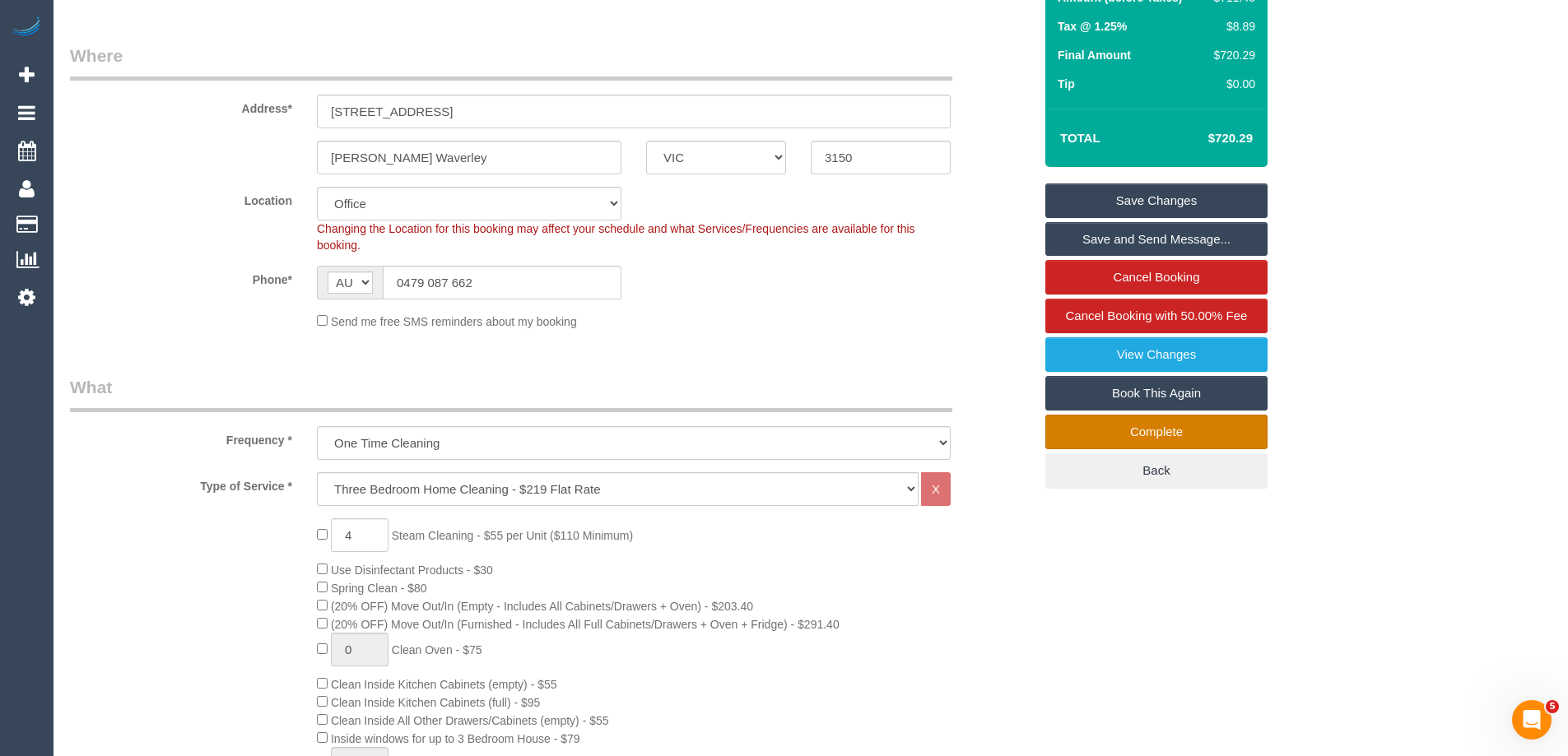
scroll to position [0, 0]
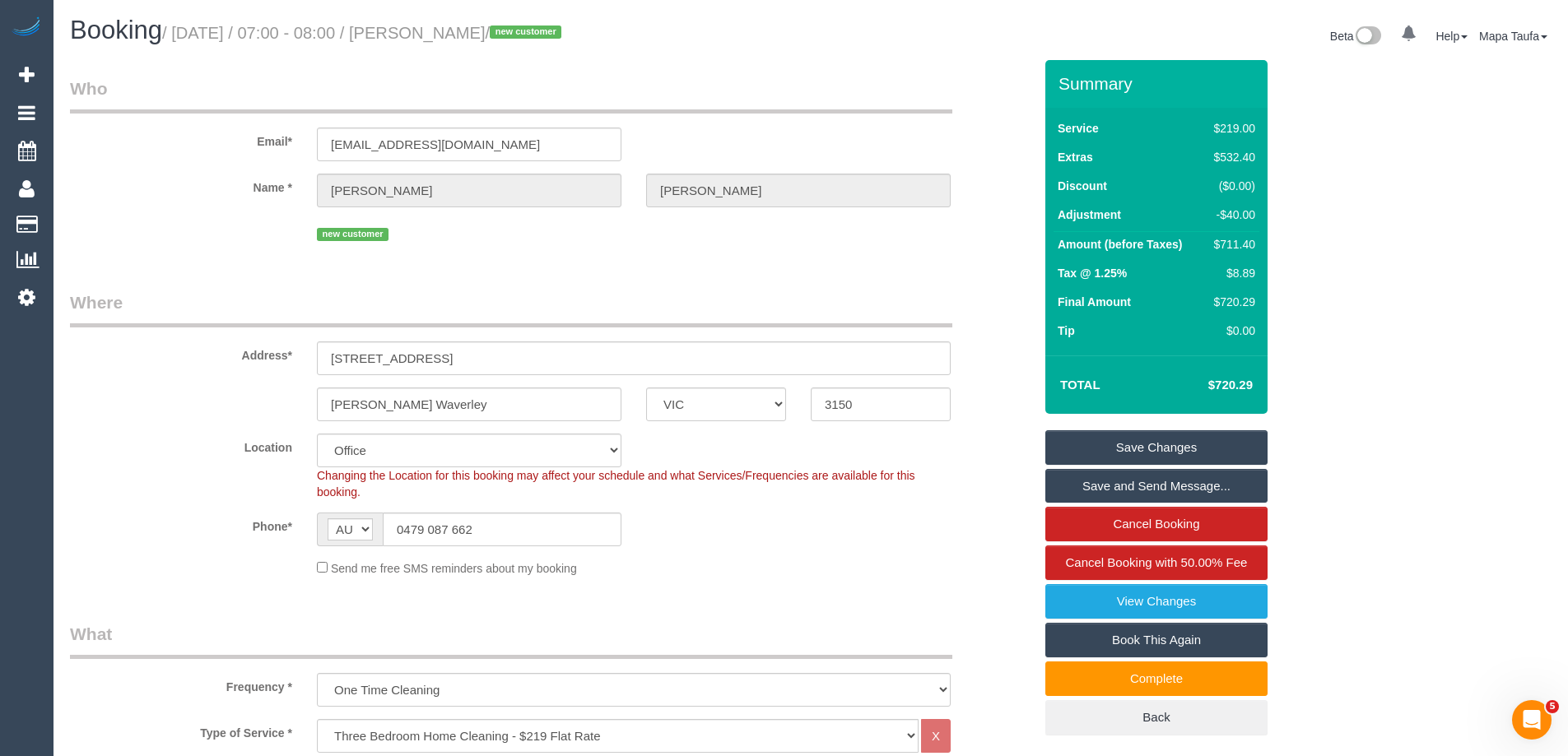
type textarea "discount for late arrival - MT"
click at [1161, 441] on link "Save Changes" at bounding box center [1156, 447] width 222 height 34
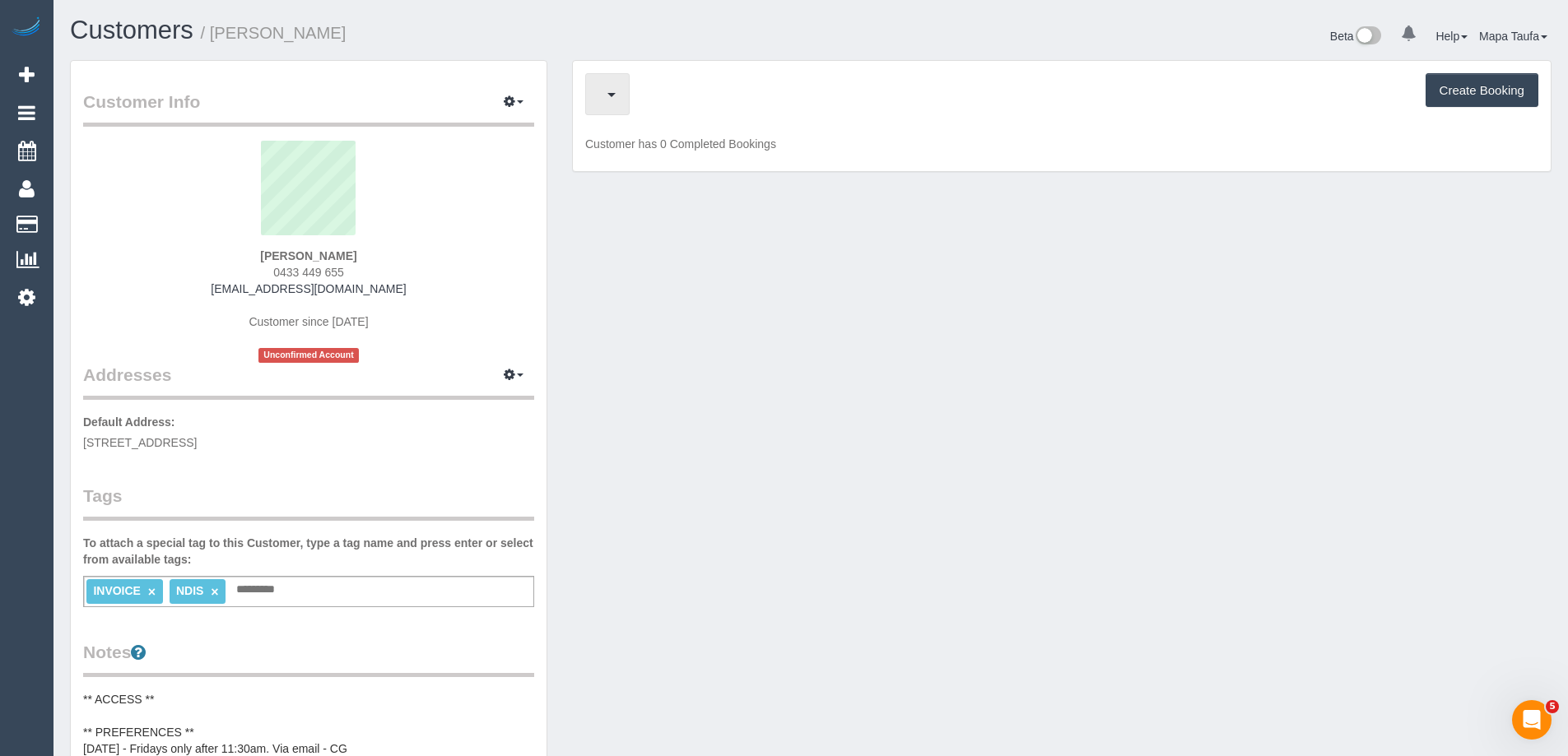
click at [657, 87] on div "Upcoming Bookings (12) Cancelled Bookings (0) Charges (1) Create Booking" at bounding box center [1062, 94] width 953 height 42
click at [686, 101] on span "Completed Bookings (1)" at bounding box center [701, 94] width 203 height 21
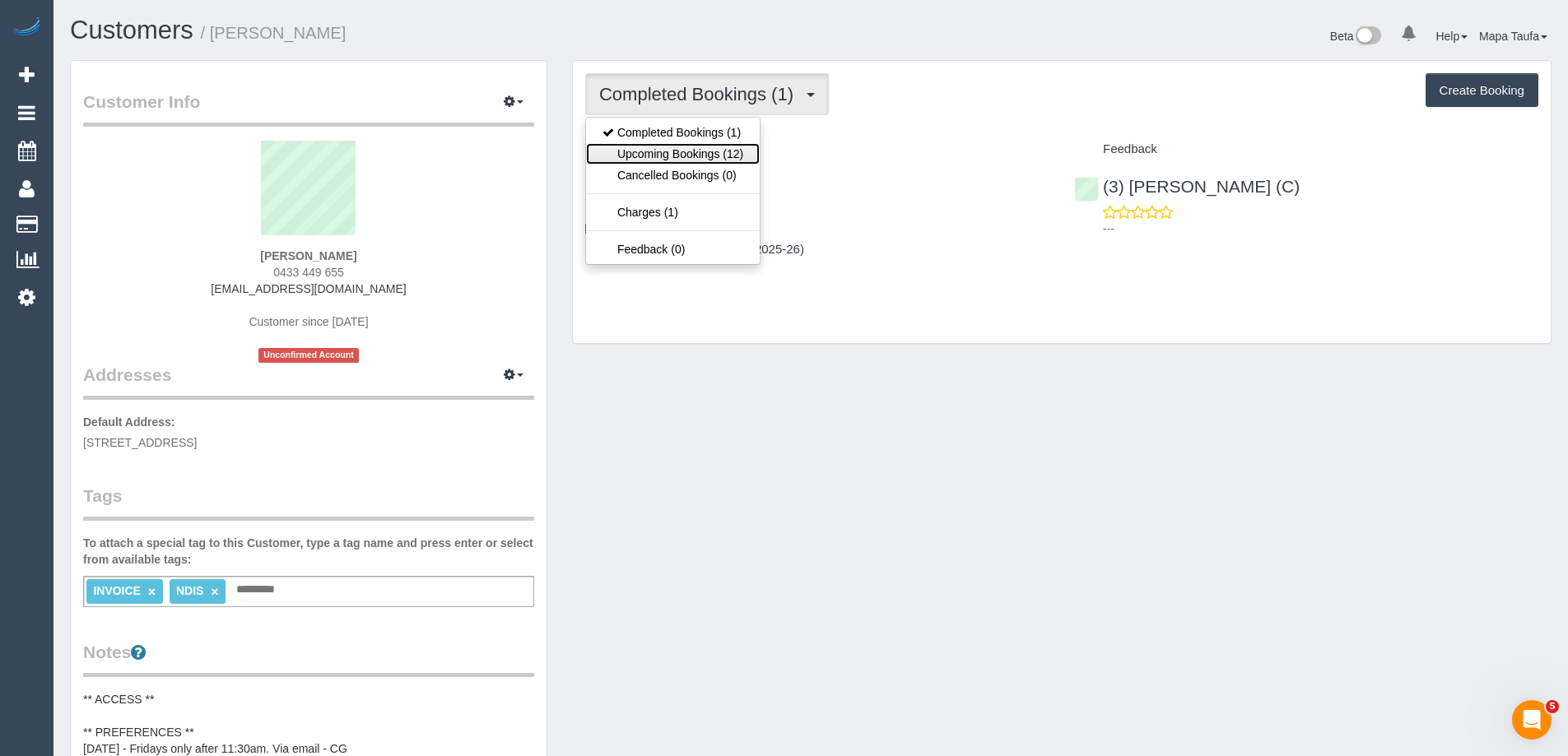
click at [703, 163] on link "Upcoming Bookings (12)" at bounding box center [673, 154] width 174 height 22
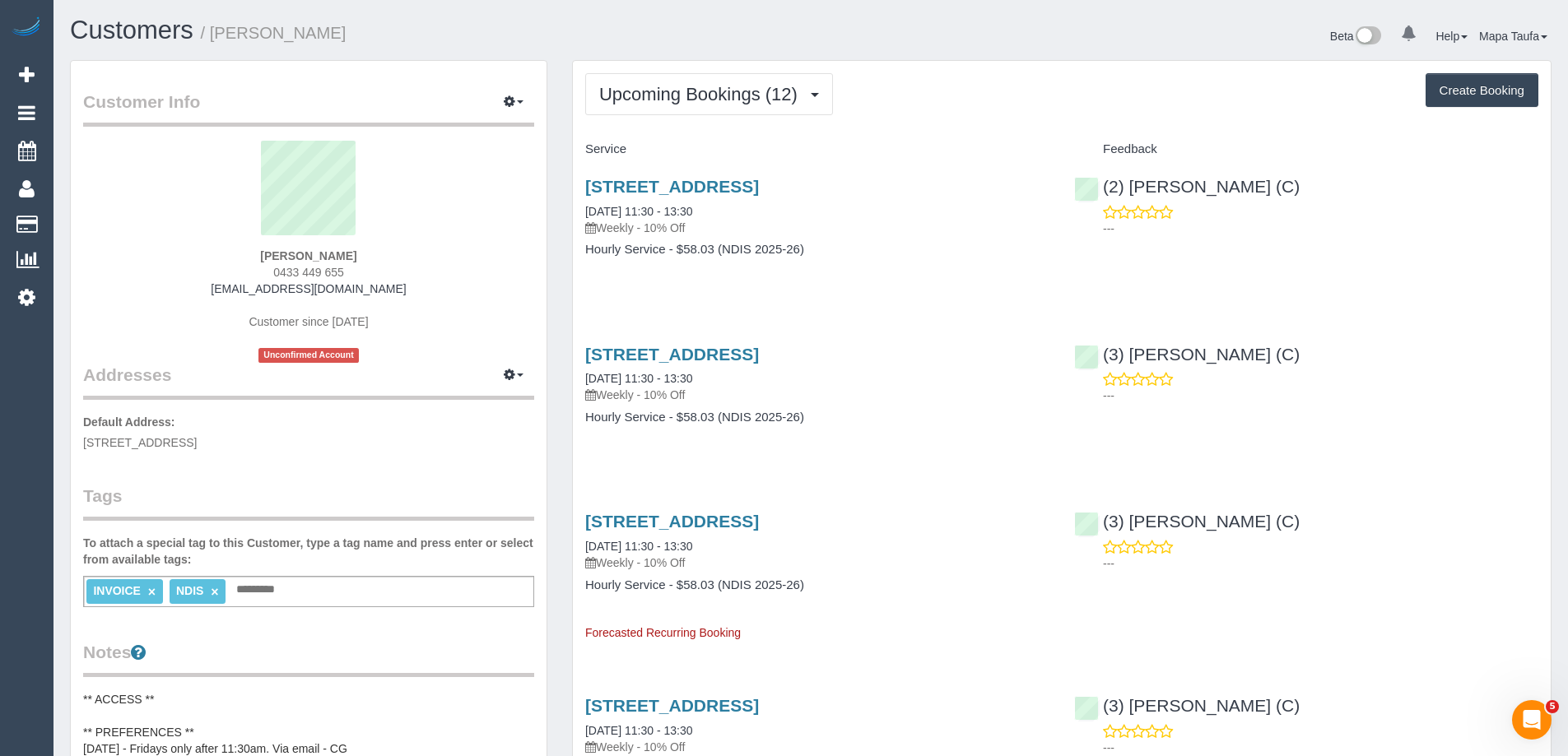
click at [739, 174] on div "[STREET_ADDRESS] [DATE] 11:30 - 13:30 Weekly - 10% Off Hourly Service - $58.03 …" at bounding box center [817, 226] width 489 height 127
click at [741, 186] on link "[STREET_ADDRESS]" at bounding box center [672, 186] width 174 height 19
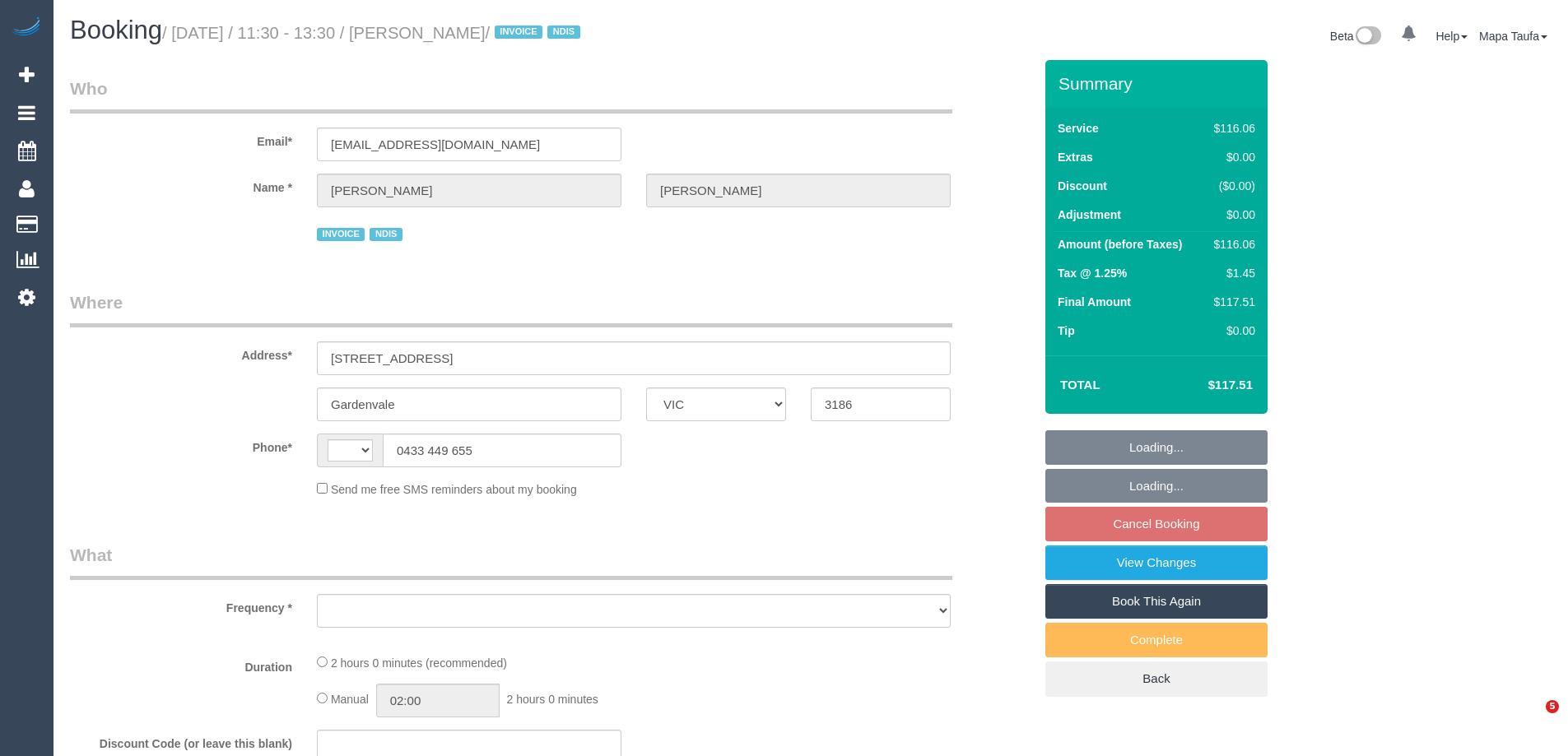
select select "VIC"
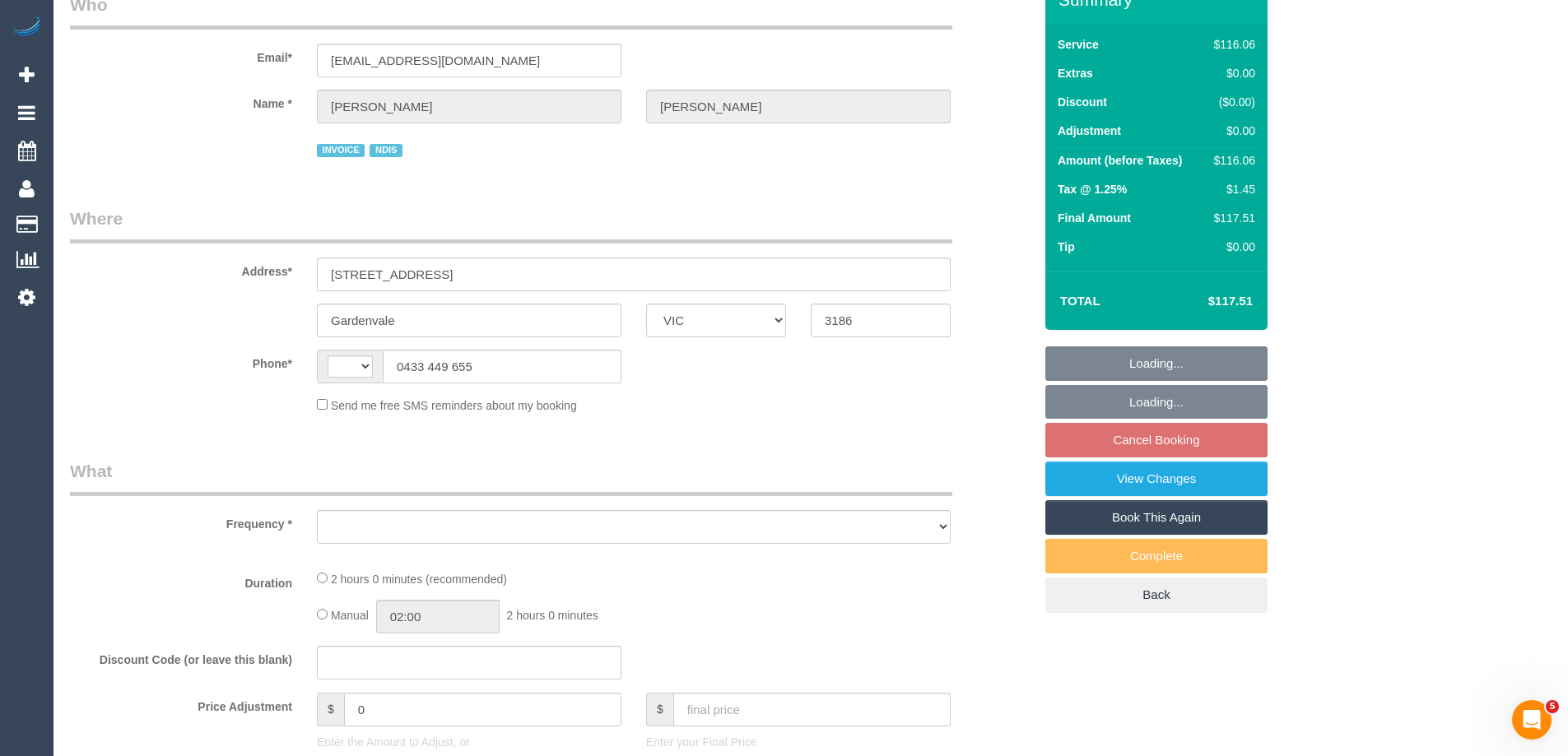
select select "string:AU"
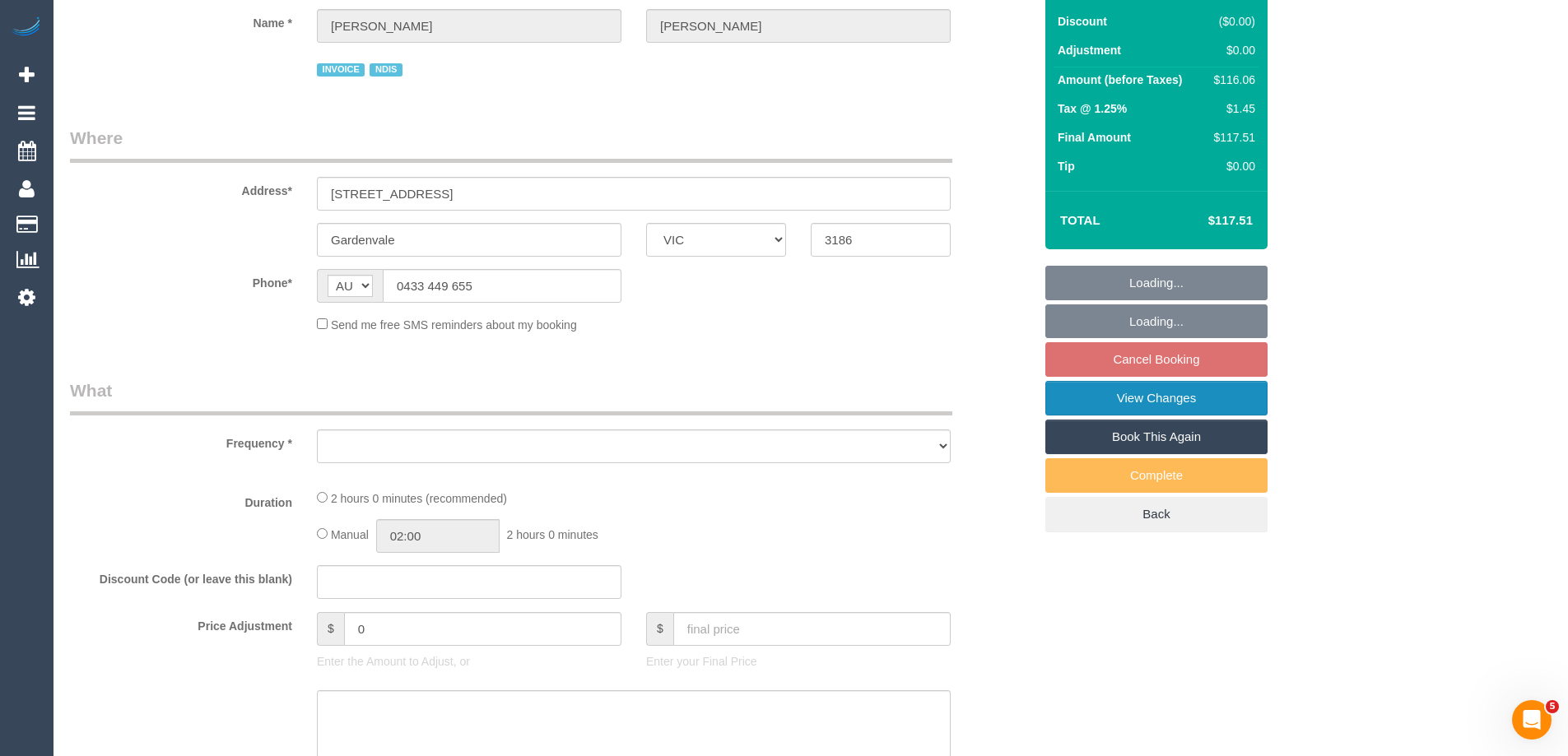
select select "object:525"
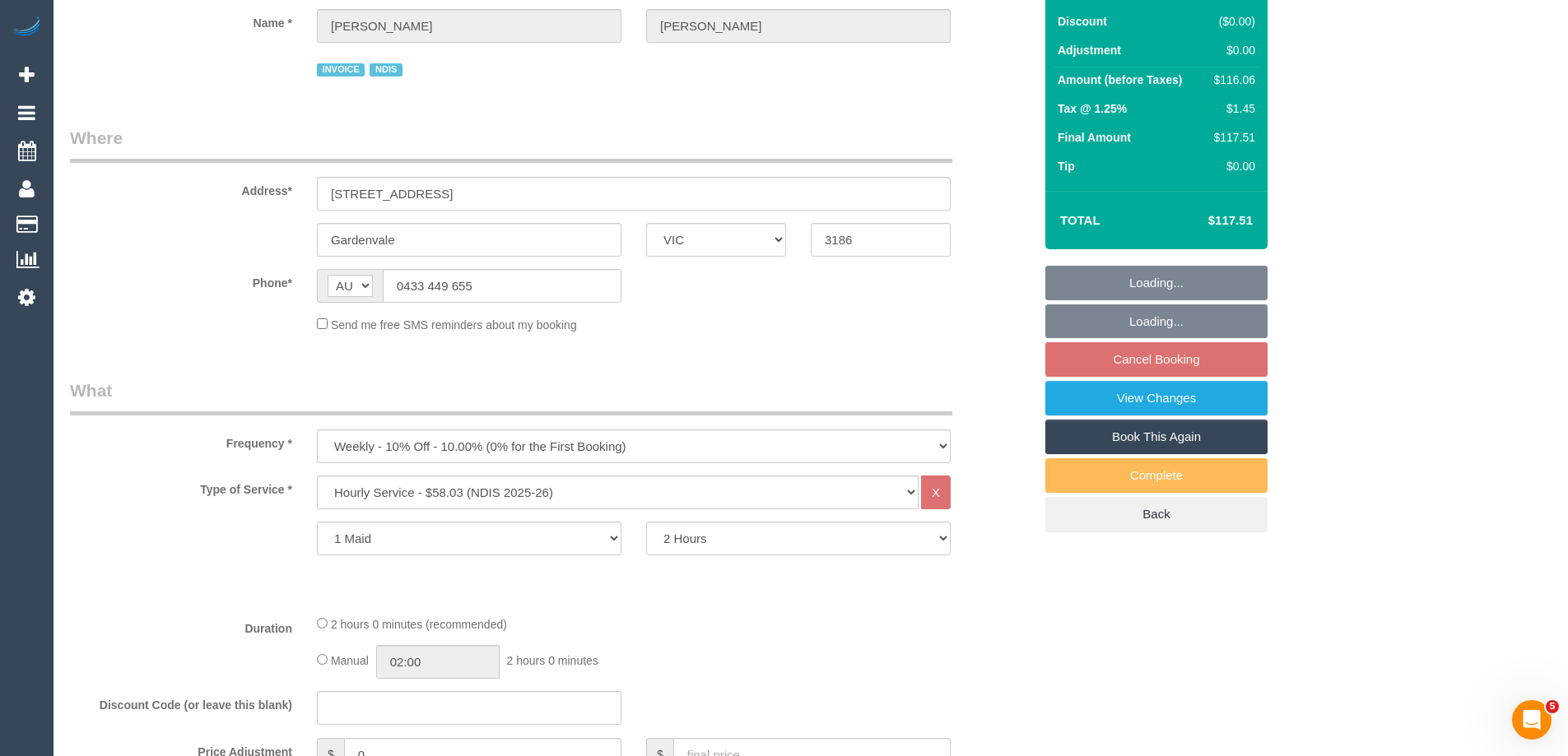
select select "number:28"
select select "number:14"
select select "number:19"
select select "number:36"
select select "number:34"
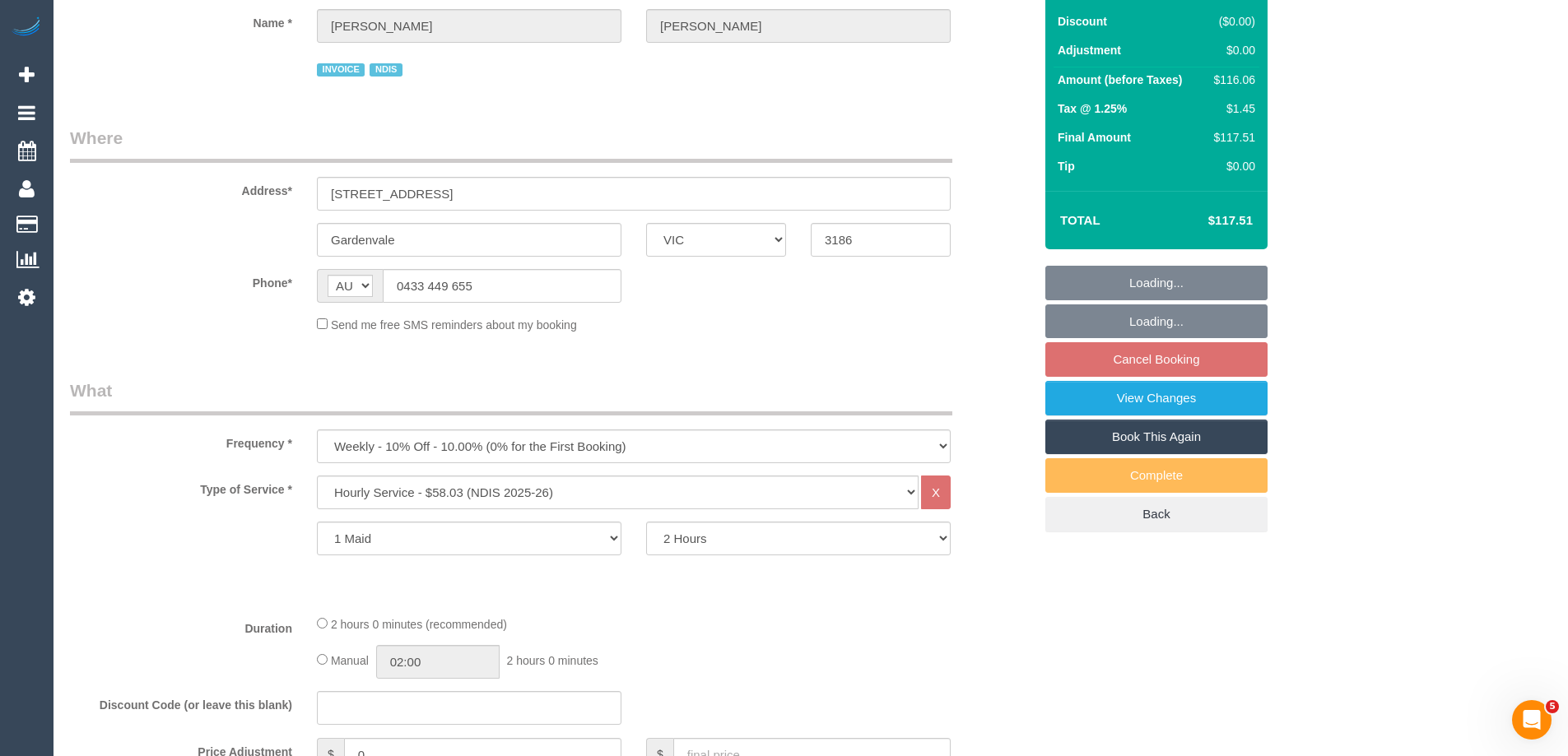
select select "number:26"
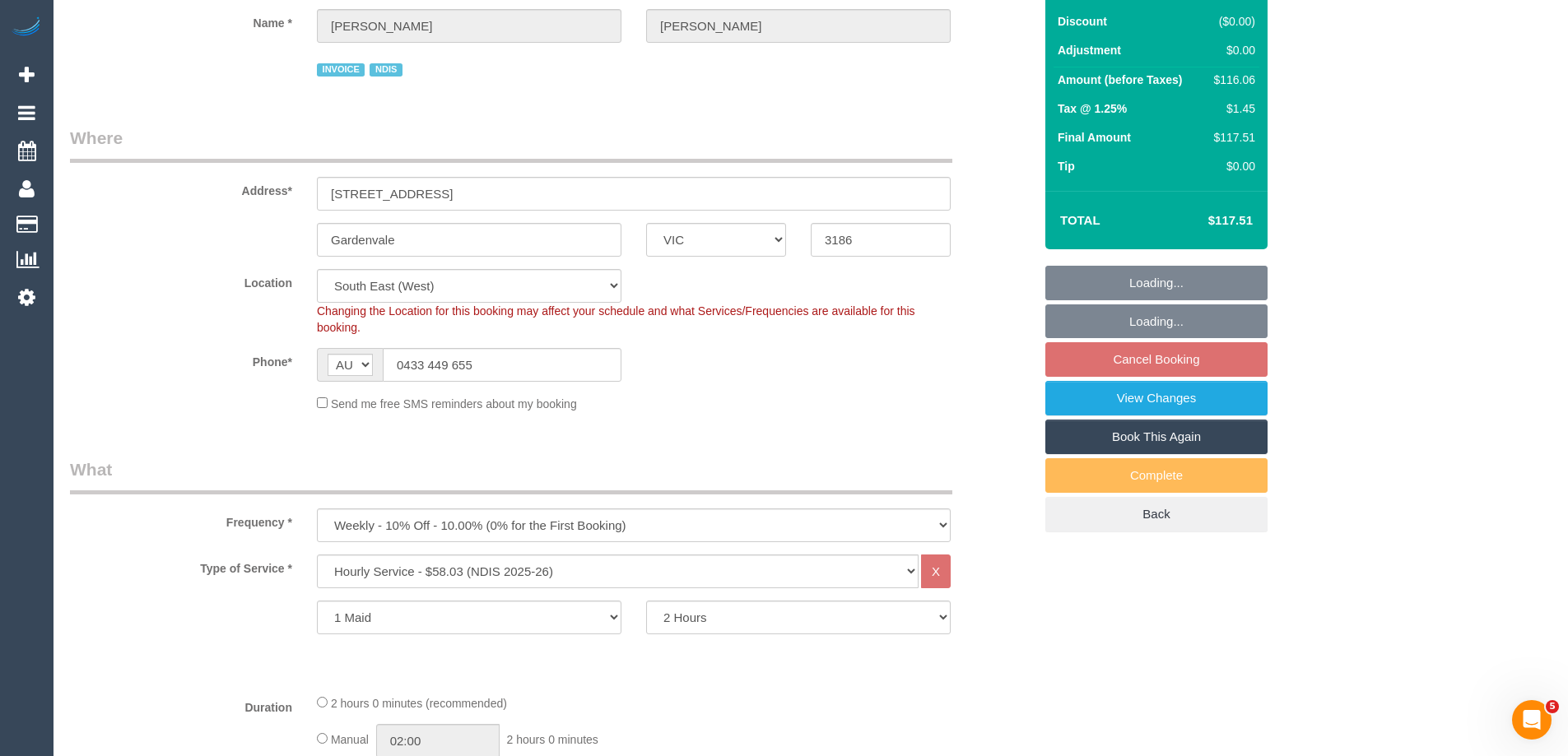
select select "object:1316"
click at [1198, 361] on fieldset "Loading... Loading... Cancel Booking View Changes Book This Again Complete Back" at bounding box center [1156, 398] width 222 height 266
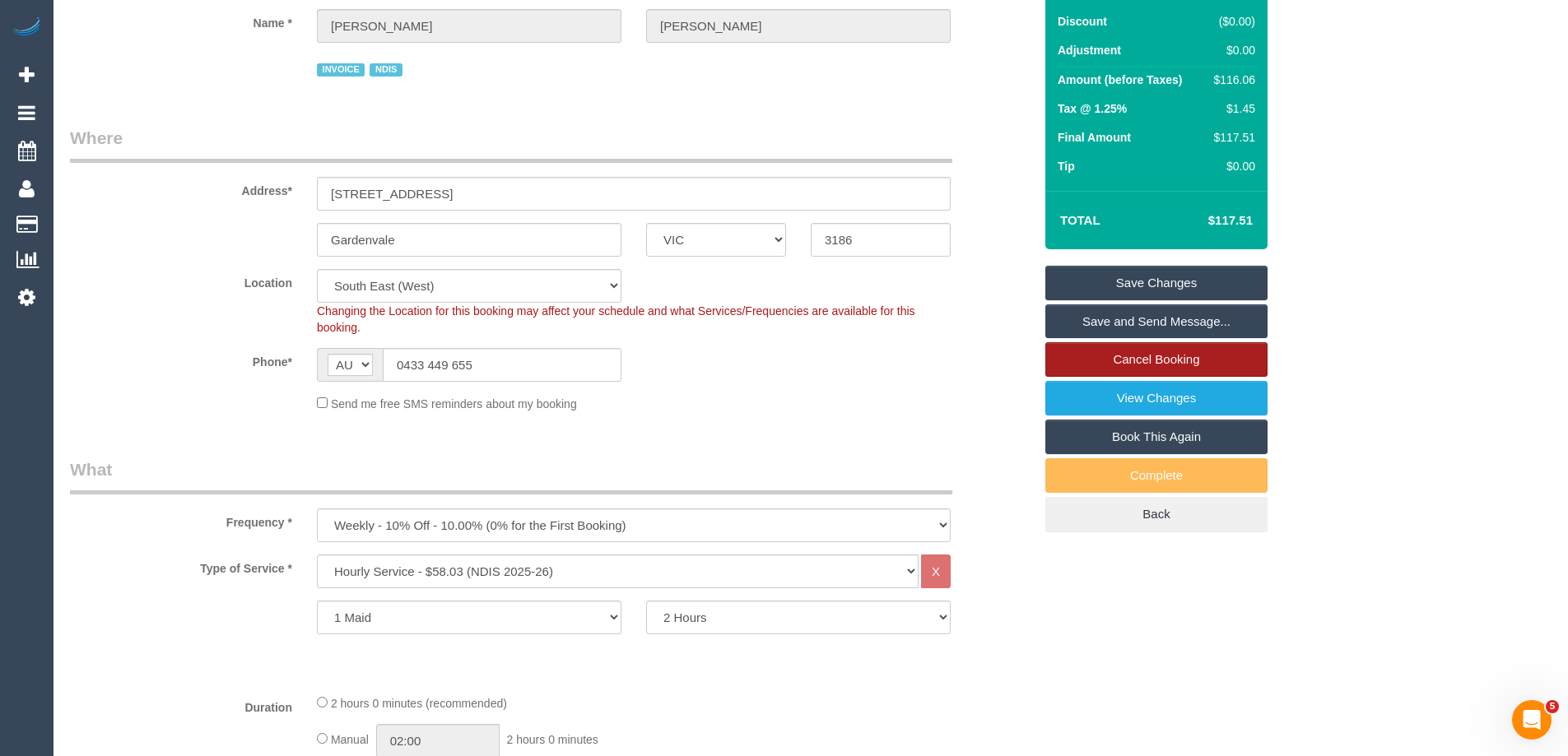
click at [1197, 361] on link "Cancel Booking" at bounding box center [1156, 359] width 222 height 34
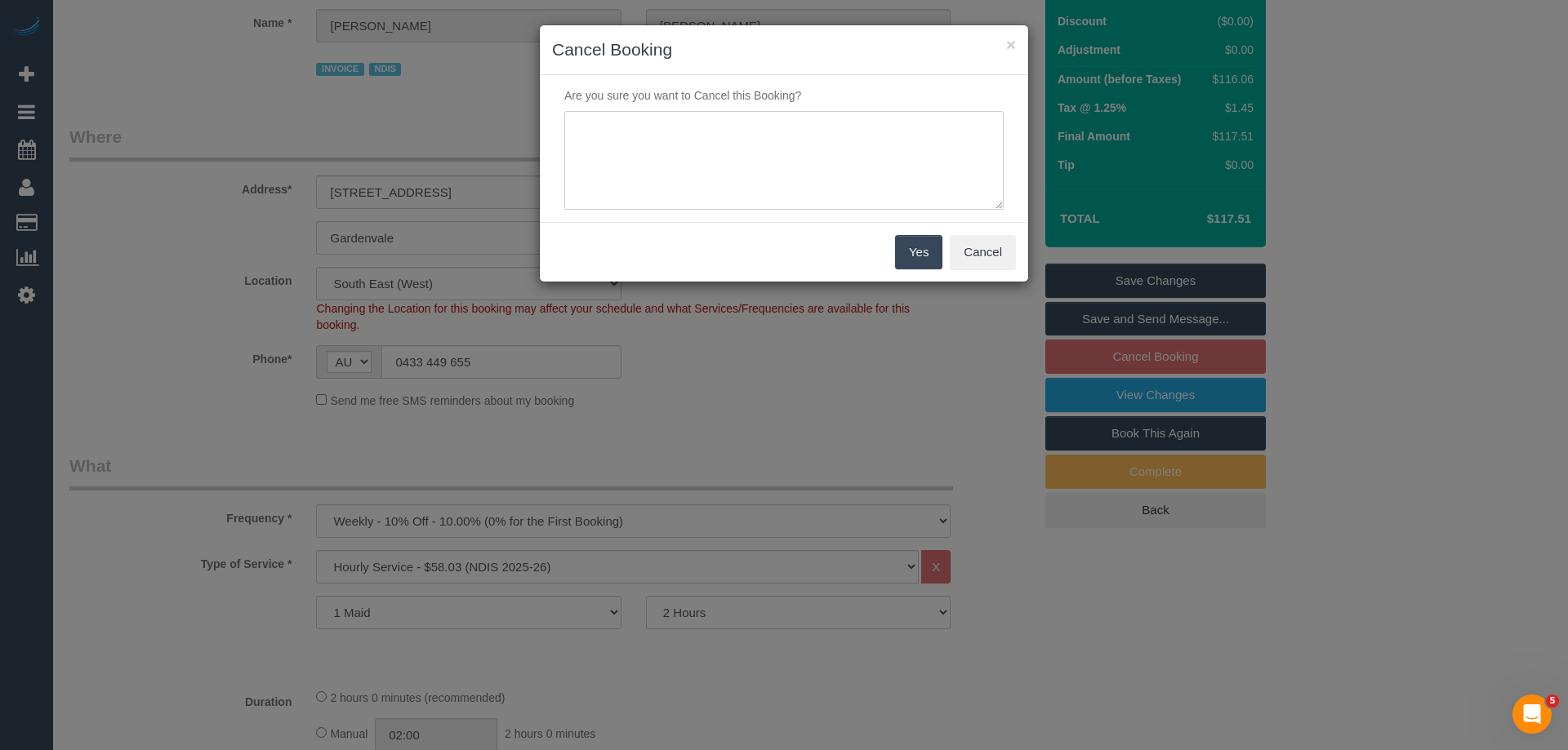
click at [721, 152] on textarea at bounding box center [784, 161] width 439 height 99
type textarea "service not needed via email -MT"
click at [881, 245] on div "Yes Cancel" at bounding box center [784, 252] width 489 height 60
click at [909, 249] on button "Yes" at bounding box center [918, 252] width 47 height 34
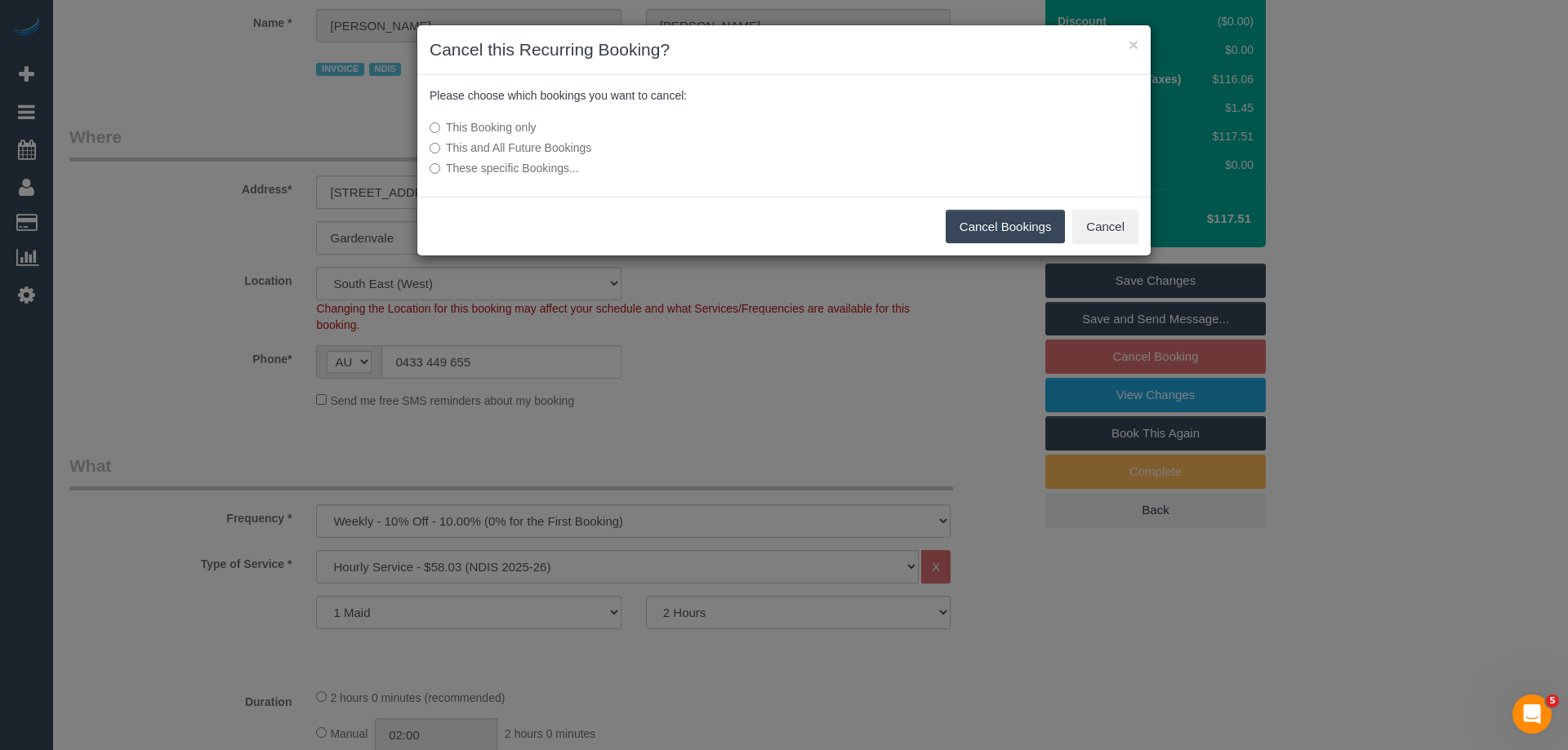
click at [1020, 229] on button "Cancel Bookings" at bounding box center [1006, 226] width 120 height 34
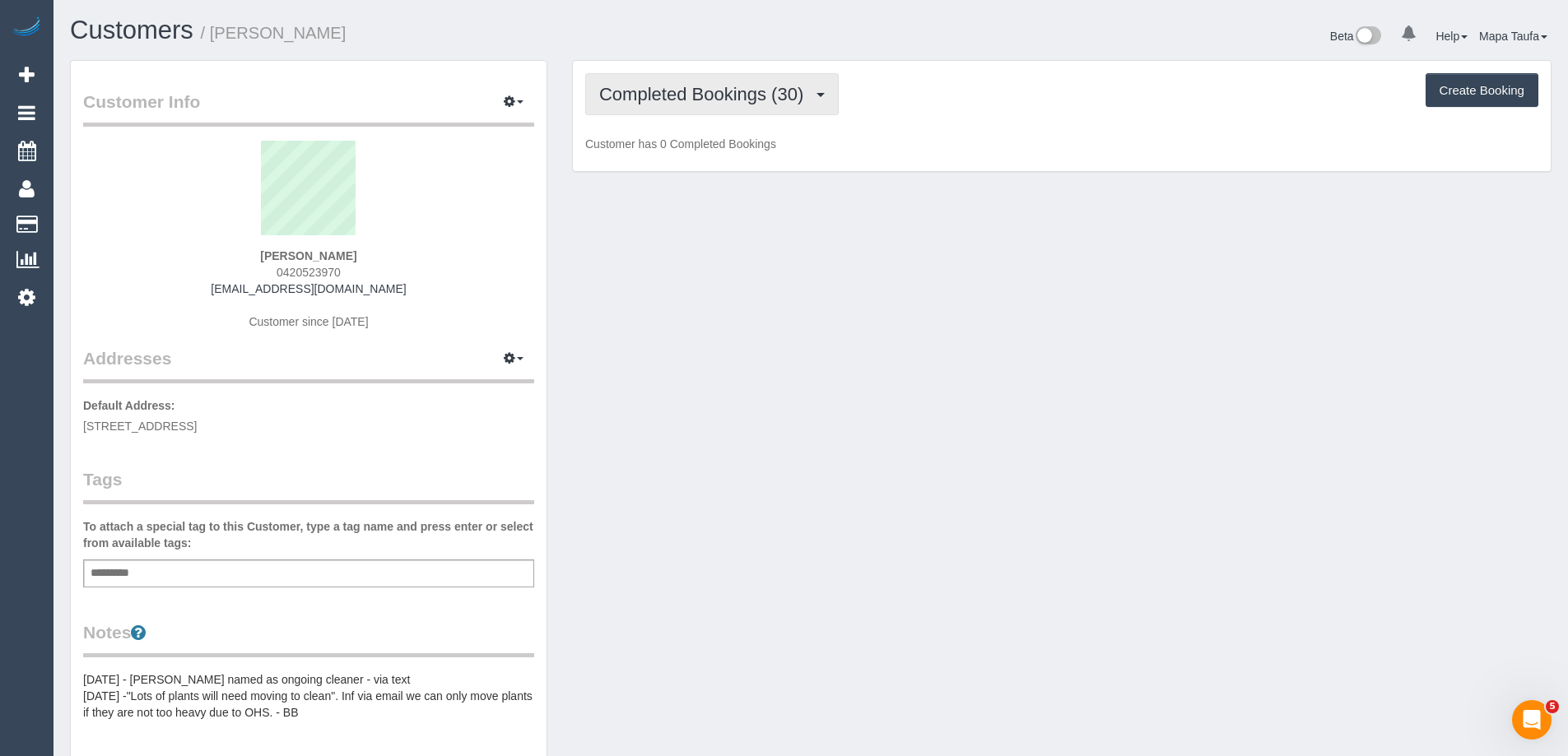
click at [746, 107] on button "Completed Bookings (30)" at bounding box center [712, 94] width 254 height 42
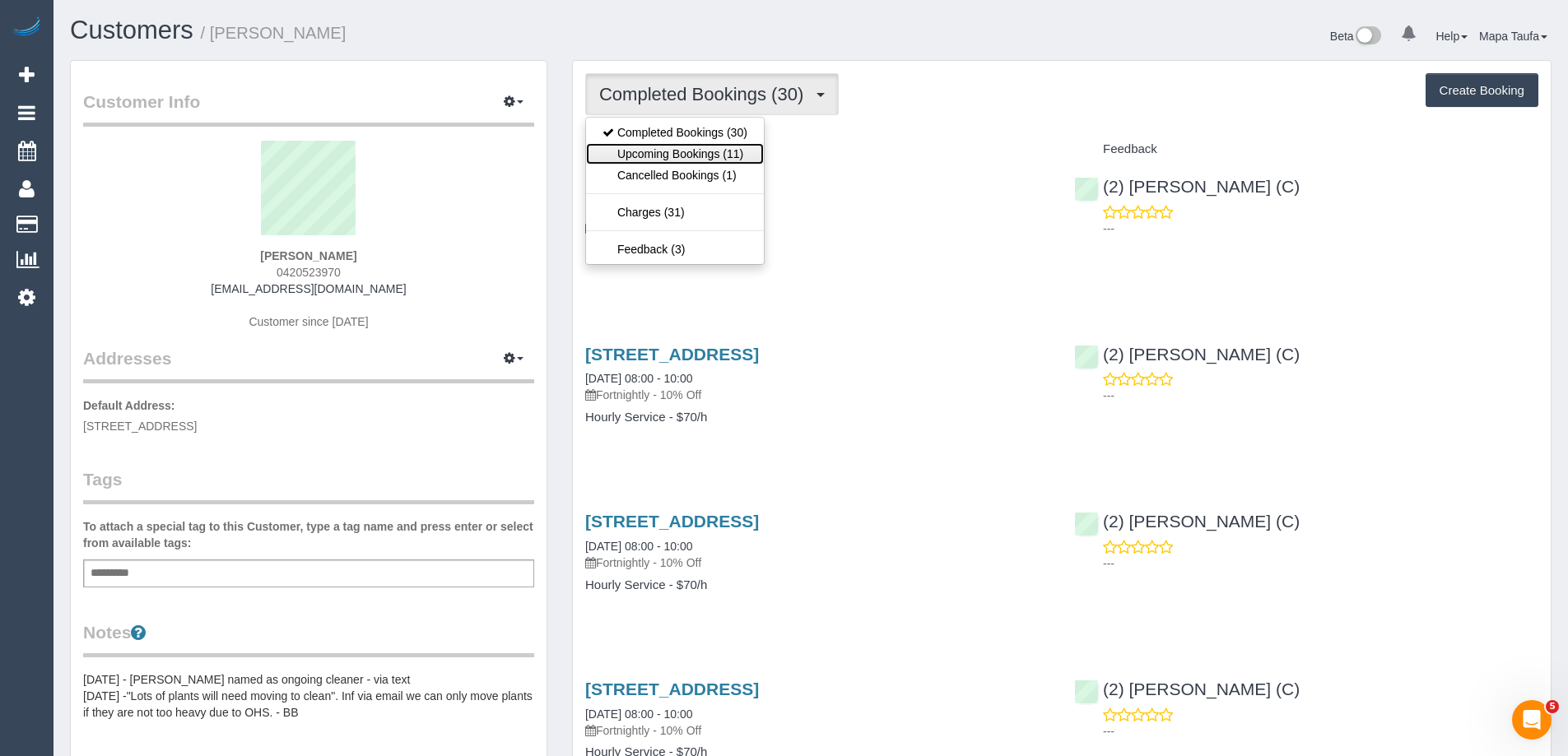
click at [725, 156] on link "Upcoming Bookings (11)" at bounding box center [675, 154] width 178 height 22
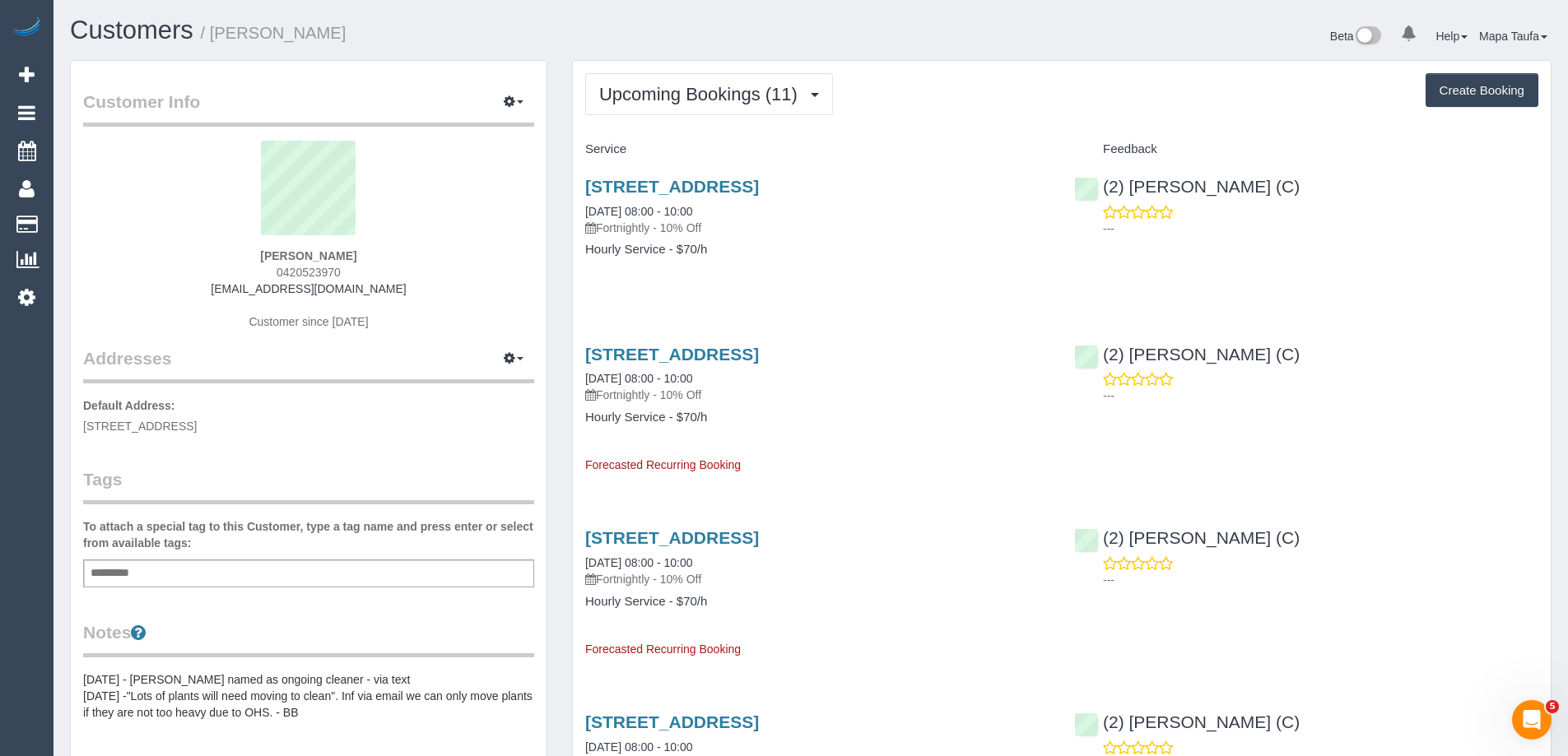
click at [175, 274] on div "Pauline Byrne 0420523970 paulinebyrne92@icloud.com Customer since 2024" at bounding box center [309, 244] width 451 height 205
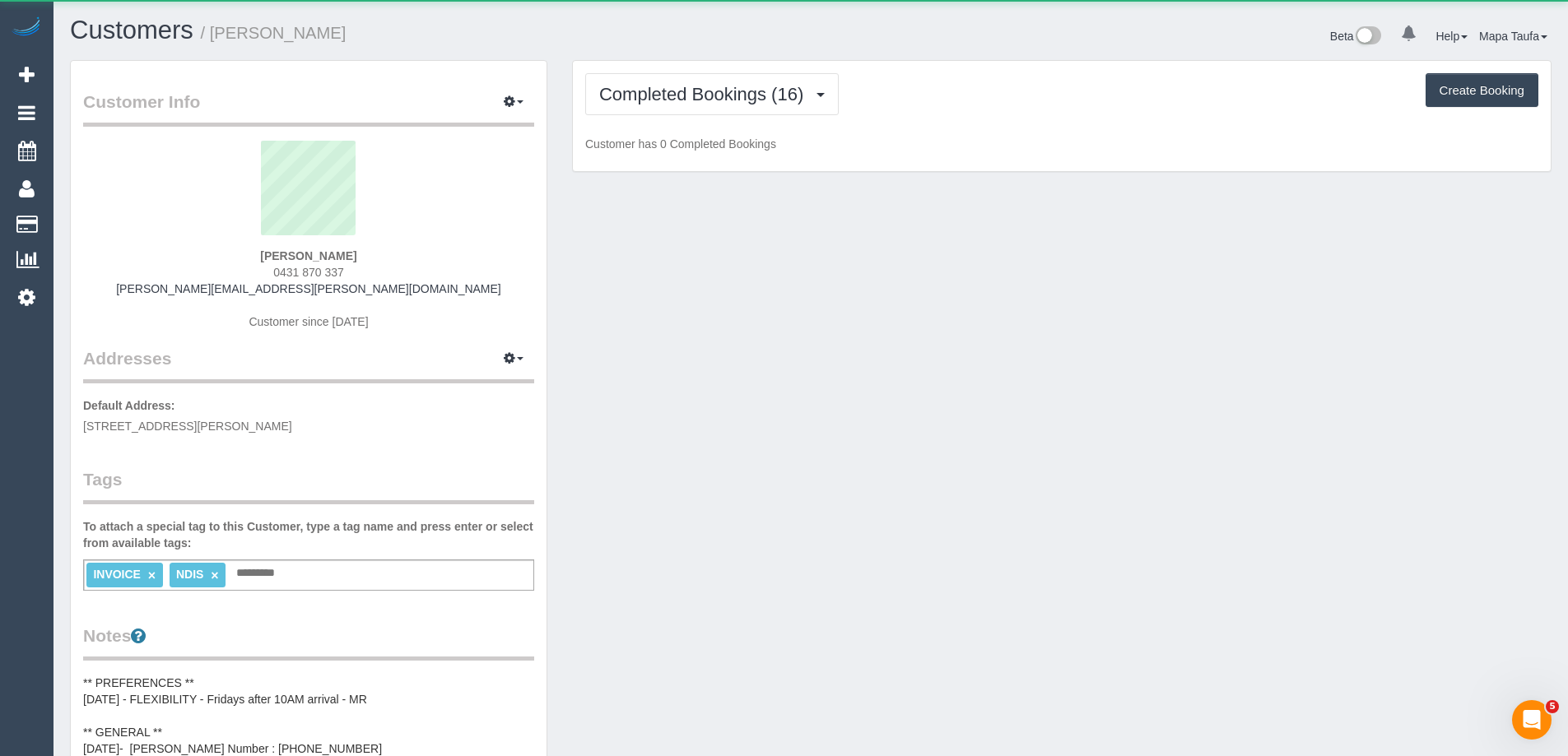
drag, startPoint x: 345, startPoint y: 272, endPoint x: 227, endPoint y: 273, distance: 118.0
click at [227, 273] on div "Brodie Ramos 0431 870 337 brodie.ramos@outlook.com Customer since 2025" at bounding box center [309, 244] width 451 height 205
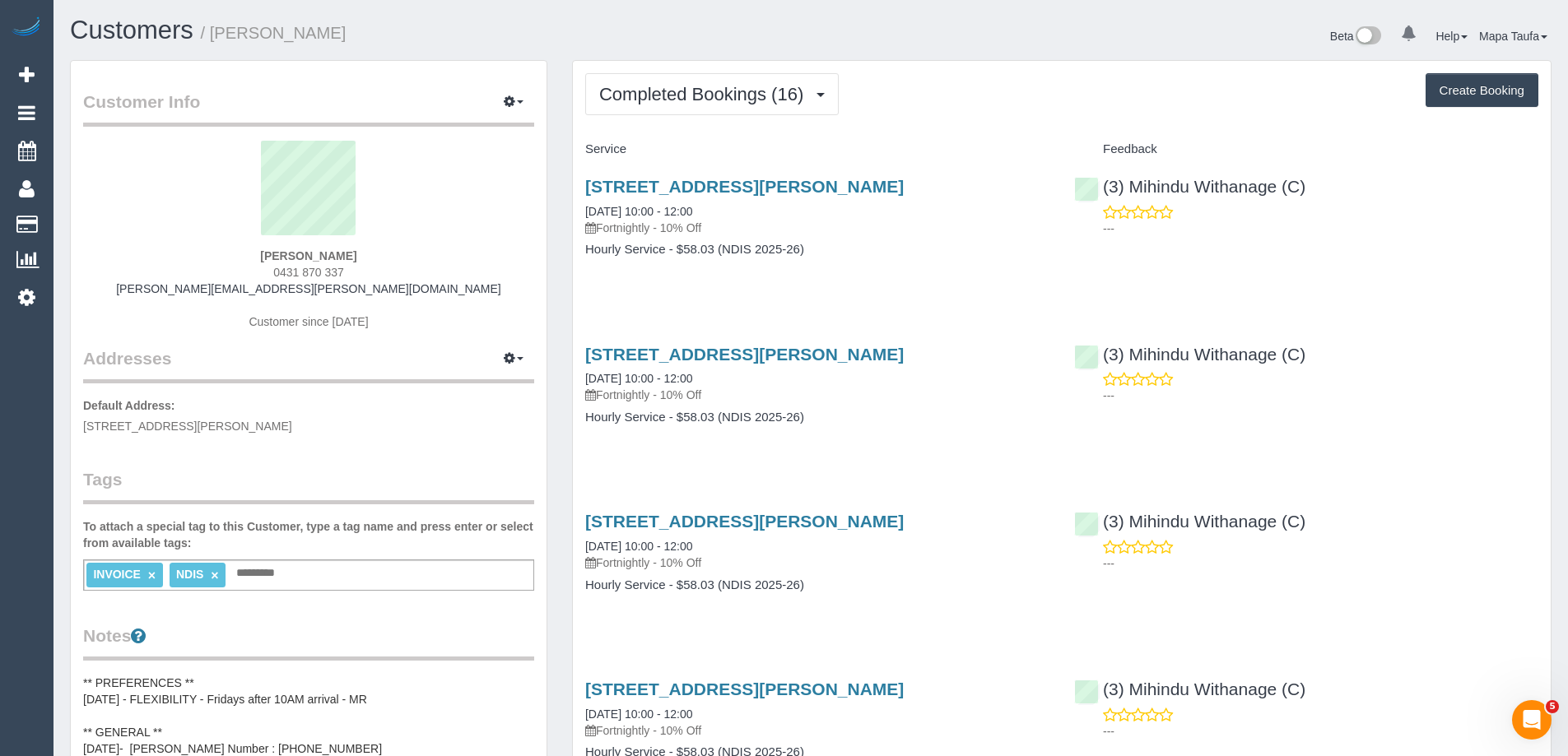
copy span "0431 870 337"
click at [721, 94] on span "Completed Bookings (16)" at bounding box center [706, 94] width 212 height 21
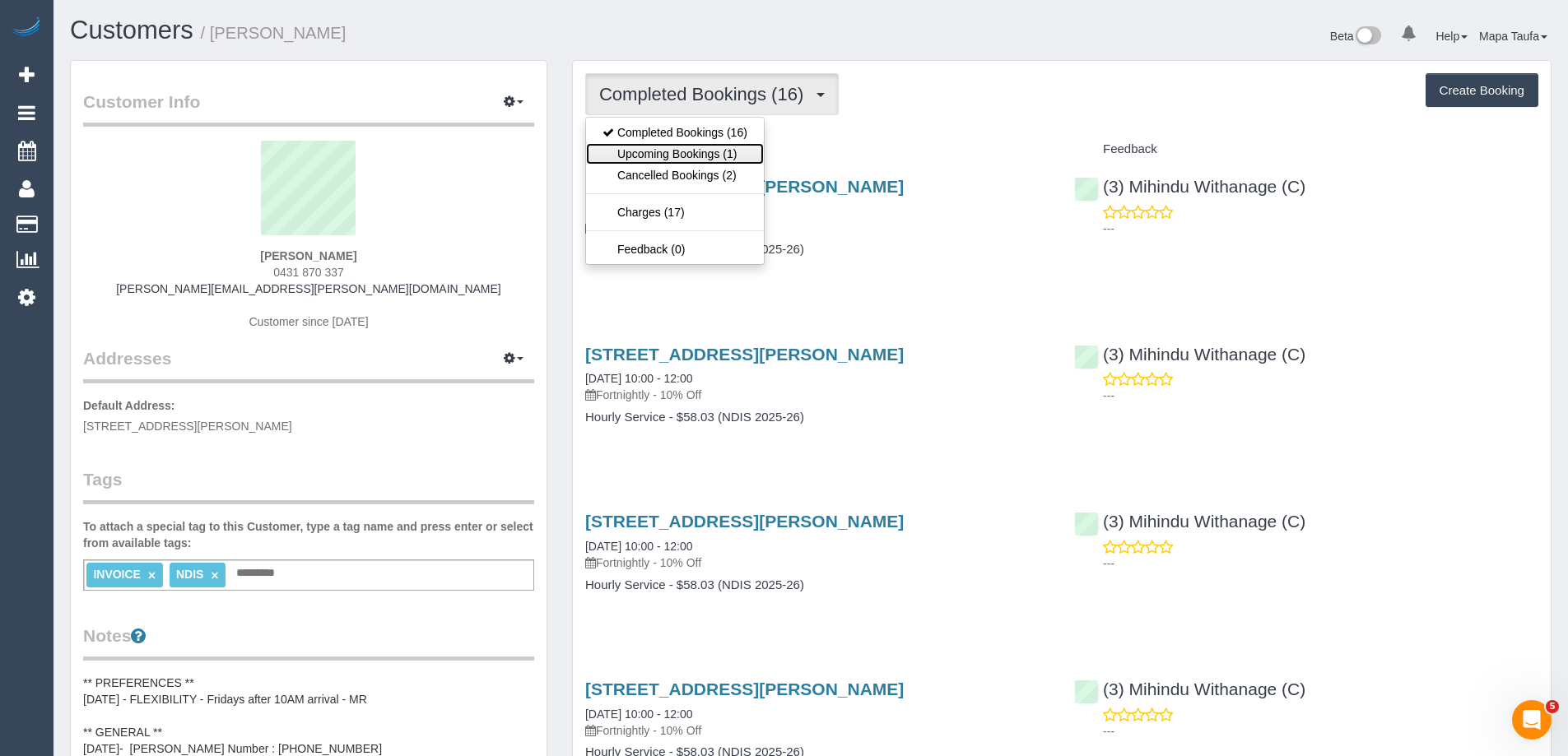
click at [689, 152] on link "Upcoming Bookings (1)" at bounding box center [675, 154] width 178 height 22
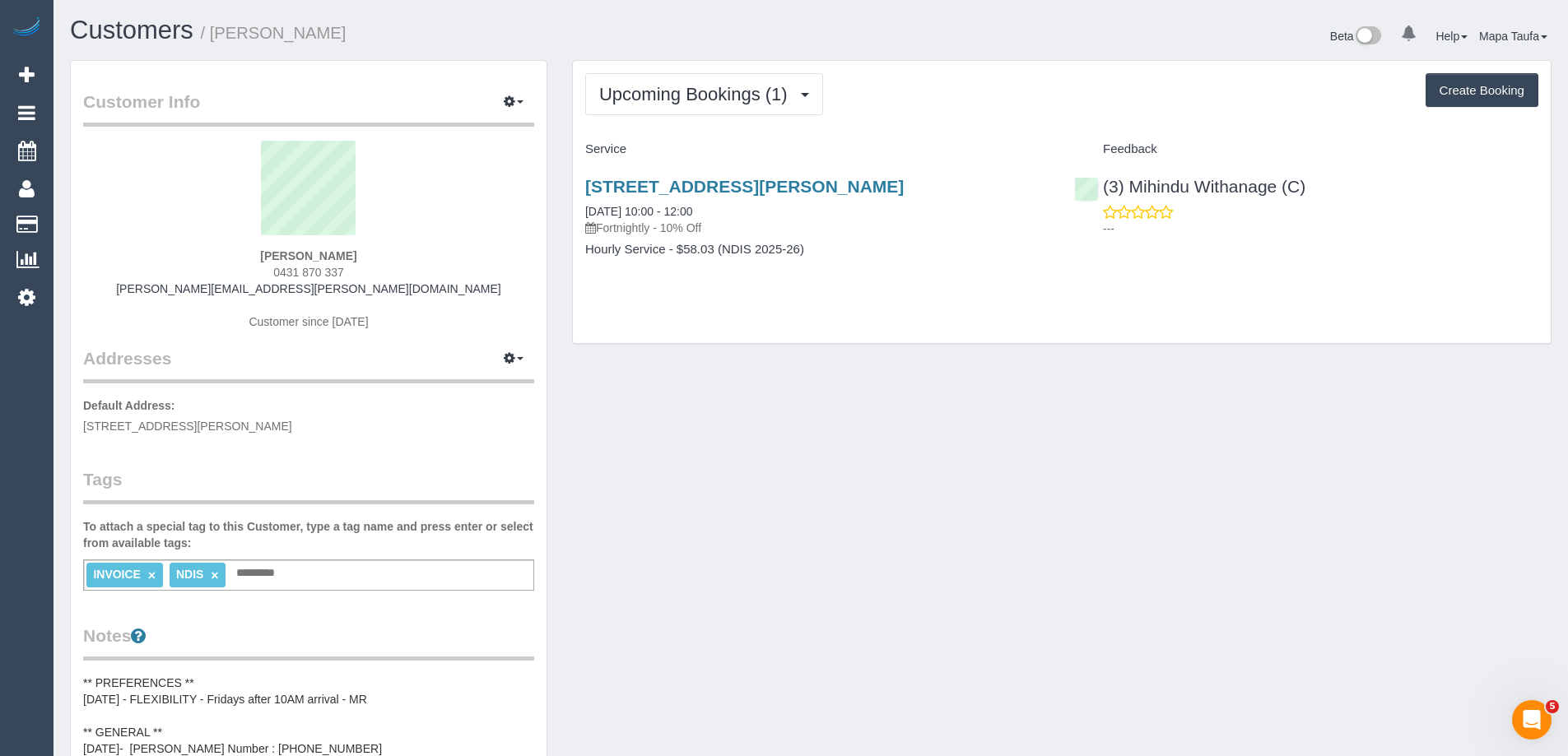
click at [705, 381] on div "Customer Info Edit Contact Info Send Message Email Preferences Special Sales Ta…" at bounding box center [811, 761] width 1506 height 1402
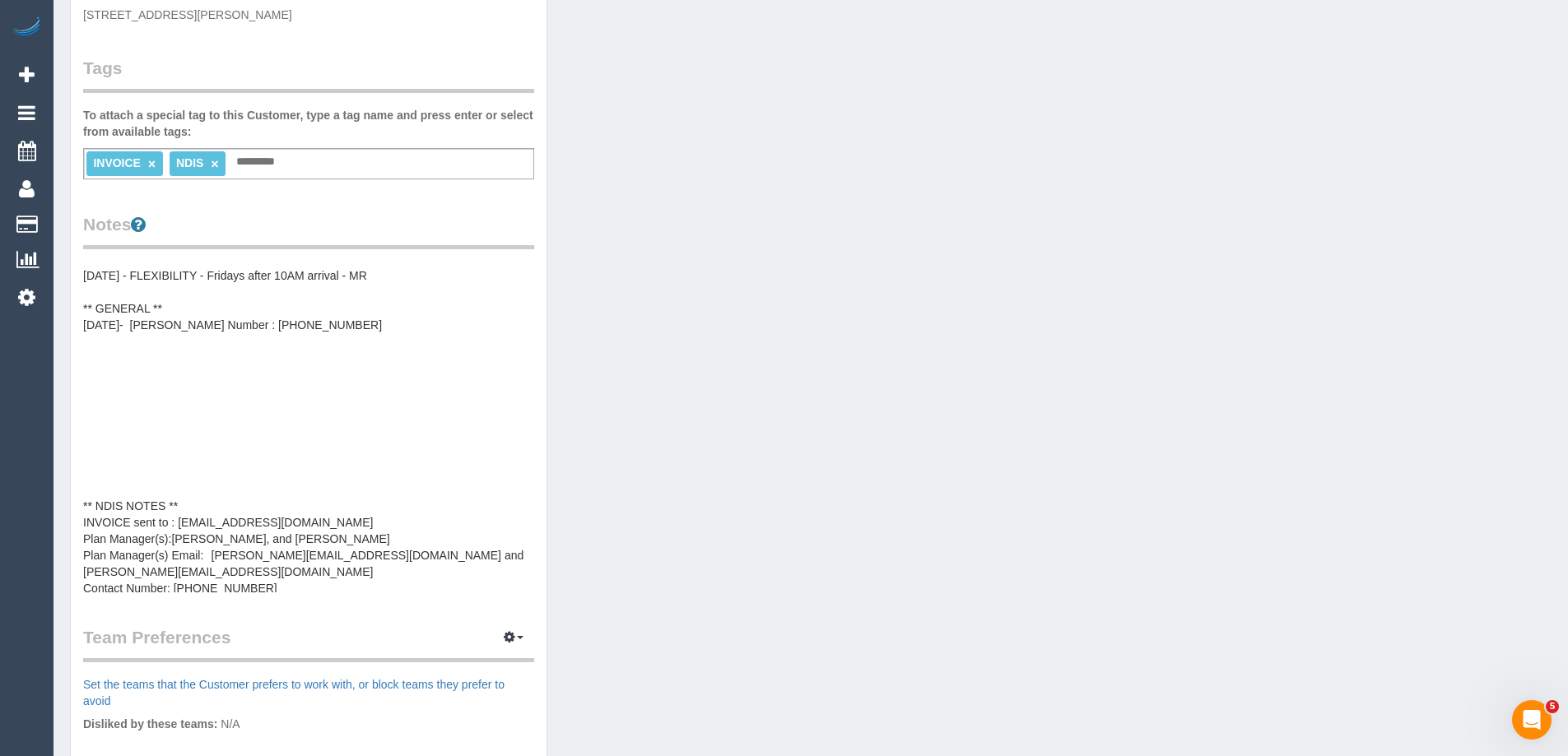
scroll to position [17, 0]
click at [290, 581] on pre "** PREFERENCES ** 23/01/2025 - FLEXIBILITY - Fridays after 10AM arrival - MR **…" at bounding box center [309, 427] width 451 height 329
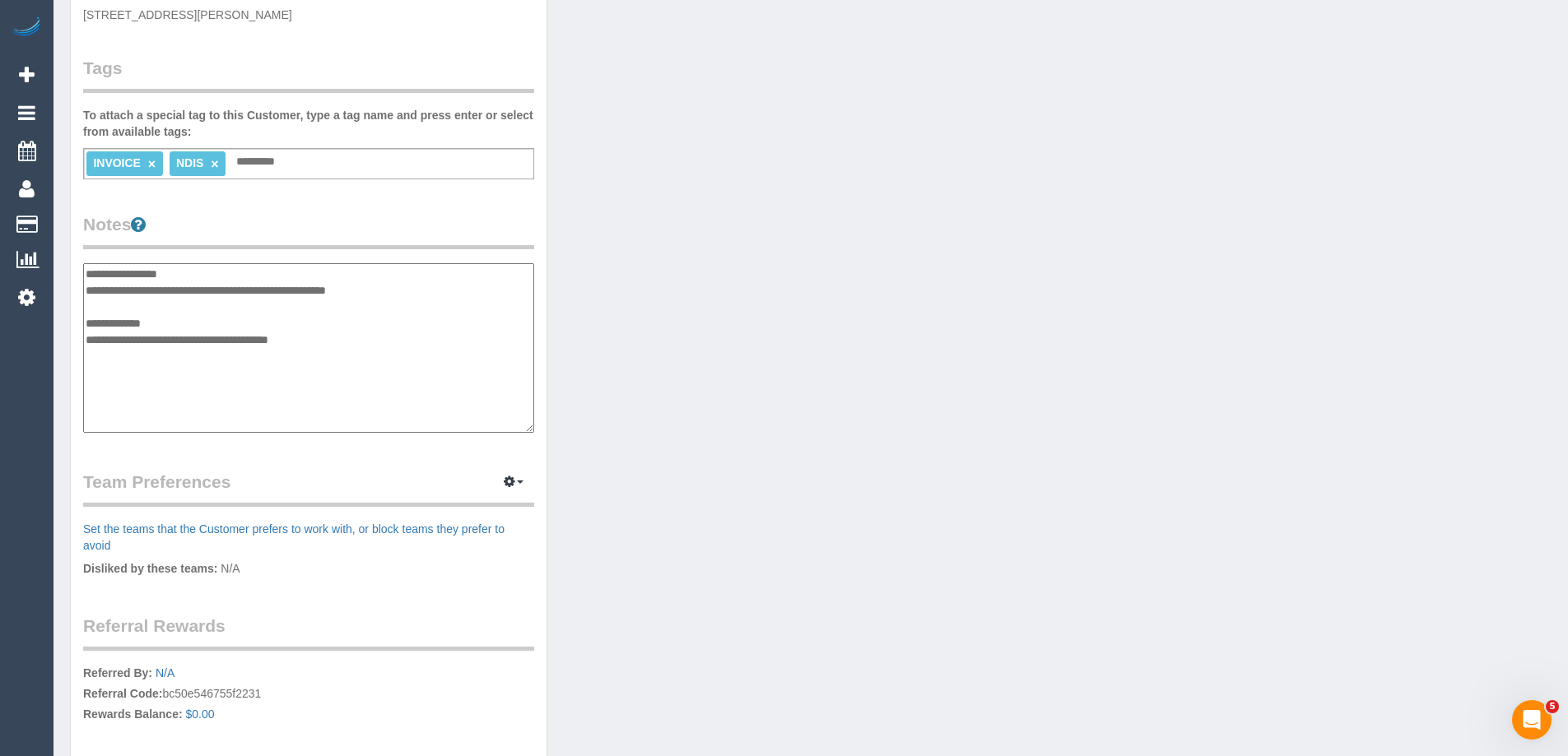
scroll to position [181, 0]
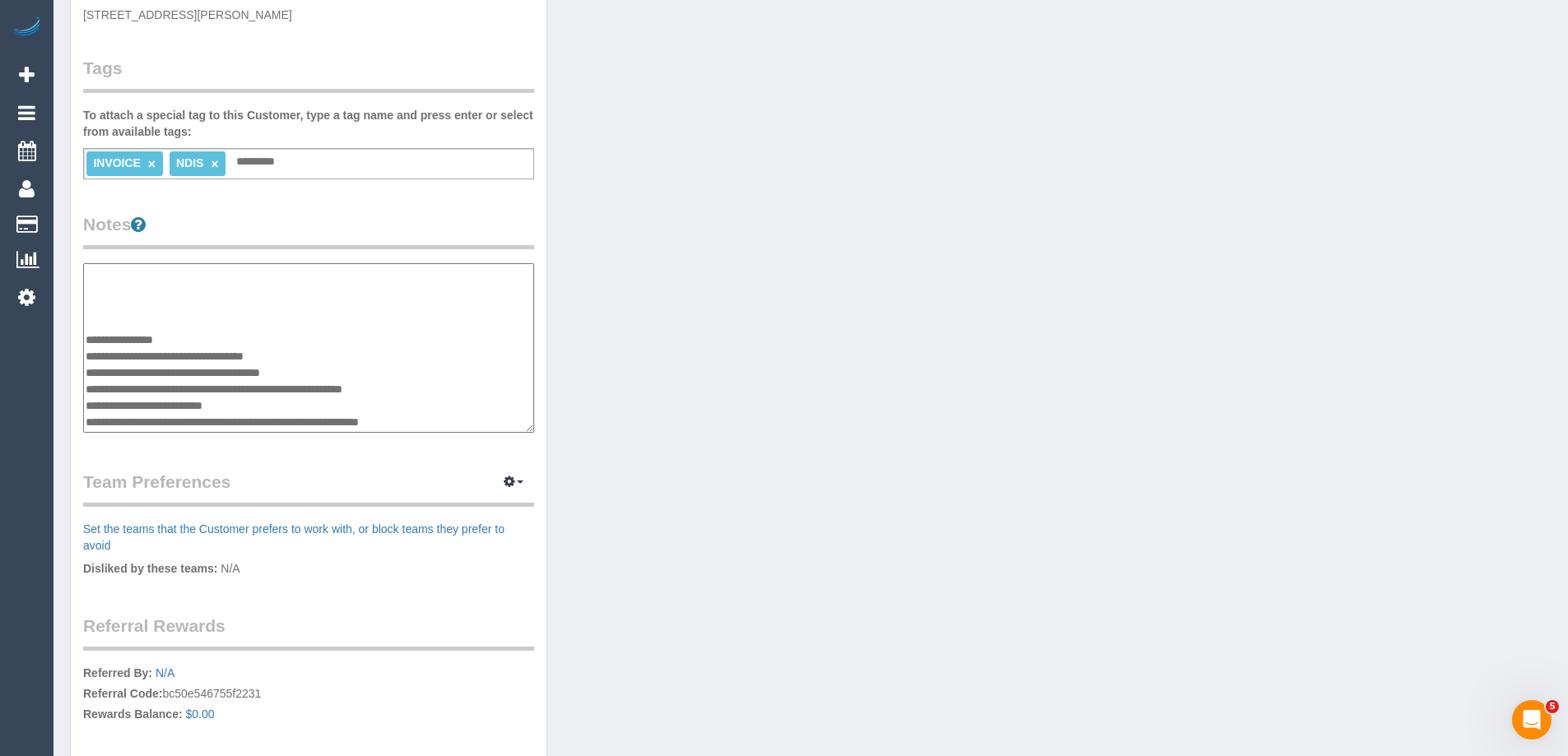
click at [763, 351] on div "Customer Info Edit Contact Info Send Message Email Preferences Special Sales Ta…" at bounding box center [811, 272] width 1506 height 1247
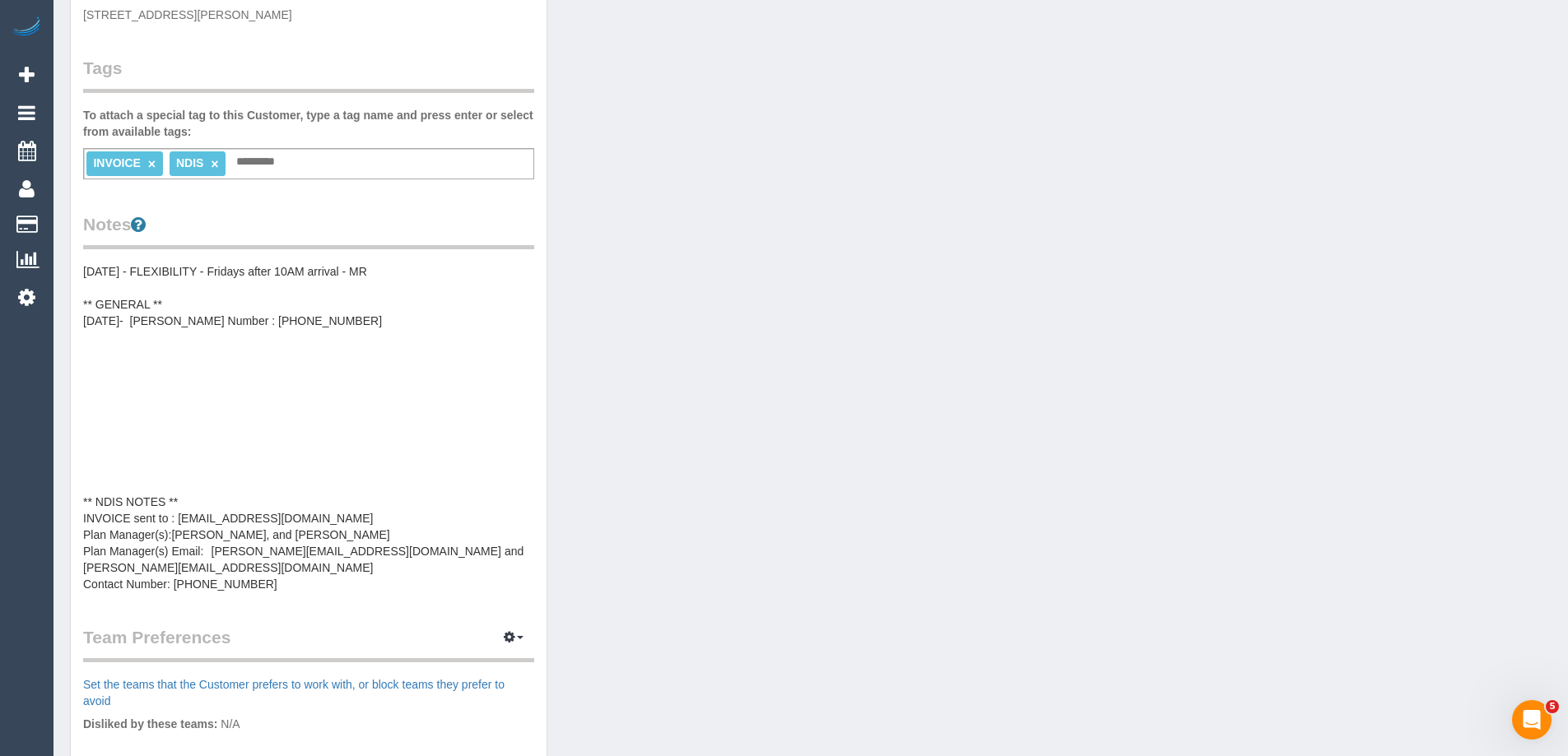
click at [316, 562] on pre "** PREFERENCES ** 23/01/2025 - FLEXIBILITY - Fridays after 10AM arrival - MR **…" at bounding box center [309, 427] width 451 height 329
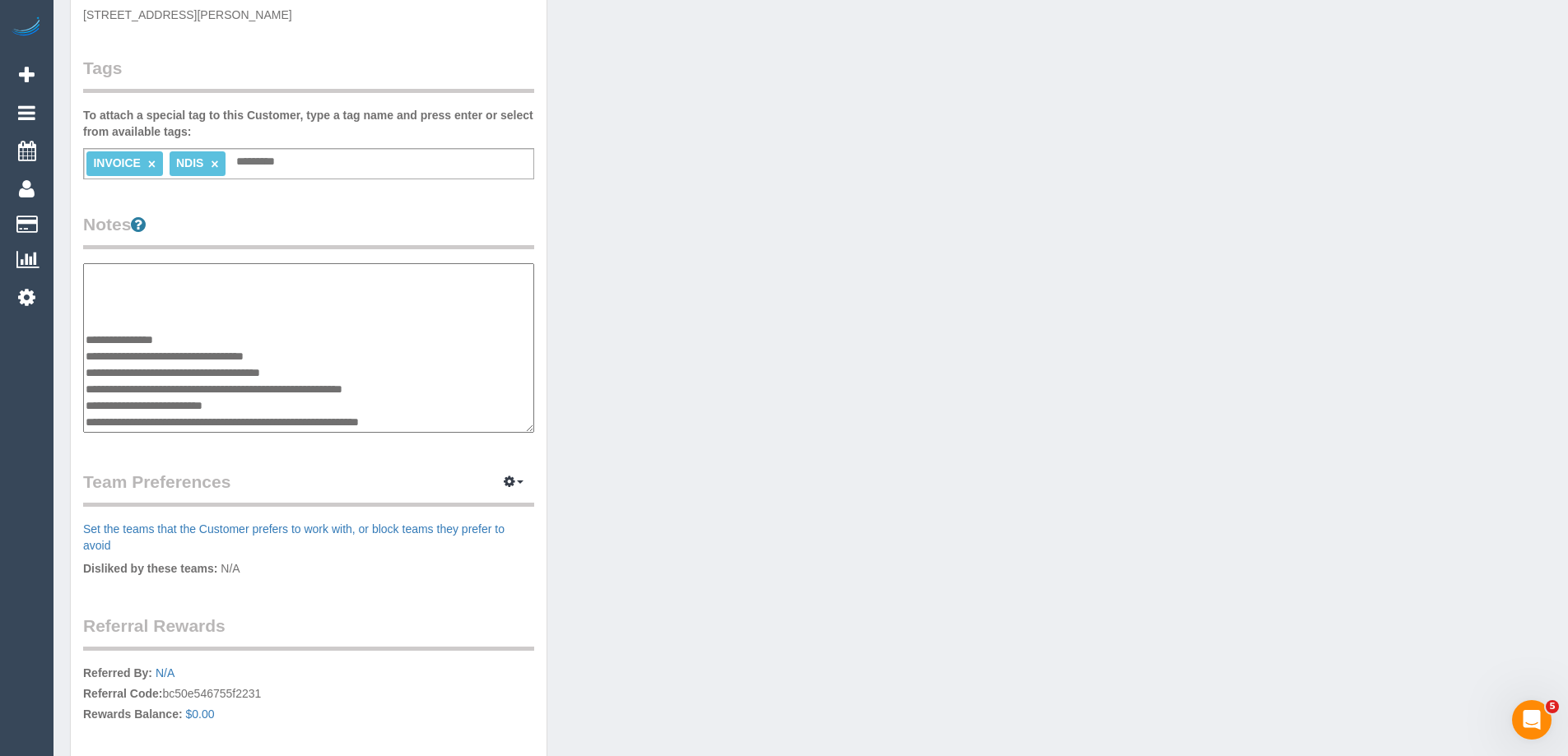
click at [262, 418] on textarea "**********" at bounding box center [309, 347] width 451 height 169
click at [249, 426] on textarea "**********" at bounding box center [309, 347] width 451 height 169
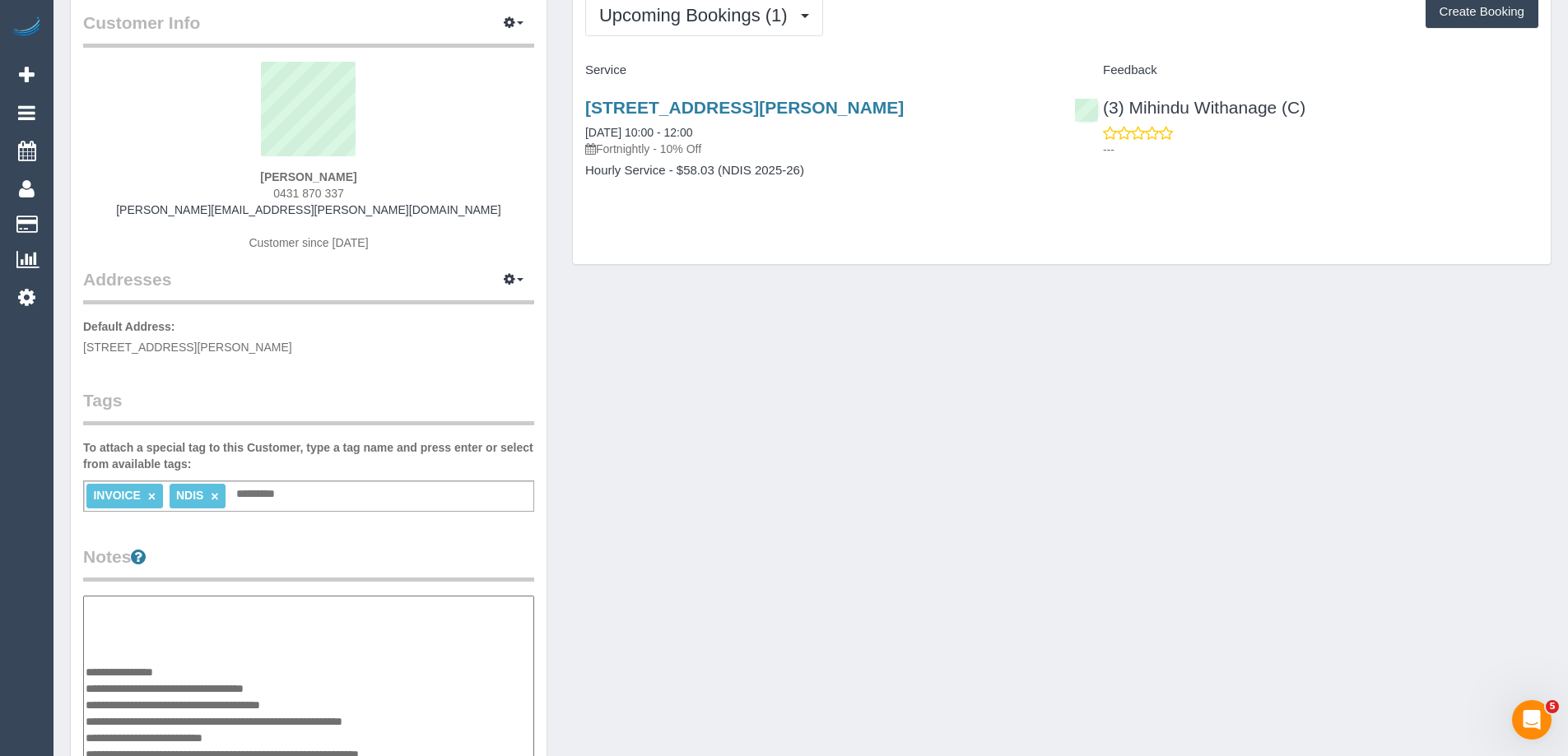
scroll to position [0, 0]
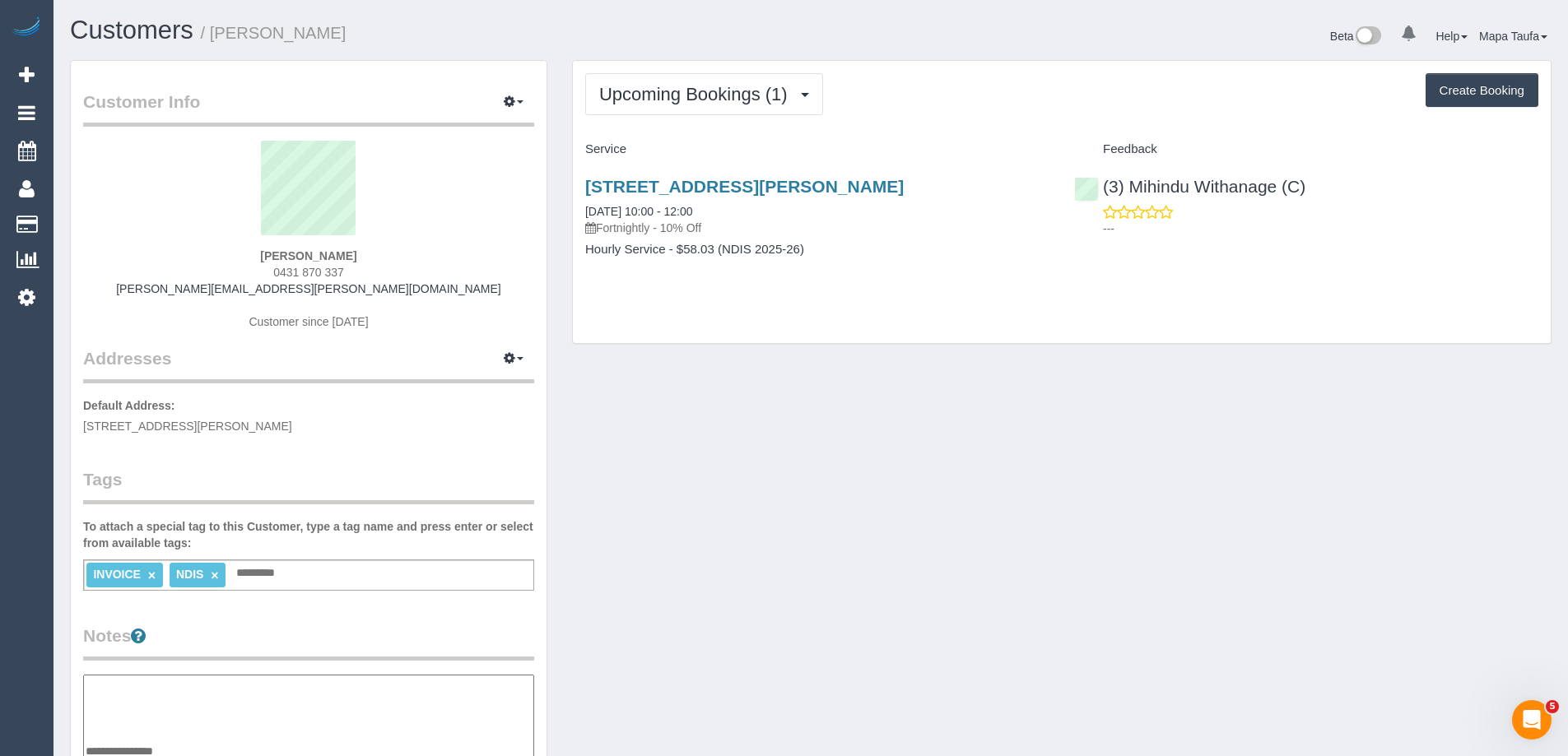
click at [468, 282] on div "Brodie Ramos 0431 870 337 brodie.ramos@outlook.com Customer since 2025" at bounding box center [309, 244] width 451 height 205
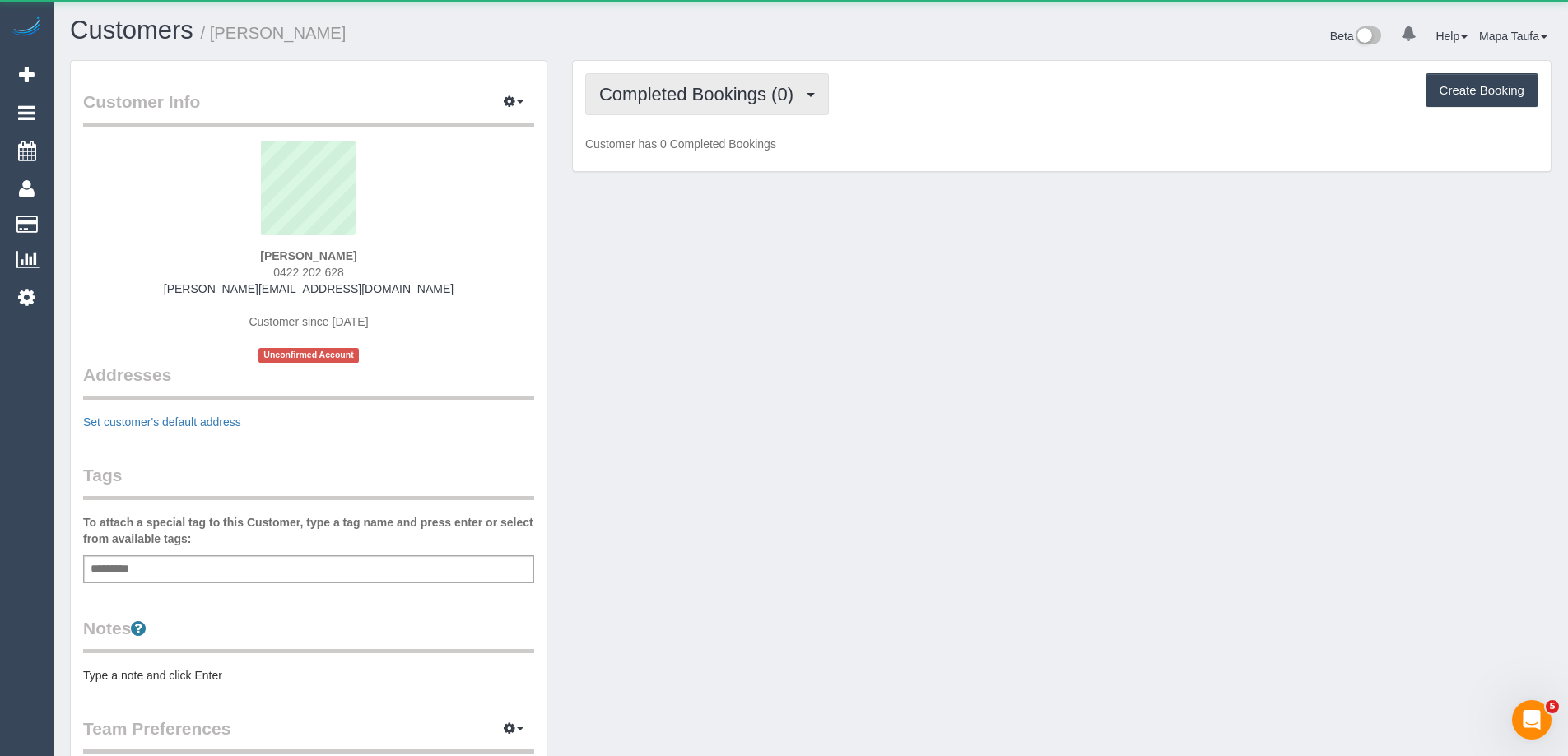
click at [719, 88] on span "Completed Bookings (0)" at bounding box center [701, 94] width 203 height 21
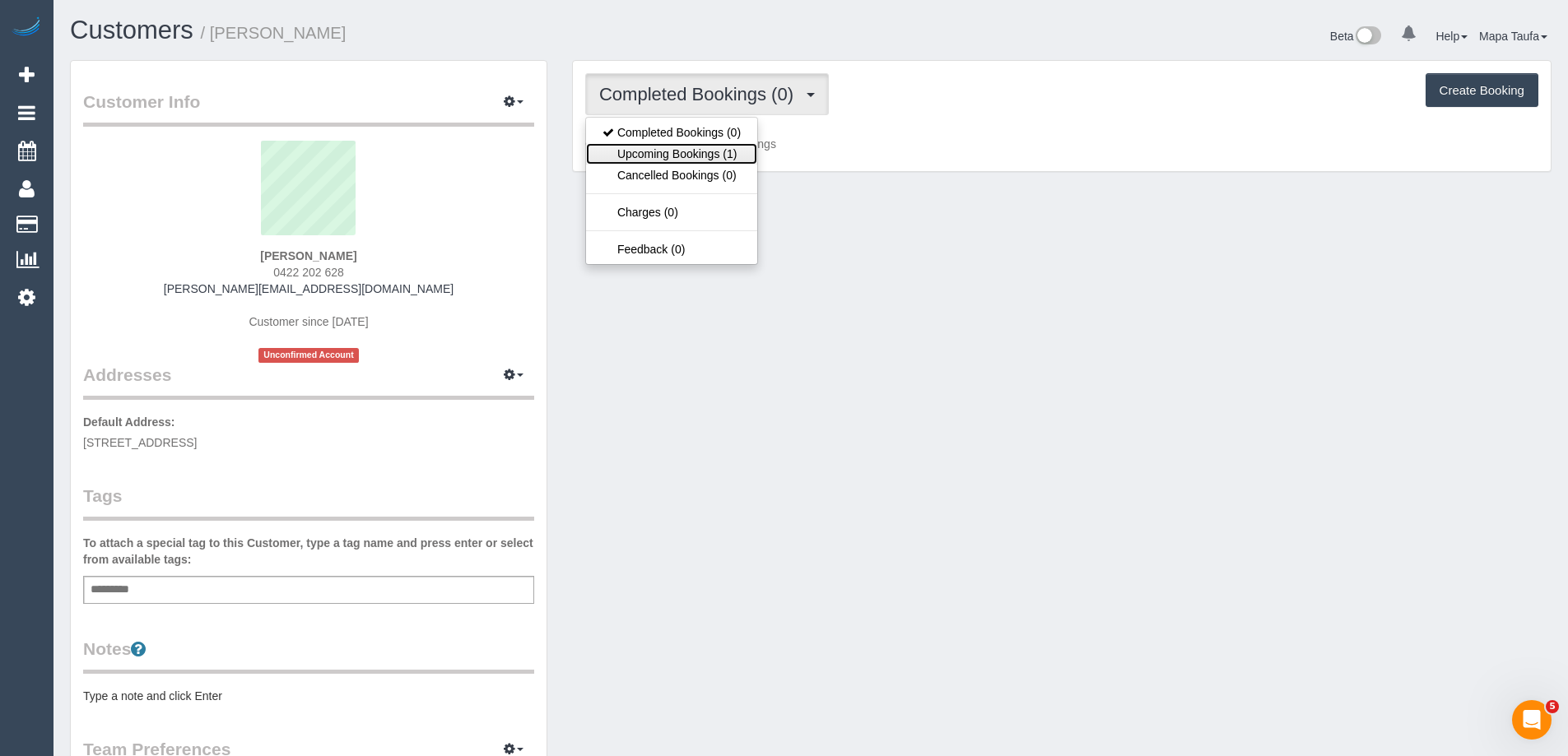
click at [703, 151] on link "Upcoming Bookings (1)" at bounding box center [671, 154] width 171 height 22
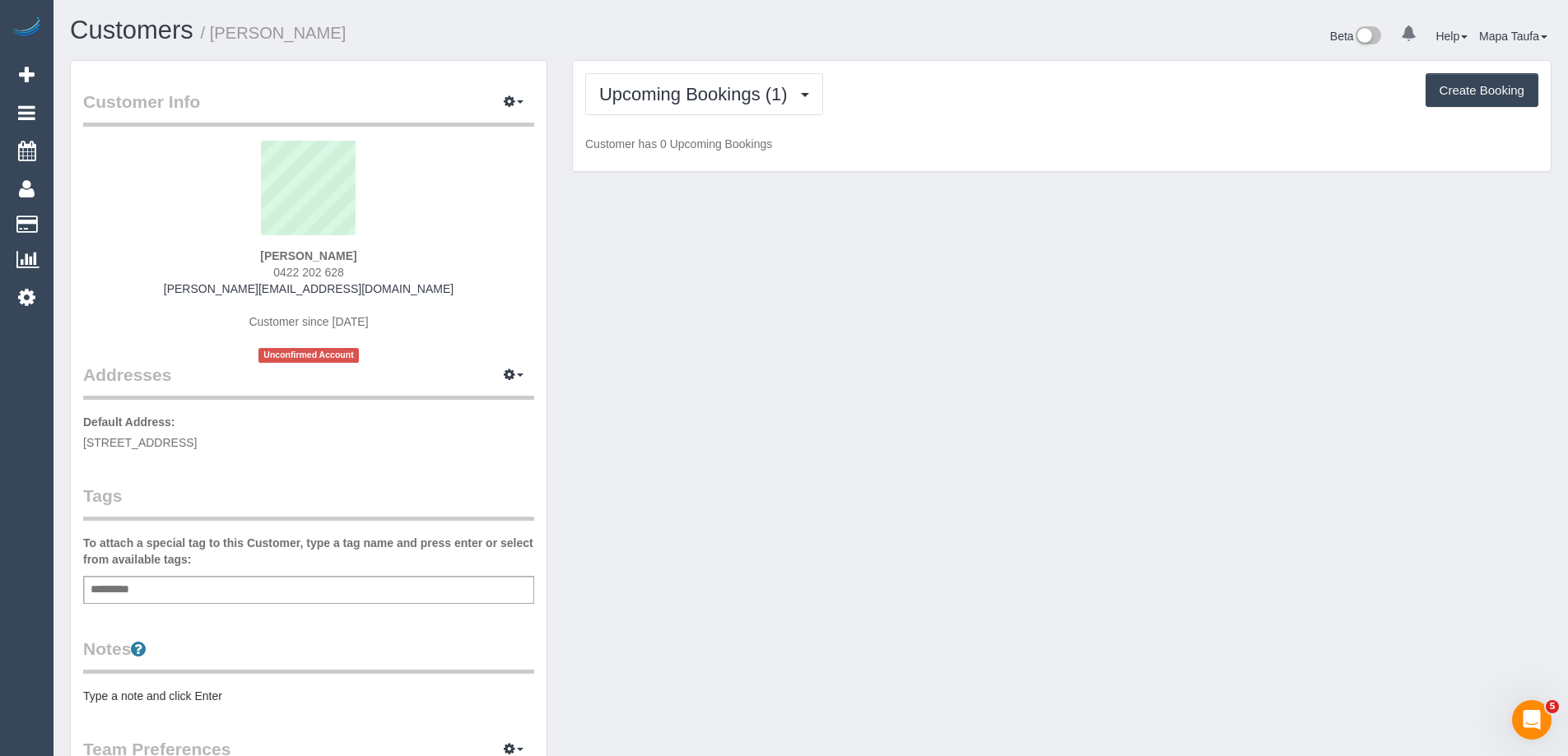
click at [1081, 59] on div "Customers / [PERSON_NAME] Beta 0 Your Notifications You have 0 alerts Help Help…" at bounding box center [811, 609] width 1515 height 1219
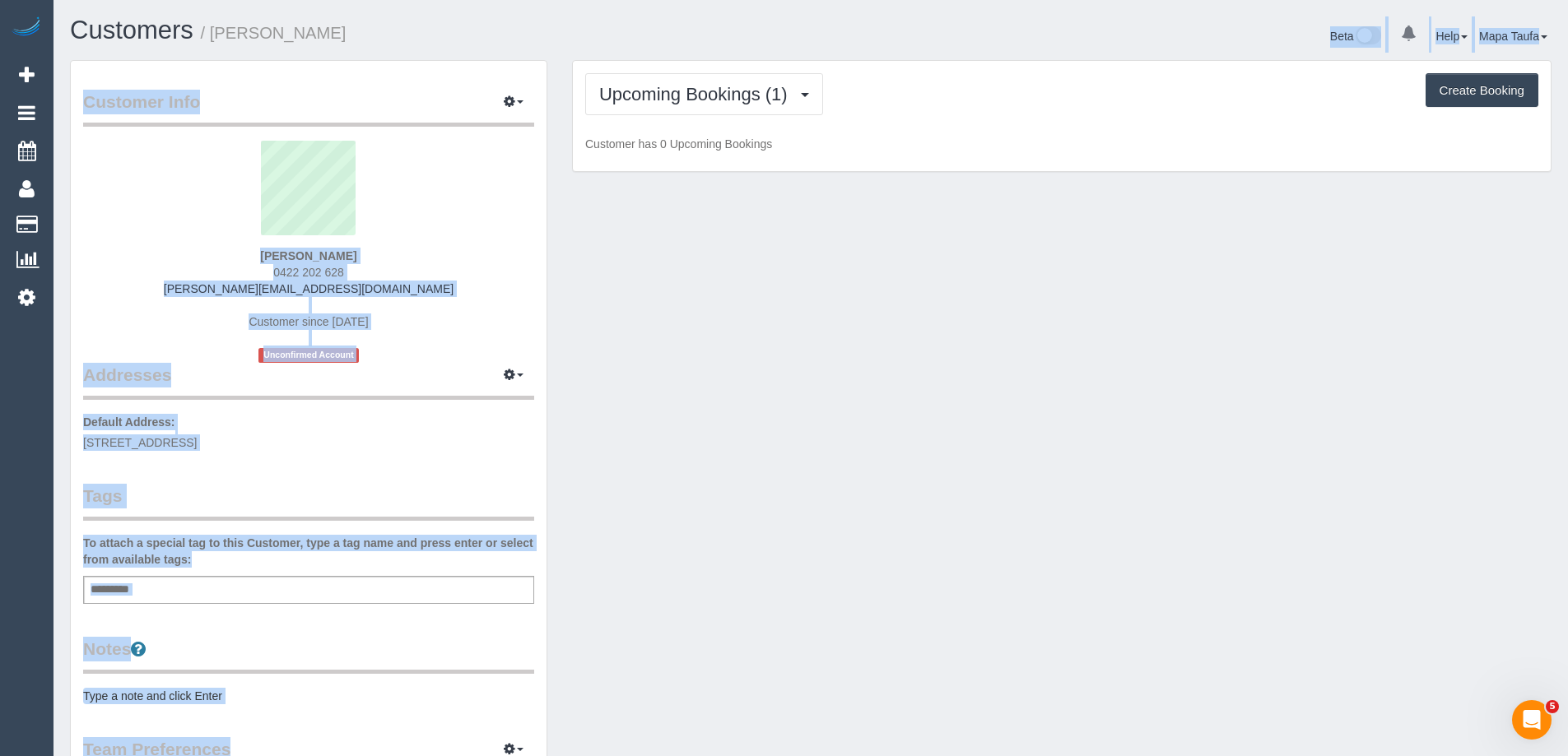
click at [959, 103] on div "Upcoming Bookings (1) Completed Bookings (0) Upcoming Bookings (1) Cancelled Bo…" at bounding box center [1062, 94] width 953 height 42
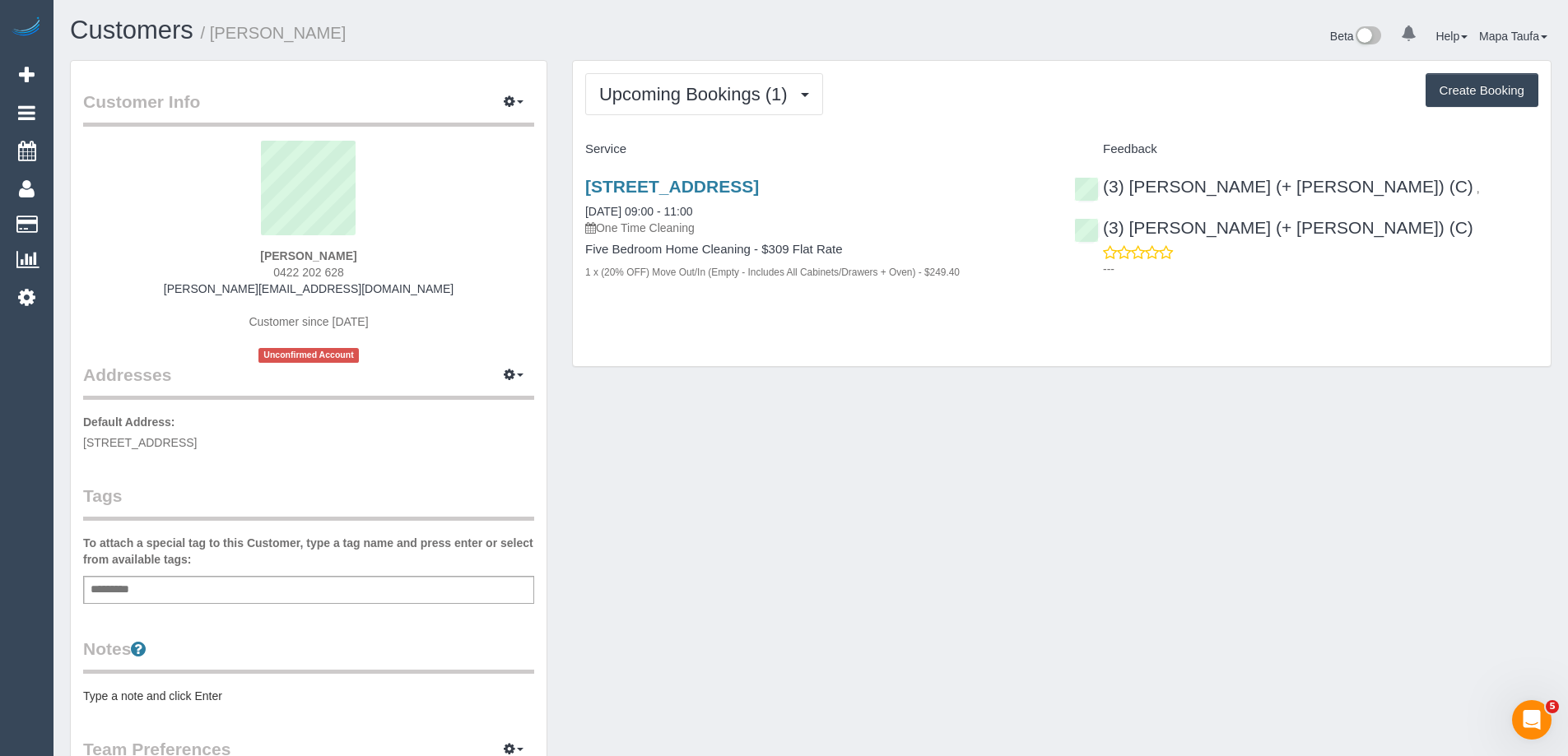
click at [800, 421] on div "Customer Info Edit Contact Info Send Message Email Preferences Special Sales Ta…" at bounding box center [811, 611] width 1506 height 1102
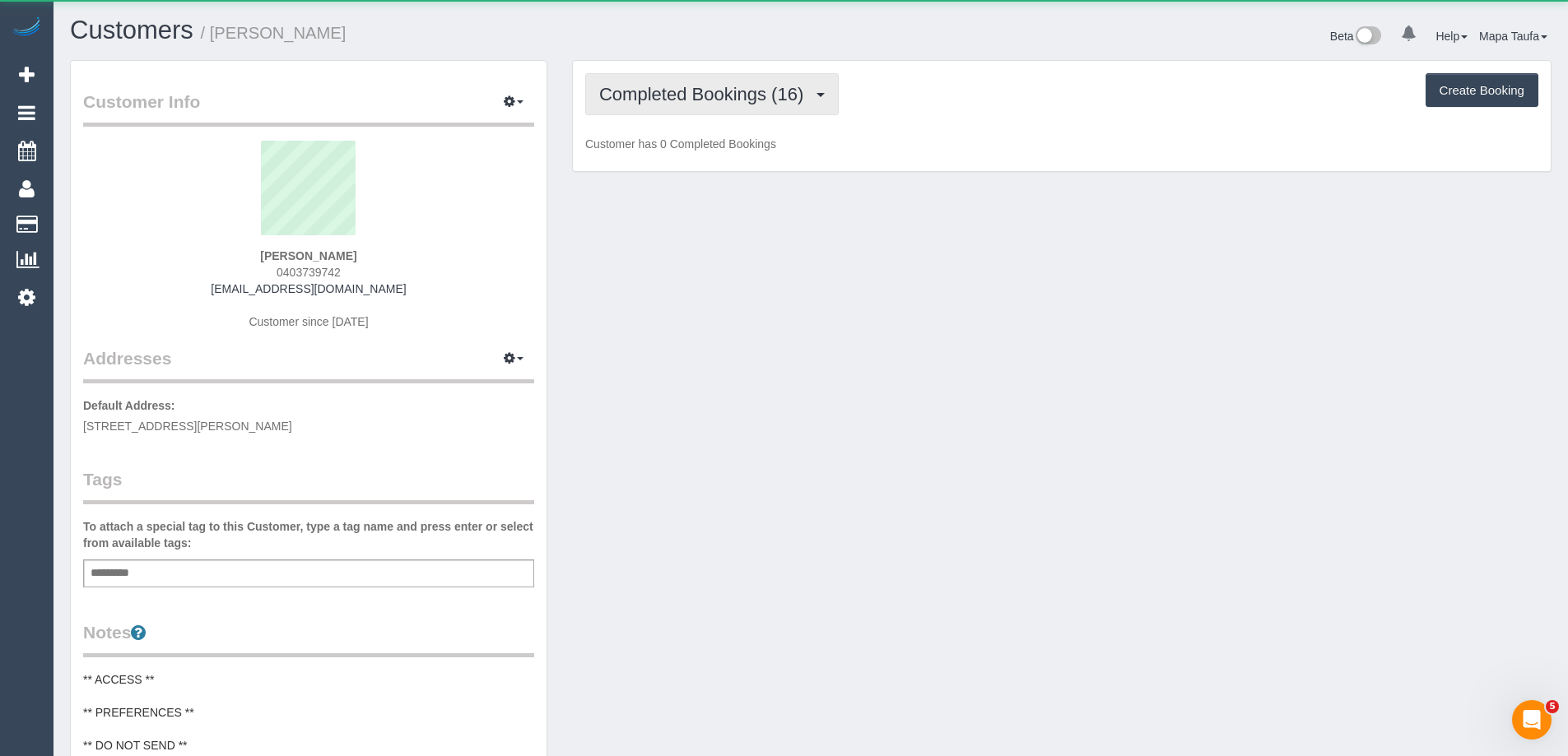
click at [687, 87] on span "Completed Bookings (16)" at bounding box center [706, 94] width 212 height 21
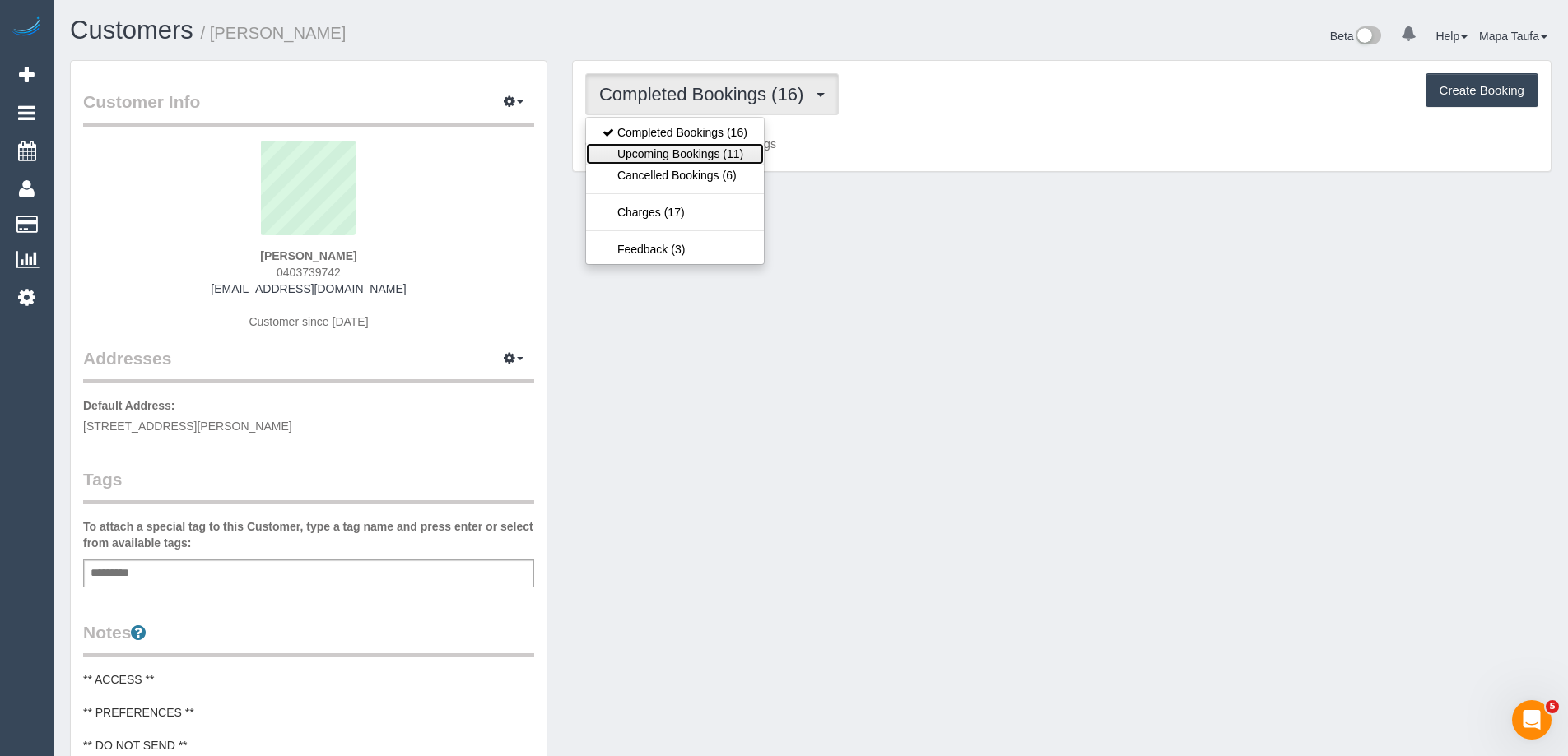
click at [704, 149] on link "Upcoming Bookings (11)" at bounding box center [675, 154] width 178 height 22
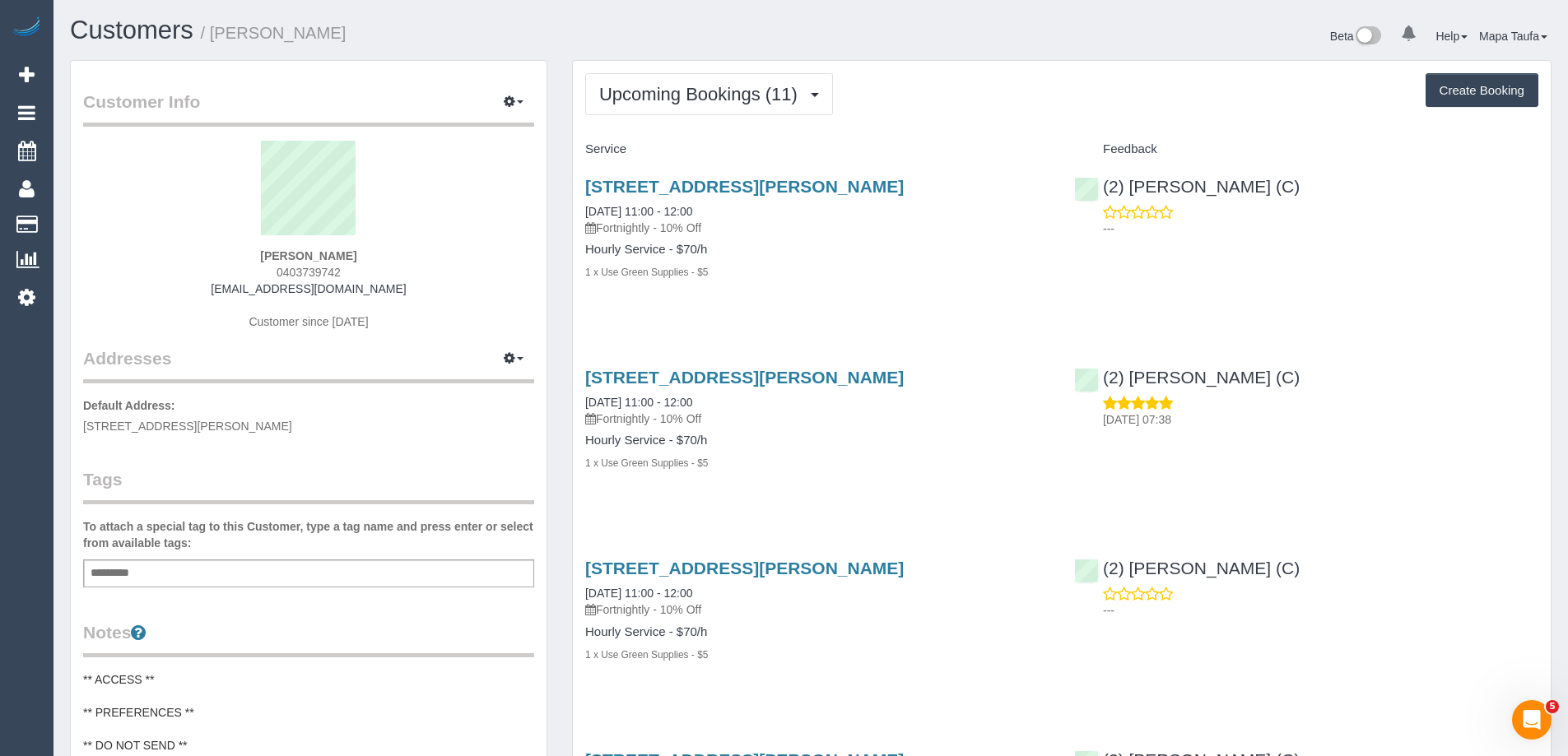
click at [983, 94] on div "Upcoming Bookings (11) Completed Bookings (16) Upcoming Bookings (11) Cancelled…" at bounding box center [1062, 94] width 953 height 42
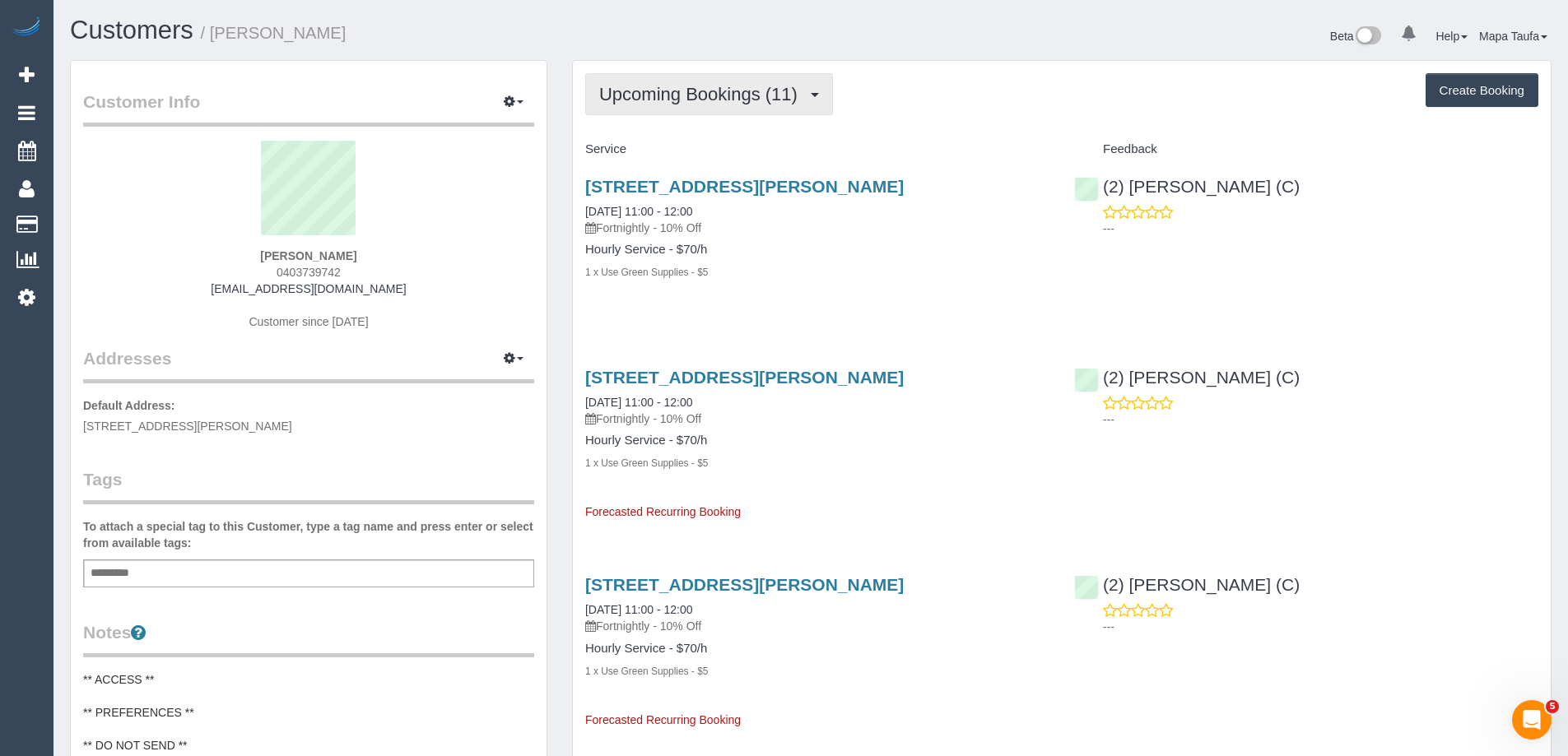
click at [746, 80] on button "Upcoming Bookings (11)" at bounding box center [709, 94] width 248 height 42
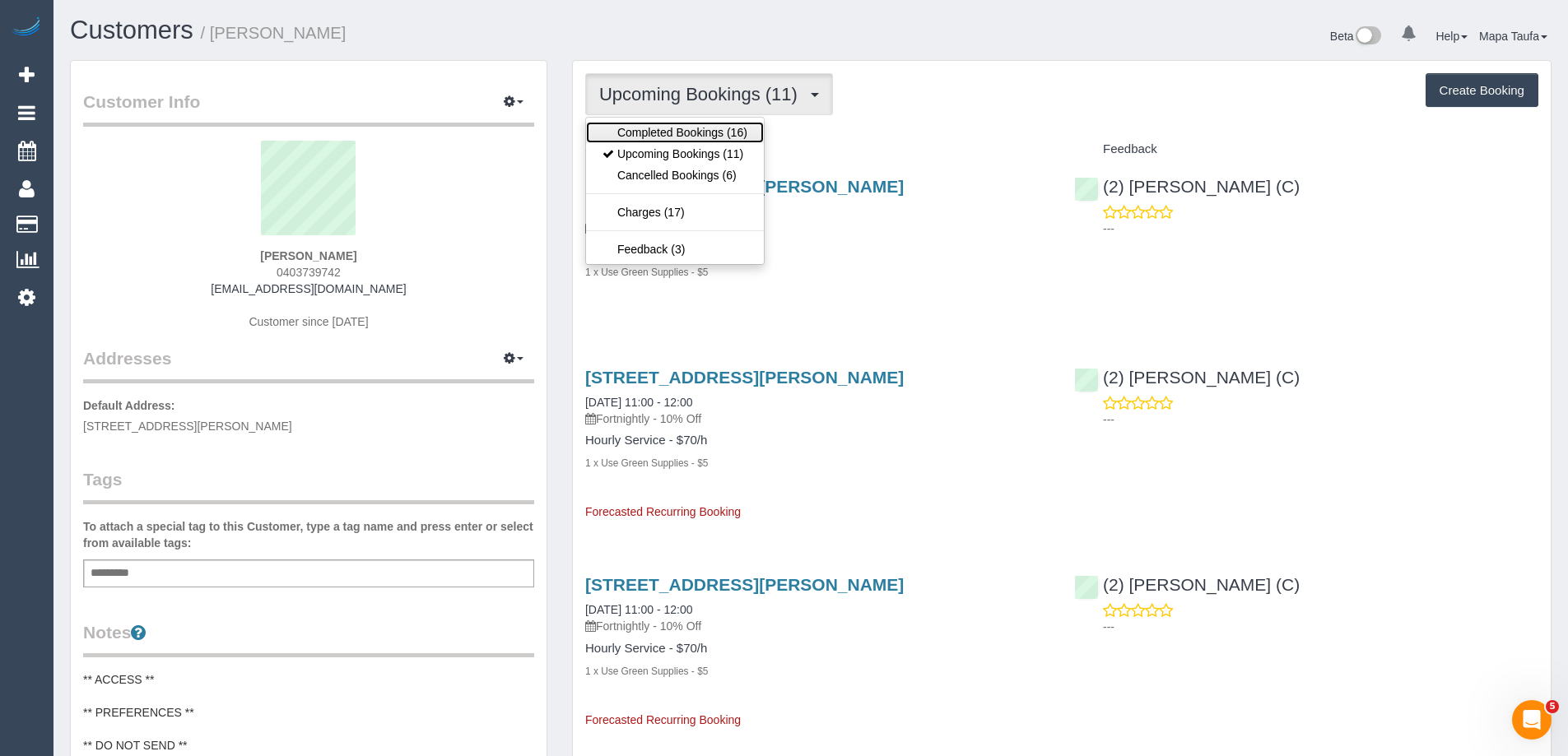
click at [714, 129] on link "Completed Bookings (16)" at bounding box center [675, 133] width 178 height 22
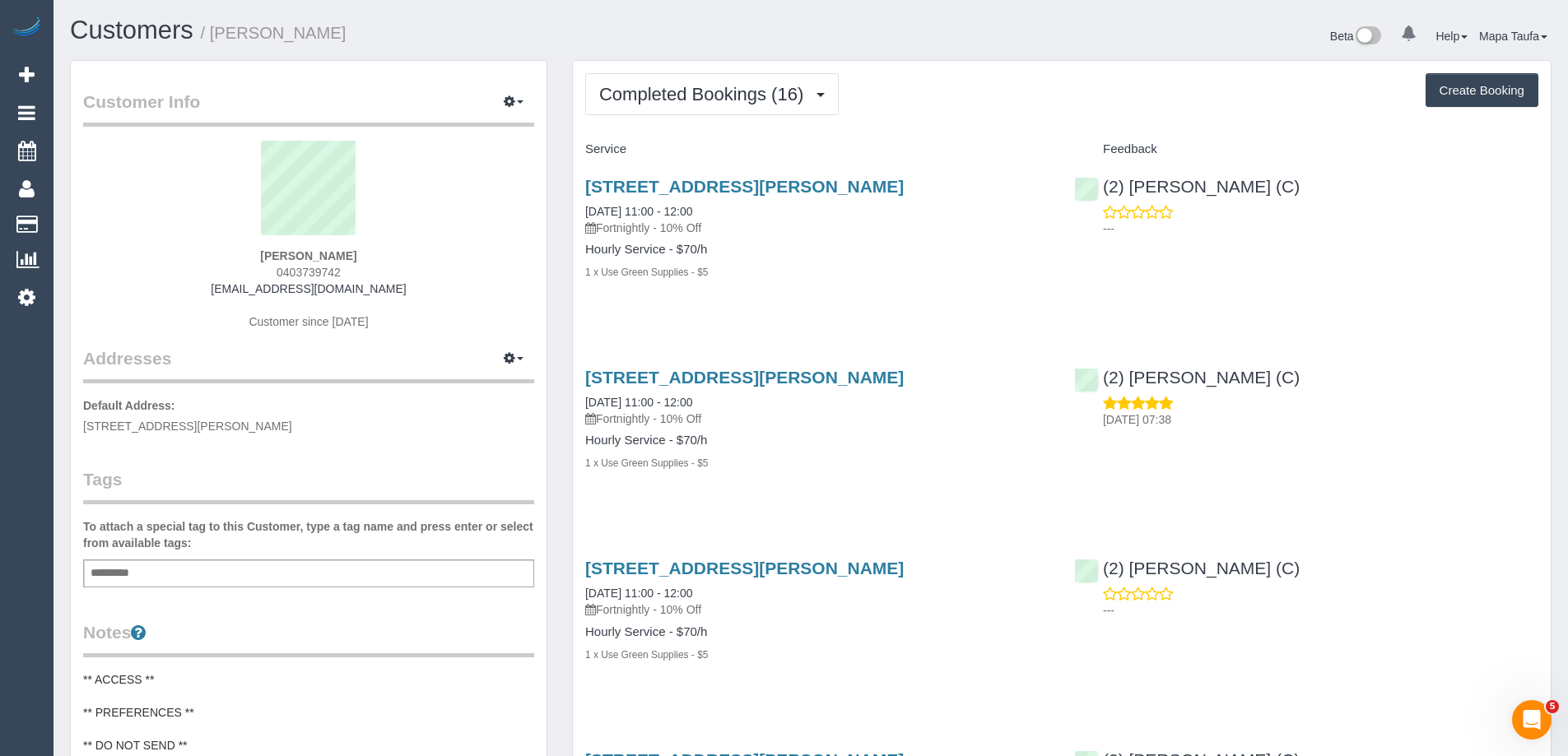
drag, startPoint x: 792, startPoint y: 500, endPoint x: 785, endPoint y: 513, distance: 14.8
click at [792, 500] on div "[STREET_ADDRESS][PERSON_NAME] [DATE] 11:00 - 12:00 Fortnightly - 10% Off Hourly…" at bounding box center [817, 428] width 489 height 149
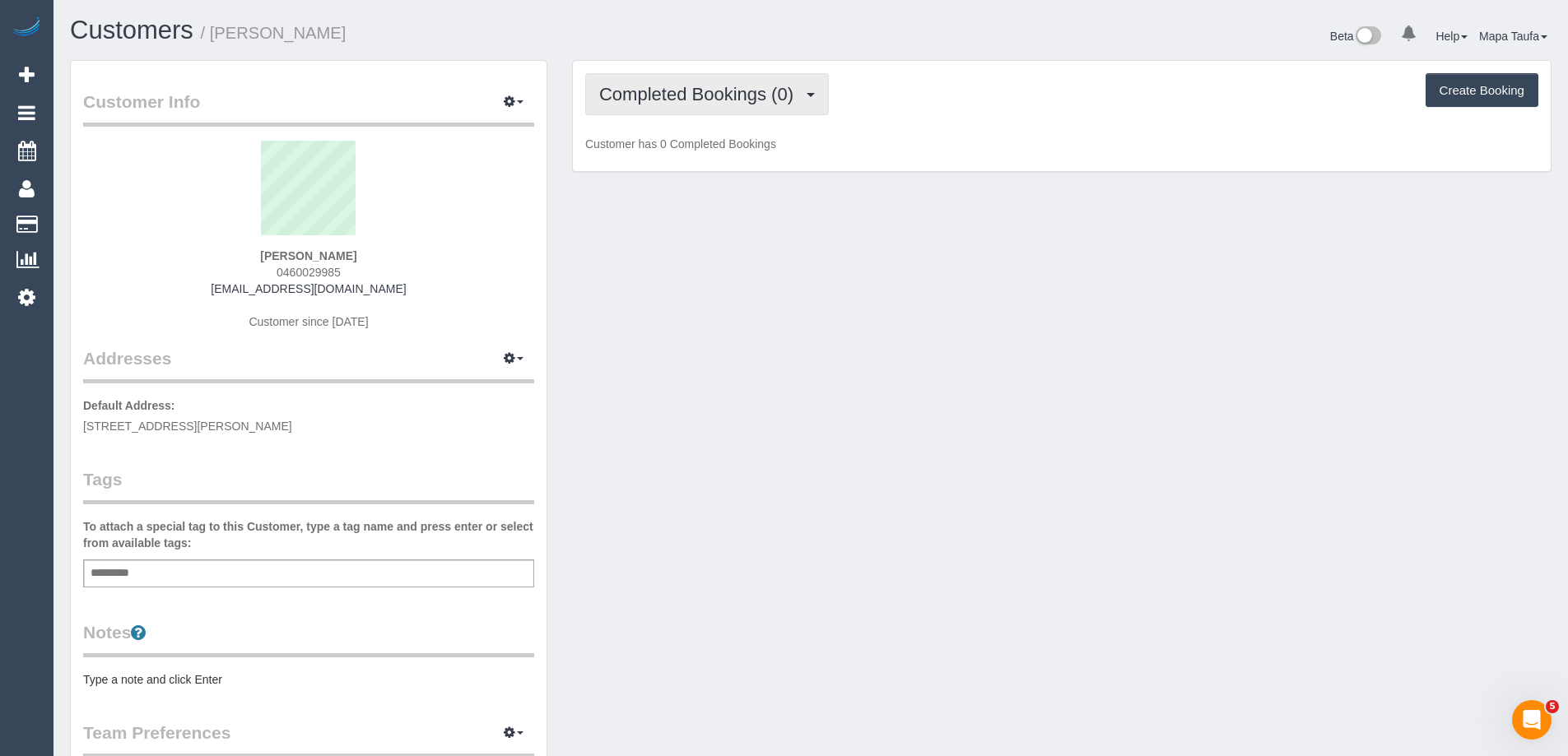
click at [672, 76] on button "Completed Bookings (0)" at bounding box center [707, 94] width 244 height 42
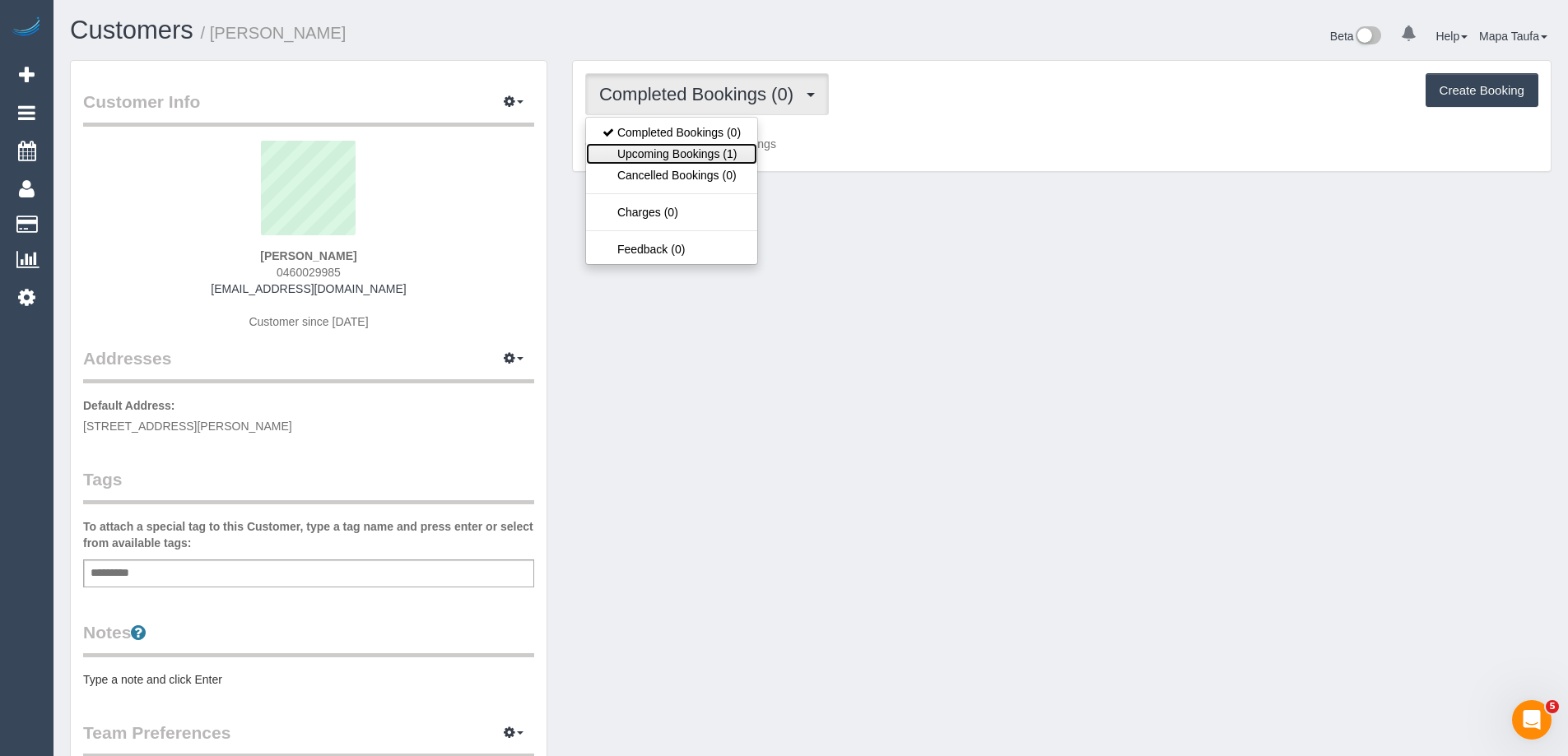
click at [680, 154] on link "Upcoming Bookings (1)" at bounding box center [671, 154] width 171 height 22
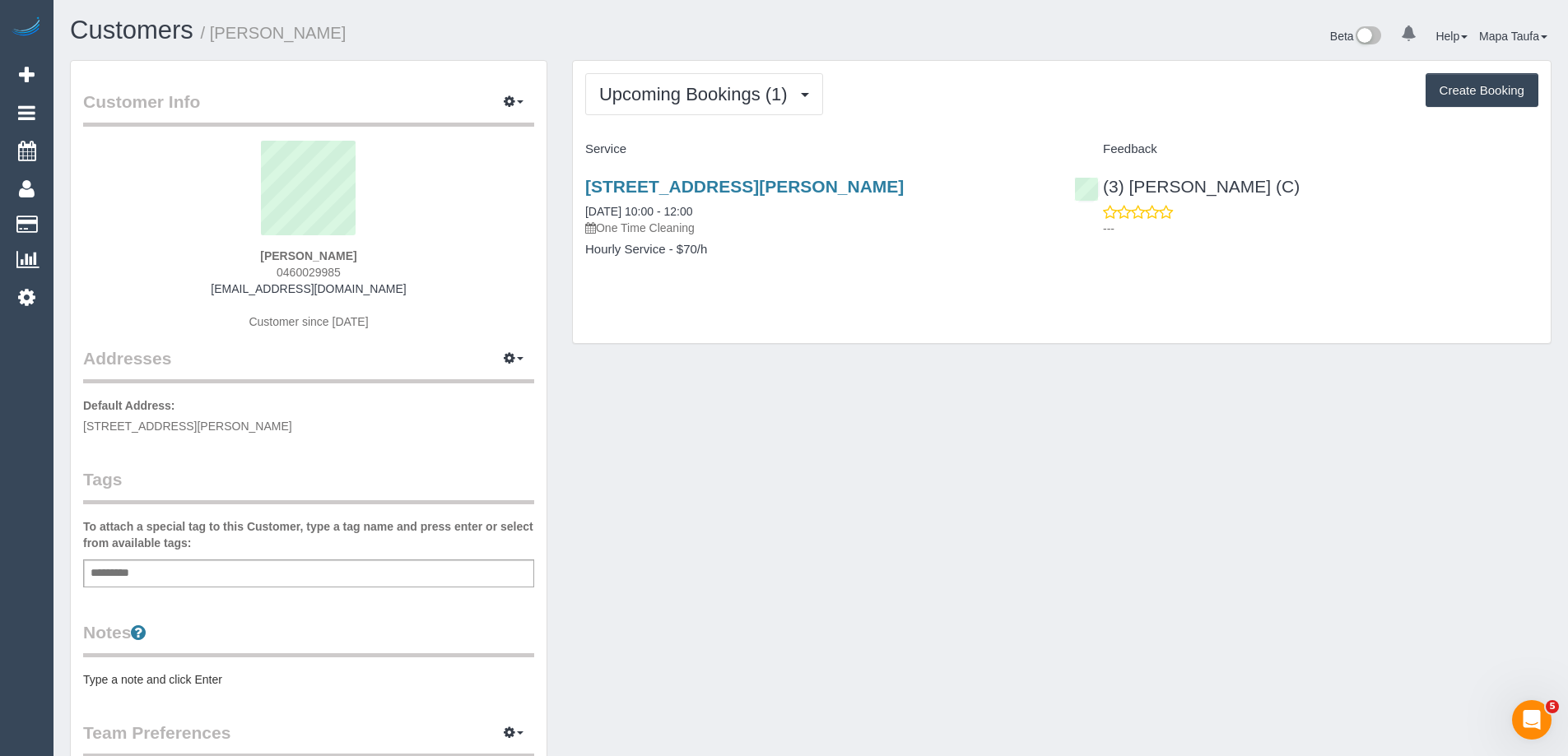
drag, startPoint x: 350, startPoint y: 267, endPoint x: 291, endPoint y: 266, distance: 59.0
click at [291, 266] on div "[PERSON_NAME] 0460029985 [EMAIL_ADDRESS][DOMAIN_NAME] Customer since [DATE]" at bounding box center [309, 244] width 451 height 205
click at [384, 274] on div "[PERSON_NAME] 0460029985 [EMAIL_ADDRESS][DOMAIN_NAME] Customer since [DATE]" at bounding box center [309, 244] width 451 height 205
drag, startPoint x: 367, startPoint y: 269, endPoint x: 244, endPoint y: 269, distance: 123.0
click at [244, 269] on div "[PERSON_NAME] 0460029985 [EMAIL_ADDRESS][DOMAIN_NAME] Customer since [DATE]" at bounding box center [309, 244] width 451 height 205
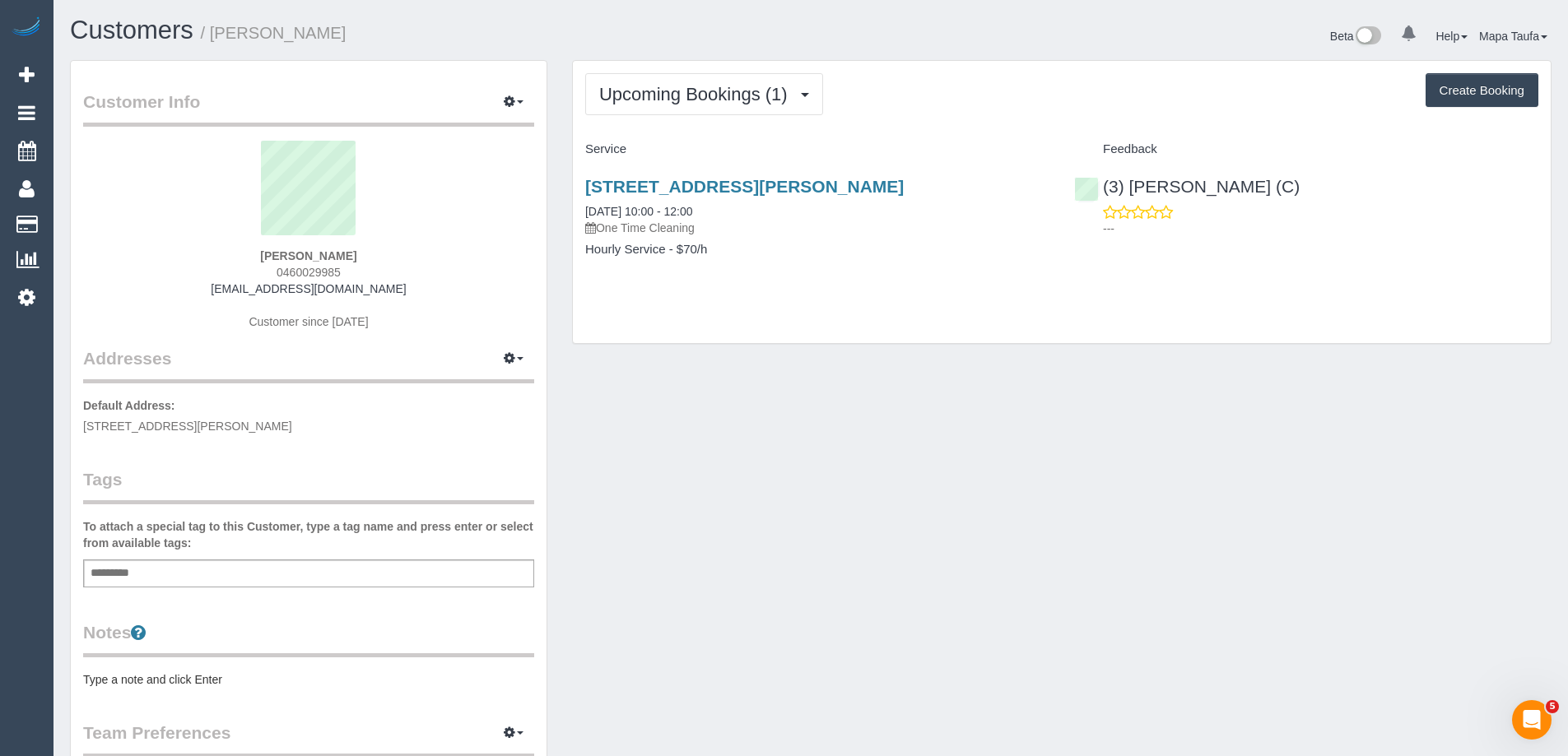
copy span "0460029985"
drag, startPoint x: 733, startPoint y: 412, endPoint x: 563, endPoint y: 525, distance: 204.1
click at [738, 412] on div "Customer Info Edit Contact Info Send Message Email Preferences Special Sales Ta…" at bounding box center [811, 602] width 1506 height 1086
drag, startPoint x: 911, startPoint y: 403, endPoint x: 720, endPoint y: 513, distance: 220.4
click at [913, 403] on div "Customer Info Edit Contact Info Send Message Email Preferences Special Sales Ta…" at bounding box center [811, 602] width 1506 height 1086
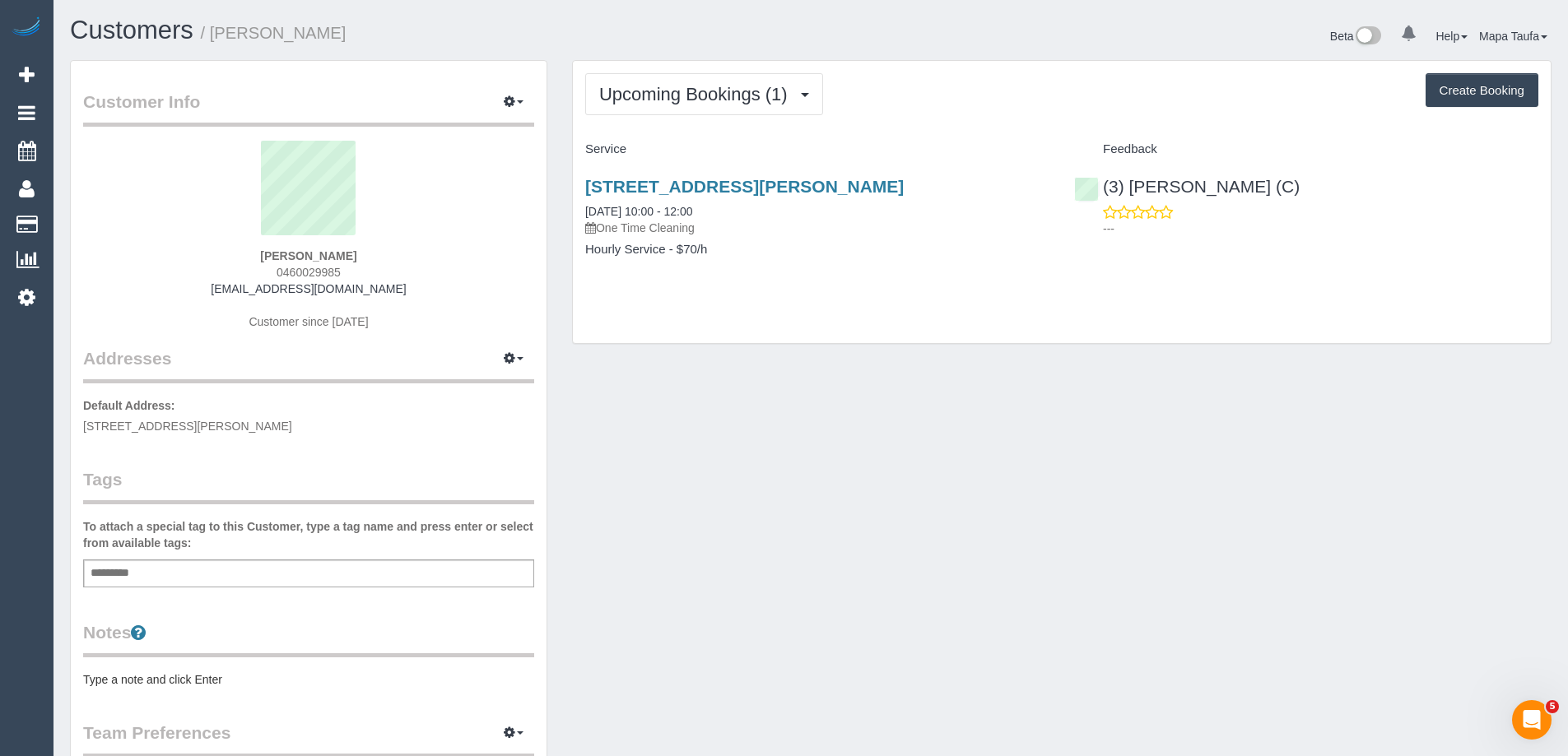
drag, startPoint x: 362, startPoint y: 270, endPoint x: 241, endPoint y: 267, distance: 121.0
click at [241, 269] on div "[PERSON_NAME] 0460029985 [EMAIL_ADDRESS][DOMAIN_NAME] Customer since [DATE]" at bounding box center [309, 244] width 451 height 205
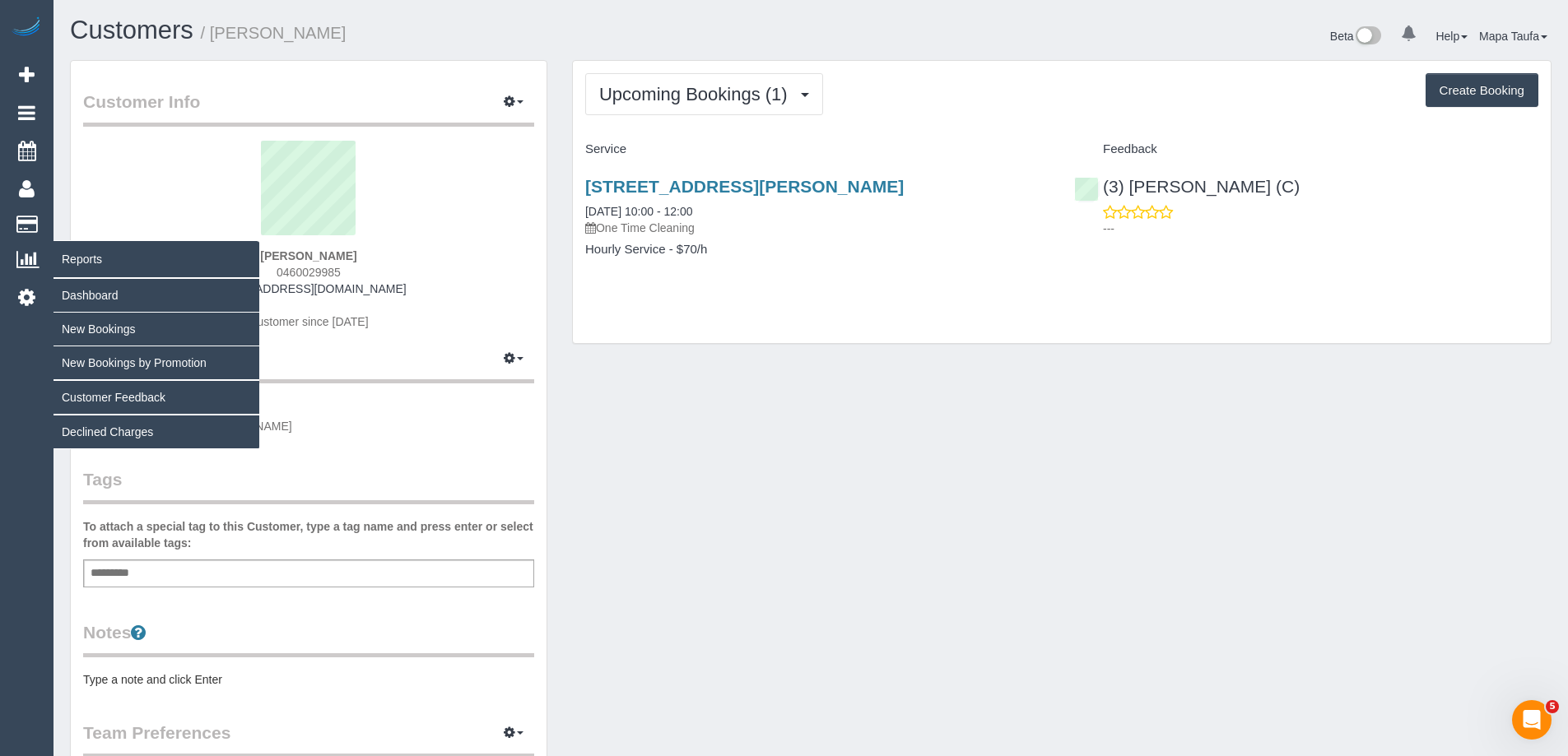
copy span "0460029985"
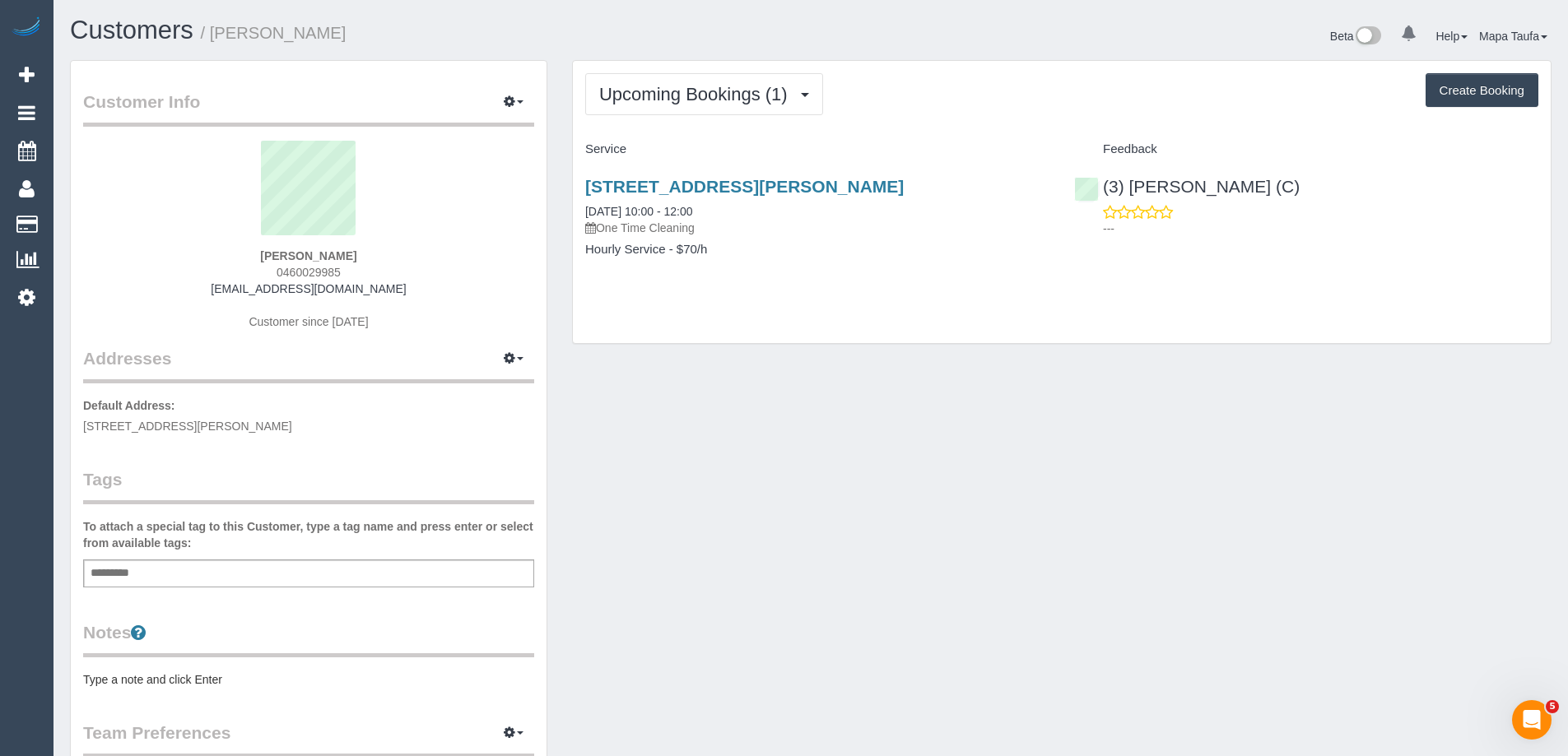
click at [372, 268] on div "[PERSON_NAME] 0460029985 [EMAIL_ADDRESS][DOMAIN_NAME] Customer since [DATE]" at bounding box center [309, 244] width 451 height 205
drag, startPoint x: 361, startPoint y: 269, endPoint x: 242, endPoint y: 270, distance: 119.0
click at [242, 270] on div "[PERSON_NAME] 0460029985 [EMAIL_ADDRESS][DOMAIN_NAME] Customer since [DATE]" at bounding box center [309, 244] width 451 height 205
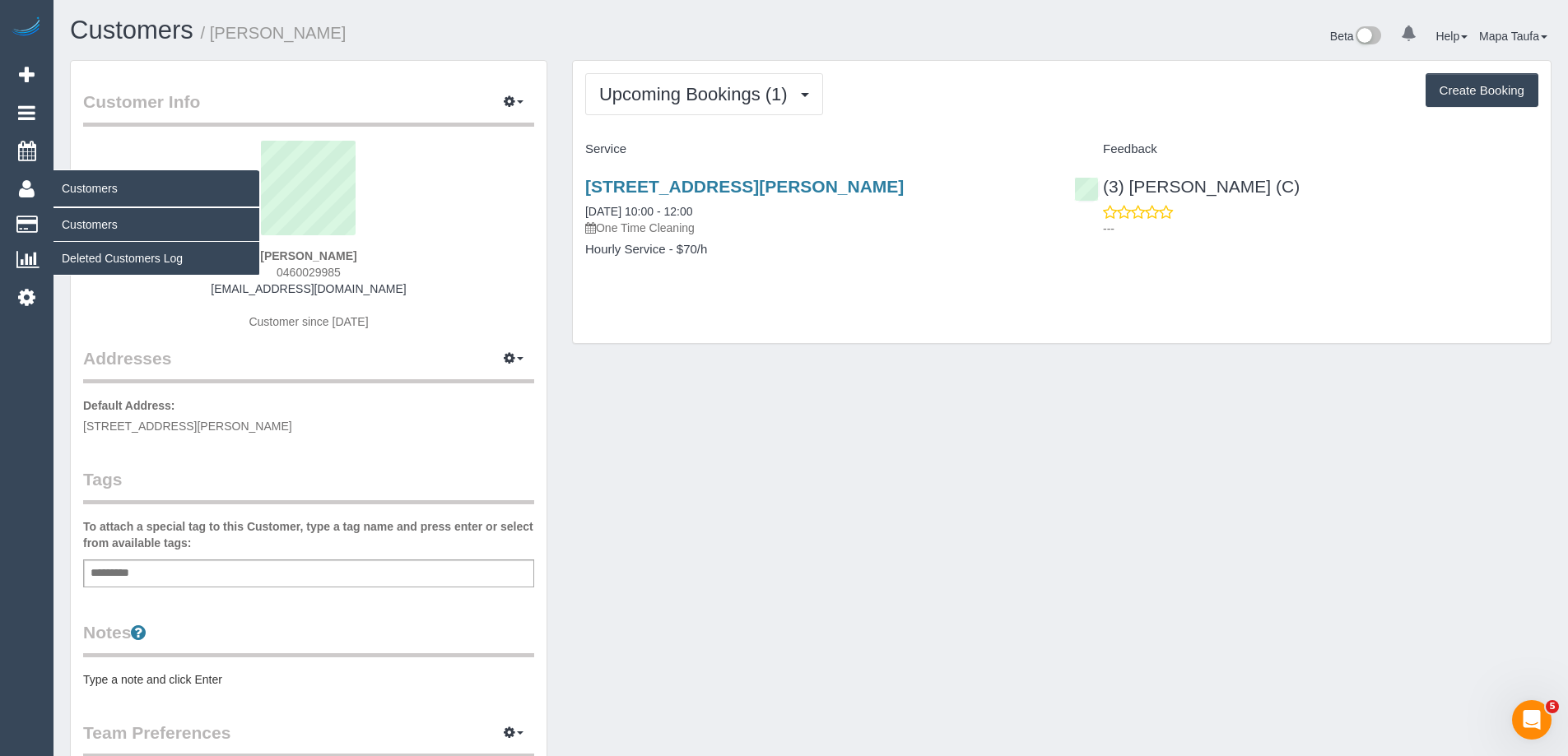
copy span "0460029985"
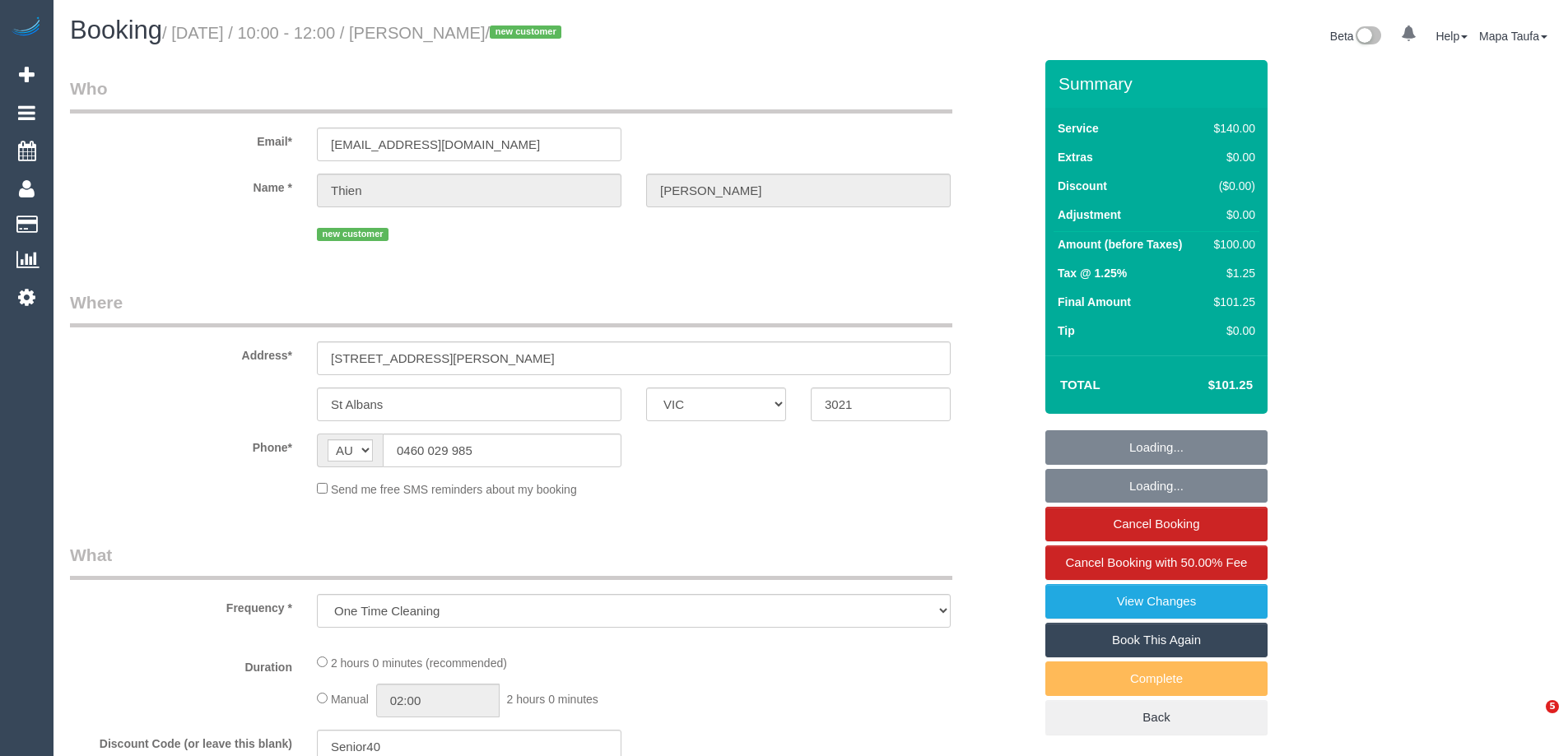
select select "VIC"
select select "spot1"
select select "string:stripe-pm_1S9IlR2GScqysDRVkPk43e9W"
select select "number:28"
select select "number:14"
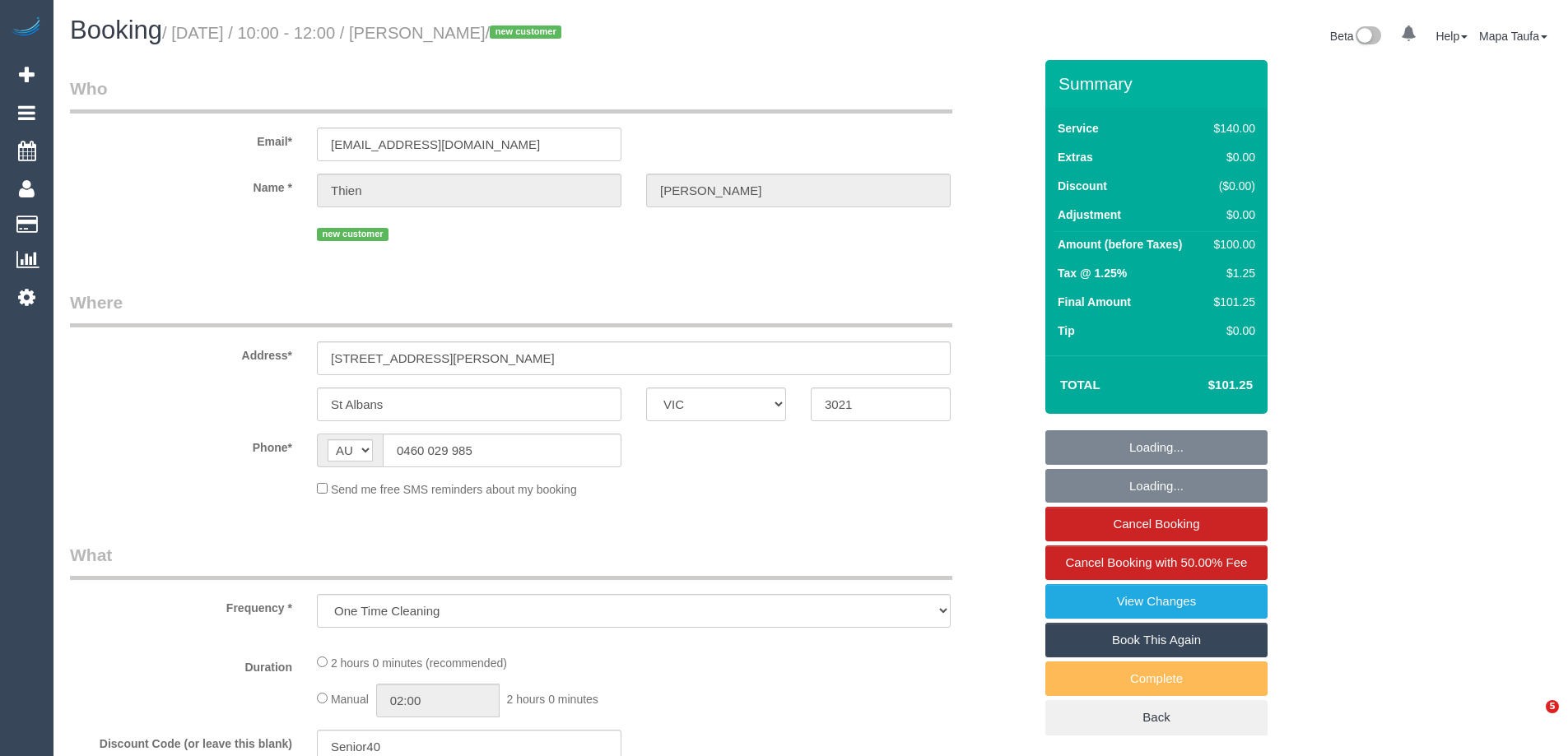
select select "number:19"
select select "number:25"
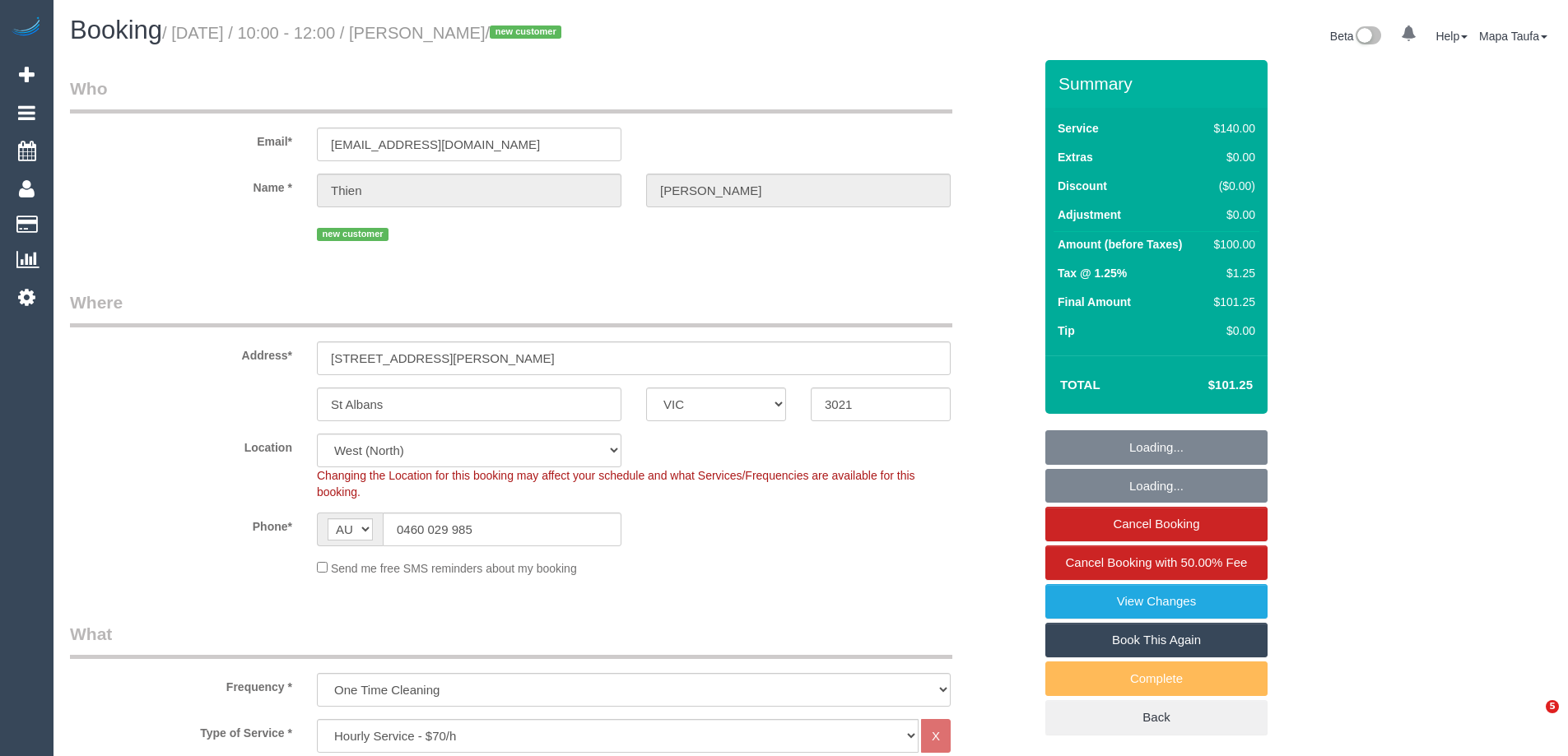
select select "object:1440"
select select "spot6"
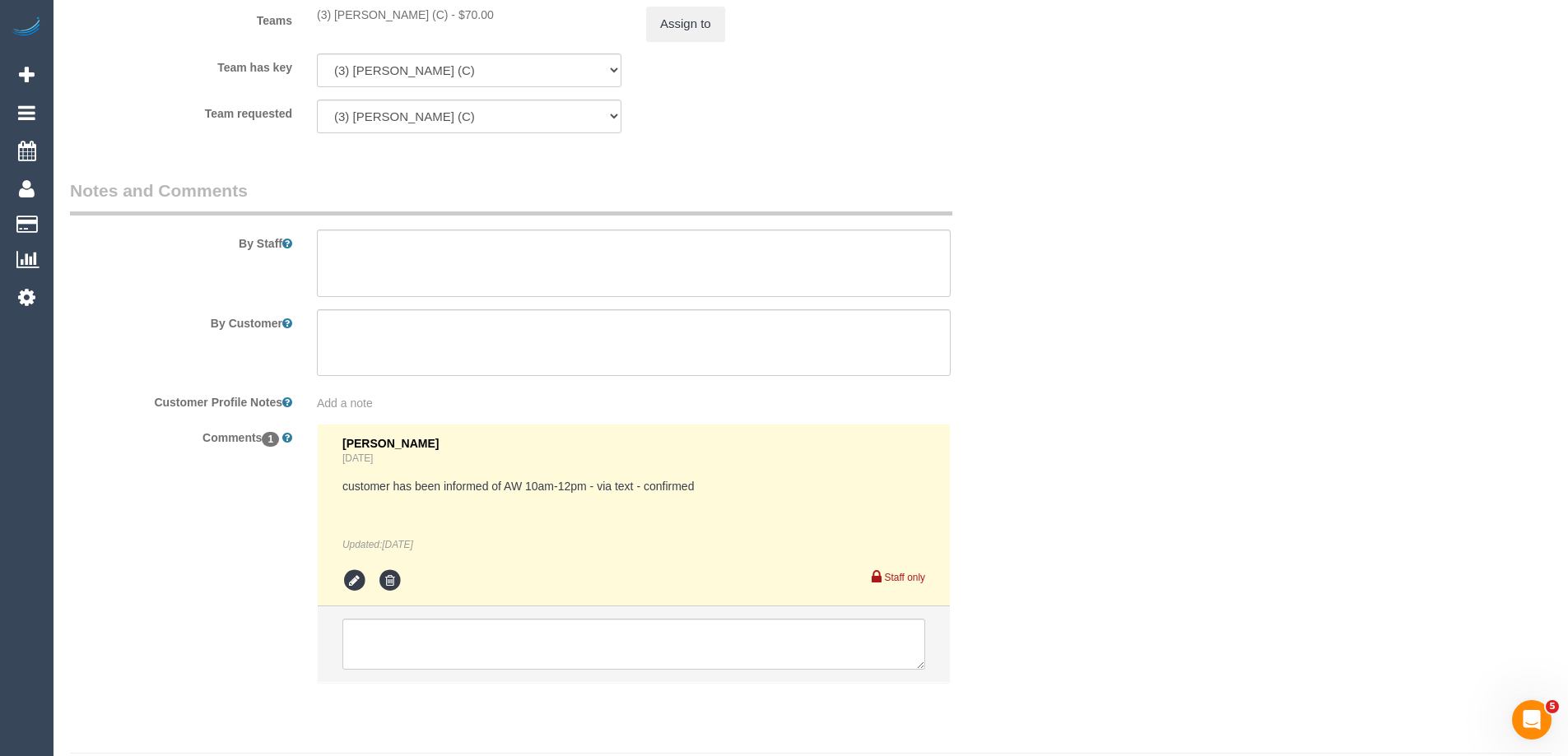
scroll to position [2563, 0]
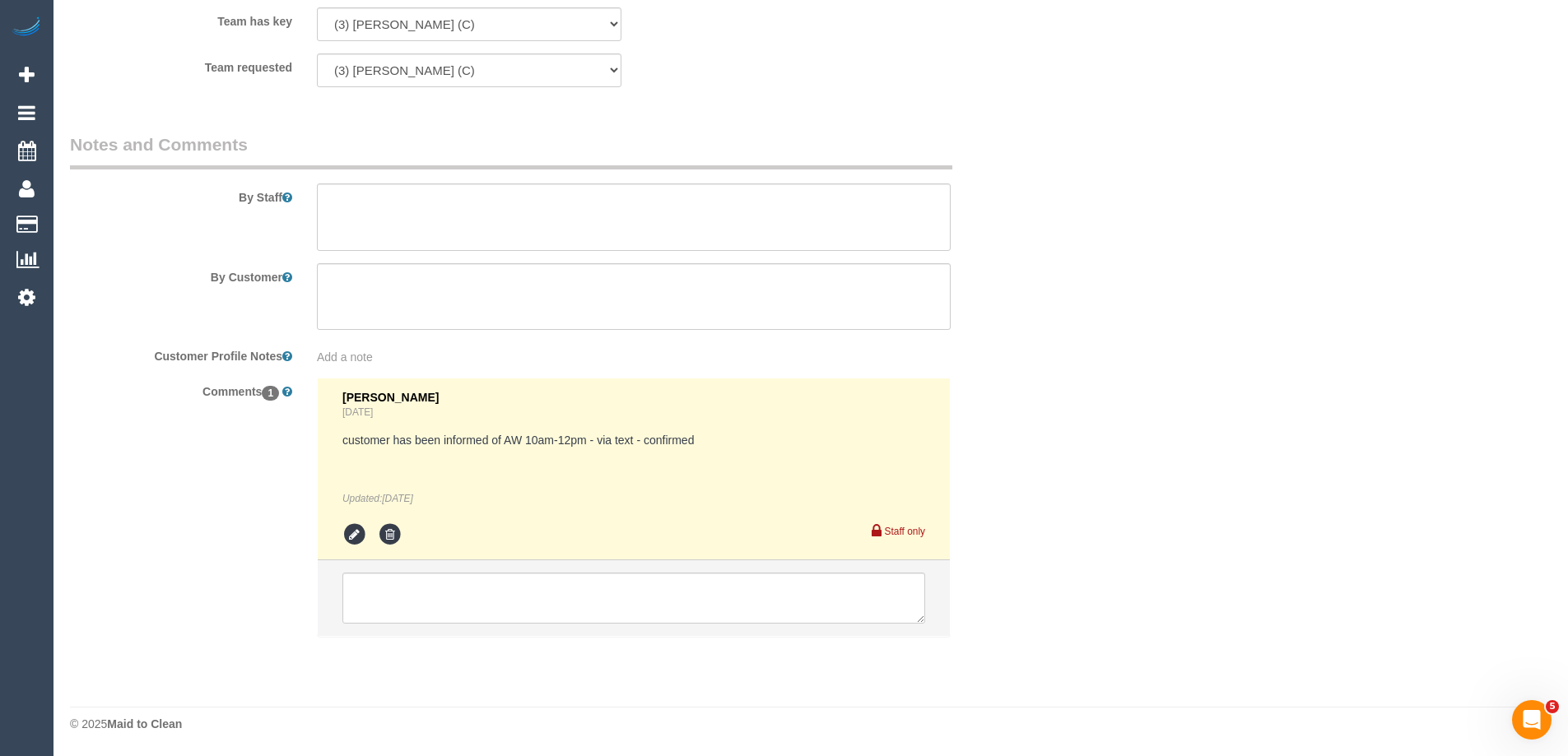
click at [502, 569] on li at bounding box center [634, 597] width 632 height 76
click at [516, 587] on textarea at bounding box center [634, 597] width 583 height 51
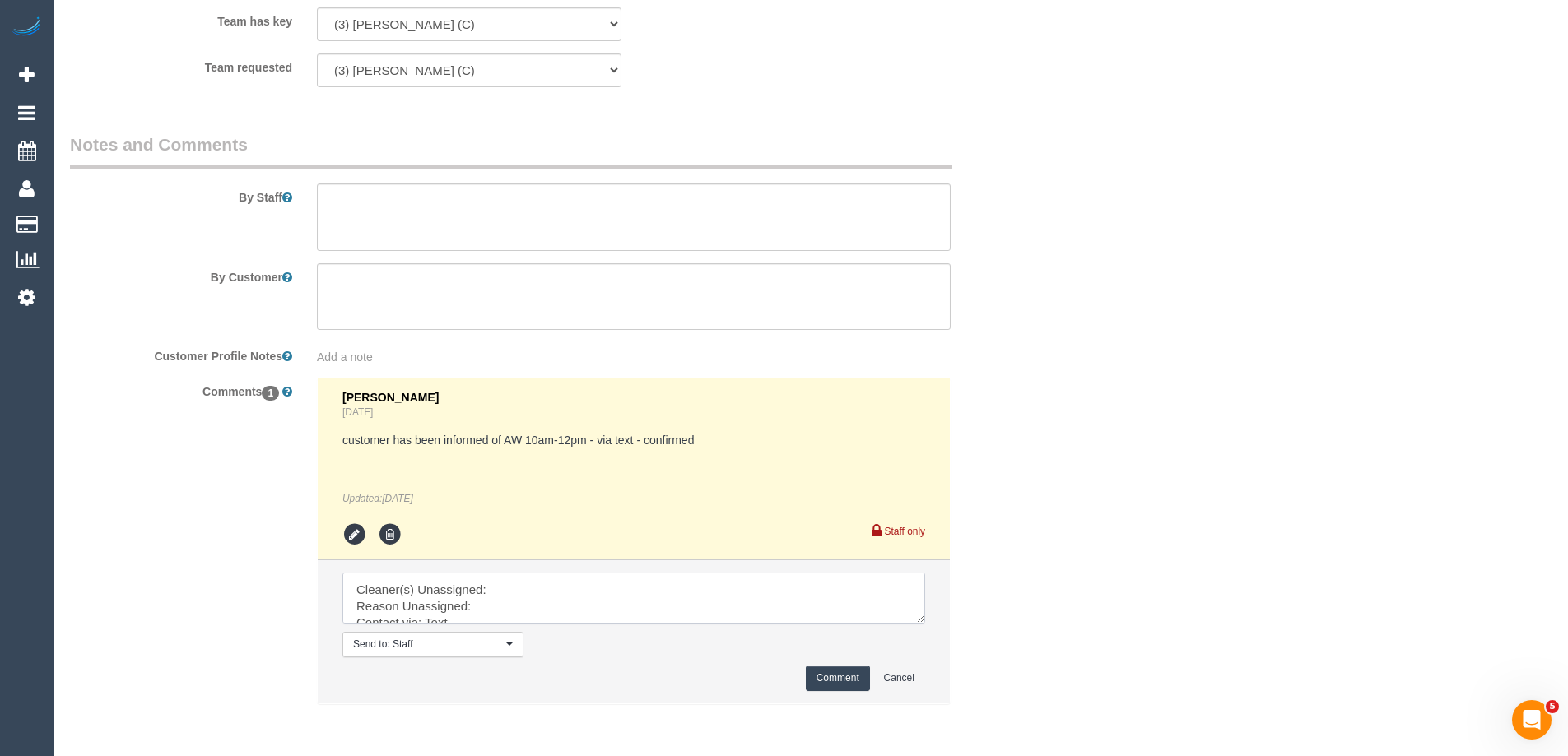
drag, startPoint x: 918, startPoint y: 619, endPoint x: 975, endPoint y: 712, distance: 109.1
click at [925, 623] on textarea at bounding box center [634, 597] width 583 height 51
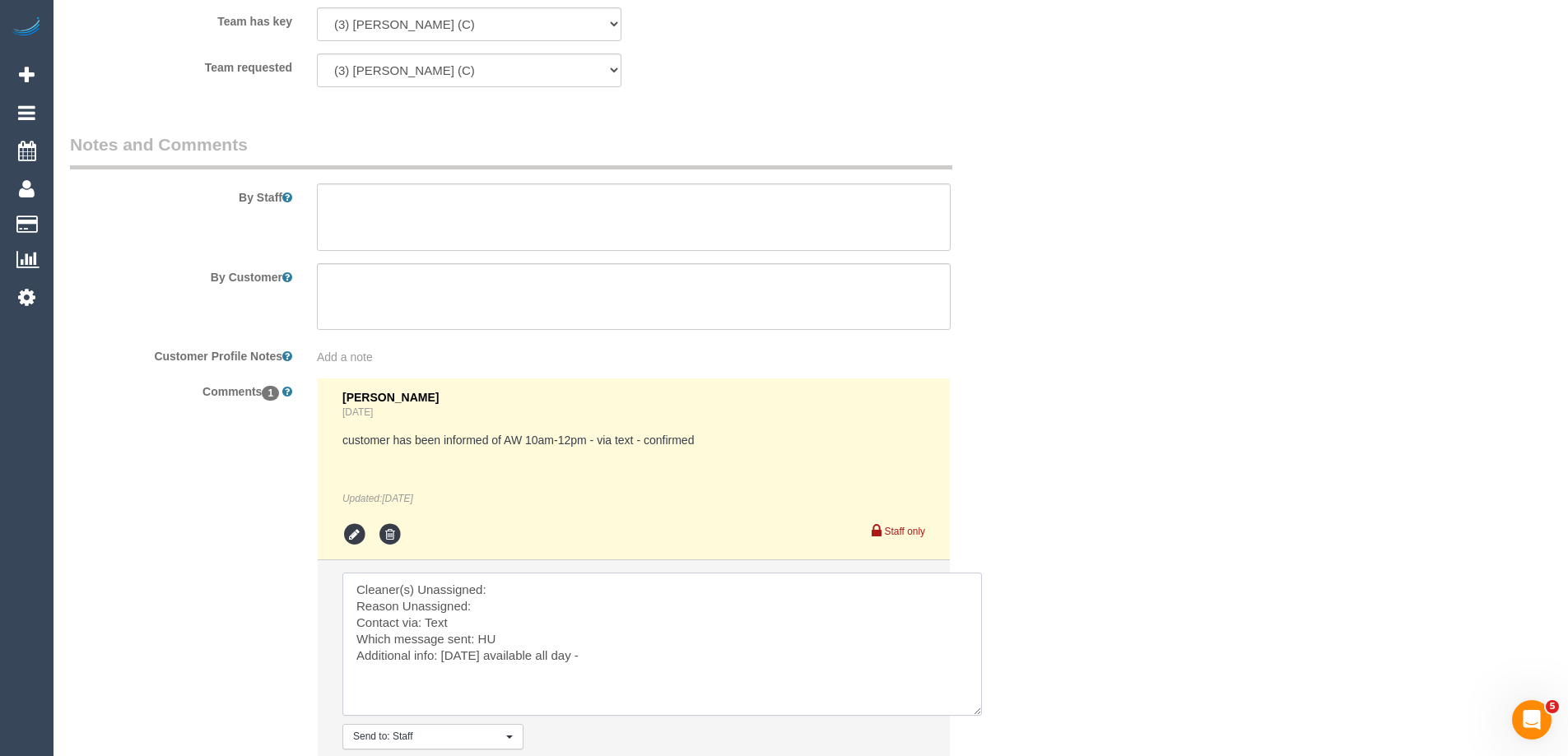
type textarea "Cleaner(s) Unassigned: Reason Unassigned: Contact via: Text Which message sent:…"
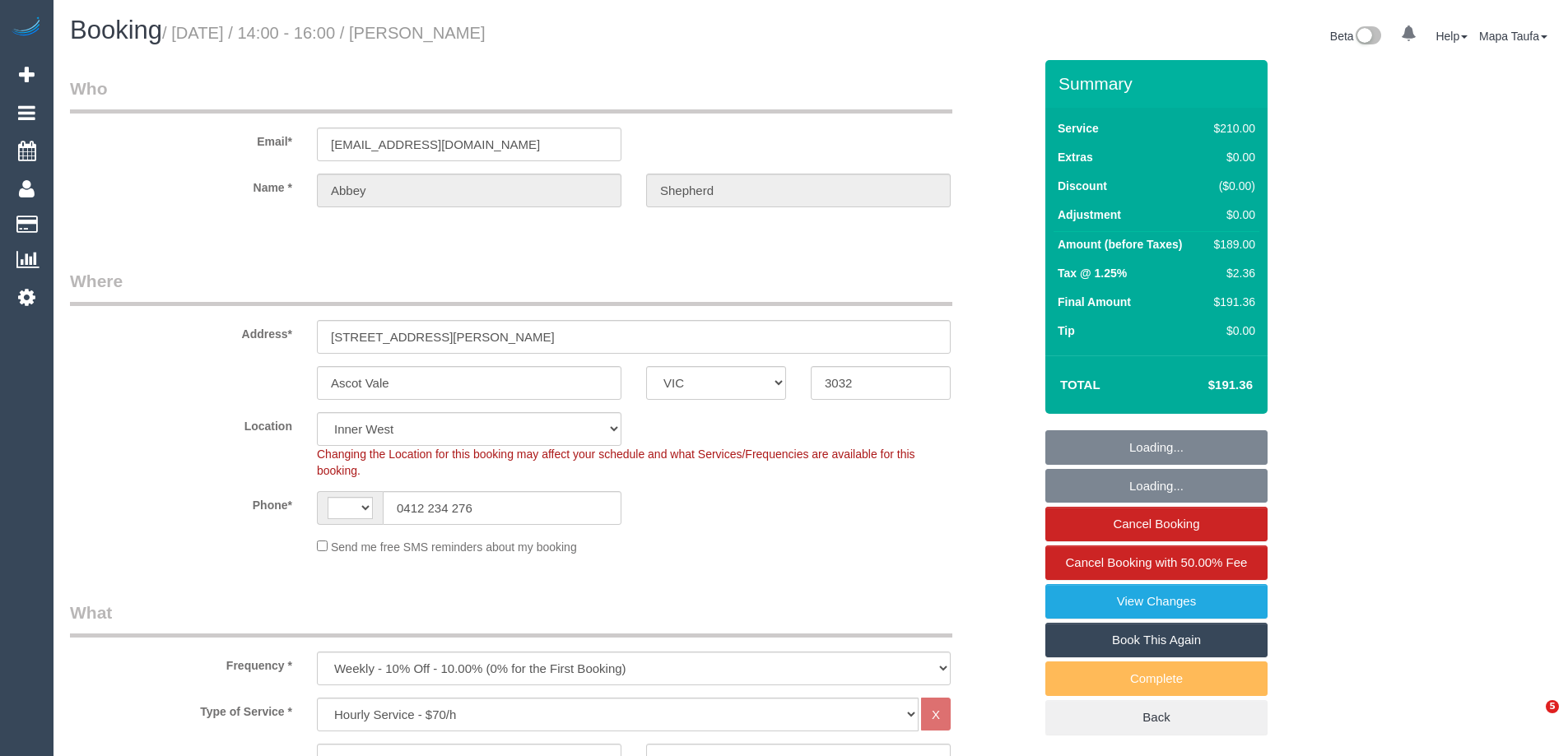
select select "VIC"
select select "180"
select select "number:29"
select select "number:14"
select select "number:19"
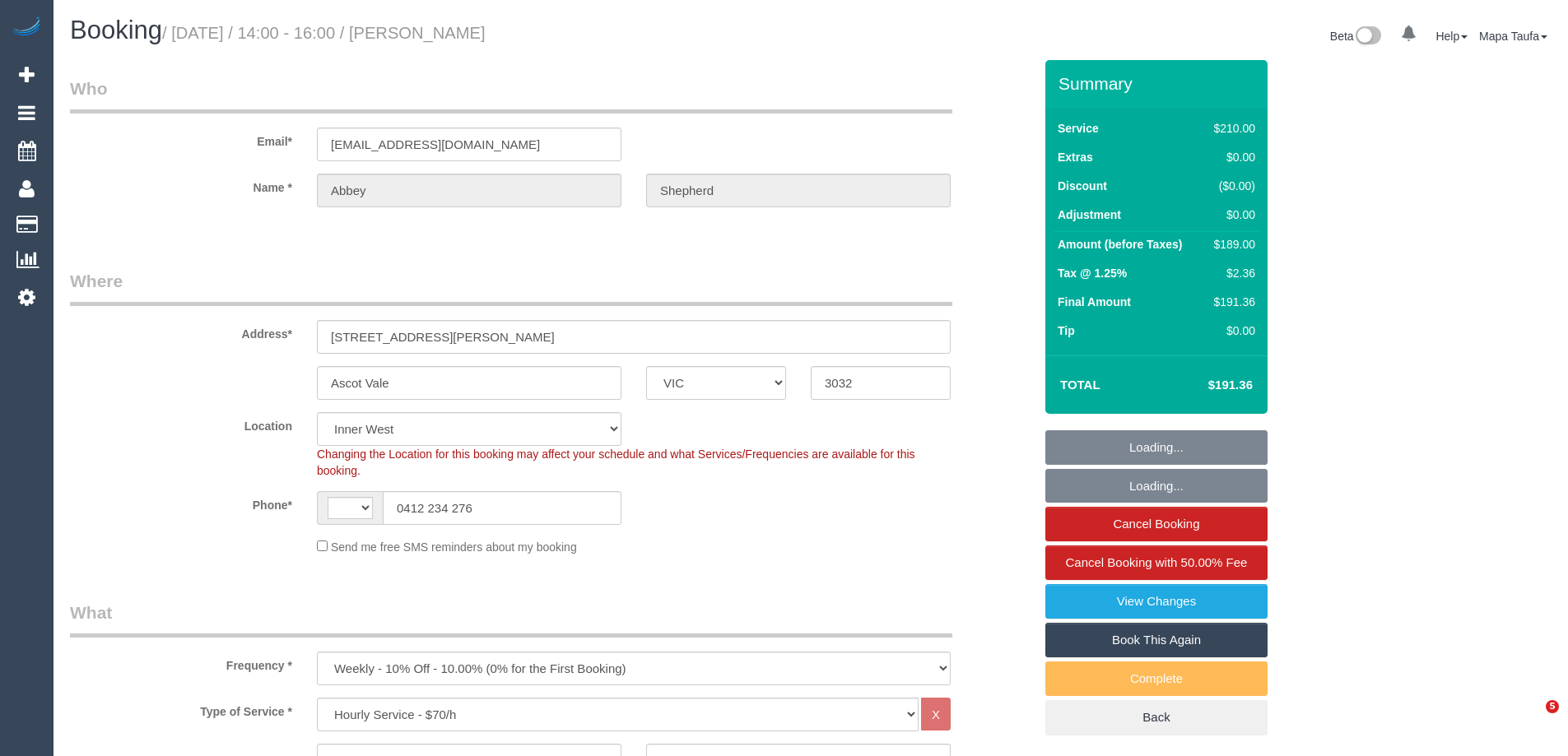
select select "number:36"
select select "number:34"
select select "number:13"
select select "object:874"
select select "string:AU"
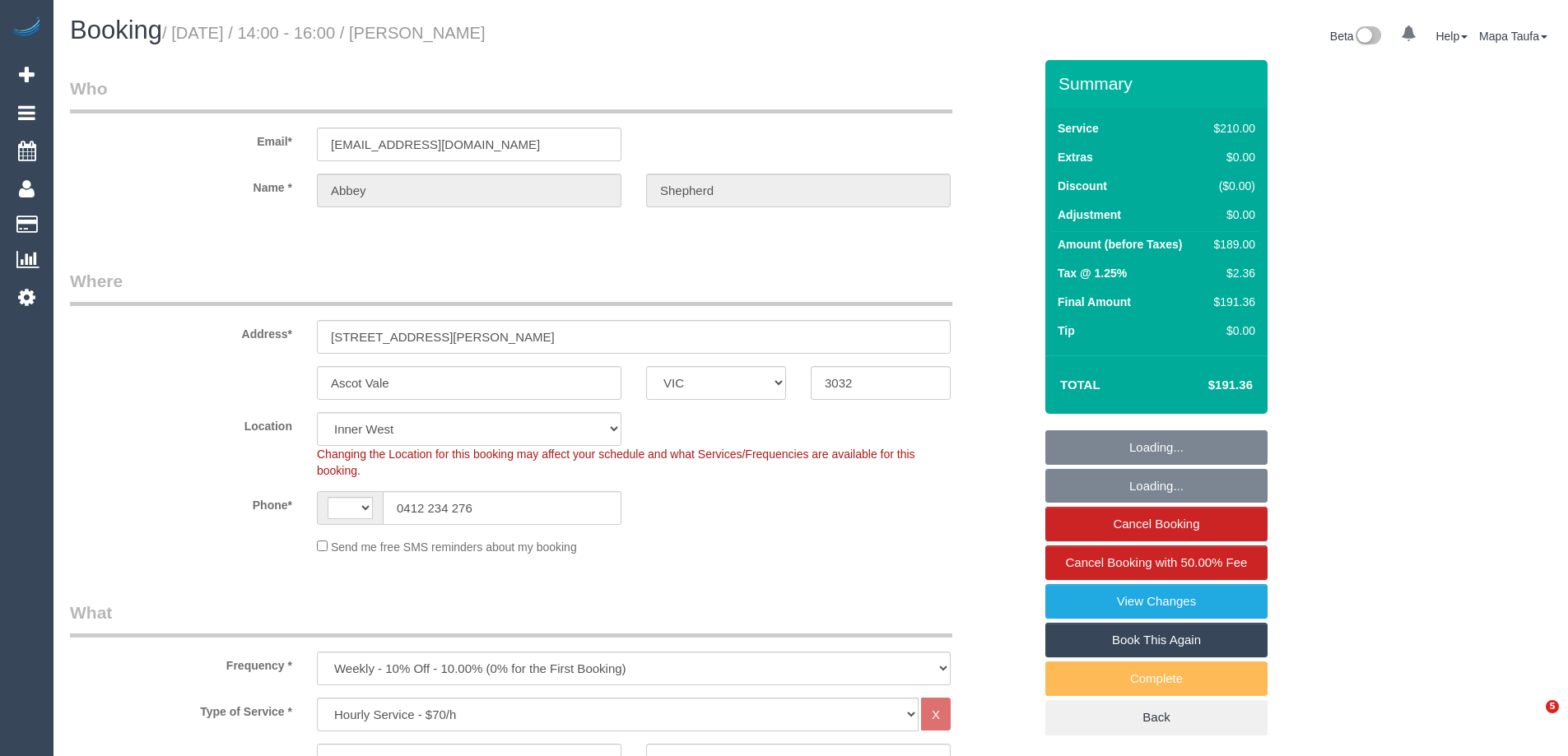
select select "spot1"
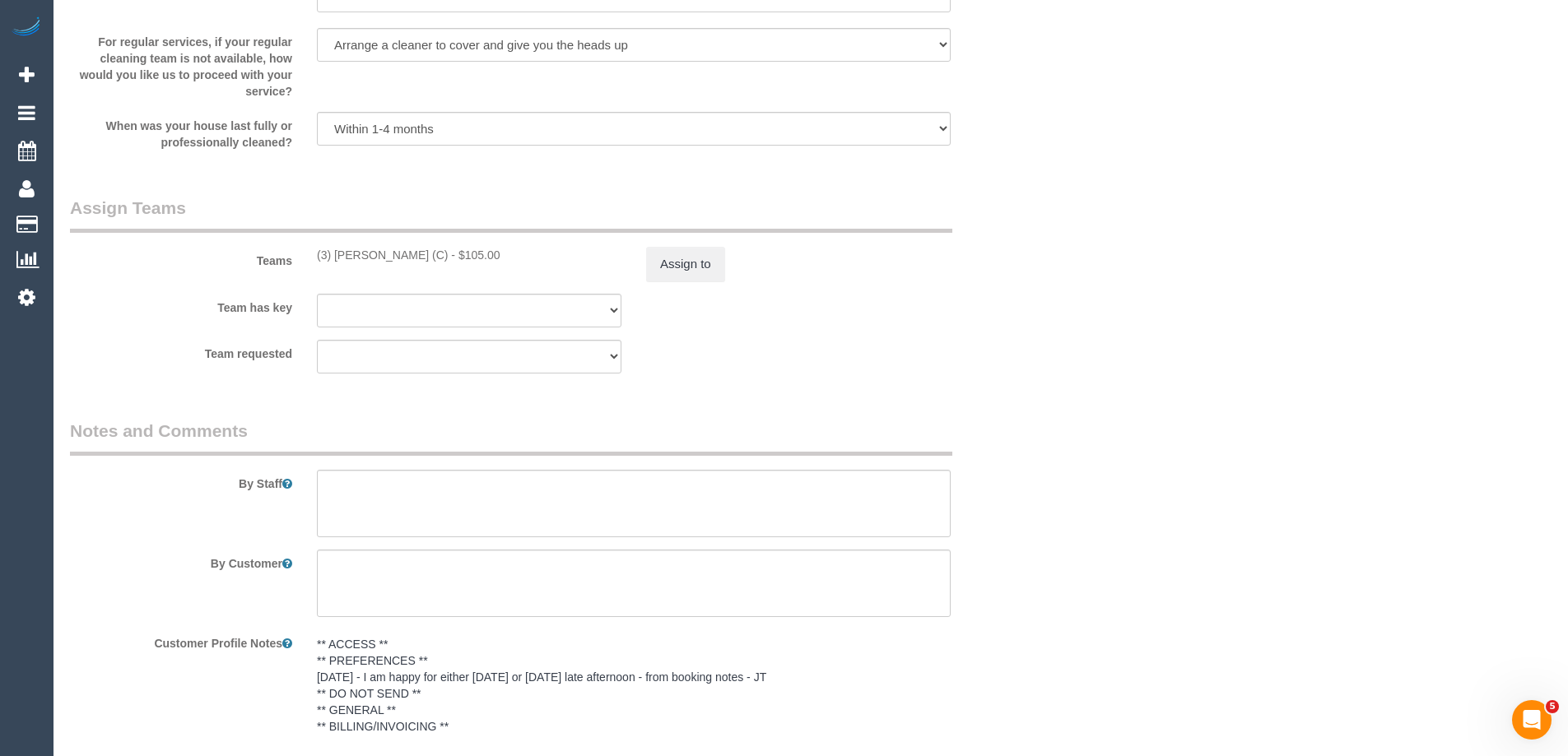
scroll to position [2303, 0]
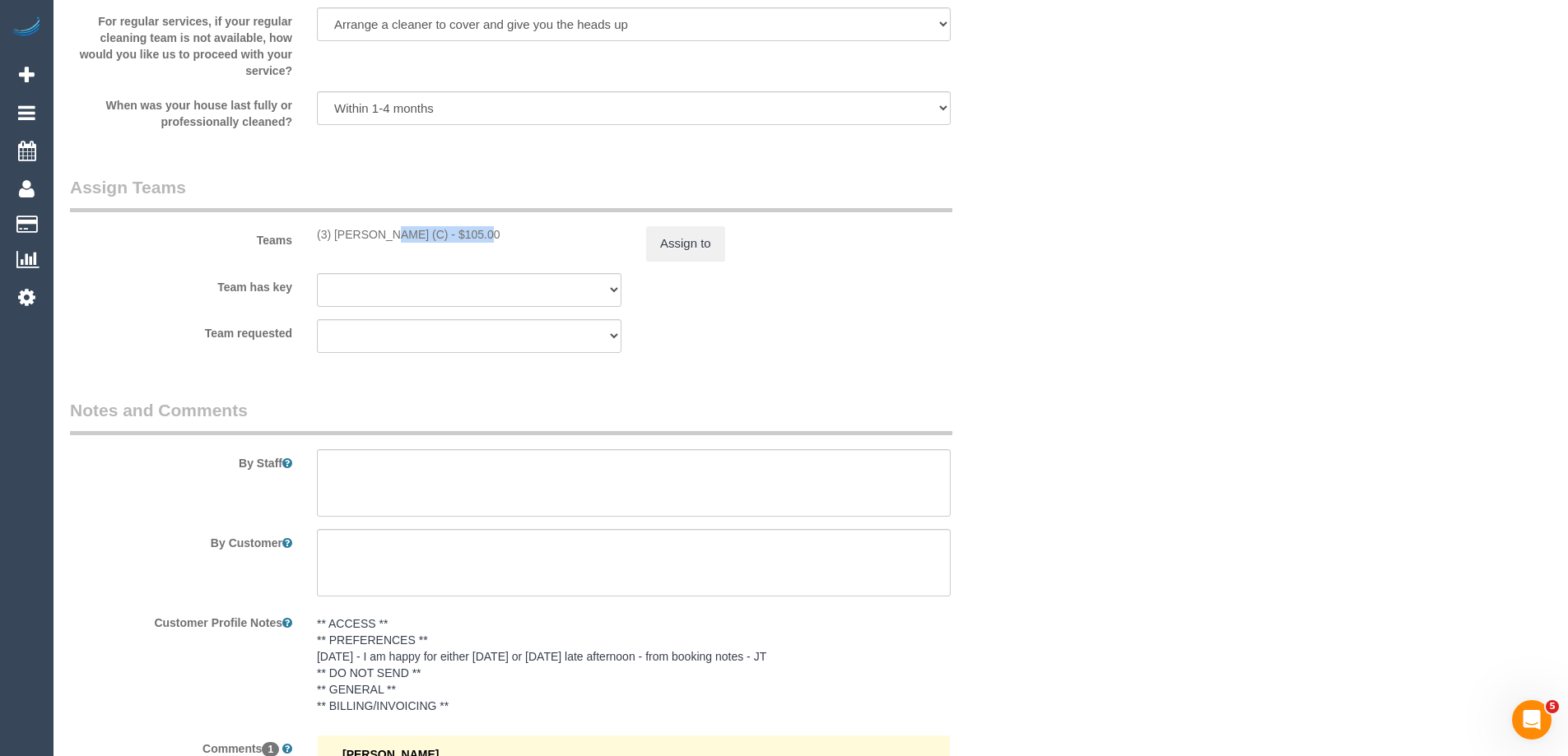
drag, startPoint x: 419, startPoint y: 237, endPoint x: 336, endPoint y: 235, distance: 83.0
click at [336, 235] on div "(3) Afzaal Ahmad (C) - $105.00" at bounding box center [469, 234] width 305 height 17
click at [713, 244] on button "Assign to" at bounding box center [685, 243] width 79 height 34
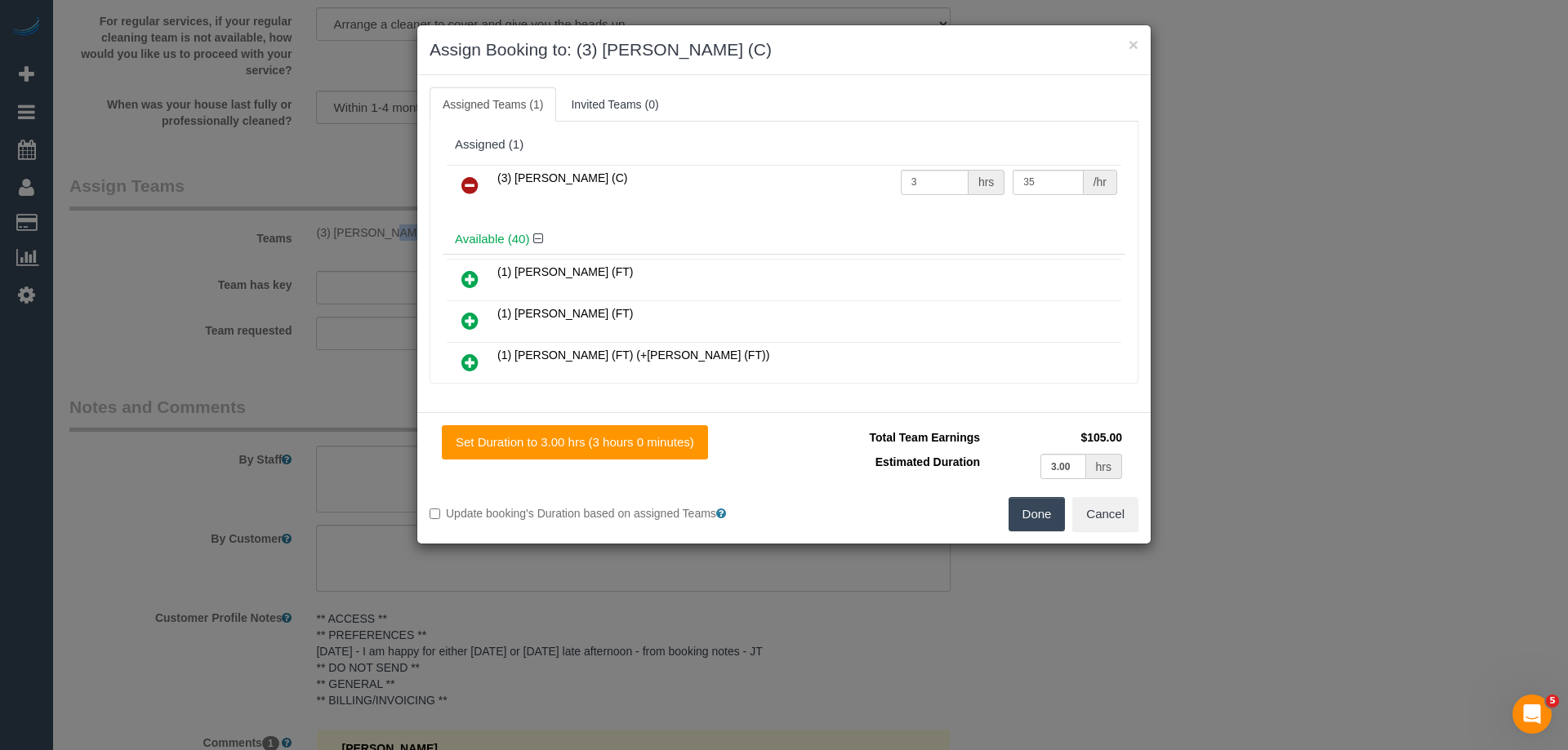
click at [454, 185] on link at bounding box center [470, 185] width 38 height 32
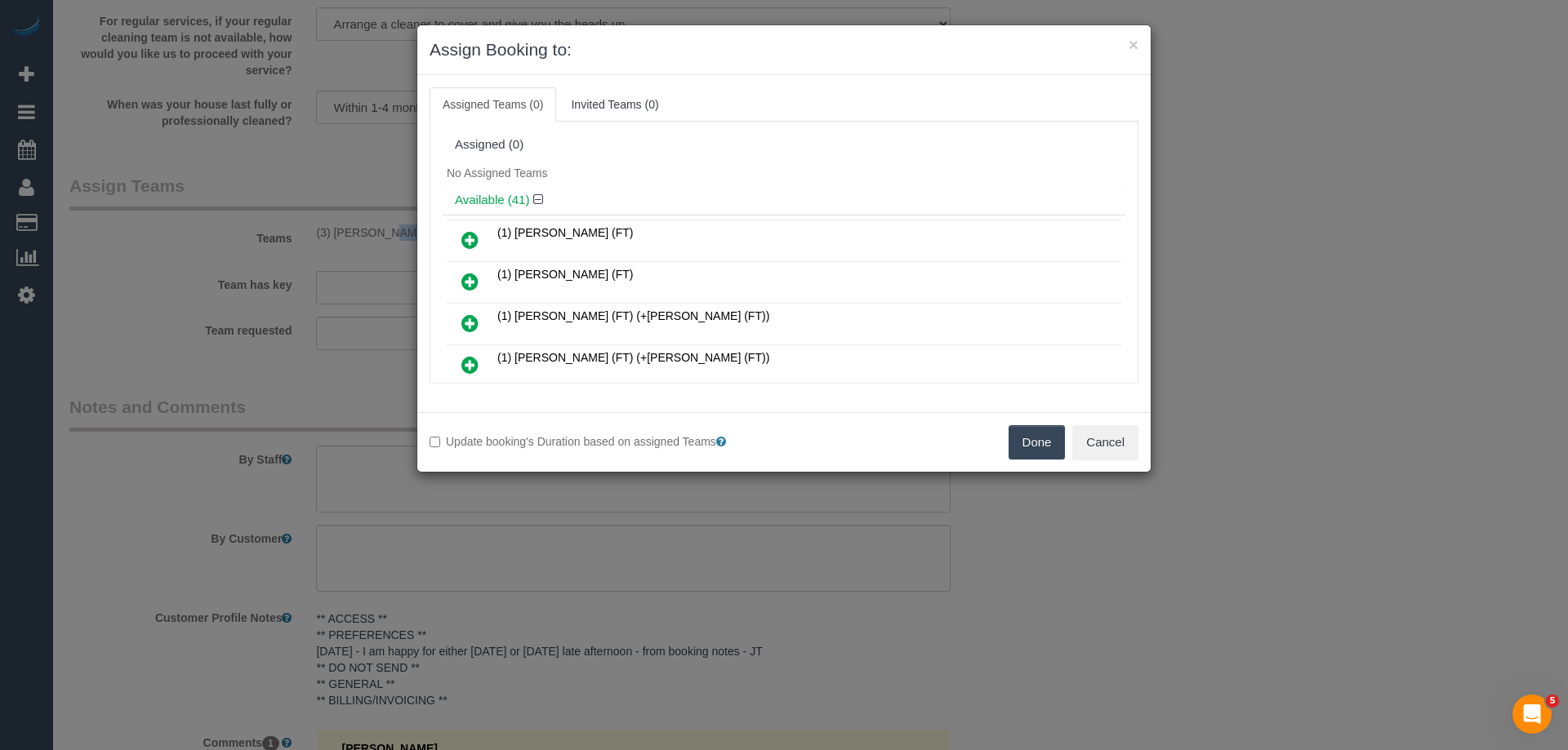
click at [1015, 438] on button "Done" at bounding box center [1037, 442] width 57 height 34
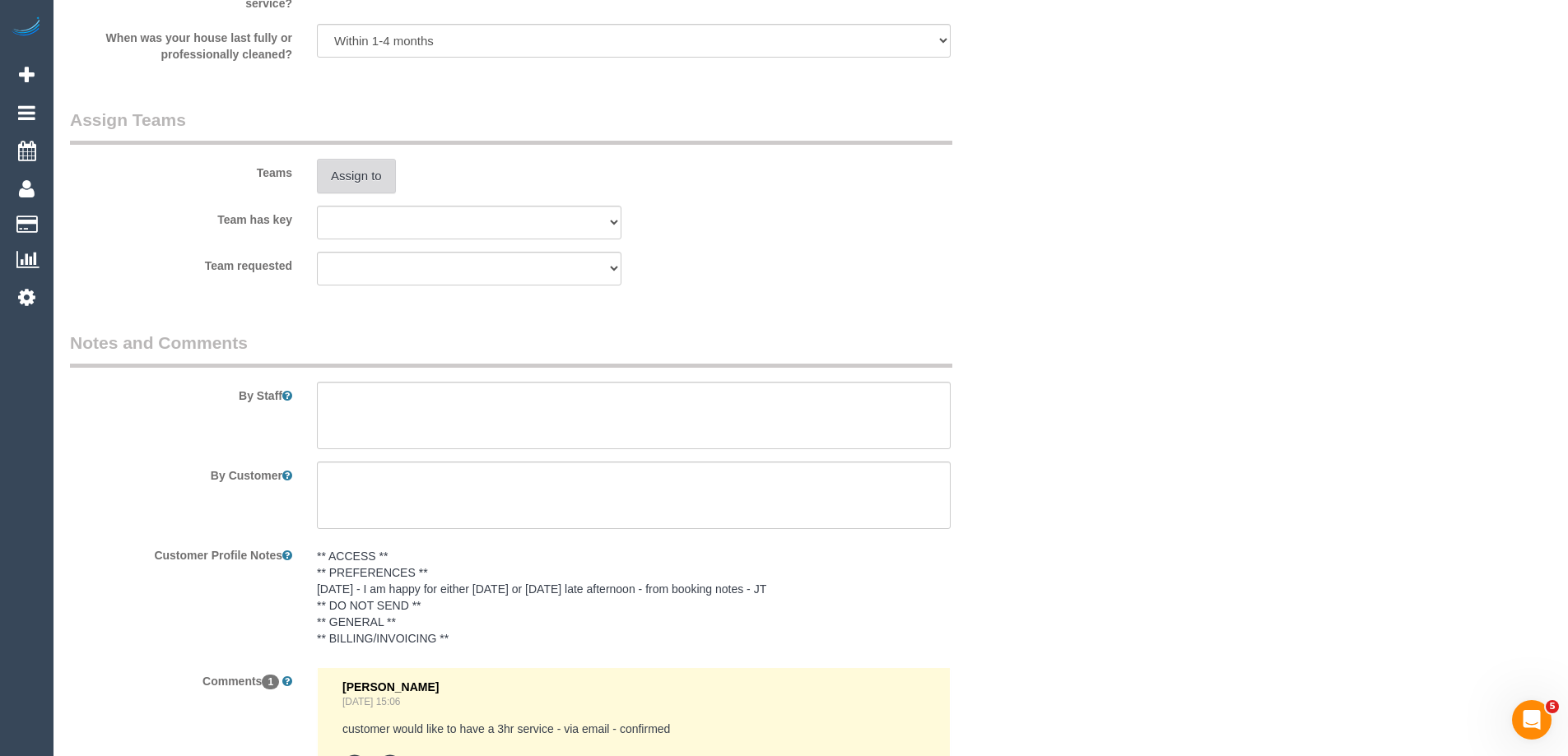
scroll to position [2602, 0]
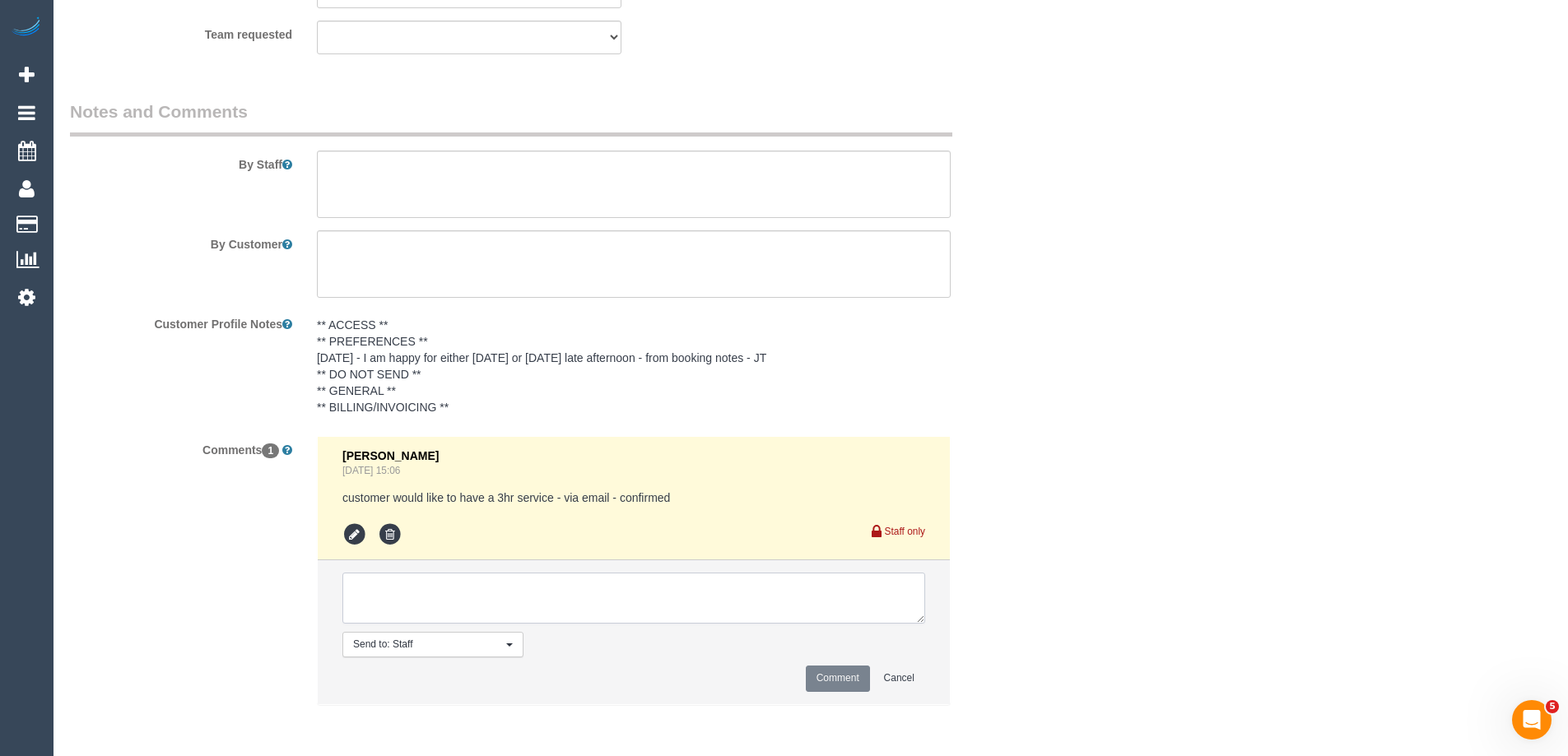
click at [458, 576] on textarea at bounding box center [634, 597] width 583 height 51
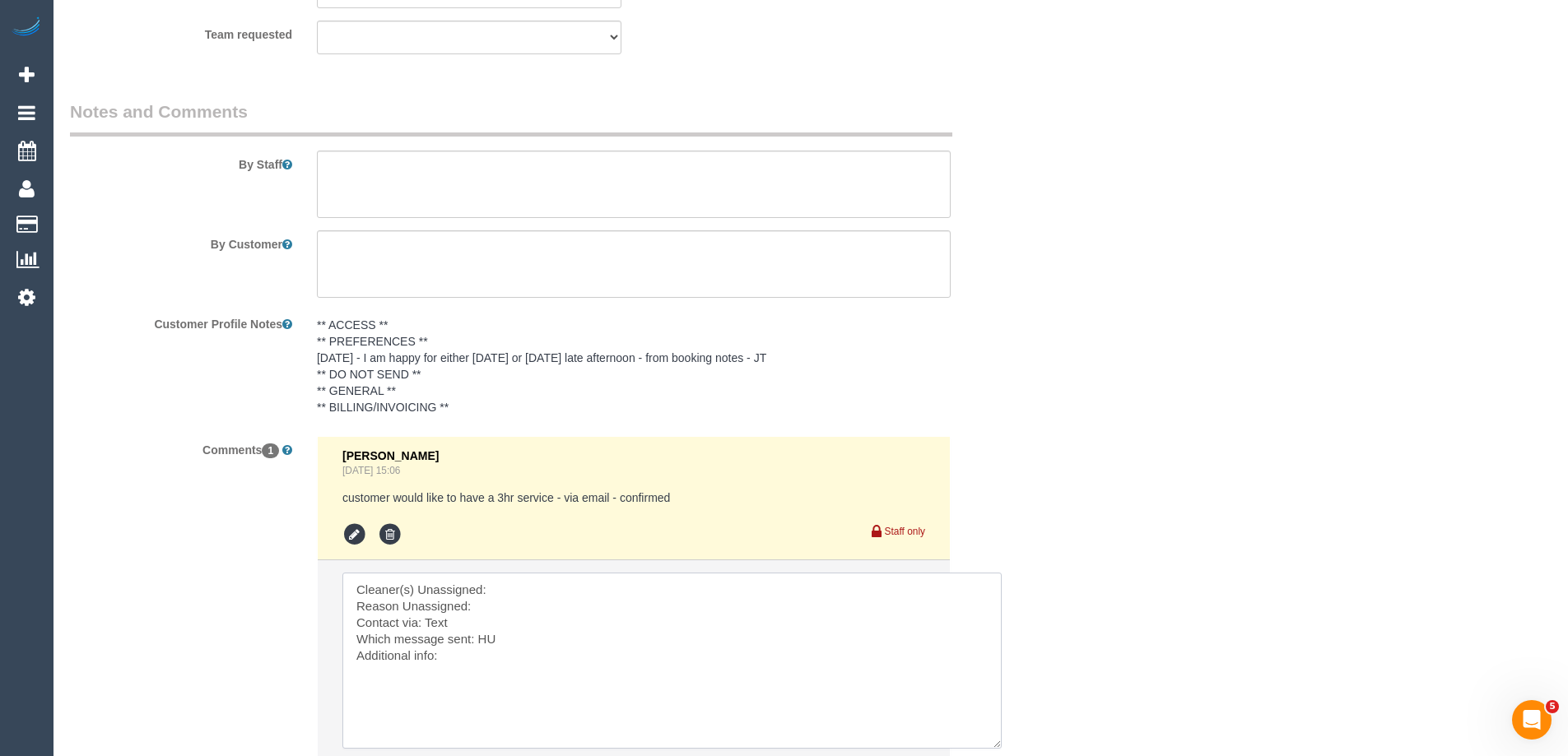
drag, startPoint x: 918, startPoint y: 612, endPoint x: 999, endPoint y: 741, distance: 152.3
click at [999, 741] on textarea at bounding box center [672, 660] width 660 height 176
click at [560, 592] on textarea at bounding box center [674, 662] width 664 height 179
paste textarea "Afzaal Ahmad (C)"
click at [539, 608] on textarea at bounding box center [674, 662] width 664 height 179
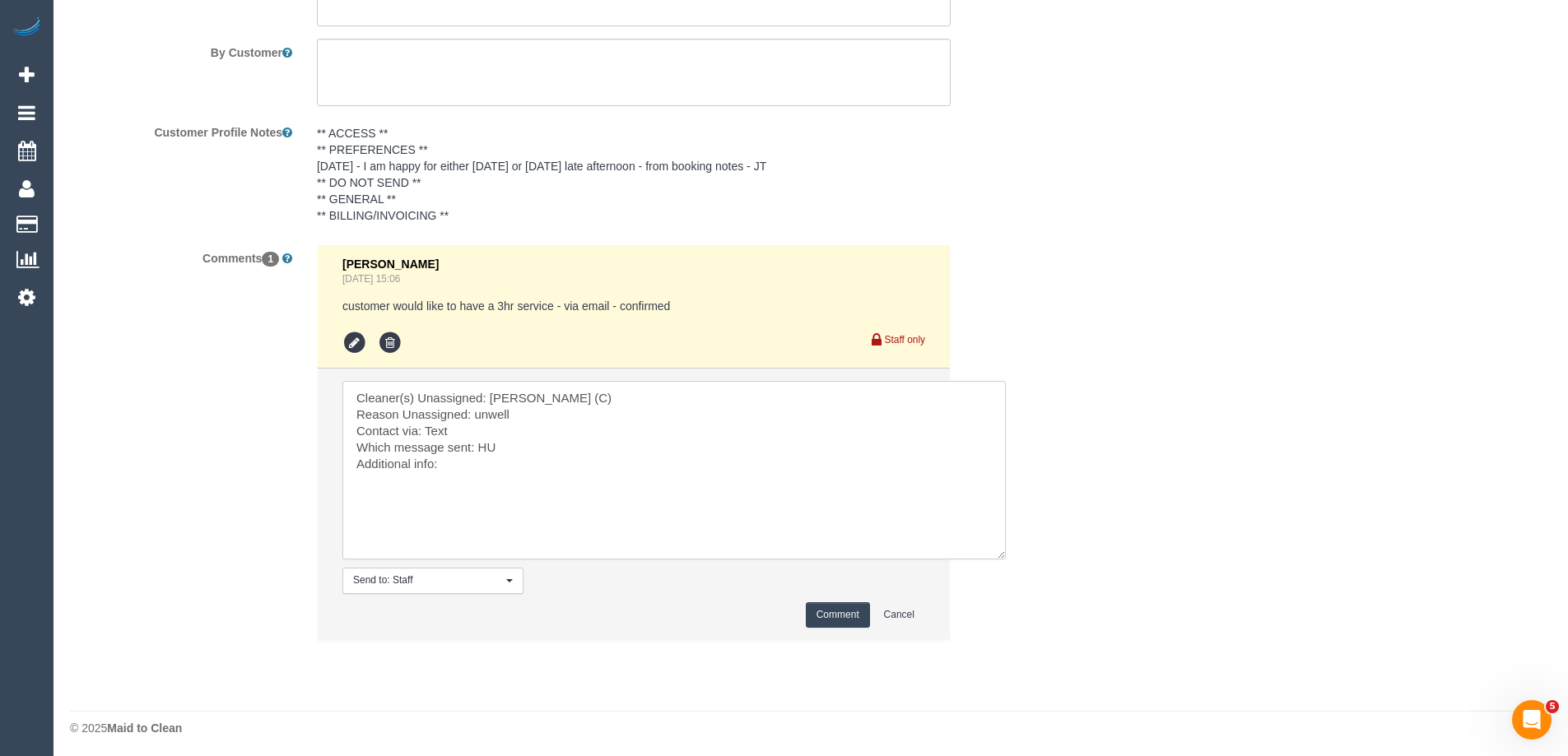
scroll to position [2798, 0]
type textarea "Cleaner(s) Unassigned: [PERSON_NAME] (C) Reason Unassigned: unwell Contact via:…"
click at [836, 615] on button "Comment" at bounding box center [837, 611] width 64 height 26
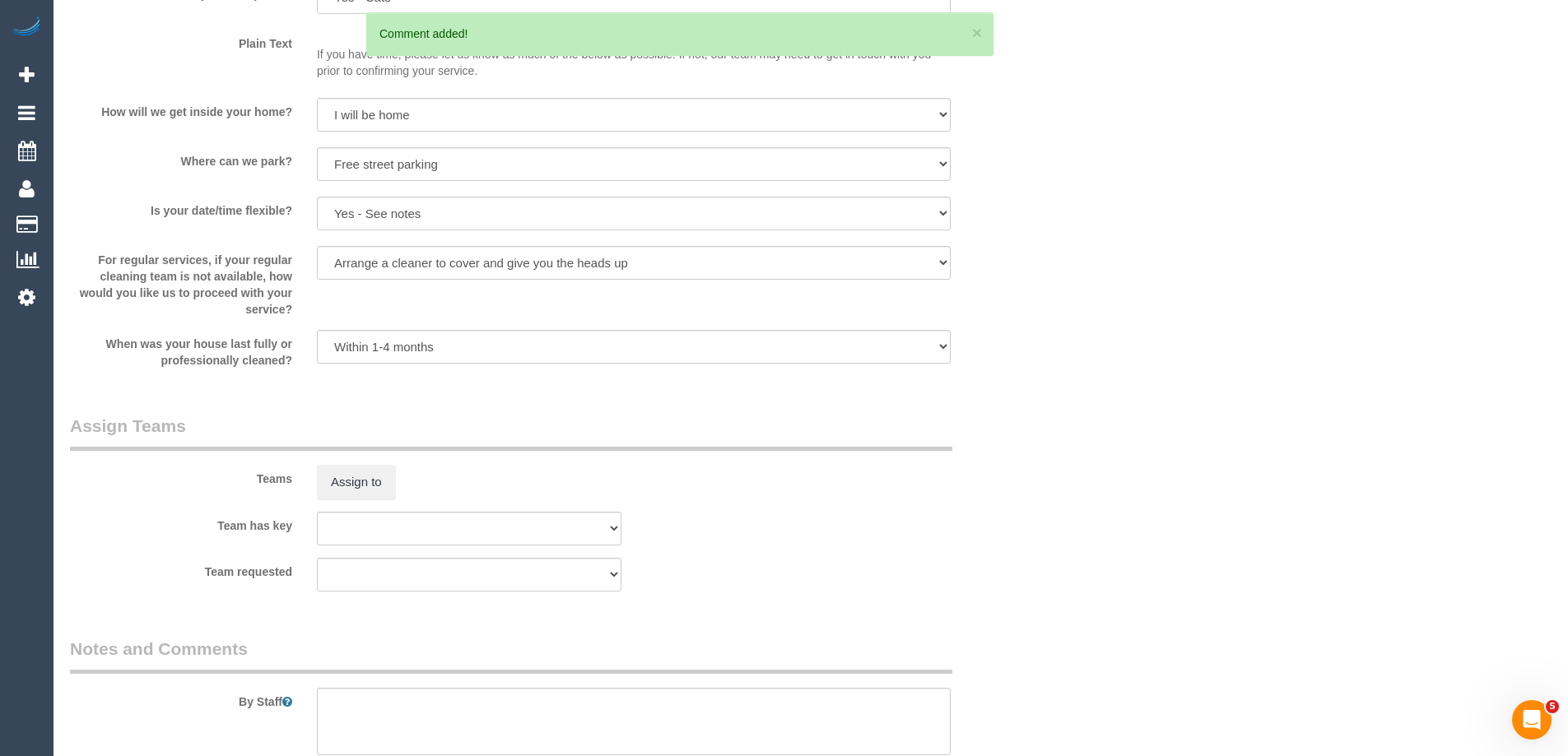
scroll to position [0, 0]
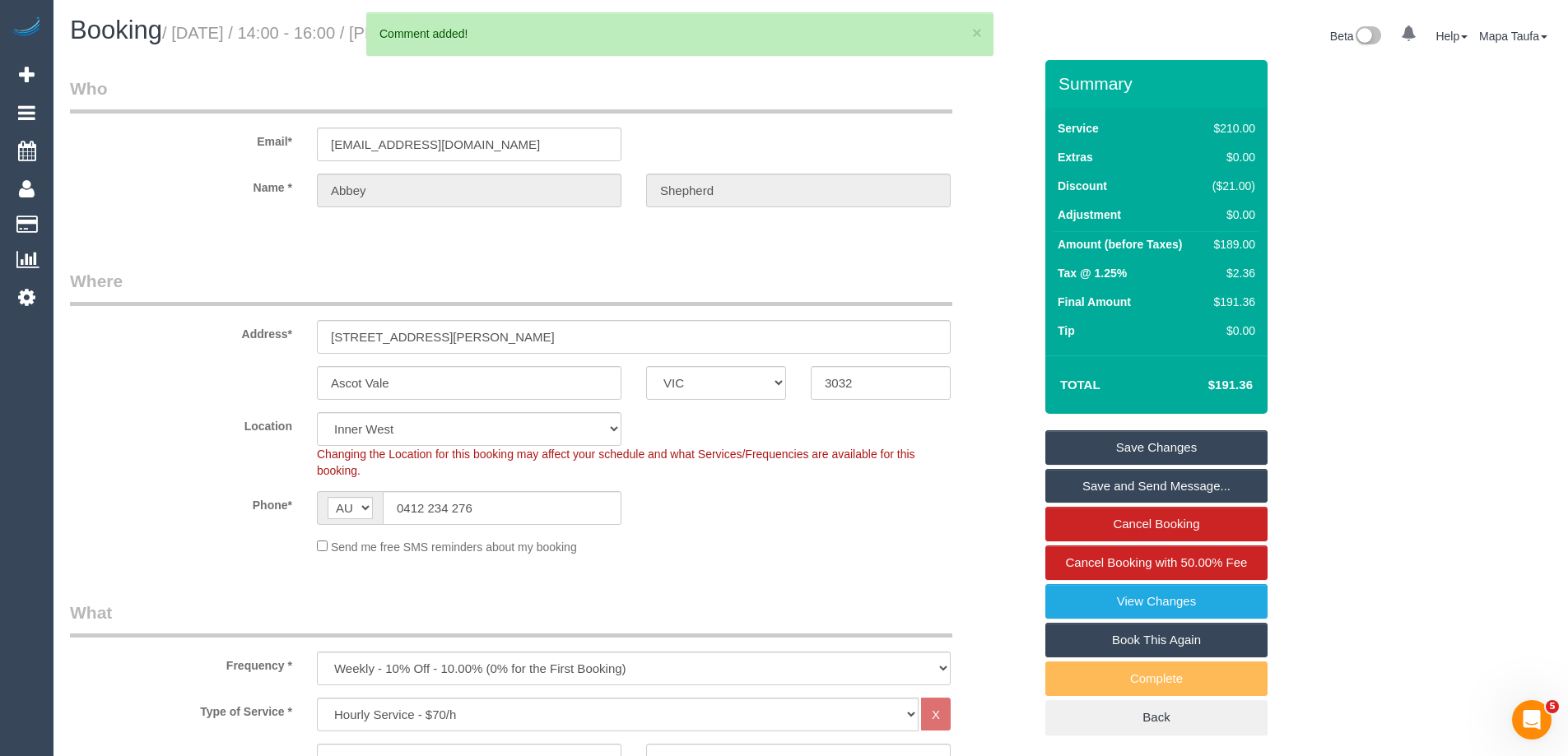
click at [1206, 434] on link "Save Changes" at bounding box center [1156, 447] width 222 height 34
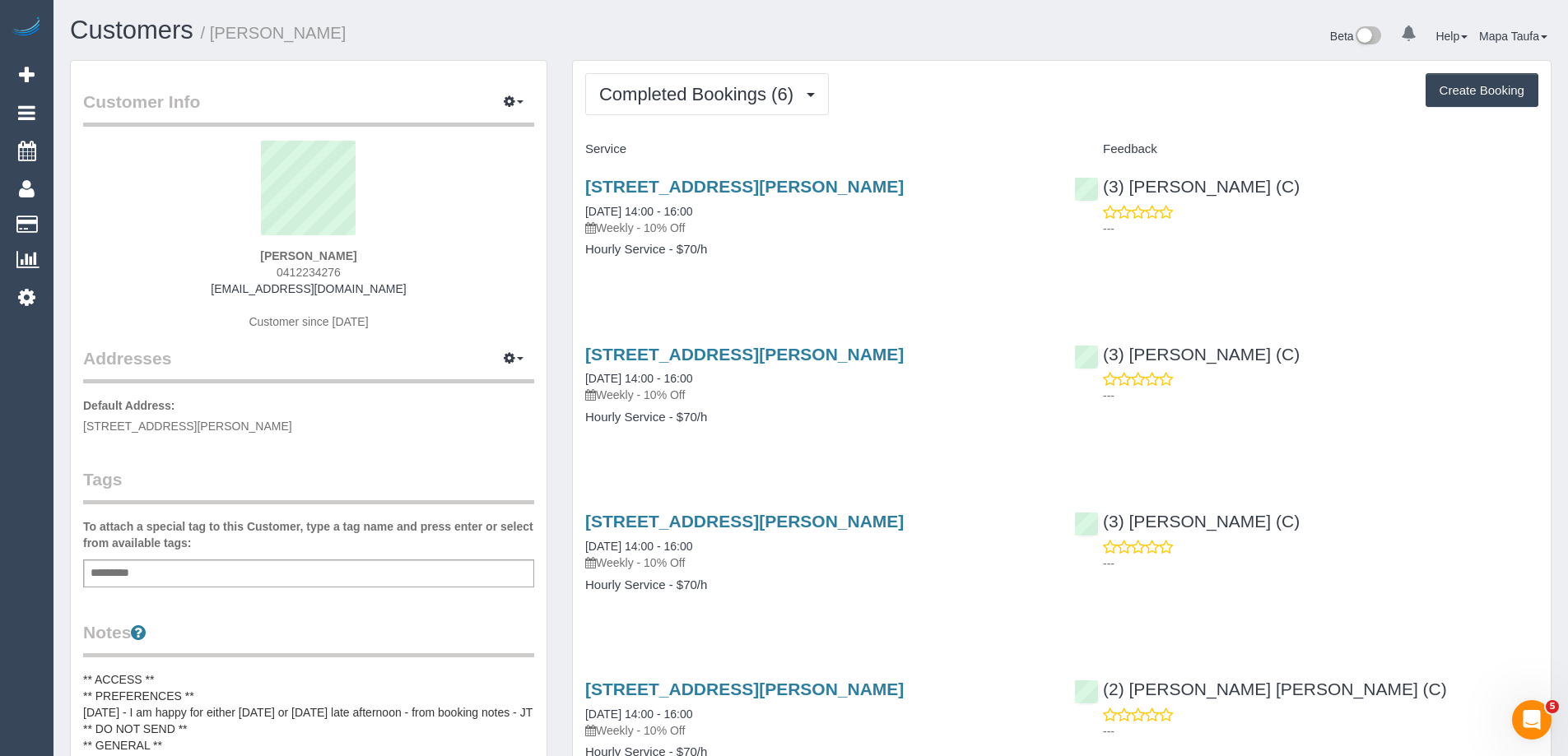
drag, startPoint x: 349, startPoint y: 273, endPoint x: 245, endPoint y: 267, distance: 104.2
click at [246, 267] on div "Abbey Shepherd 0412234276 hello@simplystunnin.com.au Customer since 2025" at bounding box center [309, 244] width 451 height 205
copy span "0412234276"
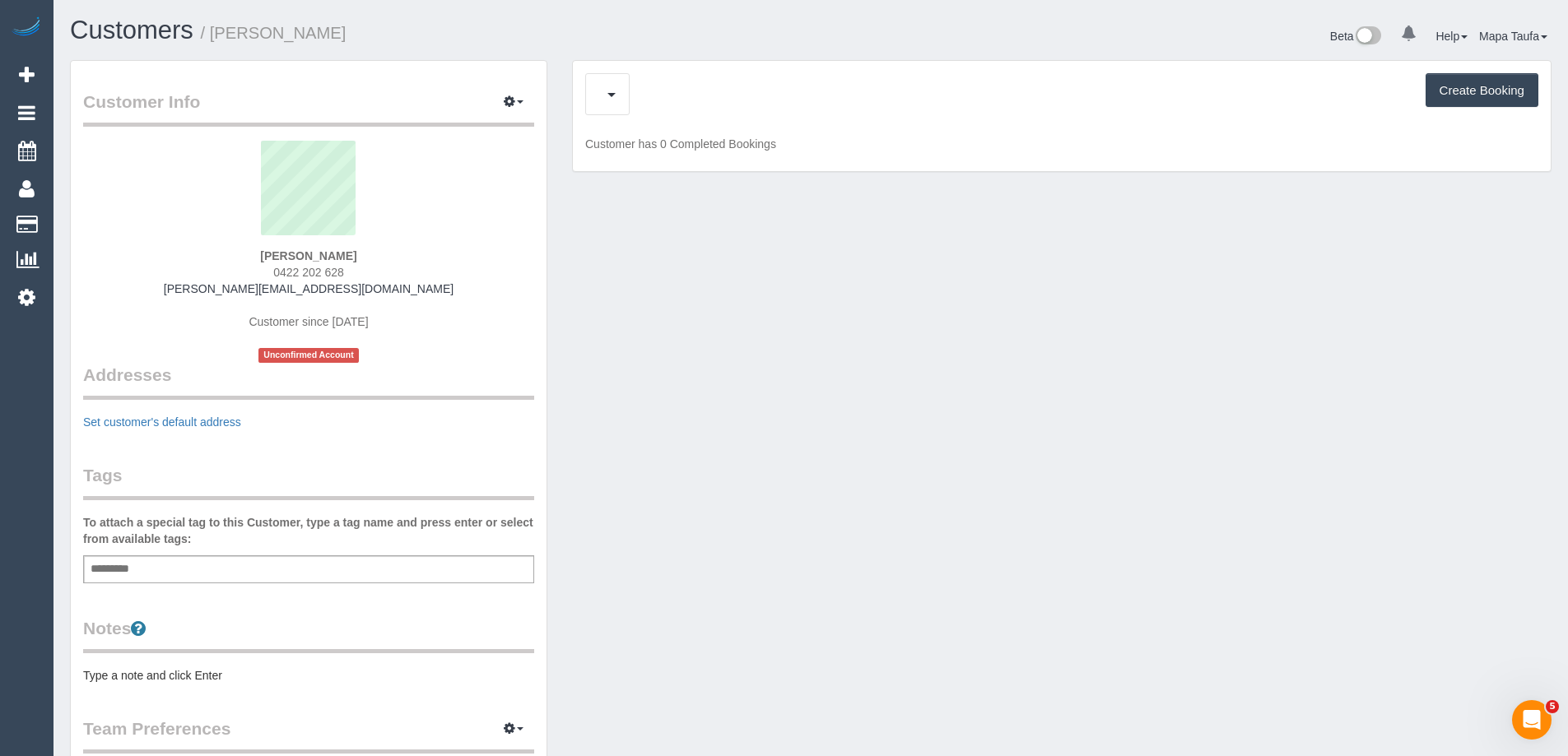
click at [660, 102] on div "Cancelled Bookings (0) Charges (0) Create Booking" at bounding box center [1062, 94] width 953 height 42
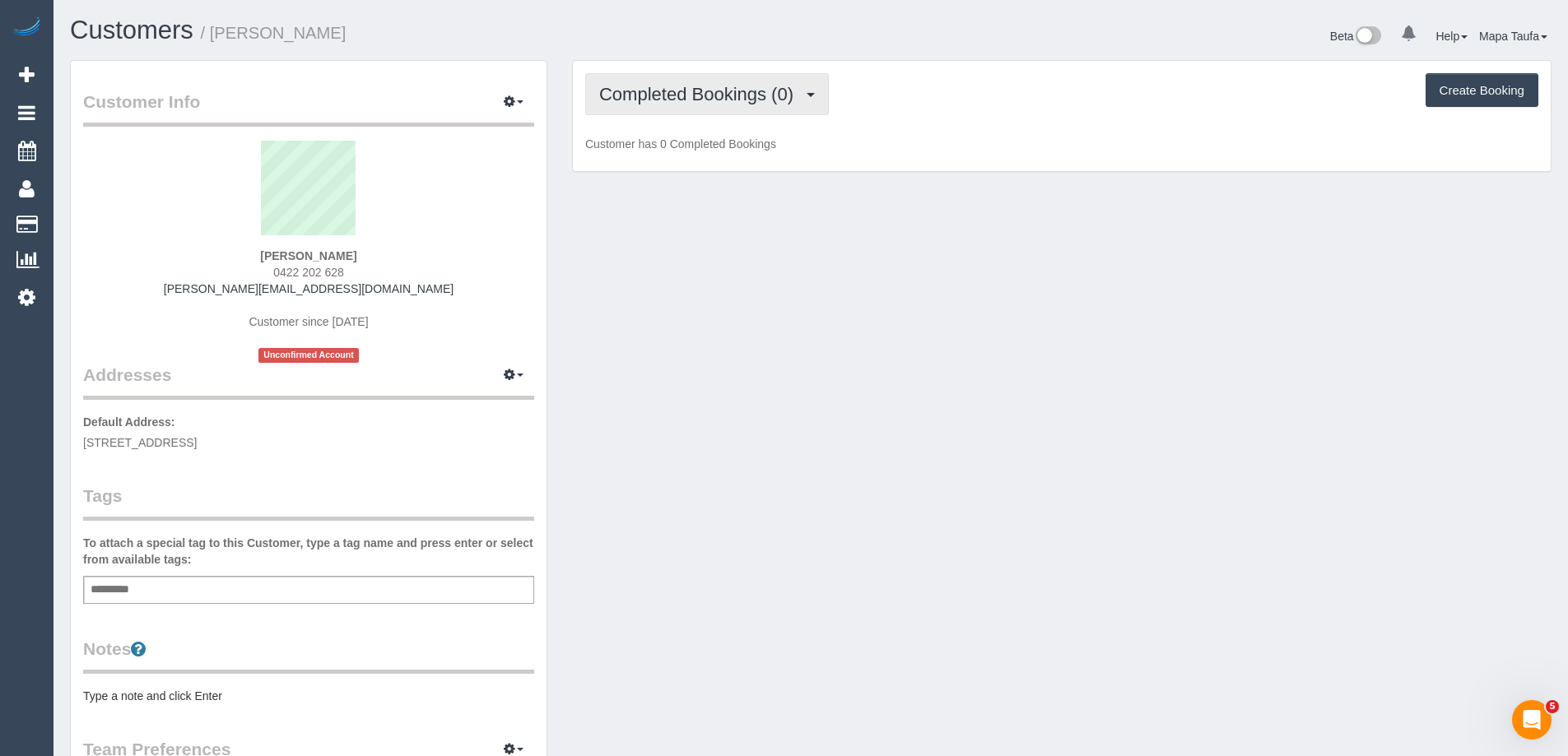
click at [670, 88] on span "Completed Bookings (0)" at bounding box center [701, 94] width 203 height 21
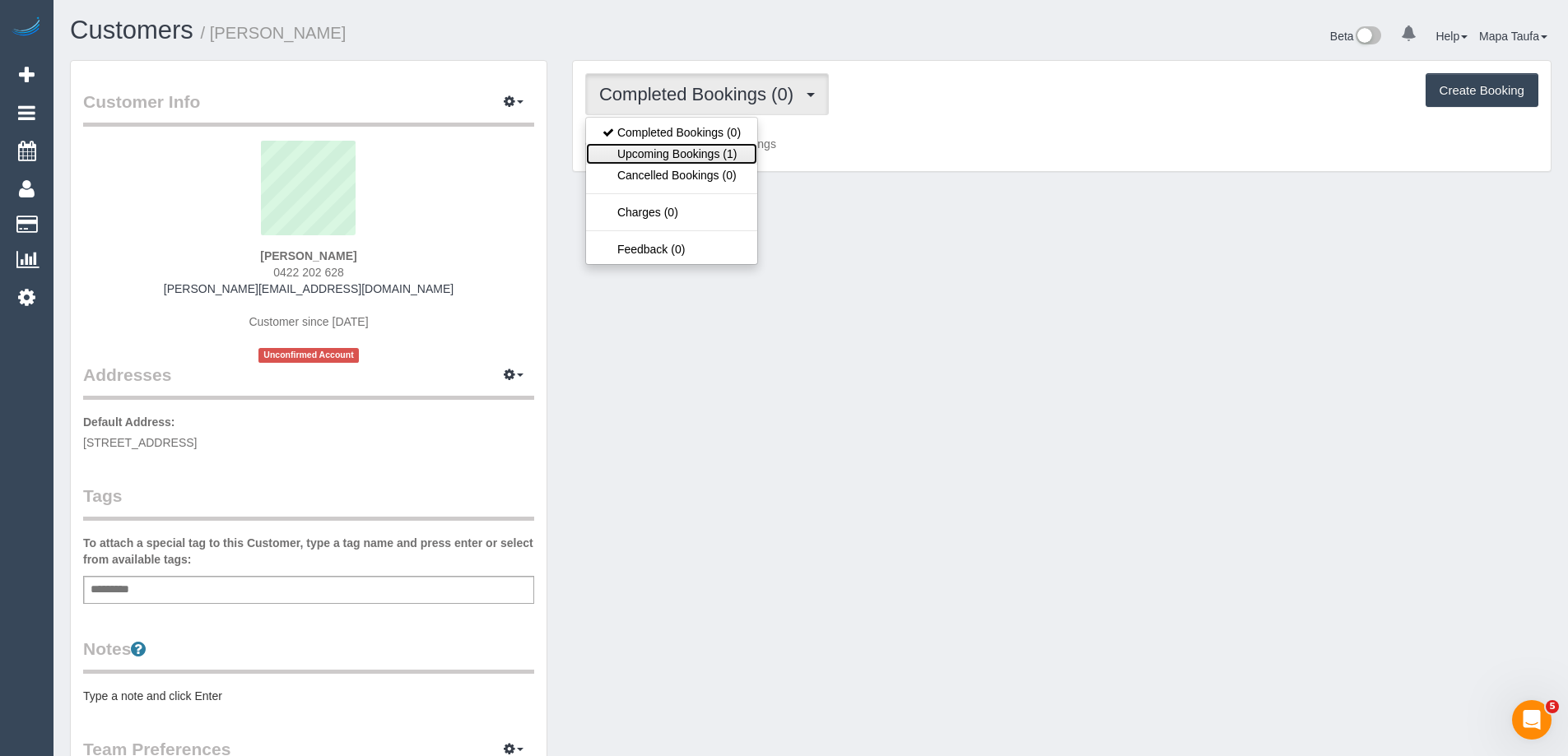
click at [695, 150] on link "Upcoming Bookings (1)" at bounding box center [671, 154] width 171 height 22
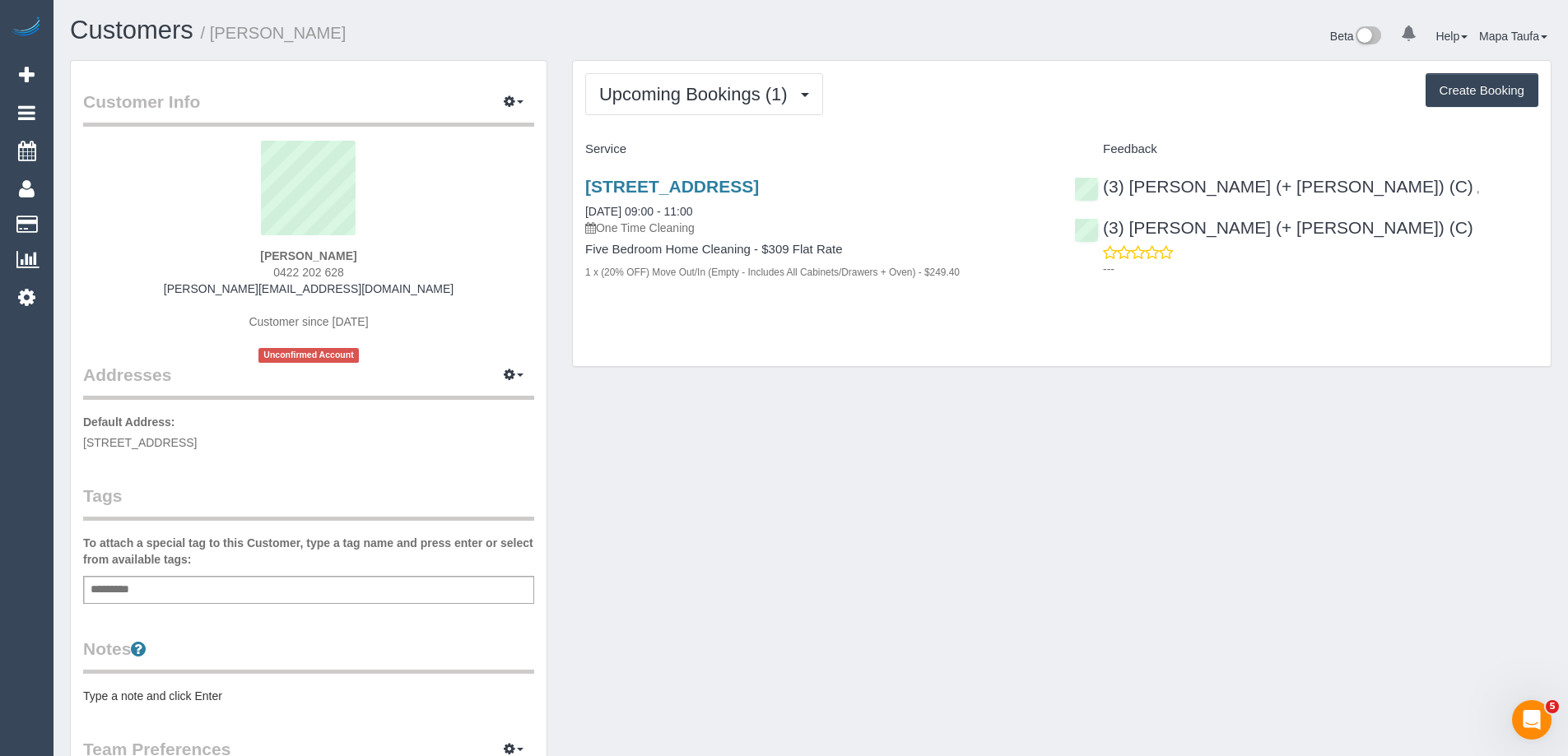
drag, startPoint x: 367, startPoint y: 274, endPoint x: 260, endPoint y: 274, distance: 107.0
click at [263, 275] on div "[PERSON_NAME] 0422 202 628 [PERSON_NAME][EMAIL_ADDRESS][DOMAIN_NAME] Customer s…" at bounding box center [309, 252] width 451 height 222
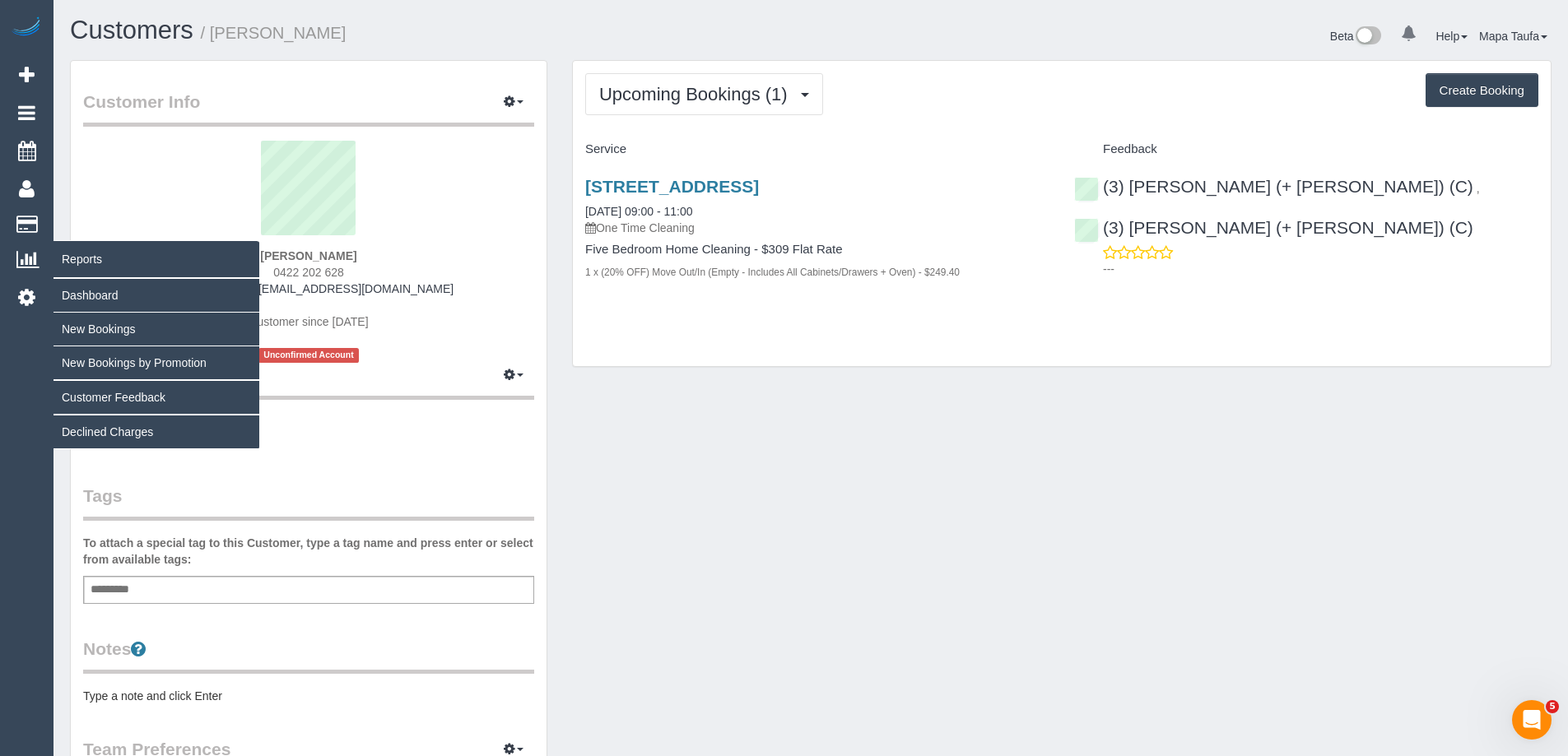
copy span "0422 202 628"
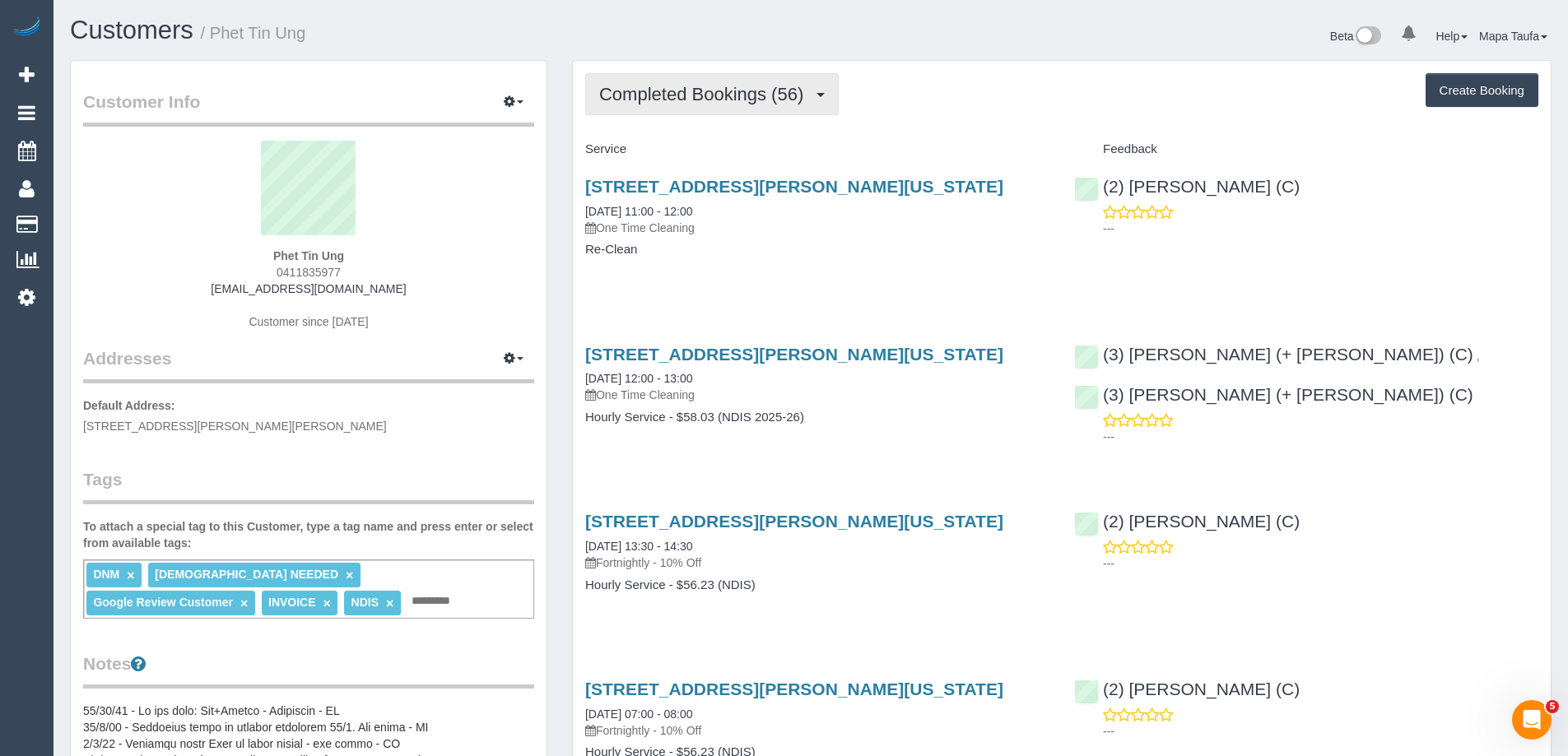
click at [669, 98] on span "Completed Bookings (56)" at bounding box center [706, 94] width 212 height 21
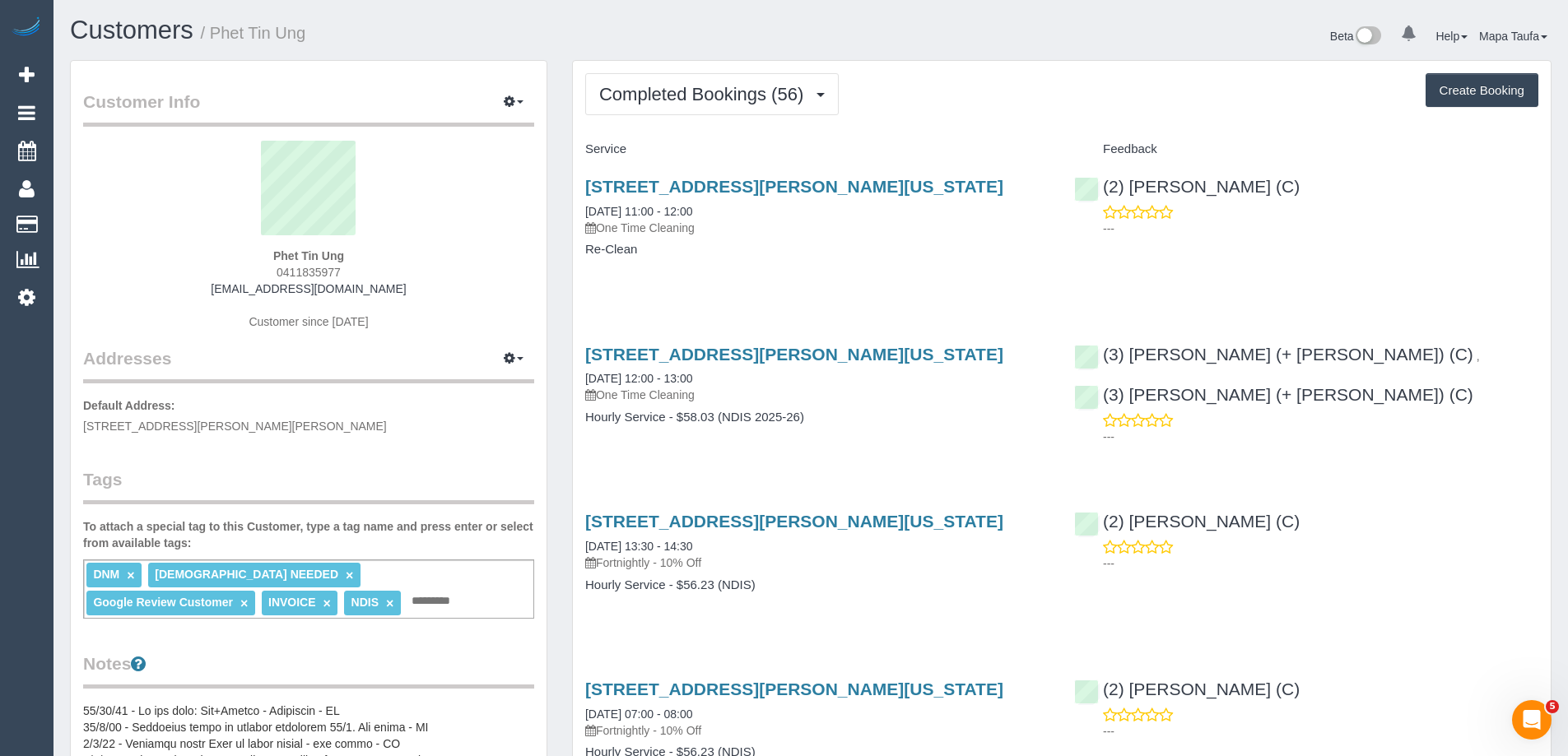
drag, startPoint x: 375, startPoint y: 269, endPoint x: 265, endPoint y: 263, distance: 110.2
click at [265, 263] on div "Phet Tin Ung 0411835977 [EMAIL_ADDRESS][DOMAIN_NAME] Customer since [DATE]" at bounding box center [309, 244] width 451 height 205
copy div "Phet Tin Ung 0411835977"
click at [1034, 426] on div "[STREET_ADDRESS][PERSON_NAME][US_STATE] [DATE] 12:00 - 13:00 One Time Cleaning …" at bounding box center [817, 394] width 489 height 127
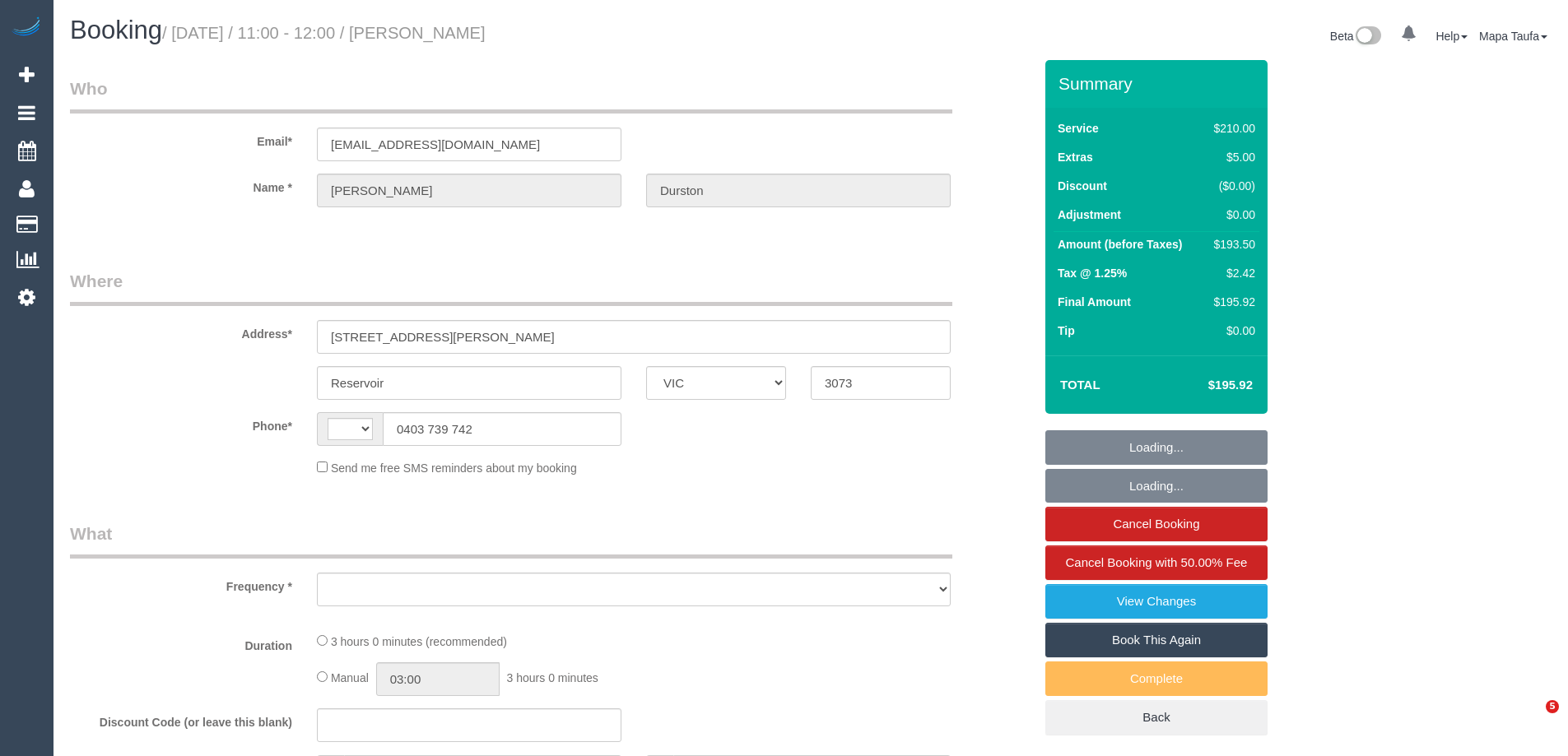
select select "VIC"
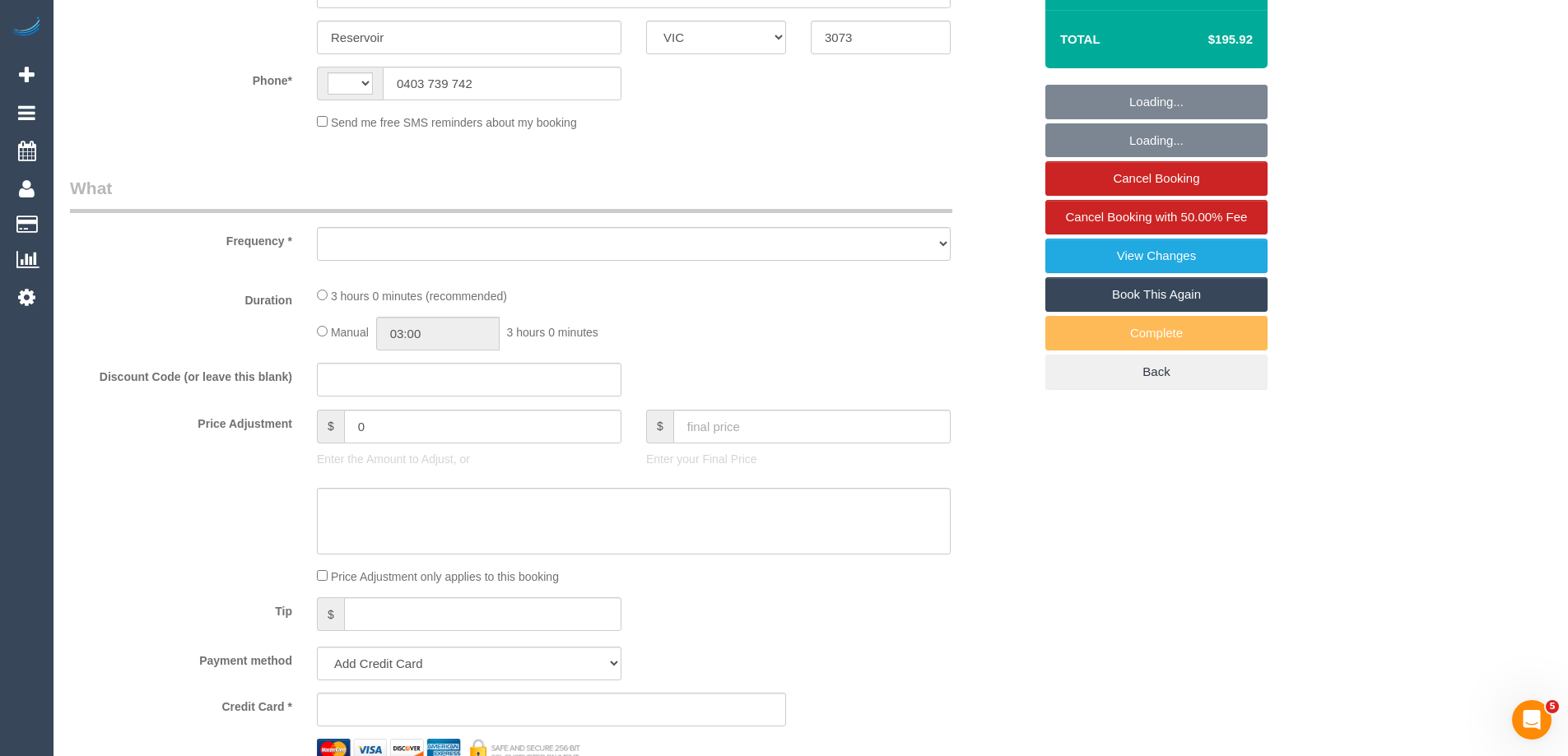
select select "string:AU"
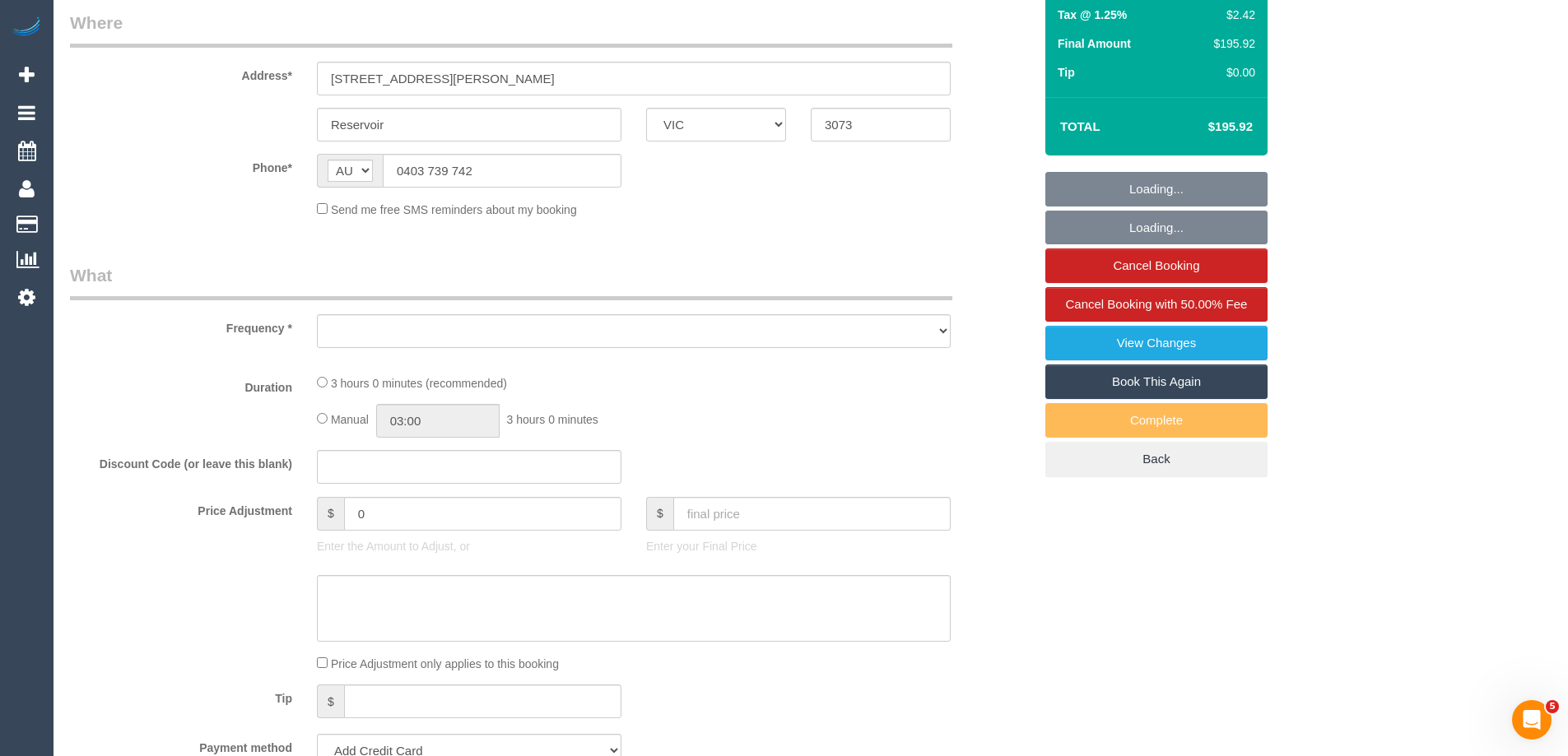
scroll to position [247, 0]
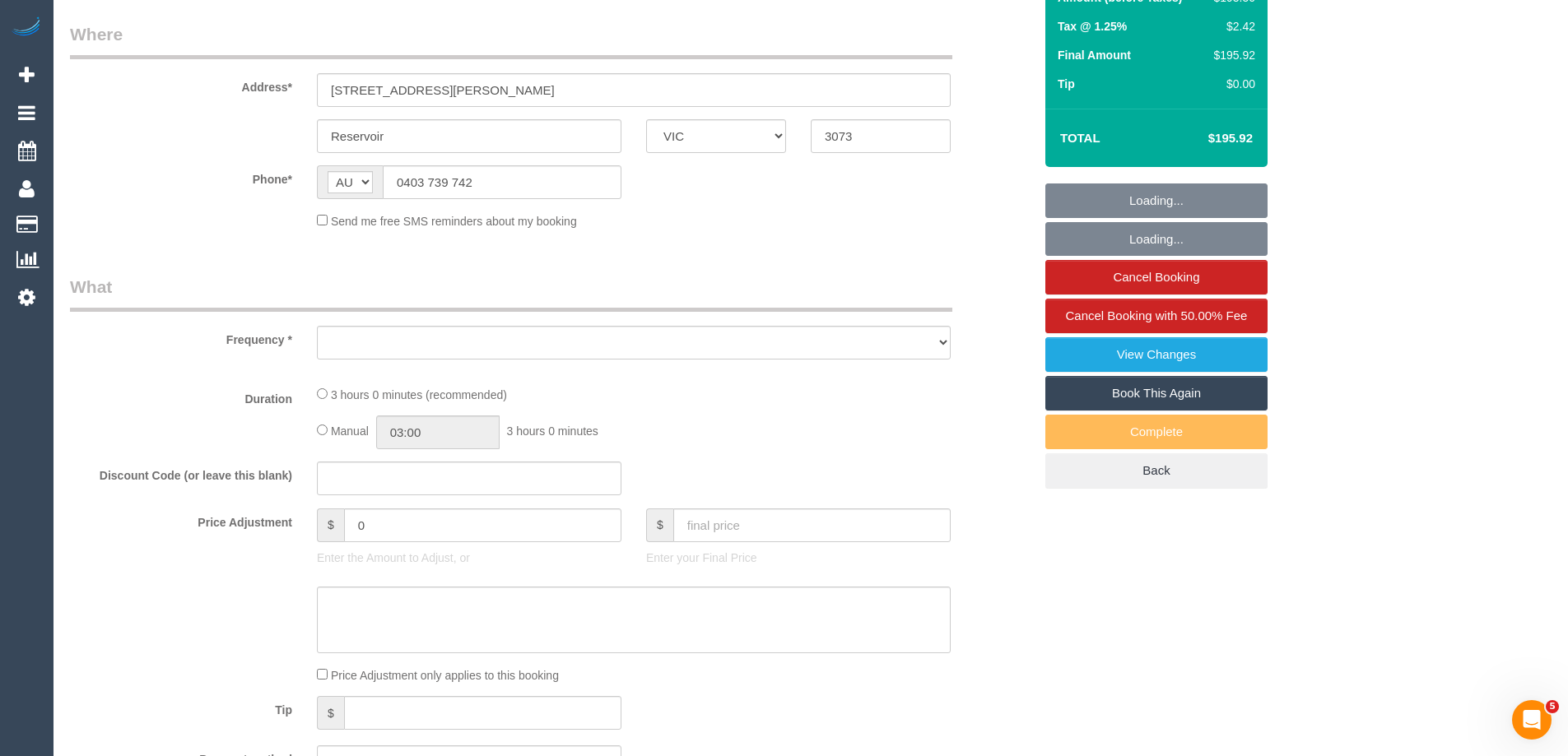
select select "object:2632"
click at [493, 180] on input "0403 739 742" at bounding box center [502, 182] width 239 height 33
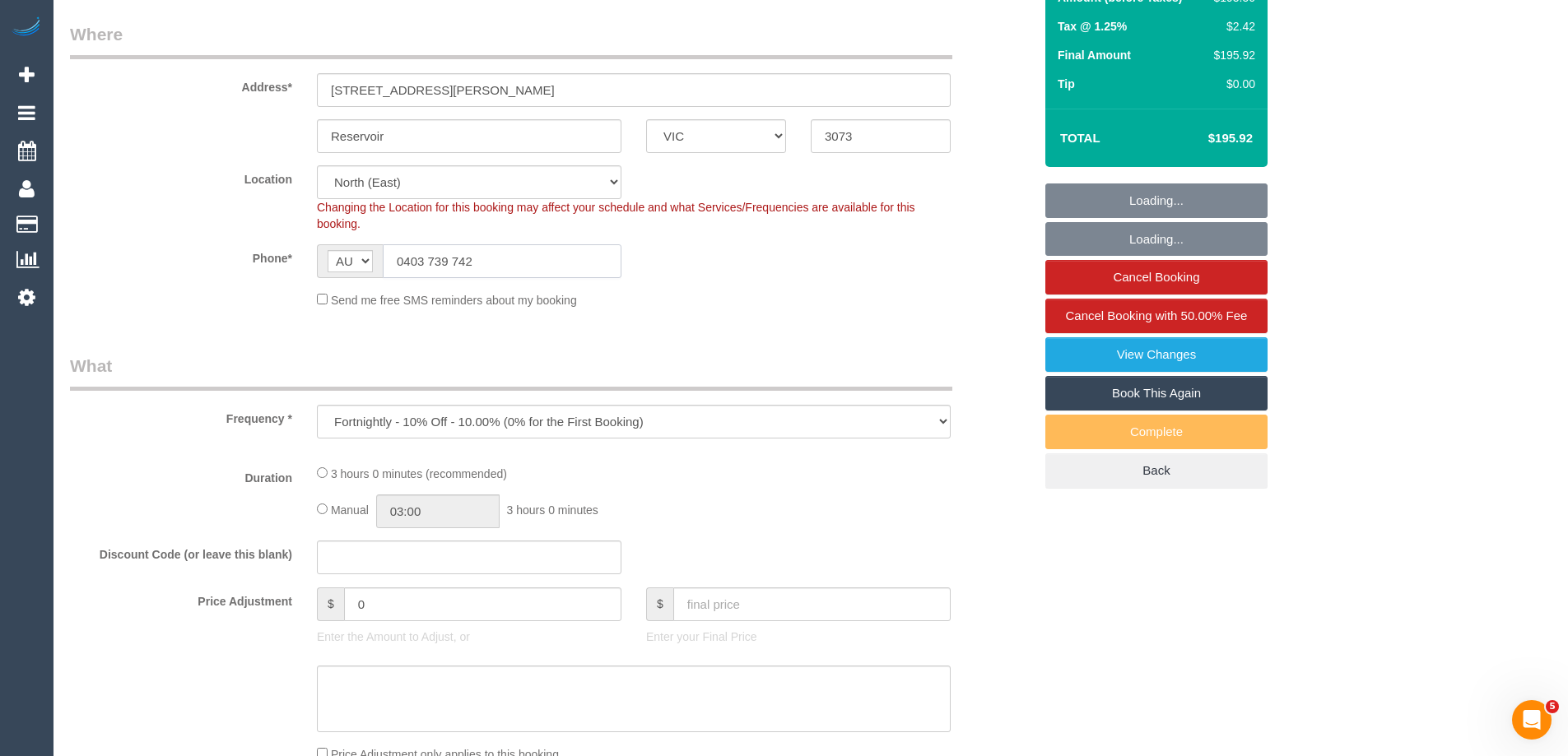
select select "string:stripe-pm_1RoImw2GScqysDRVioRJFXzJ"
select select "180"
select select "number:29"
select select "number:15"
select select "number:19"
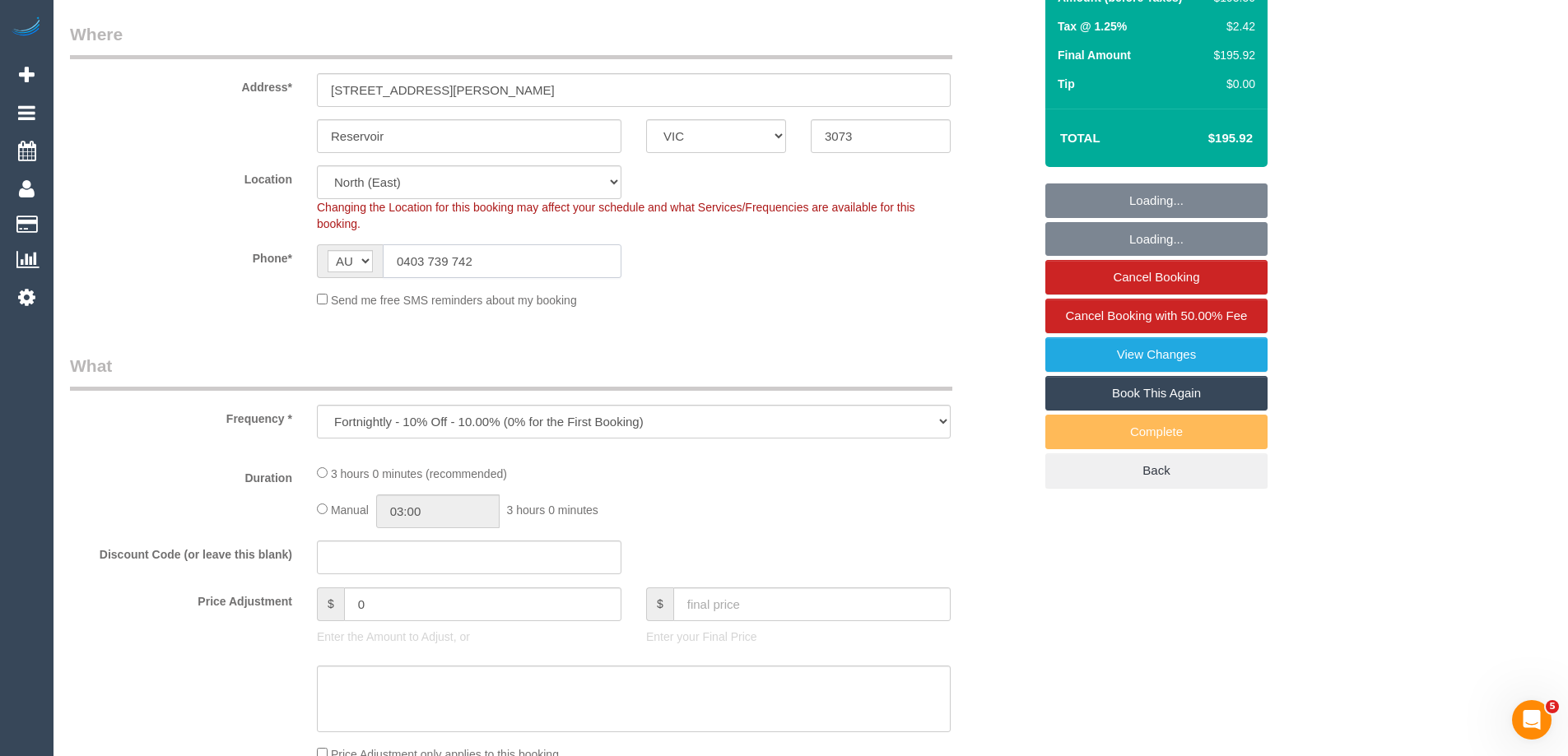
select select "number:36"
select select "number:33"
select select "number:26"
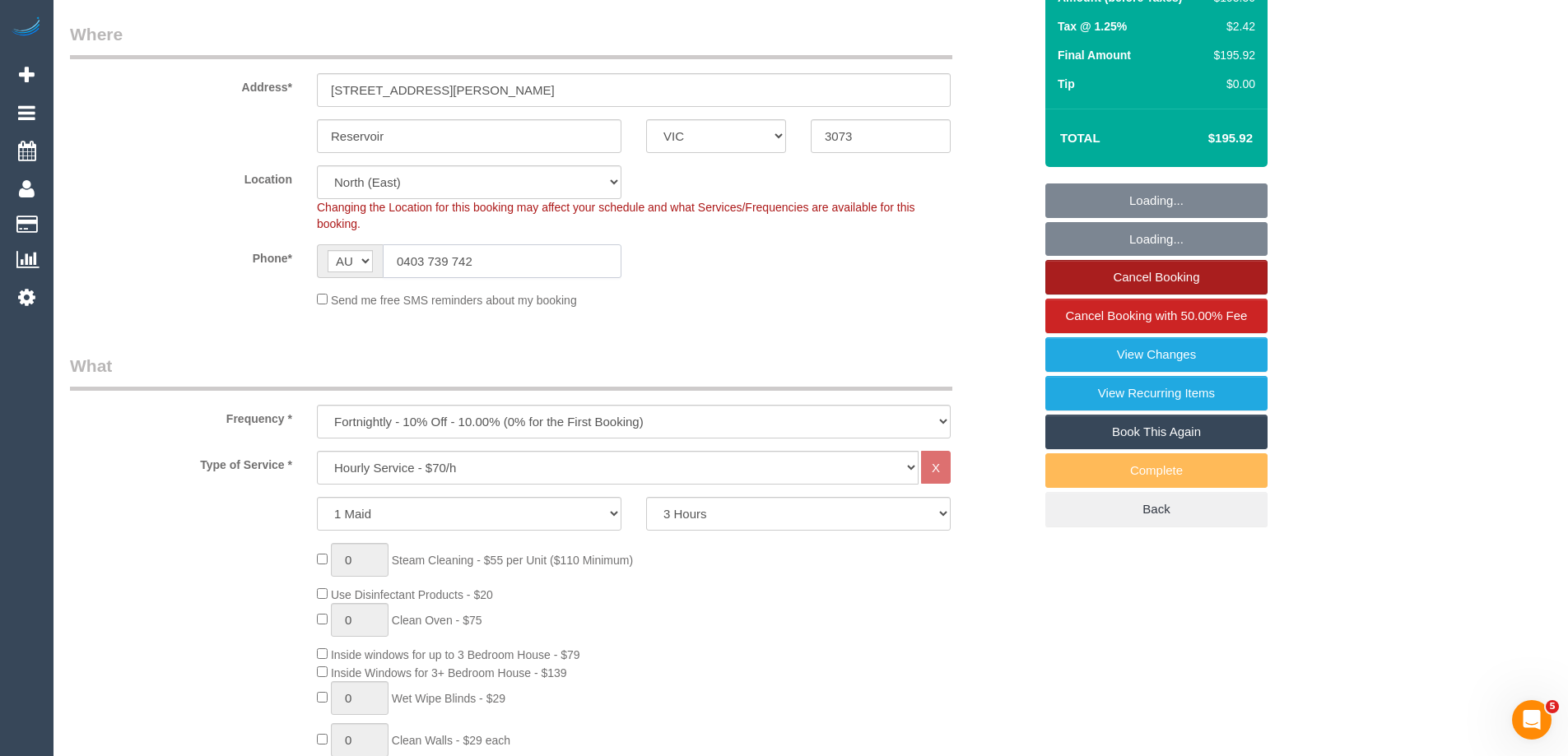
select select "object:3593"
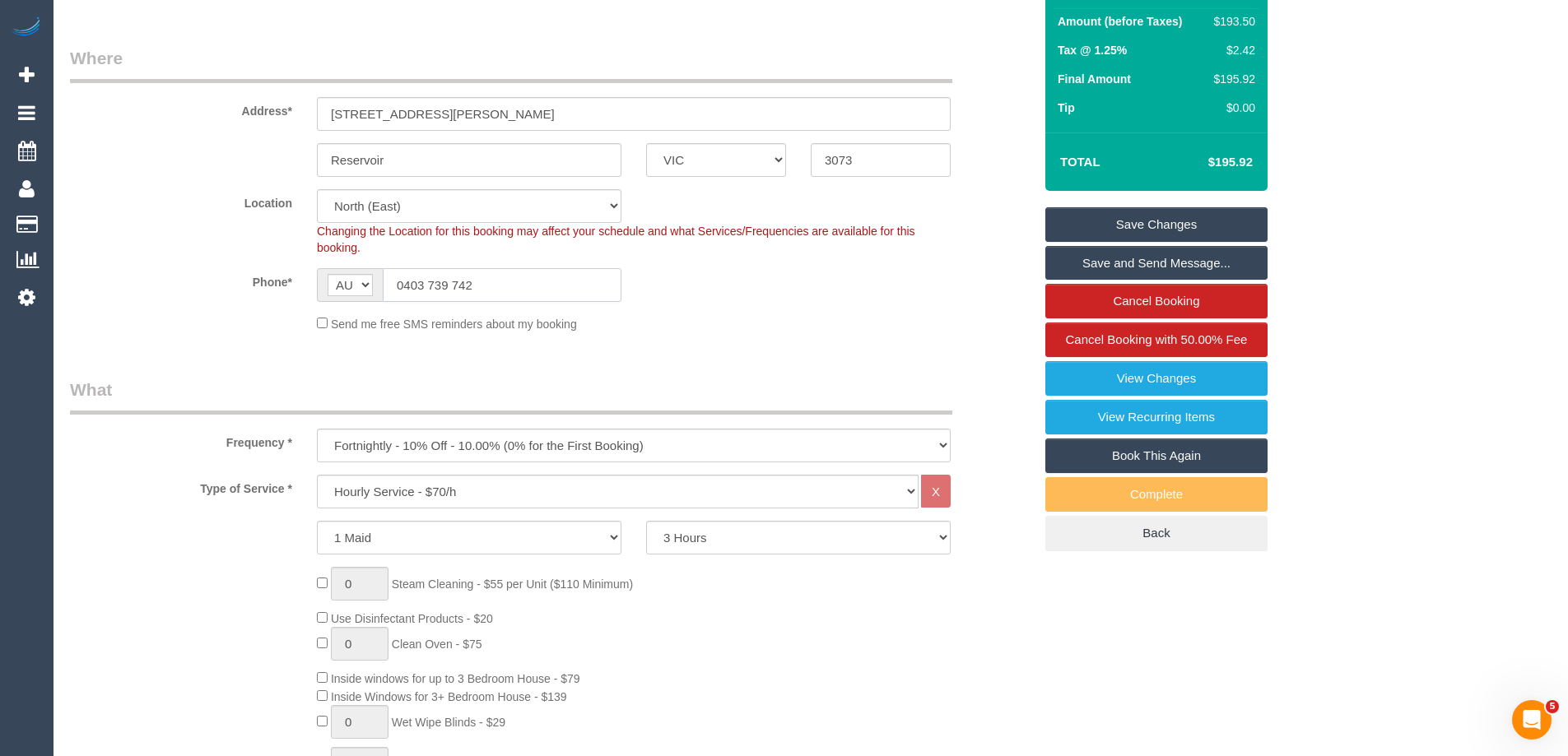
scroll to position [181, 0]
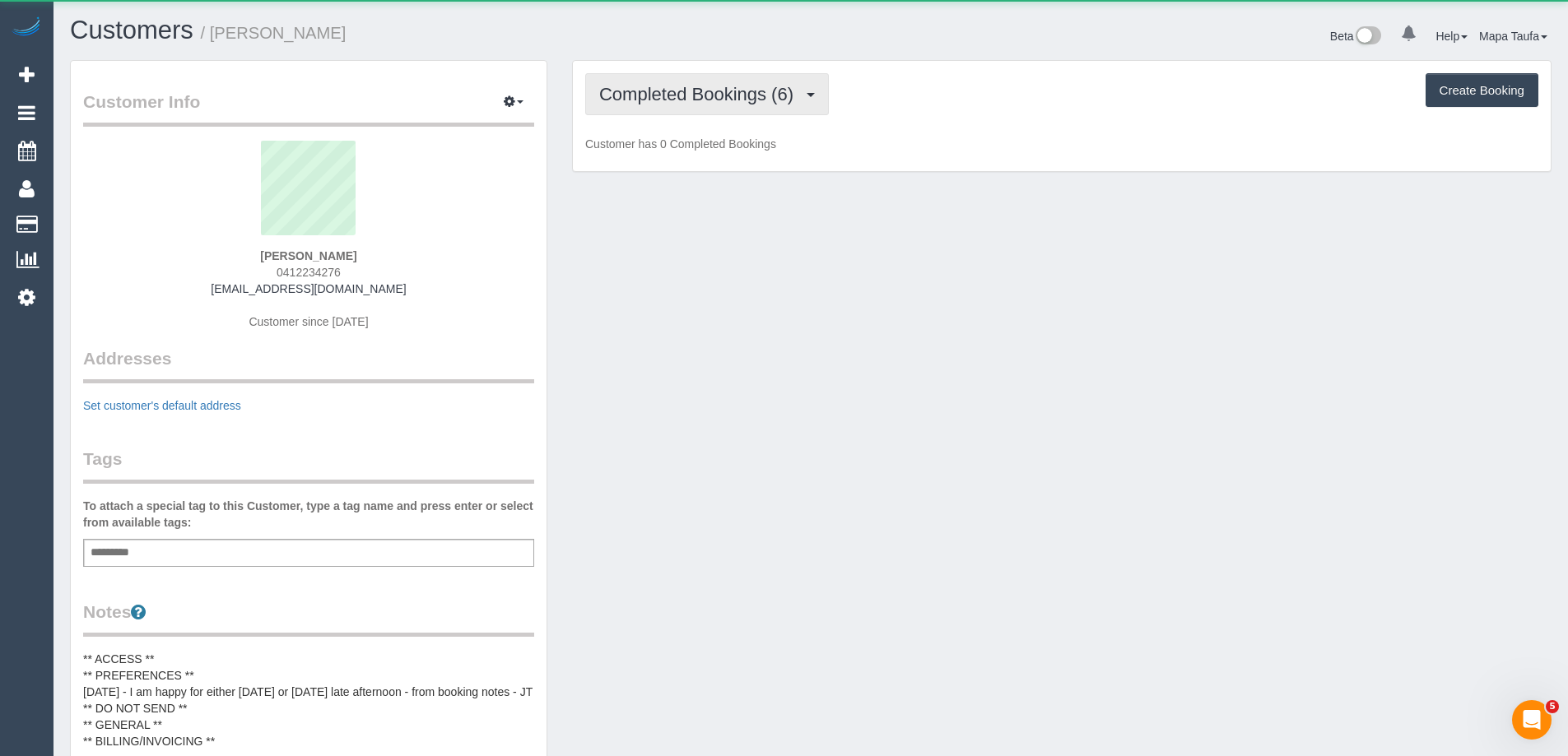
click at [703, 86] on span "Completed Bookings (6)" at bounding box center [701, 94] width 203 height 21
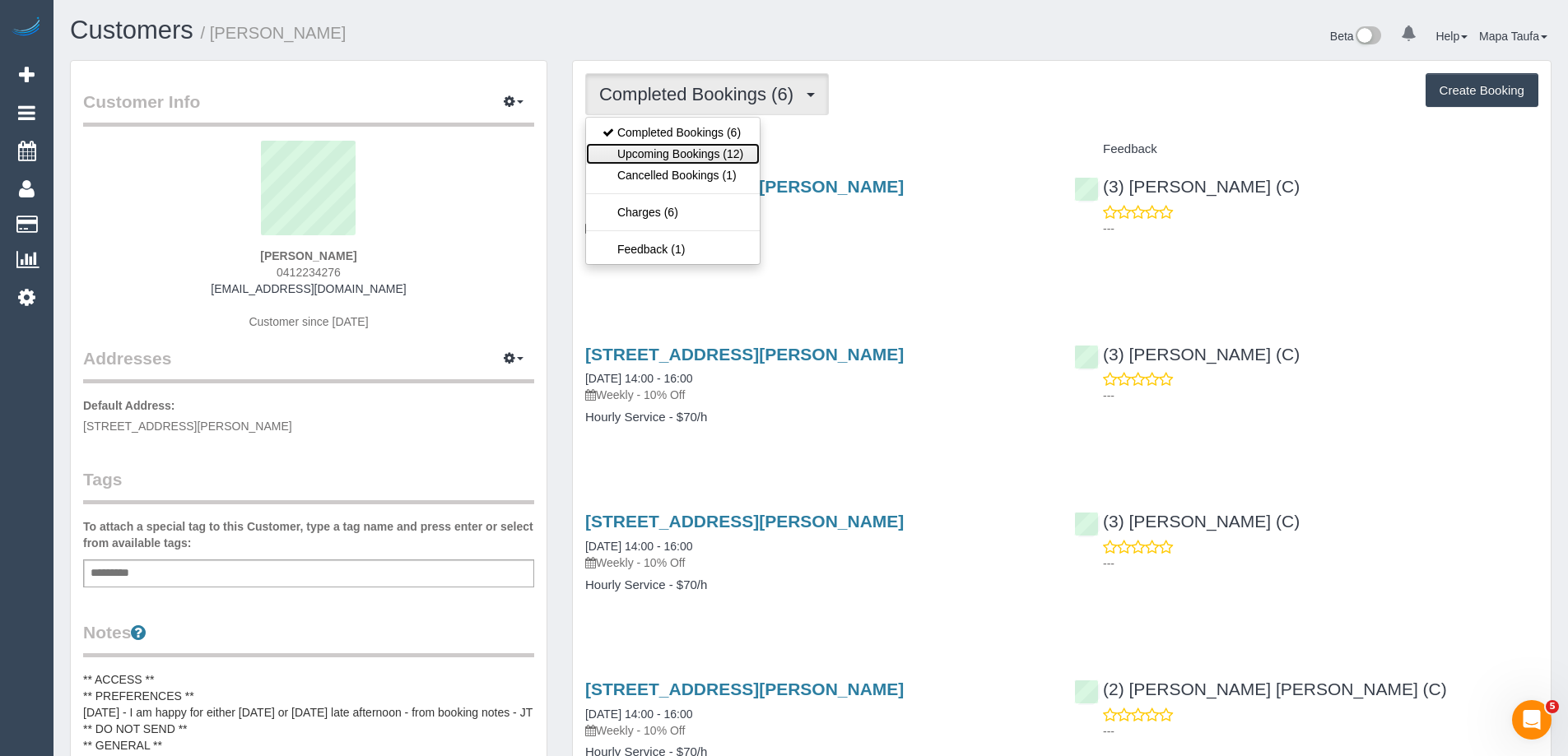
click at [708, 147] on link "Upcoming Bookings (12)" at bounding box center [673, 154] width 174 height 22
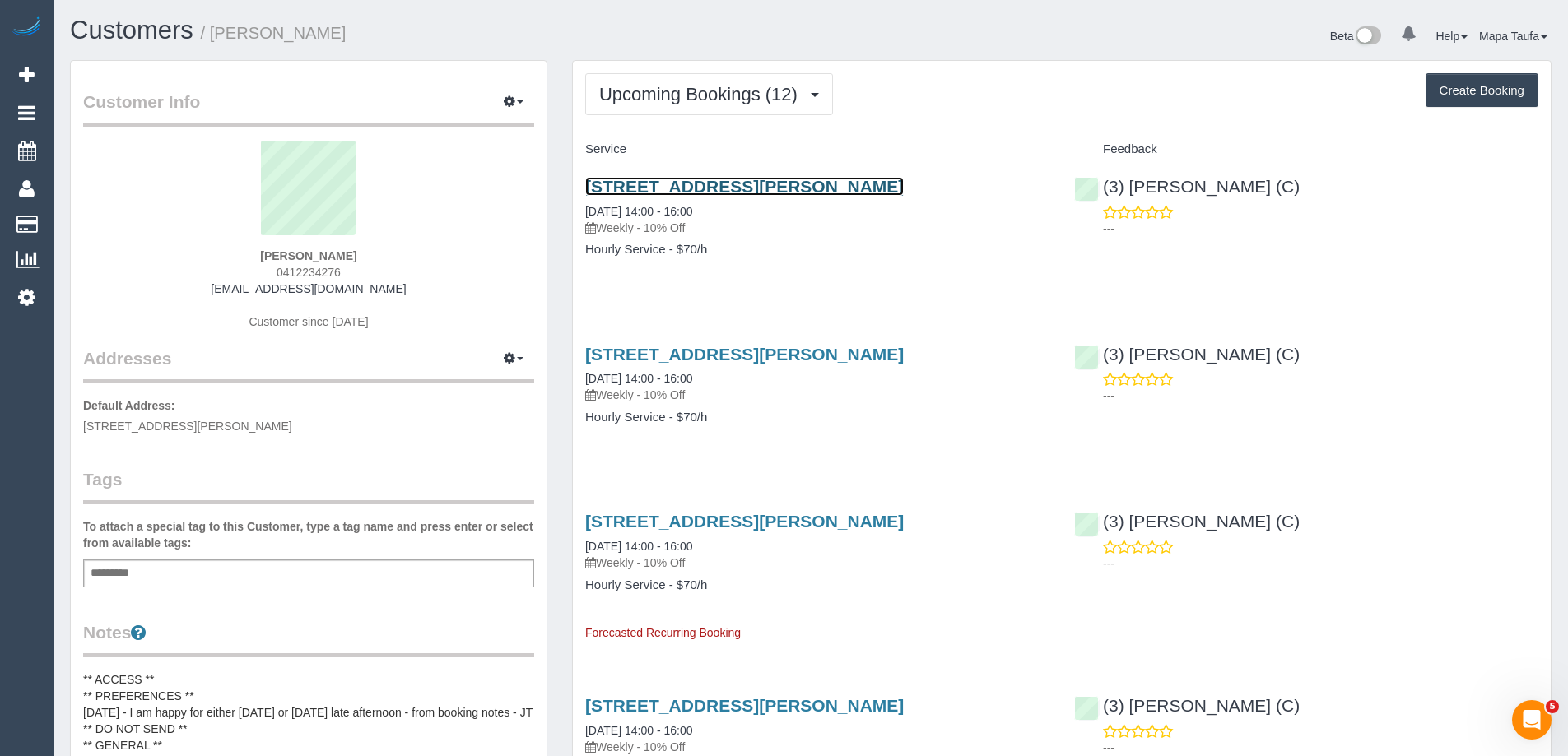
click at [651, 186] on link "60 Gillespie Ave, Ascot Vale, VIC 3032" at bounding box center [745, 186] width 319 height 19
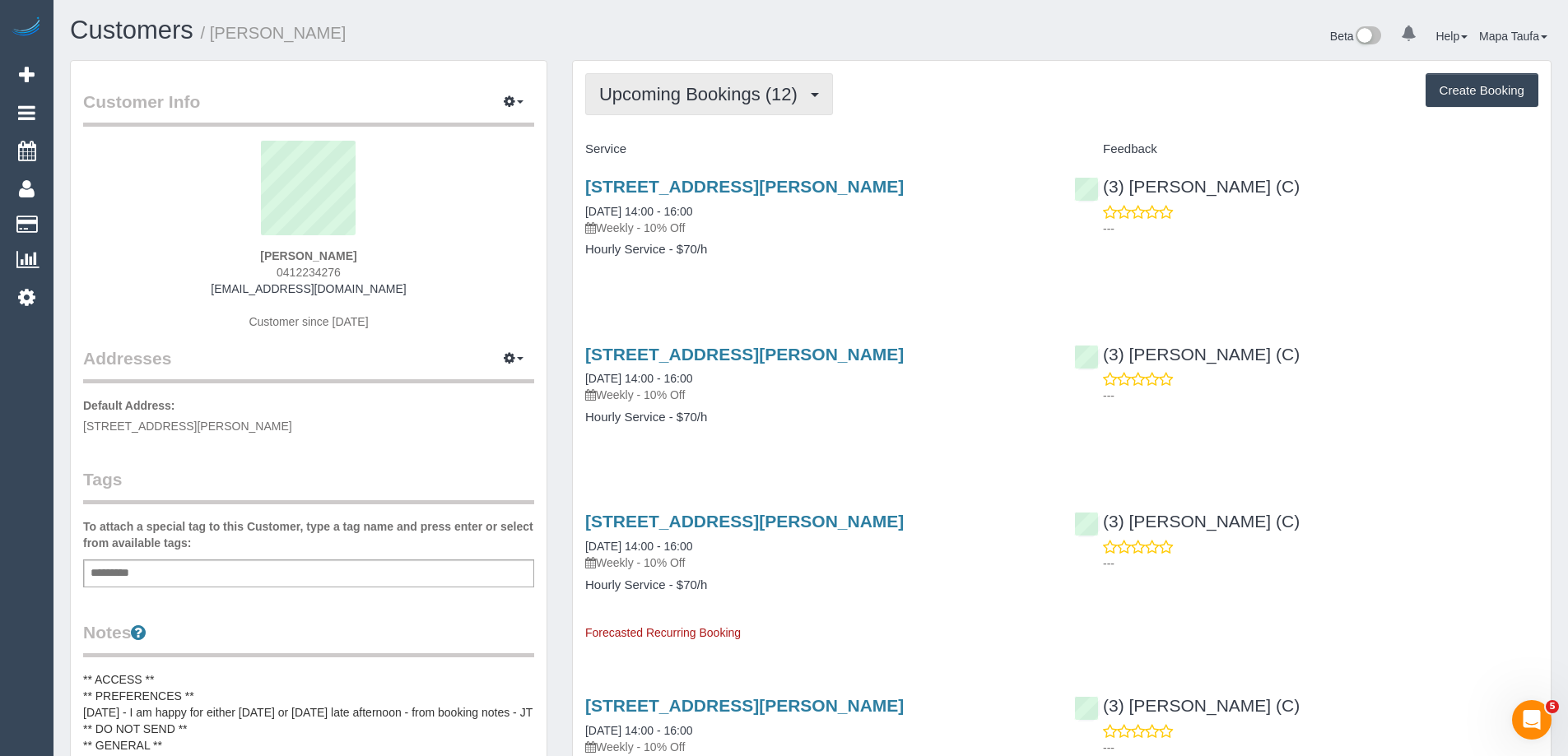
click at [698, 101] on span "Upcoming Bookings (12)" at bounding box center [702, 94] width 206 height 21
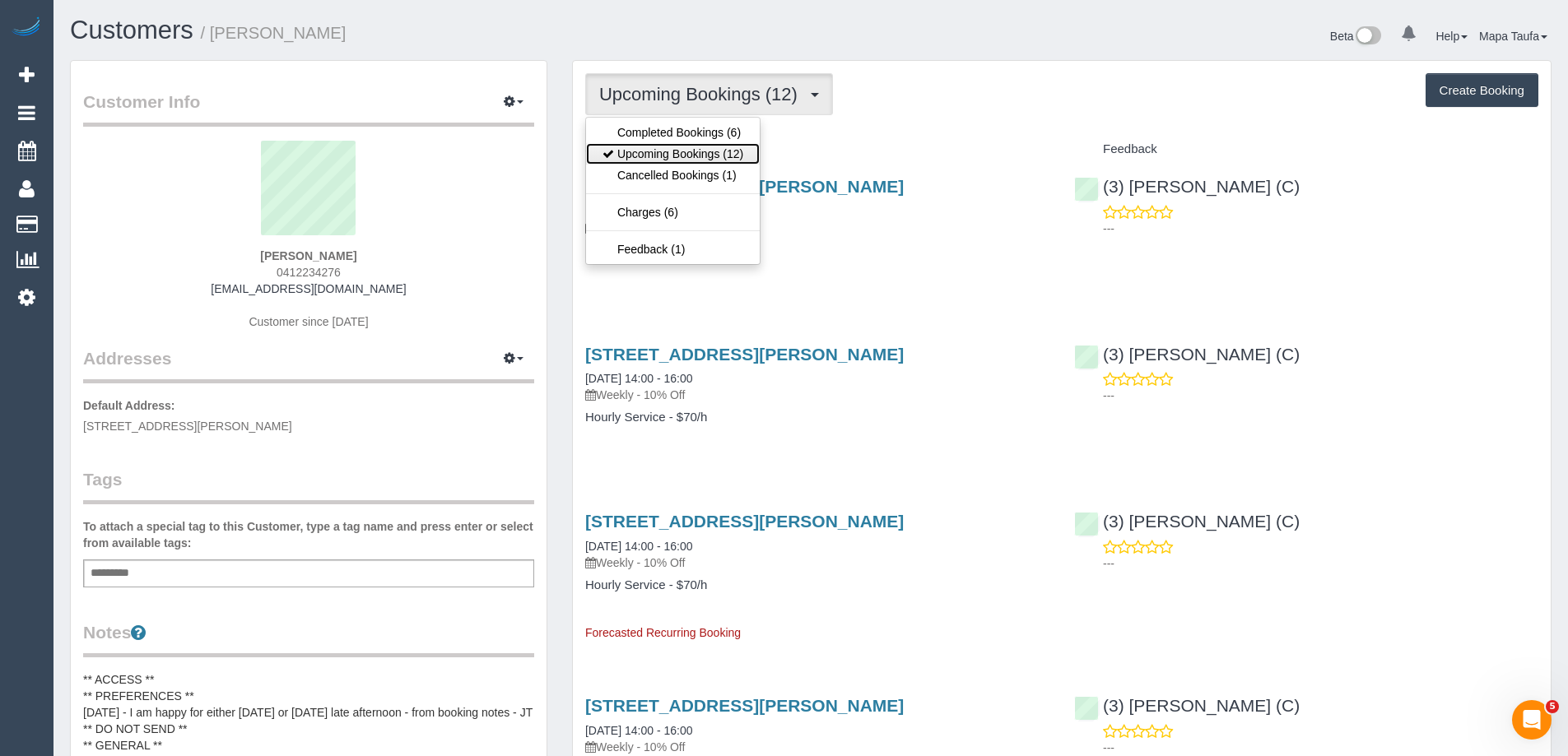
click at [687, 152] on link "Upcoming Bookings (12)" at bounding box center [673, 154] width 174 height 22
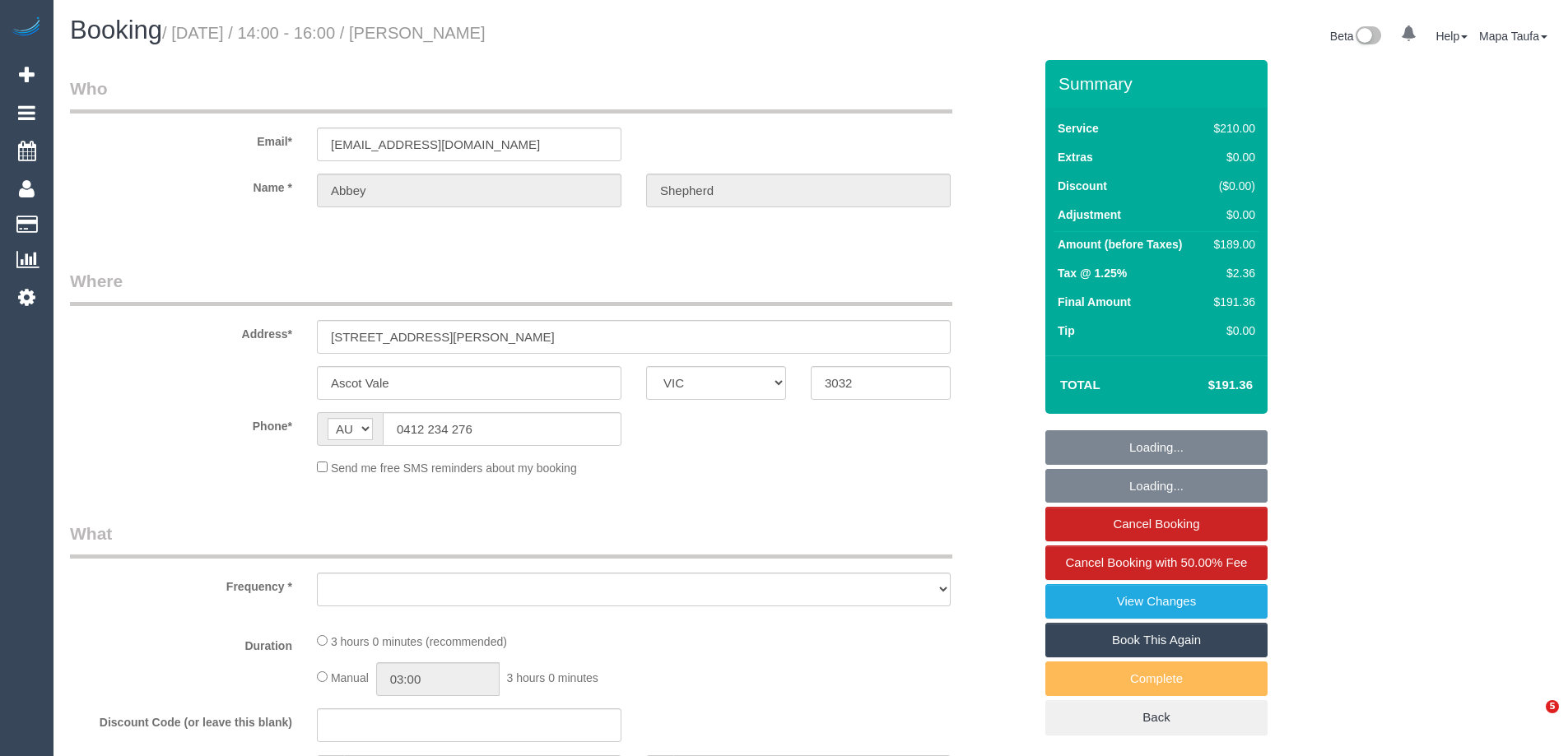
select select "VIC"
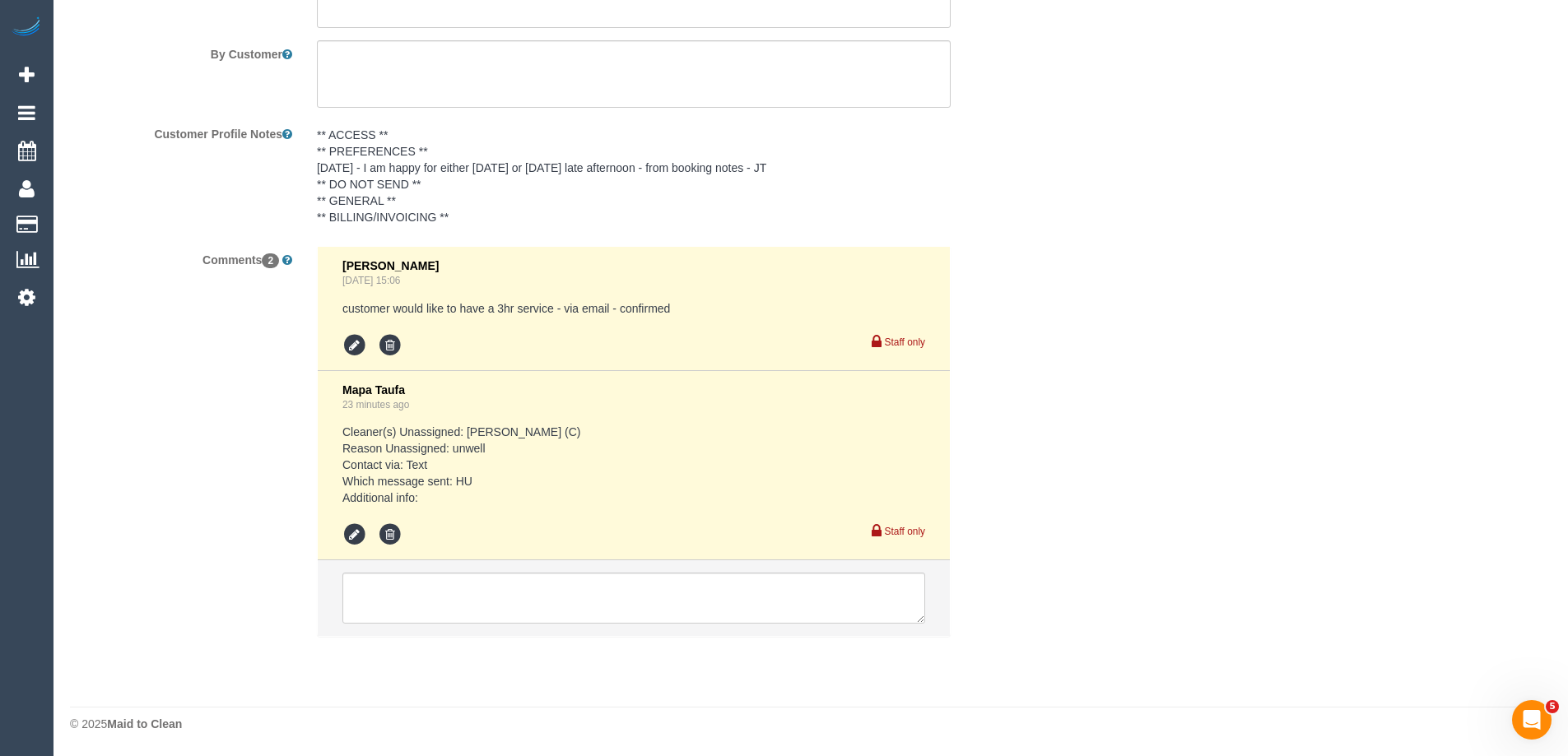
select select "object:571"
select select "string:stripe-pm_1RrXzx2GScqysDRVVE0cZmos"
select select "180"
select select "number:29"
select select "number:14"
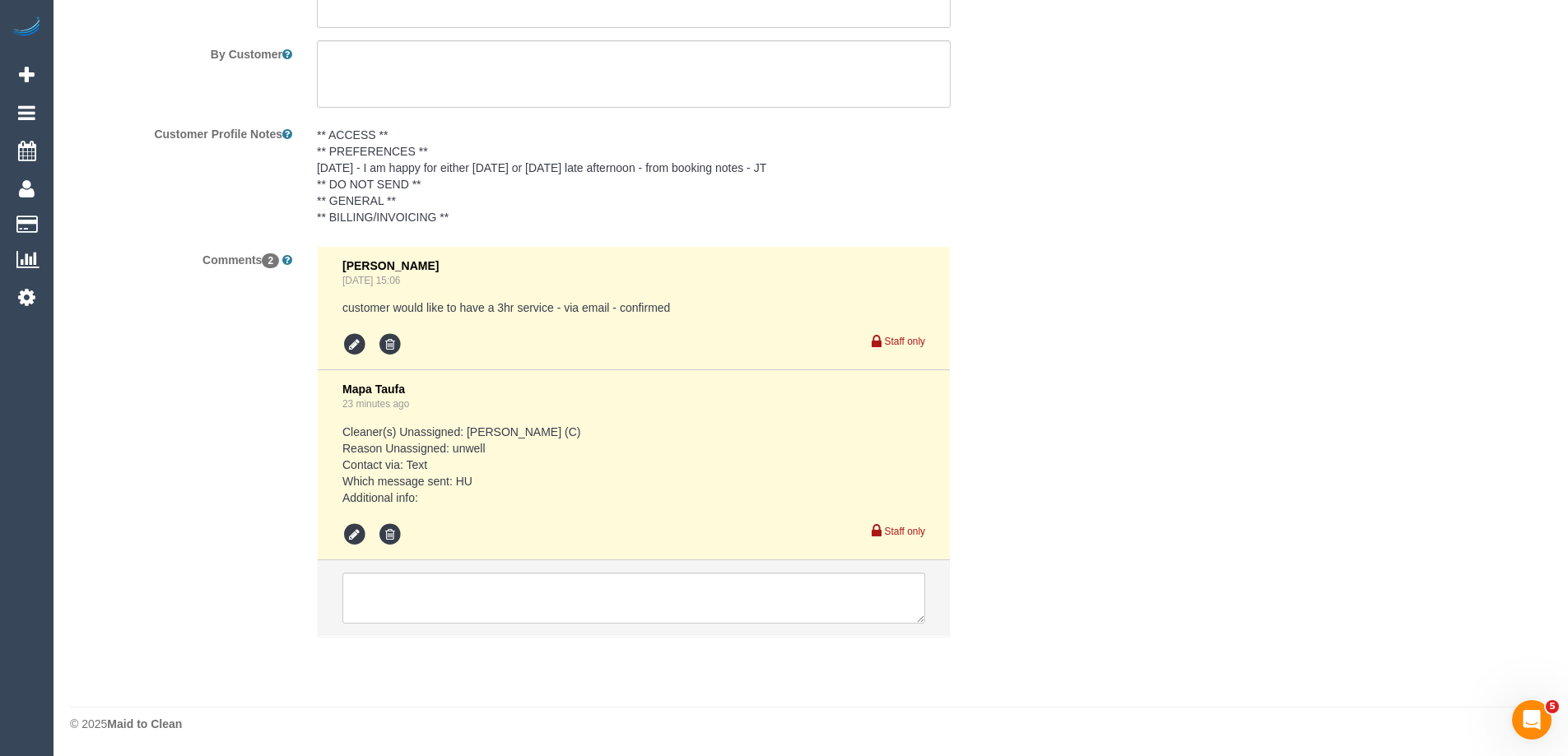
select select "number:19"
select select "number:36"
select select "number:34"
select select "number:13"
select select "spot1"
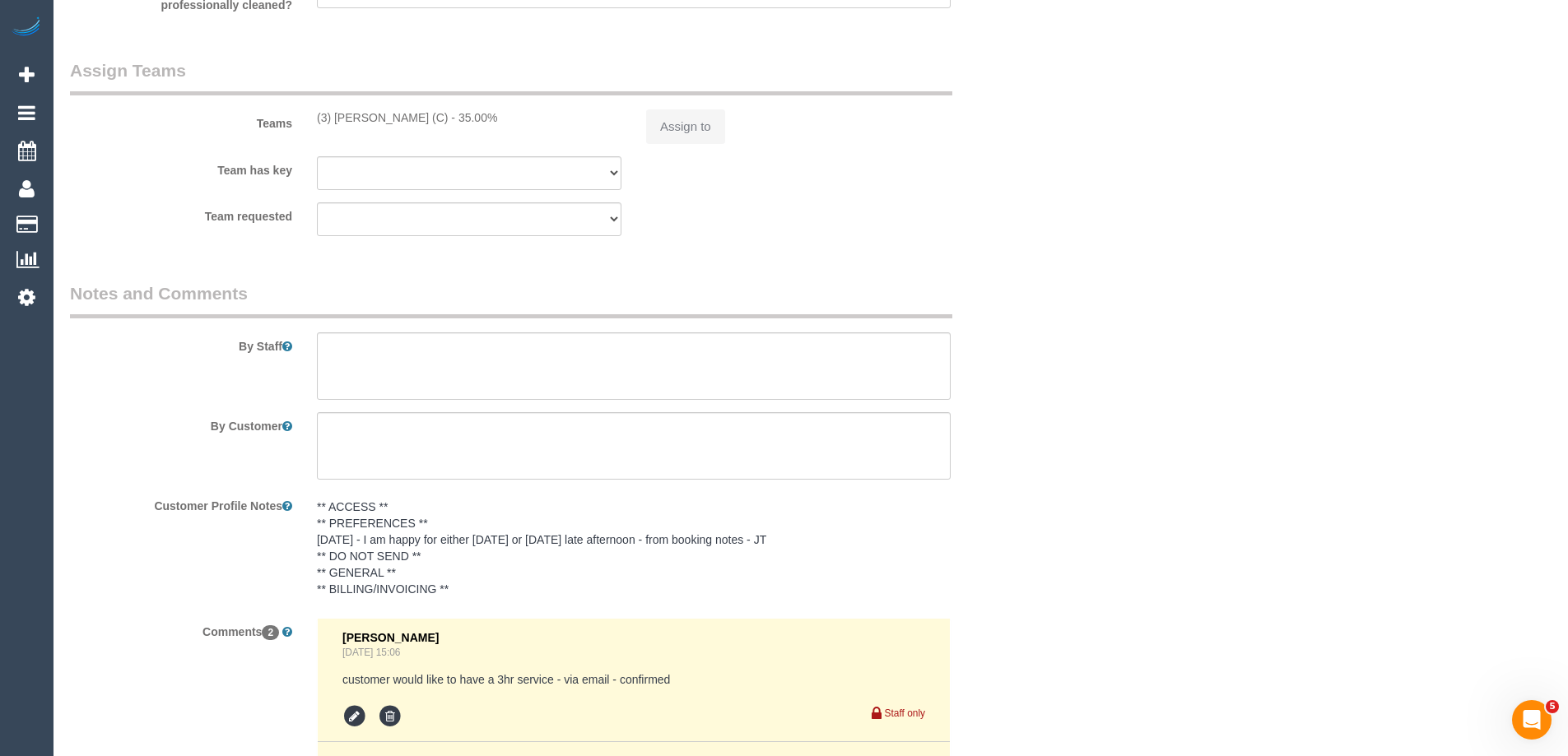
select select "object:1584"
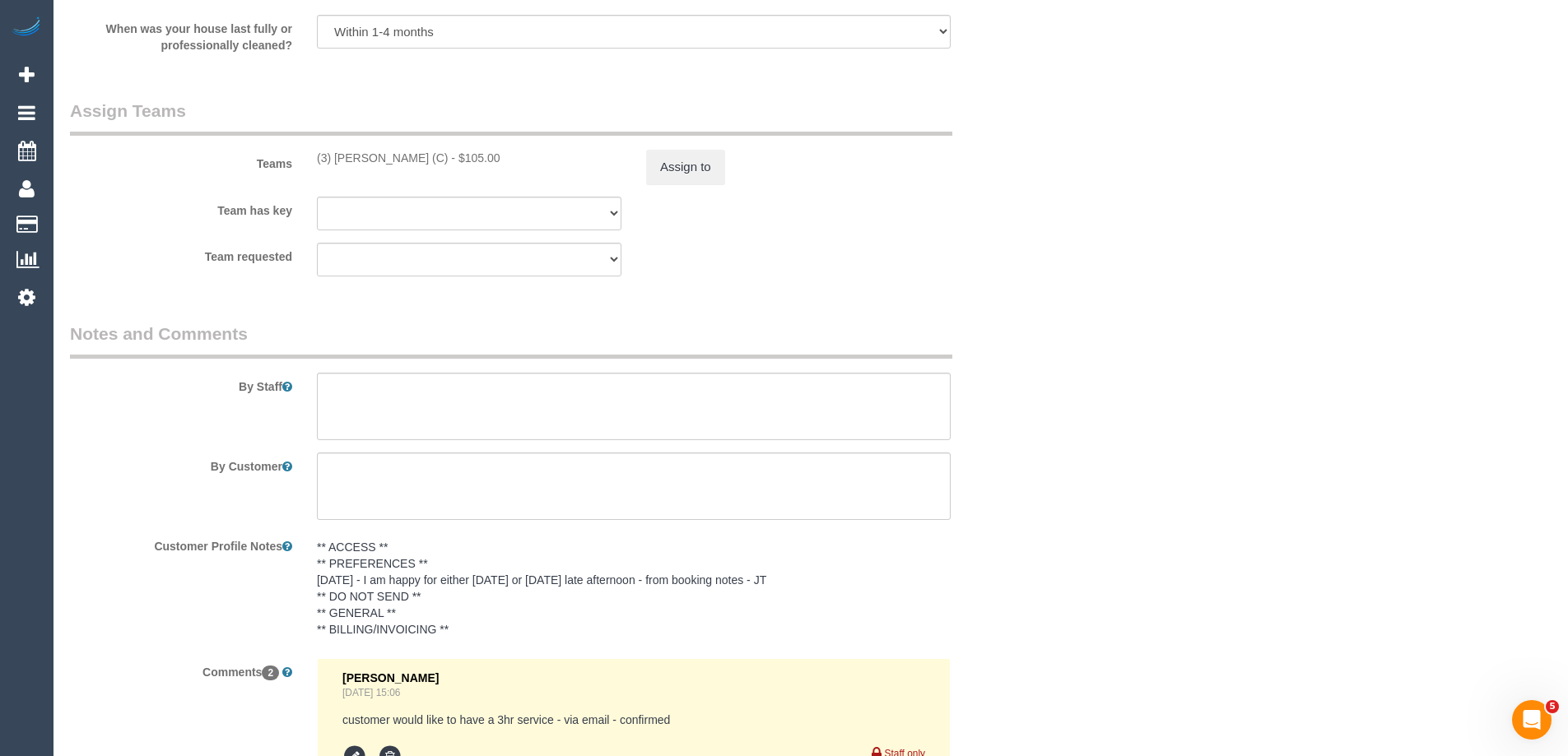
drag, startPoint x: 734, startPoint y: 175, endPoint x: 704, endPoint y: 229, distance: 61.8
click at [735, 175] on div "Assign to" at bounding box center [798, 166] width 329 height 34
click at [682, 171] on button "Assign to" at bounding box center [685, 166] width 79 height 34
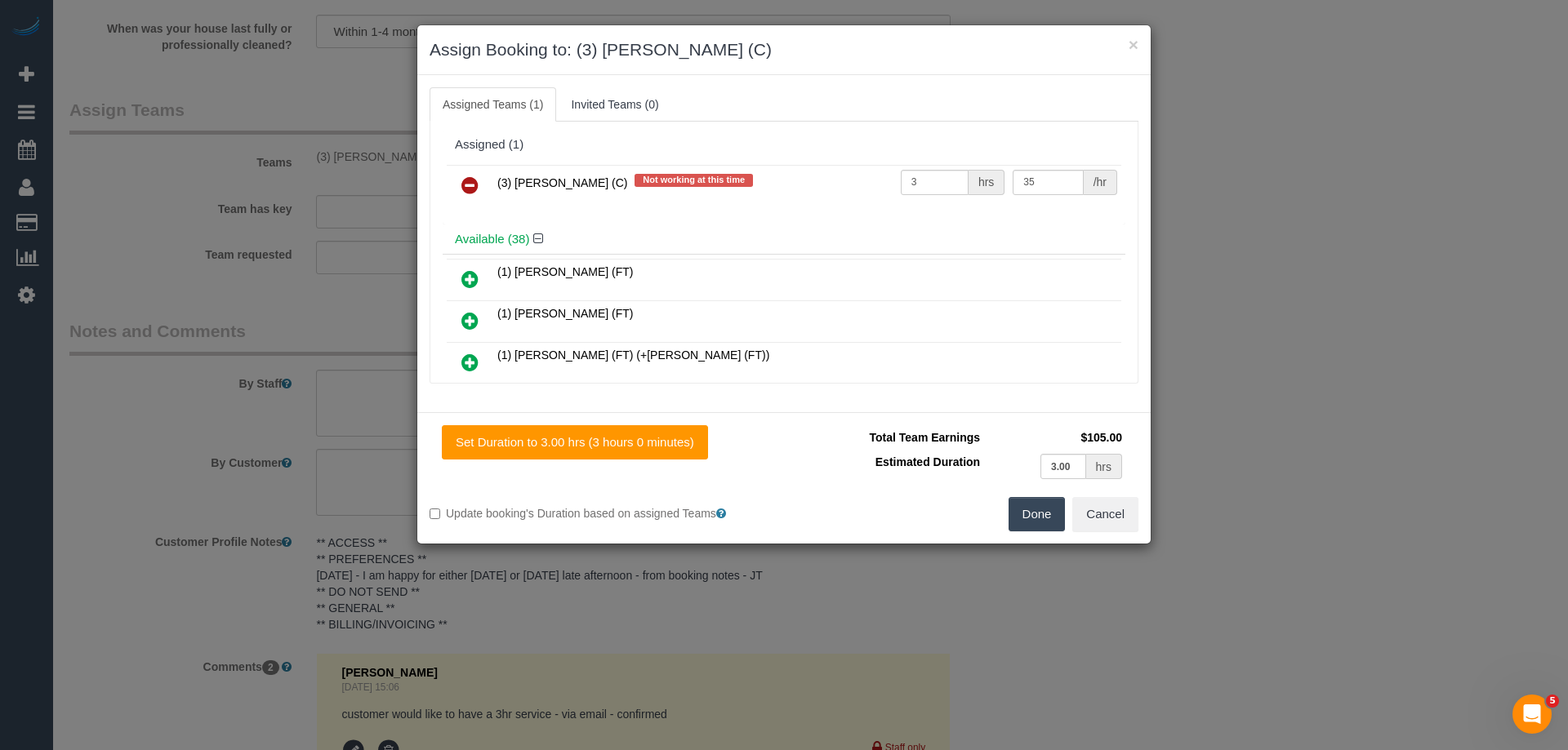
click at [490, 179] on td at bounding box center [470, 185] width 46 height 41
click at [468, 180] on icon at bounding box center [470, 185] width 17 height 20
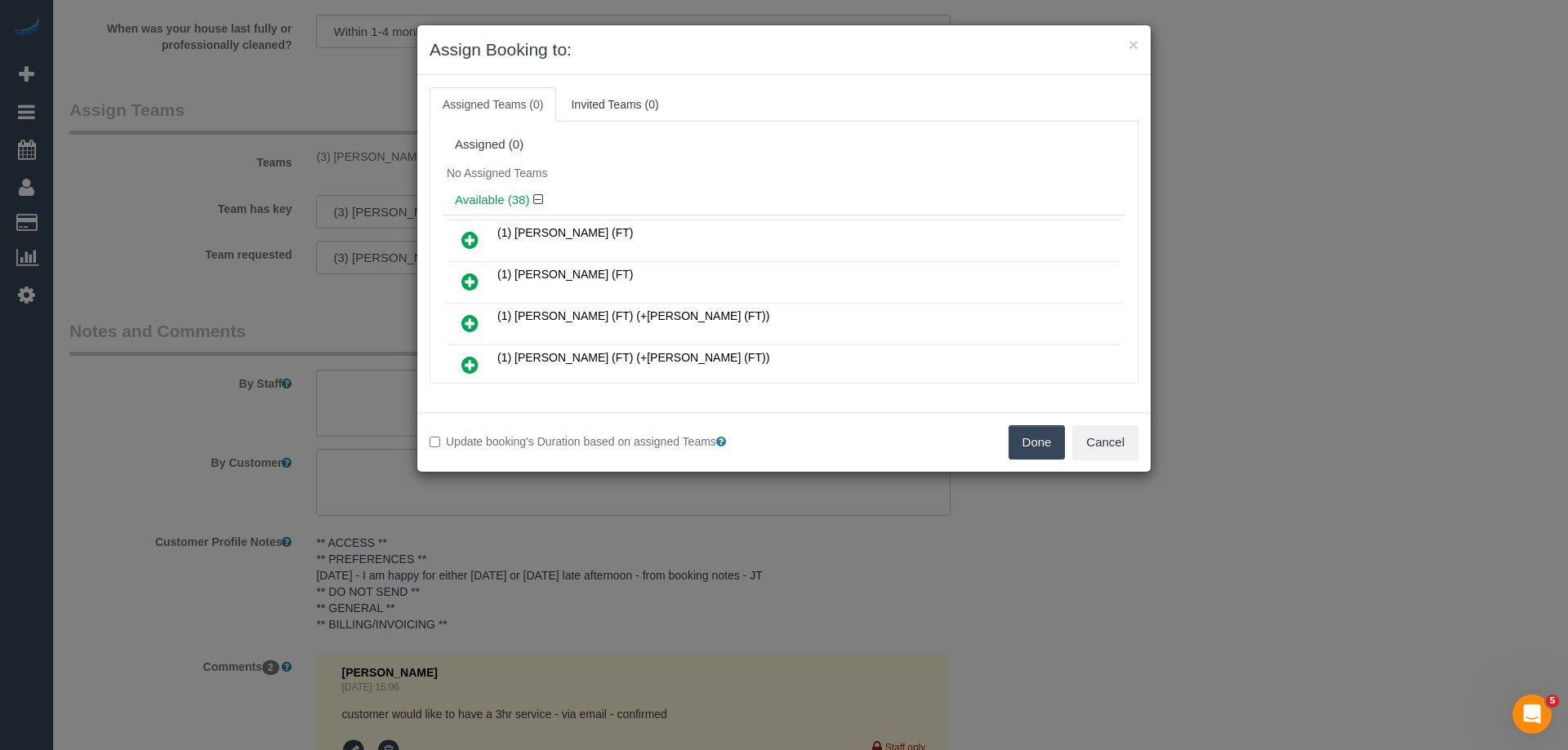
click at [1026, 427] on button "Done" at bounding box center [1037, 442] width 57 height 34
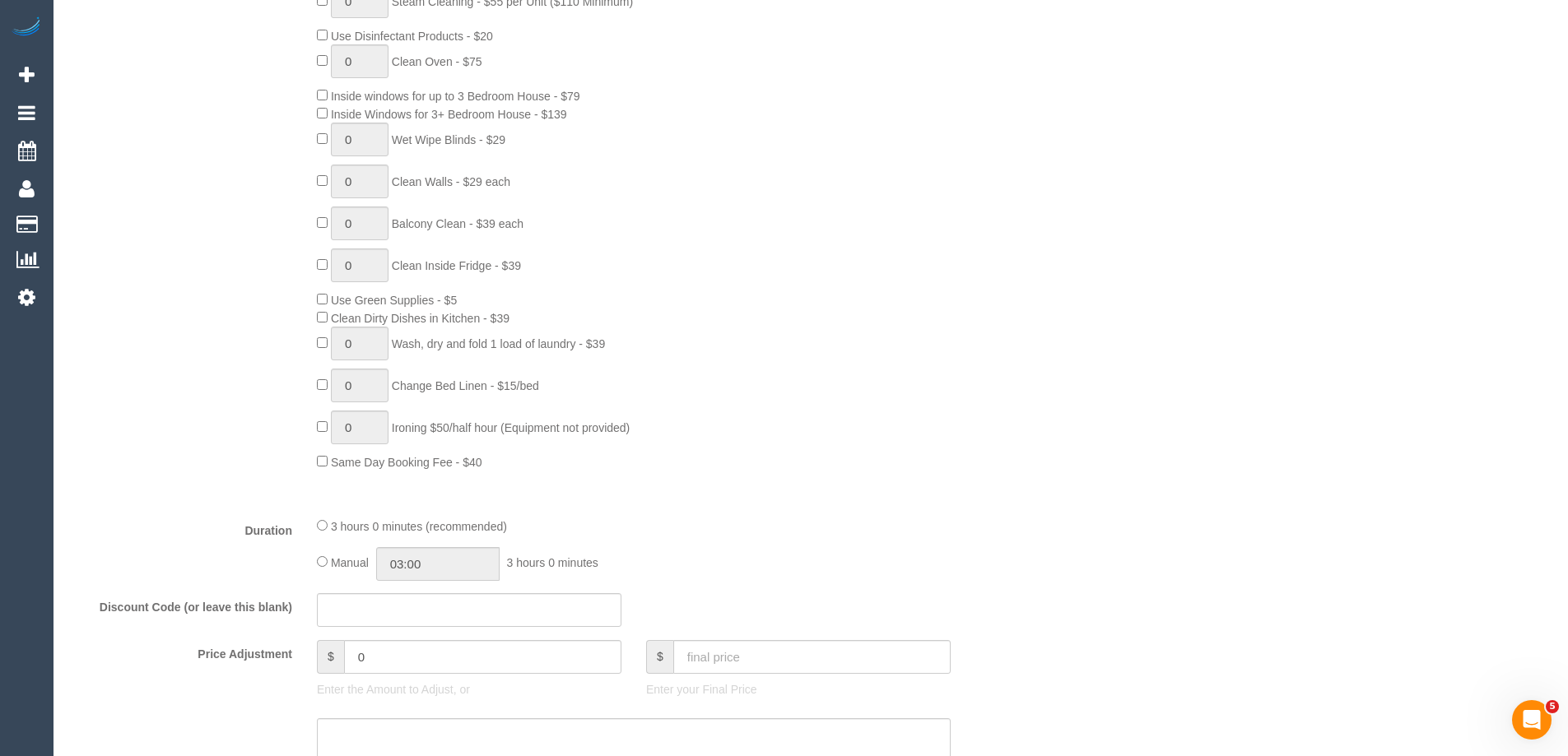
scroll to position [0, 0]
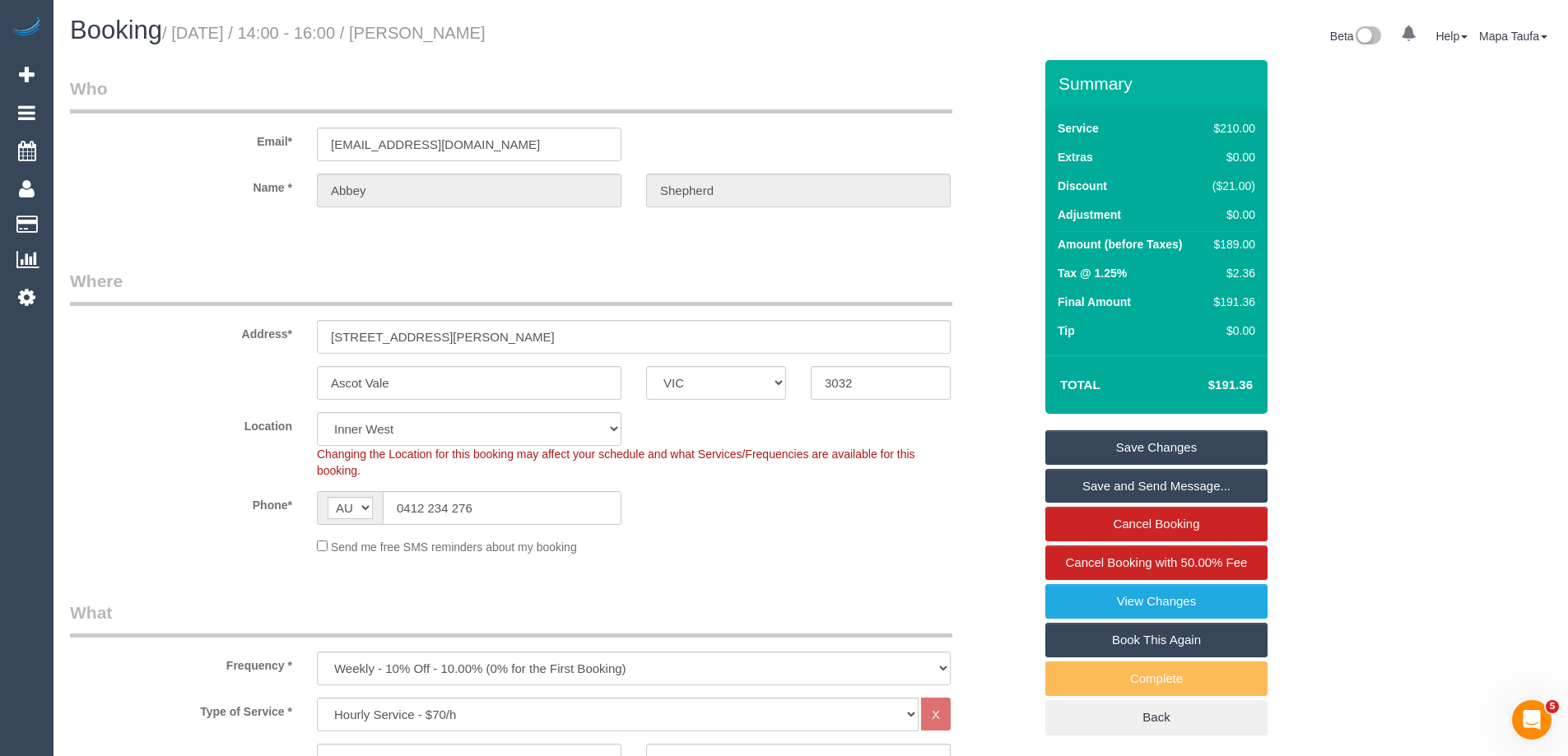
click at [1152, 434] on link "Save Changes" at bounding box center [1156, 447] width 222 height 34
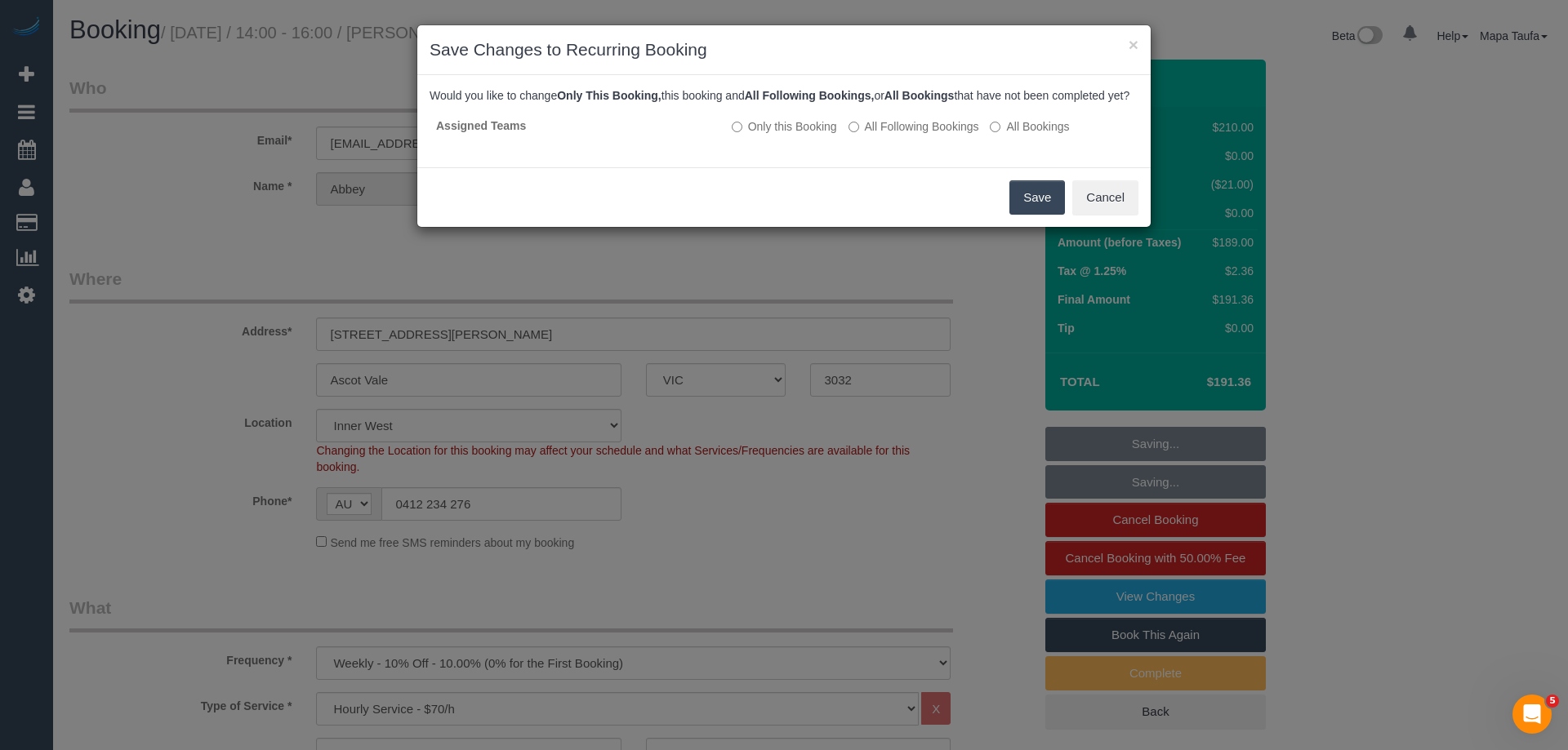
click at [1043, 212] on button "Save" at bounding box center [1036, 197] width 55 height 34
